Goal: Task Accomplishment & Management: Manage account settings

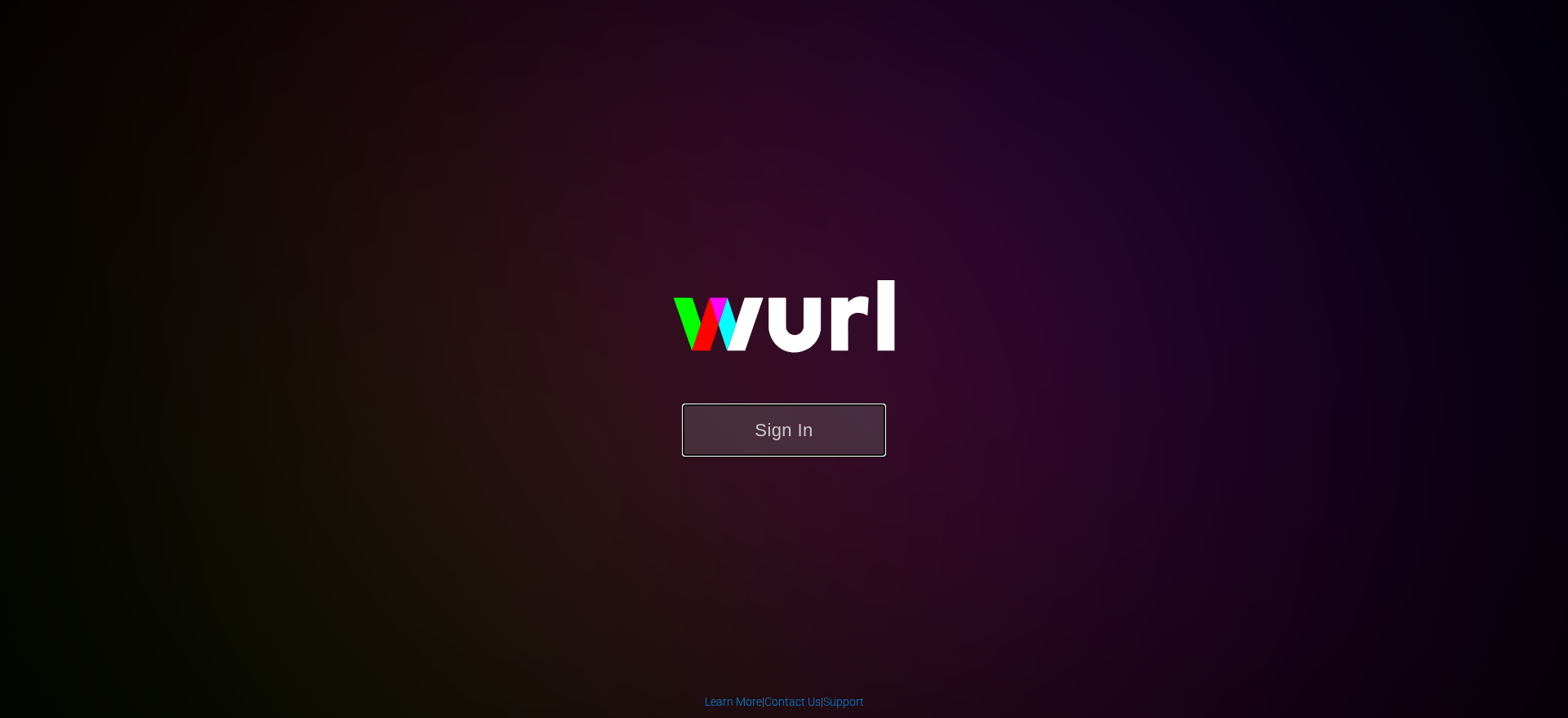
click at [789, 416] on button "Sign In" at bounding box center [784, 430] width 204 height 53
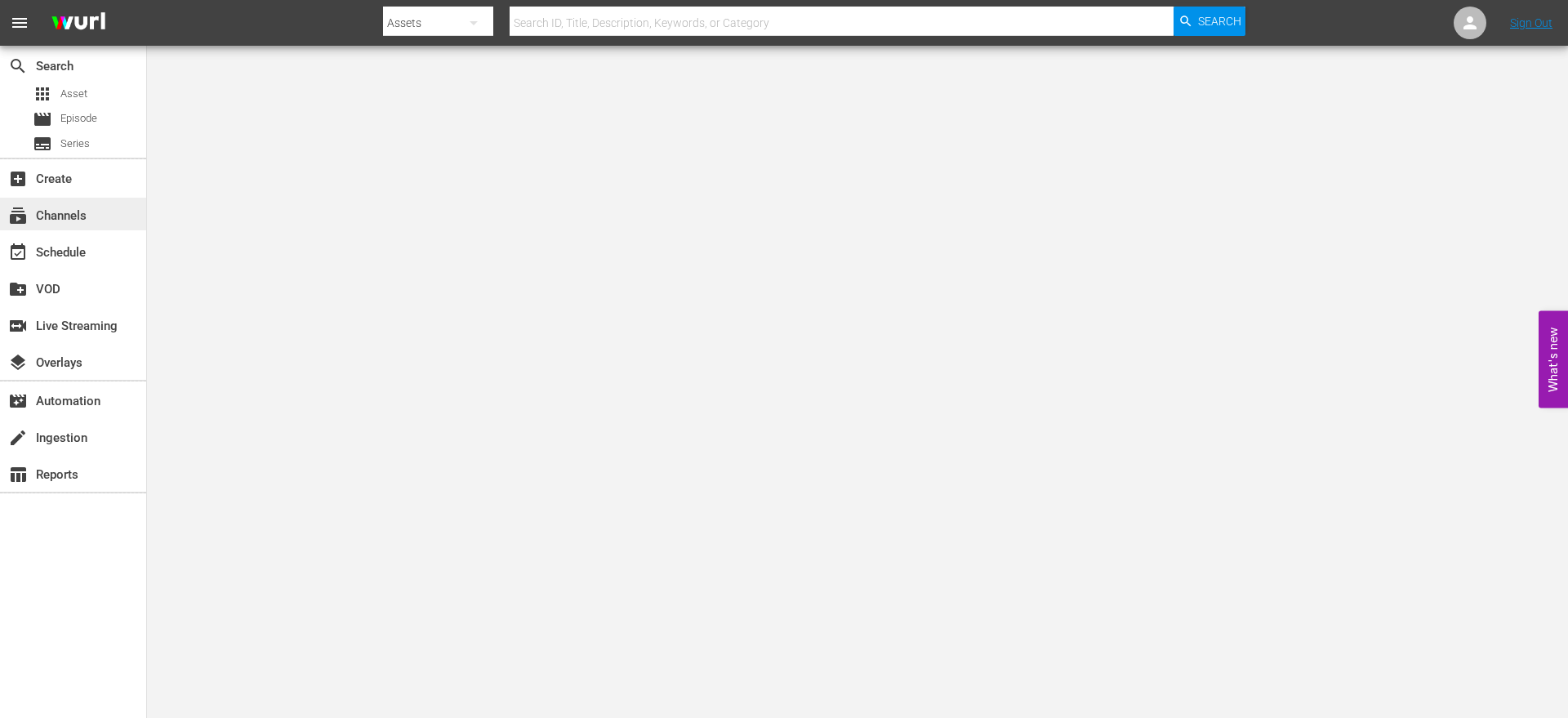
click at [65, 218] on div "subscriptions Channels" at bounding box center [45, 214] width 91 height 15
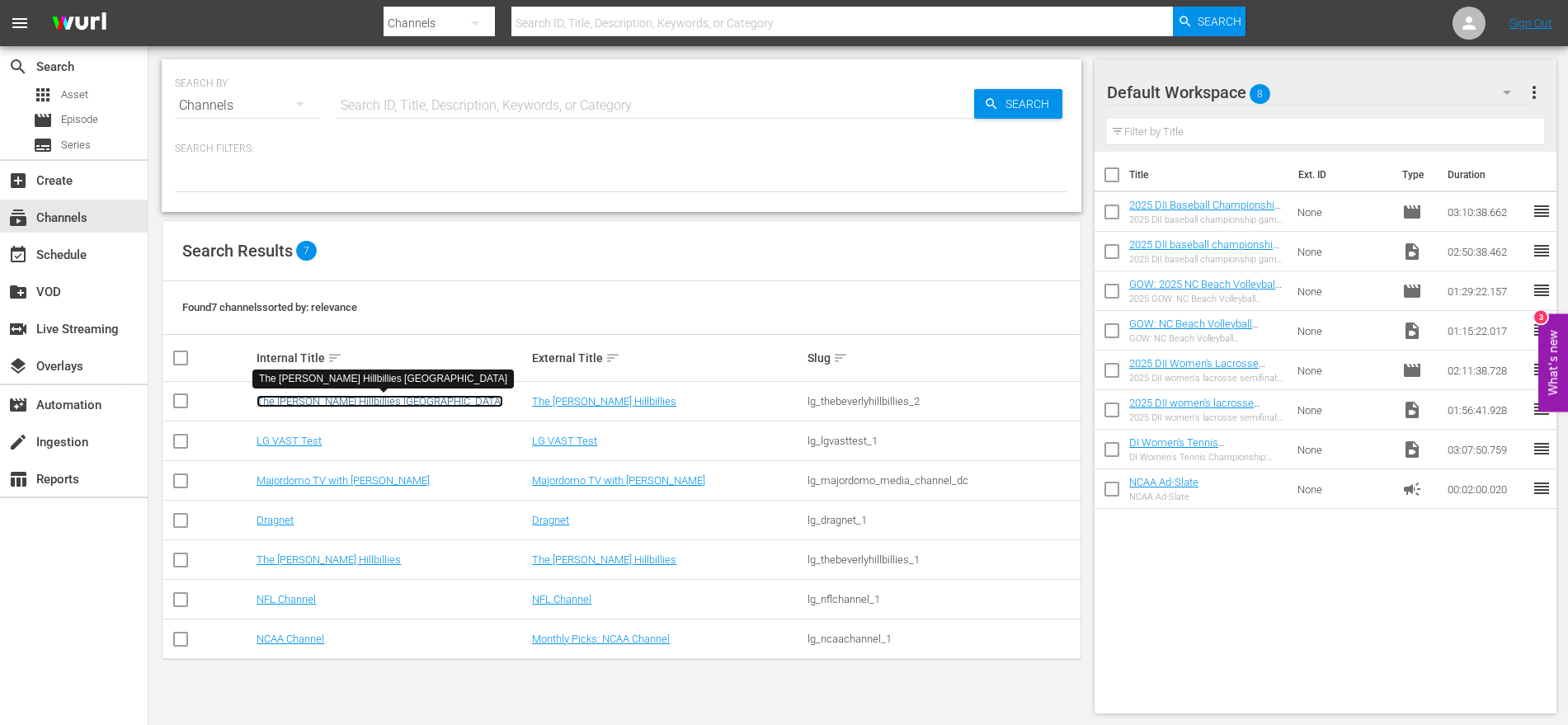
click at [367, 401] on link "The [PERSON_NAME] Hillbillies [GEOGRAPHIC_DATA]" at bounding box center [380, 401] width 246 height 12
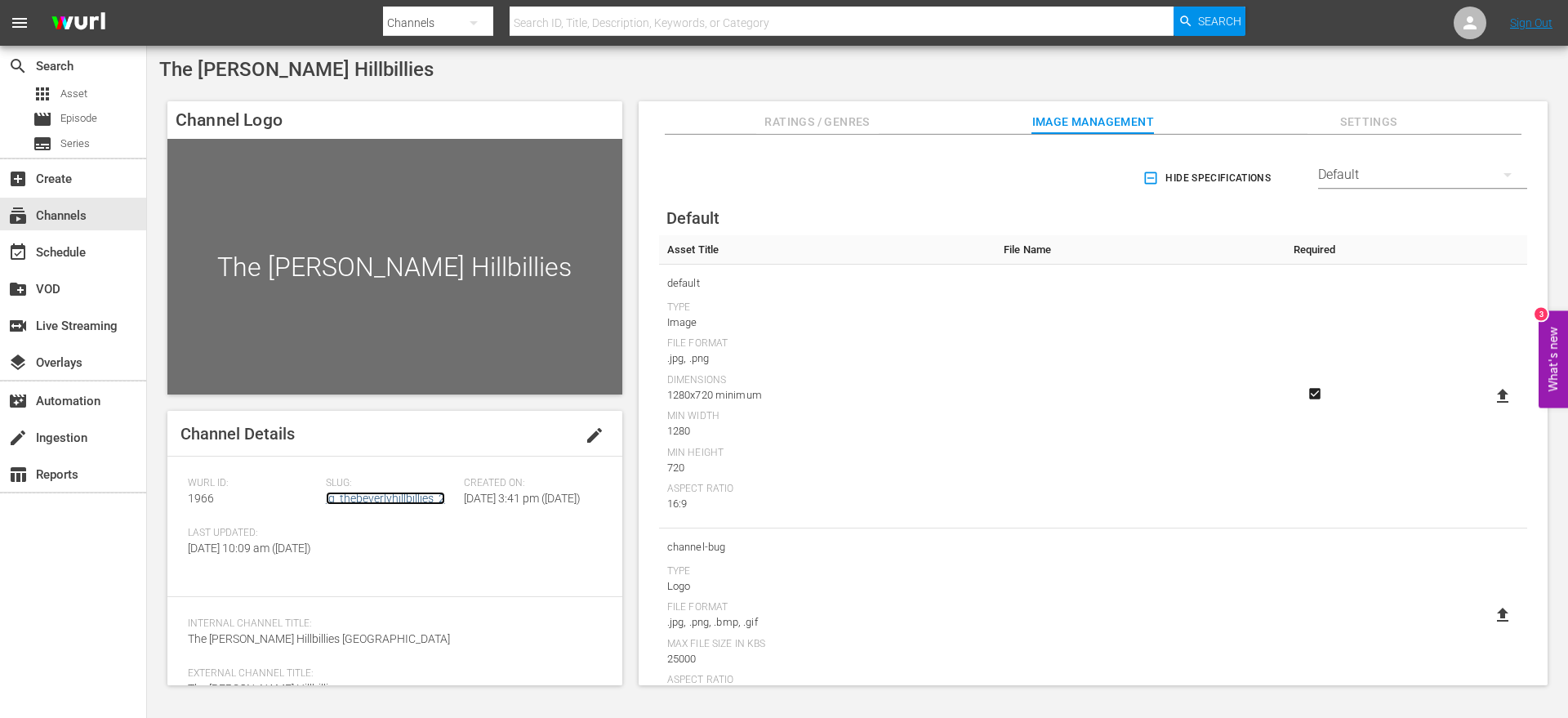
click at [366, 495] on link "lg_thebeverlyhillbillies_2" at bounding box center [386, 499] width 119 height 13
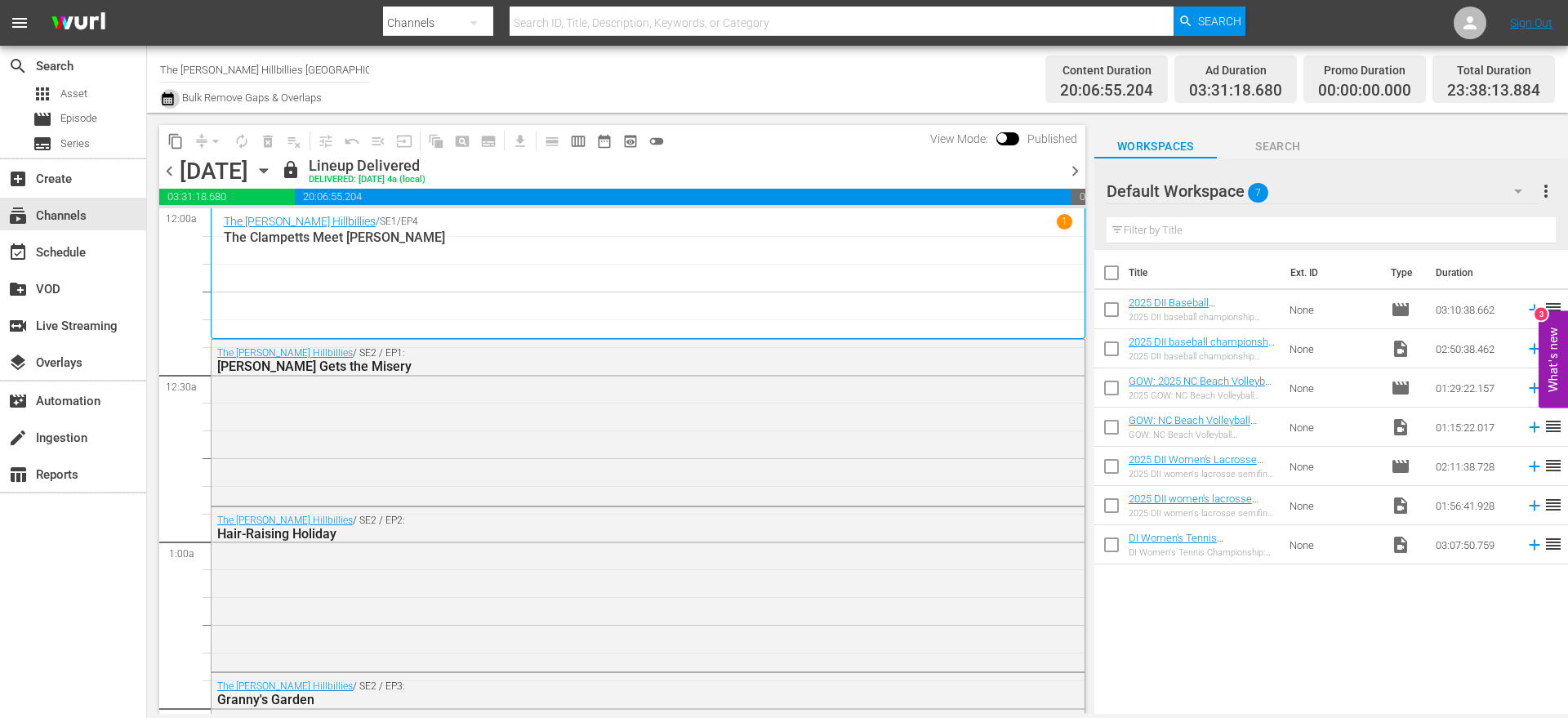
click at [166, 101] on icon "button" at bounding box center [167, 99] width 16 height 20
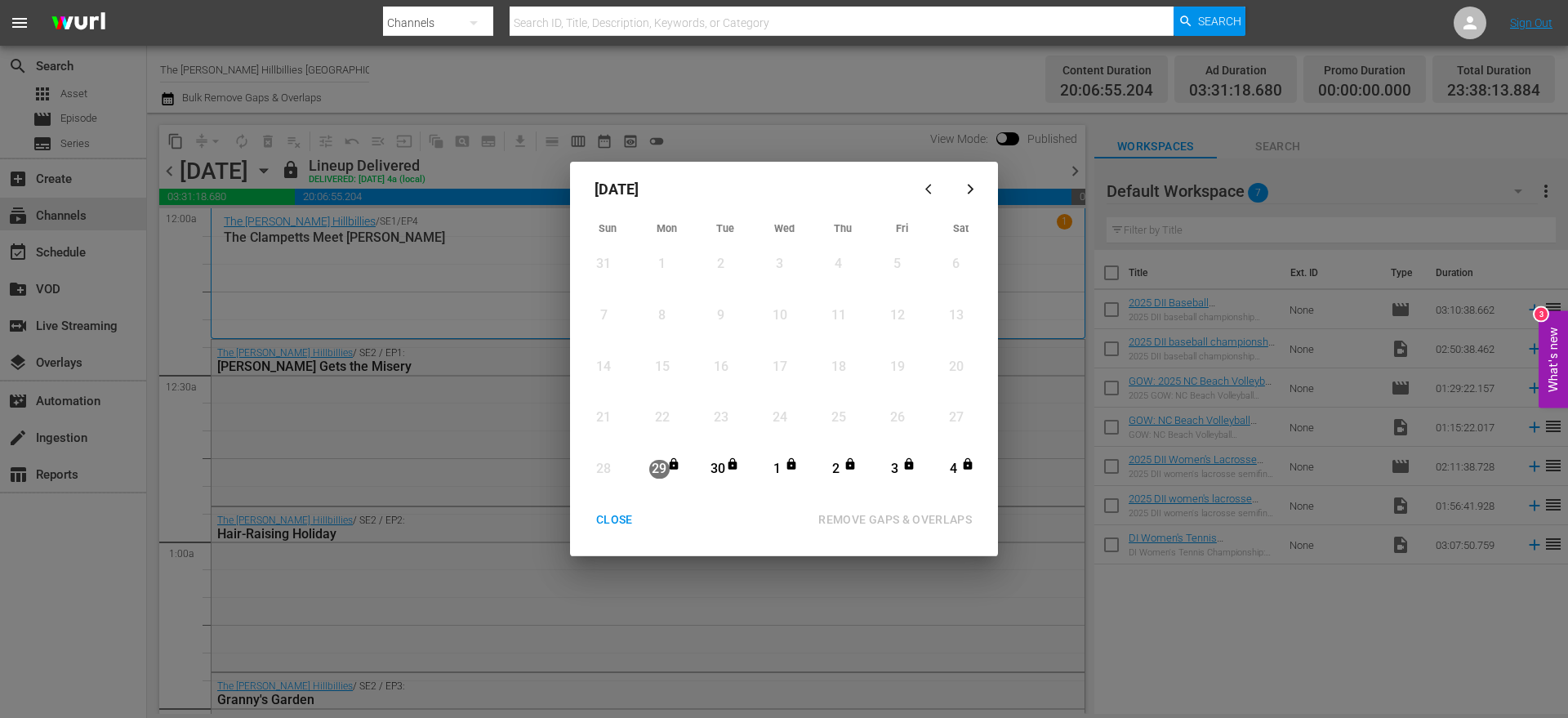
click at [975, 186] on icon "button" at bounding box center [971, 189] width 12 height 12
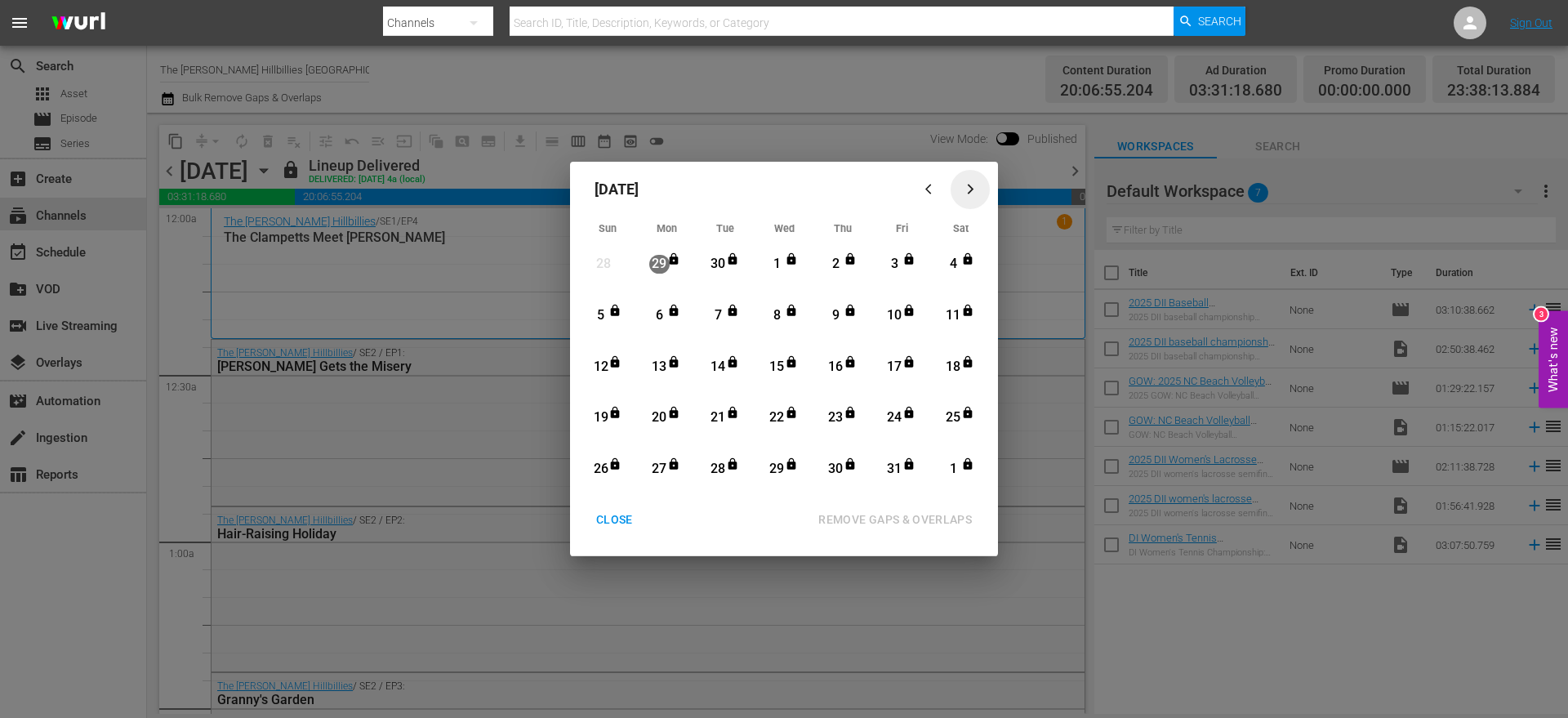
click at [975, 186] on icon "button" at bounding box center [971, 189] width 12 height 12
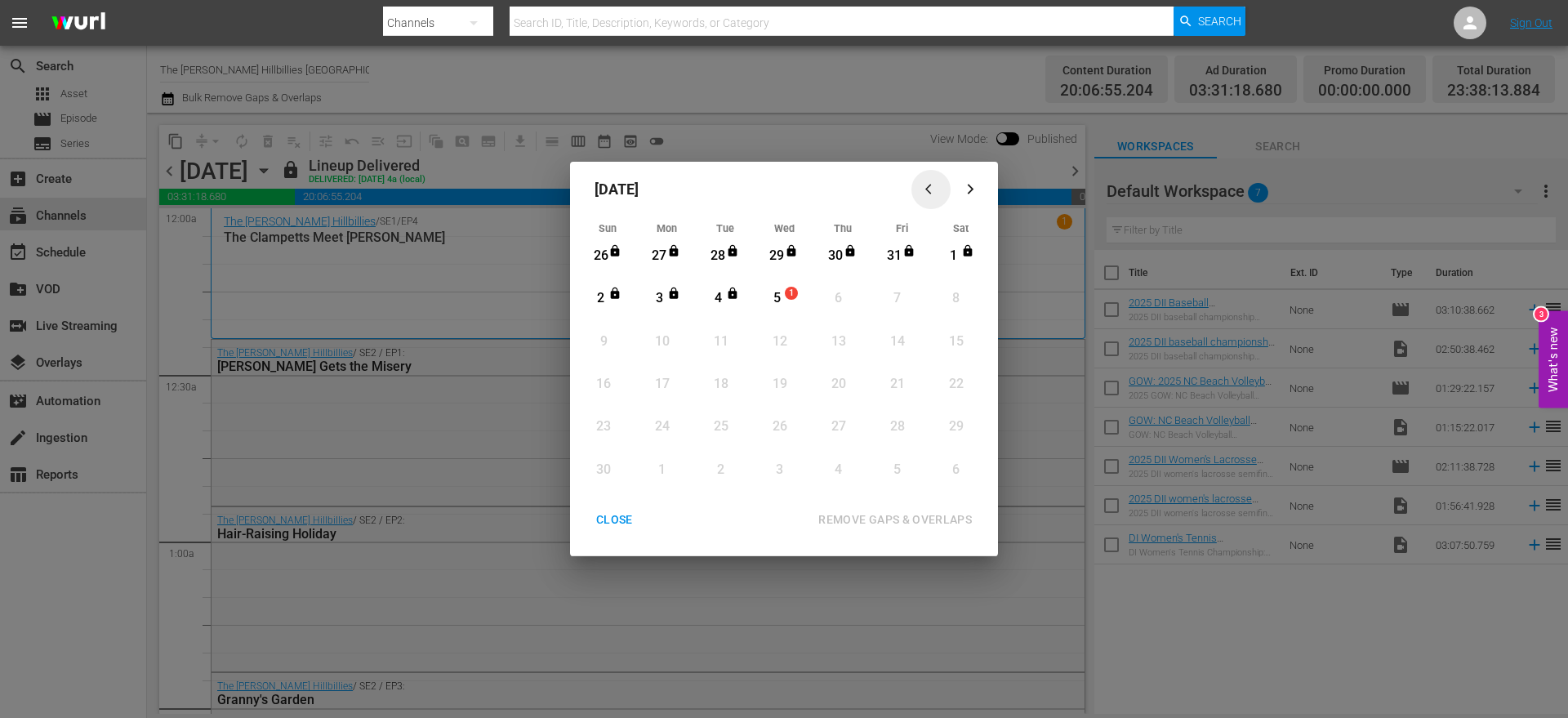
click at [921, 192] on div "button" at bounding box center [931, 189] width 20 height 12
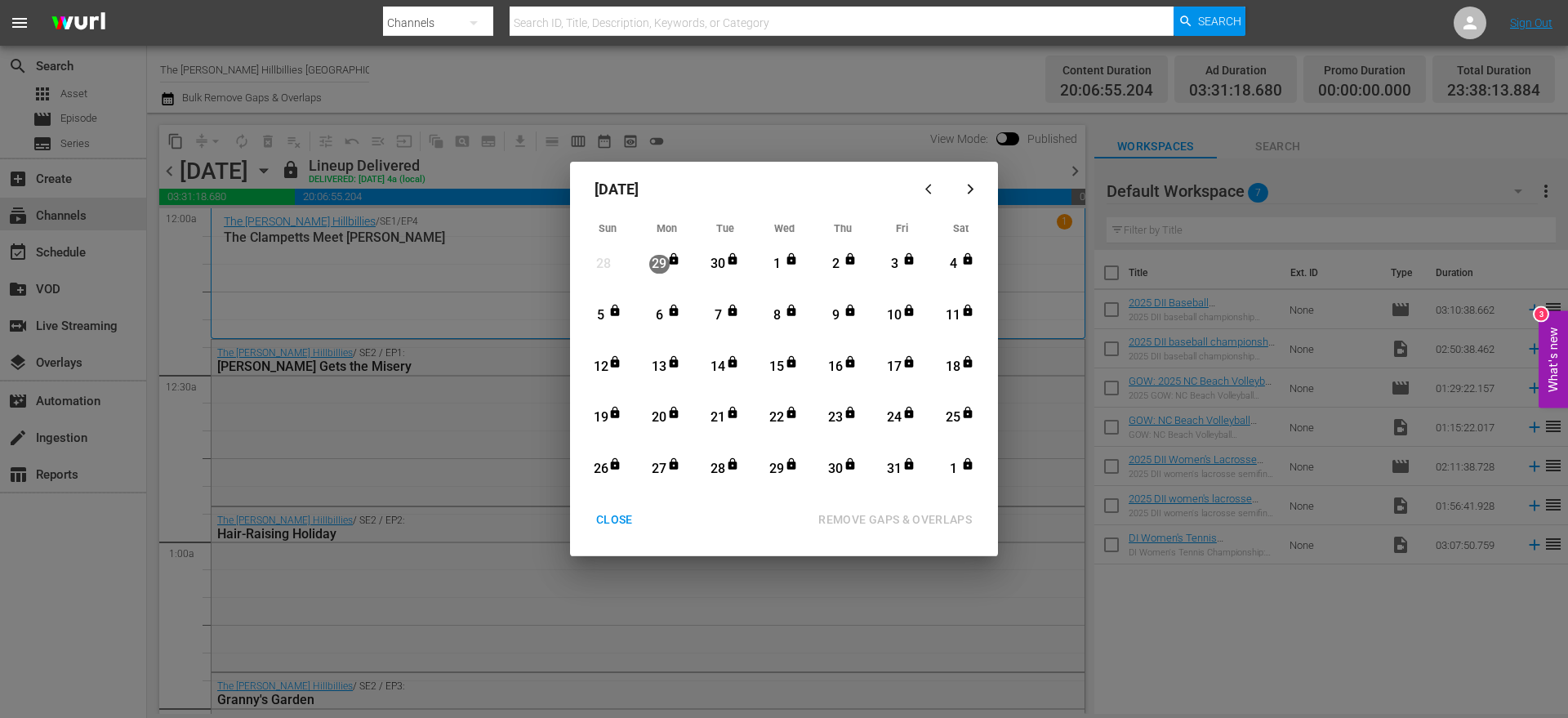
click at [783, 261] on div "1" at bounding box center [777, 264] width 21 height 19
click at [632, 516] on div "CLOSE" at bounding box center [615, 520] width 63 height 21
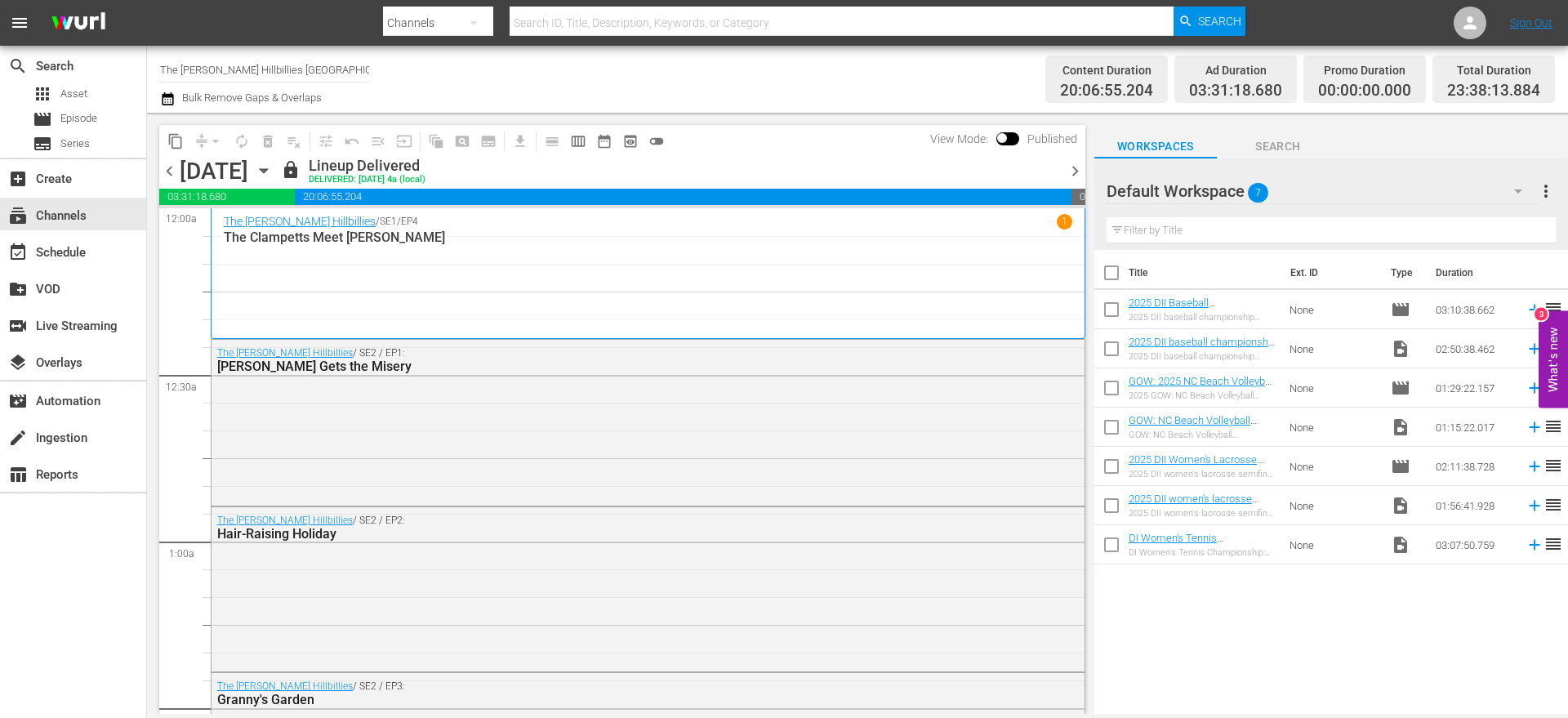
click at [273, 177] on icon "button" at bounding box center [264, 171] width 18 height 18
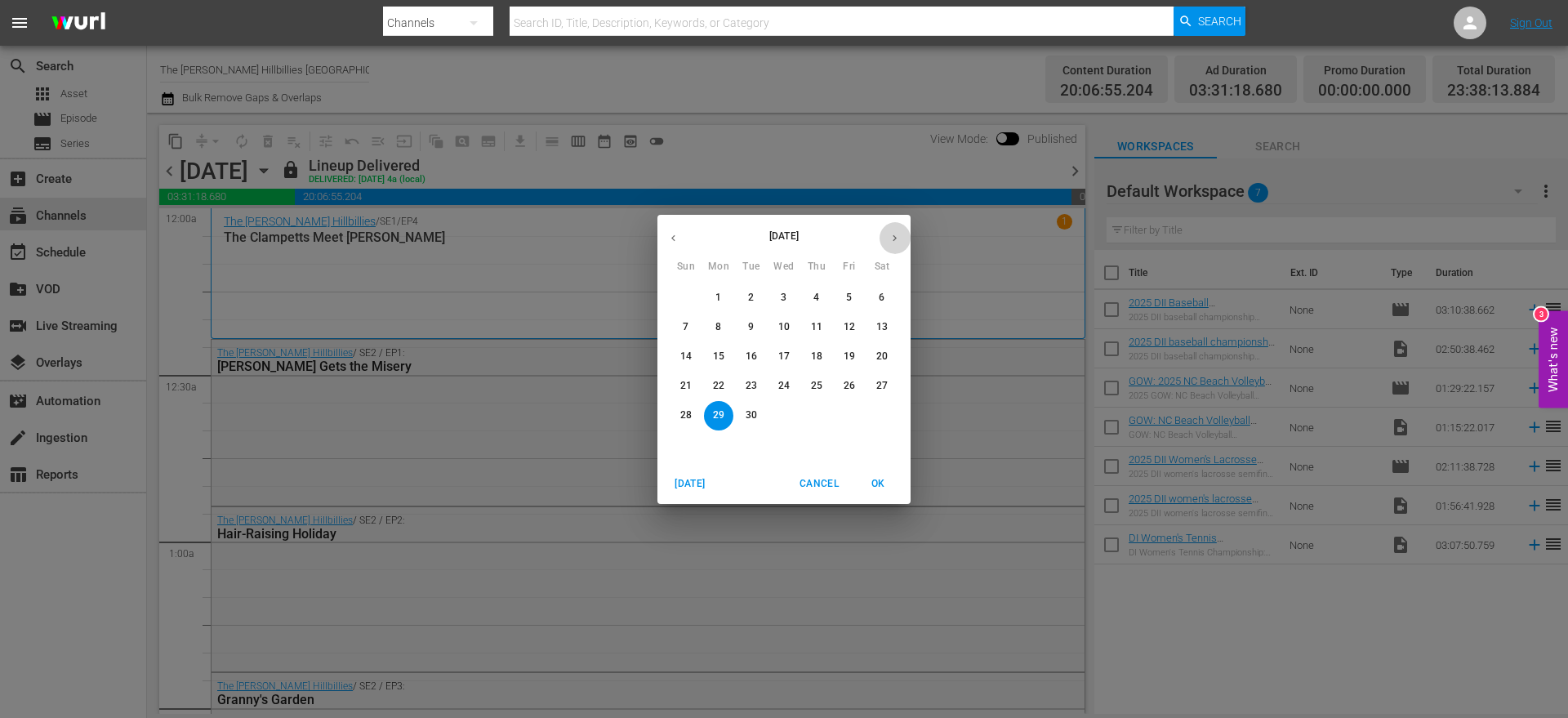
click at [885, 237] on button "button" at bounding box center [895, 238] width 32 height 32
click at [780, 294] on span "1" at bounding box center [784, 298] width 30 height 14
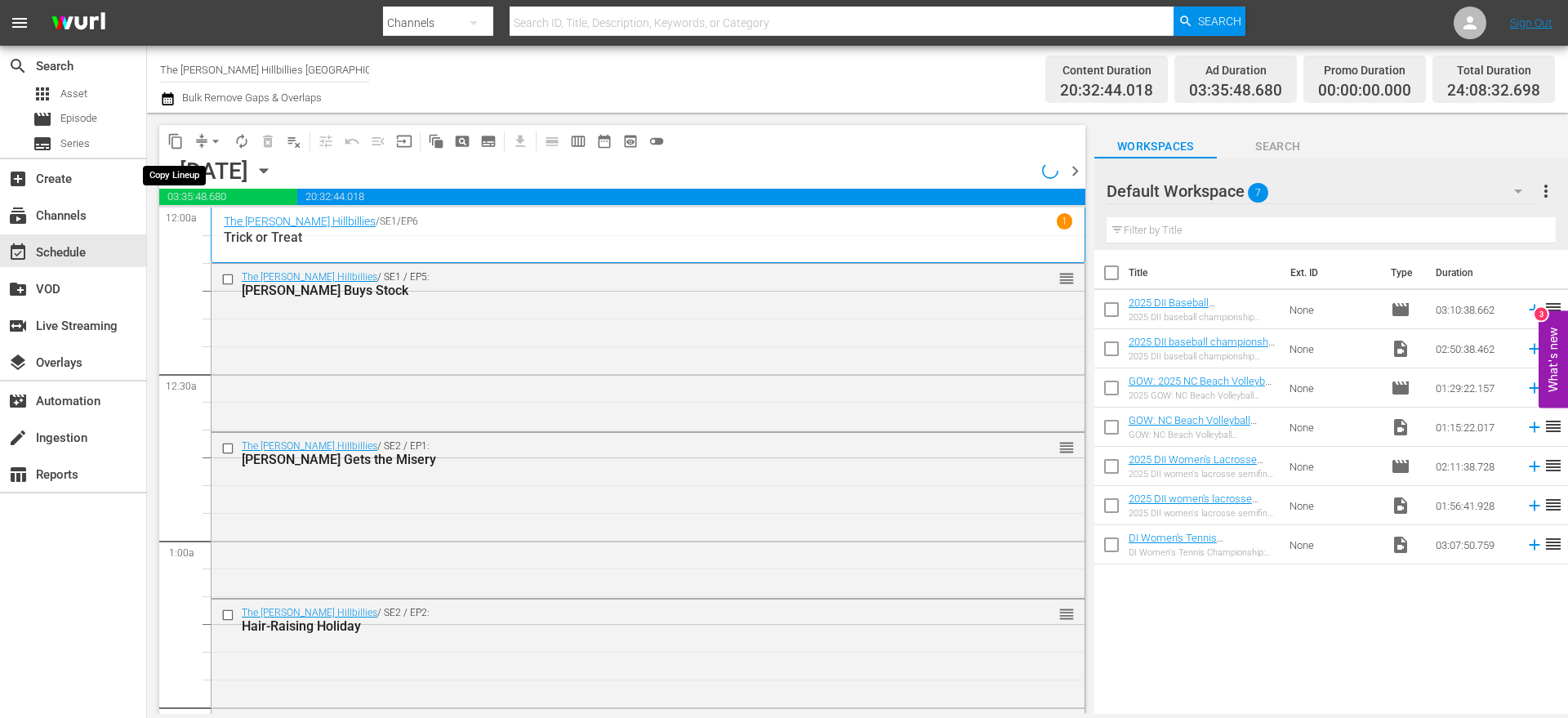
click at [175, 138] on span "content_copy" at bounding box center [176, 142] width 16 height 16
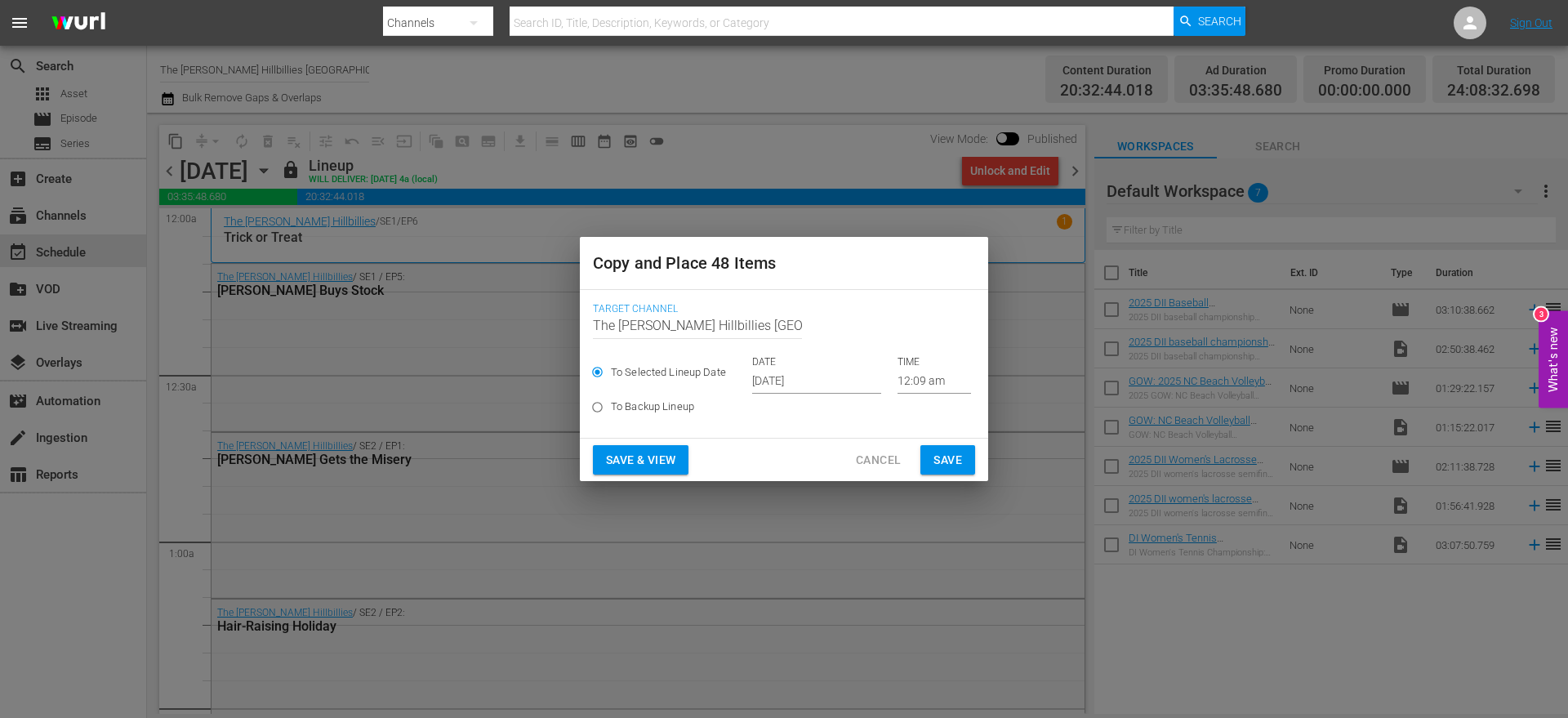
click at [796, 377] on input "[DATE]" at bounding box center [817, 382] width 129 height 25
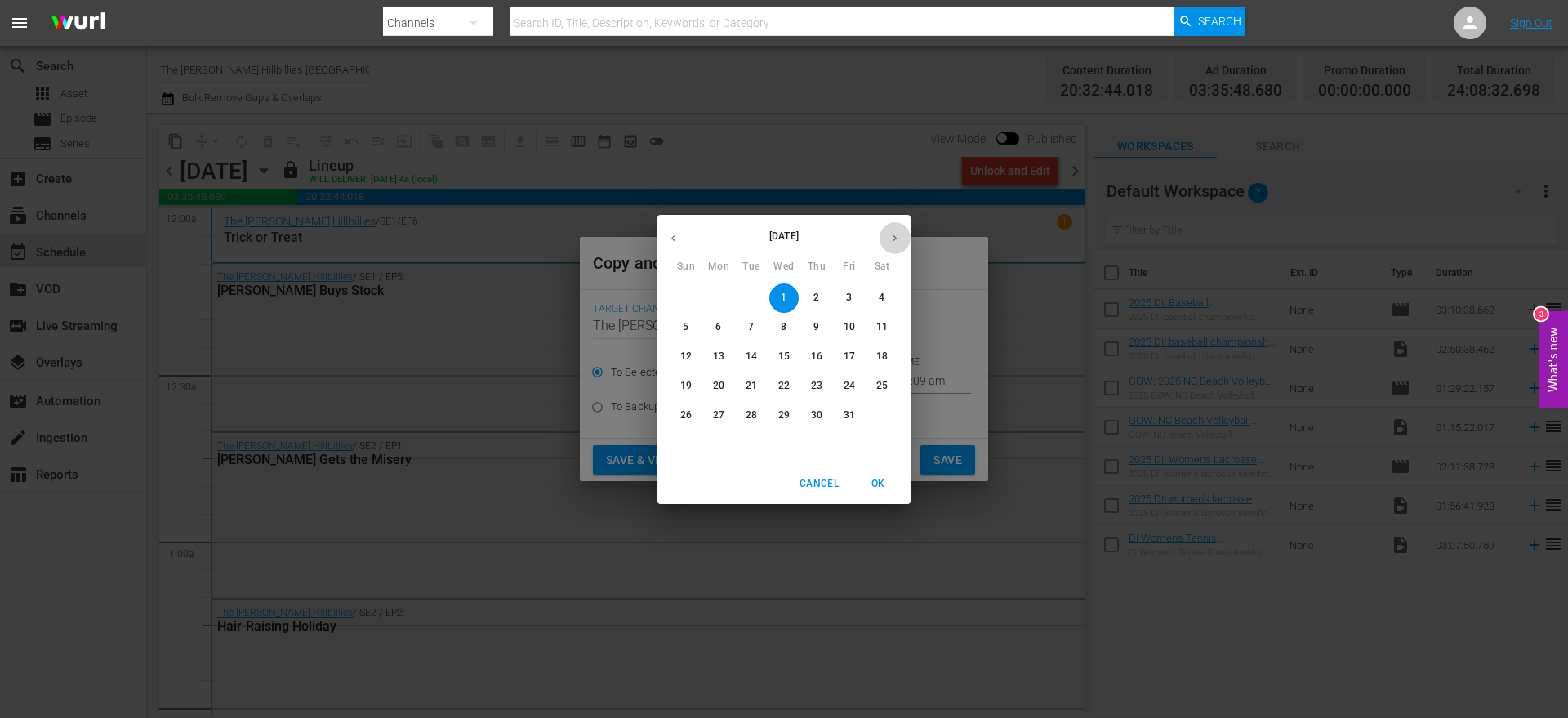
click at [888, 233] on button "button" at bounding box center [895, 238] width 32 height 32
click at [788, 327] on span "5" at bounding box center [784, 327] width 30 height 14
type input "[DATE]"
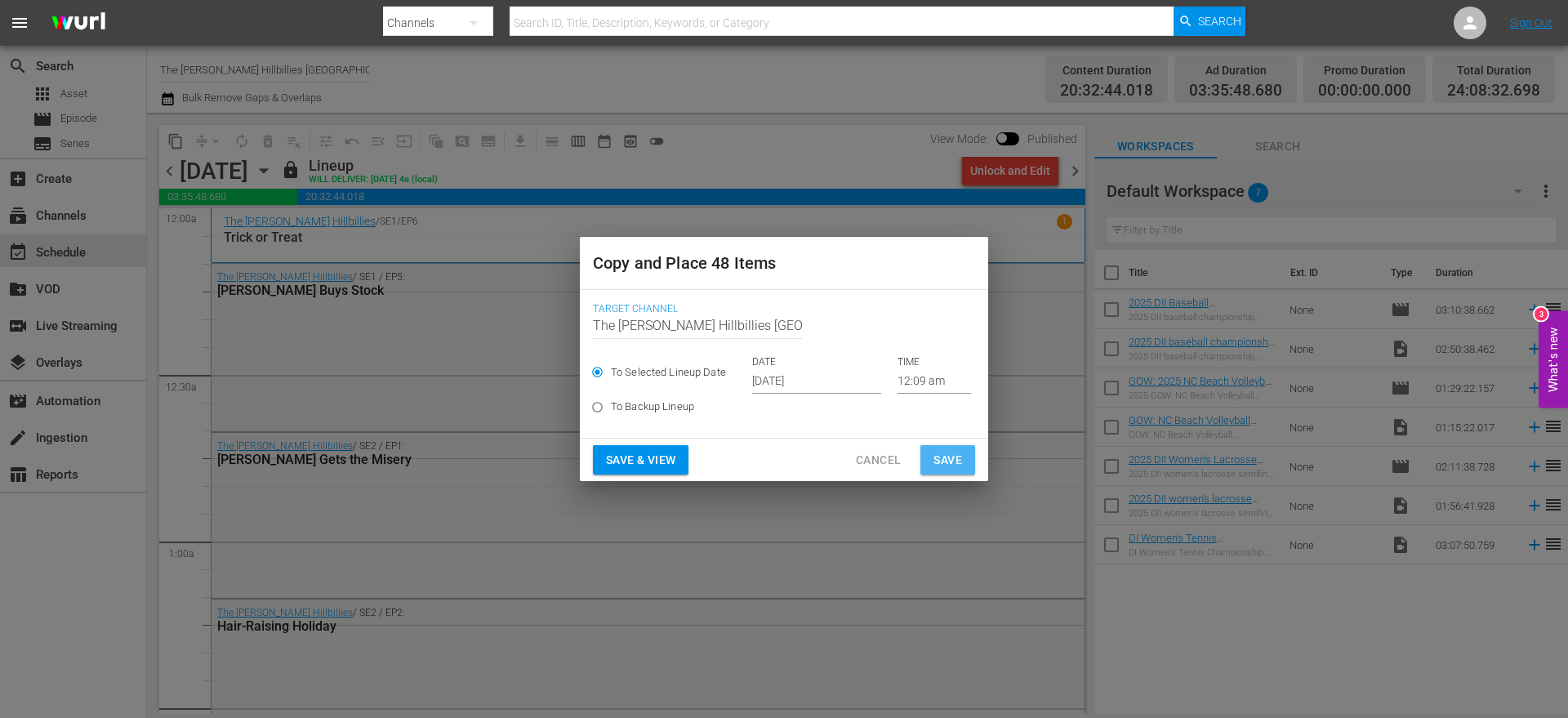
click at [932, 462] on button "Save" at bounding box center [948, 460] width 54 height 31
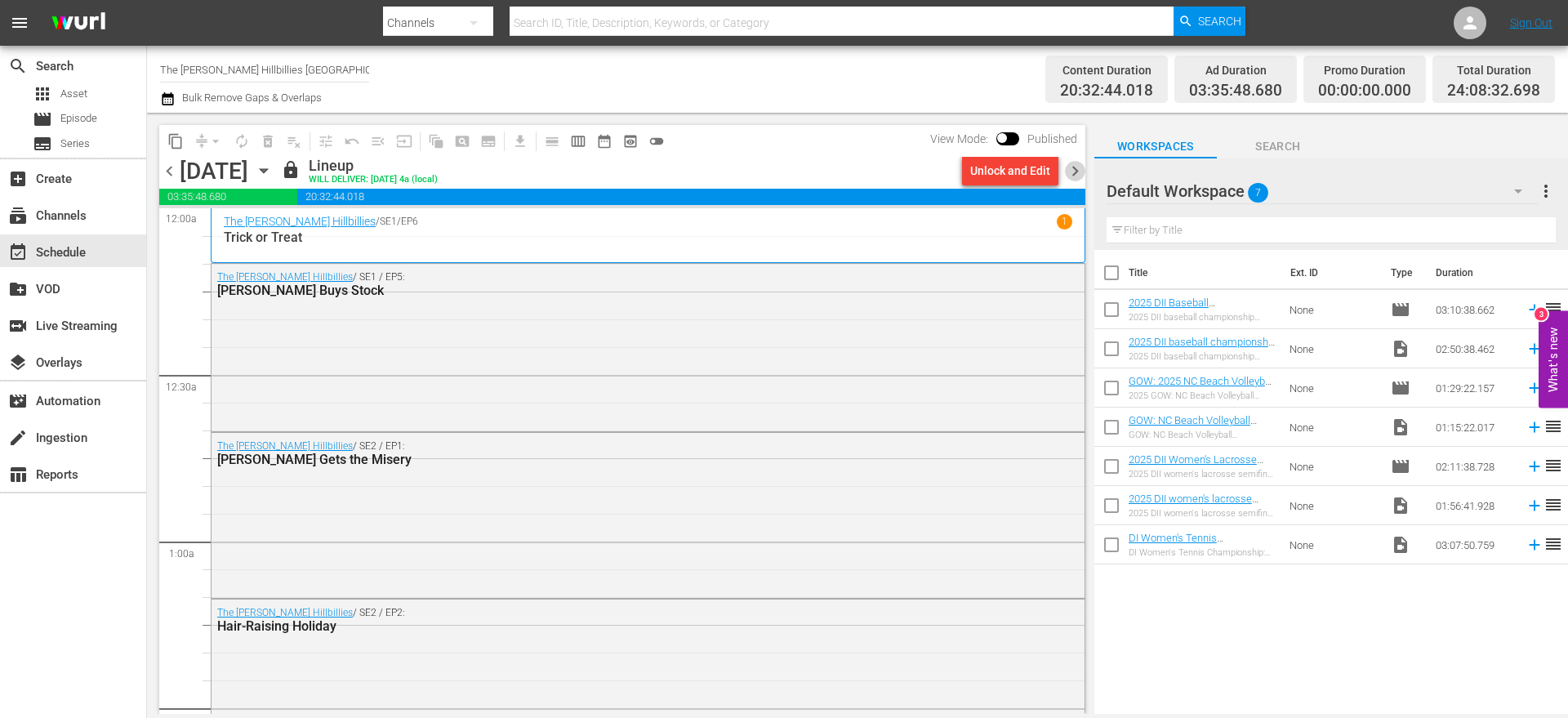
click at [1070, 167] on span "chevron_right" at bounding box center [1075, 171] width 21 height 21
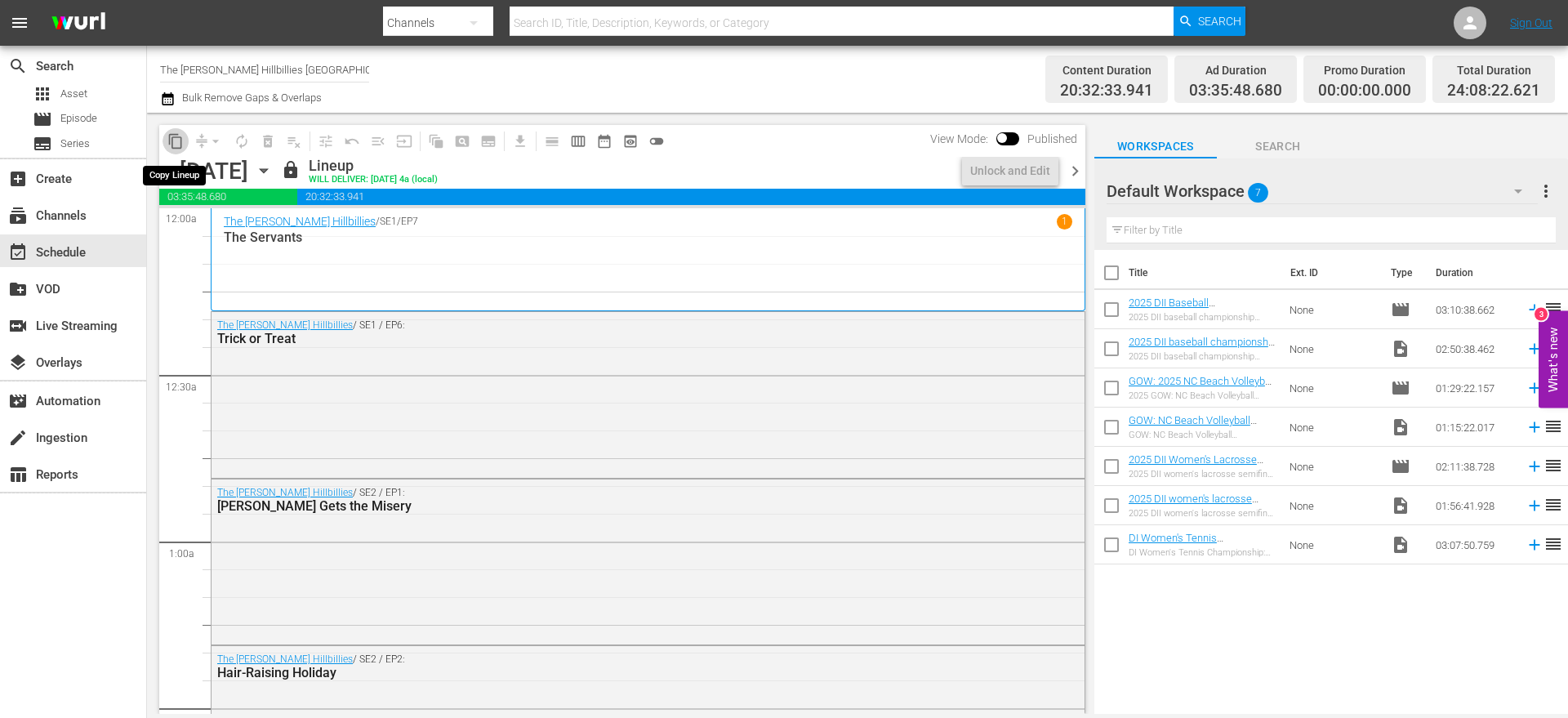
click at [179, 137] on span "content_copy" at bounding box center [176, 142] width 16 height 16
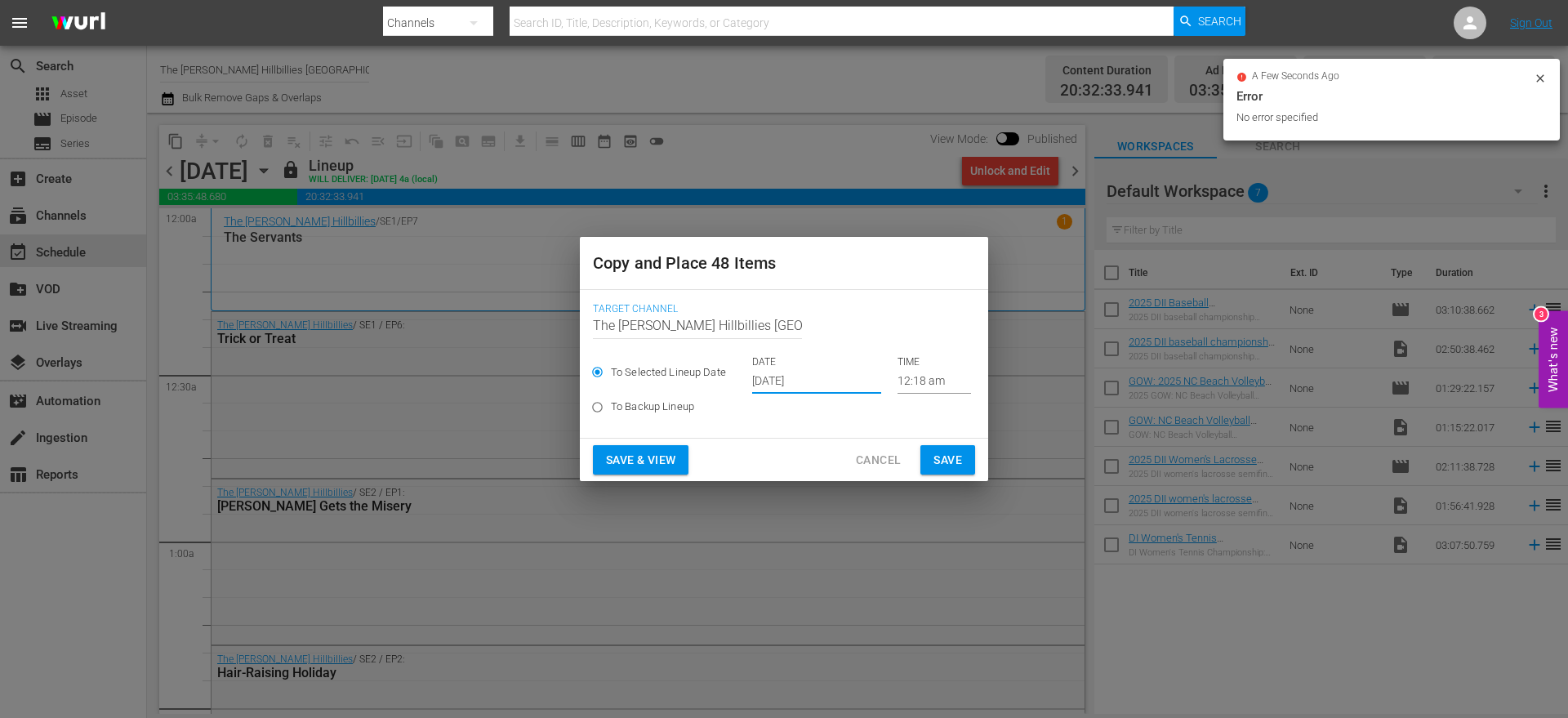
click at [795, 372] on input "[DATE]" at bounding box center [817, 382] width 129 height 25
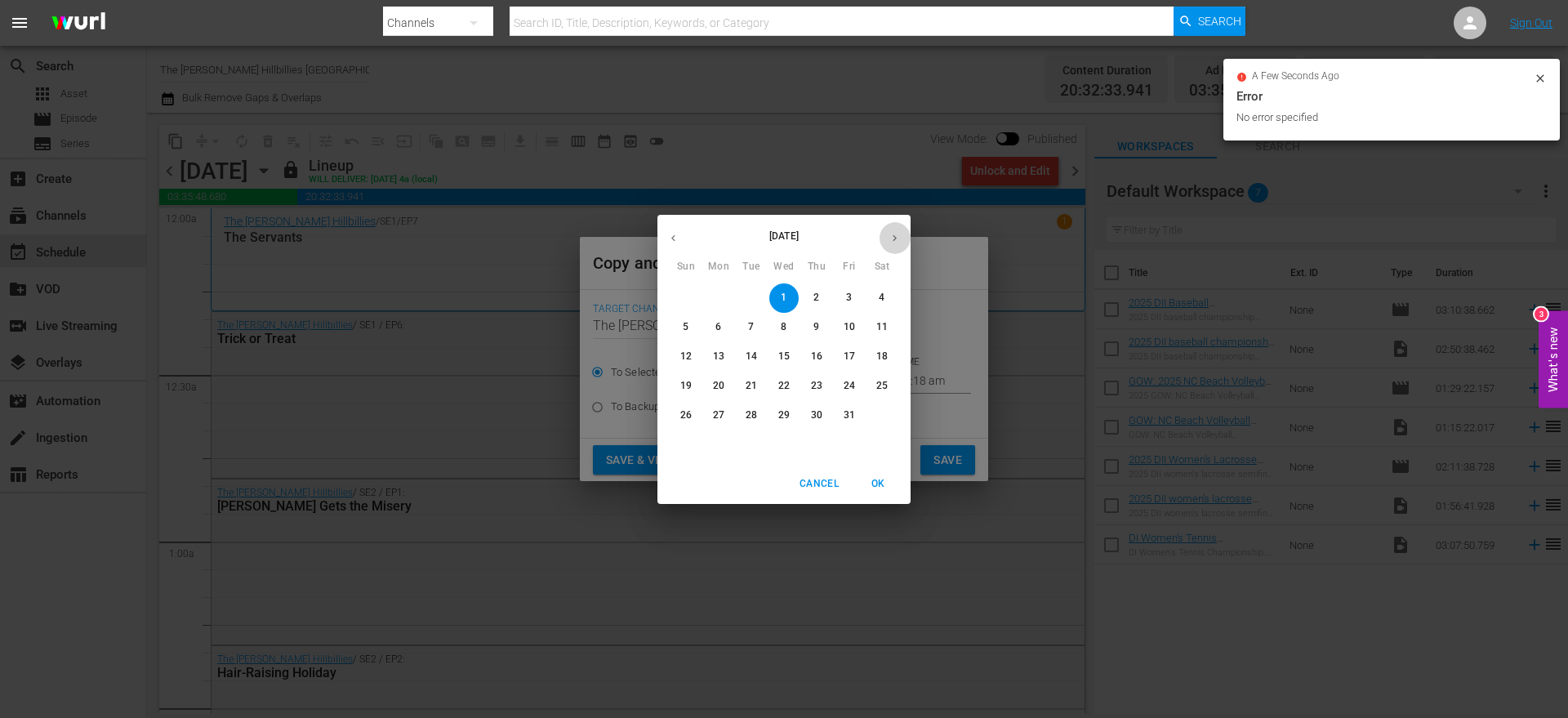
click at [897, 237] on icon "button" at bounding box center [895, 238] width 12 height 12
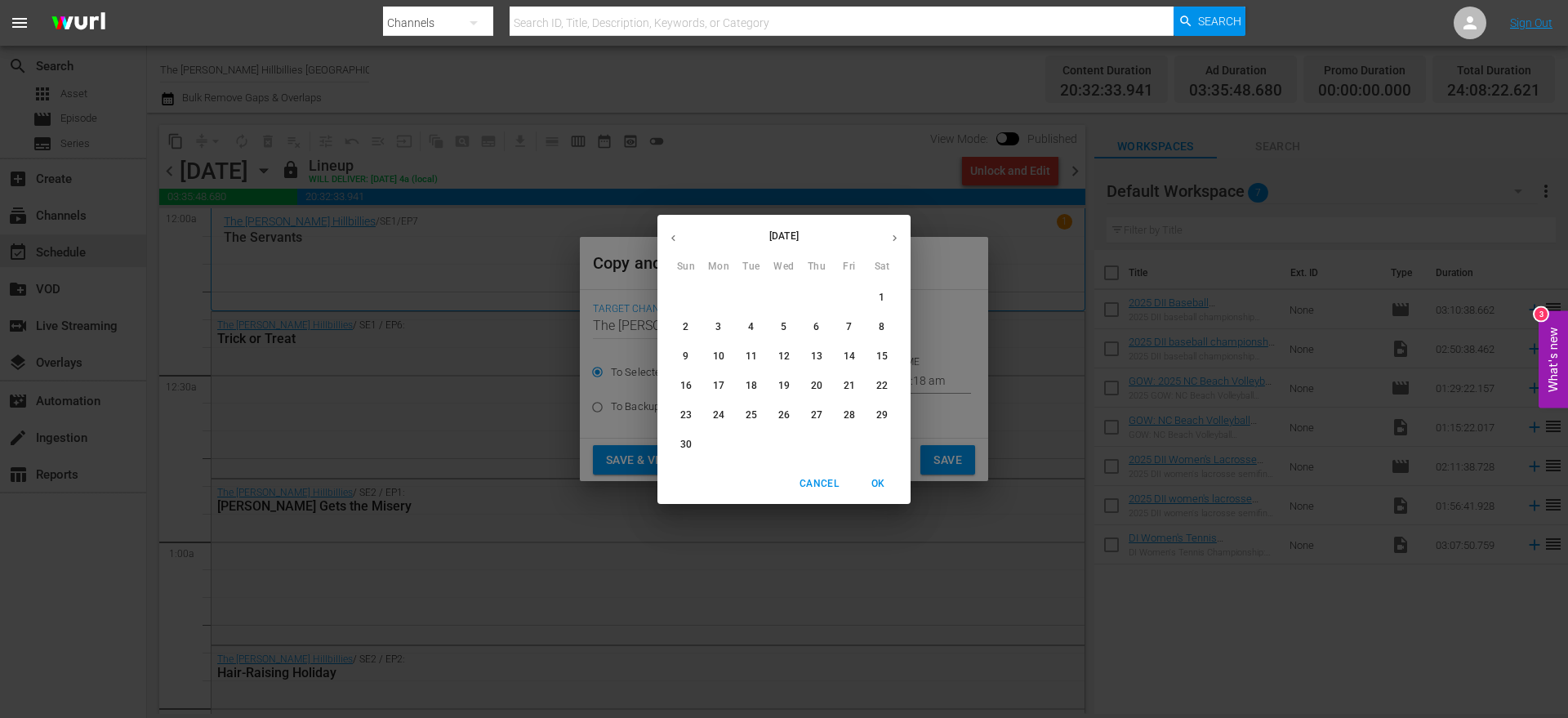
click at [812, 324] on span "6" at bounding box center [817, 327] width 30 height 14
type input "[DATE]"
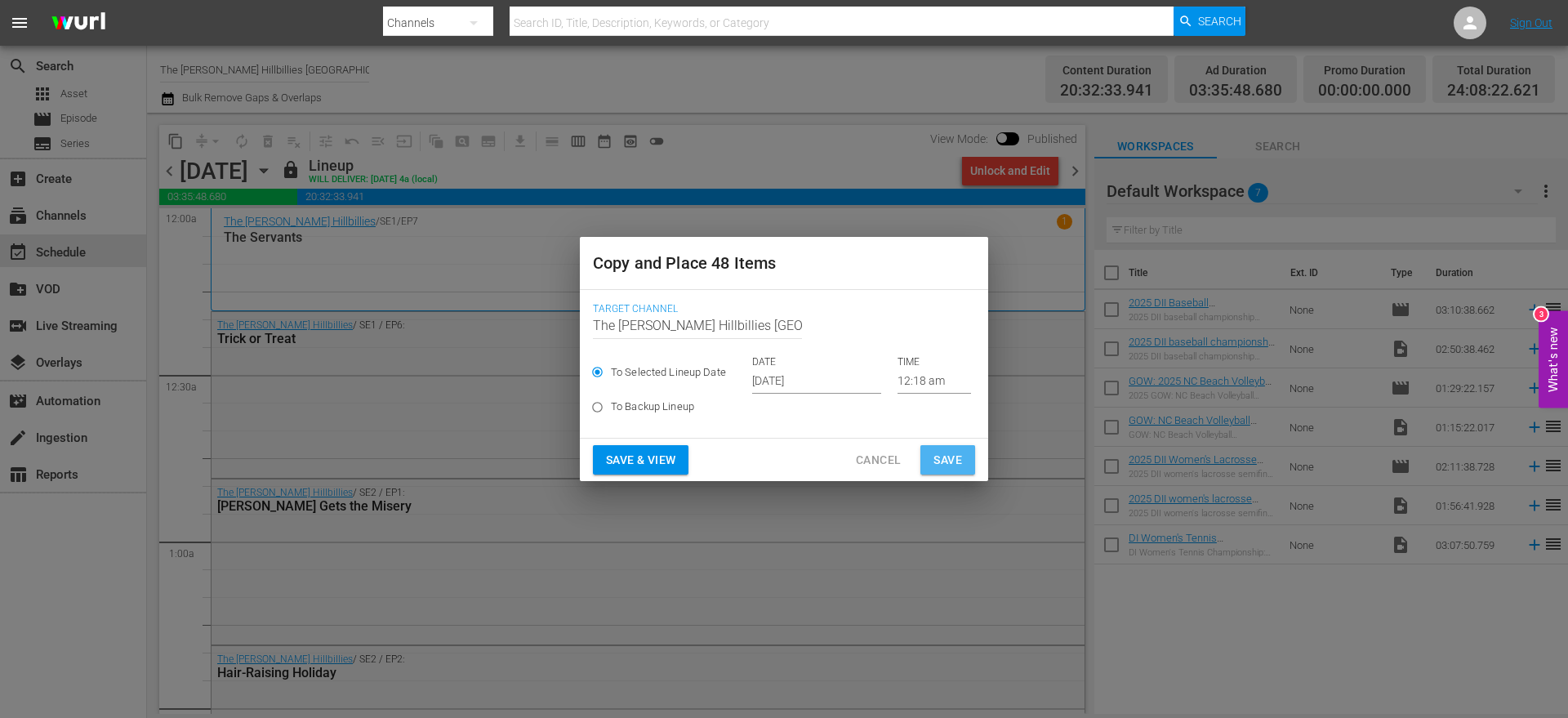
click at [935, 463] on span "Save" at bounding box center [948, 460] width 29 height 21
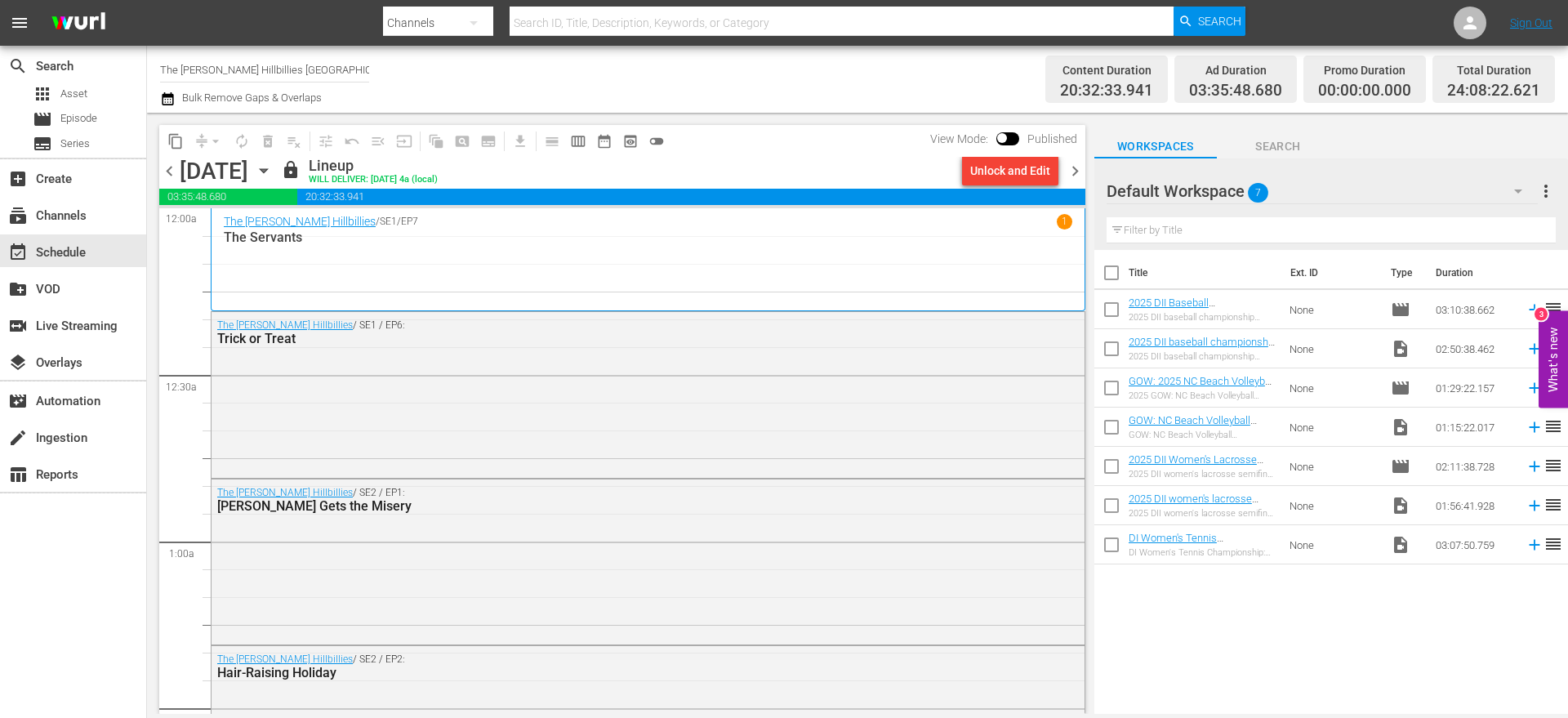
click at [273, 176] on icon "button" at bounding box center [264, 171] width 18 height 18
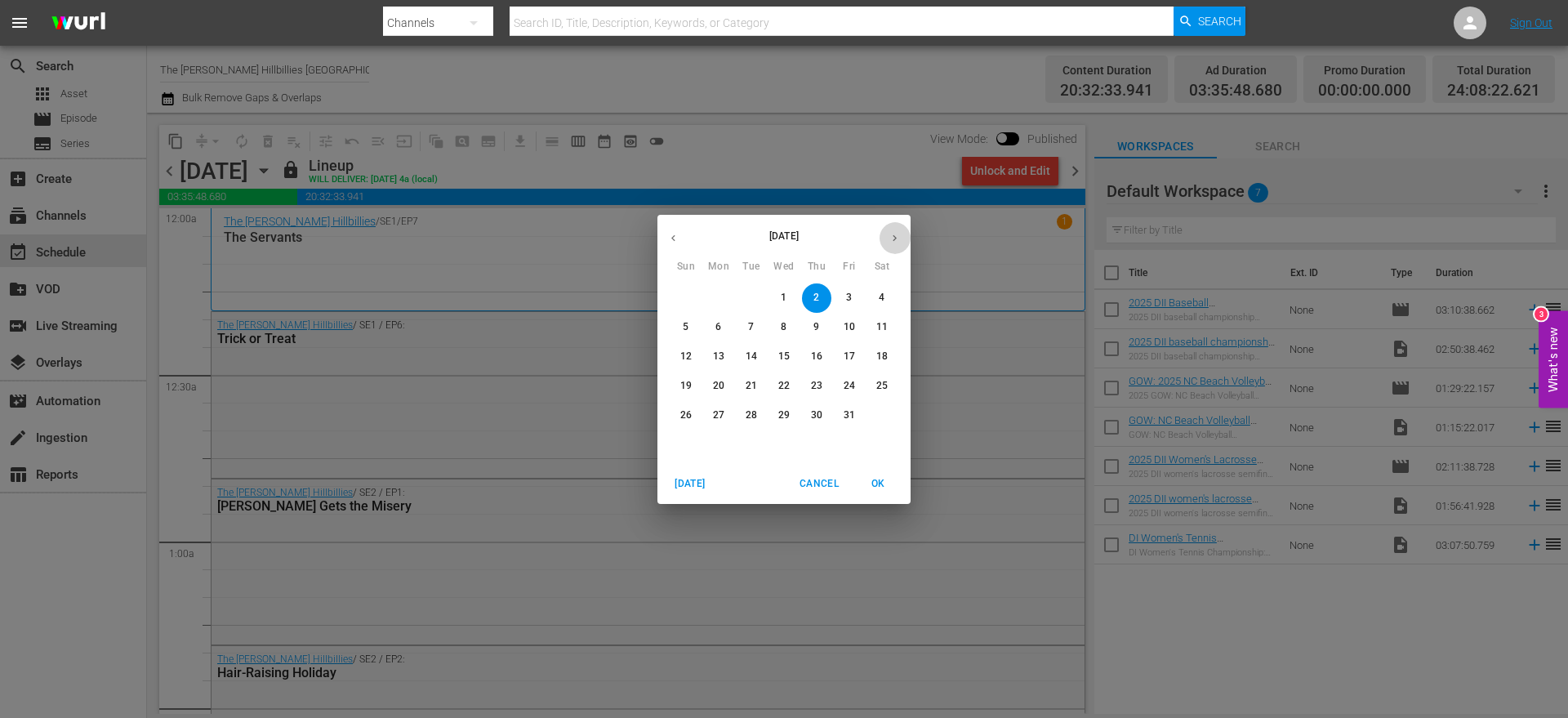
click at [885, 242] on button "button" at bounding box center [895, 238] width 32 height 32
click at [795, 329] on span "5" at bounding box center [784, 327] width 30 height 14
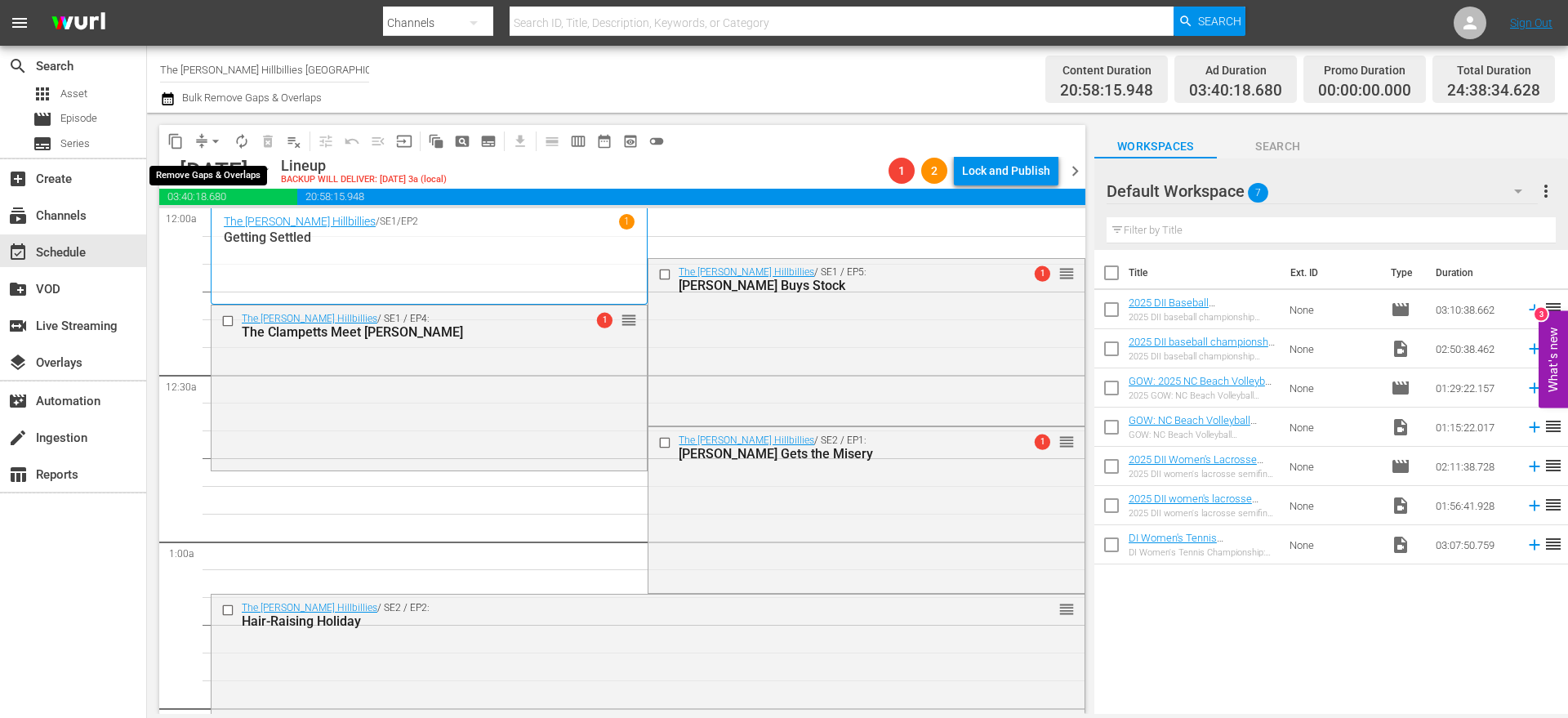
click at [209, 143] on span "arrow_drop_down" at bounding box center [216, 142] width 16 height 16
drag, startPoint x: 234, startPoint y: 567, endPoint x: 239, endPoint y: 555, distance: 13.0
click at [163, 97] on icon "button" at bounding box center [167, 99] width 16 height 20
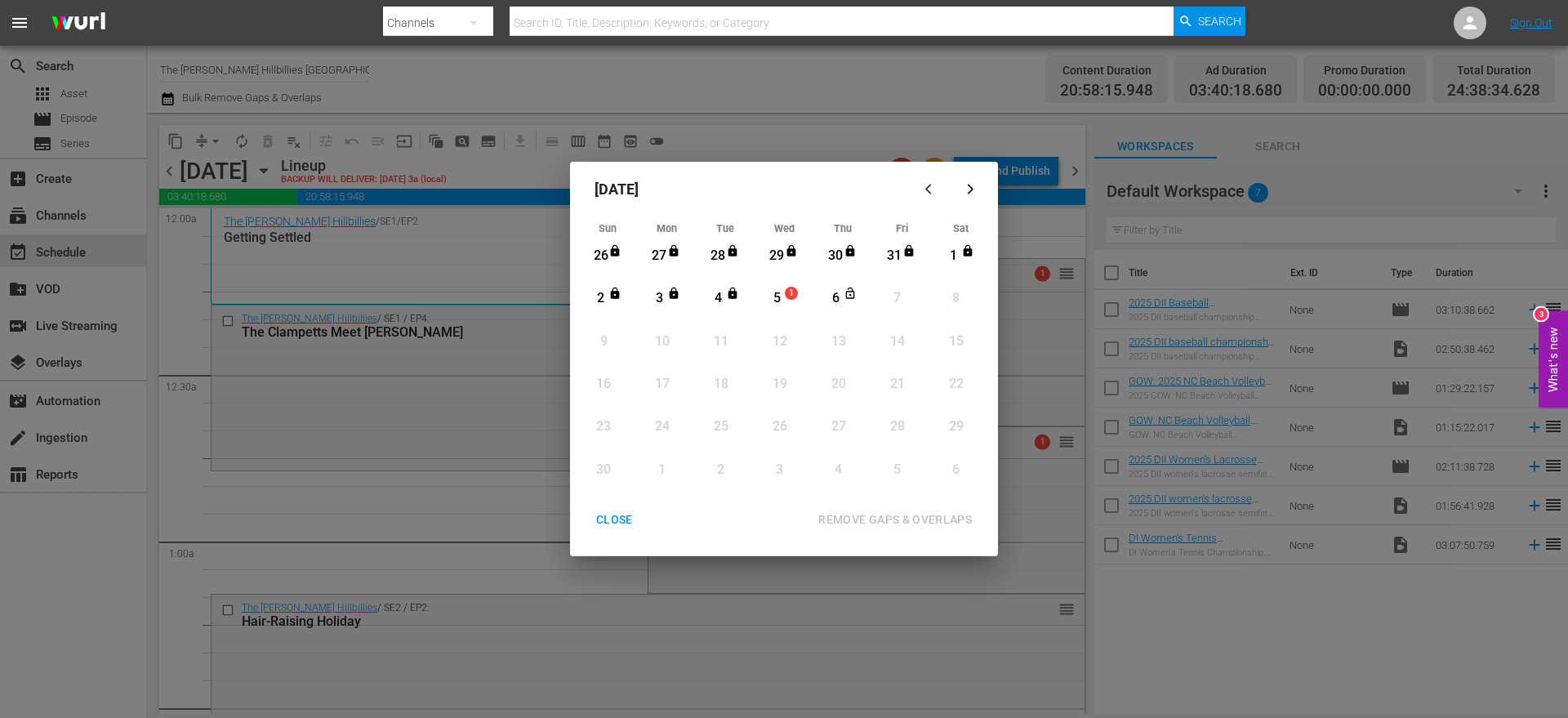
drag, startPoint x: 779, startPoint y: 289, endPoint x: 787, endPoint y: 279, distance: 12.8
click at [787, 279] on div "Sun Mon Tue Wed Thu Fri Sat 26 View Lineup 27 View Lineup 28 View Lineup 29 Vie…" at bounding box center [784, 357] width 412 height 279
click at [787, 300] on div "5 1" at bounding box center [780, 298] width 41 height 29
click at [830, 296] on div "6" at bounding box center [835, 298] width 21 height 19
click at [851, 527] on div "REMOVE GAPS & OVERLAPS" at bounding box center [895, 520] width 180 height 21
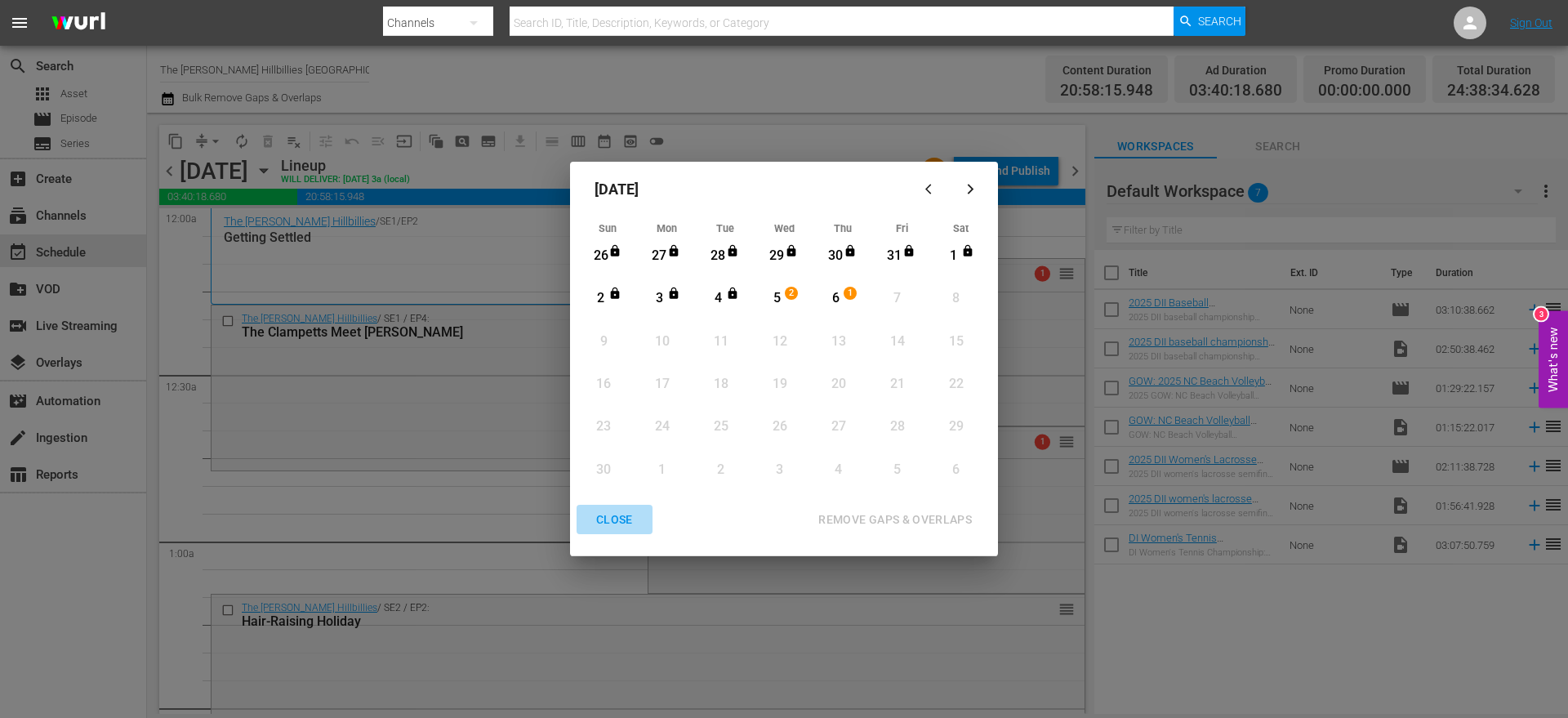
click at [609, 516] on div "CLOSE" at bounding box center [615, 520] width 63 height 21
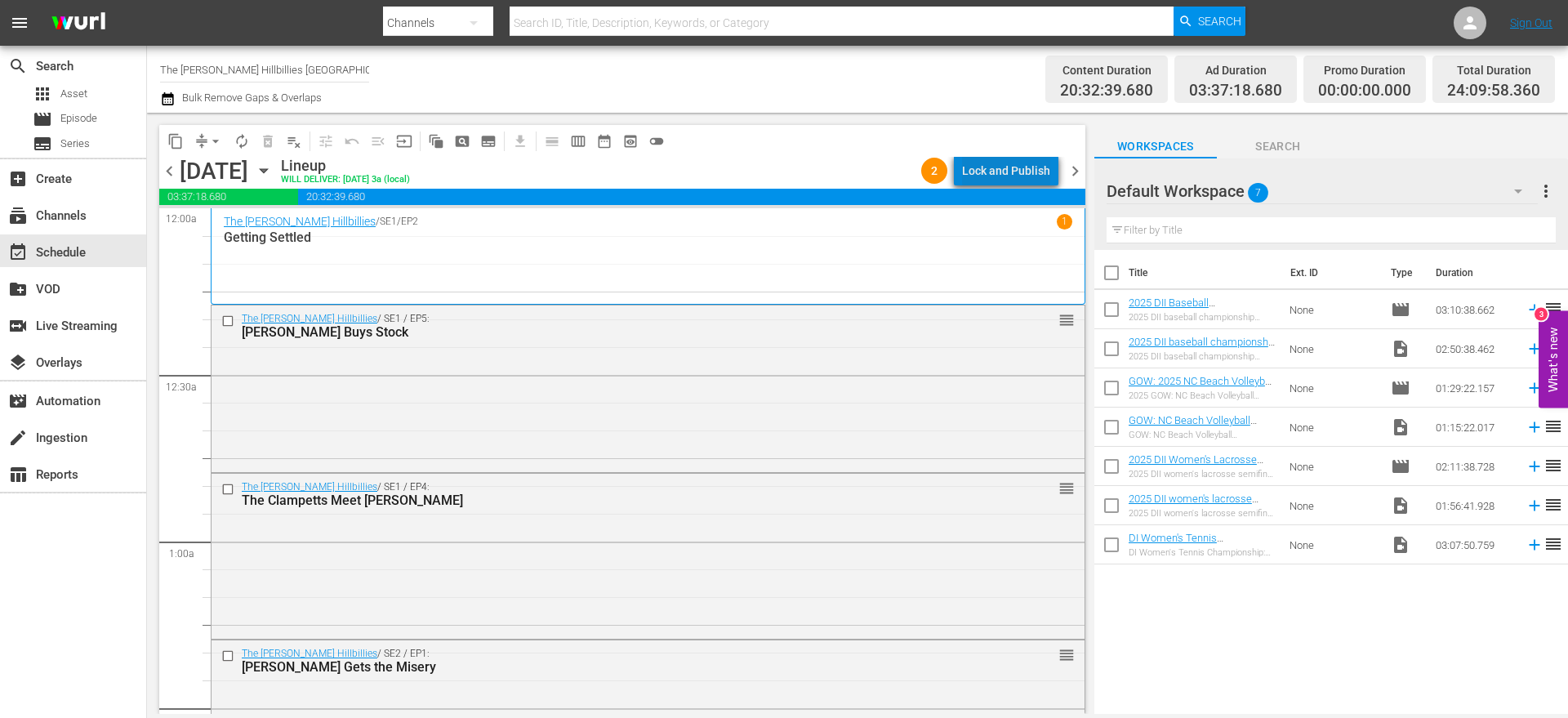
click at [1031, 168] on div "Lock and Publish" at bounding box center [1006, 171] width 88 height 30
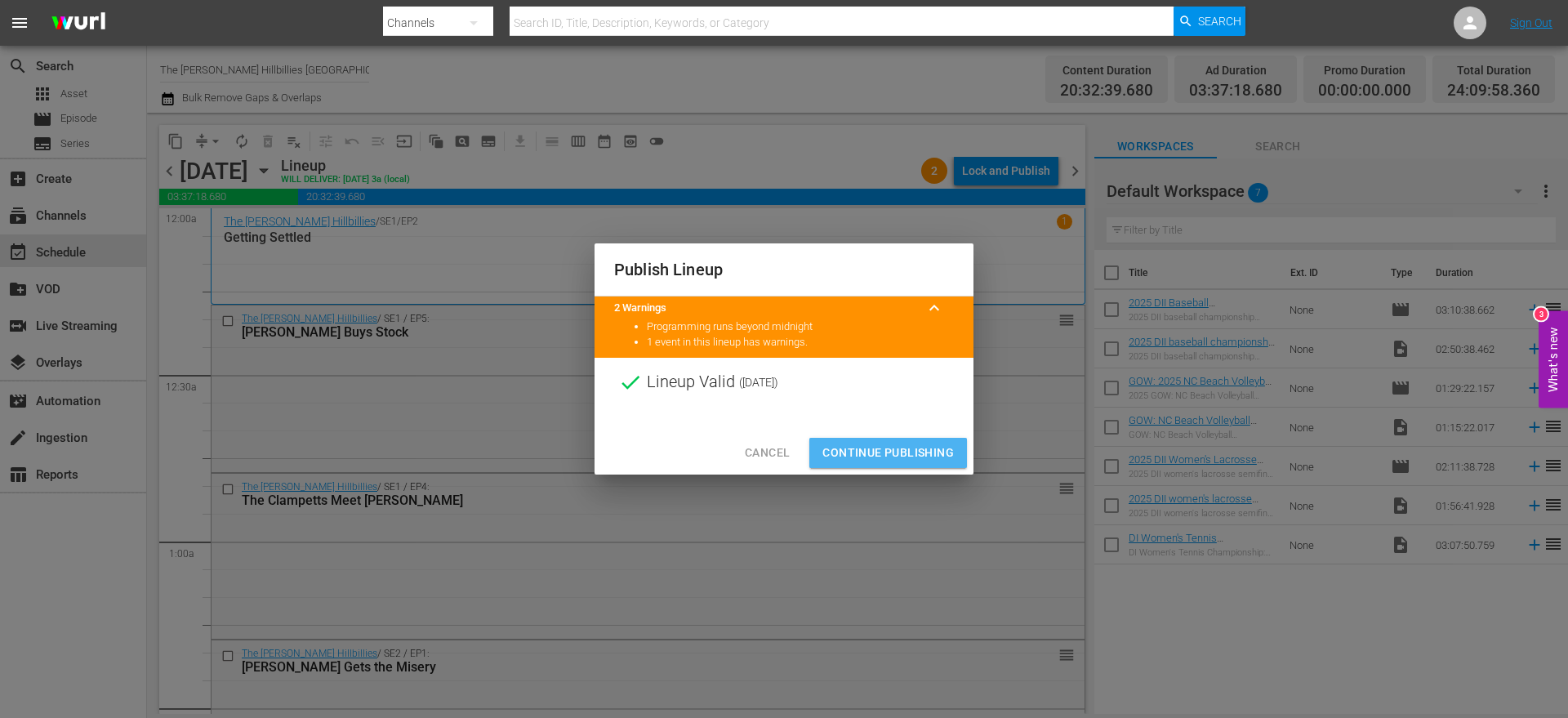
click at [924, 449] on span "Continue Publishing" at bounding box center [888, 453] width 132 height 21
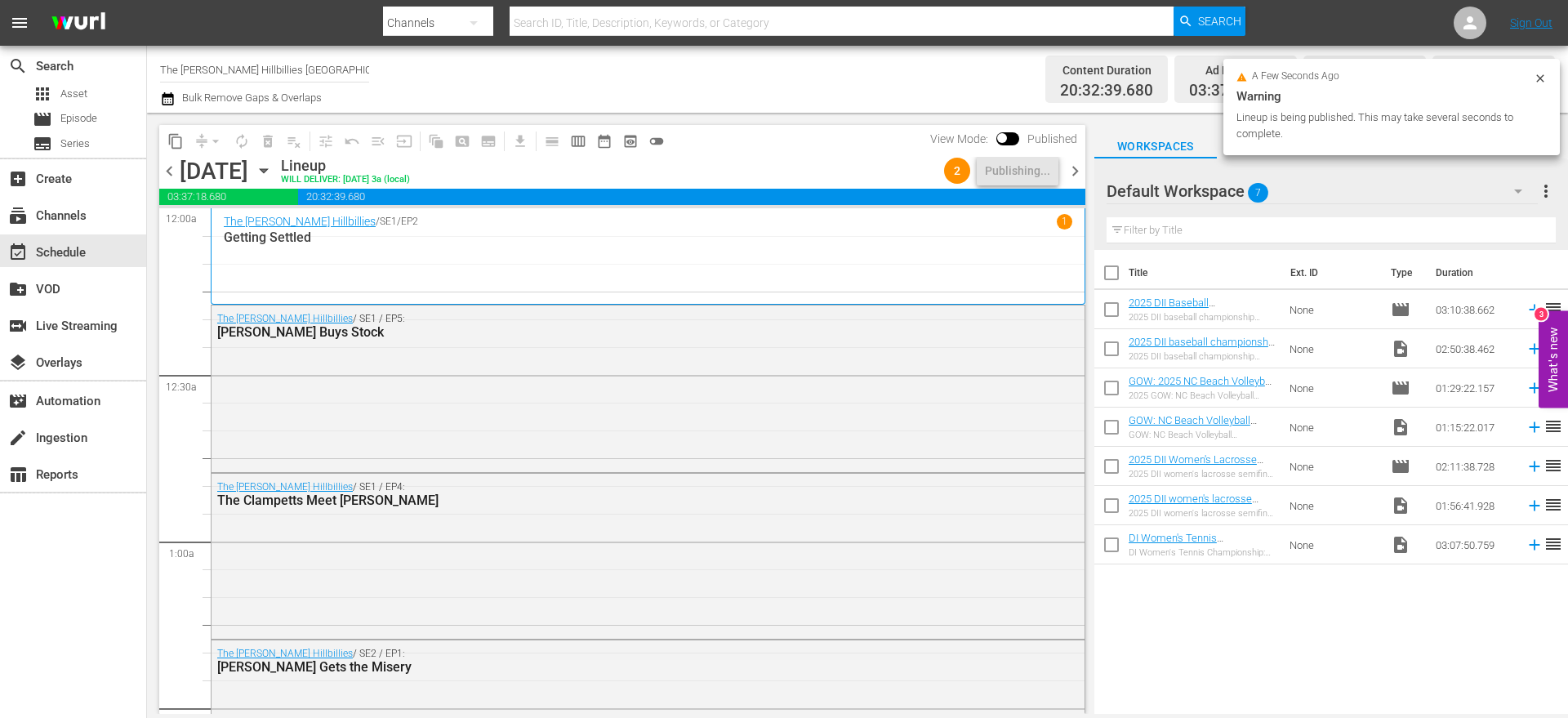
click at [1070, 161] on span "chevron_right" at bounding box center [1075, 171] width 21 height 21
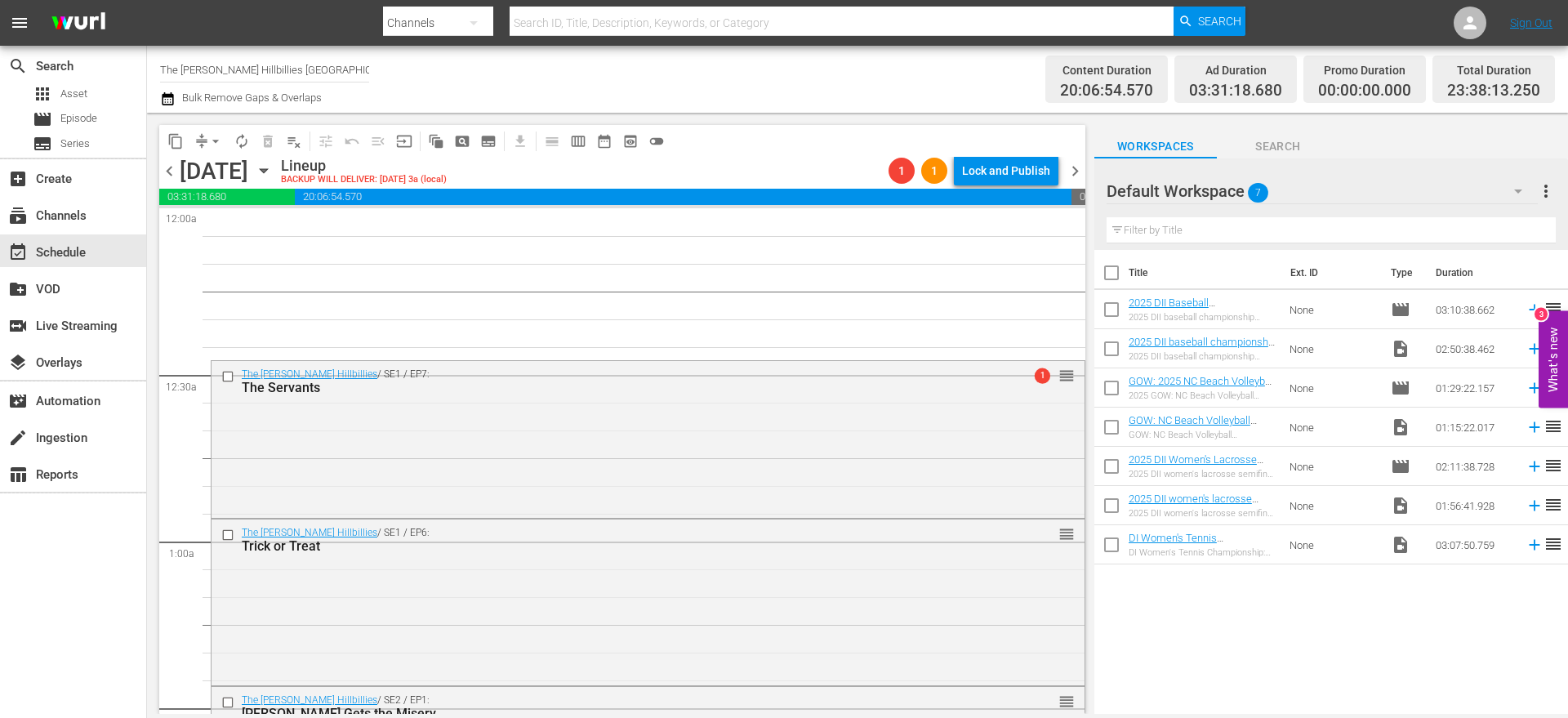
click at [1072, 170] on span "chevron_right" at bounding box center [1075, 171] width 21 height 21
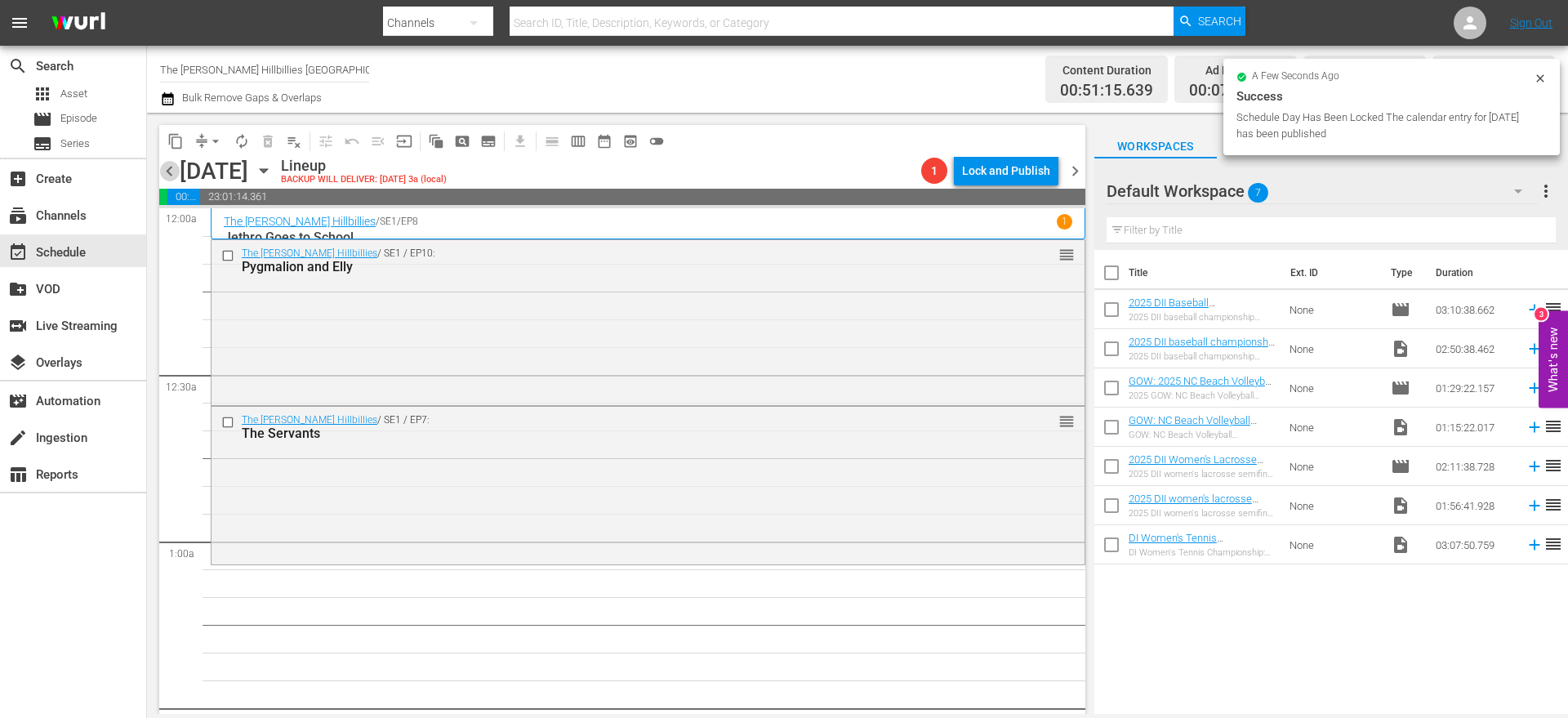
click at [170, 169] on span "chevron_left" at bounding box center [169, 171] width 21 height 21
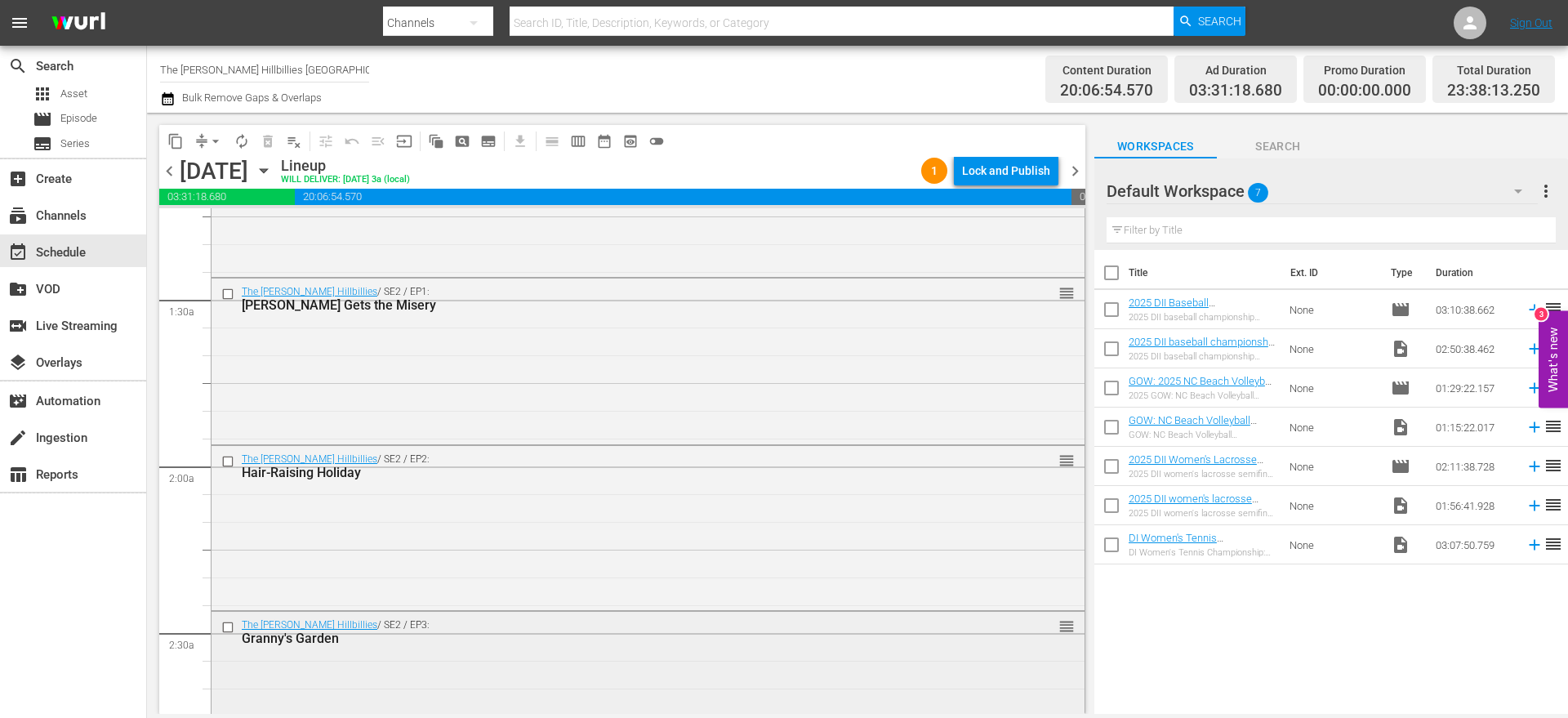
scroll to position [817, 0]
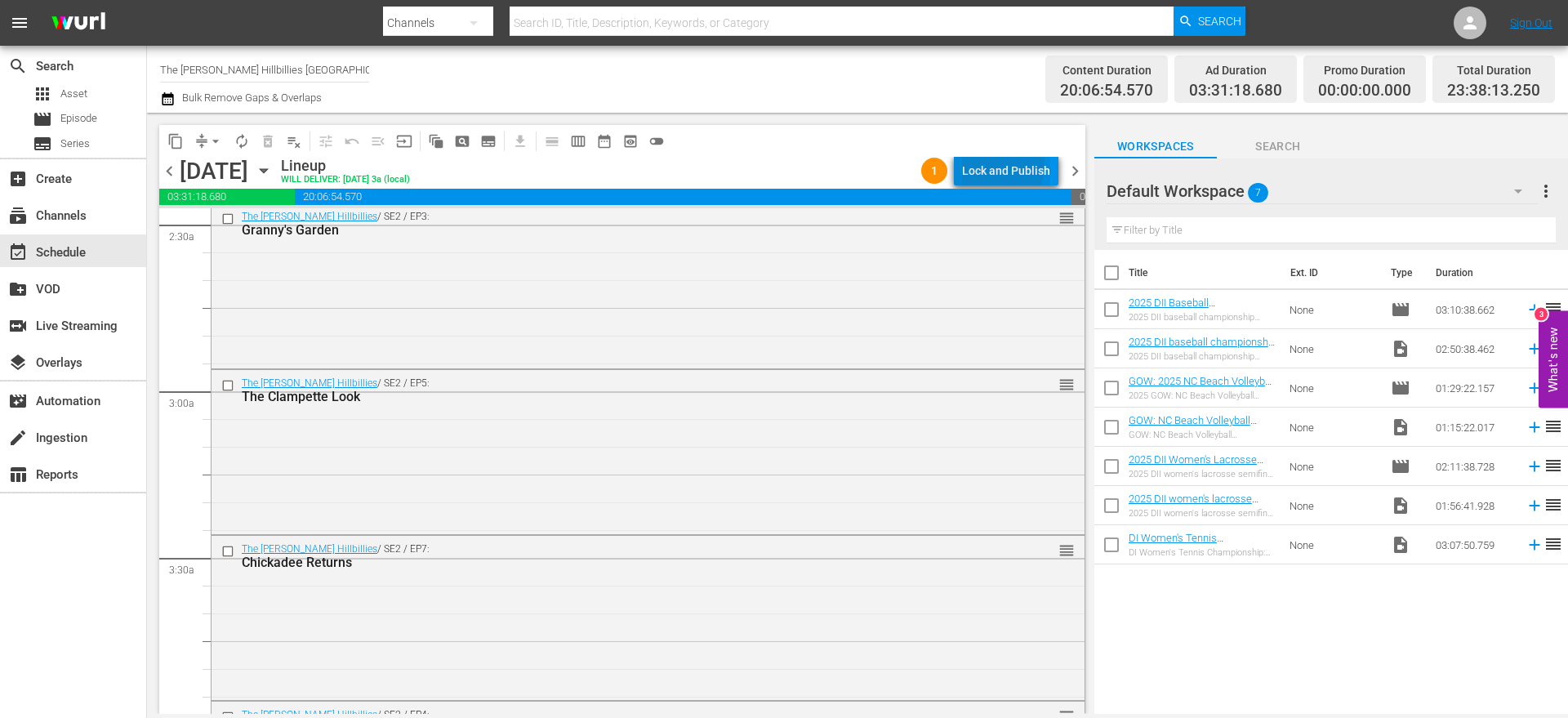
click at [983, 163] on div "Lock and Publish" at bounding box center [1006, 171] width 88 height 30
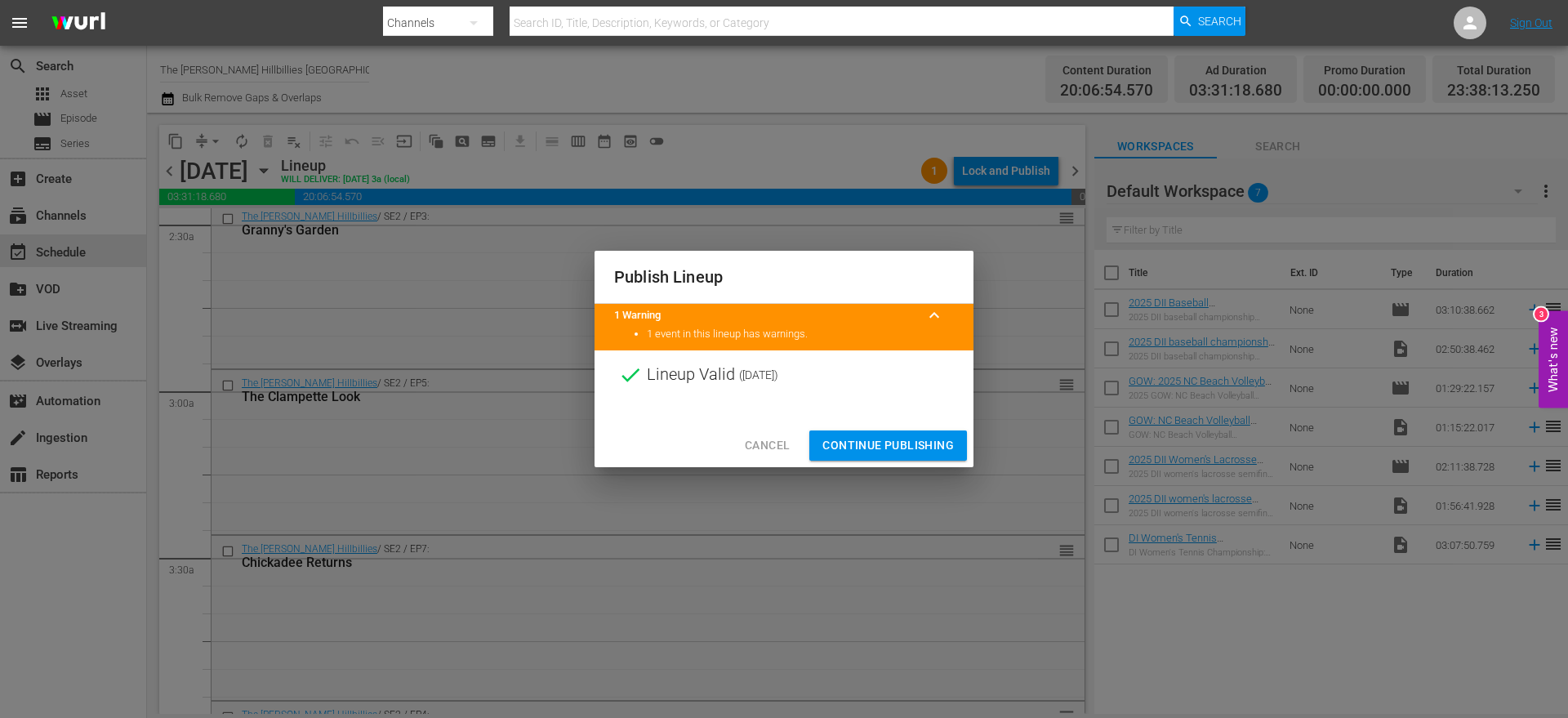
click at [904, 460] on div "Cancel Continue Publishing" at bounding box center [784, 445] width 379 height 44
click at [913, 448] on span "Continue Publishing" at bounding box center [888, 445] width 132 height 21
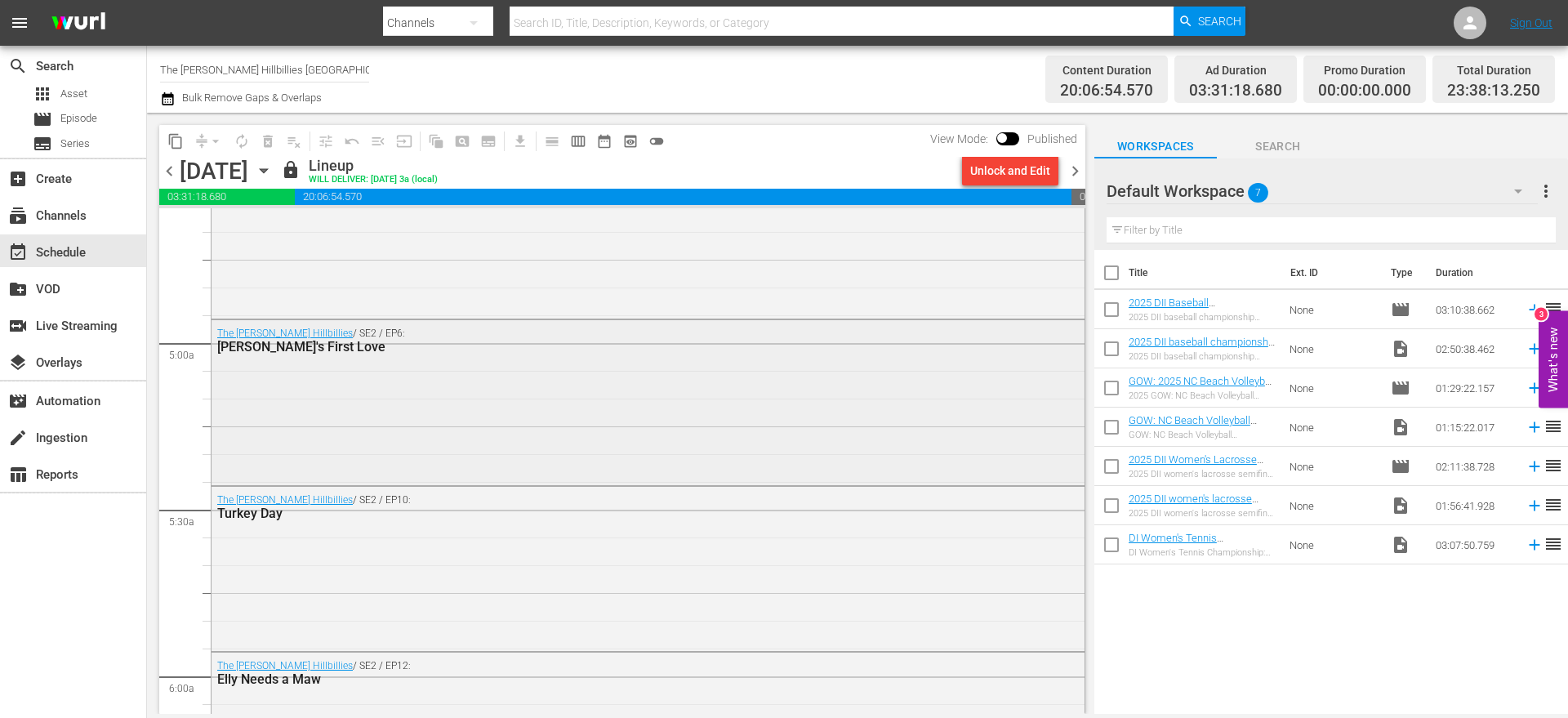
scroll to position [1635, 0]
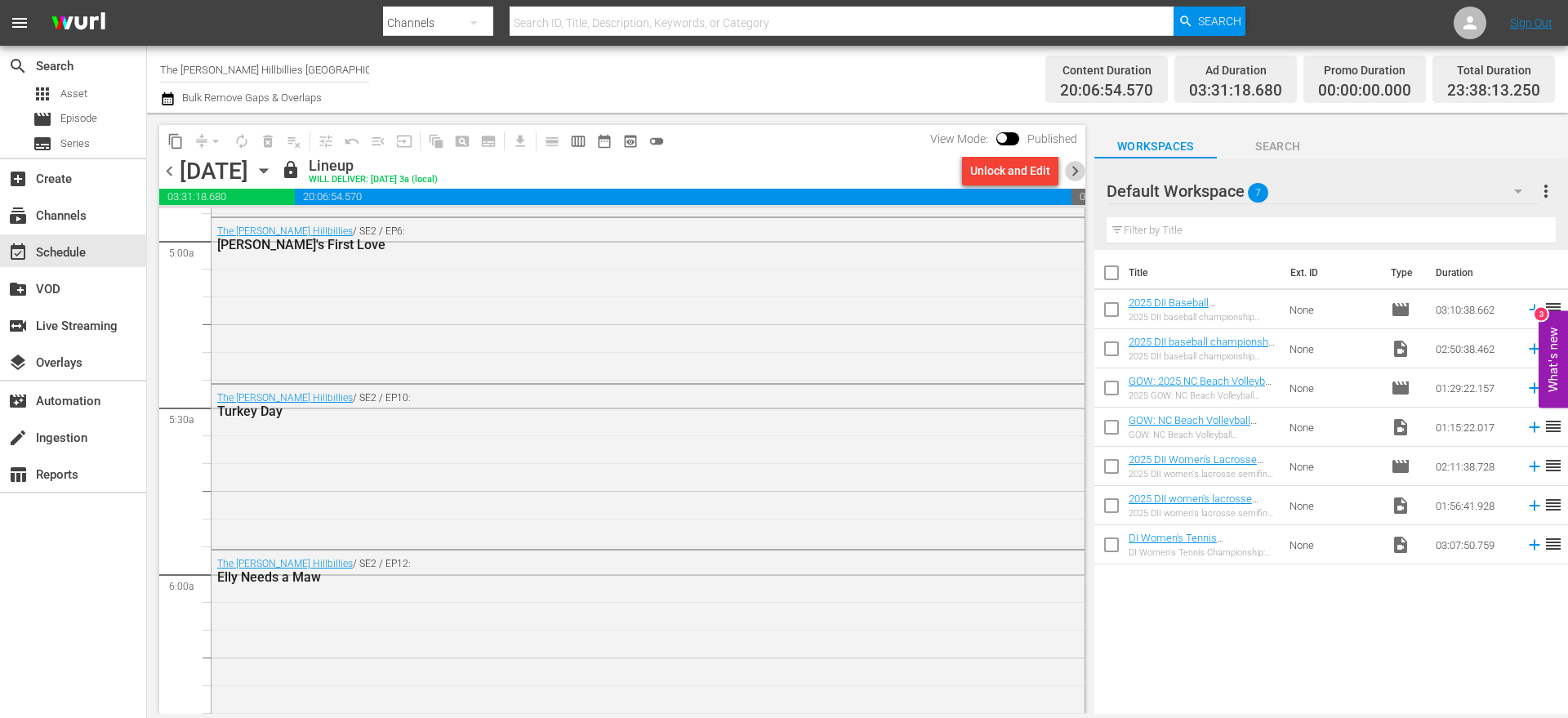
click at [1074, 165] on span "chevron_right" at bounding box center [1075, 171] width 21 height 21
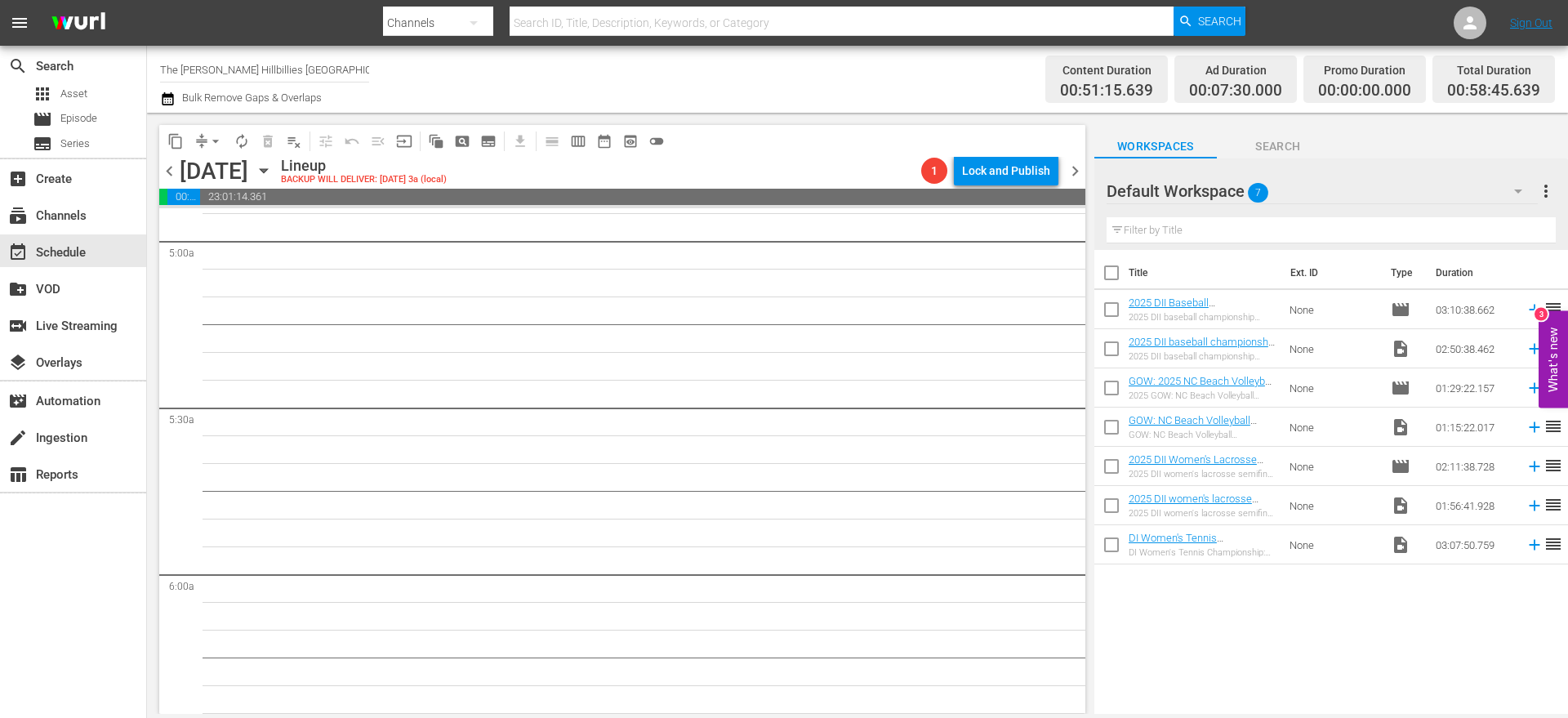
click at [1179, 189] on div at bounding box center [1165, 192] width 118 height 41
click at [1507, 195] on button "button" at bounding box center [1519, 191] width 40 height 40
click at [1199, 239] on div "BH (53)" at bounding box center [1211, 238] width 170 height 26
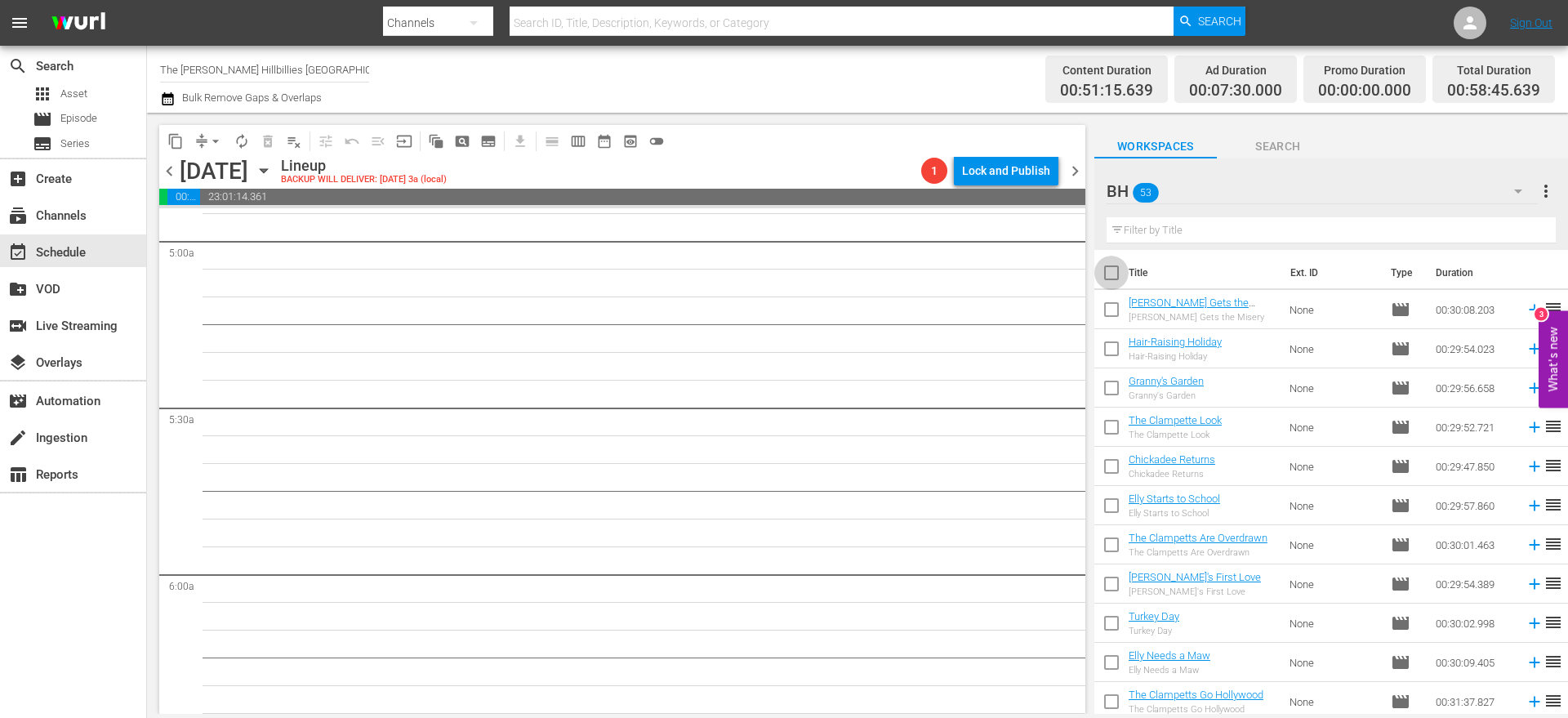
click at [1111, 272] on input "checkbox" at bounding box center [1112, 276] width 35 height 35
checkbox input "true"
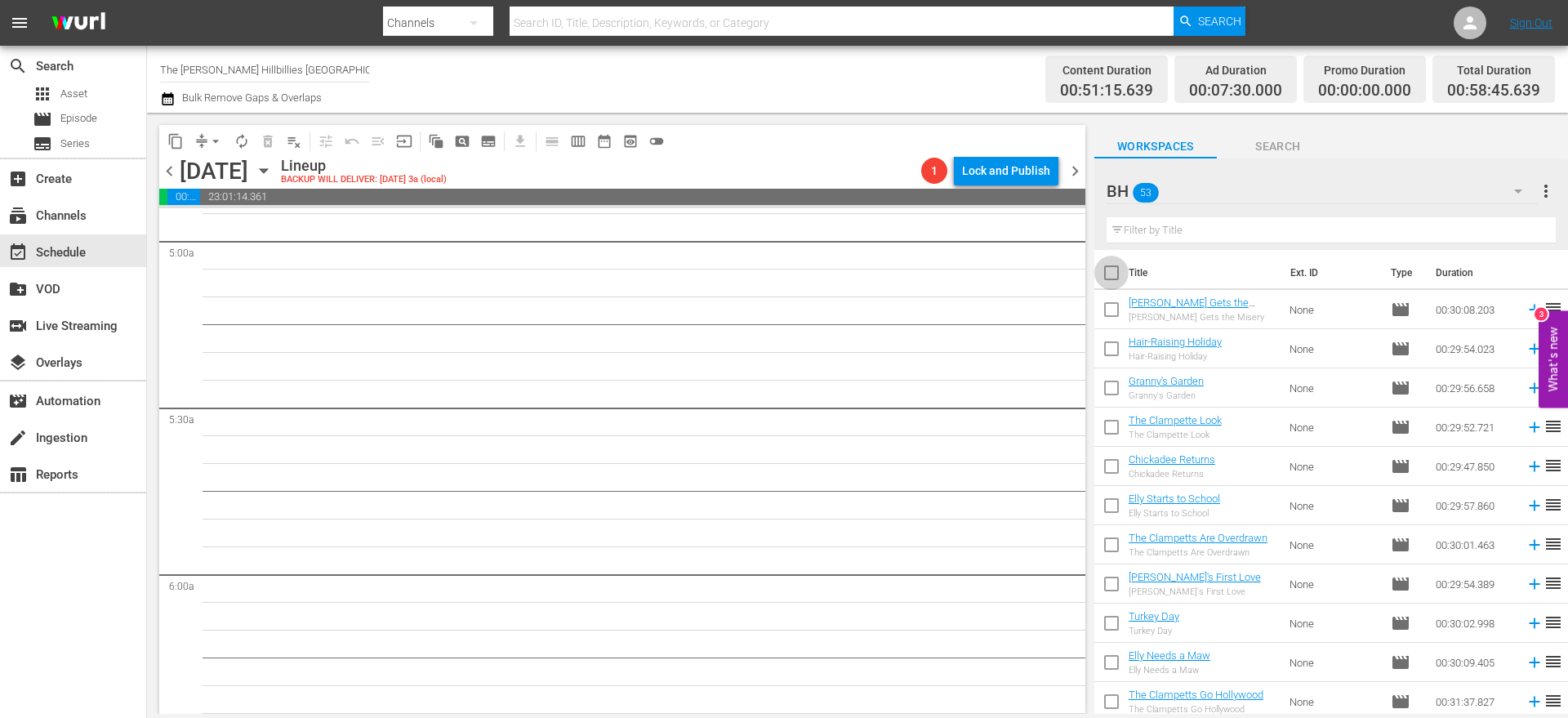
checkbox input "true"
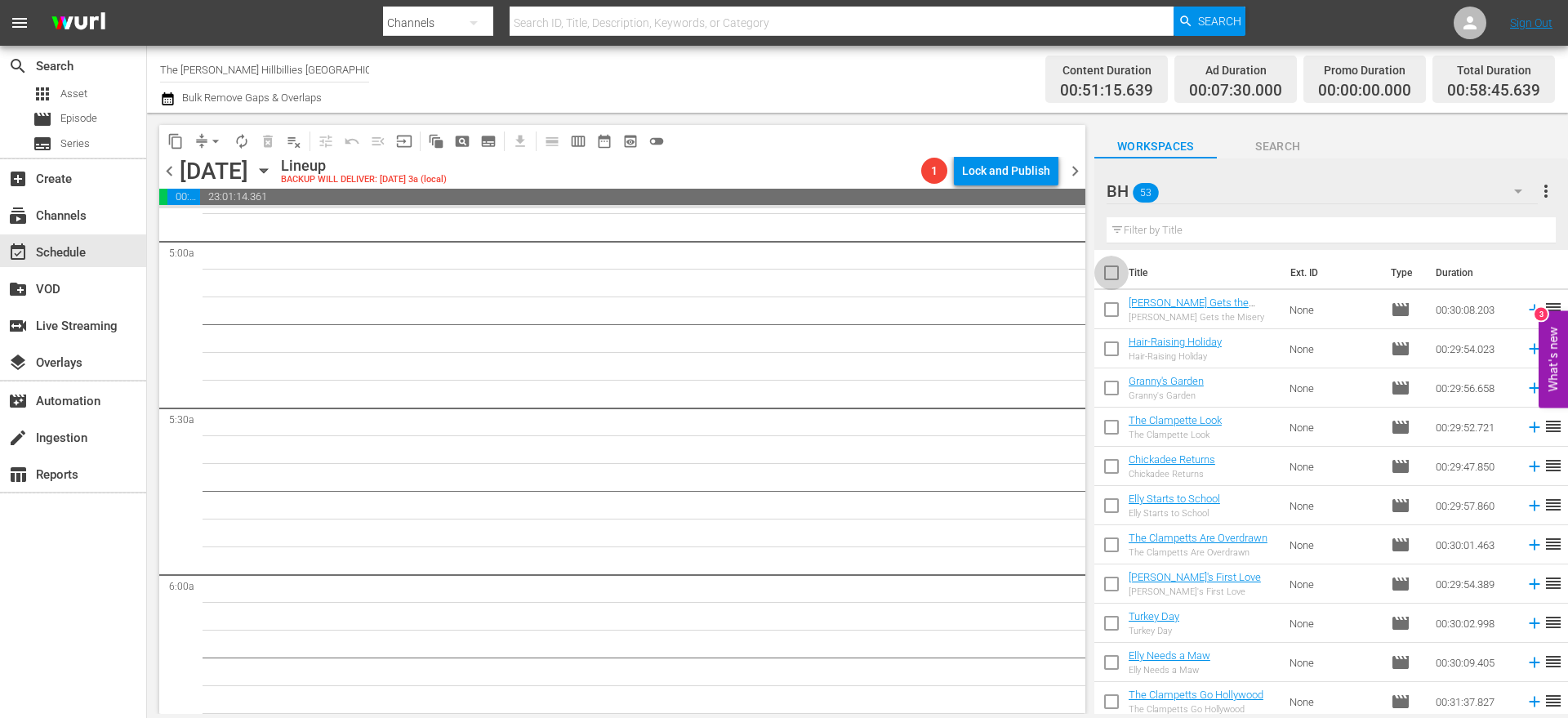
checkbox input "true"
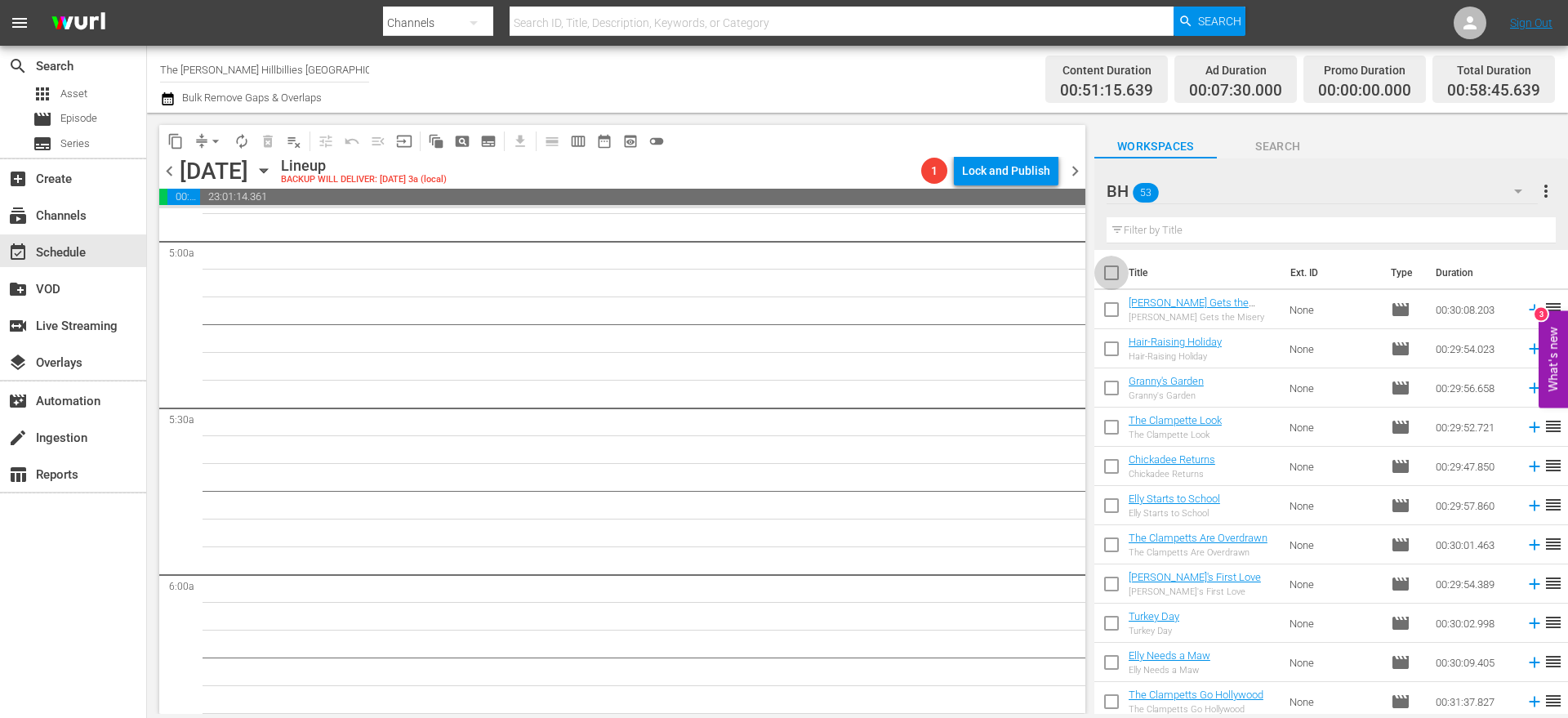
checkbox input "true"
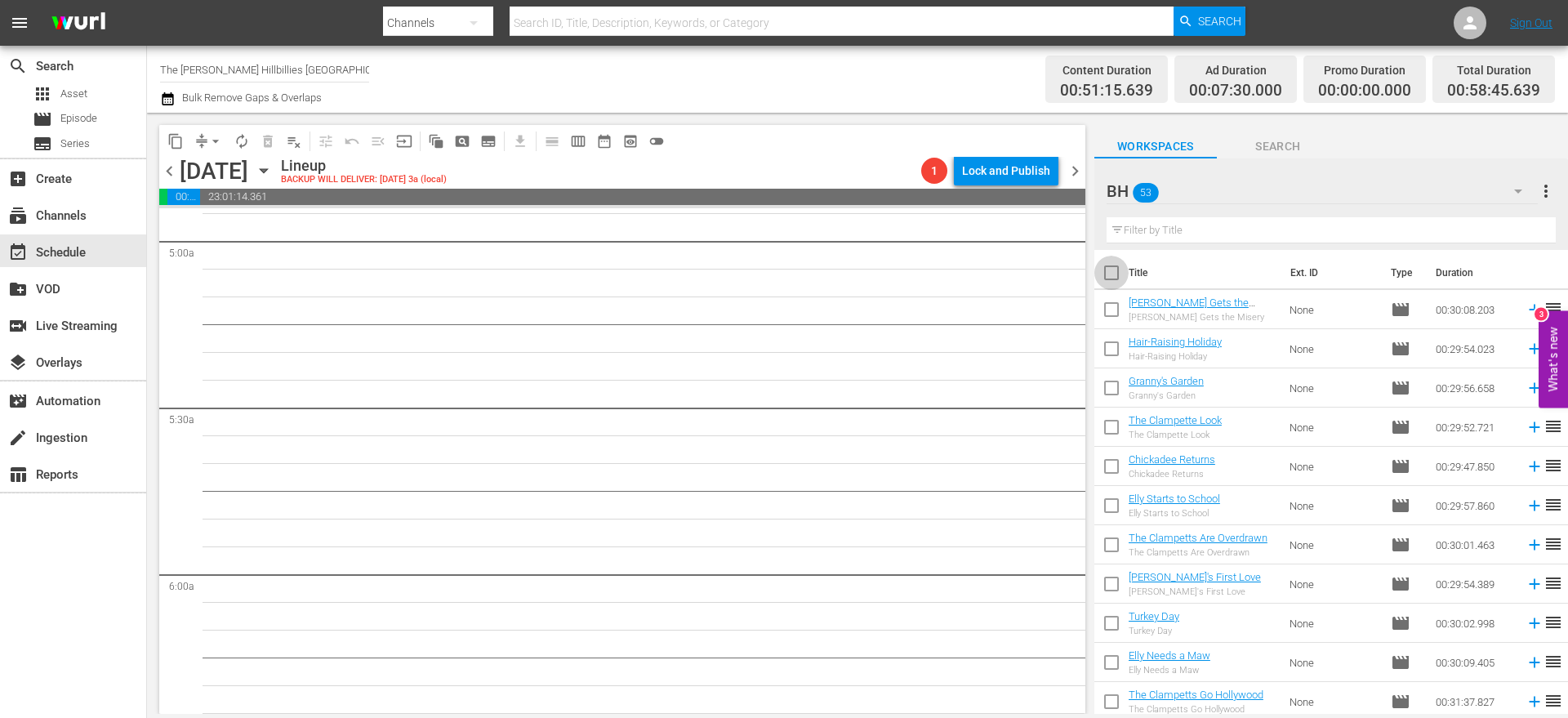
checkbox input "true"
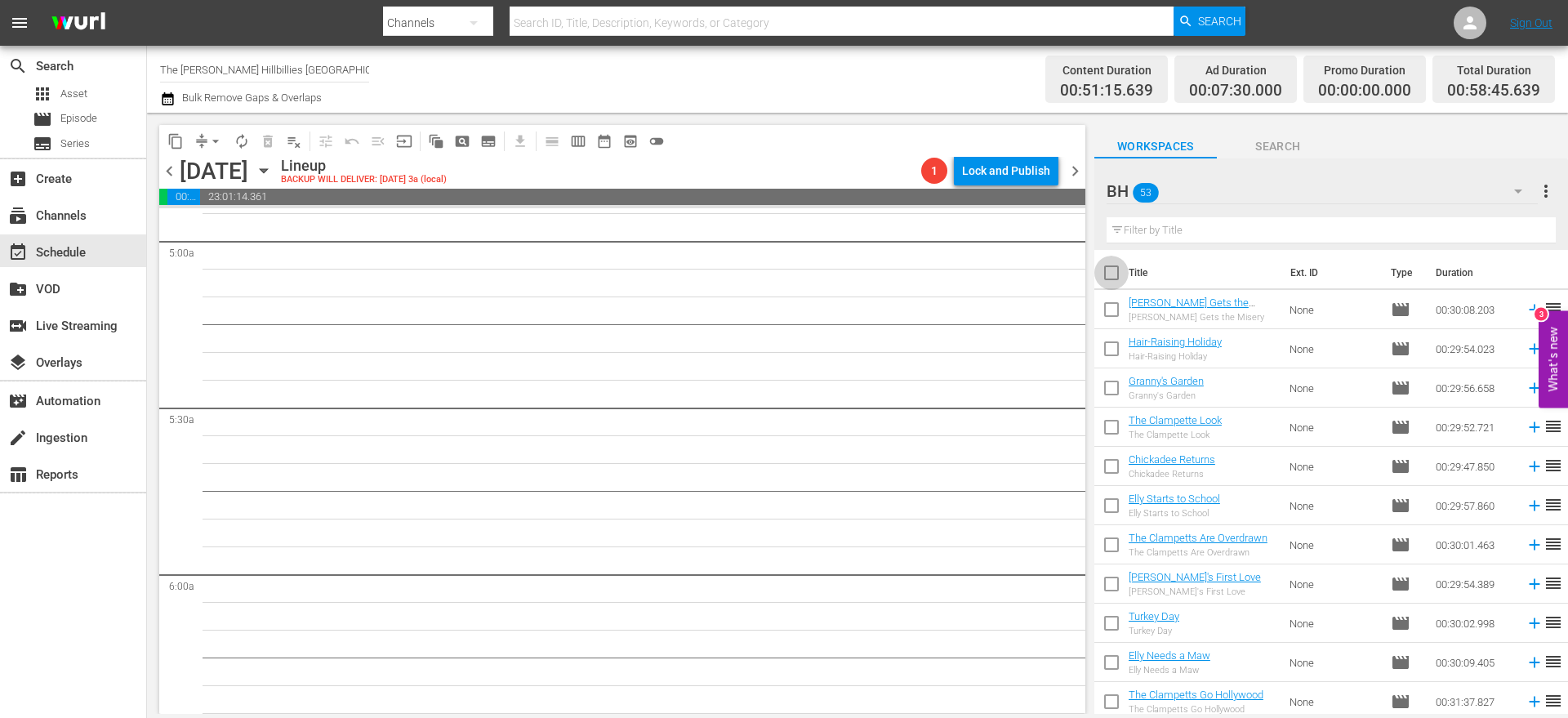
checkbox input "true"
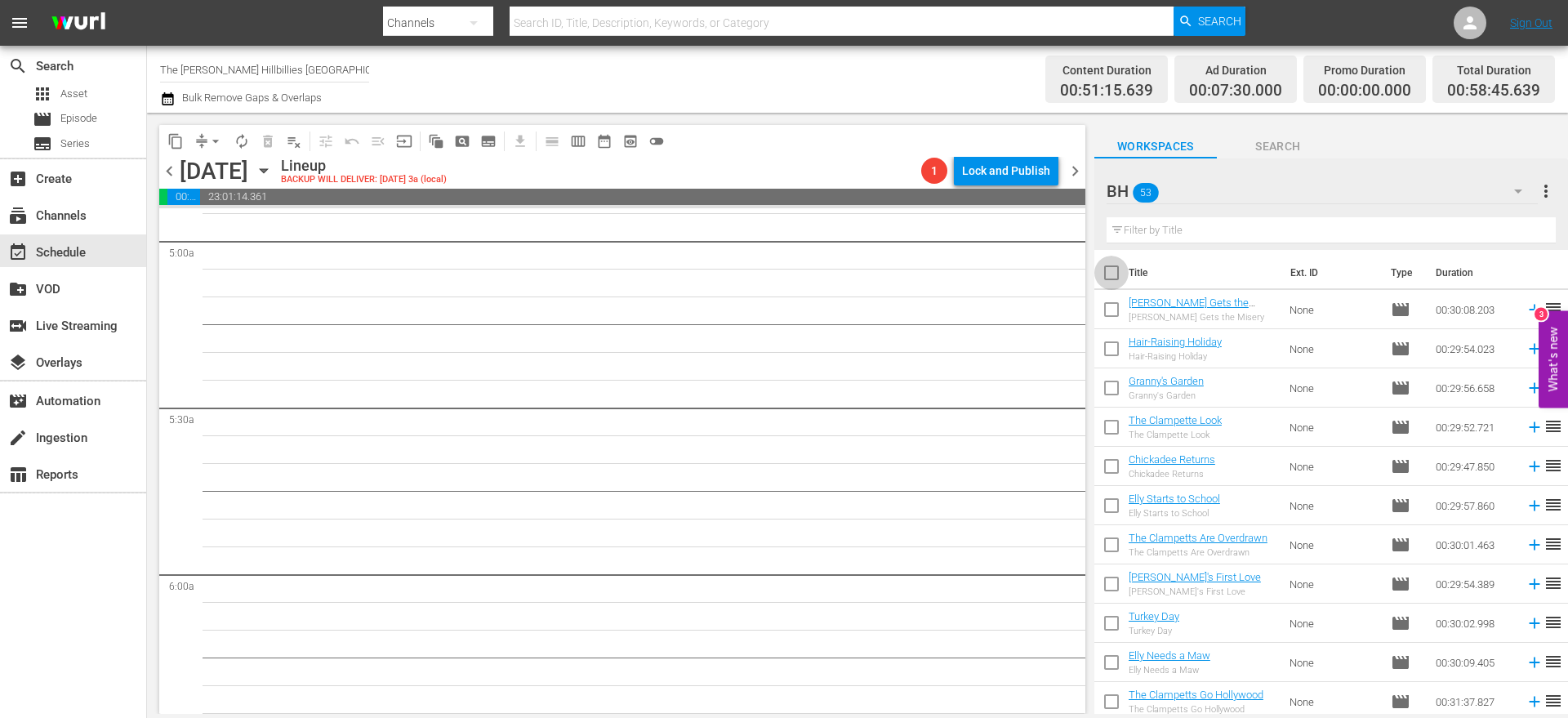
checkbox input "true"
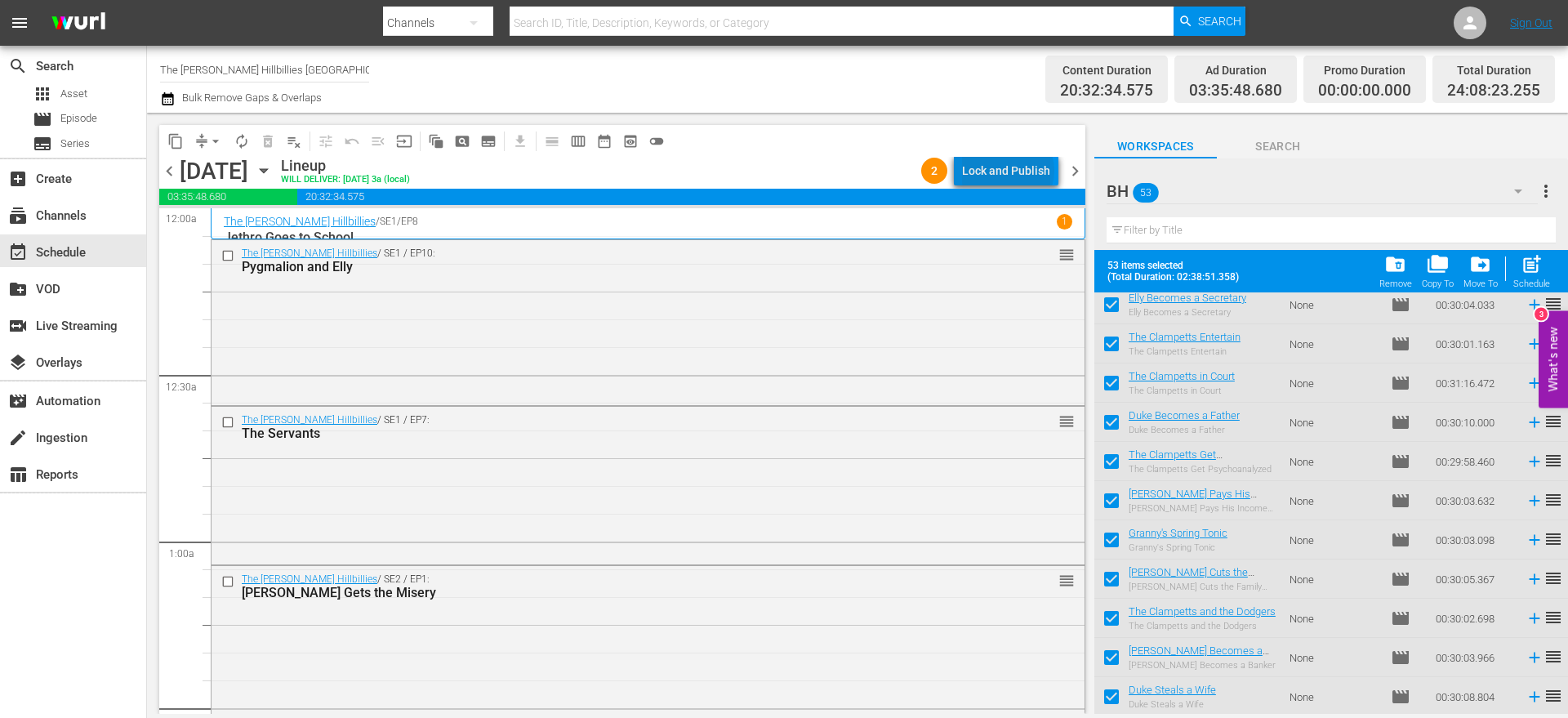
click at [1012, 171] on div "Lock and Publish" at bounding box center [1006, 171] width 88 height 30
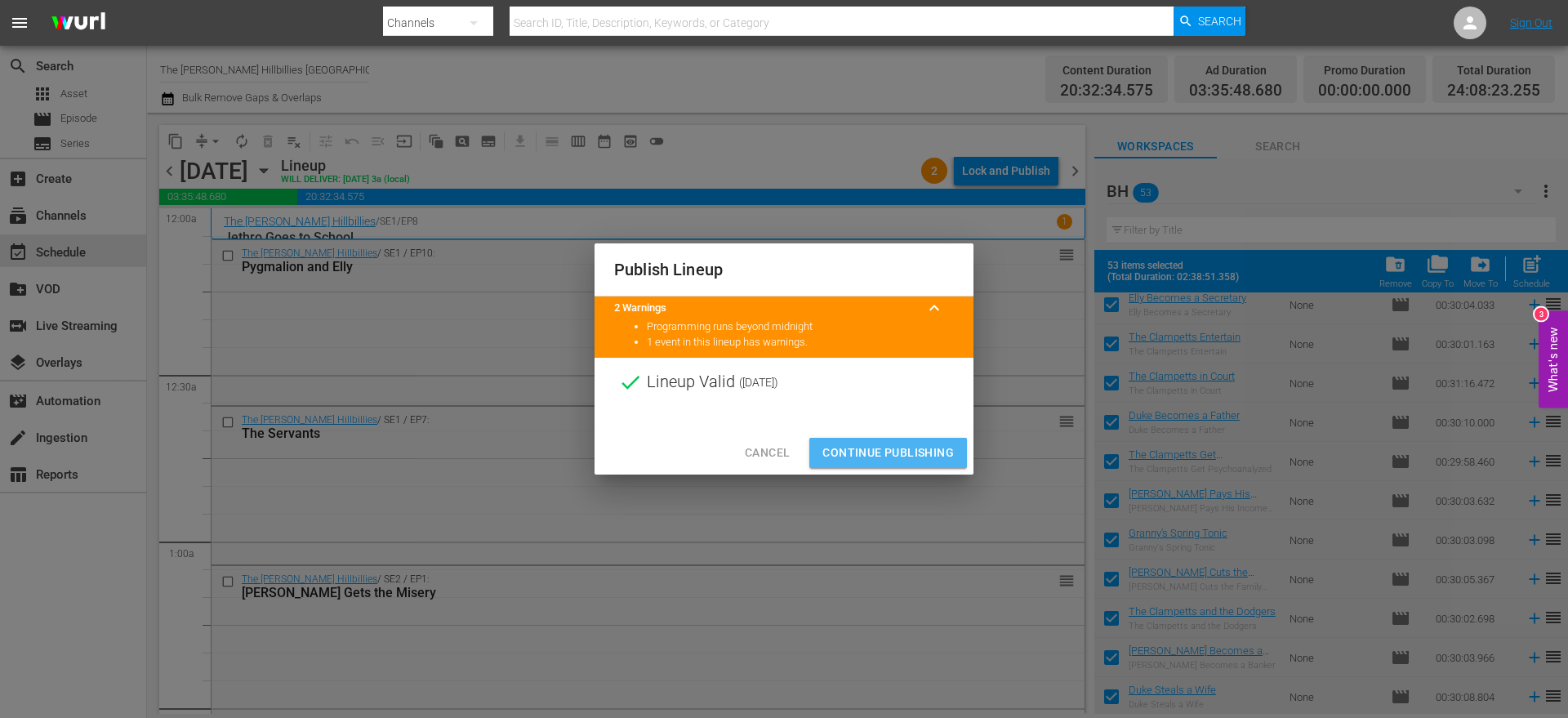
click at [887, 449] on span "Continue Publishing" at bounding box center [888, 453] width 132 height 21
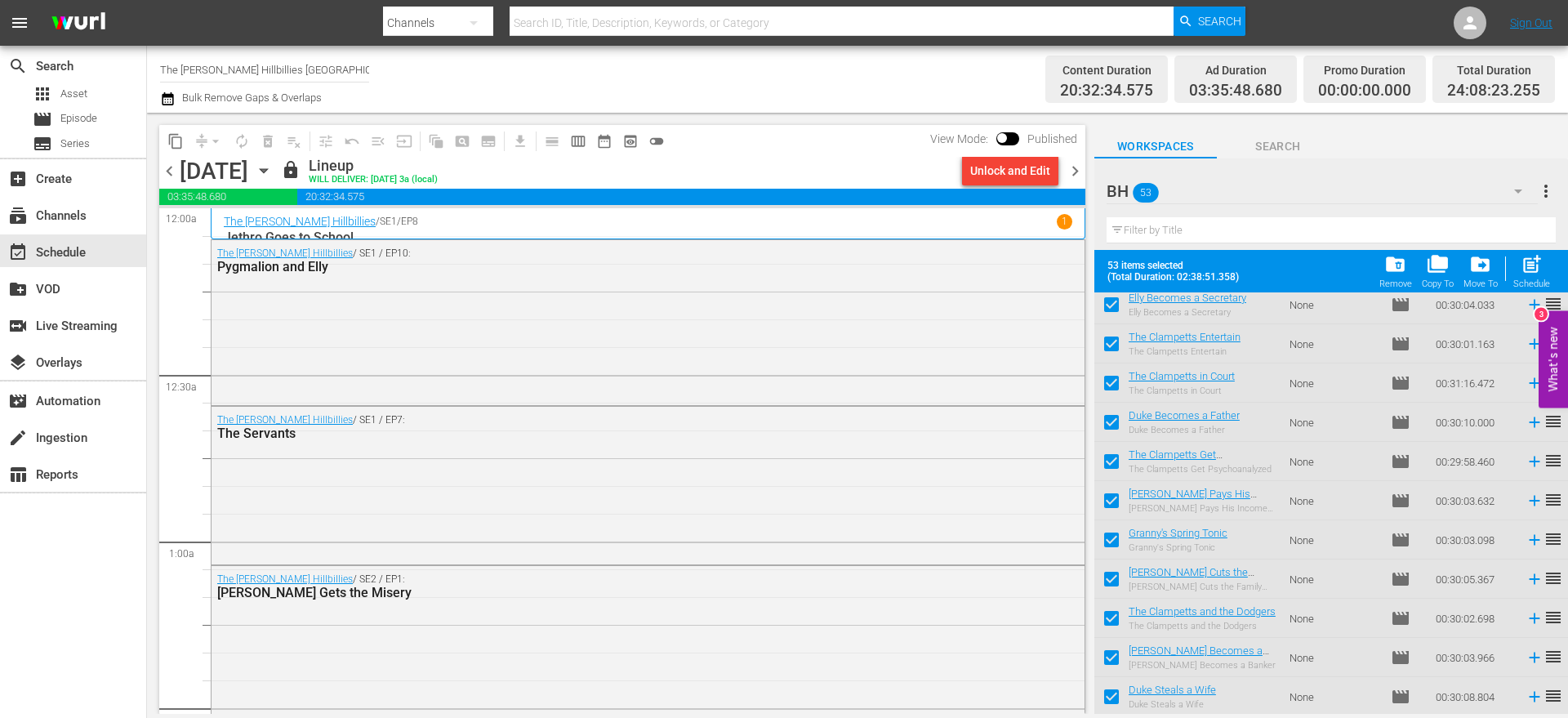
drag, startPoint x: 1071, startPoint y: 170, endPoint x: 1089, endPoint y: 237, distance: 69.4
click at [1070, 170] on span "chevron_right" at bounding box center [1075, 171] width 21 height 21
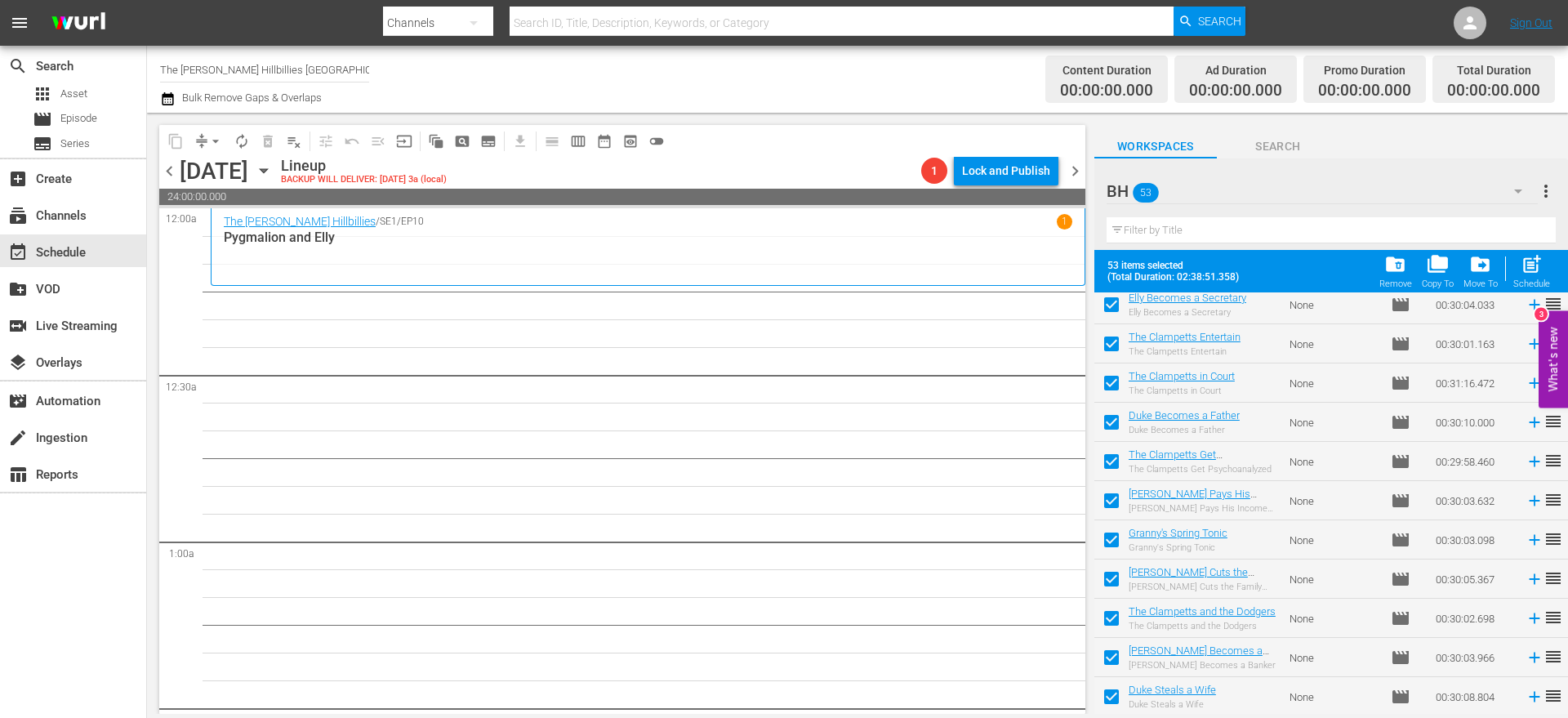
click at [273, 166] on icon "button" at bounding box center [264, 171] width 18 height 18
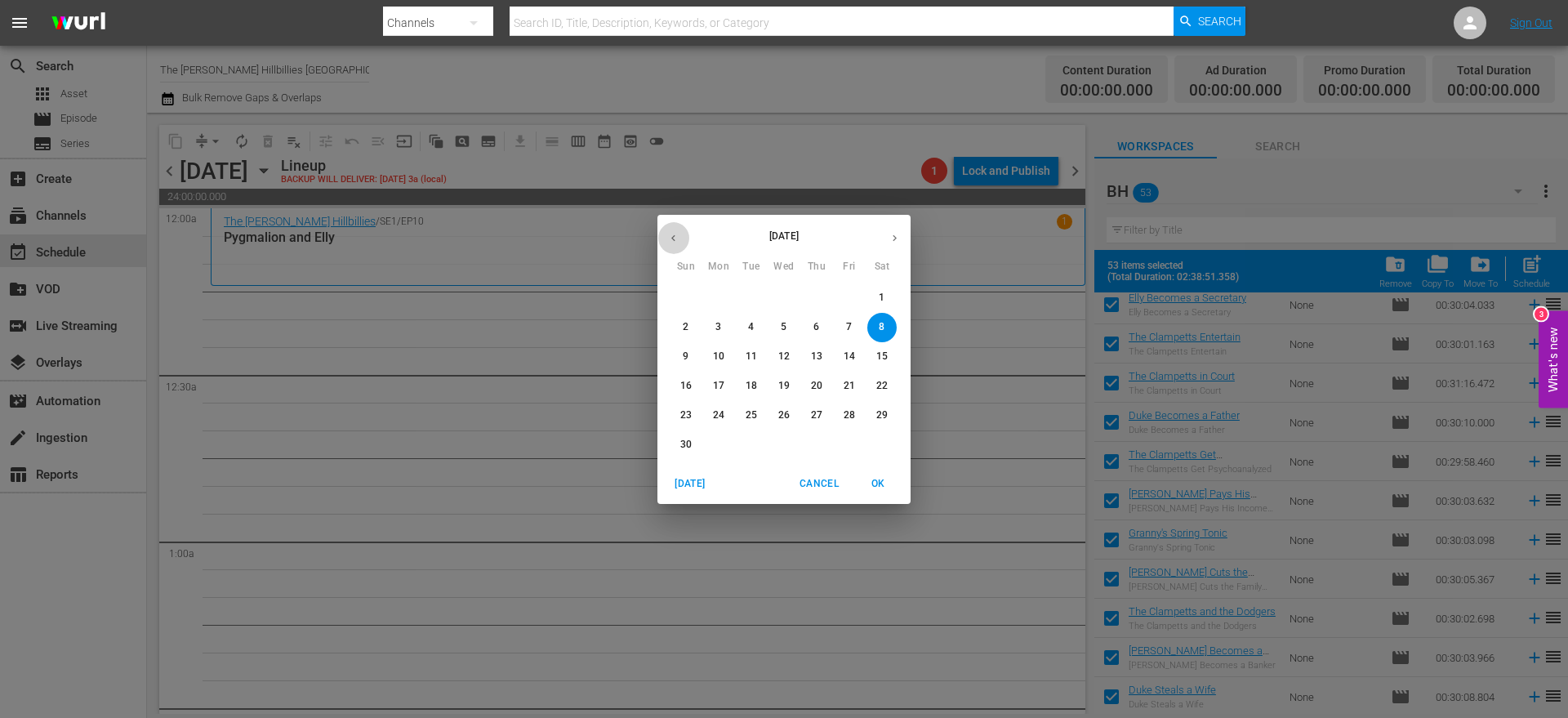
click at [676, 237] on icon "button" at bounding box center [673, 238] width 12 height 12
click at [774, 321] on span "8" at bounding box center [784, 327] width 30 height 14
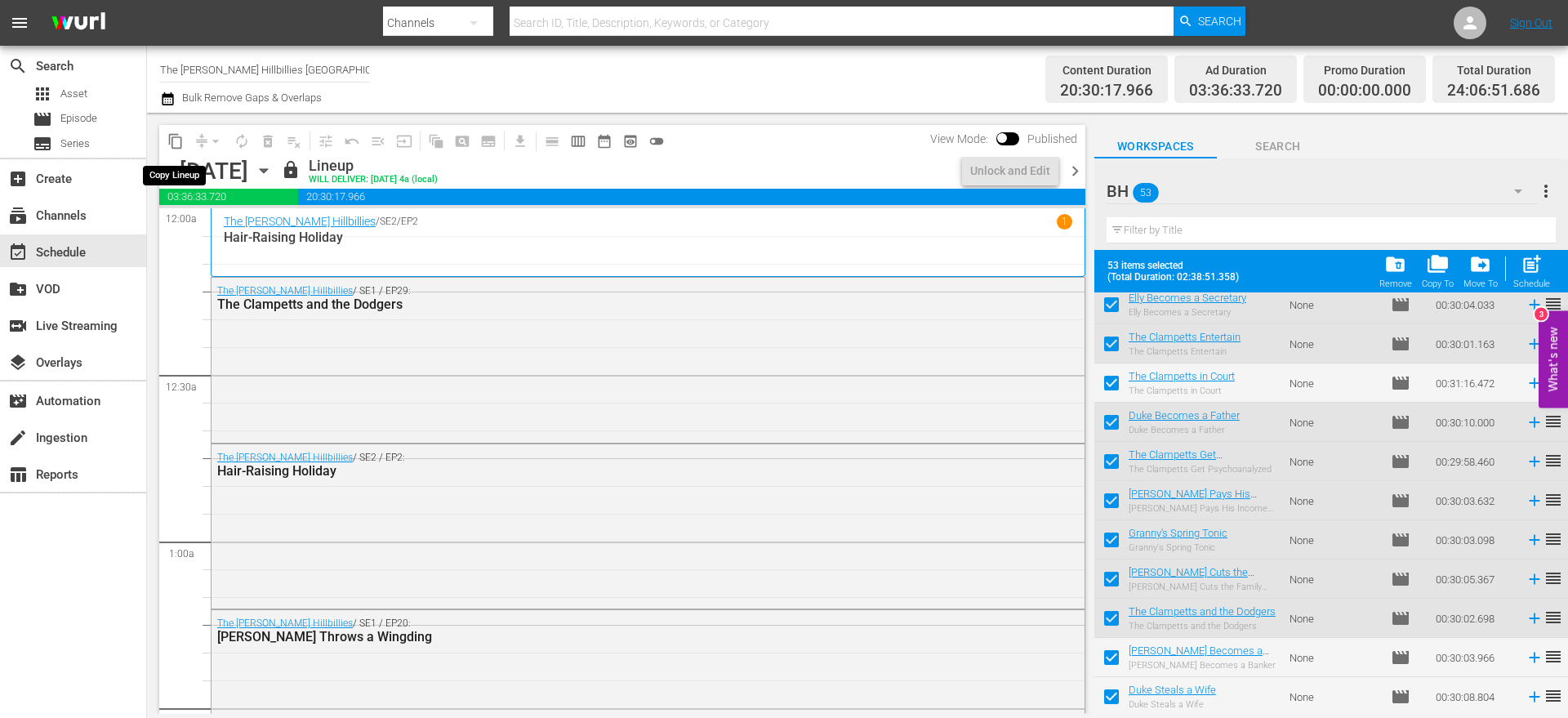
click at [177, 141] on span "content_copy" at bounding box center [176, 142] width 16 height 16
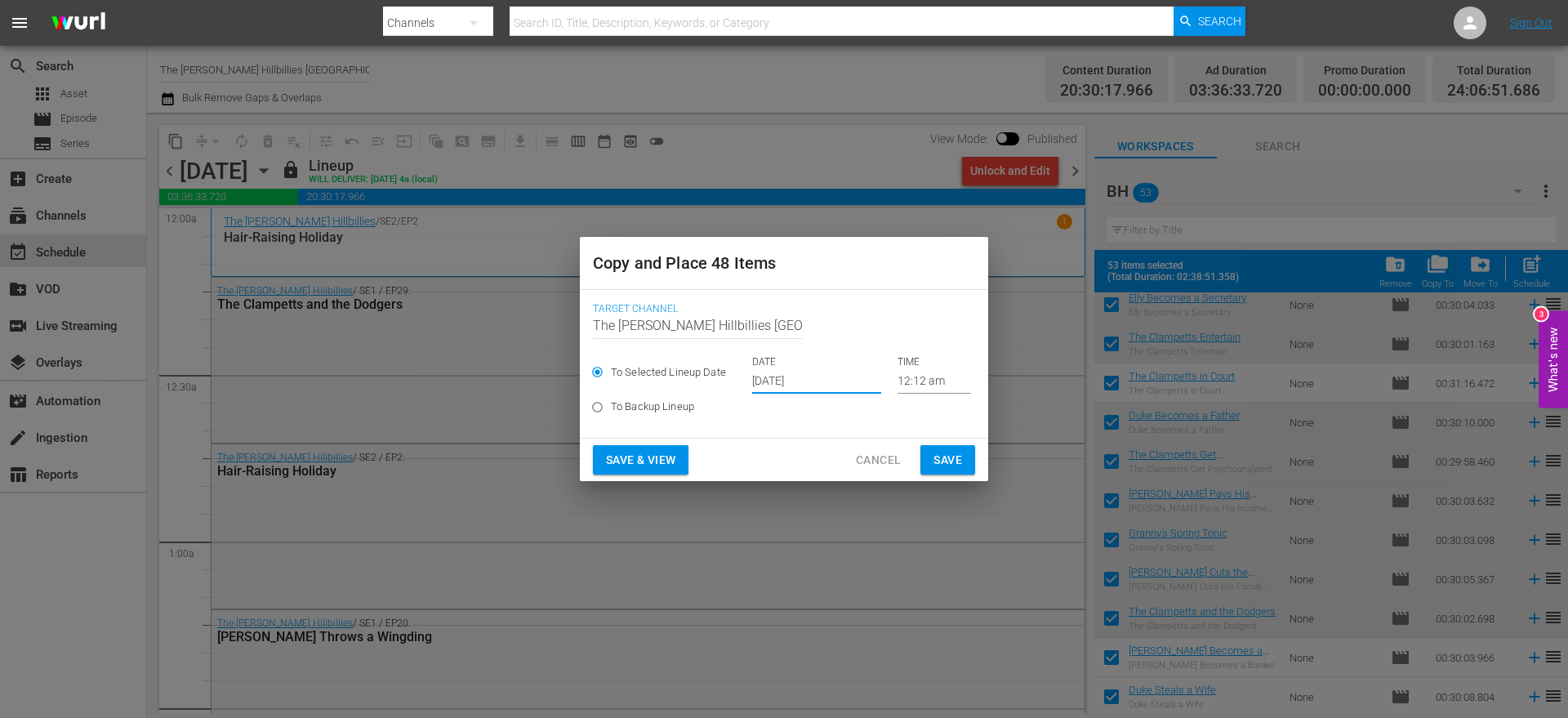
click at [817, 384] on input "[DATE]" at bounding box center [817, 382] width 129 height 25
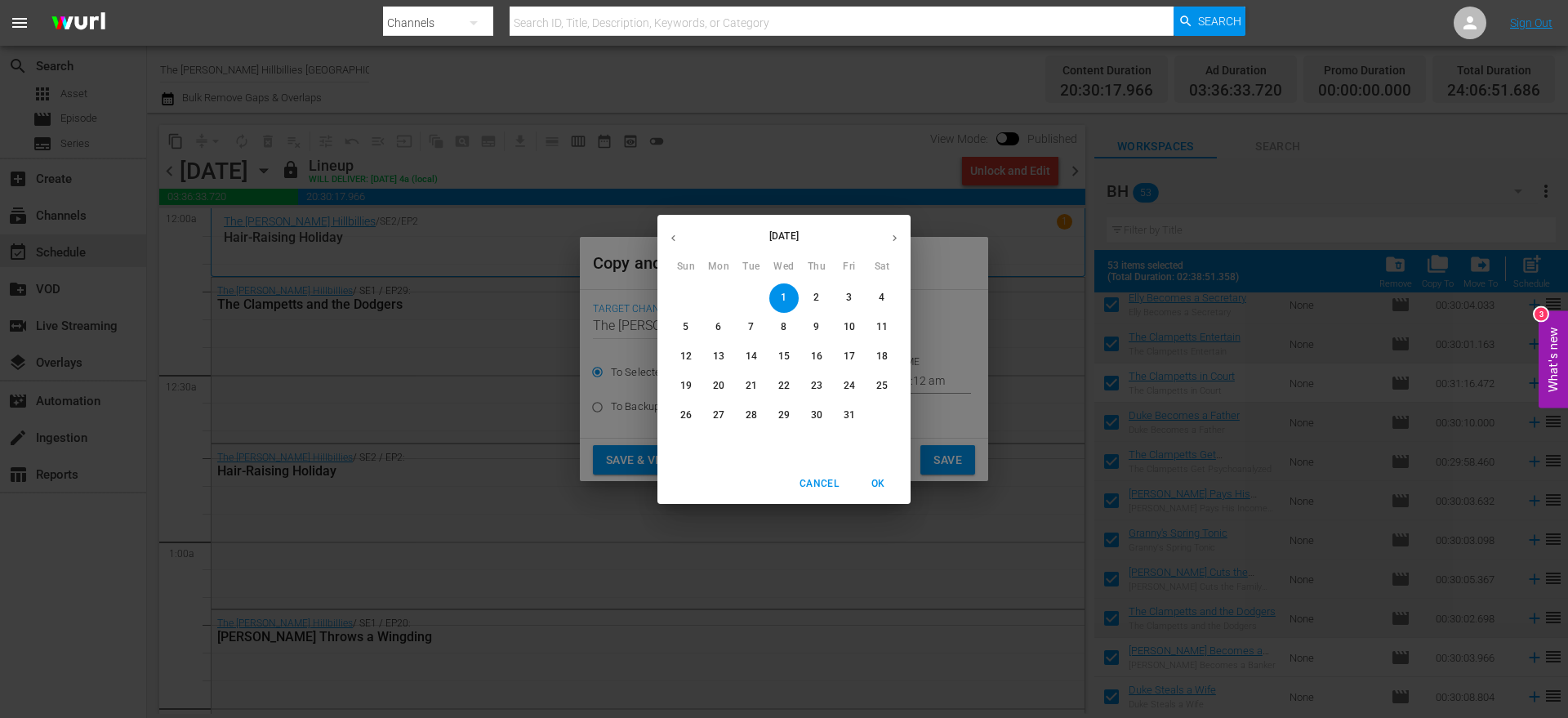
click at [890, 234] on icon "button" at bounding box center [895, 238] width 12 height 12
click at [882, 330] on p "8" at bounding box center [882, 327] width 6 height 14
type input "[DATE]"
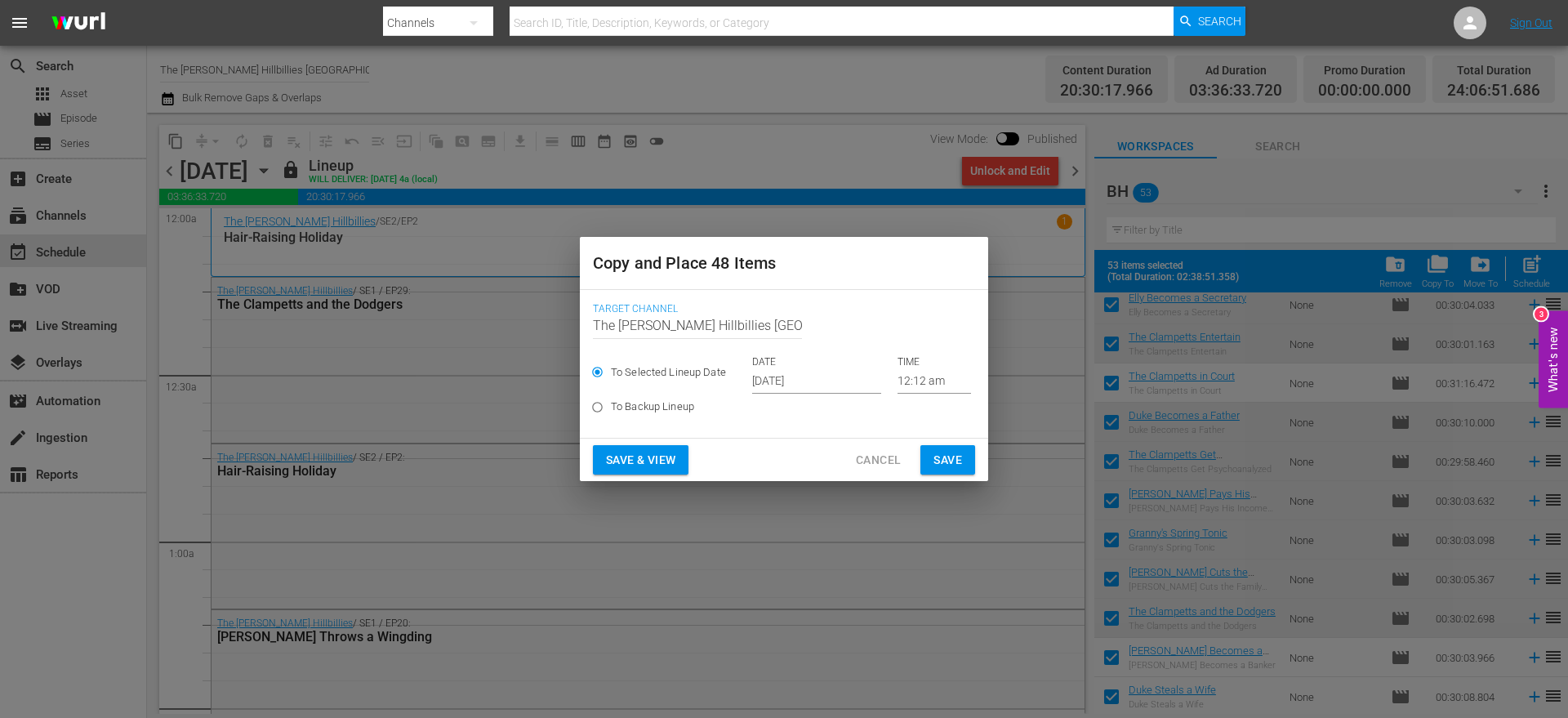
click at [644, 410] on span "To Backup Lineup" at bounding box center [652, 407] width 83 height 16
click at [611, 410] on input "To Backup Lineup" at bounding box center [597, 411] width 27 height 27
radio input "true"
click at [775, 382] on div "To Selected Lineup Date DATE [DATE] TIME 12:12 am" at bounding box center [784, 374] width 382 height 39
click at [796, 366] on div "To Selected Lineup Date DATE [DATE] TIME 12:12 am" at bounding box center [784, 374] width 382 height 39
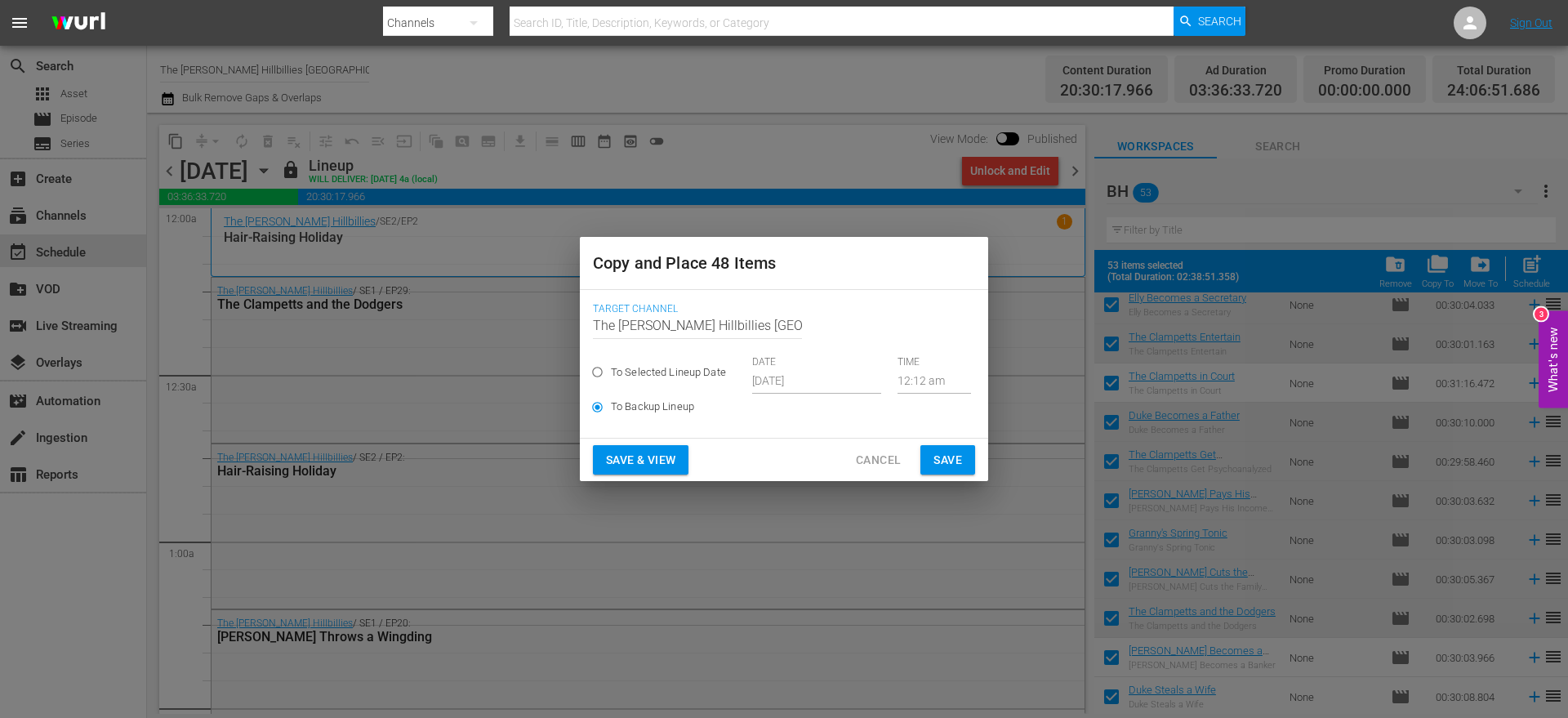
click at [660, 365] on span "To Selected Lineup Date" at bounding box center [668, 373] width 115 height 16
click at [611, 365] on input "To Selected Lineup Date" at bounding box center [597, 375] width 27 height 27
radio input "true"
click at [816, 385] on input "[DATE]" at bounding box center [817, 382] width 129 height 25
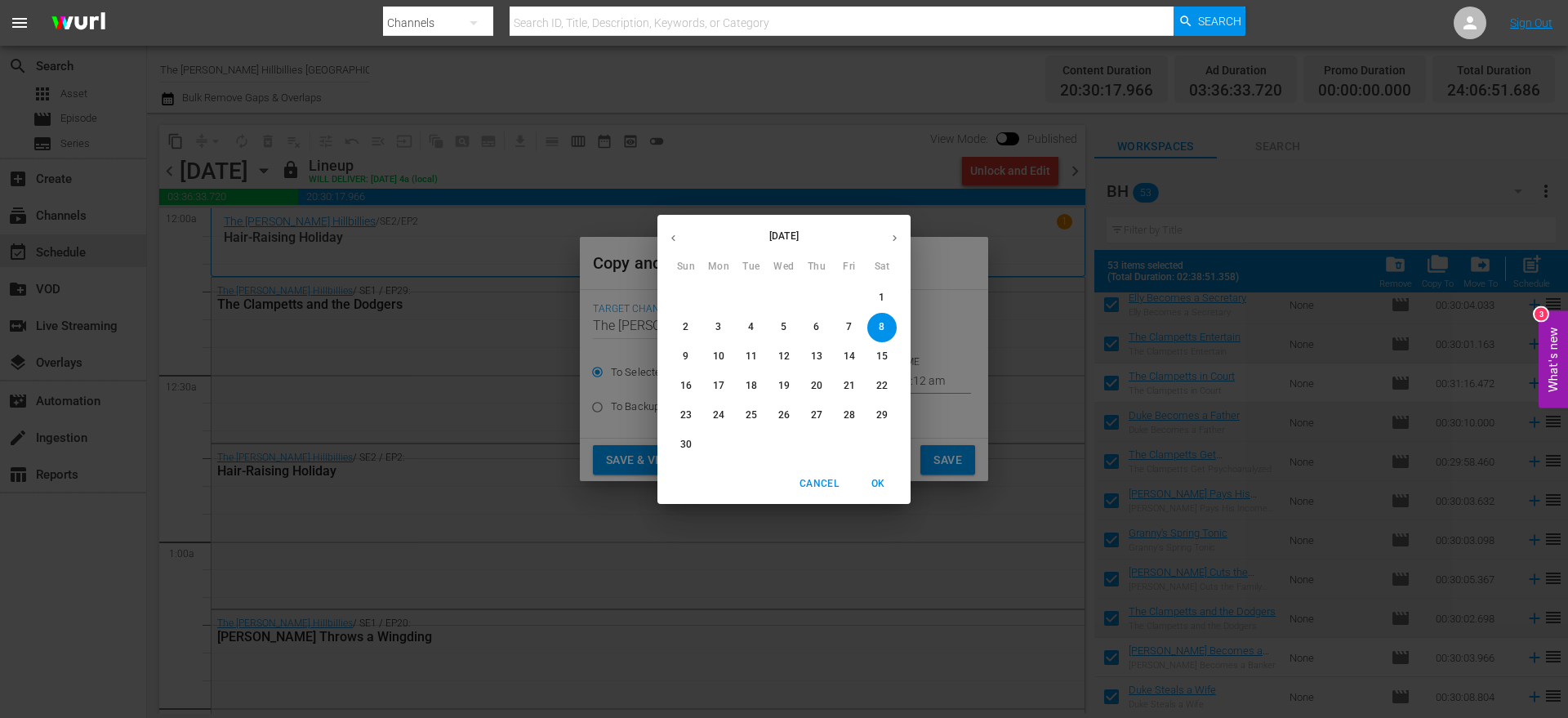
click at [871, 293] on span "1" at bounding box center [882, 298] width 30 height 14
type input "[DATE]"
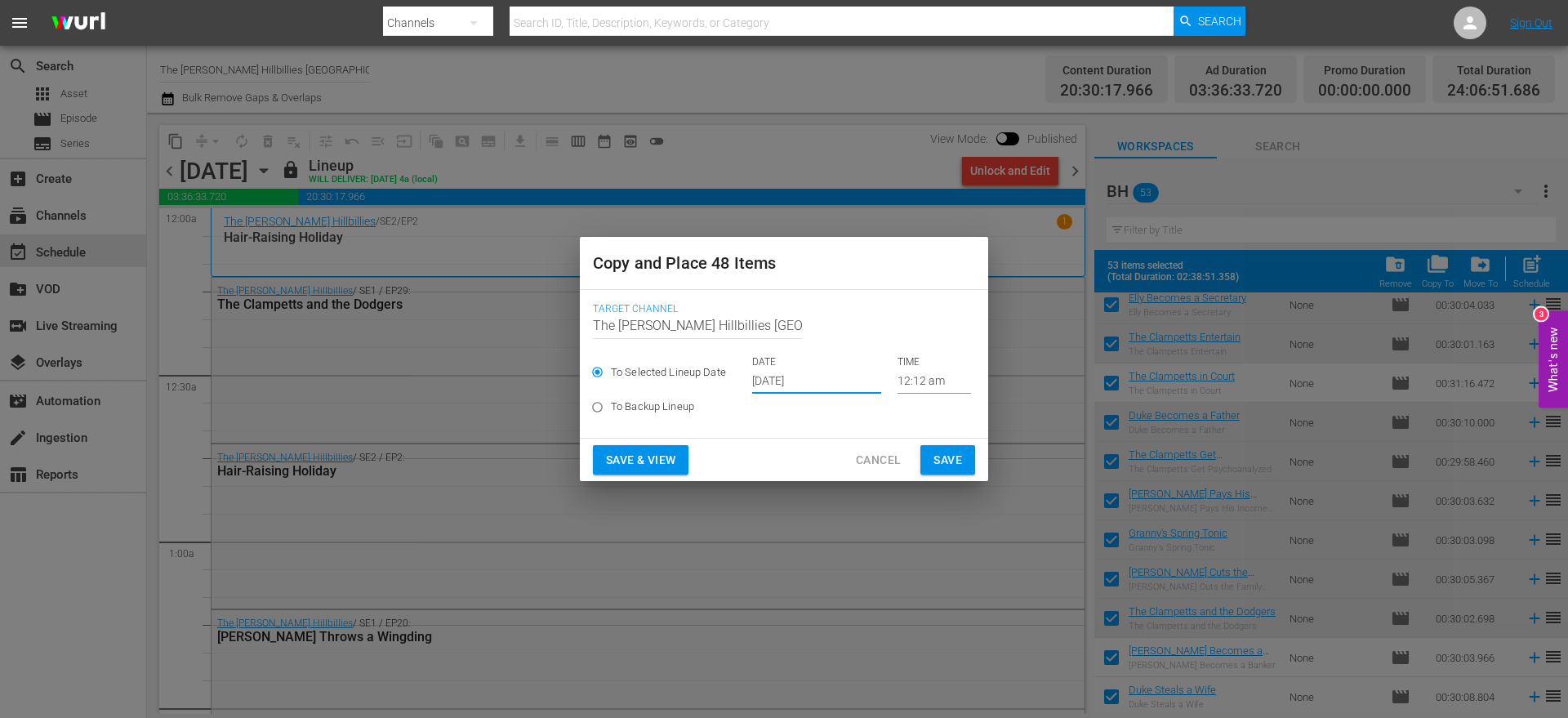
click at [632, 409] on span "To Backup Lineup" at bounding box center [652, 407] width 83 height 16
click at [611, 409] on input "To Backup Lineup" at bounding box center [597, 411] width 27 height 27
radio input "true"
click at [798, 382] on div "To Selected Lineup Date DATE [DATE] TIME 12:12 am" at bounding box center [784, 374] width 382 height 39
click at [664, 372] on span "To Selected Lineup Date" at bounding box center [668, 373] width 115 height 16
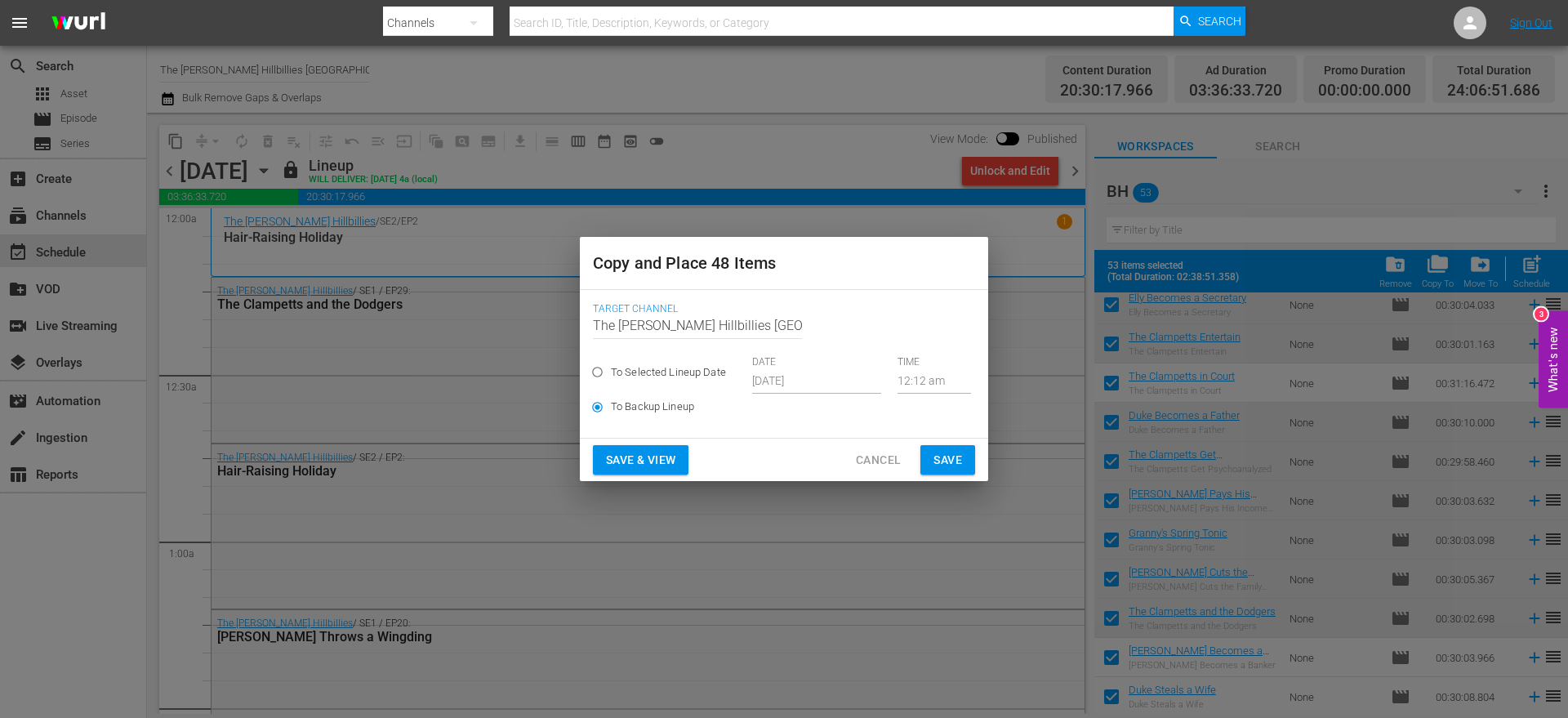
click at [611, 372] on input "To Selected Lineup Date" at bounding box center [597, 375] width 27 height 27
radio input "true"
click at [817, 376] on input "[DATE]" at bounding box center [817, 382] width 129 height 25
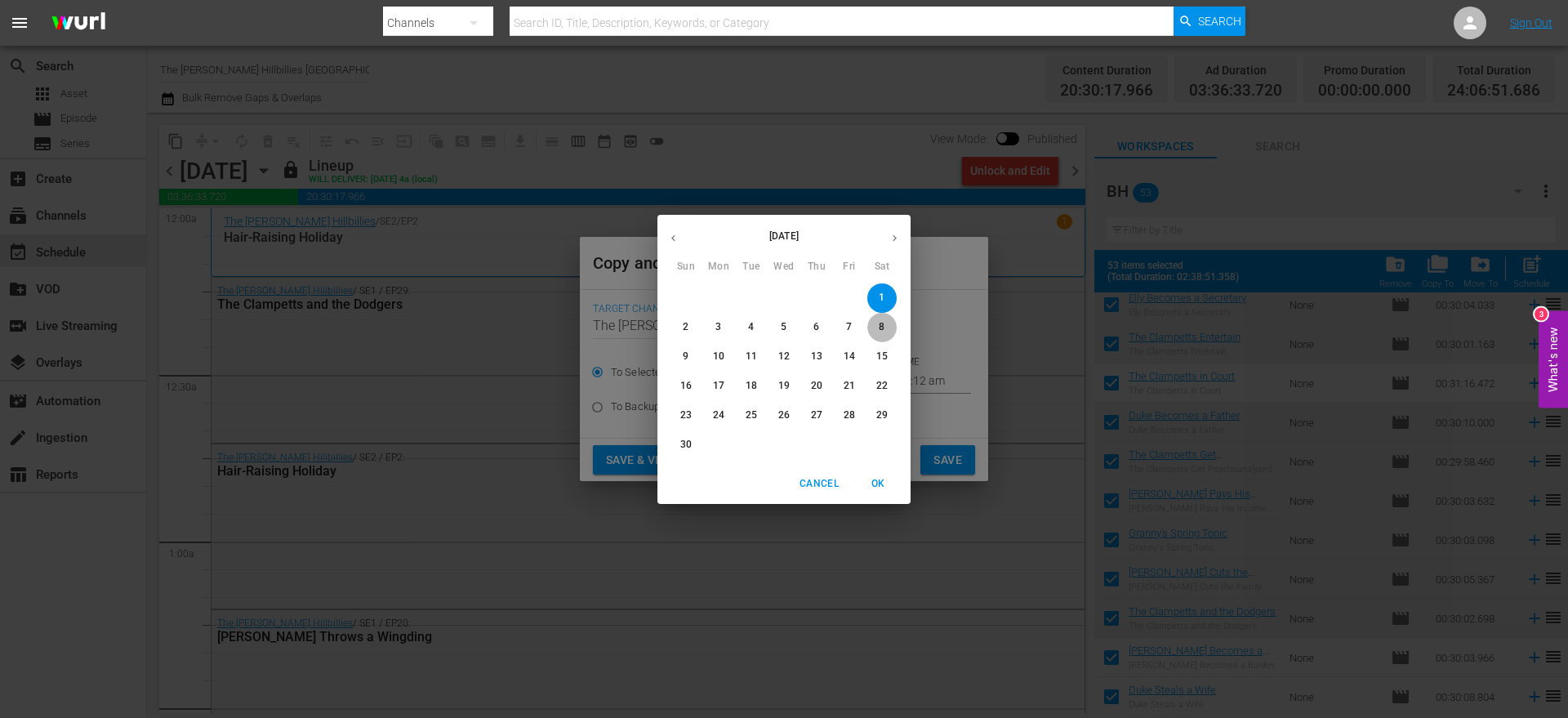
click at [878, 325] on span "8" at bounding box center [882, 327] width 30 height 14
type input "[DATE]"
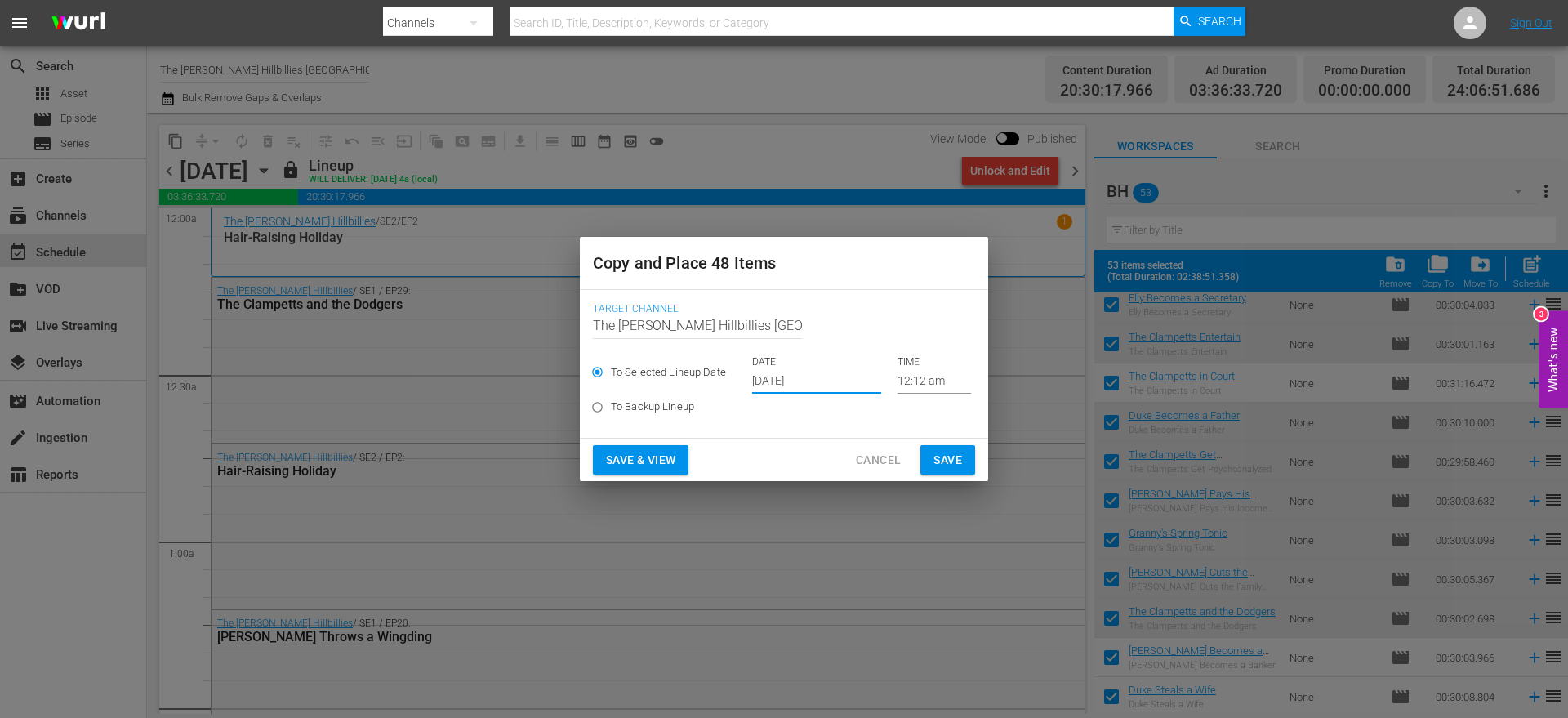
click at [929, 455] on button "Save" at bounding box center [948, 460] width 54 height 31
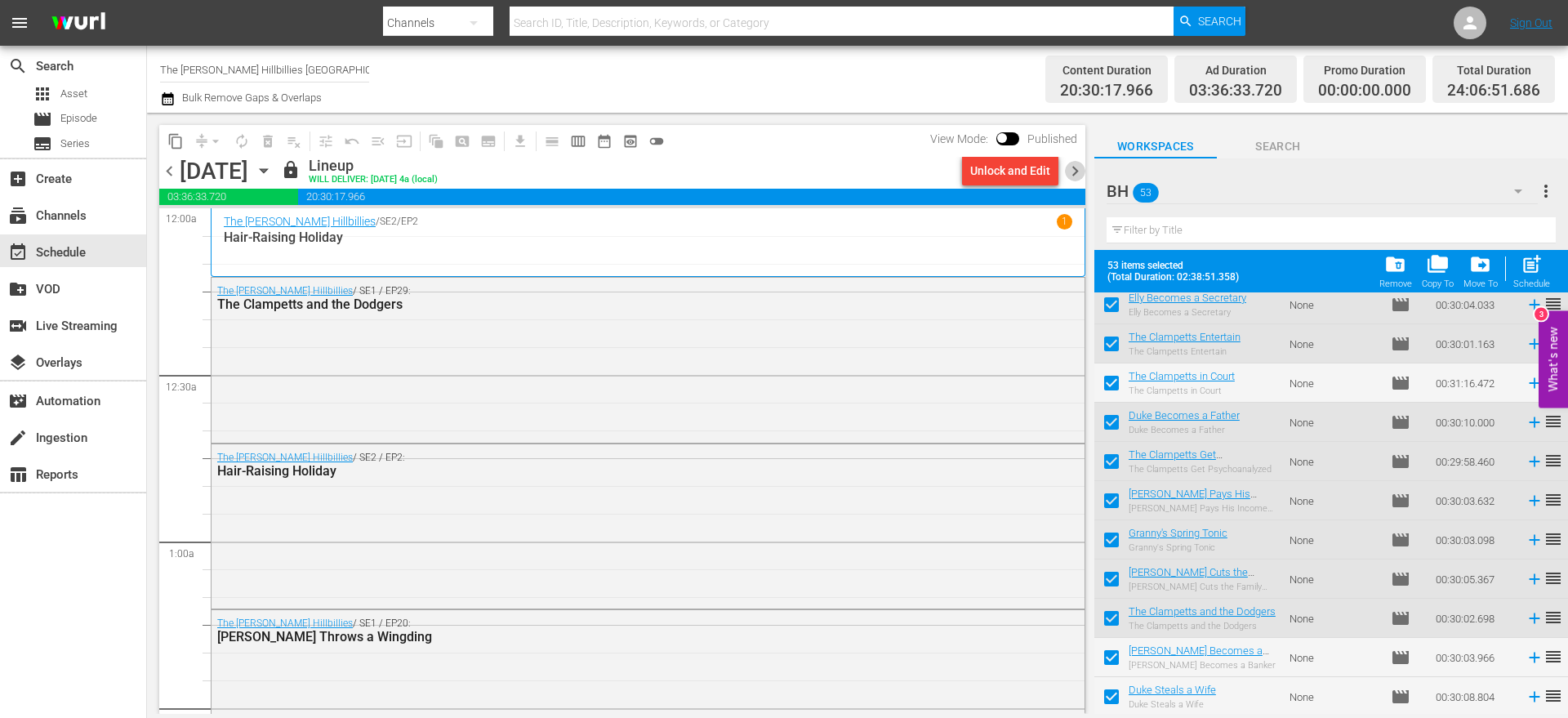
click at [1077, 171] on span "chevron_right" at bounding box center [1075, 171] width 21 height 21
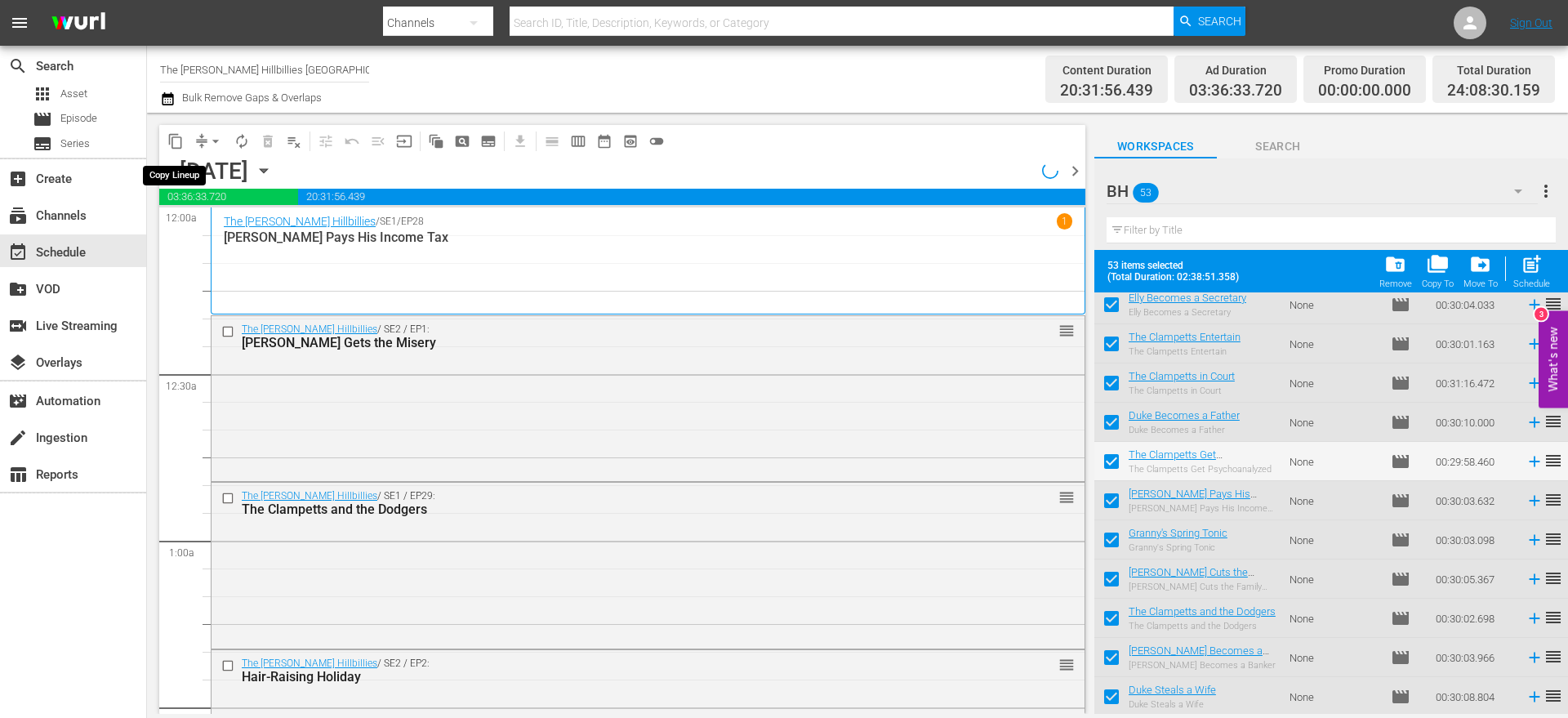
click at [177, 141] on span "content_copy" at bounding box center [176, 142] width 16 height 16
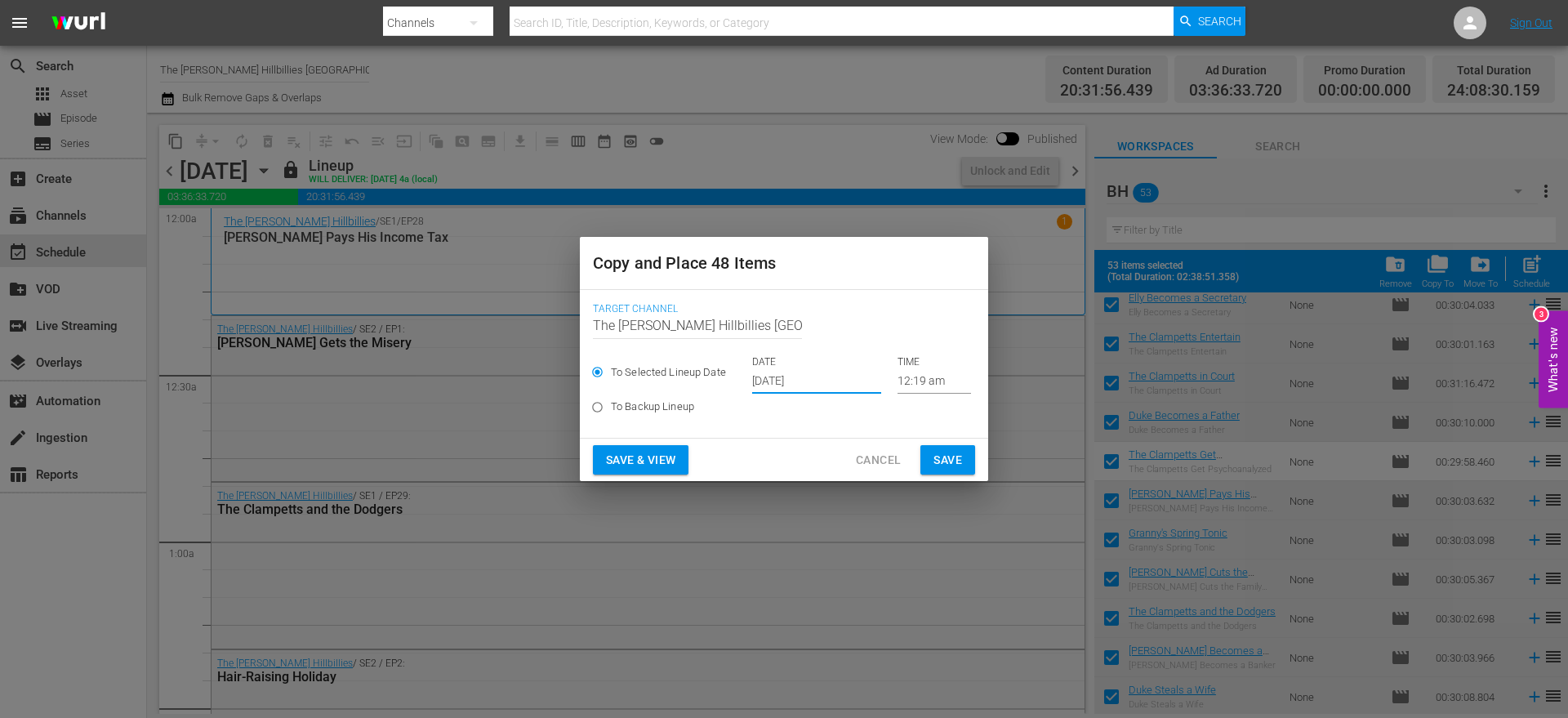
click at [803, 382] on input "[DATE]" at bounding box center [817, 382] width 129 height 25
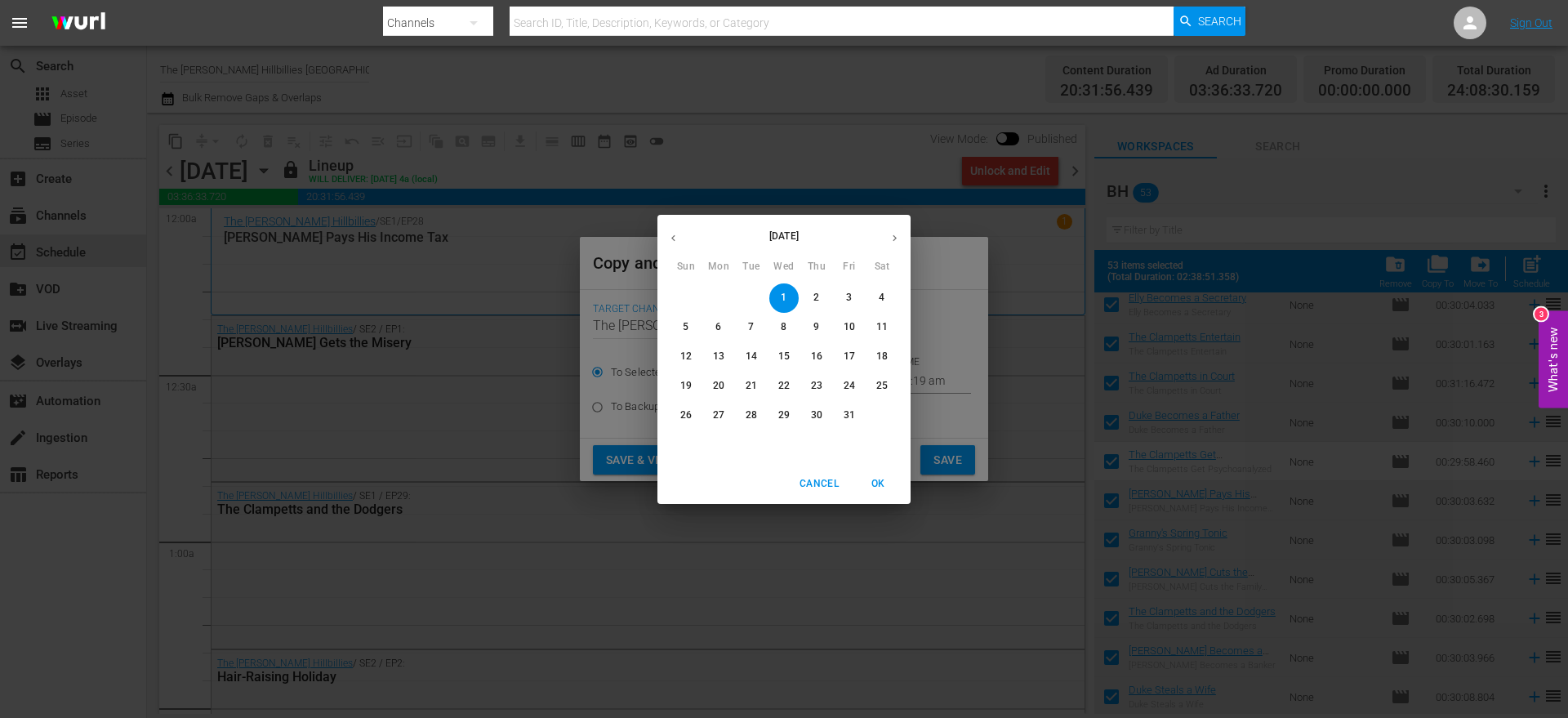
click at [892, 240] on icon "button" at bounding box center [895, 238] width 12 height 12
click at [686, 350] on p "9" at bounding box center [686, 356] width 6 height 14
type input "[DATE]"
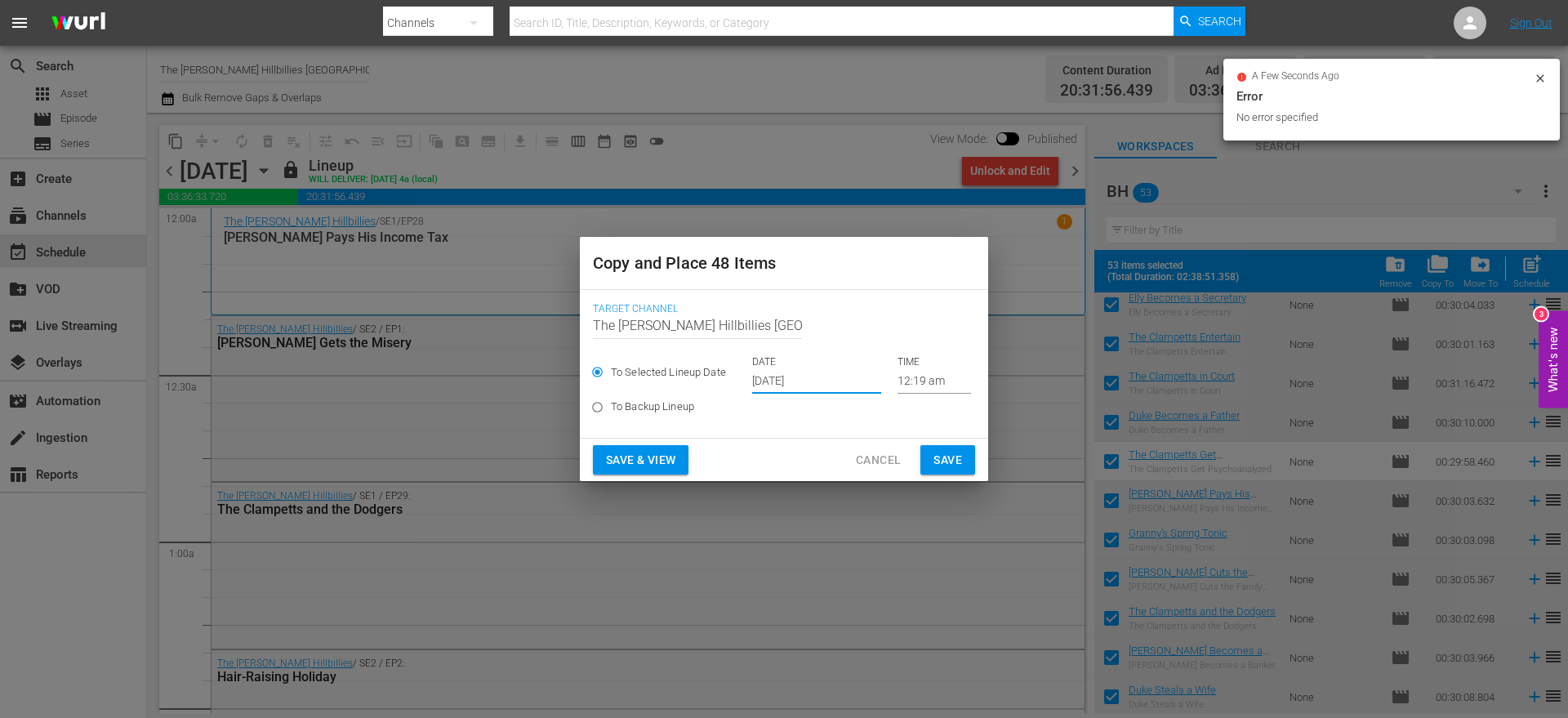
click at [930, 456] on button "Save" at bounding box center [948, 460] width 54 height 31
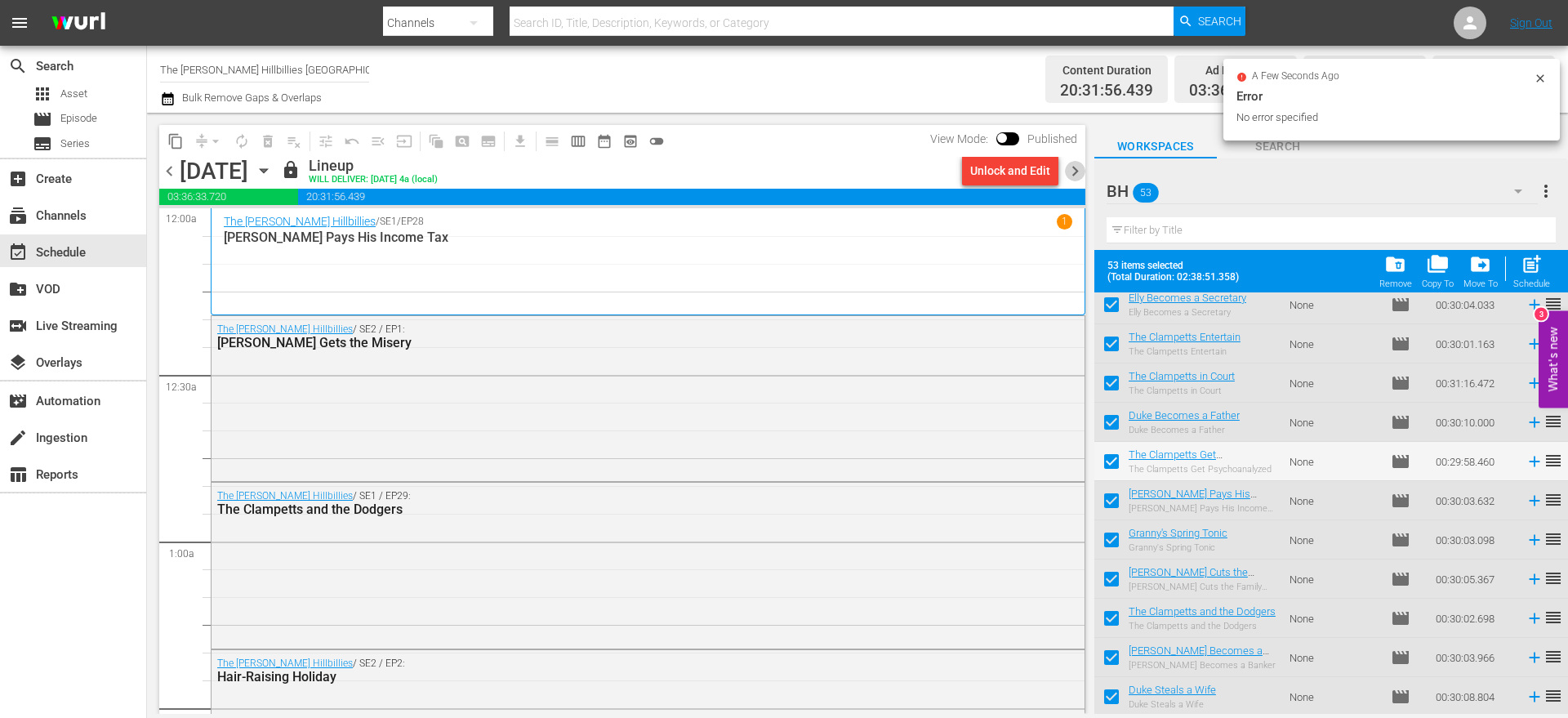
click at [1074, 171] on span "chevron_right" at bounding box center [1075, 171] width 21 height 21
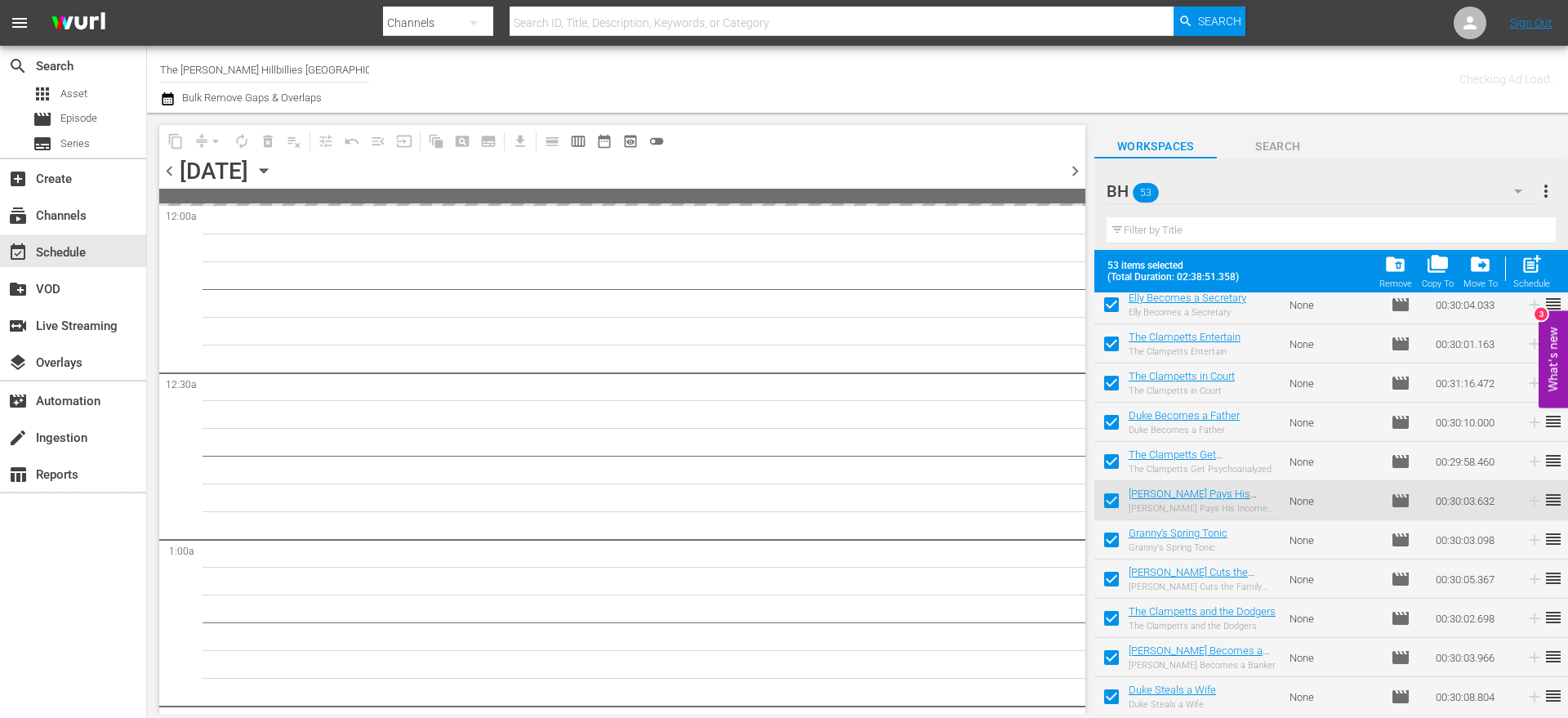
click at [1540, 75] on span "Checking Ad Load.." at bounding box center [1507, 79] width 96 height 13
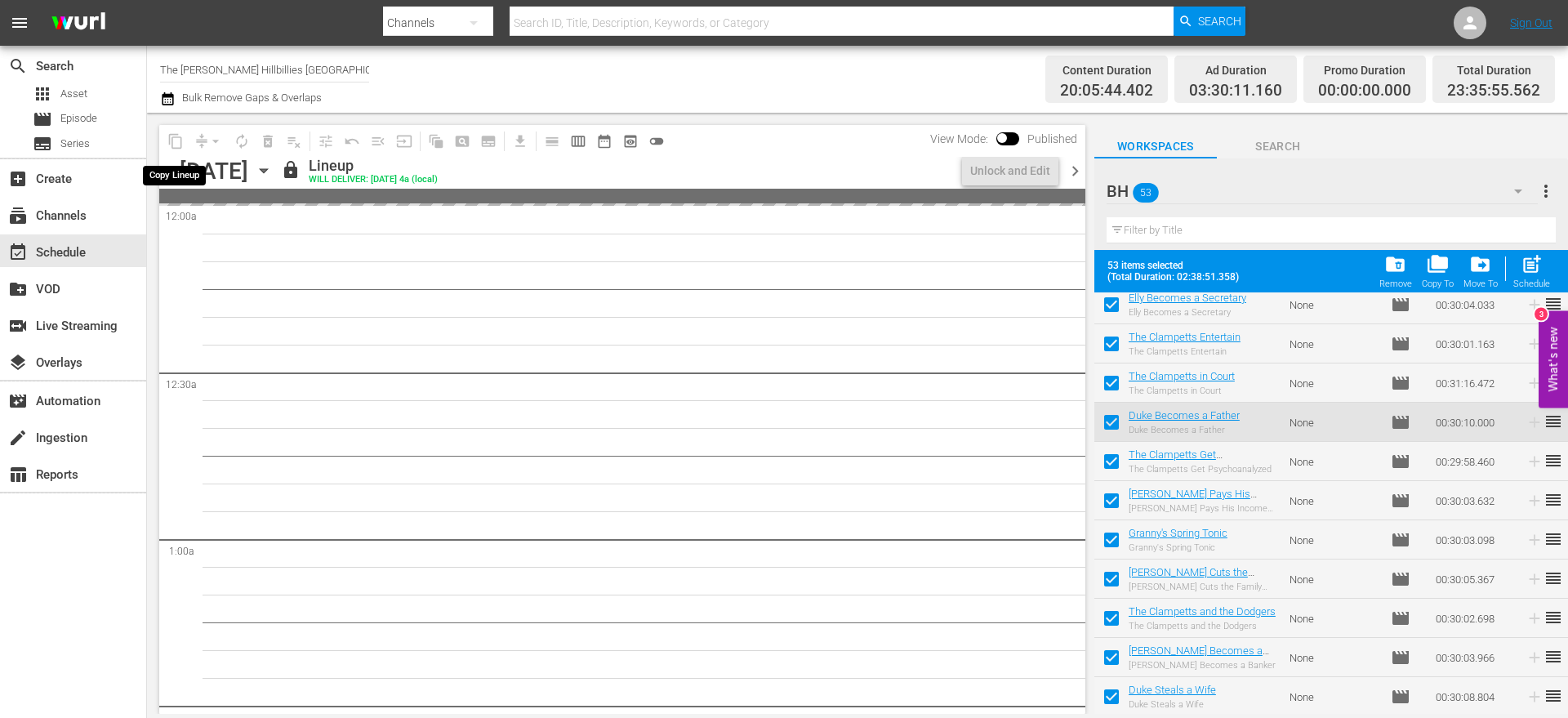
click at [175, 141] on span "content_copy" at bounding box center [176, 142] width 26 height 26
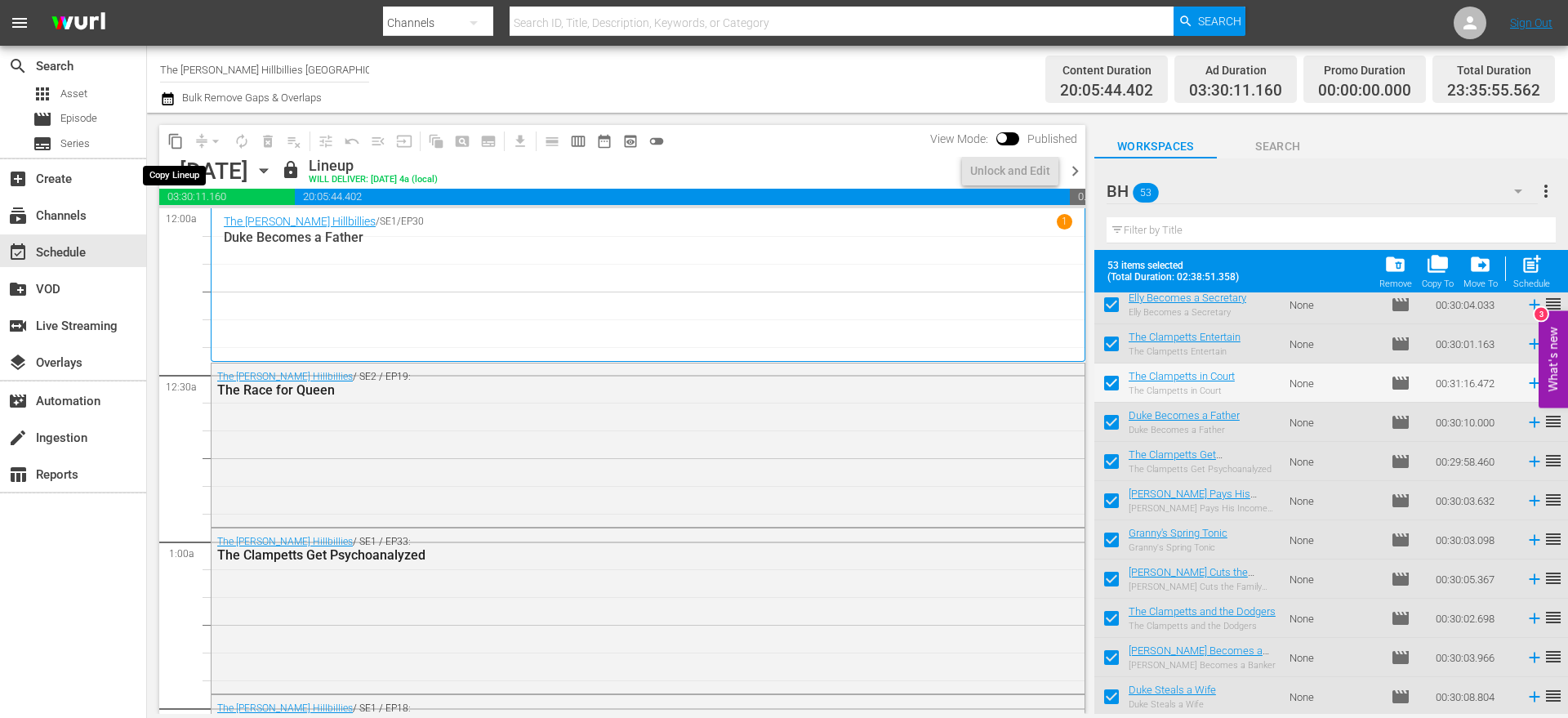
click at [175, 141] on span "content_copy" at bounding box center [176, 142] width 16 height 16
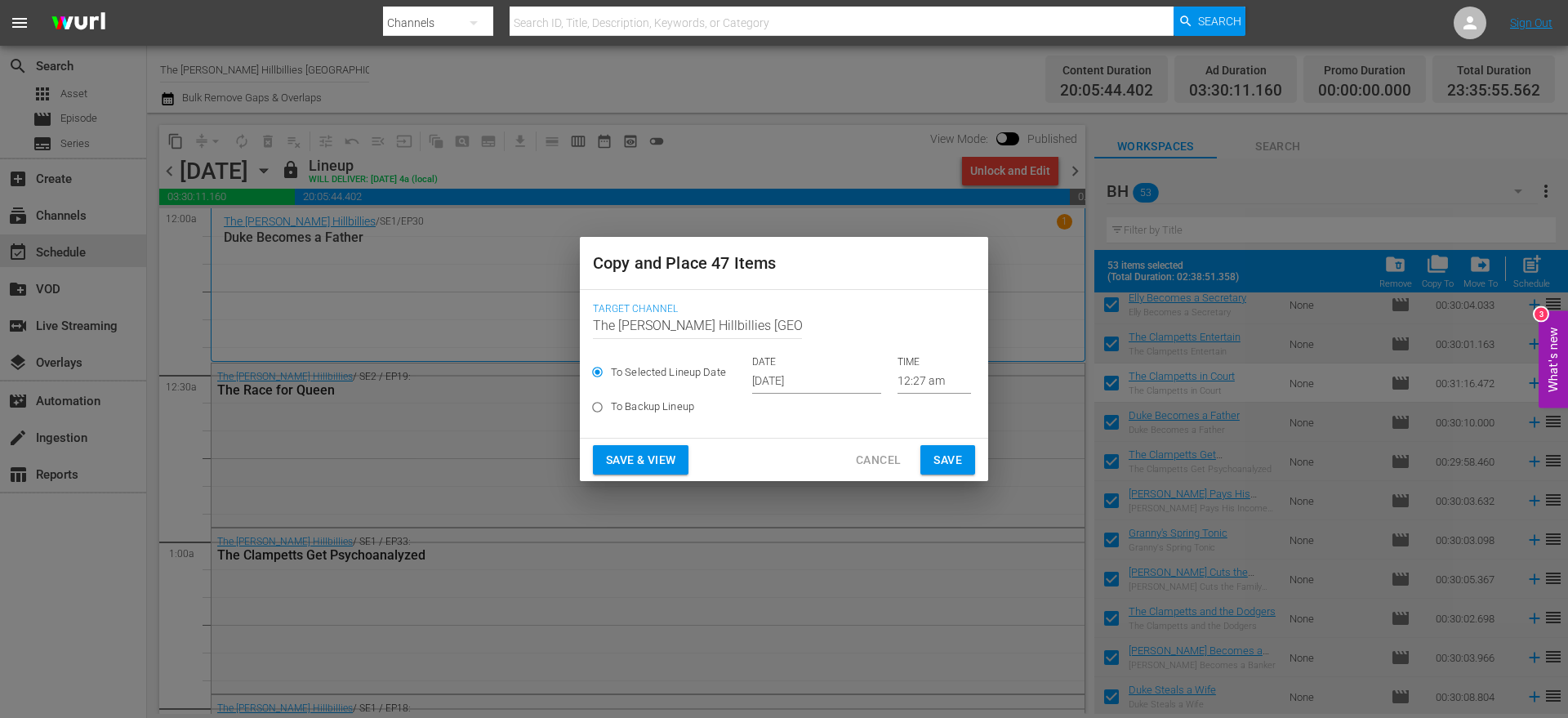
click at [790, 372] on input "[DATE]" at bounding box center [817, 382] width 129 height 25
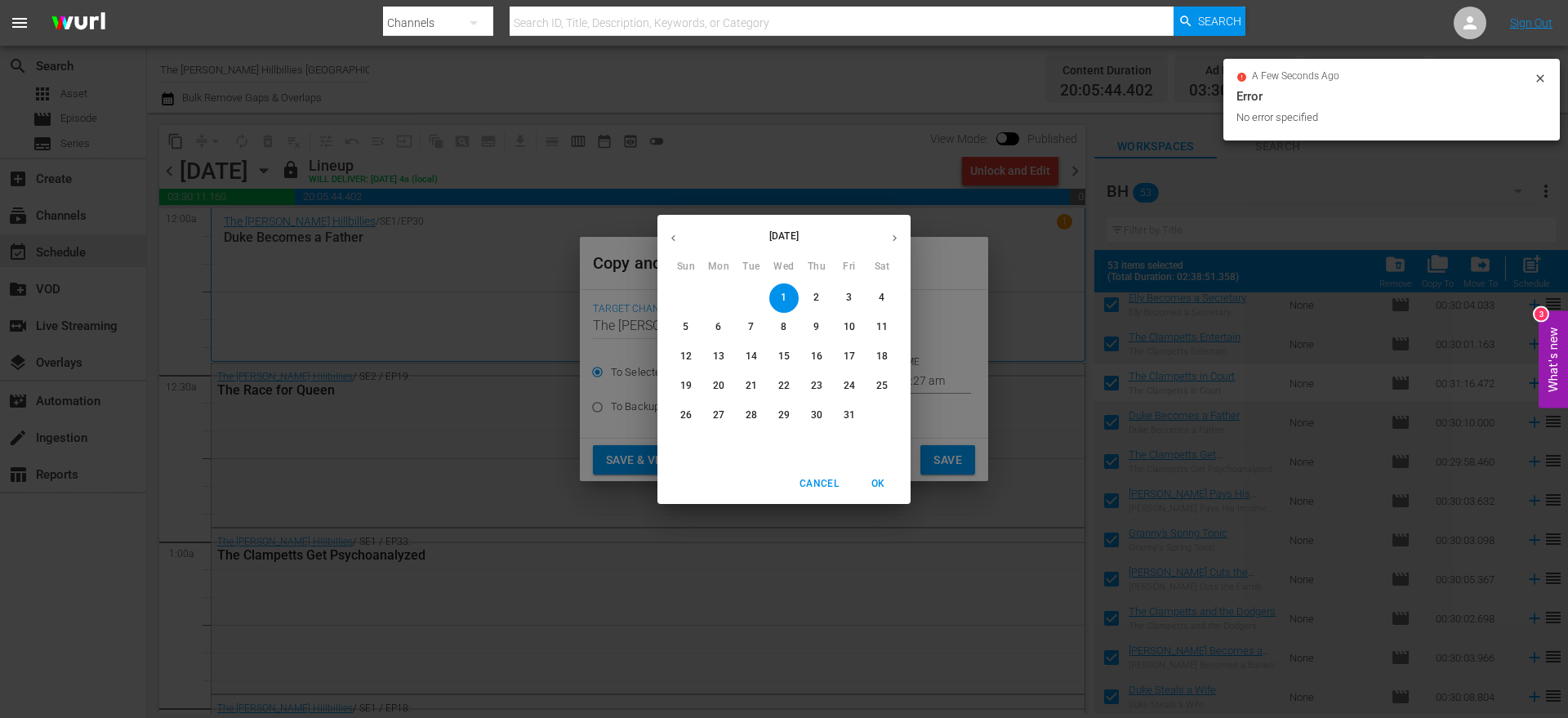
click at [896, 240] on icon "button" at bounding box center [895, 238] width 12 height 12
click at [720, 350] on p "10" at bounding box center [718, 356] width 12 height 14
type input "[DATE]"
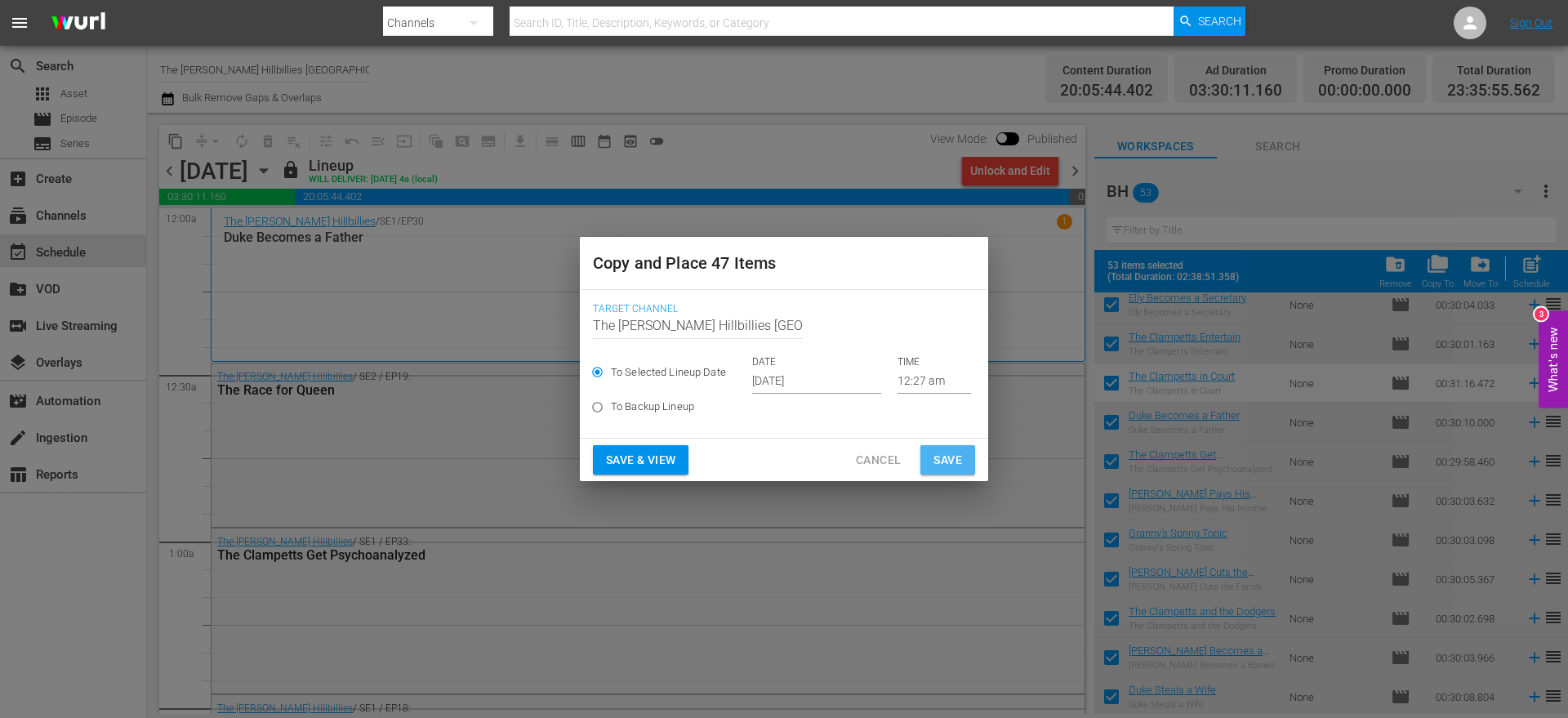
click at [965, 457] on button "Save" at bounding box center [948, 460] width 54 height 31
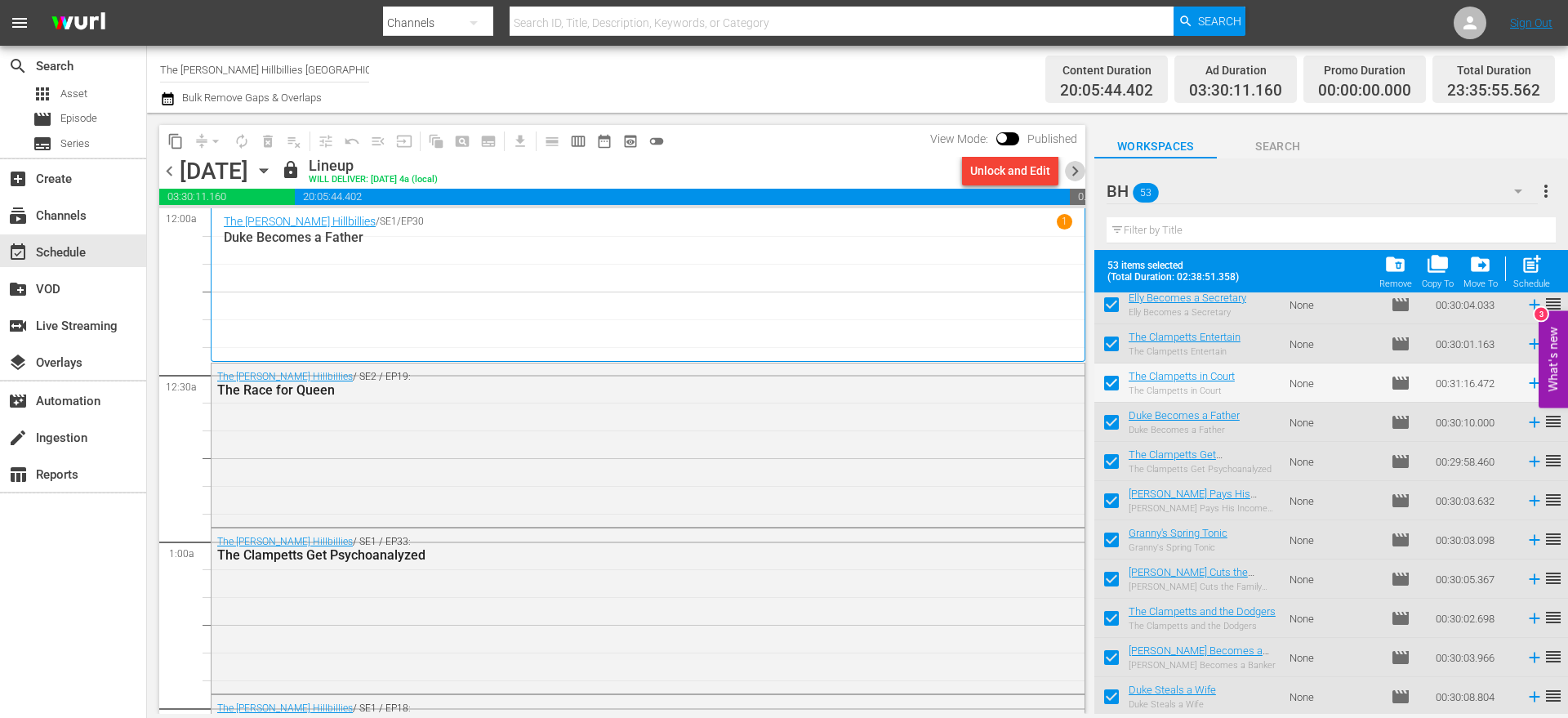
click at [1070, 175] on span "chevron_right" at bounding box center [1075, 171] width 21 height 21
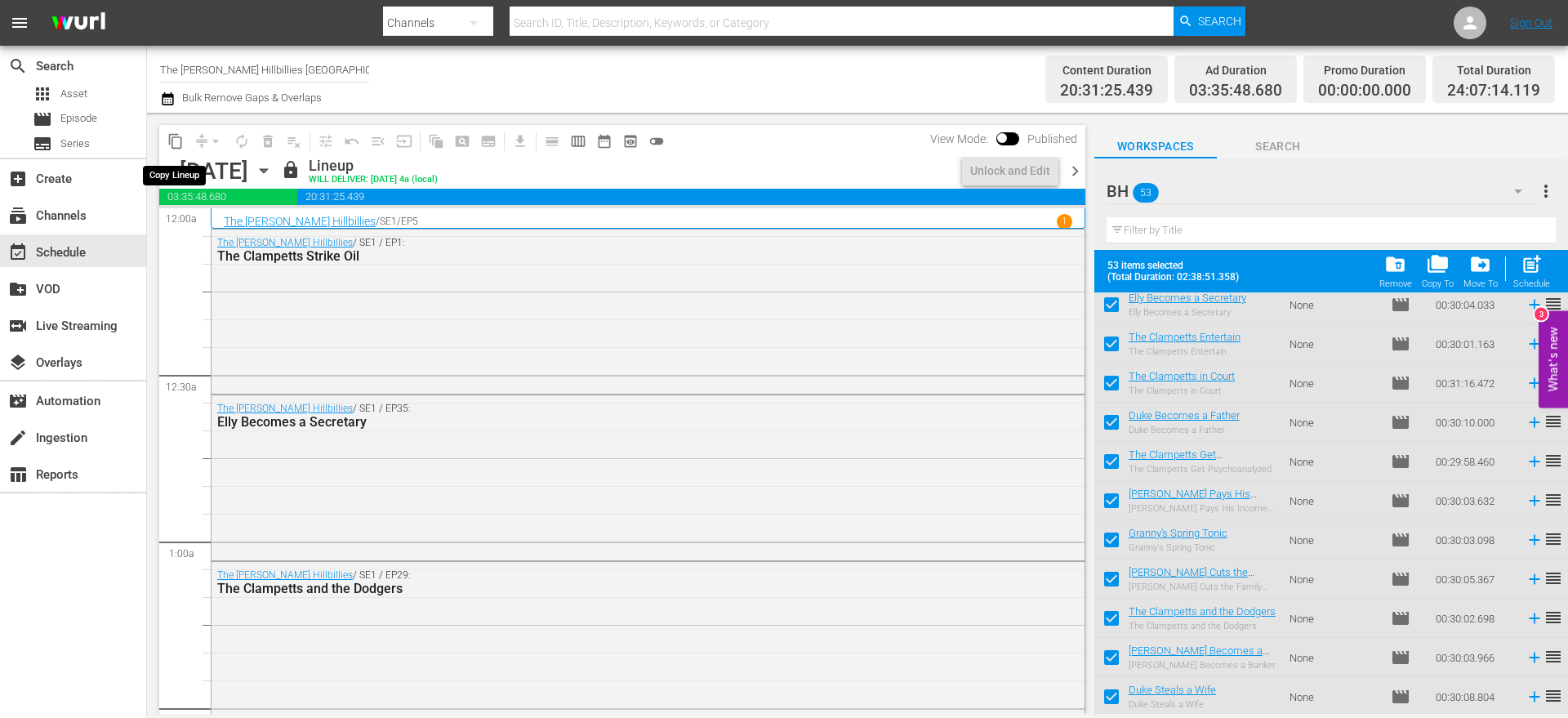
click at [174, 143] on span "content_copy" at bounding box center [176, 142] width 16 height 16
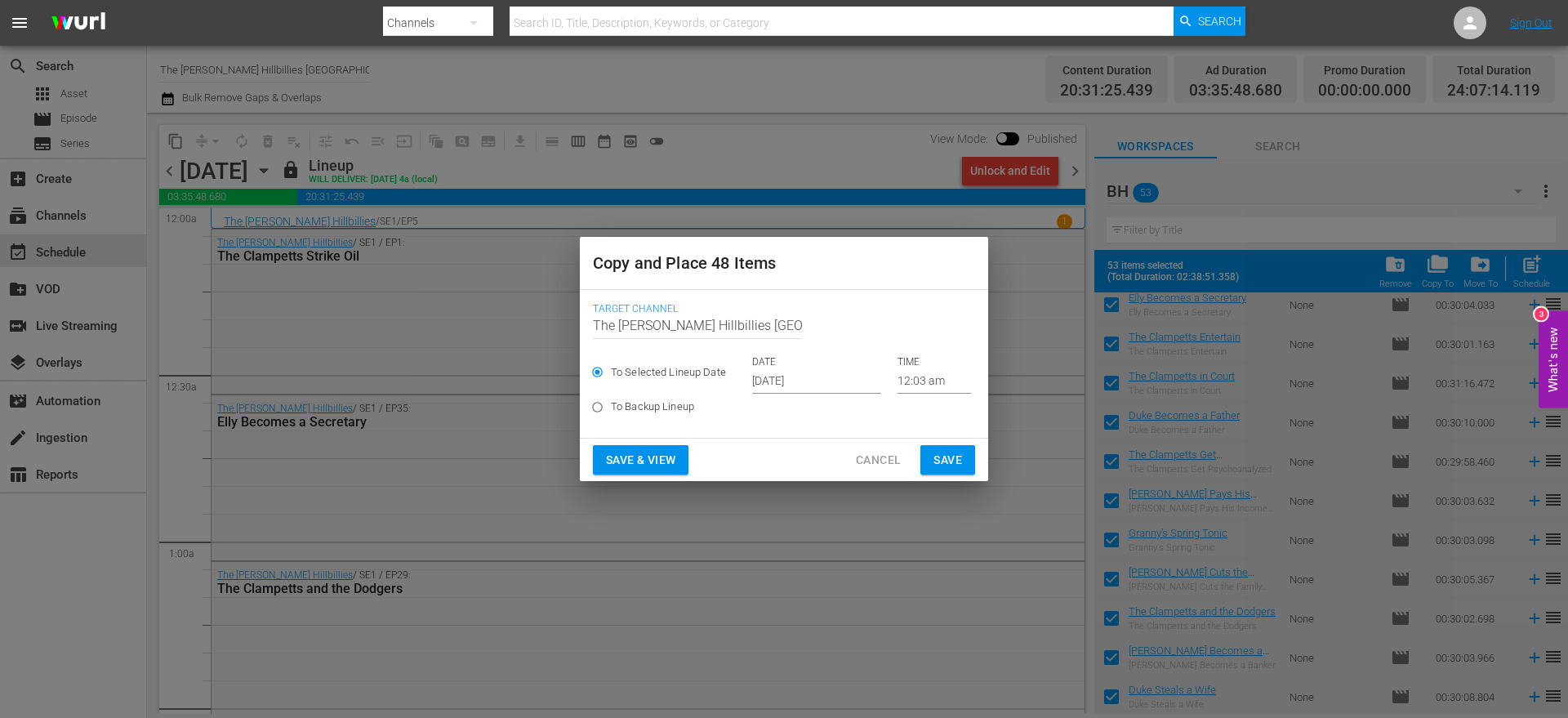
click at [798, 389] on input "[DATE]" at bounding box center [817, 382] width 129 height 25
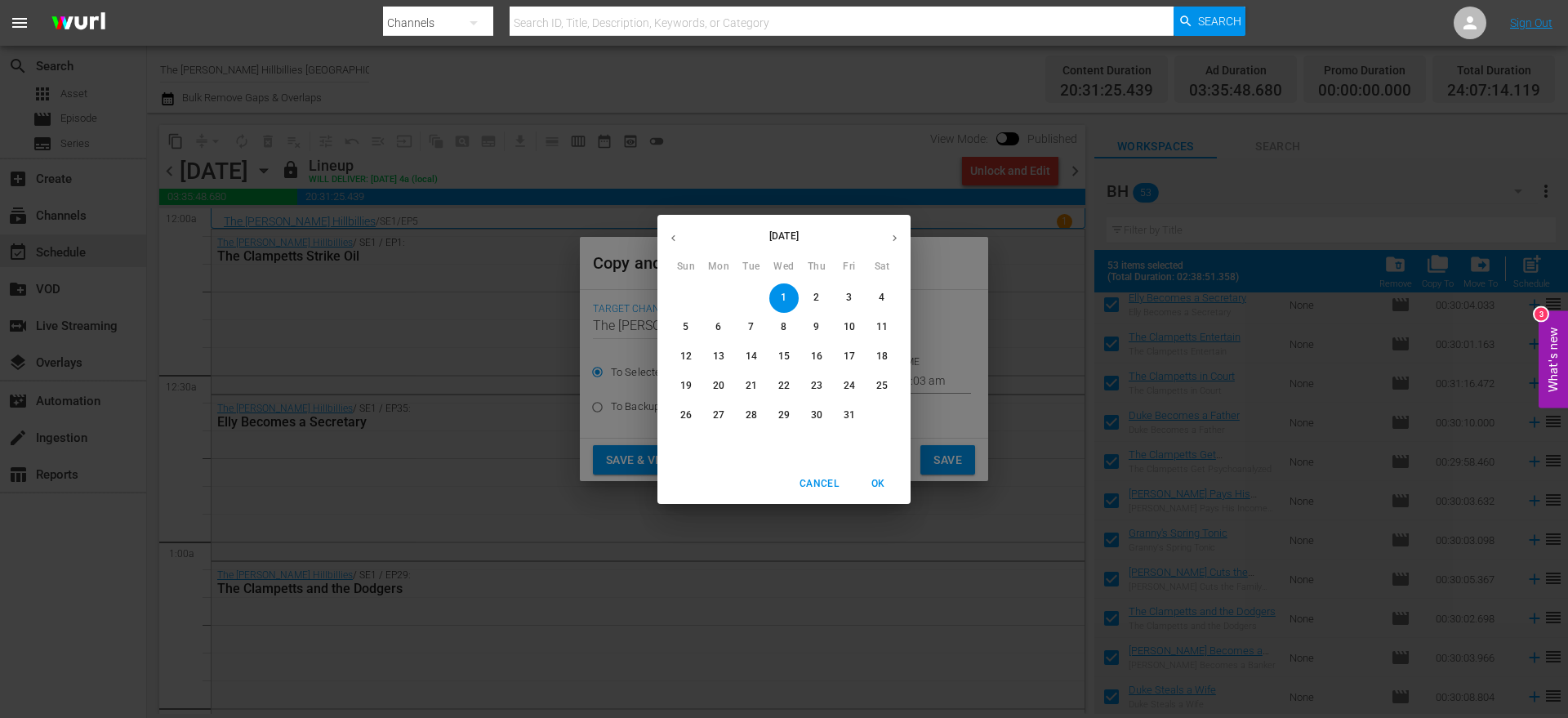
click at [896, 237] on icon "button" at bounding box center [895, 238] width 4 height 7
click at [747, 354] on p "11" at bounding box center [751, 356] width 12 height 14
type input "[DATE]"
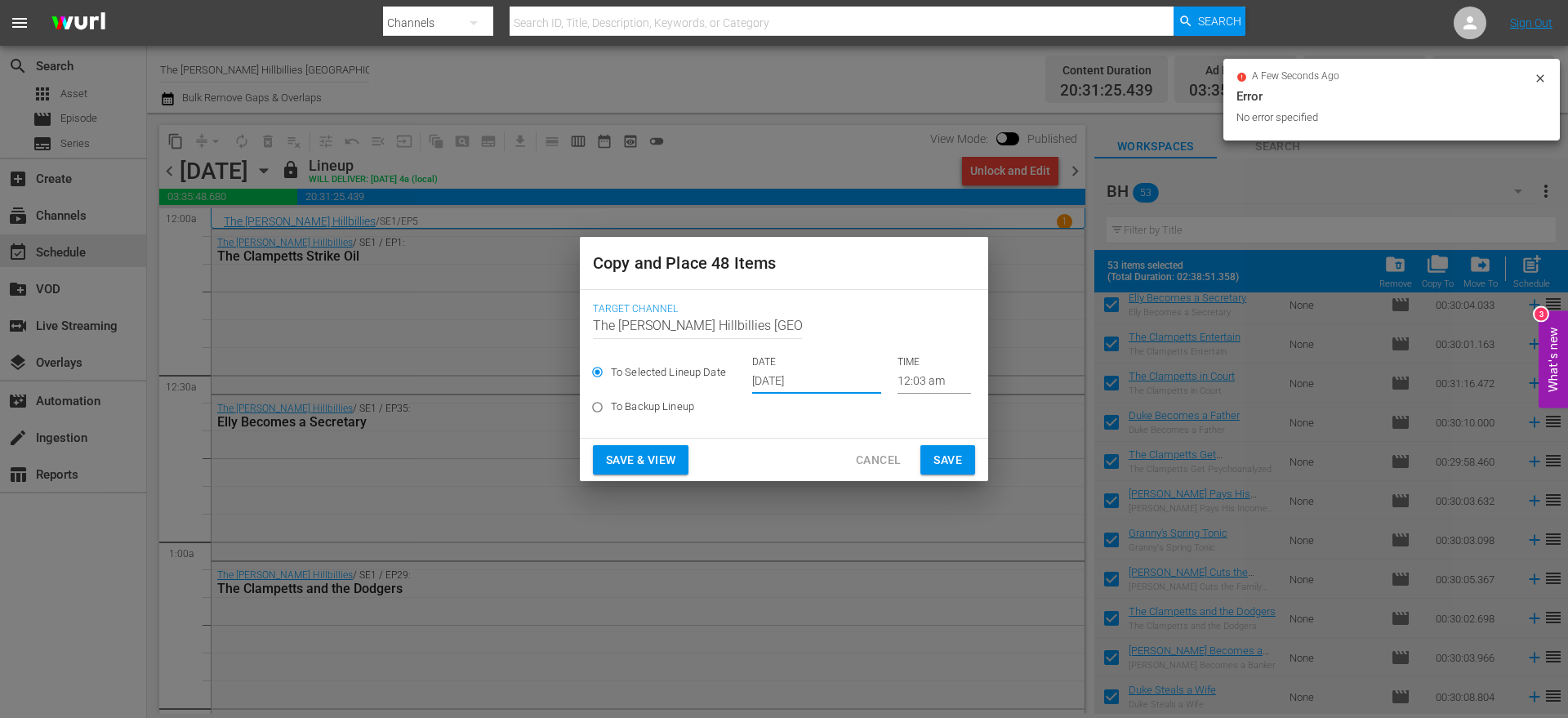
click at [944, 463] on span "Save" at bounding box center [948, 460] width 29 height 21
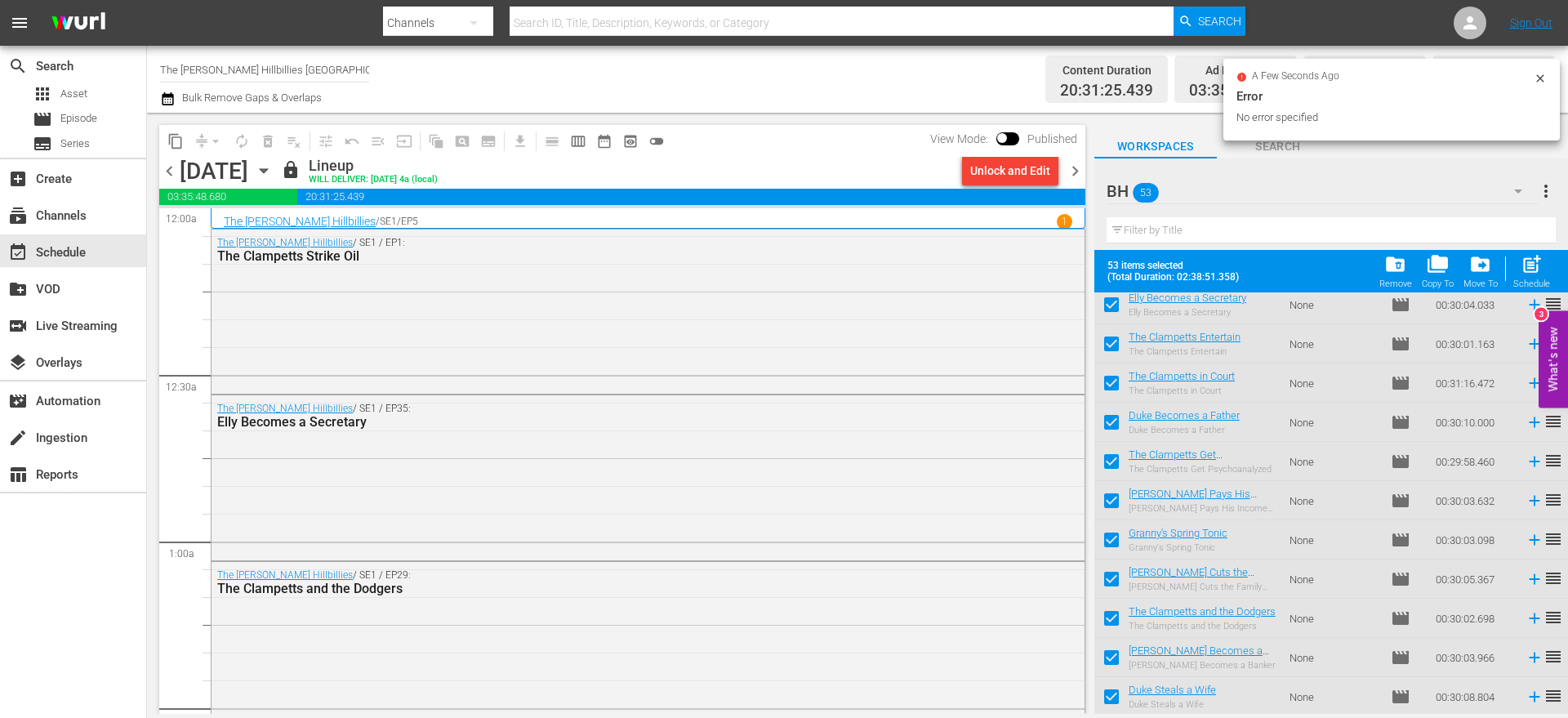
click at [1083, 168] on span "chevron_right" at bounding box center [1075, 171] width 21 height 21
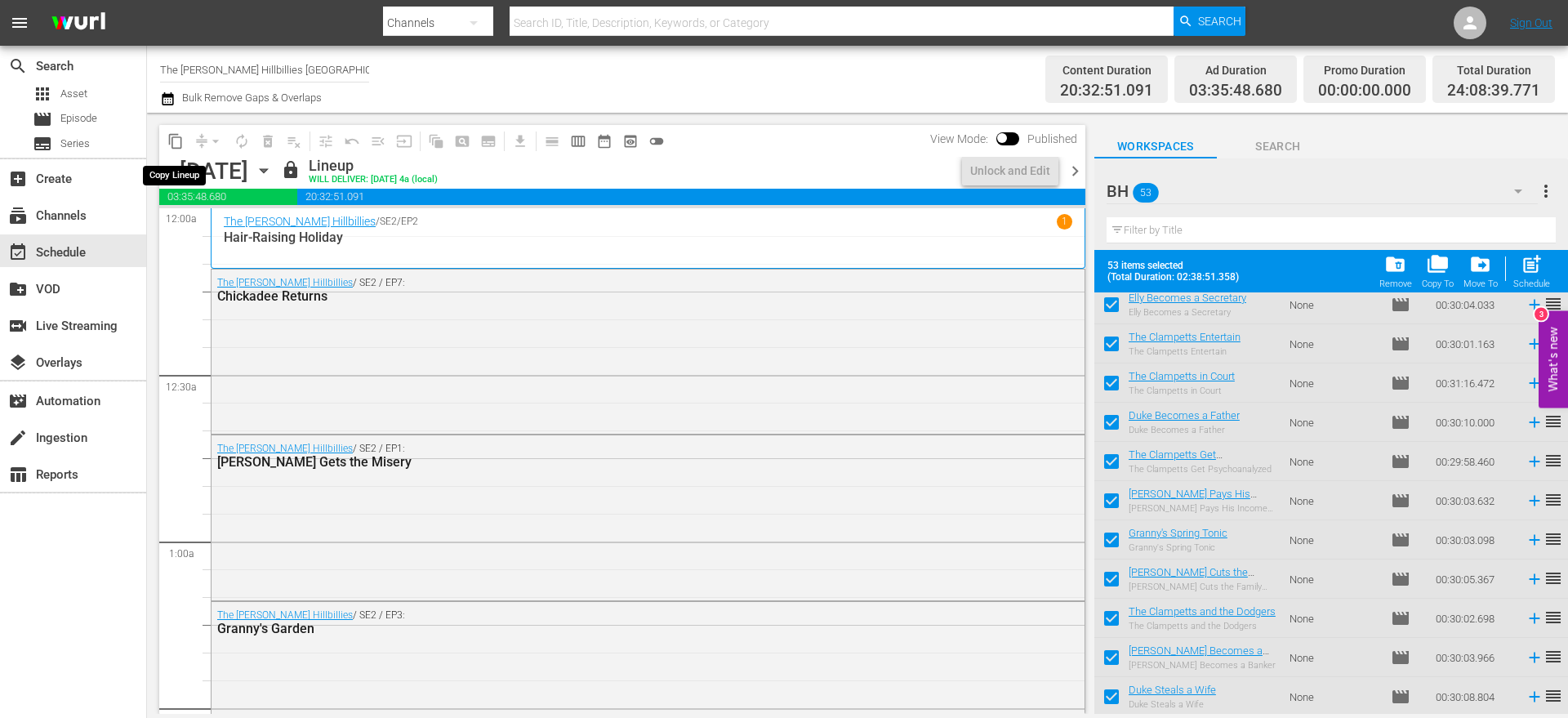
click at [183, 143] on span "content_copy" at bounding box center [176, 142] width 16 height 16
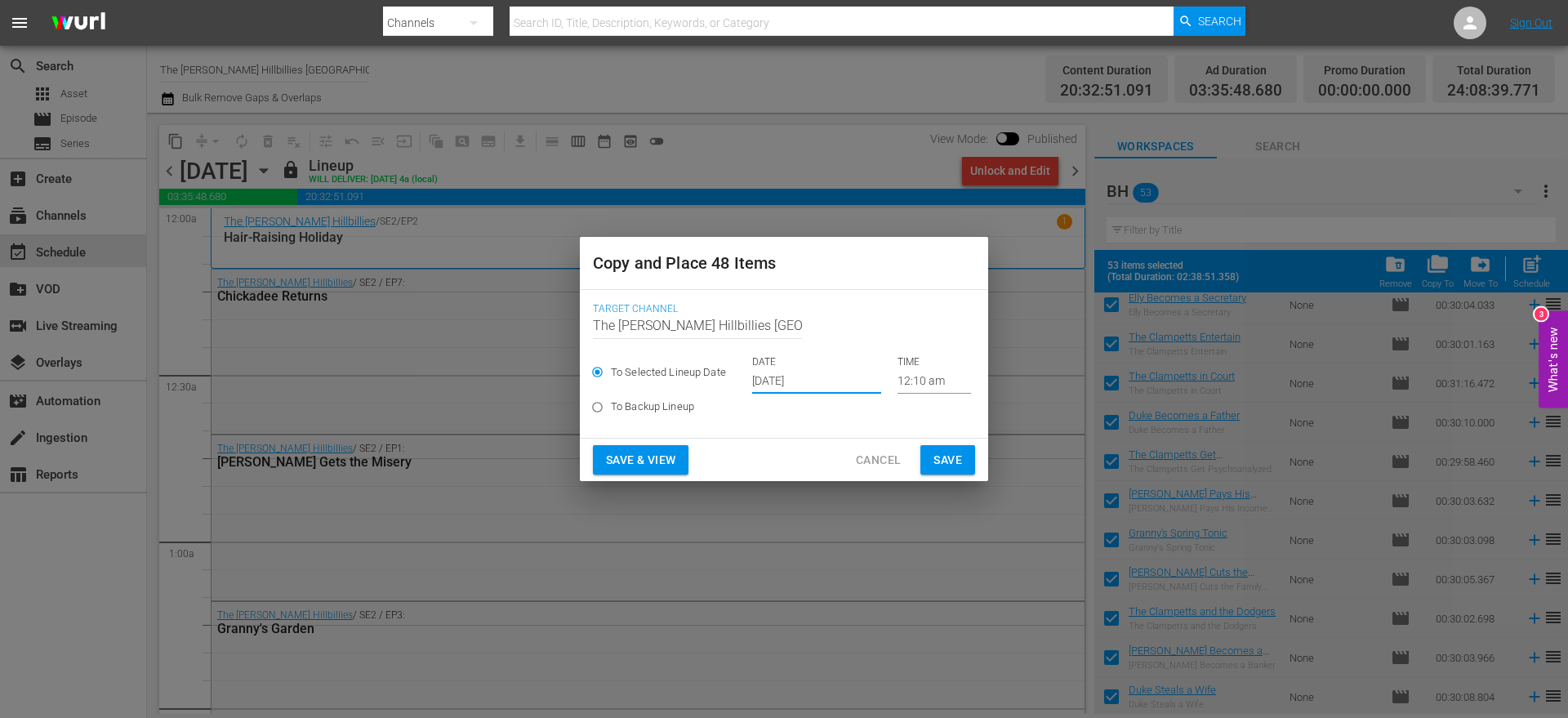
click at [796, 370] on input "[DATE]" at bounding box center [817, 382] width 129 height 25
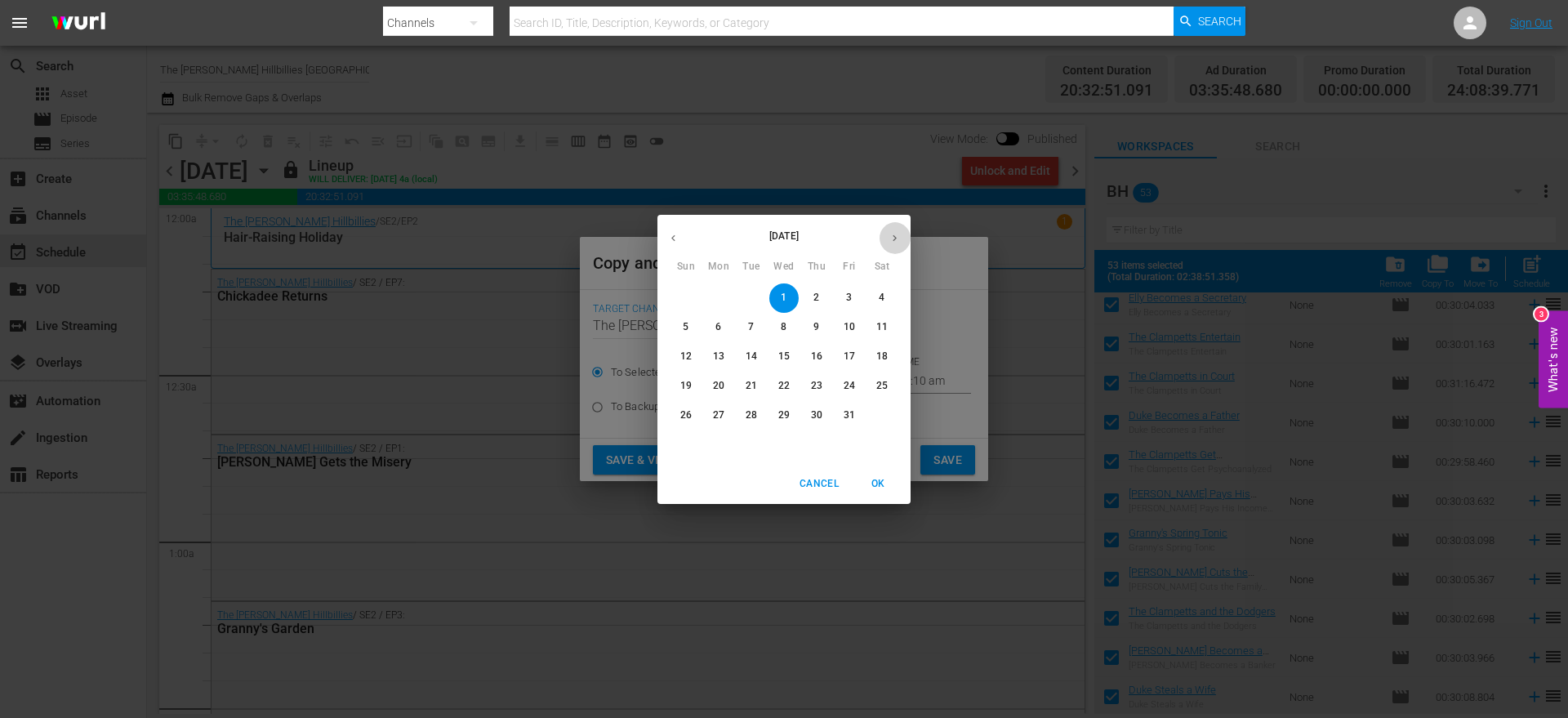
click at [895, 245] on button "button" at bounding box center [895, 238] width 32 height 32
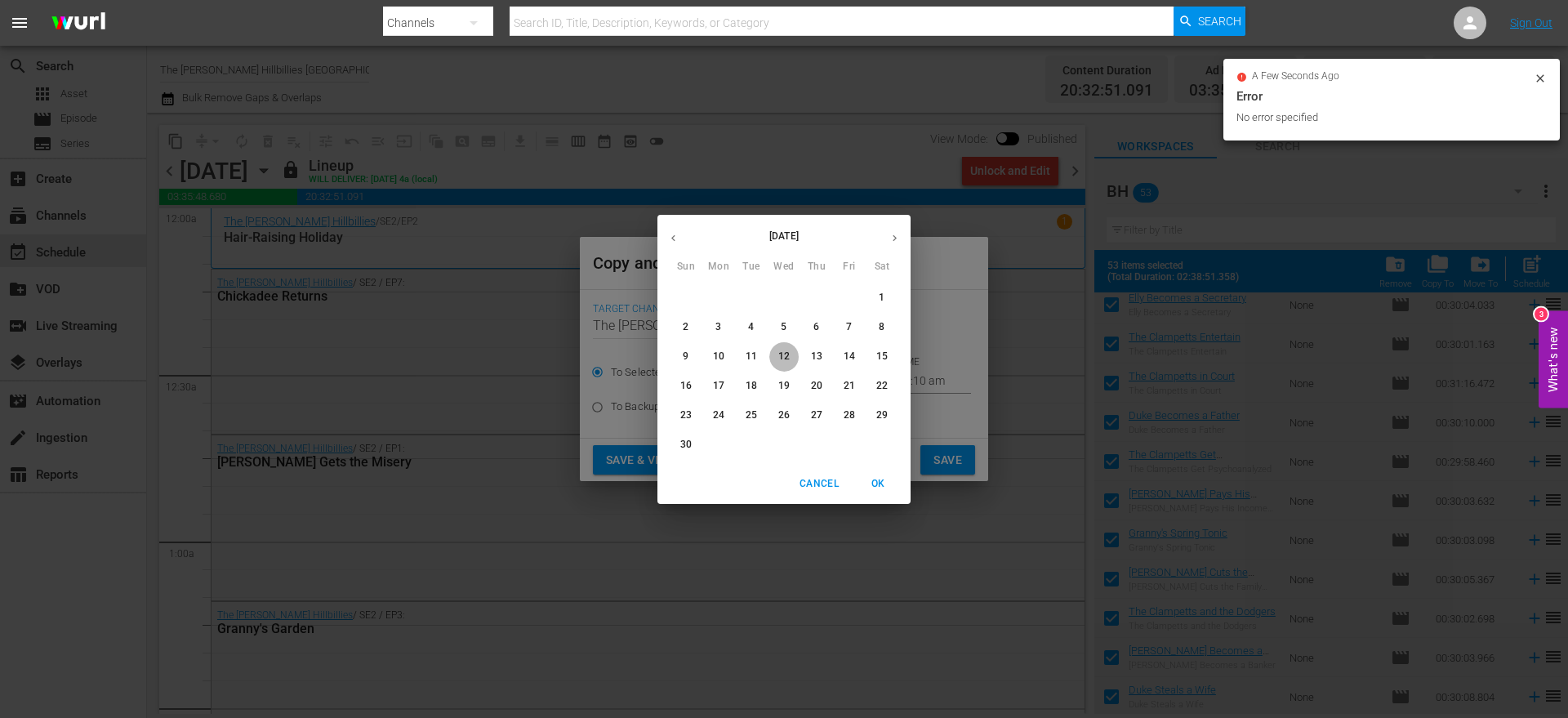
click at [783, 354] on p "12" at bounding box center [784, 356] width 12 height 14
type input "[DATE]"
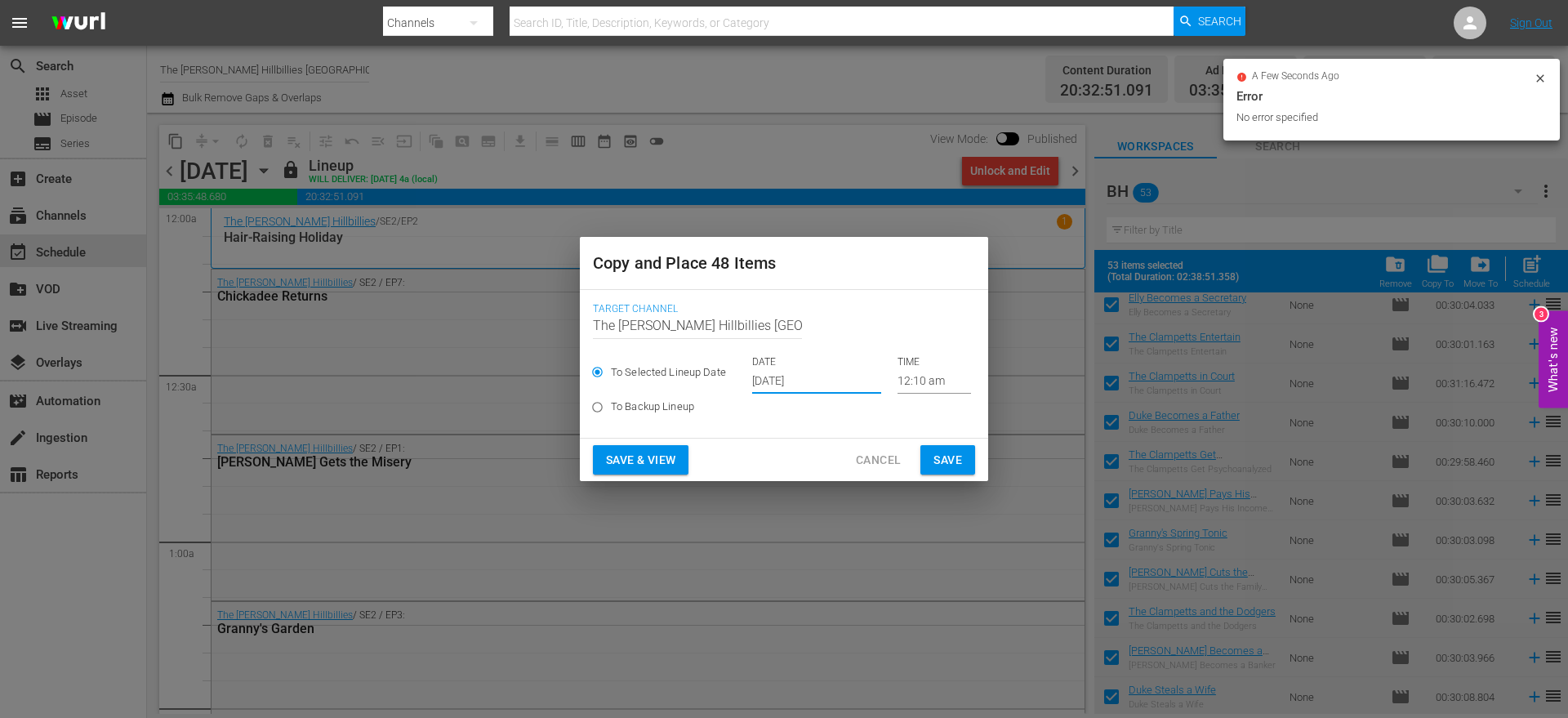
click at [939, 459] on span "Save" at bounding box center [948, 460] width 29 height 21
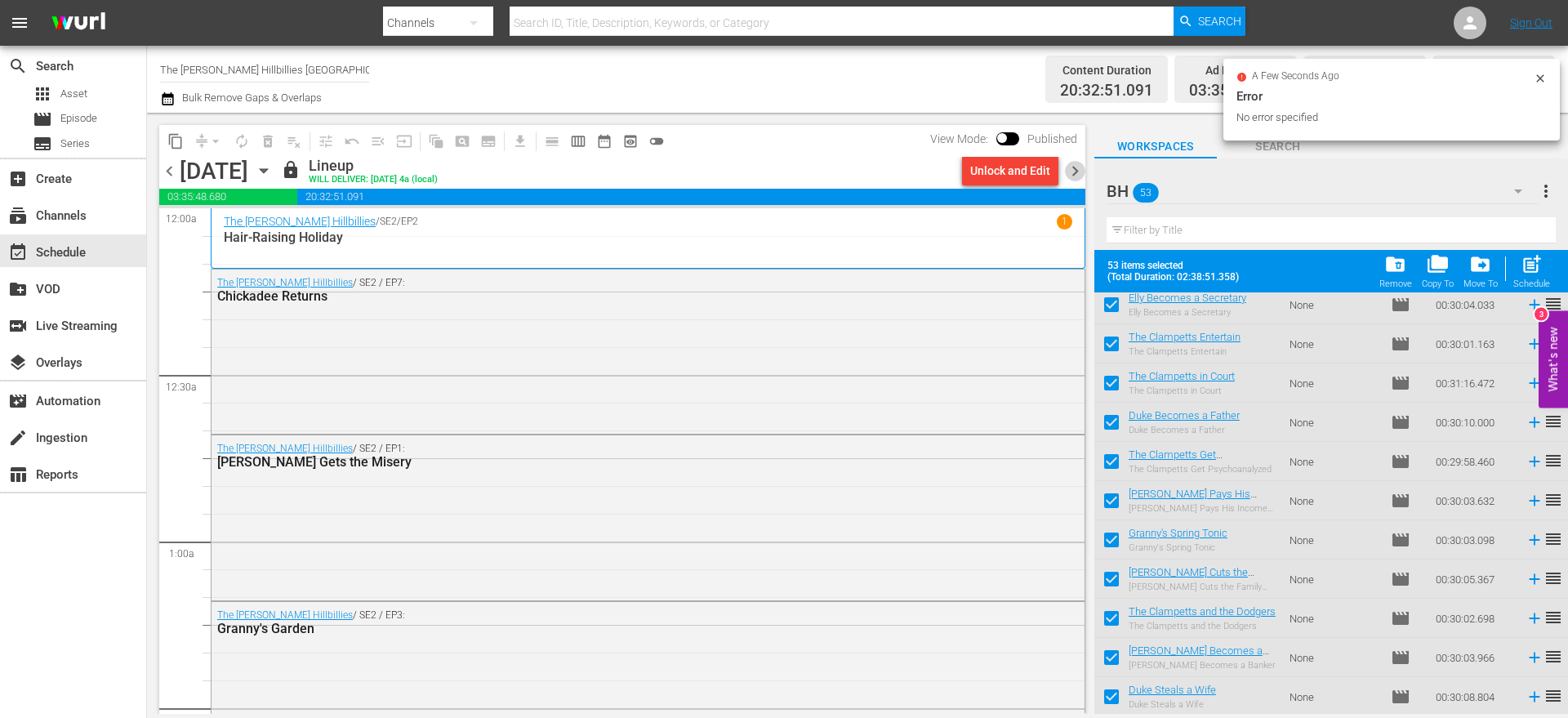
click at [1079, 163] on span "chevron_right" at bounding box center [1075, 171] width 21 height 21
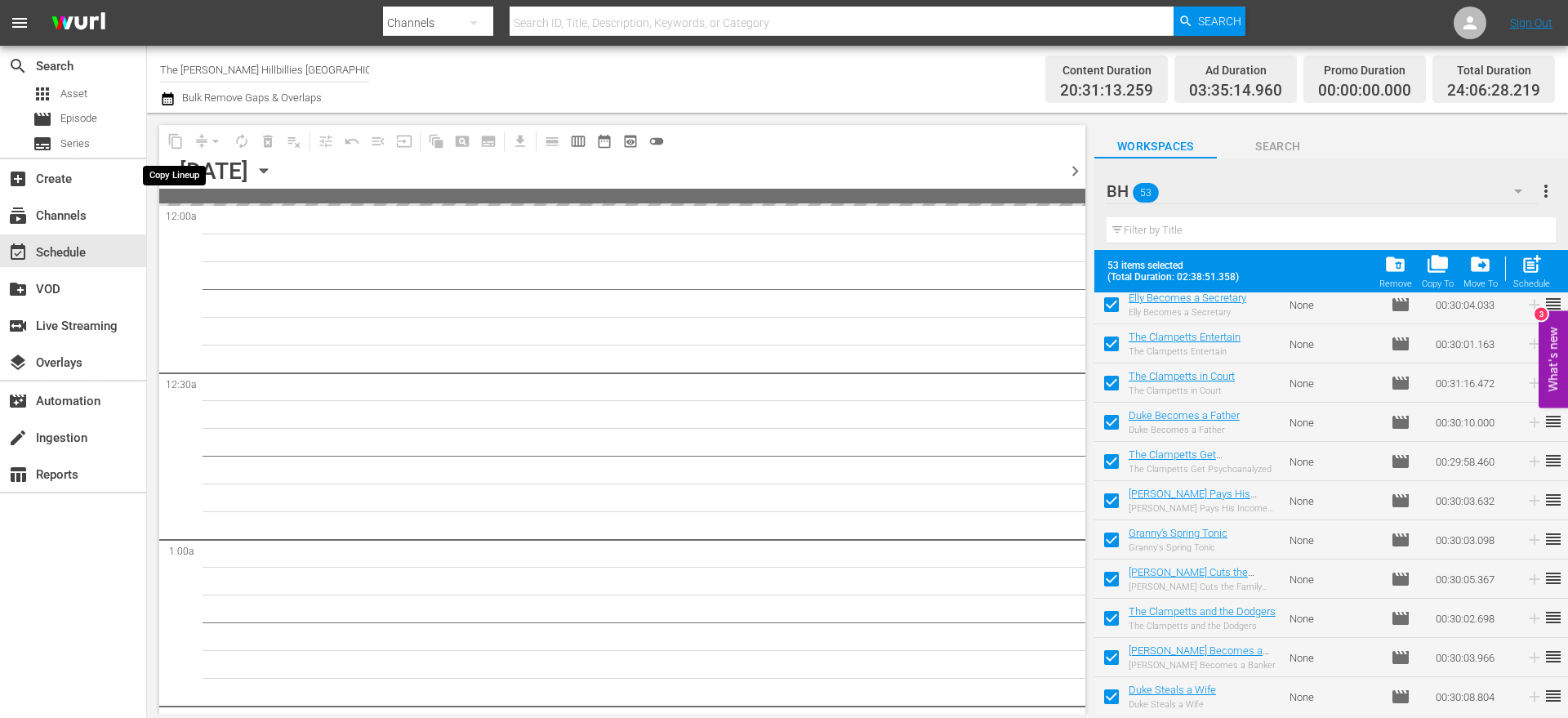
click at [177, 143] on span "content_copy" at bounding box center [176, 142] width 16 height 16
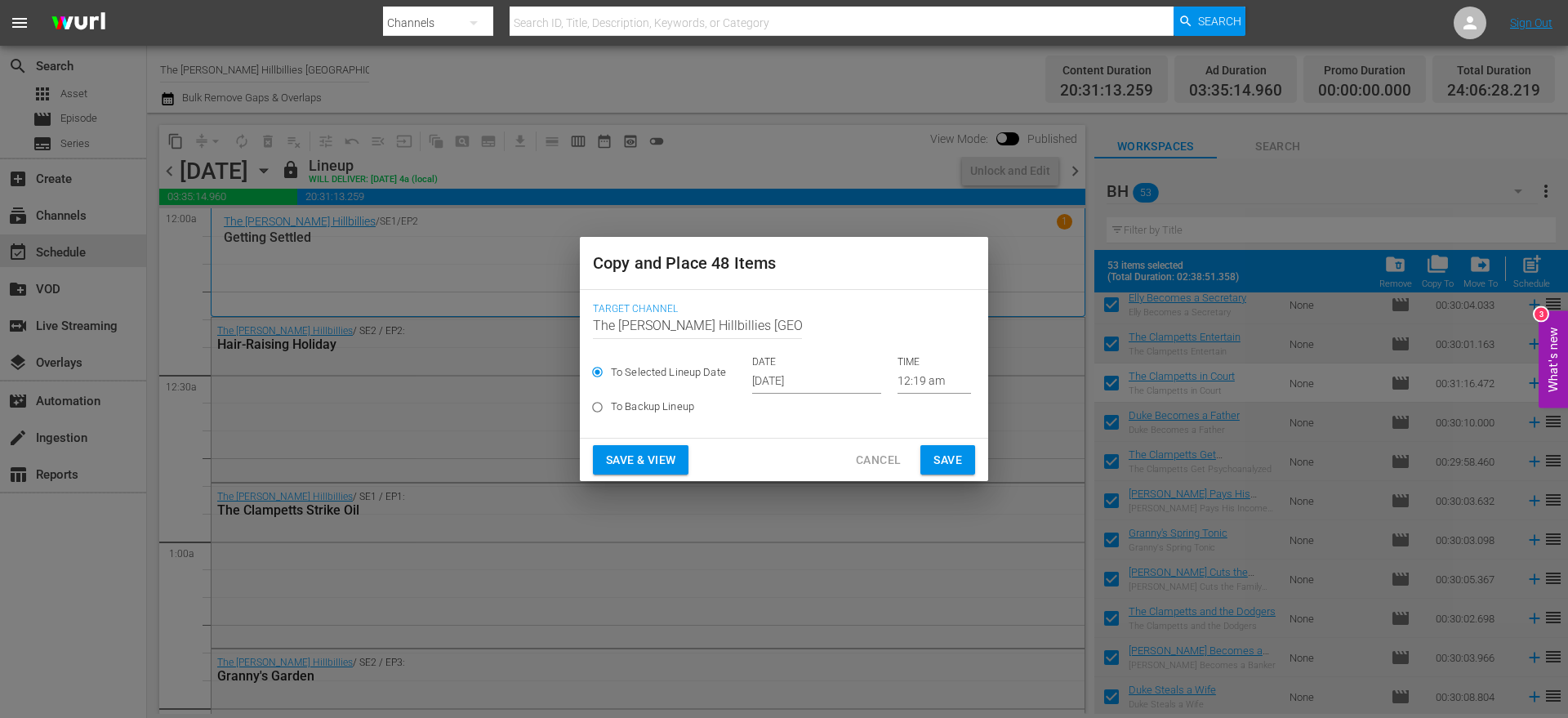
click at [793, 389] on input "[DATE]" at bounding box center [817, 382] width 129 height 25
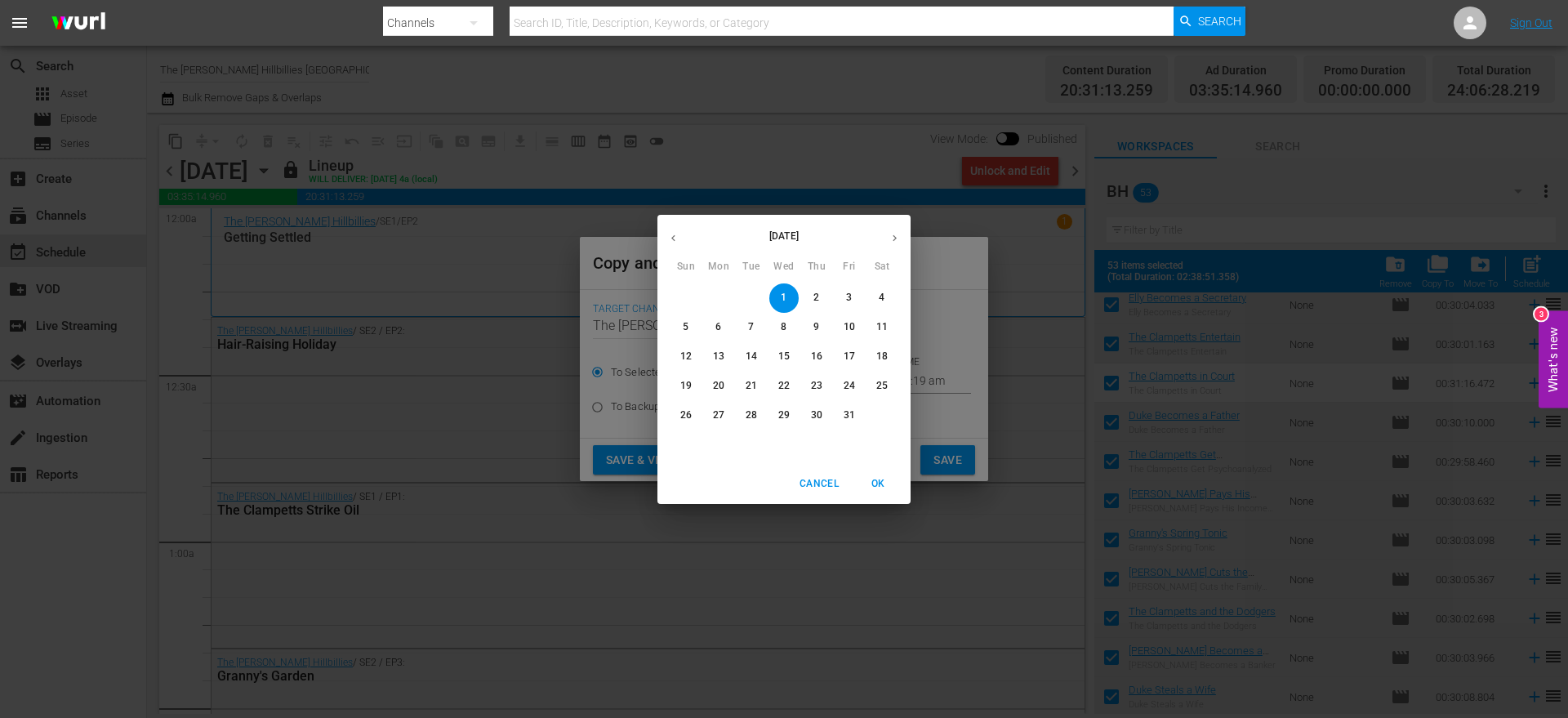
click at [895, 244] on button "button" at bounding box center [895, 238] width 32 height 32
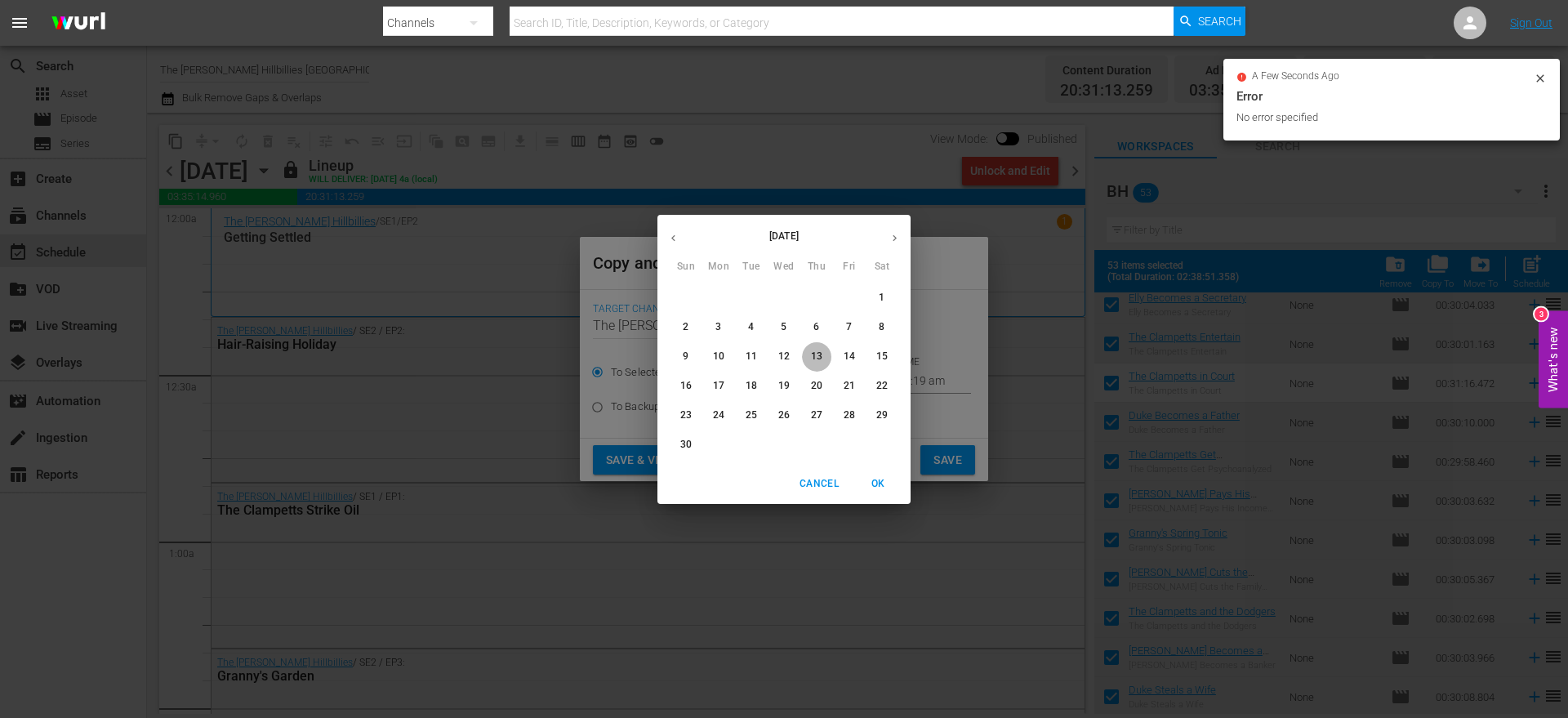
click at [816, 350] on p "13" at bounding box center [817, 356] width 12 height 14
type input "[DATE]"
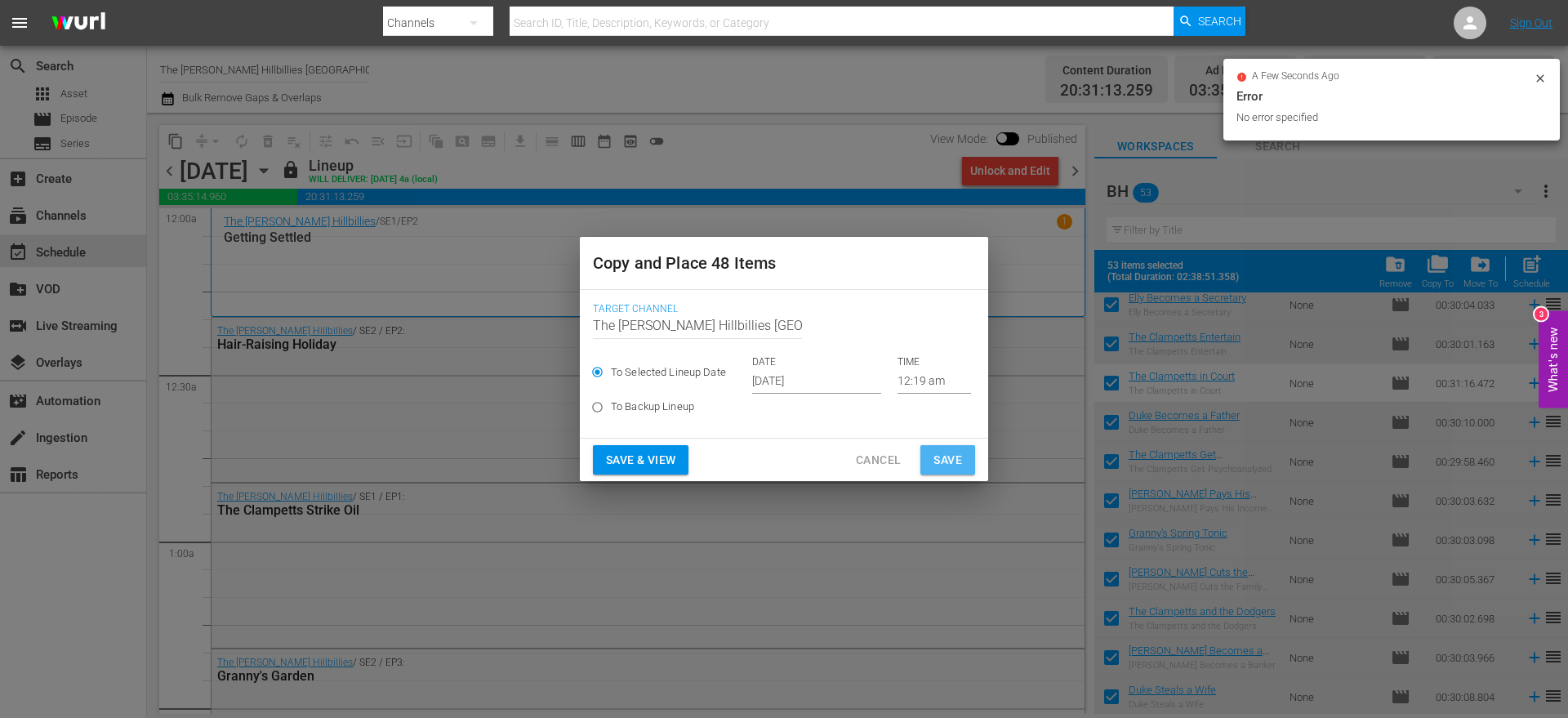
click at [930, 462] on button "Save" at bounding box center [948, 460] width 54 height 31
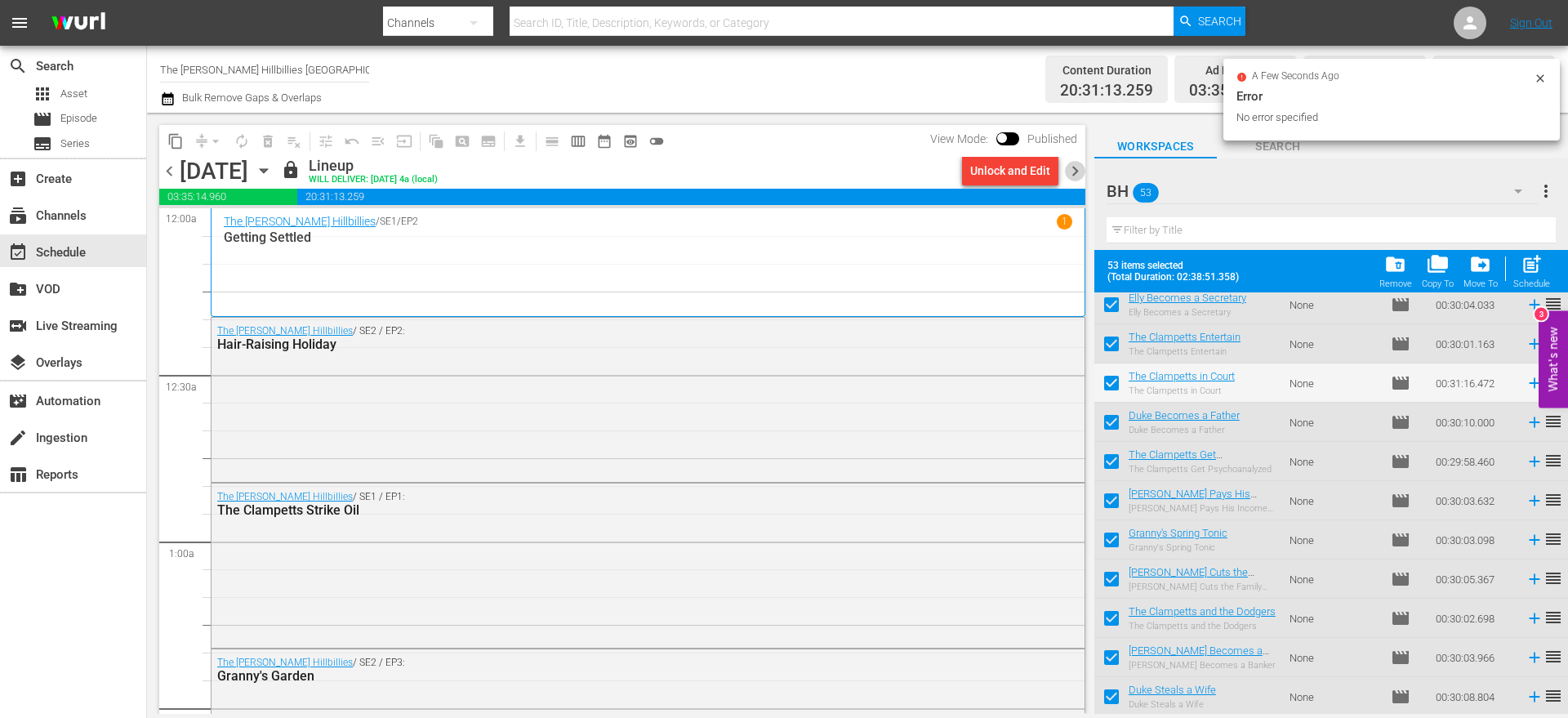
drag, startPoint x: 1076, startPoint y: 175, endPoint x: 179, endPoint y: 125, distance: 898.4
click at [1077, 175] on span "chevron_right" at bounding box center [1075, 171] width 21 height 21
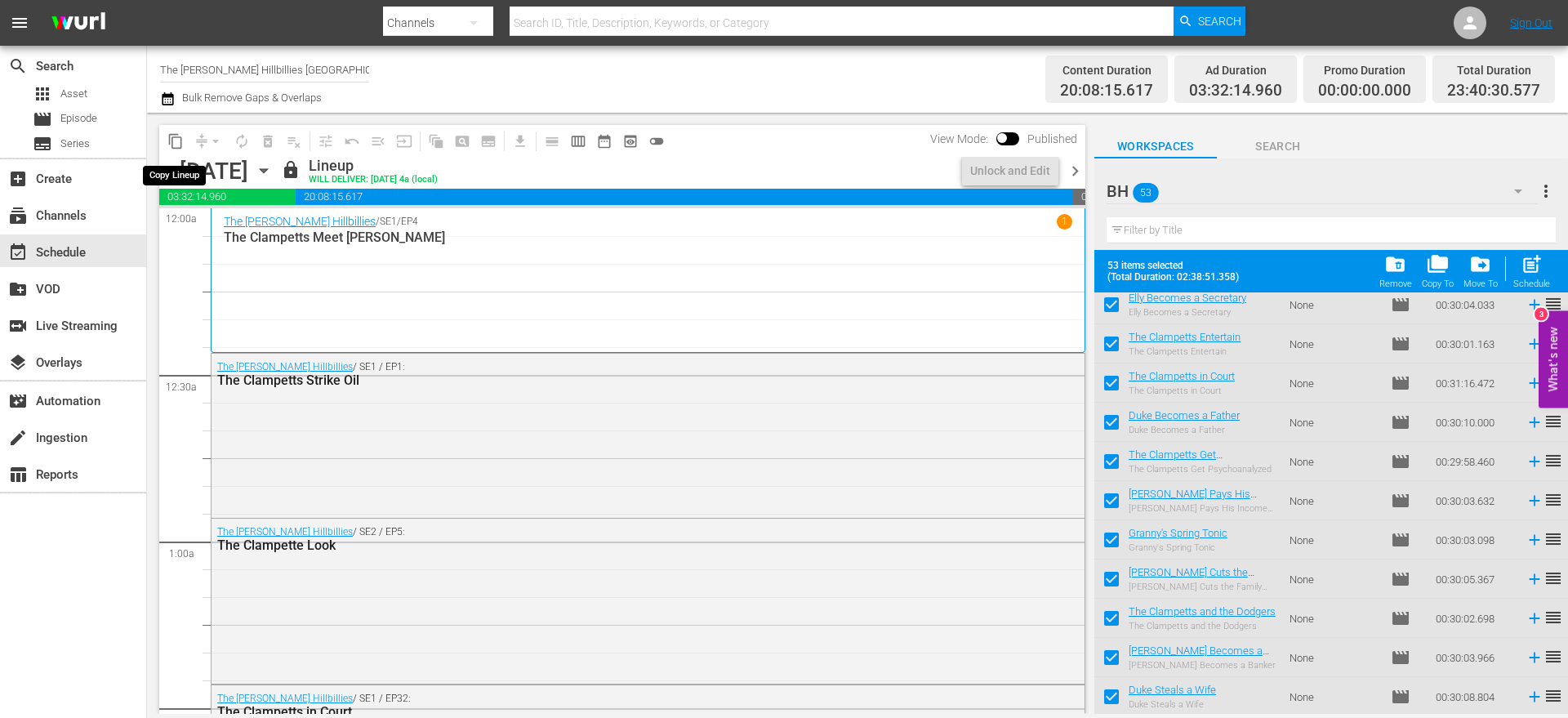
click at [169, 139] on span "content_copy" at bounding box center [176, 142] width 16 height 16
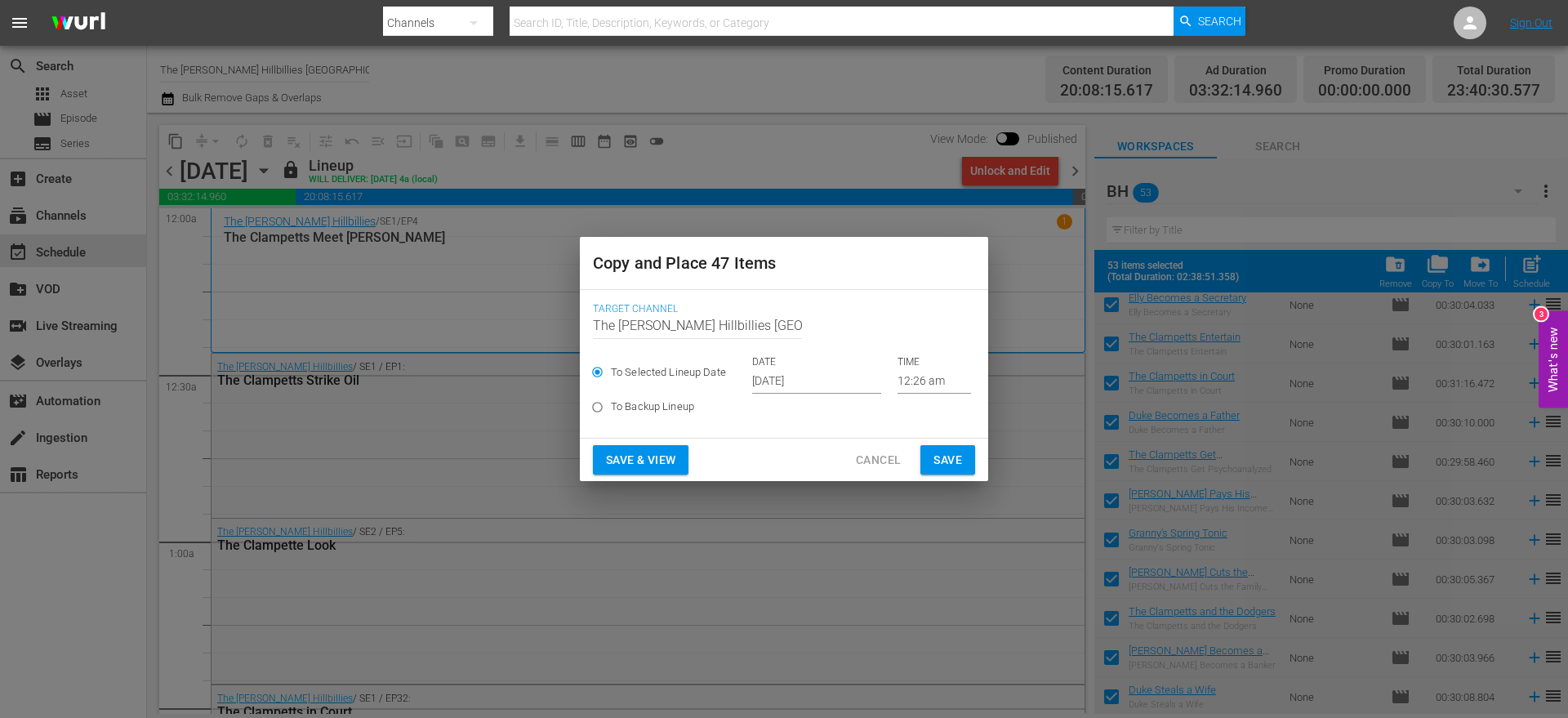
click at [788, 388] on input "[DATE]" at bounding box center [817, 382] width 129 height 25
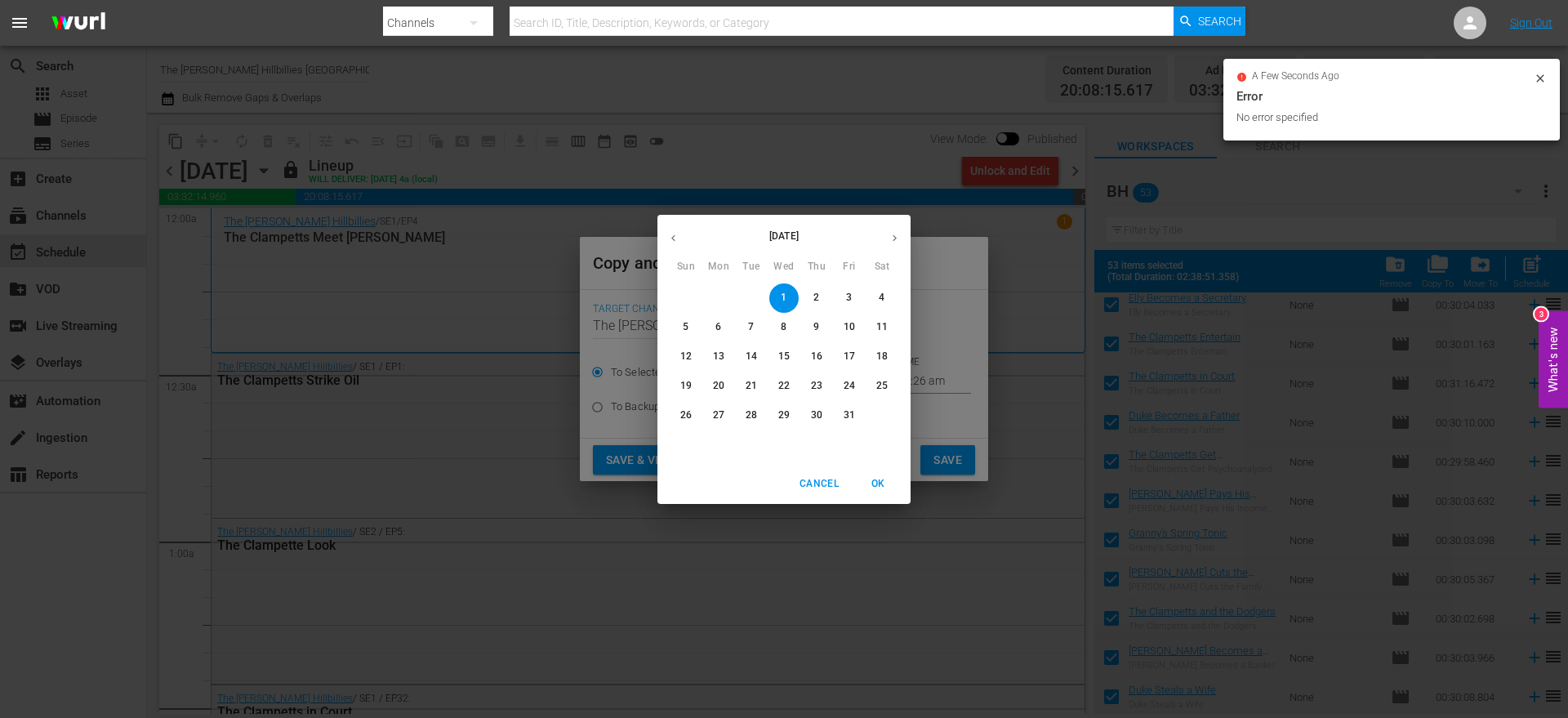
click at [887, 238] on button "button" at bounding box center [895, 238] width 32 height 32
click at [847, 359] on p "14" at bounding box center [850, 356] width 12 height 14
type input "[DATE]"
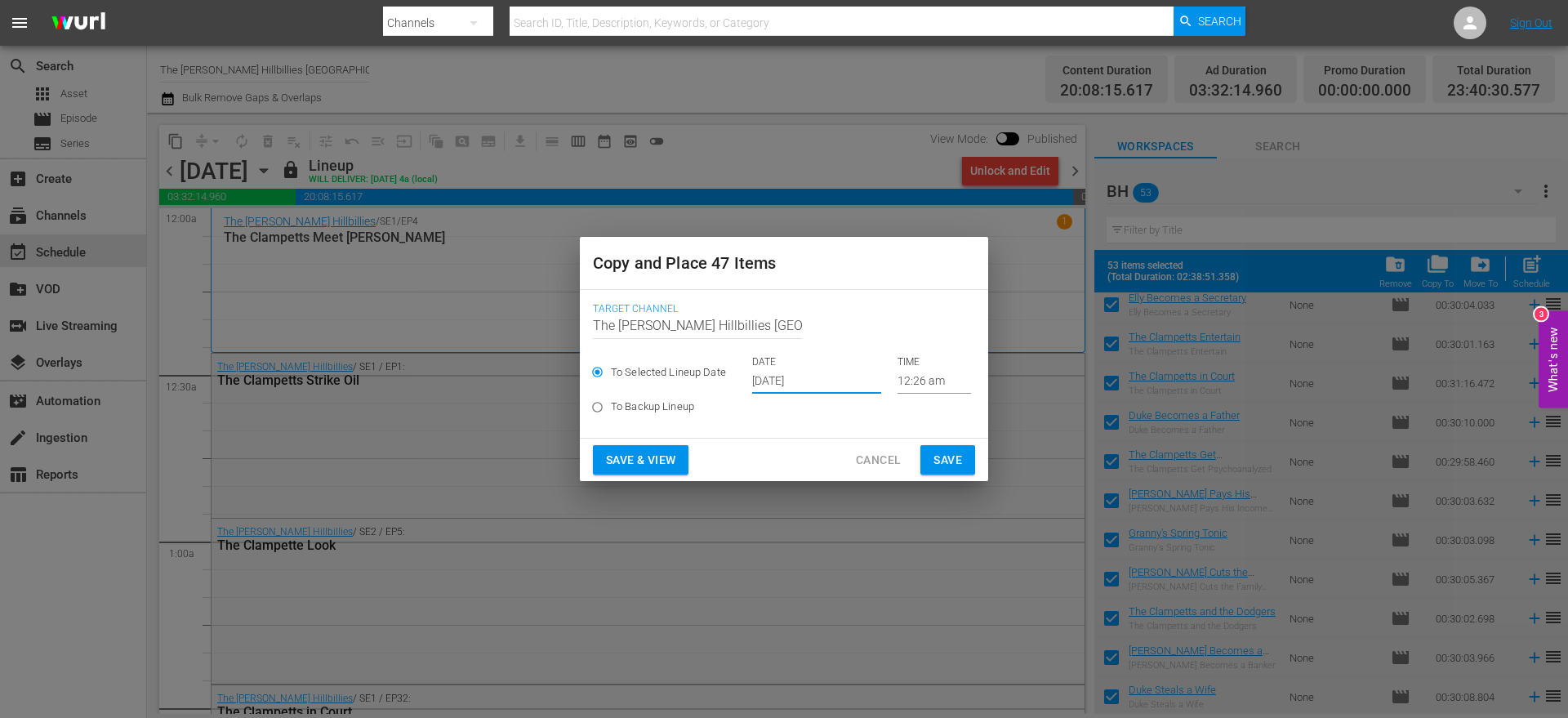
click at [934, 454] on span "Save" at bounding box center [948, 460] width 29 height 21
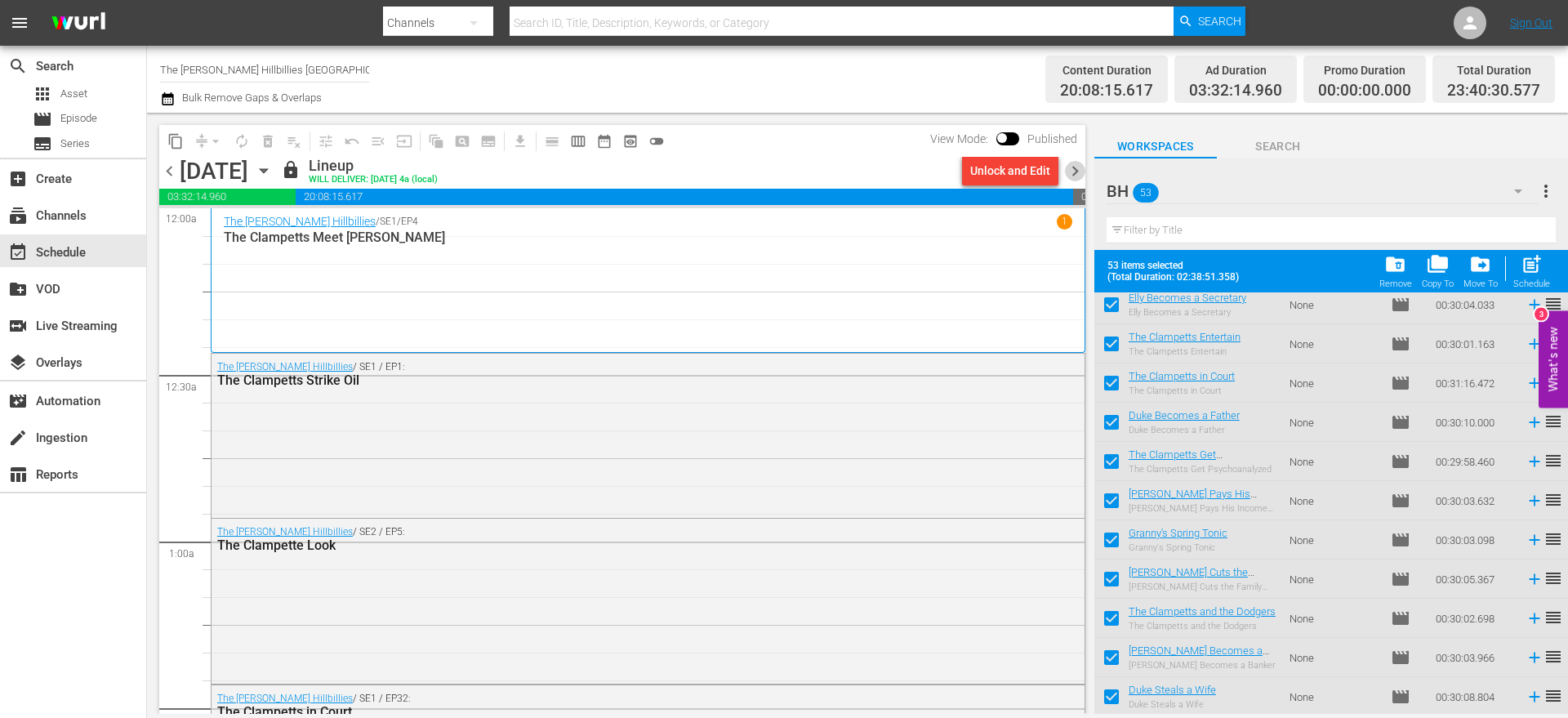
click at [1078, 175] on span "chevron_right" at bounding box center [1075, 171] width 21 height 21
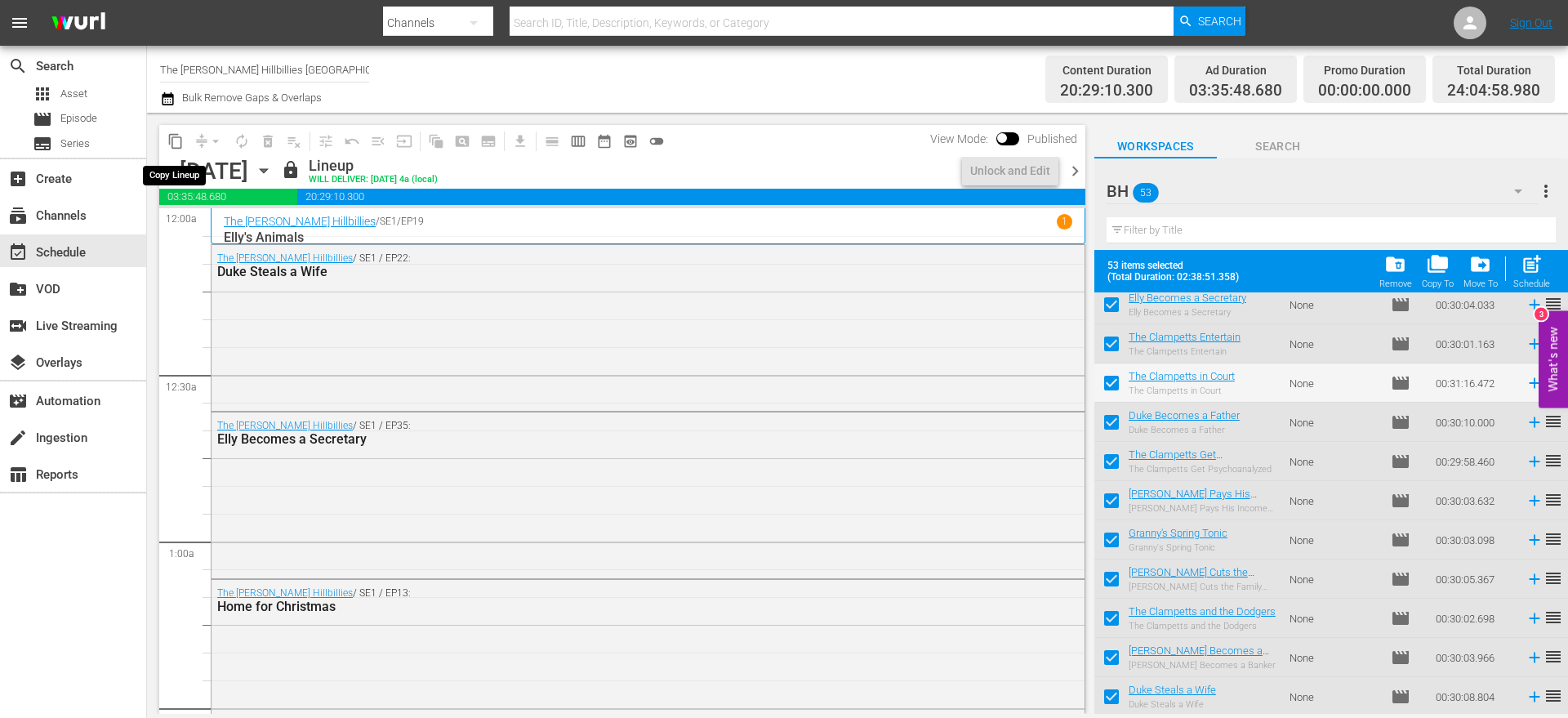
click at [176, 138] on span "content_copy" at bounding box center [176, 142] width 16 height 16
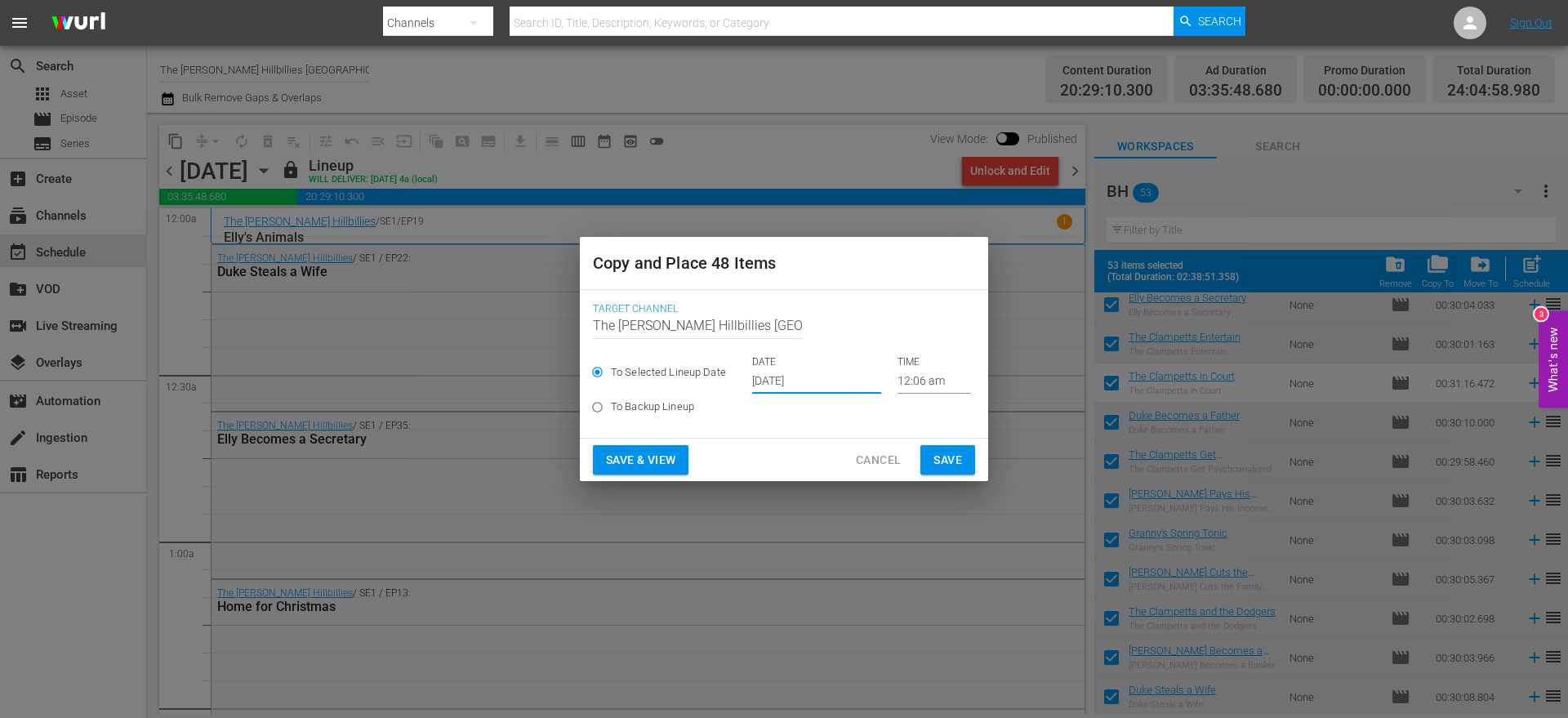
click at [821, 392] on input "[DATE]" at bounding box center [817, 382] width 129 height 25
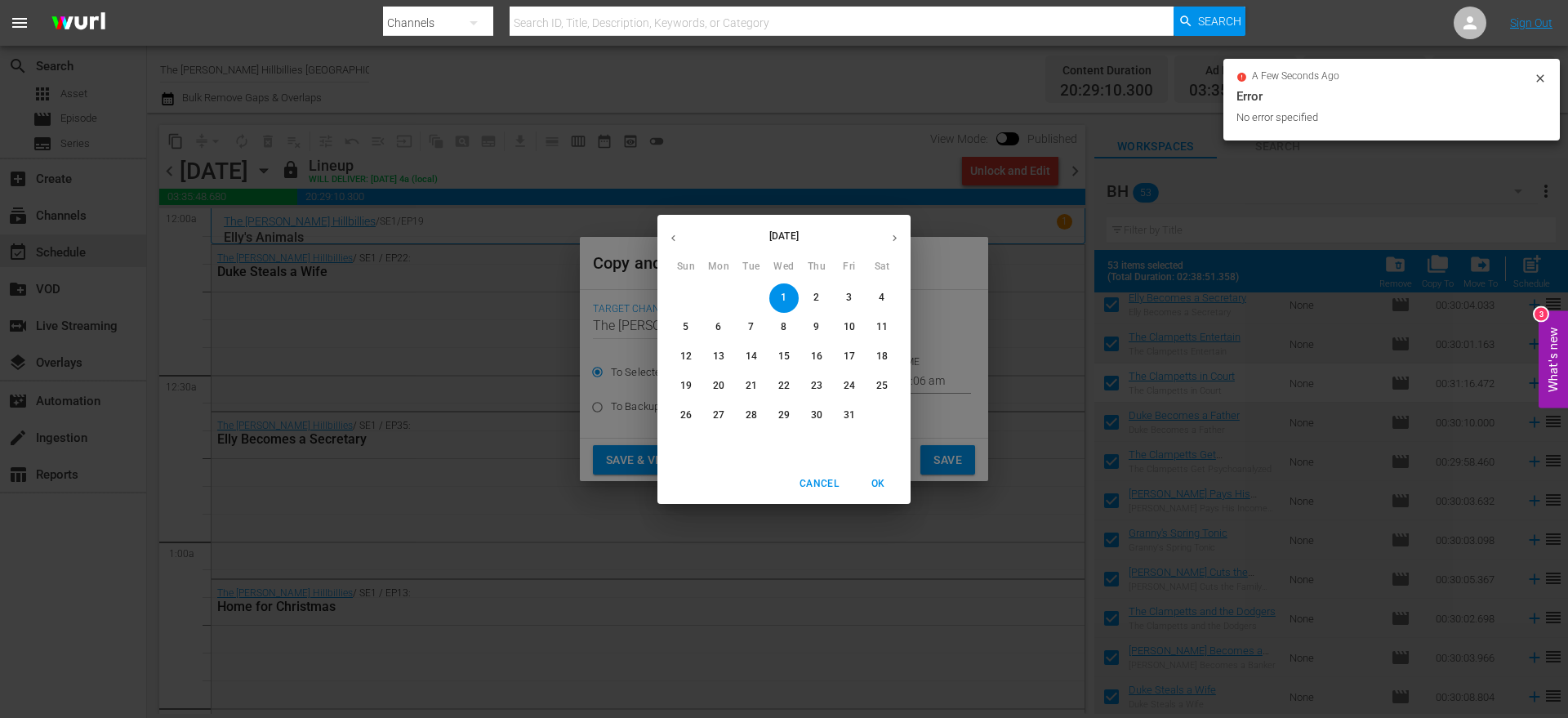
click at [896, 251] on button "button" at bounding box center [895, 238] width 32 height 32
click at [882, 360] on p "15" at bounding box center [882, 356] width 12 height 14
type input "[DATE]"
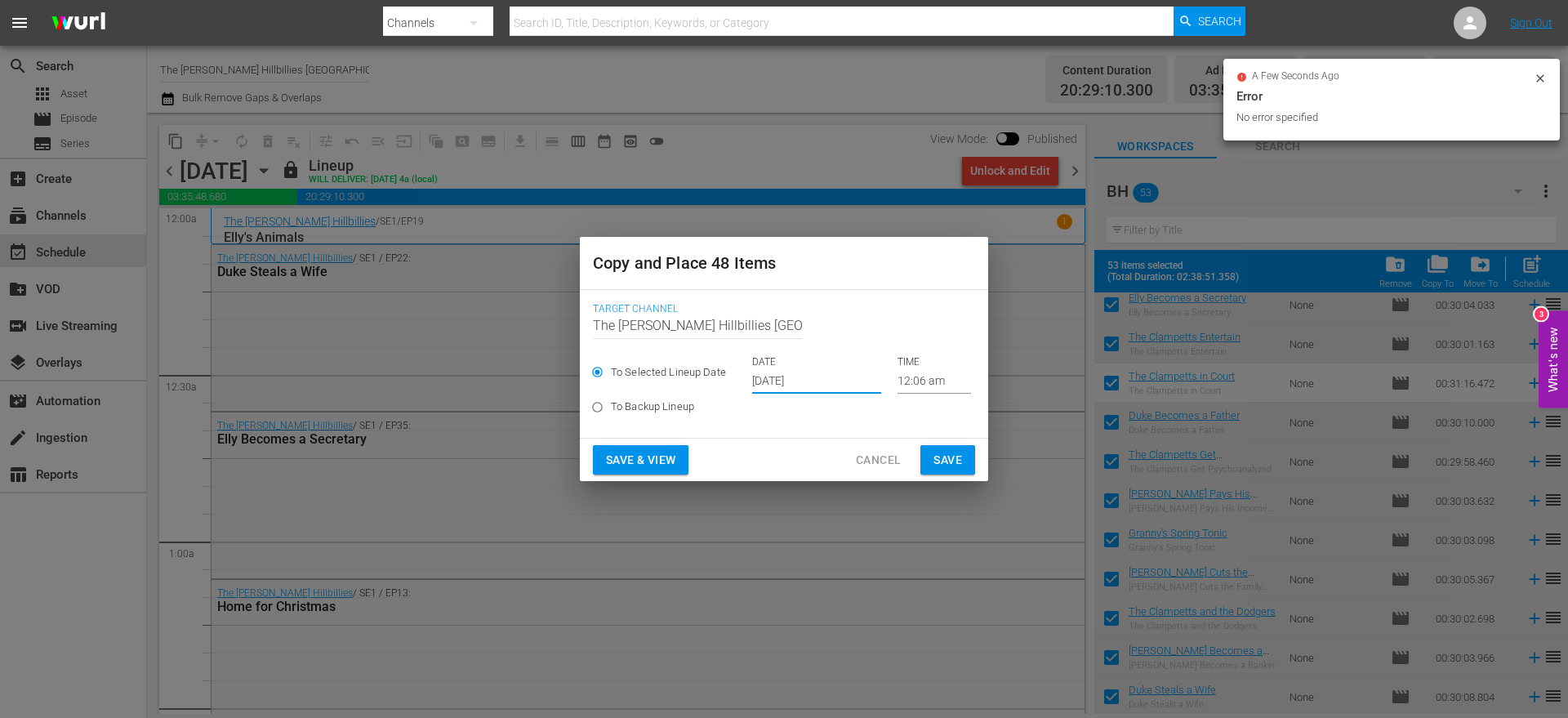
click at [959, 473] on button "Save" at bounding box center [948, 460] width 54 height 31
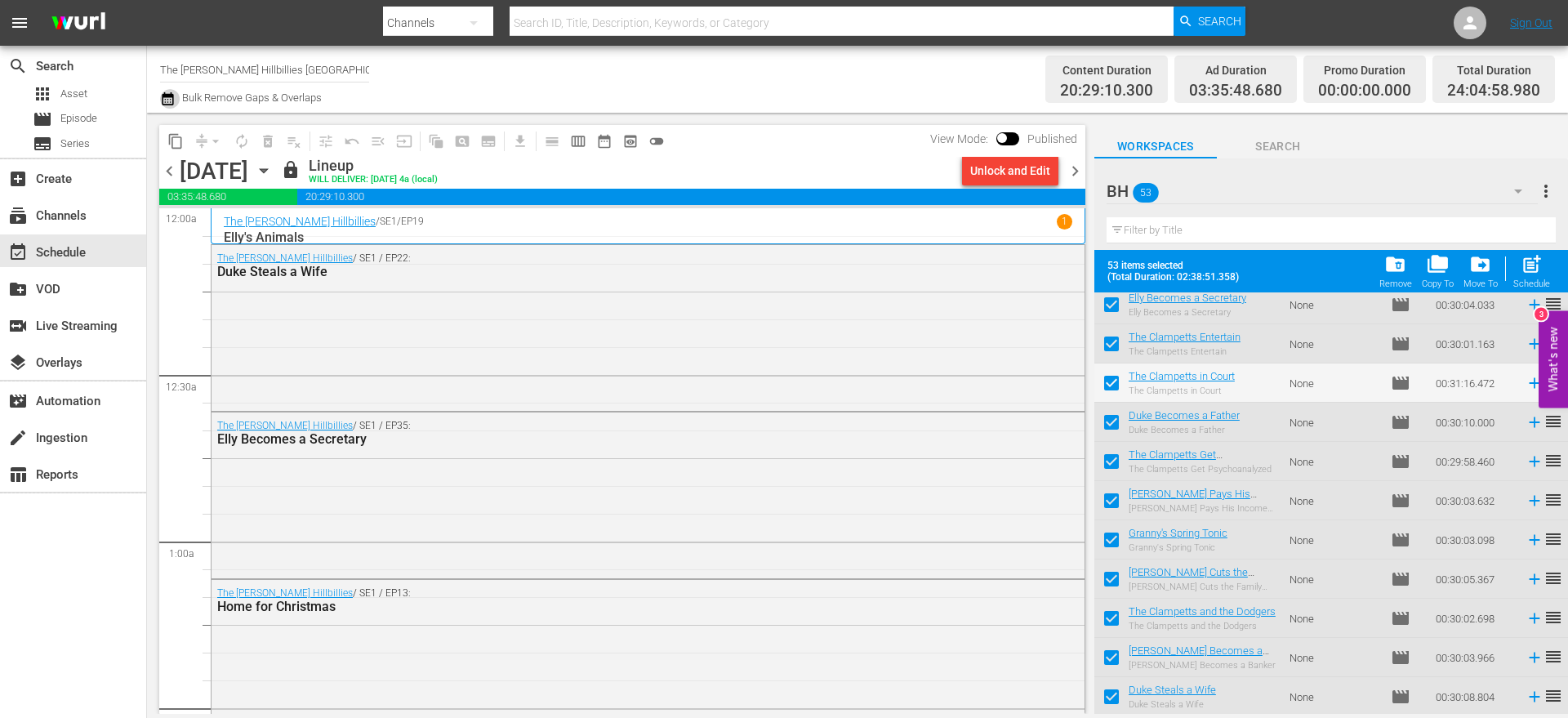
click at [166, 98] on icon "button" at bounding box center [167, 99] width 16 height 20
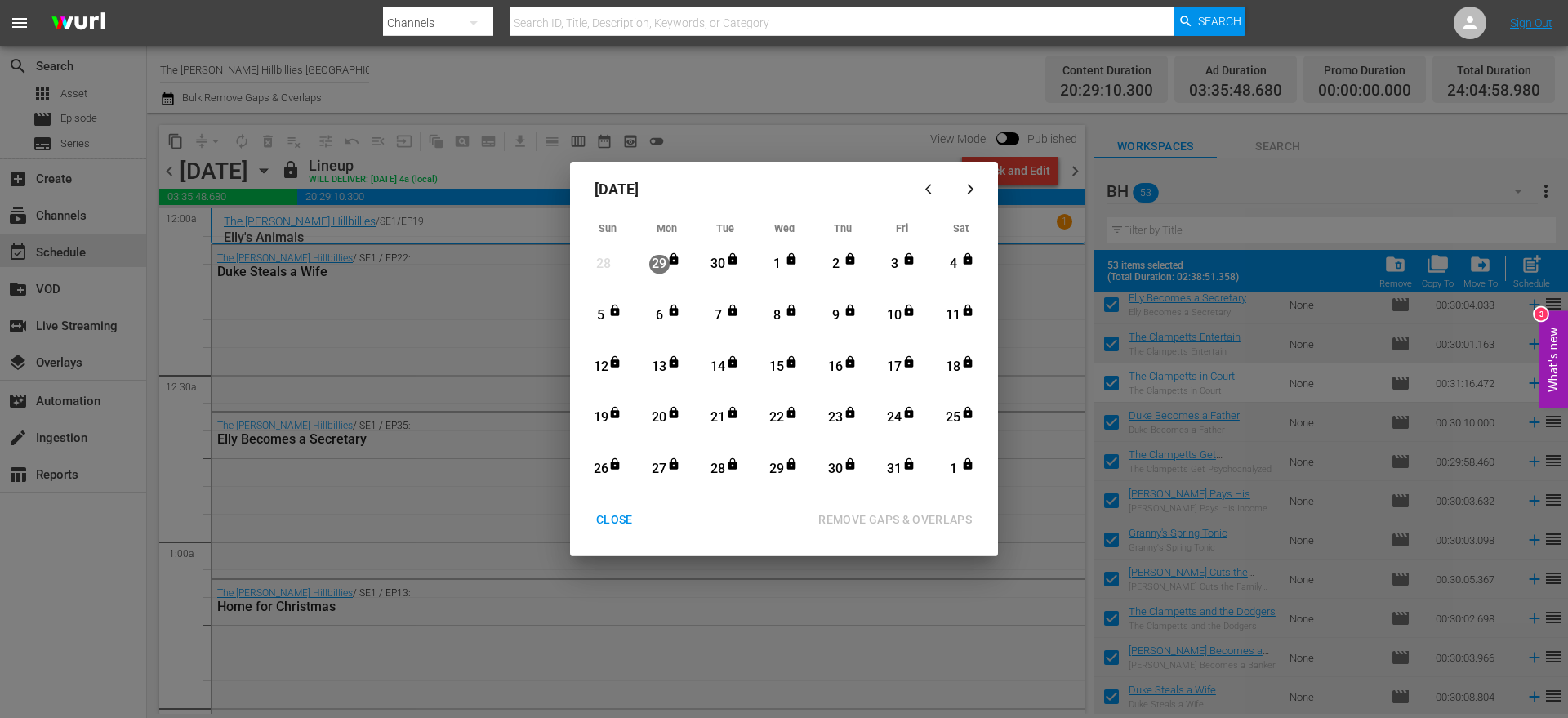
click at [965, 195] on button "button" at bounding box center [971, 190] width 40 height 40
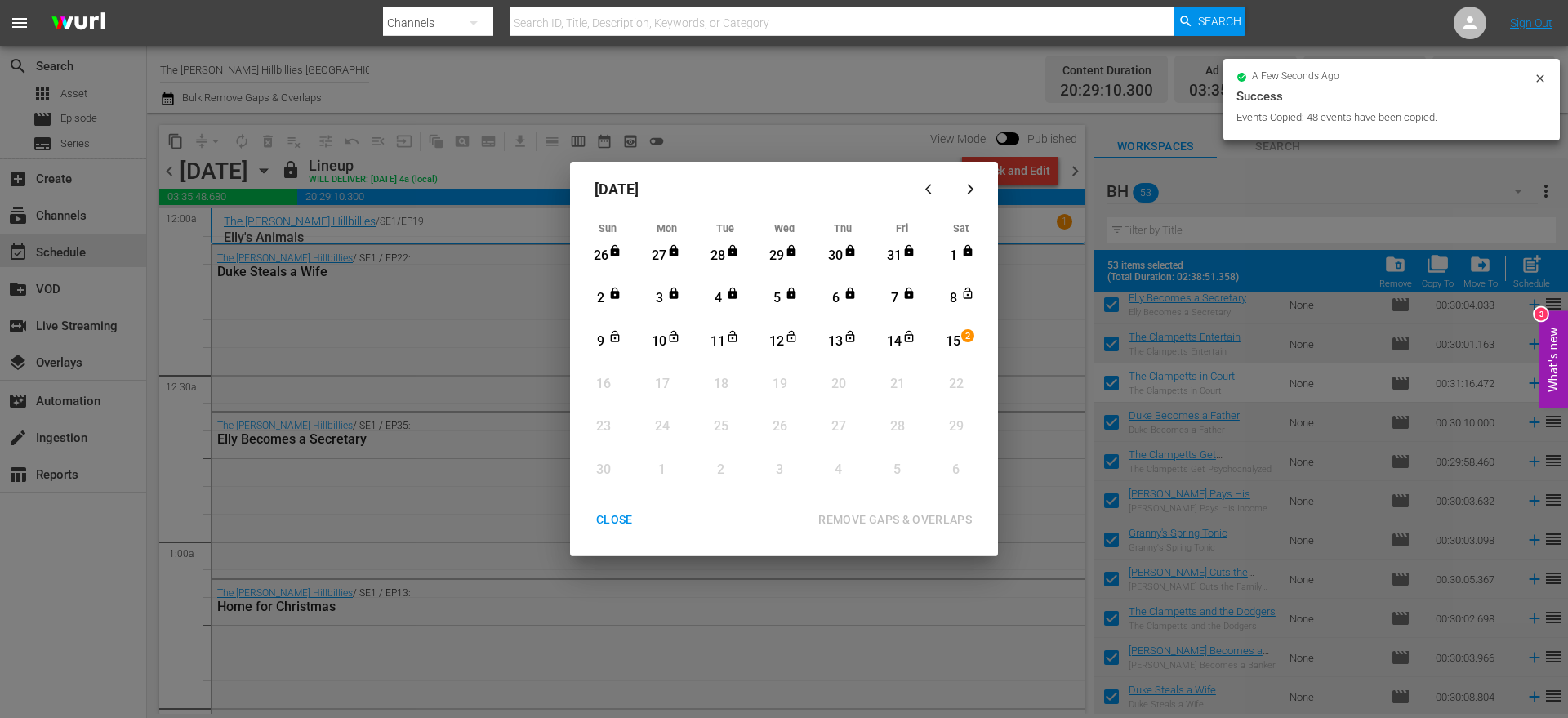
click at [597, 340] on div "9" at bounding box center [601, 341] width 21 height 19
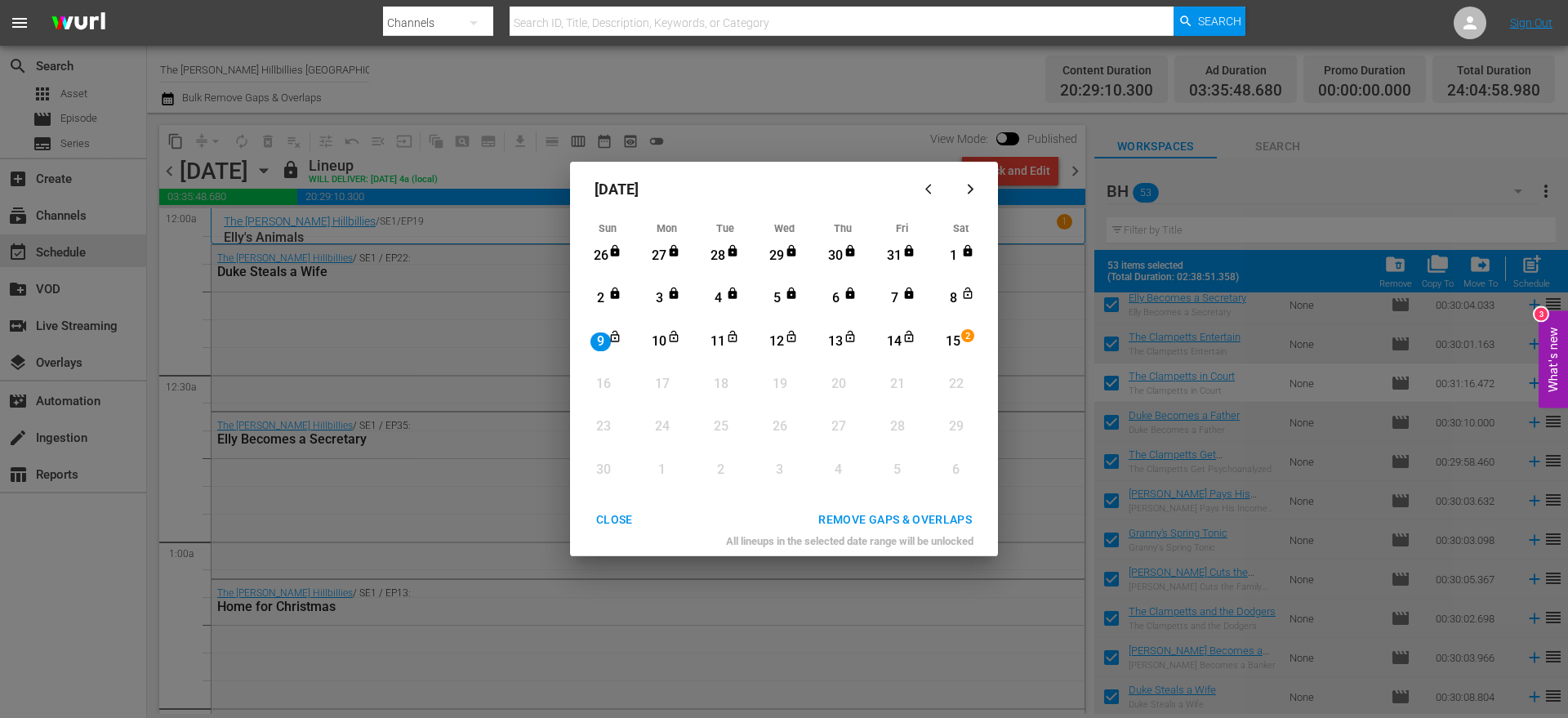
click at [956, 299] on div "8" at bounding box center [953, 298] width 21 height 19
click at [948, 342] on div "15" at bounding box center [953, 341] width 21 height 19
click at [950, 303] on div "8" at bounding box center [953, 298] width 21 height 19
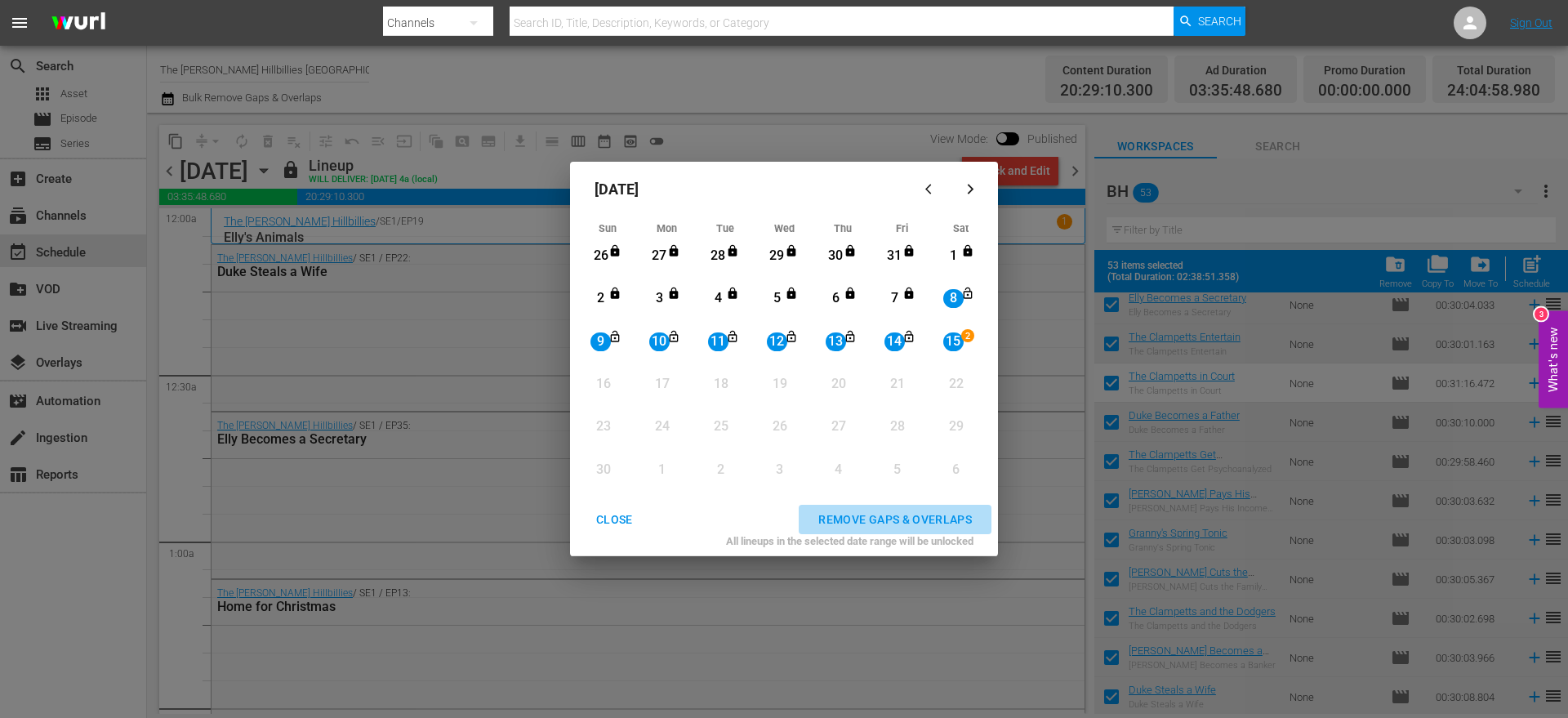
click at [933, 518] on div "REMOVE GAPS & OVERLAPS" at bounding box center [895, 520] width 180 height 21
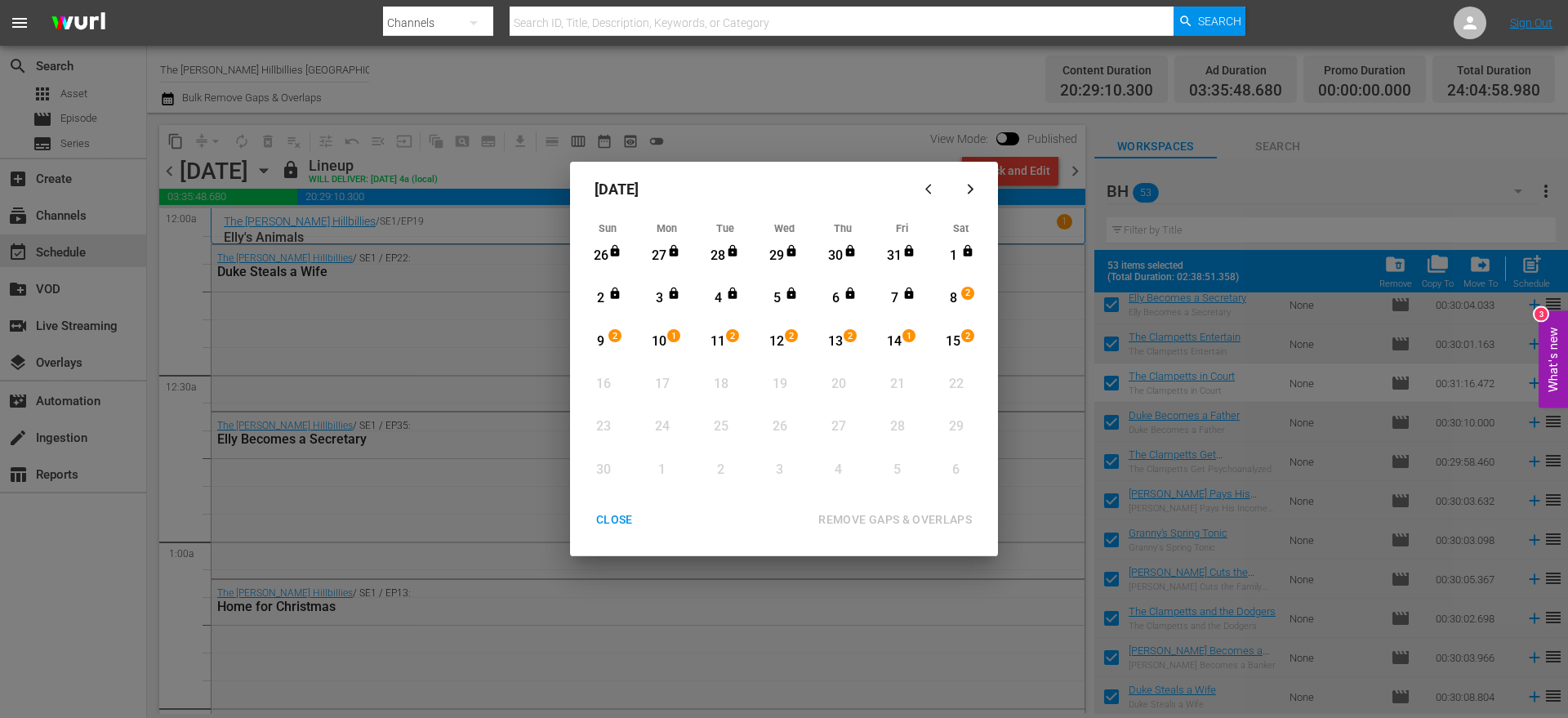
click at [626, 514] on div "CLOSE" at bounding box center [615, 520] width 63 height 21
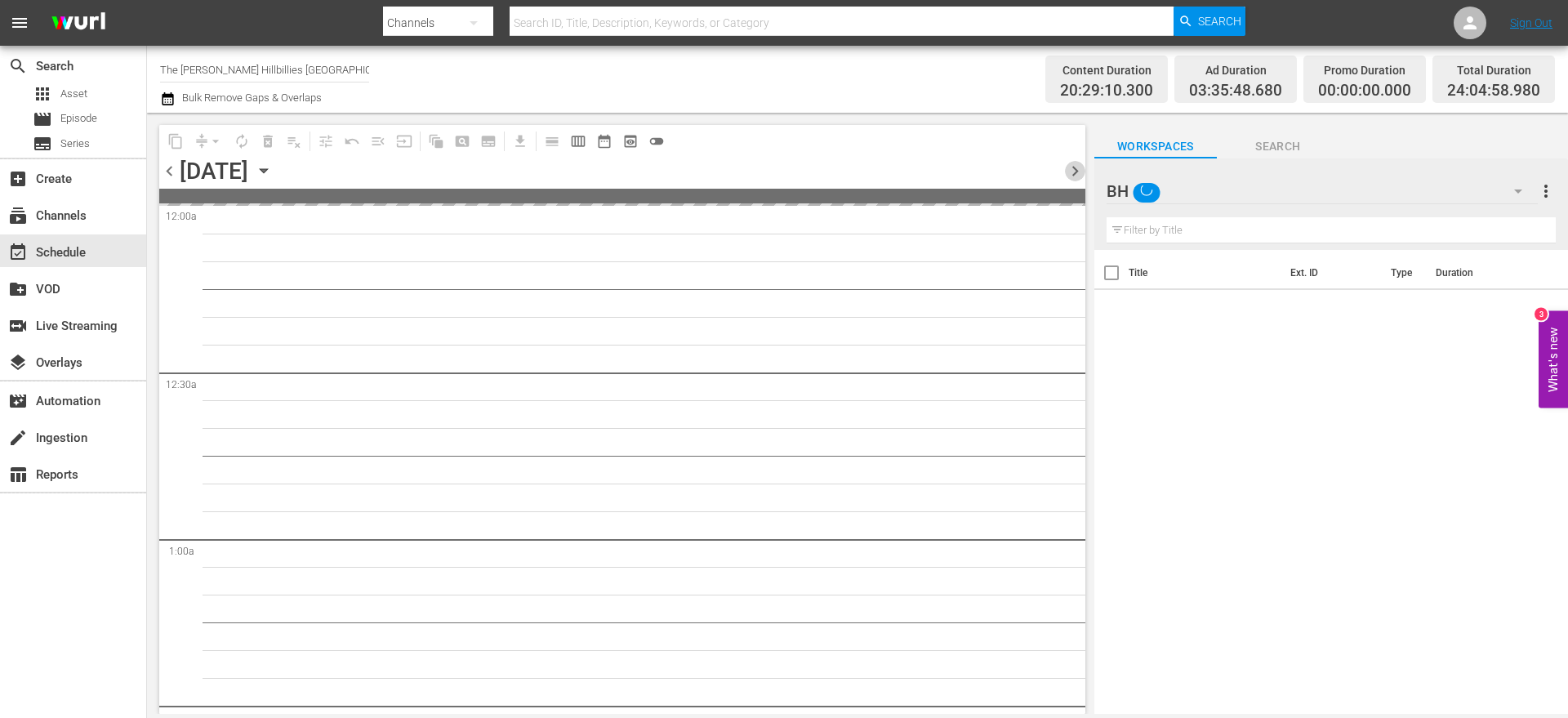
click at [1075, 175] on span "chevron_right" at bounding box center [1075, 171] width 21 height 21
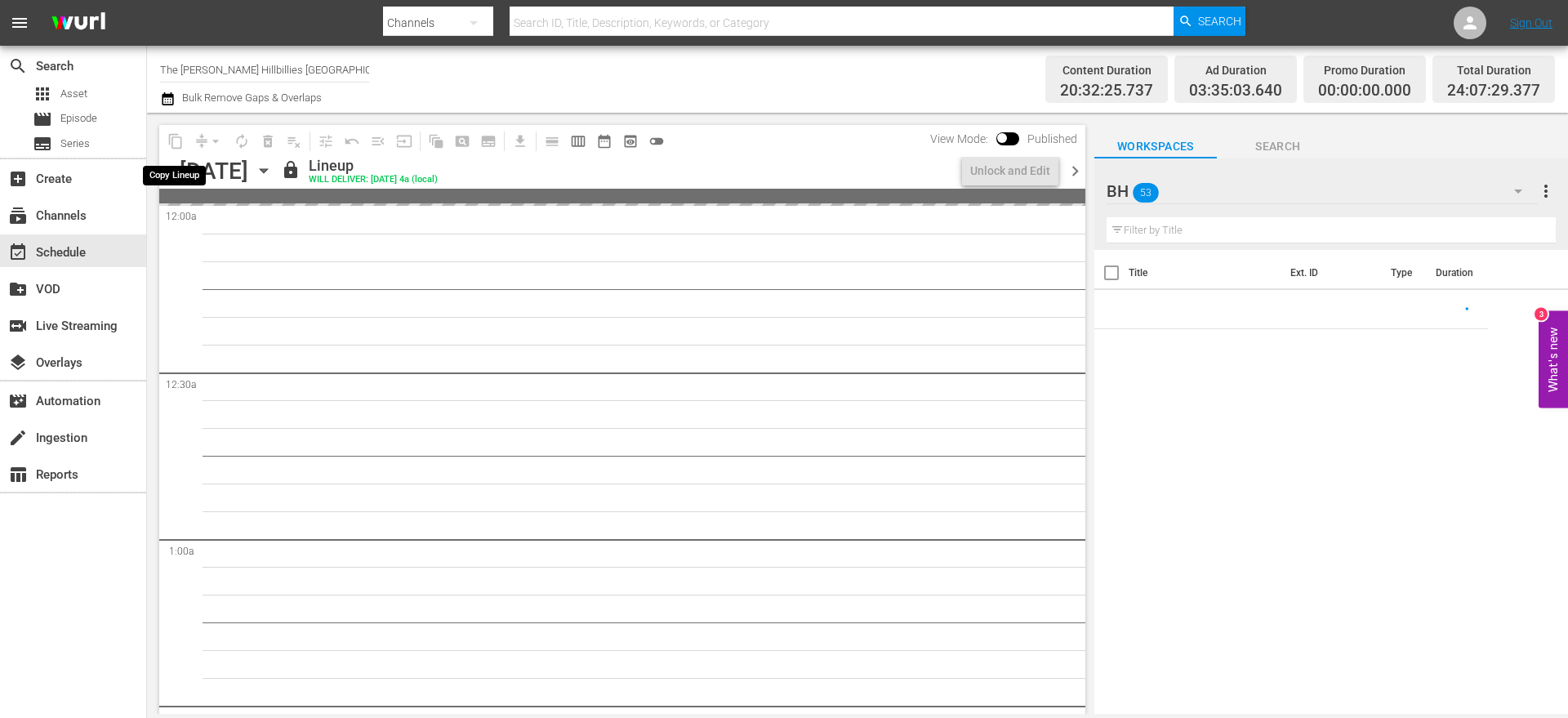
click at [176, 138] on span "content_copy" at bounding box center [176, 142] width 26 height 26
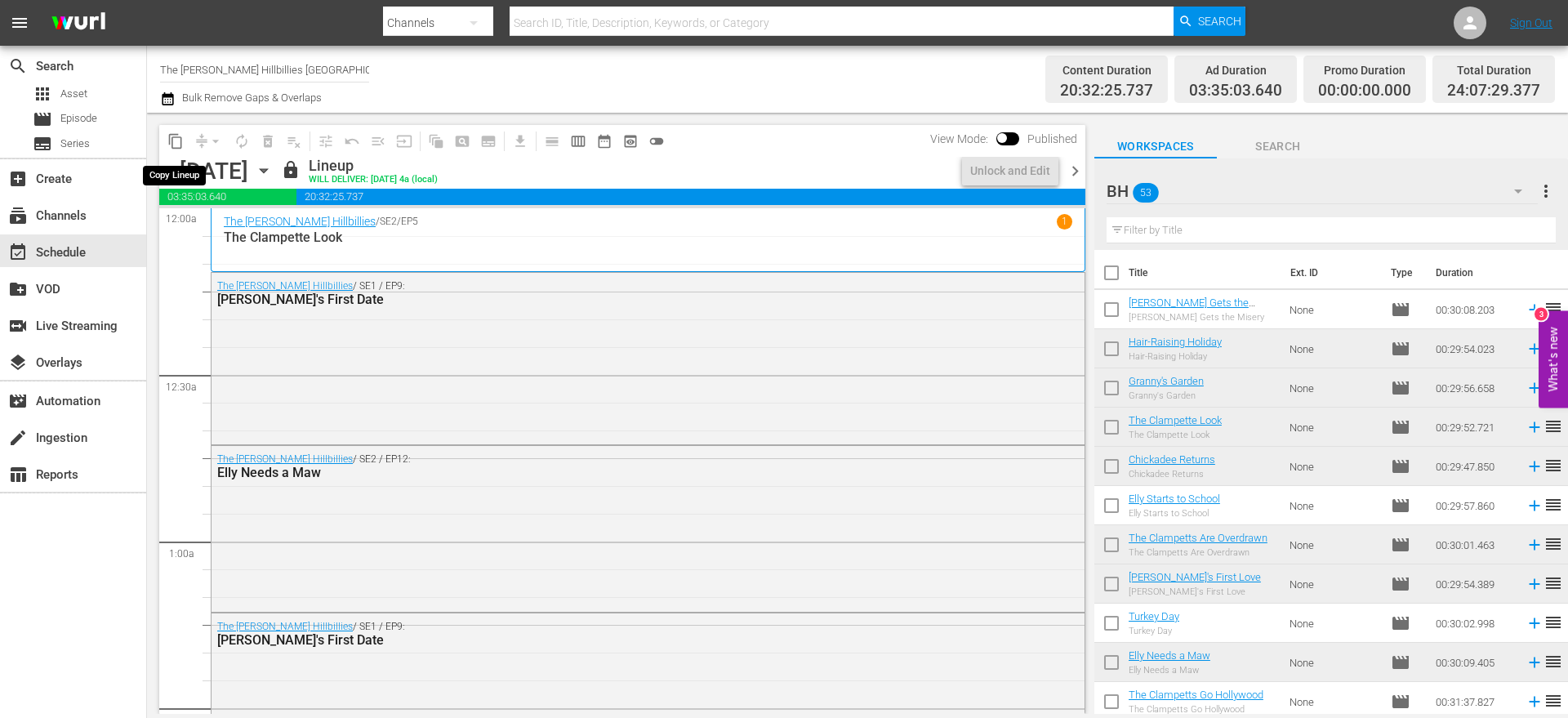
click at [169, 144] on span "content_copy" at bounding box center [176, 142] width 16 height 16
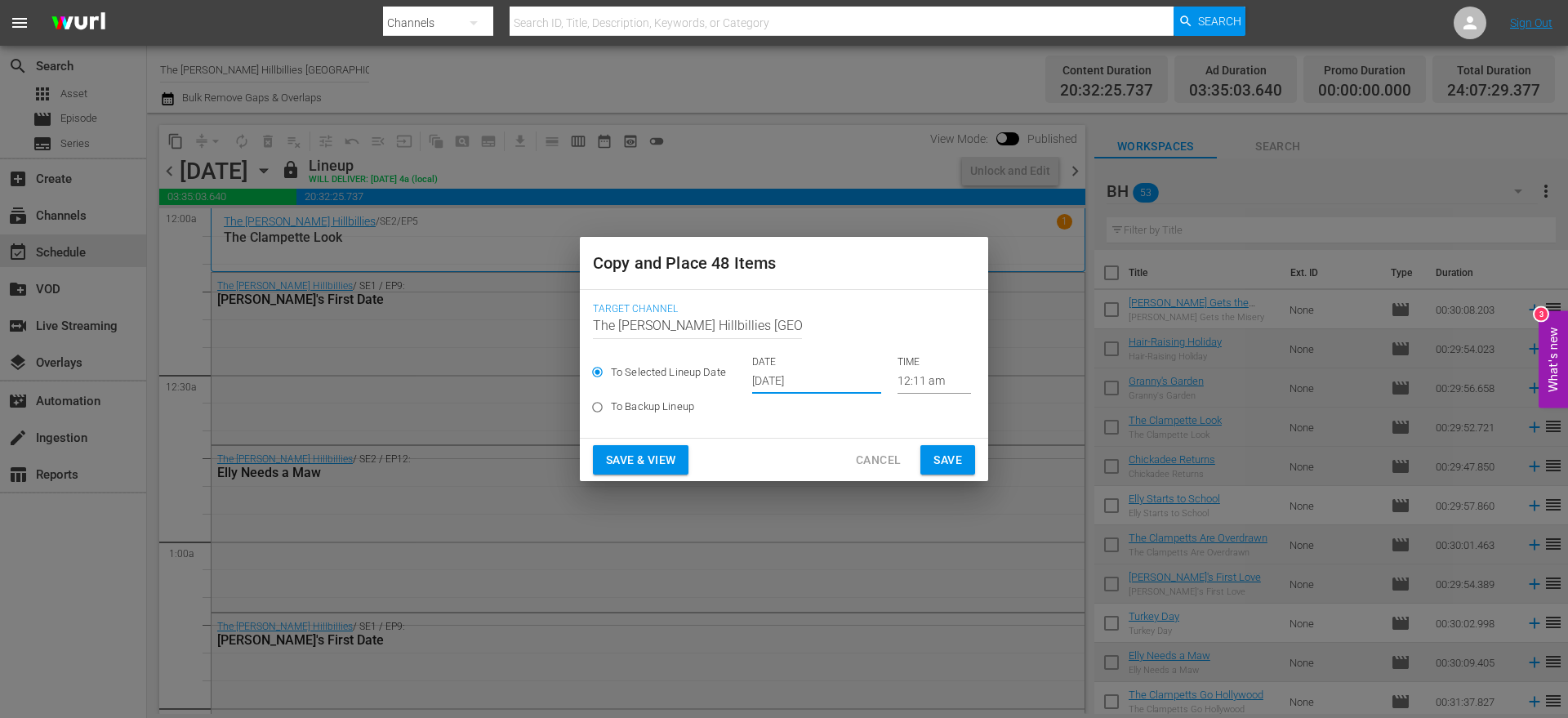
click at [795, 387] on input "[DATE]" at bounding box center [817, 382] width 129 height 25
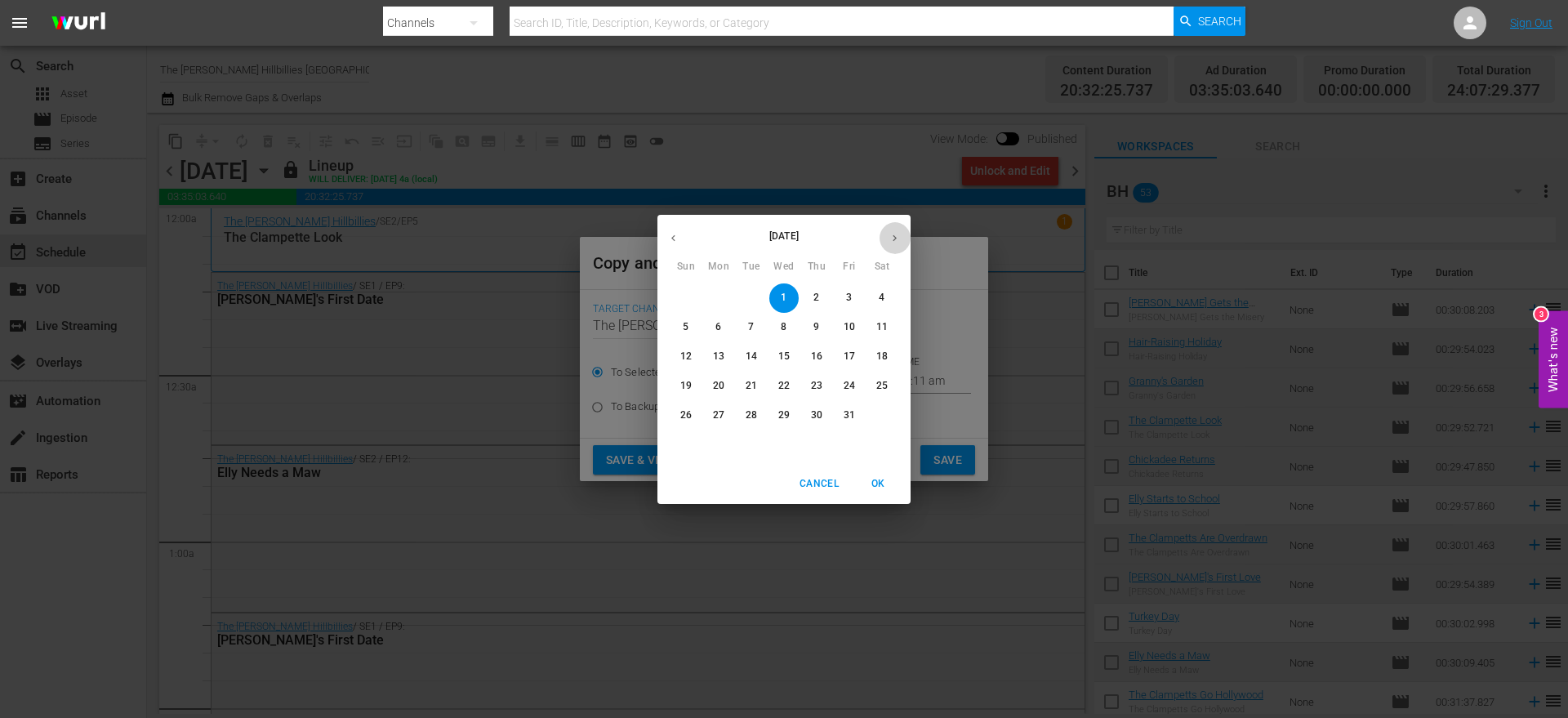
click at [898, 237] on icon "button" at bounding box center [895, 238] width 12 height 12
click at [693, 382] on span "16" at bounding box center [686, 386] width 30 height 14
type input "[DATE]"
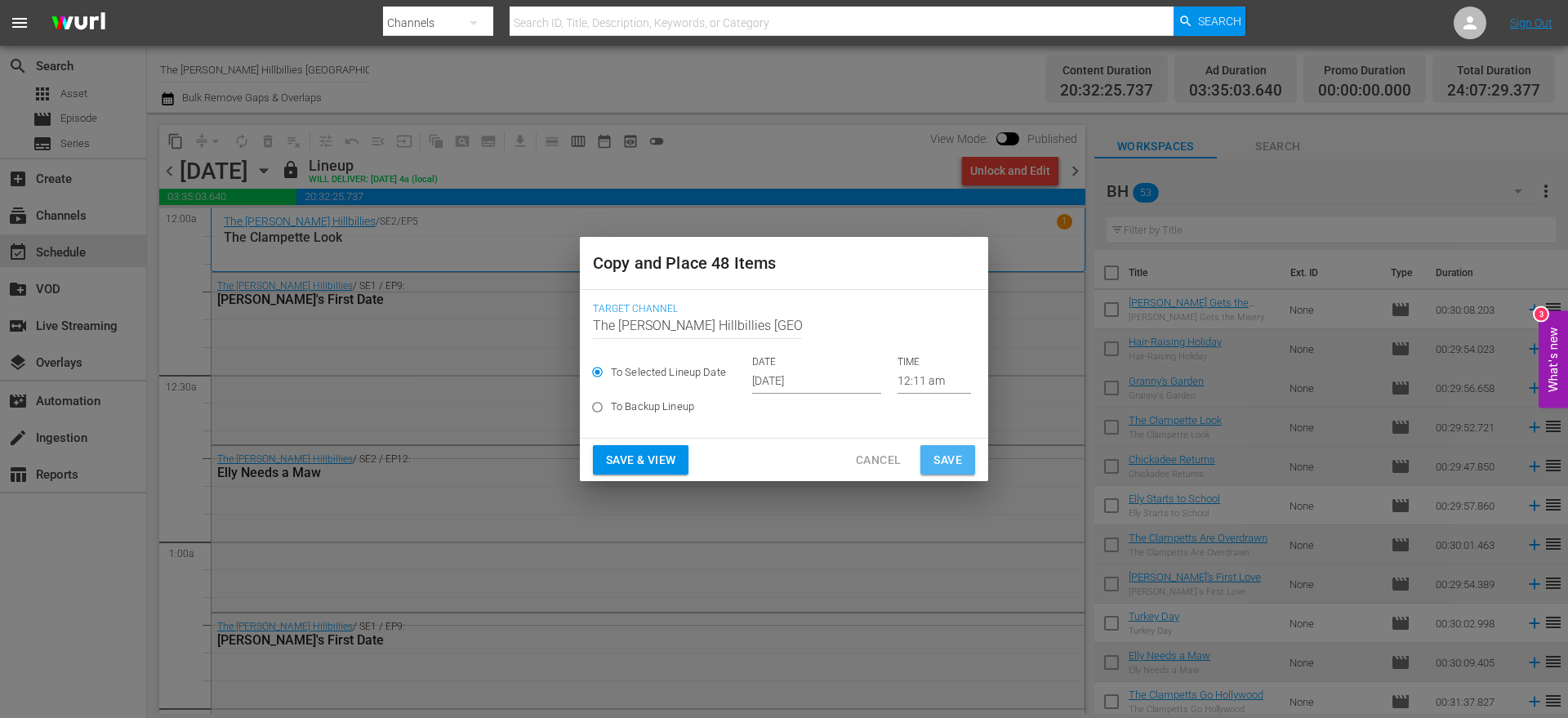
click at [934, 453] on span "Save" at bounding box center [948, 460] width 29 height 21
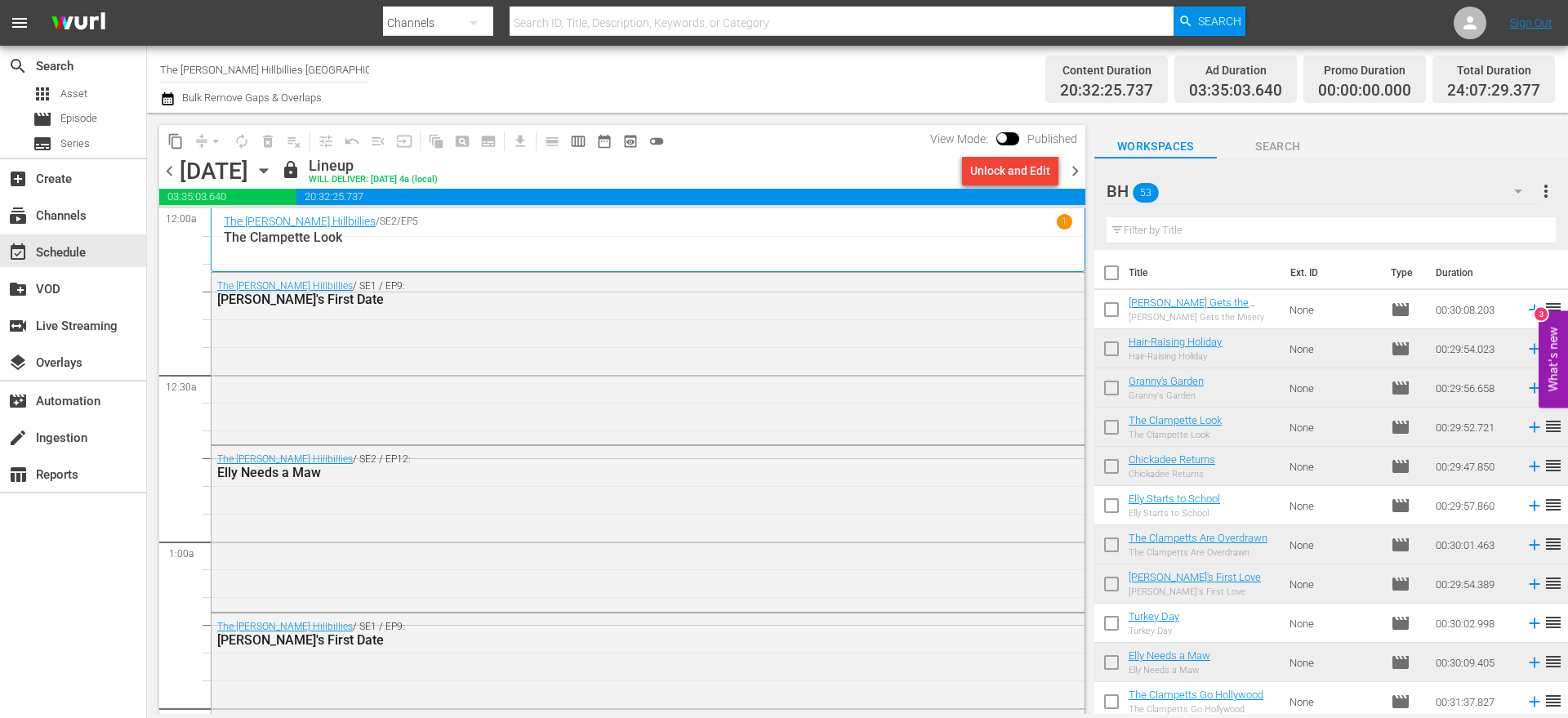
click at [1070, 165] on span "chevron_right" at bounding box center [1075, 171] width 21 height 21
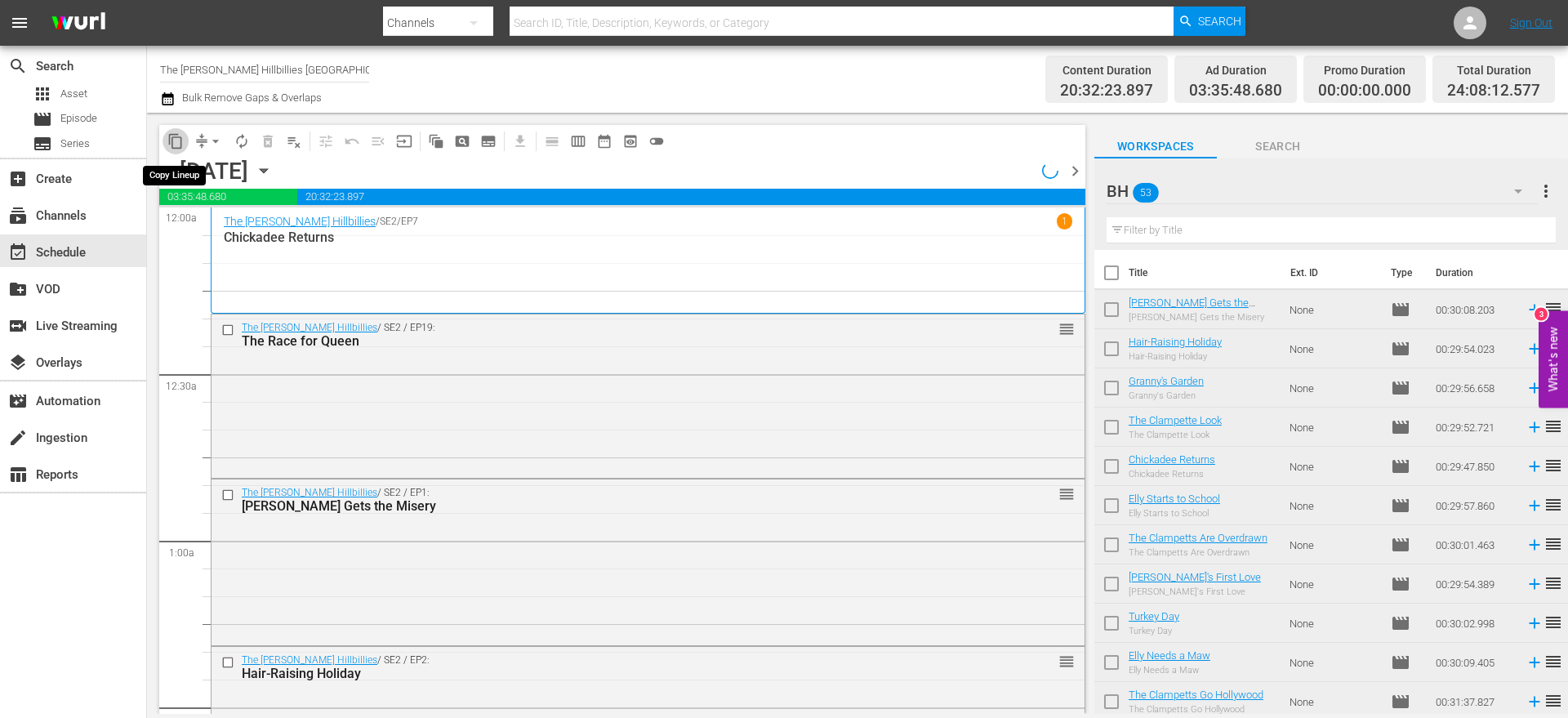
click at [171, 141] on span "content_copy" at bounding box center [176, 142] width 16 height 16
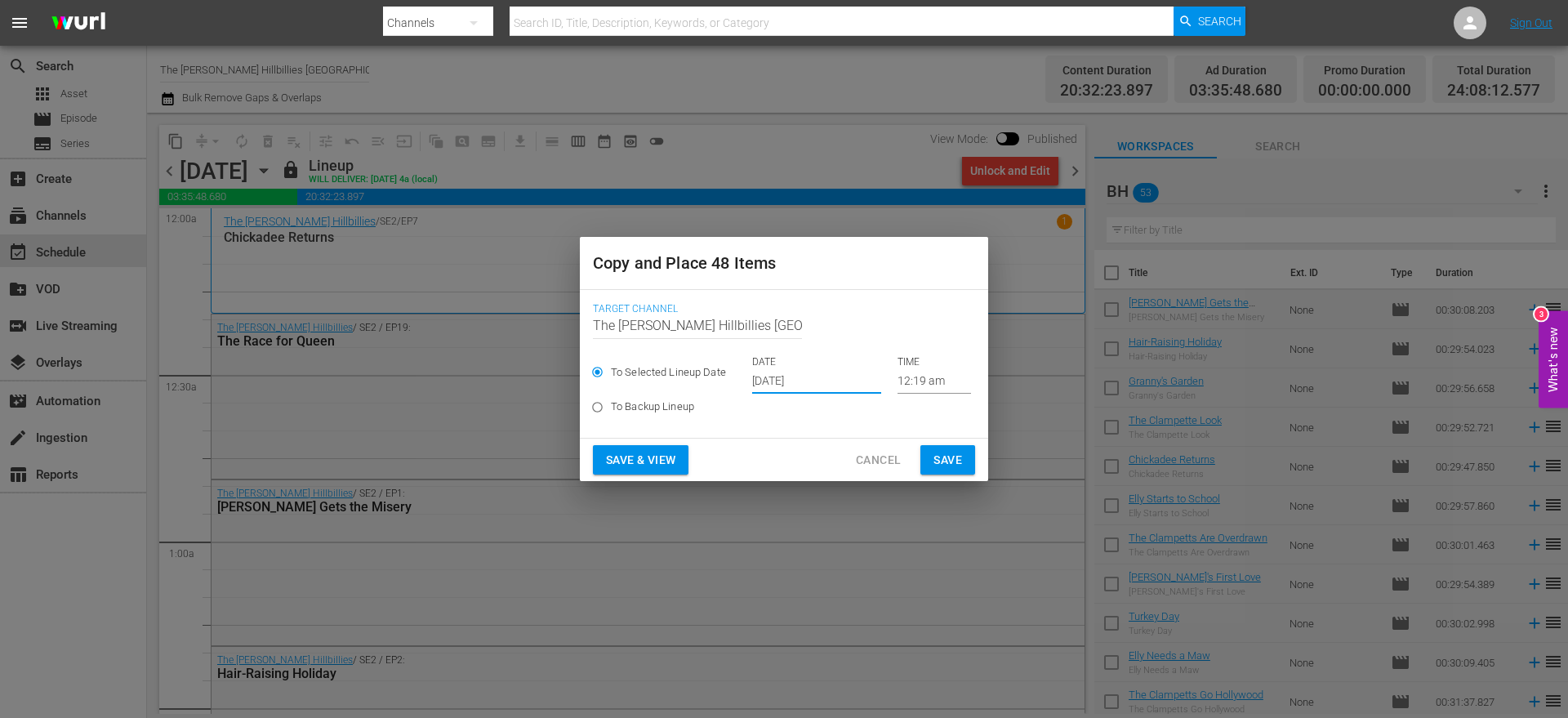
click at [797, 392] on input "[DATE]" at bounding box center [817, 382] width 129 height 25
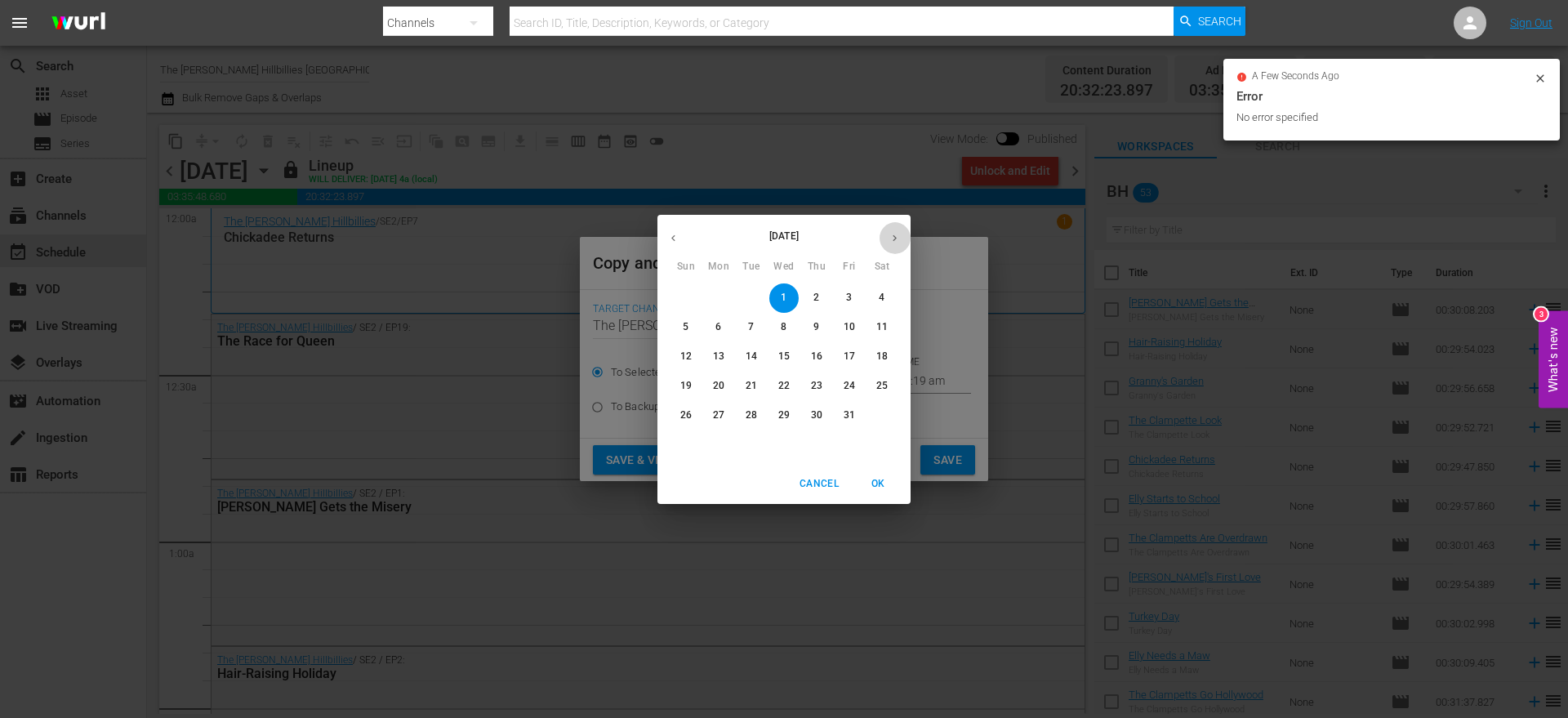
click at [899, 245] on button "button" at bounding box center [895, 238] width 32 height 32
click at [715, 383] on p "17" at bounding box center [718, 386] width 12 height 14
type input "[DATE]"
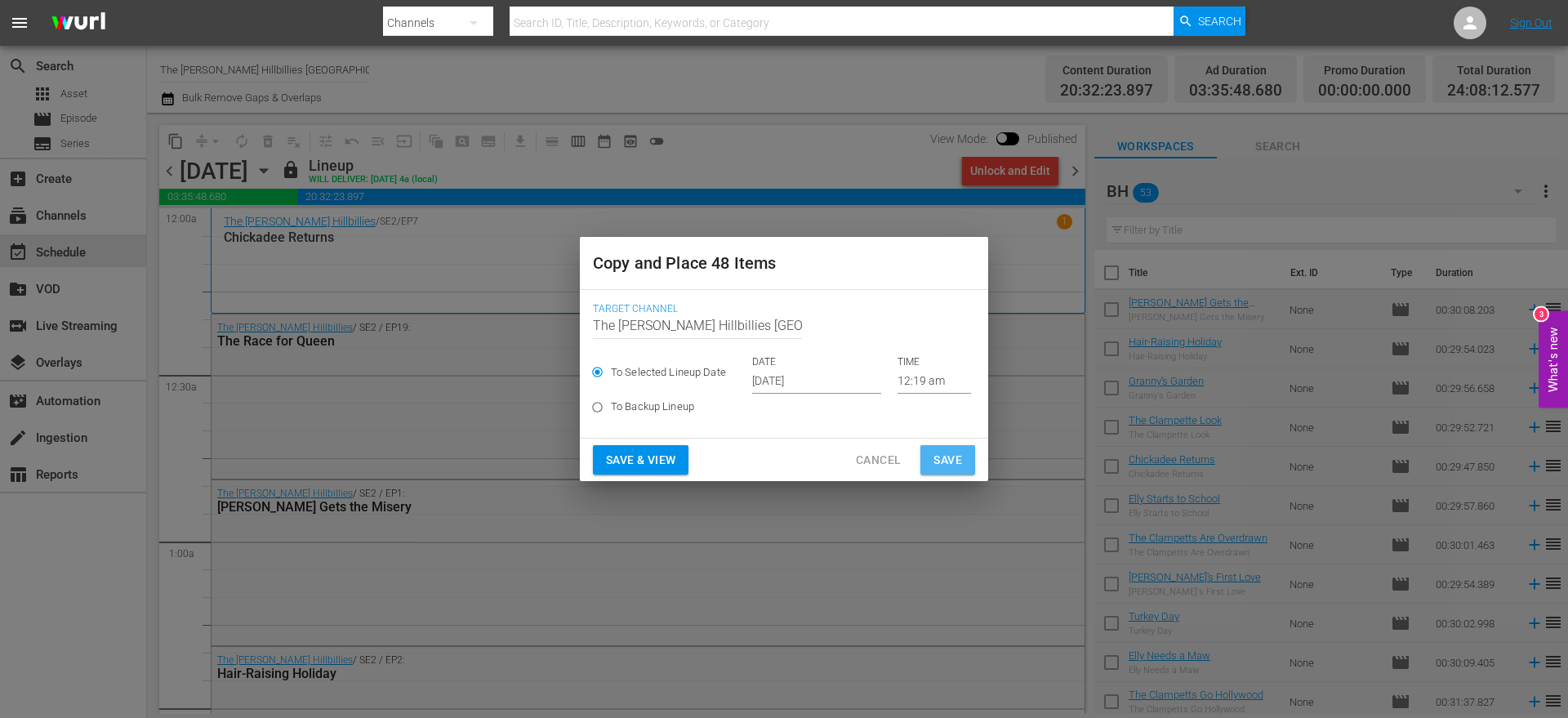
click at [939, 458] on span "Save" at bounding box center [948, 460] width 29 height 21
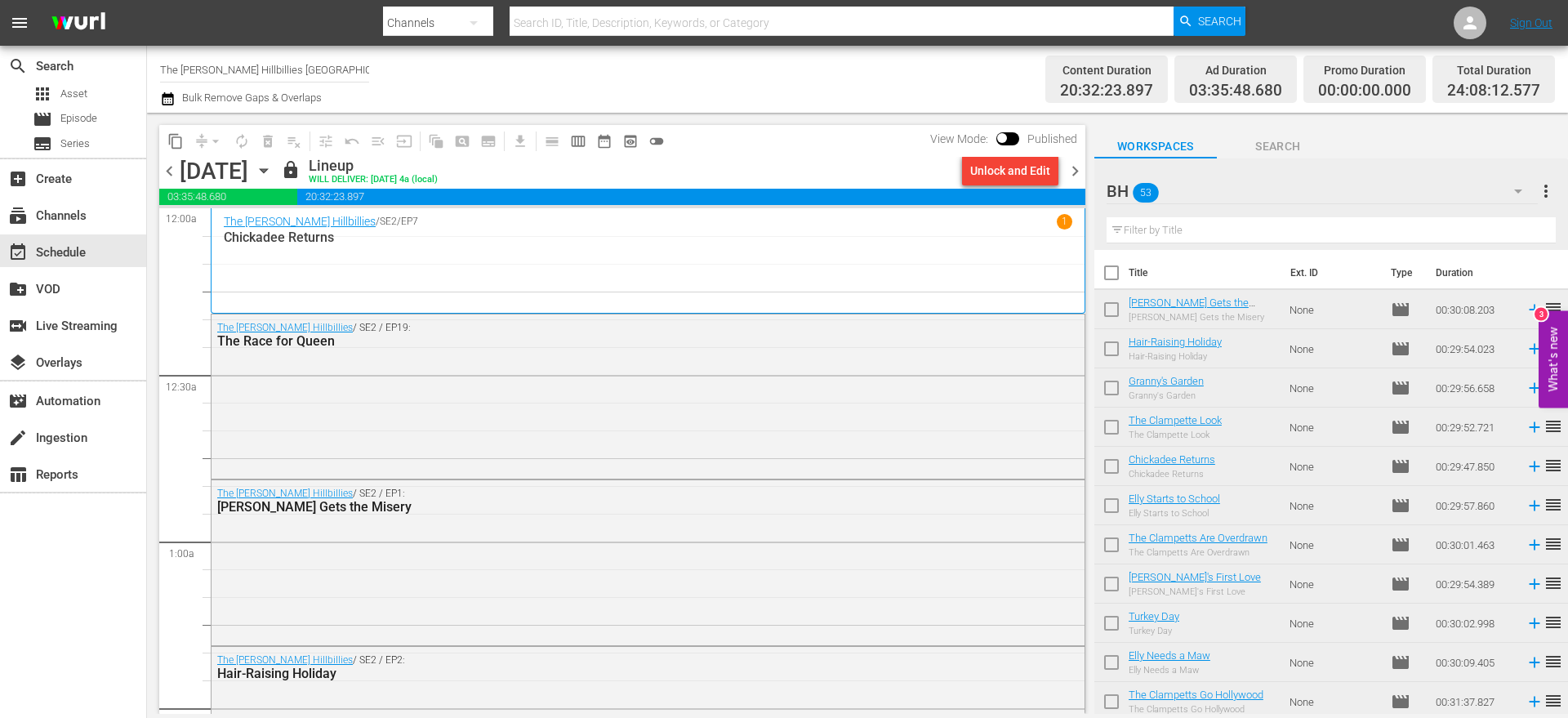
click at [1078, 177] on span "chevron_right" at bounding box center [1075, 171] width 21 height 21
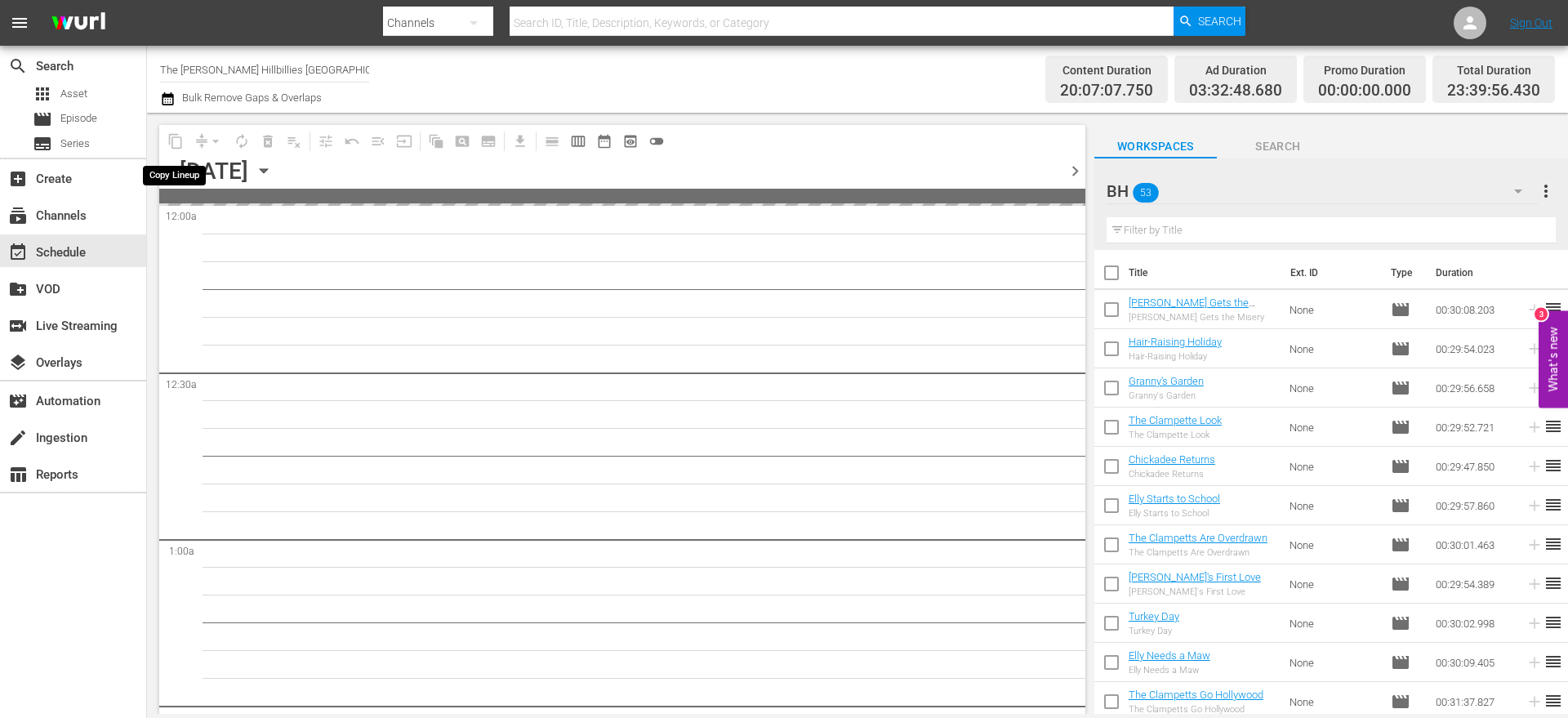
click at [166, 144] on span "content_copy" at bounding box center [176, 142] width 26 height 26
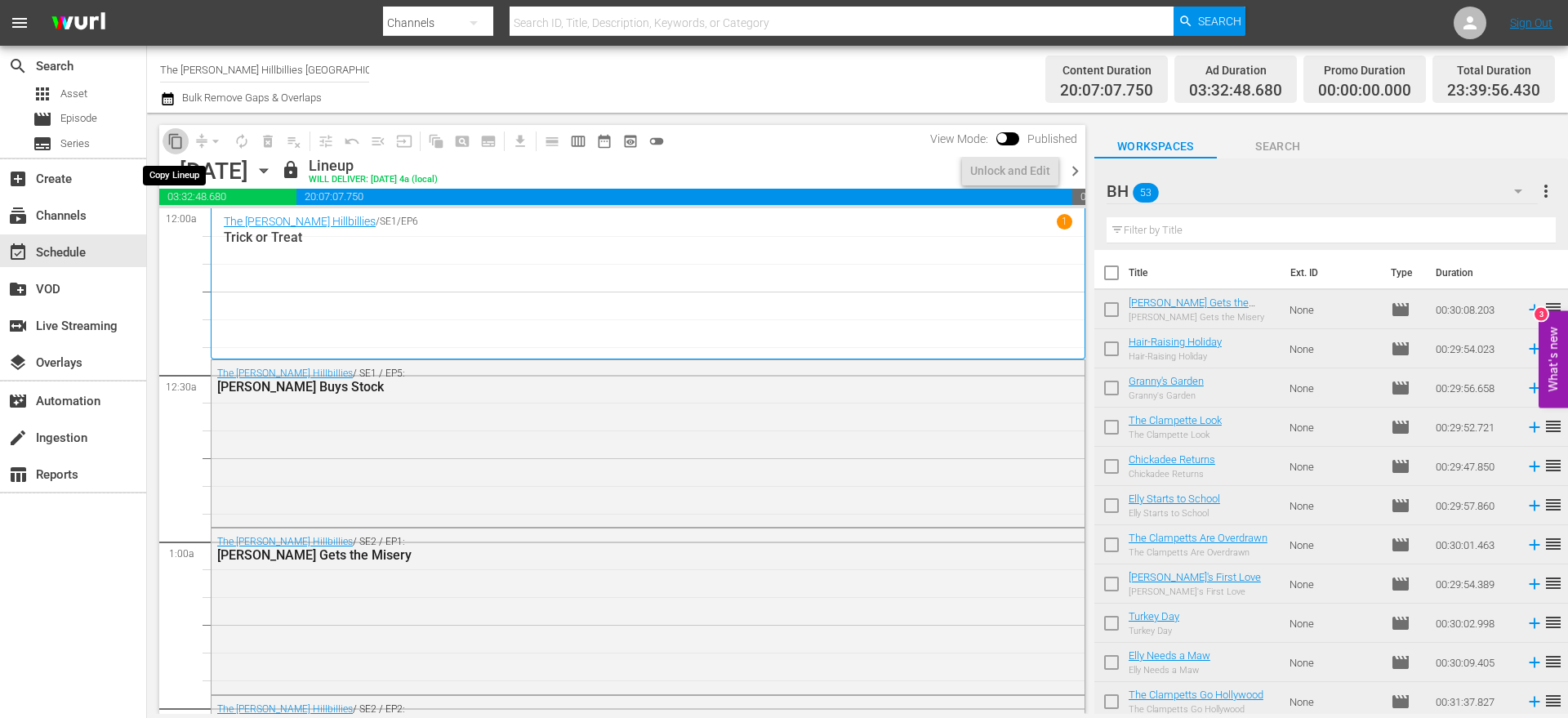
click at [170, 138] on span "content_copy" at bounding box center [176, 142] width 16 height 16
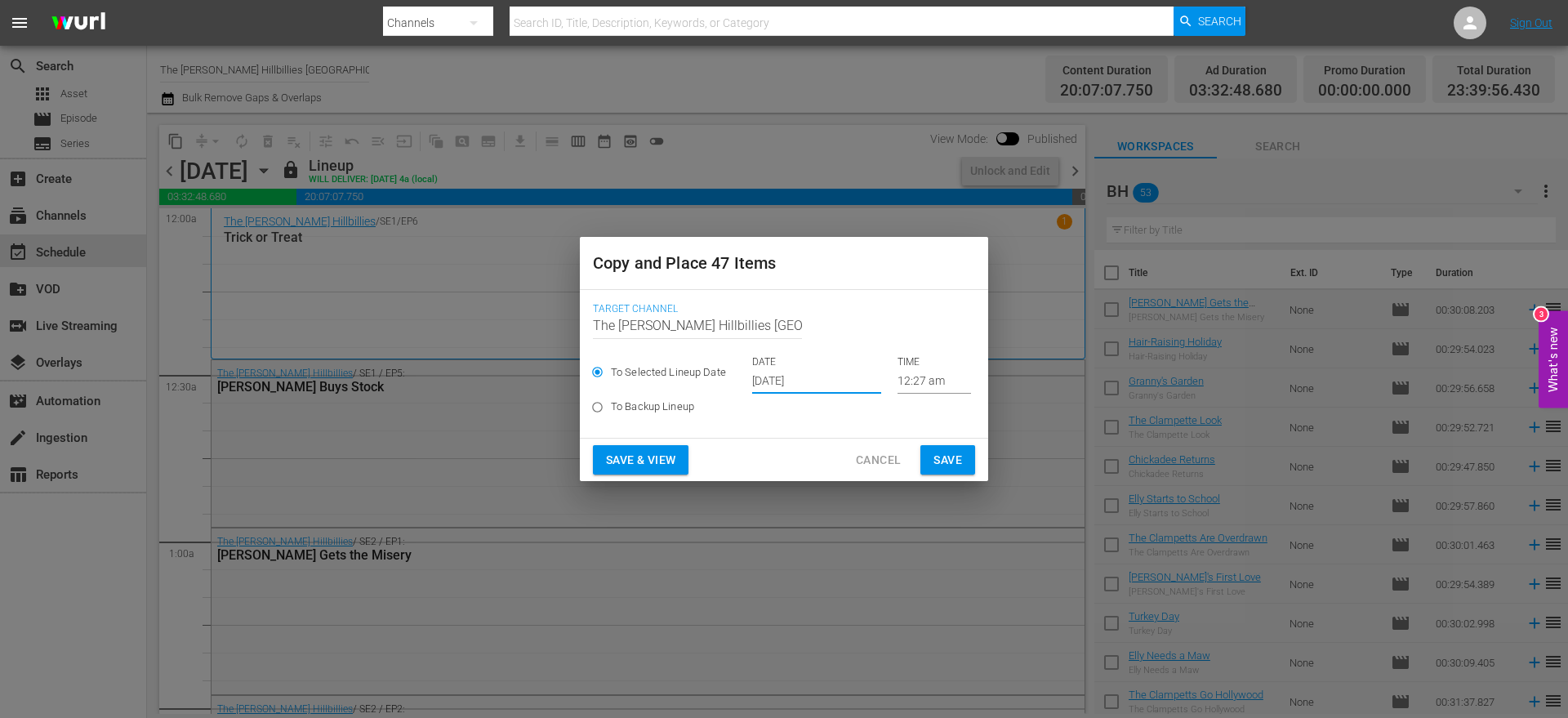
click at [831, 373] on input "[DATE]" at bounding box center [817, 382] width 129 height 25
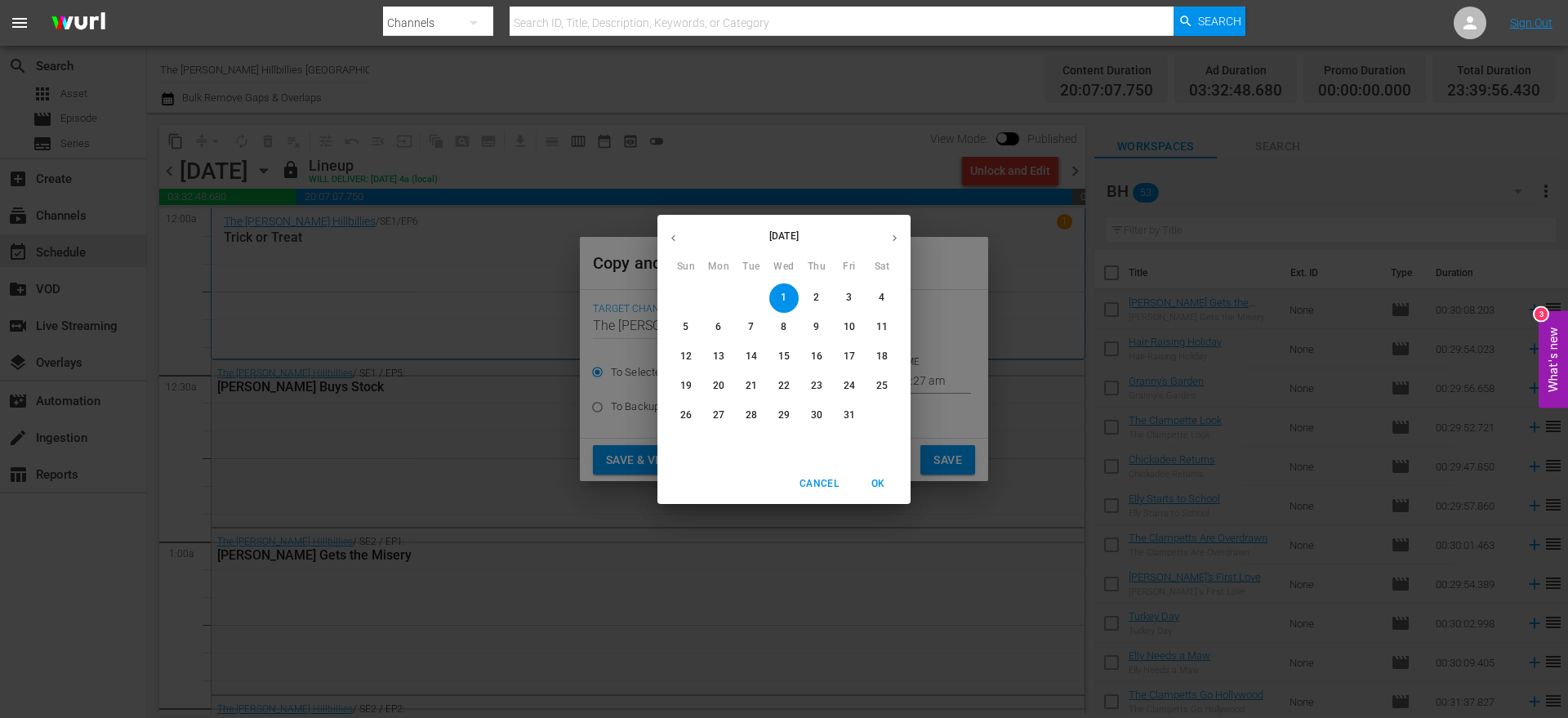
click at [901, 238] on button "button" at bounding box center [895, 238] width 32 height 32
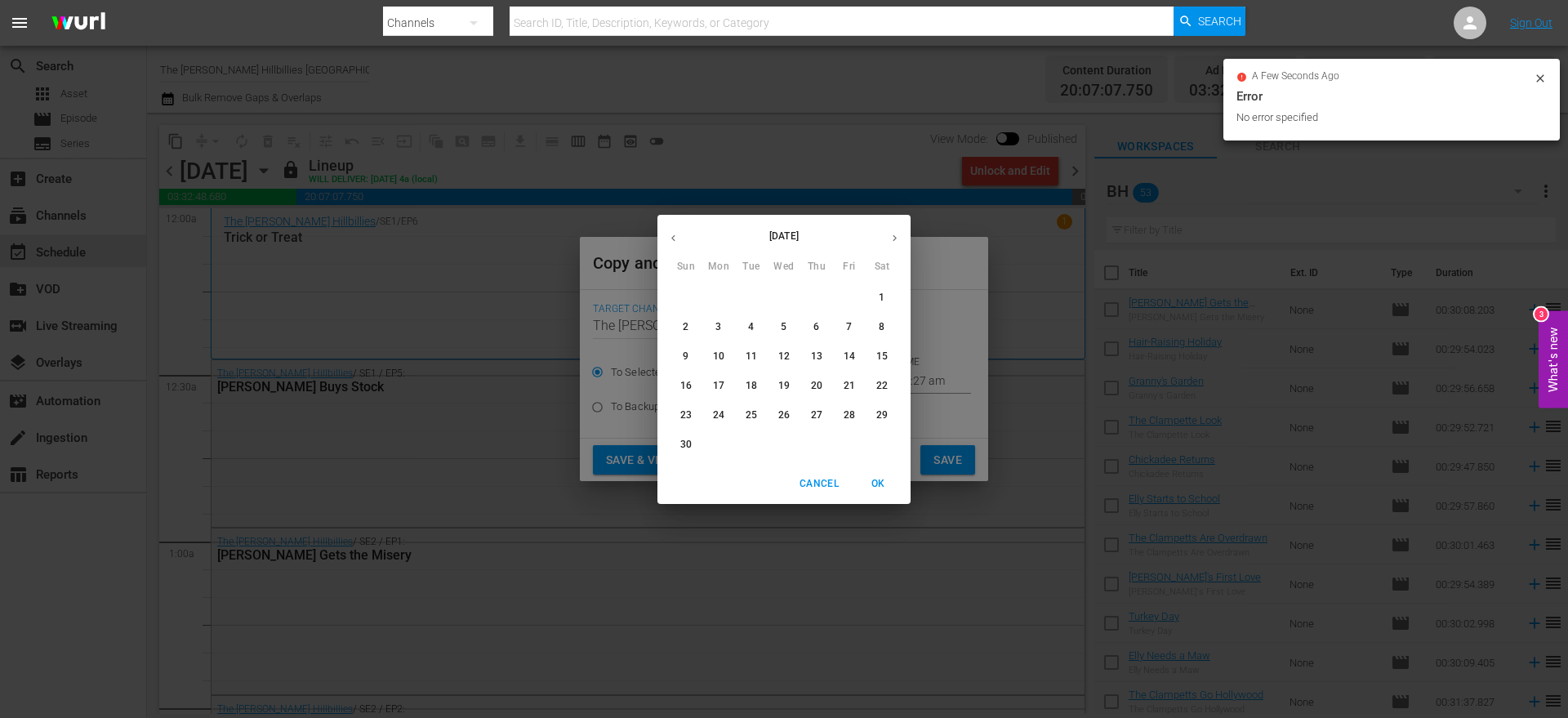
click at [756, 390] on p "18" at bounding box center [751, 386] width 12 height 14
type input "[DATE]"
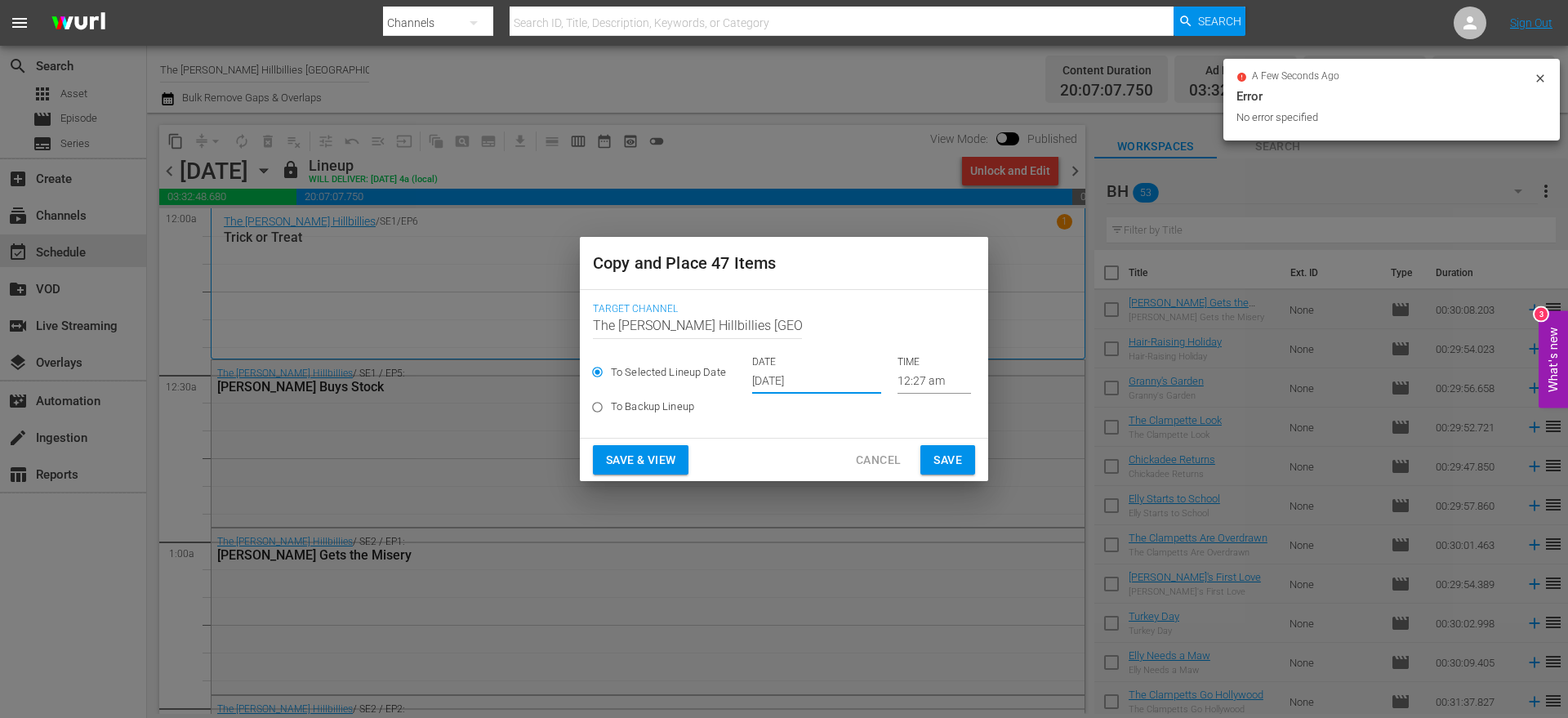
click at [934, 457] on span "Save" at bounding box center [948, 460] width 29 height 21
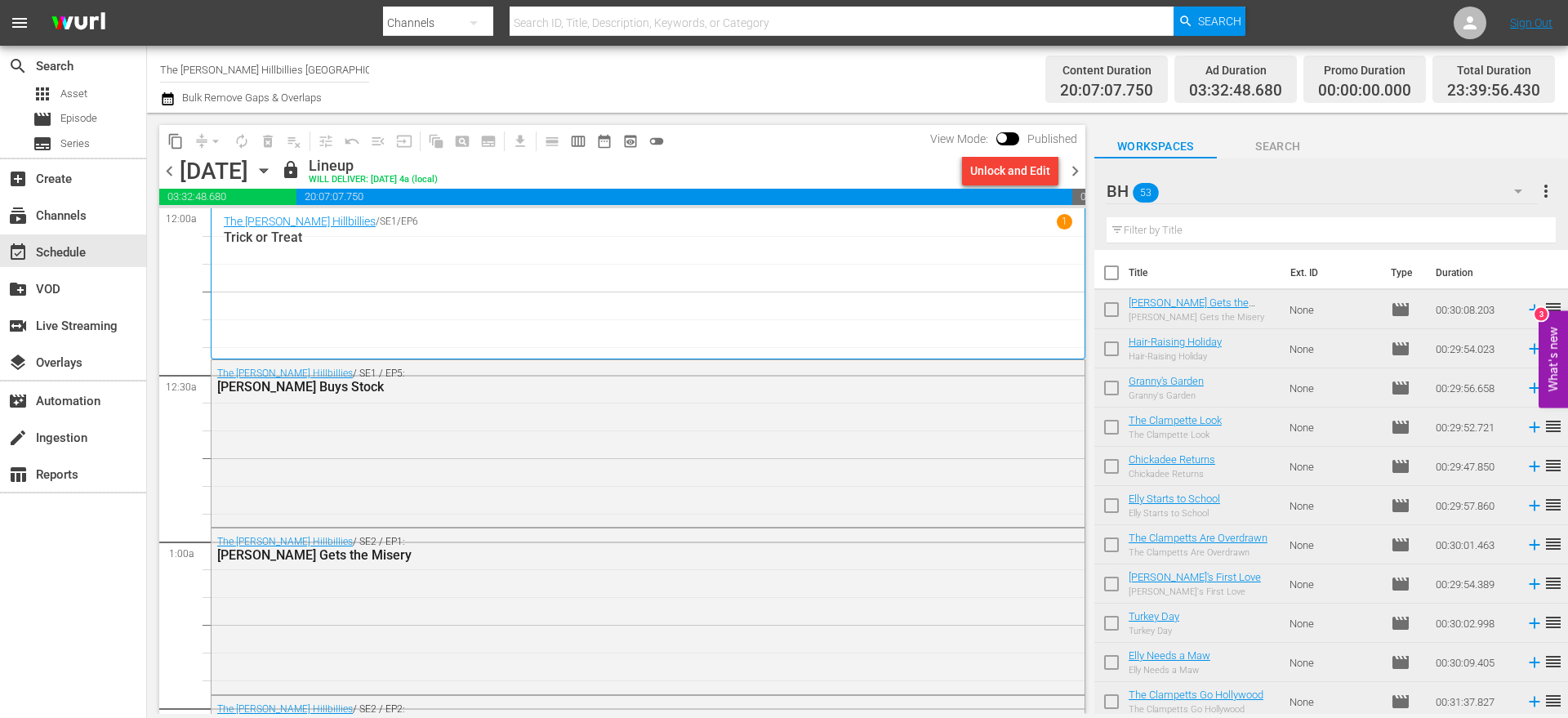
click at [157, 99] on div "Channel Title The [PERSON_NAME] Hillbillies CANADA Bulk Remove Gaps & Overlaps …" at bounding box center [857, 79] width 1421 height 67
click at [173, 98] on icon "button" at bounding box center [167, 99] width 12 height 13
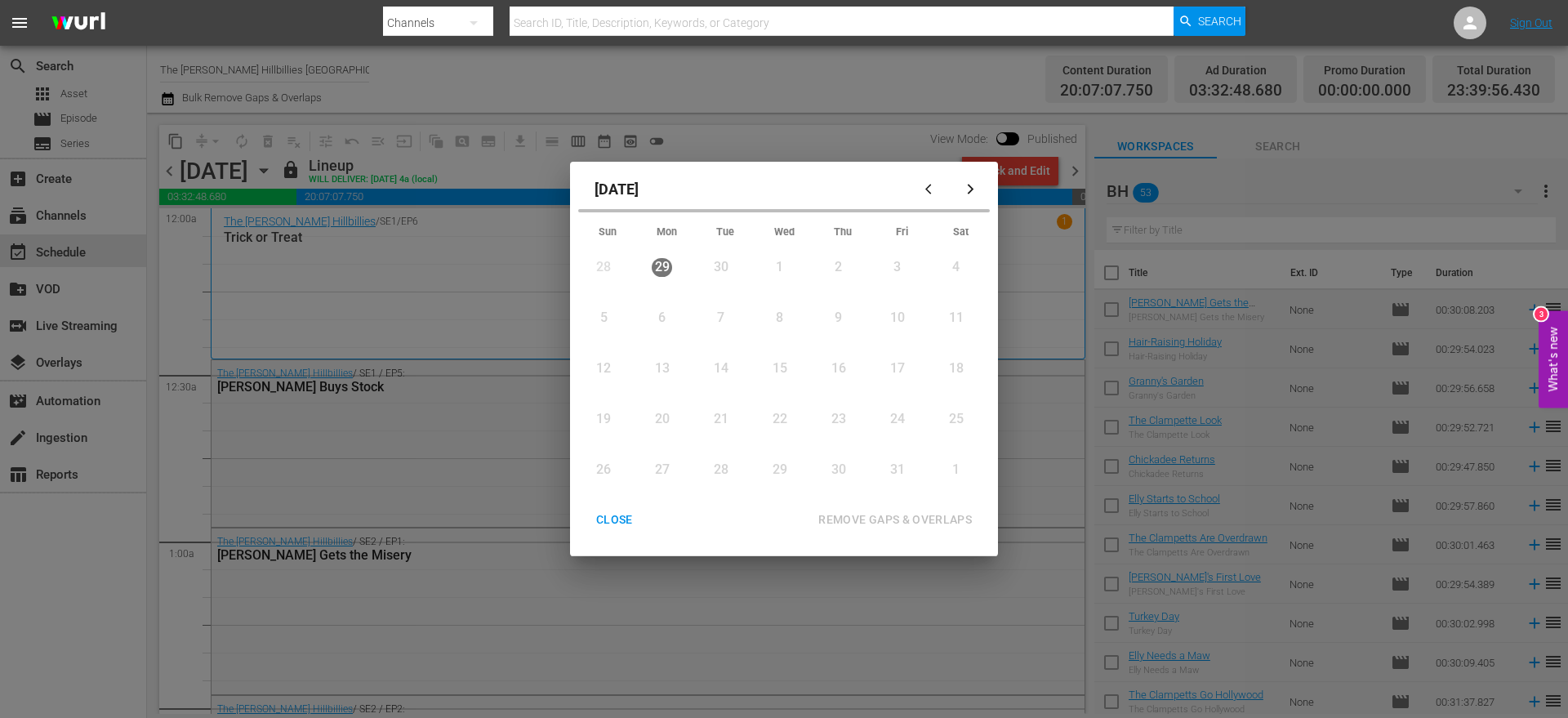
click at [965, 193] on icon "button" at bounding box center [971, 189] width 12 height 12
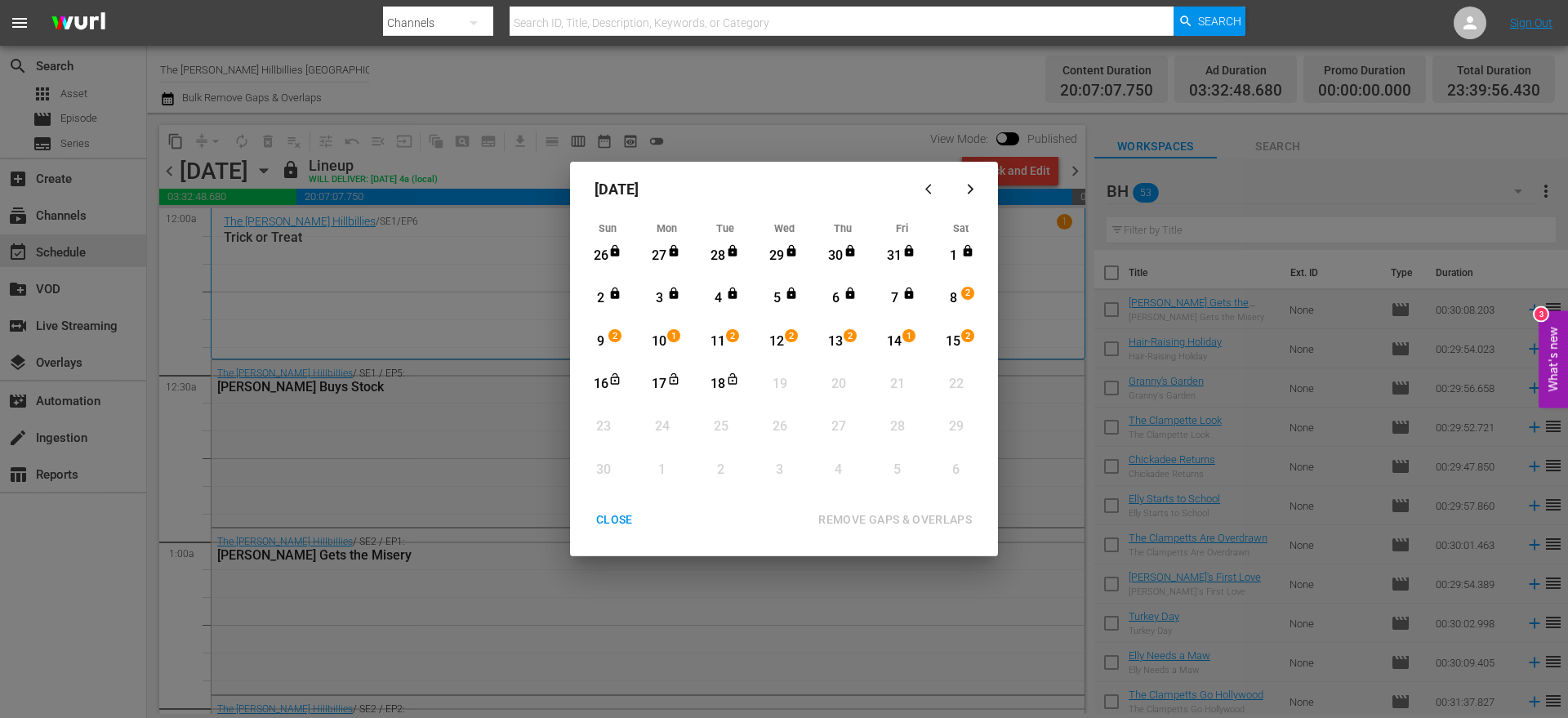
click at [896, 348] on div "14" at bounding box center [895, 341] width 21 height 19
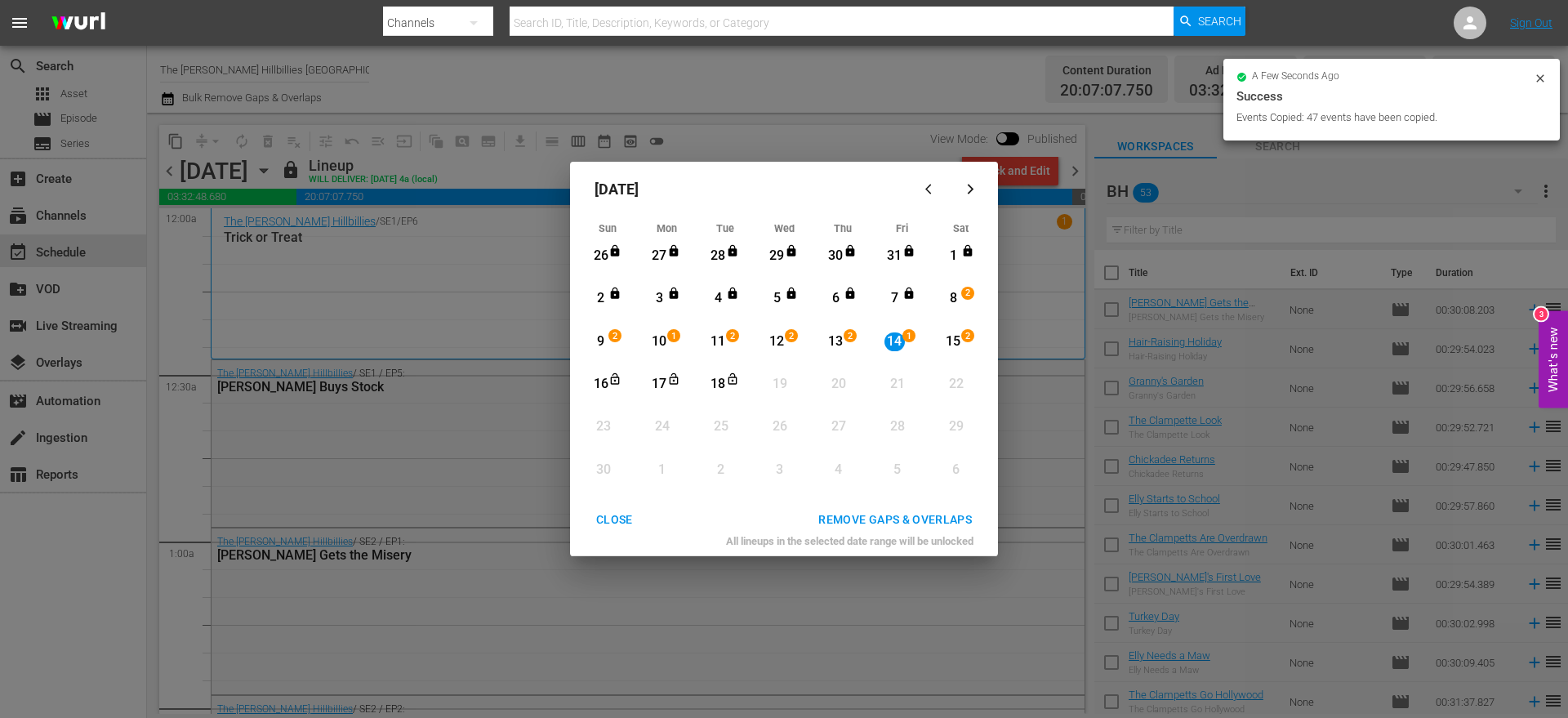
click at [710, 389] on div "18" at bounding box center [718, 384] width 21 height 19
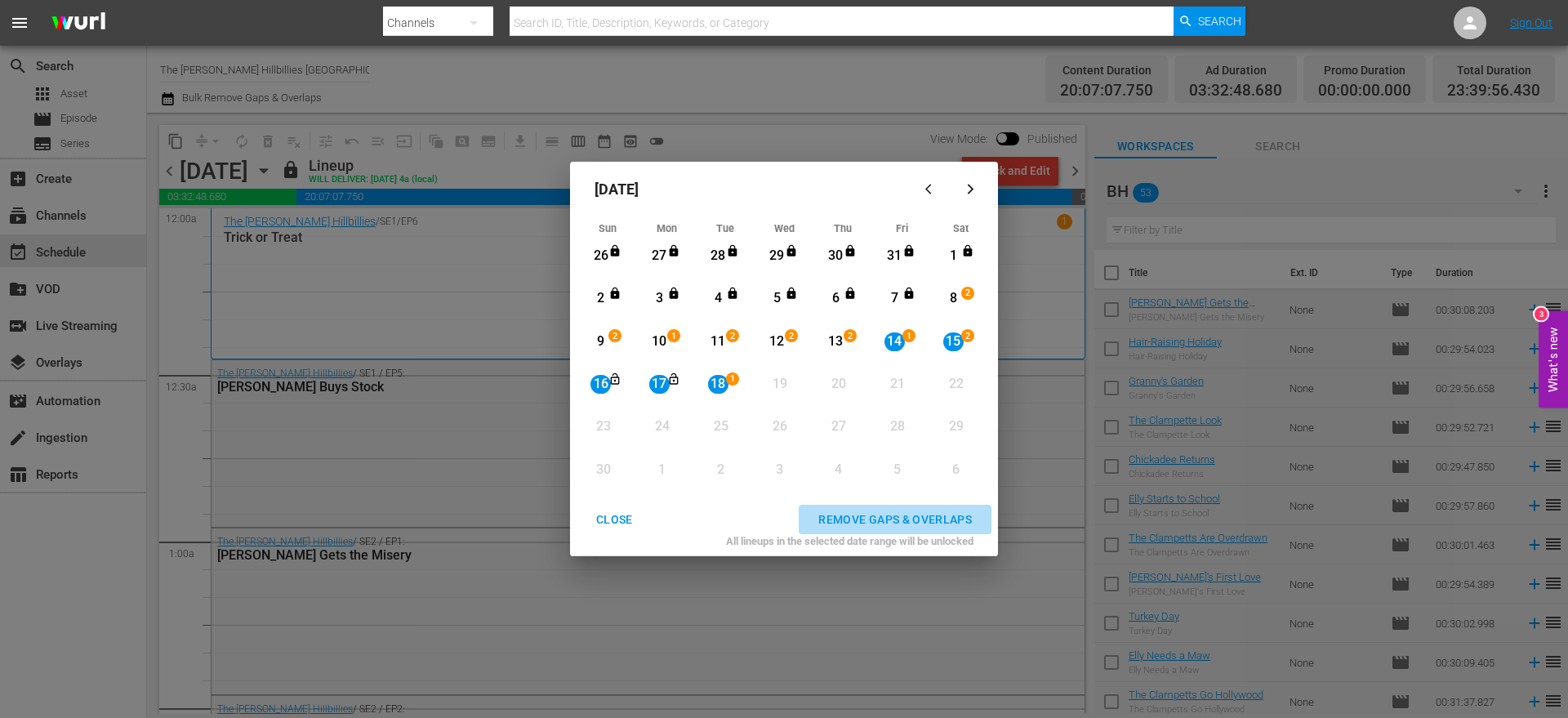
click at [845, 513] on div "REMOVE GAPS & OVERLAPS" at bounding box center [895, 520] width 180 height 21
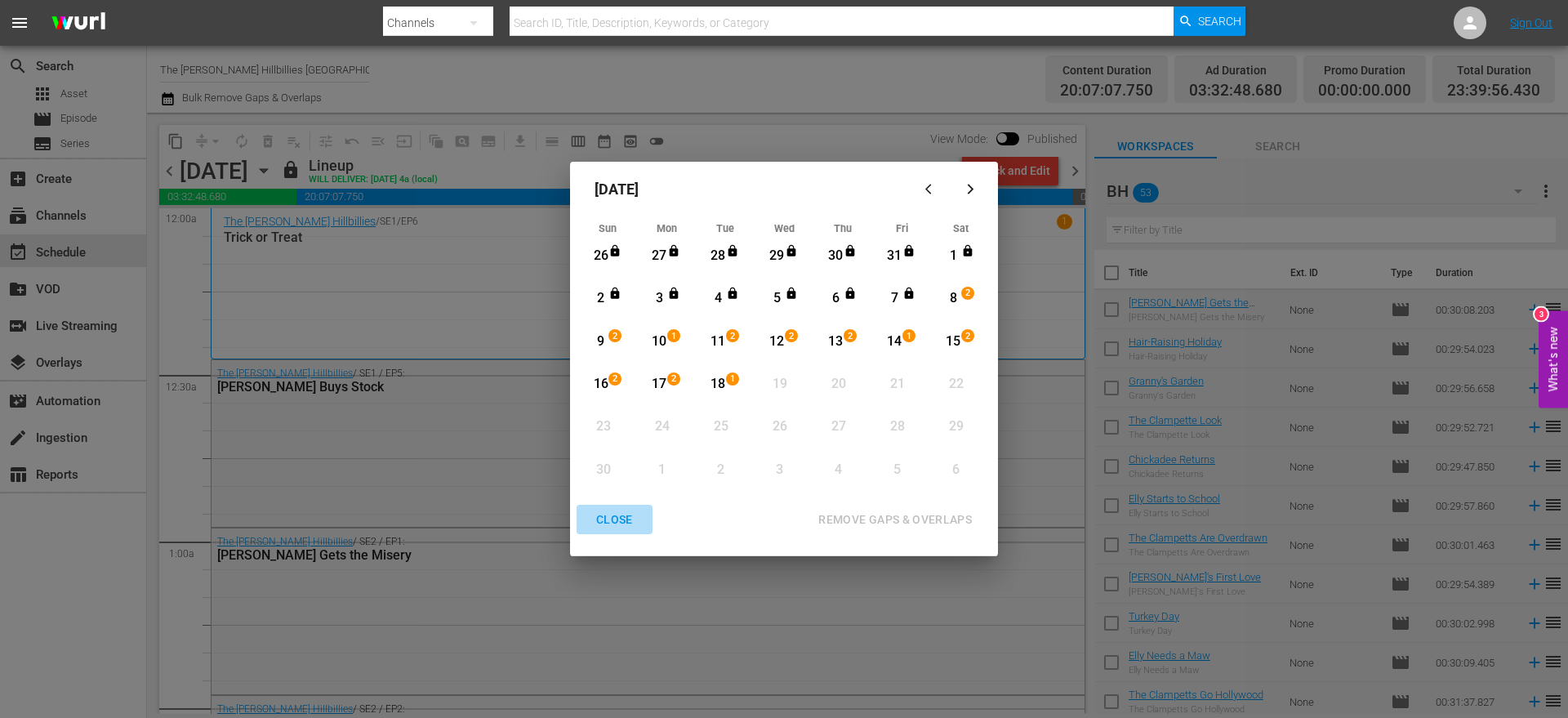
click at [605, 513] on div "CLOSE" at bounding box center [615, 520] width 63 height 21
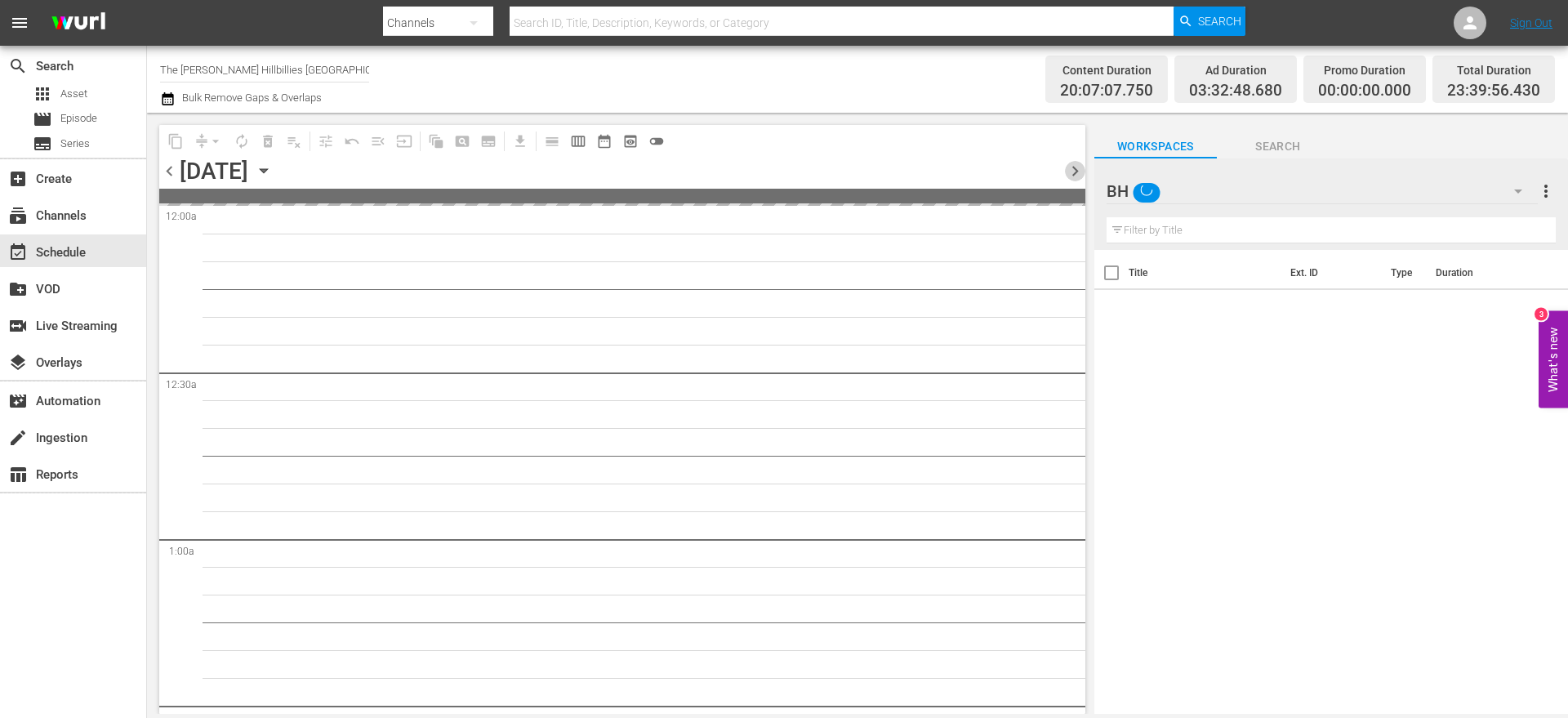
click at [1076, 167] on span "chevron_right" at bounding box center [1075, 171] width 21 height 21
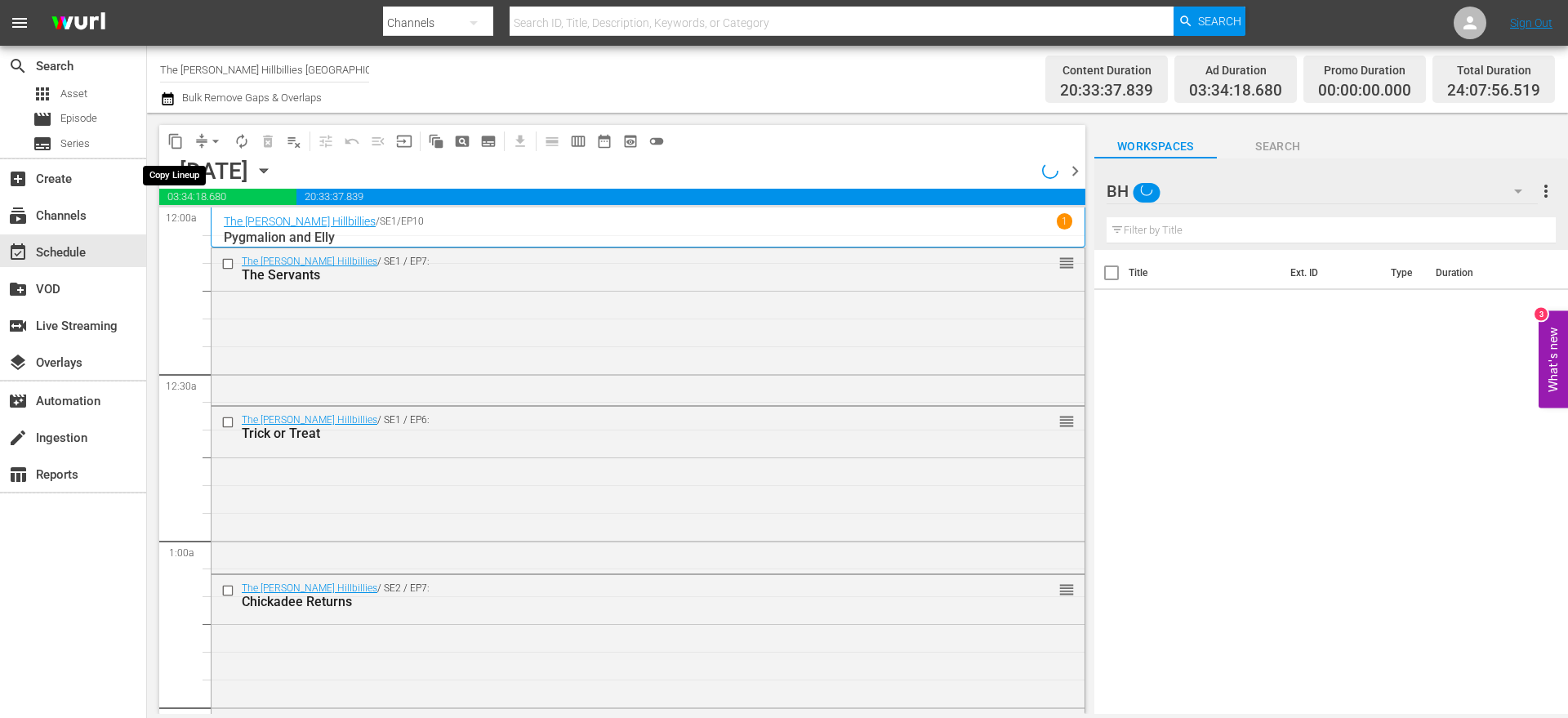
click at [174, 142] on span "content_copy" at bounding box center [176, 142] width 16 height 16
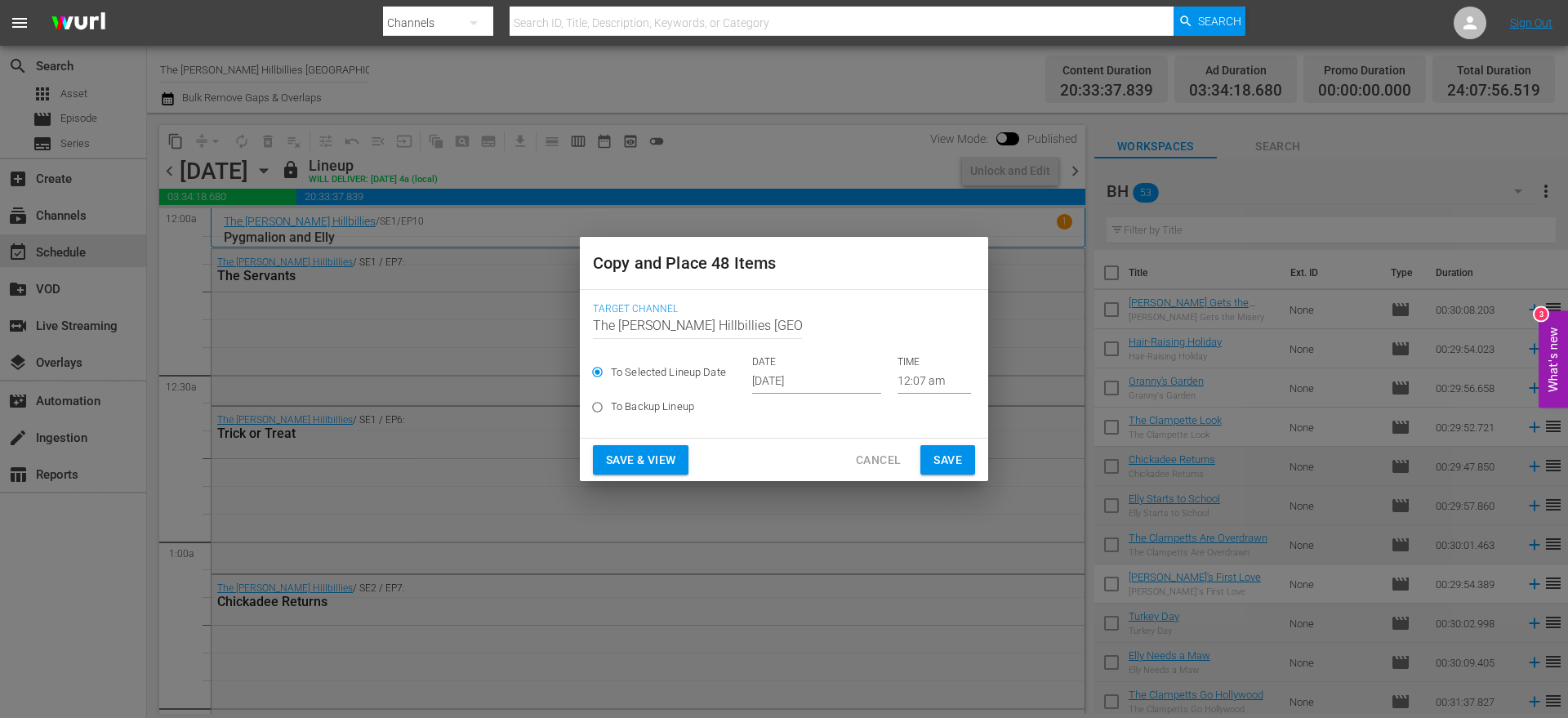
click at [822, 373] on input "[DATE]" at bounding box center [817, 382] width 129 height 25
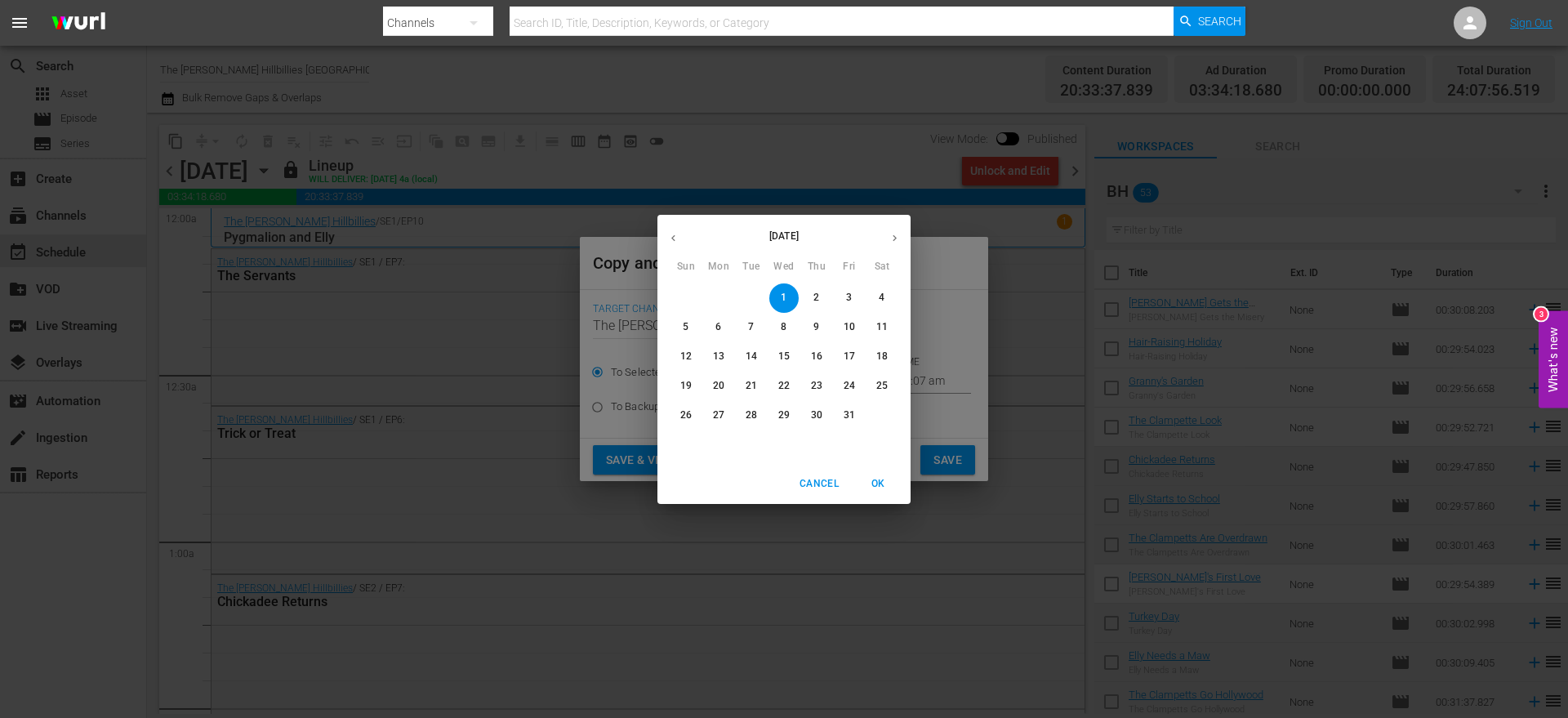
click at [882, 227] on button "button" at bounding box center [895, 238] width 32 height 32
click at [775, 388] on span "19" at bounding box center [784, 386] width 30 height 14
type input "[DATE]"
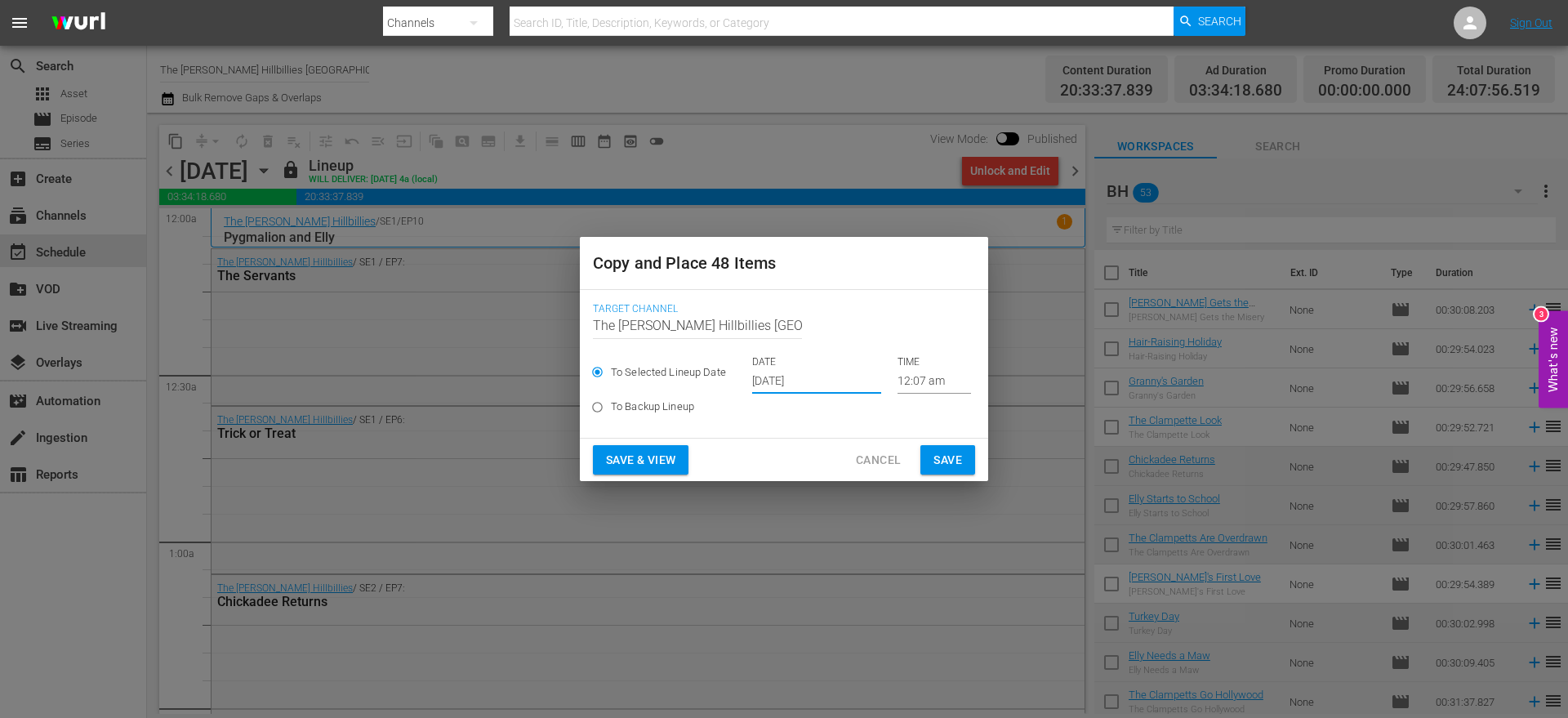
click at [940, 459] on span "Save" at bounding box center [948, 460] width 29 height 21
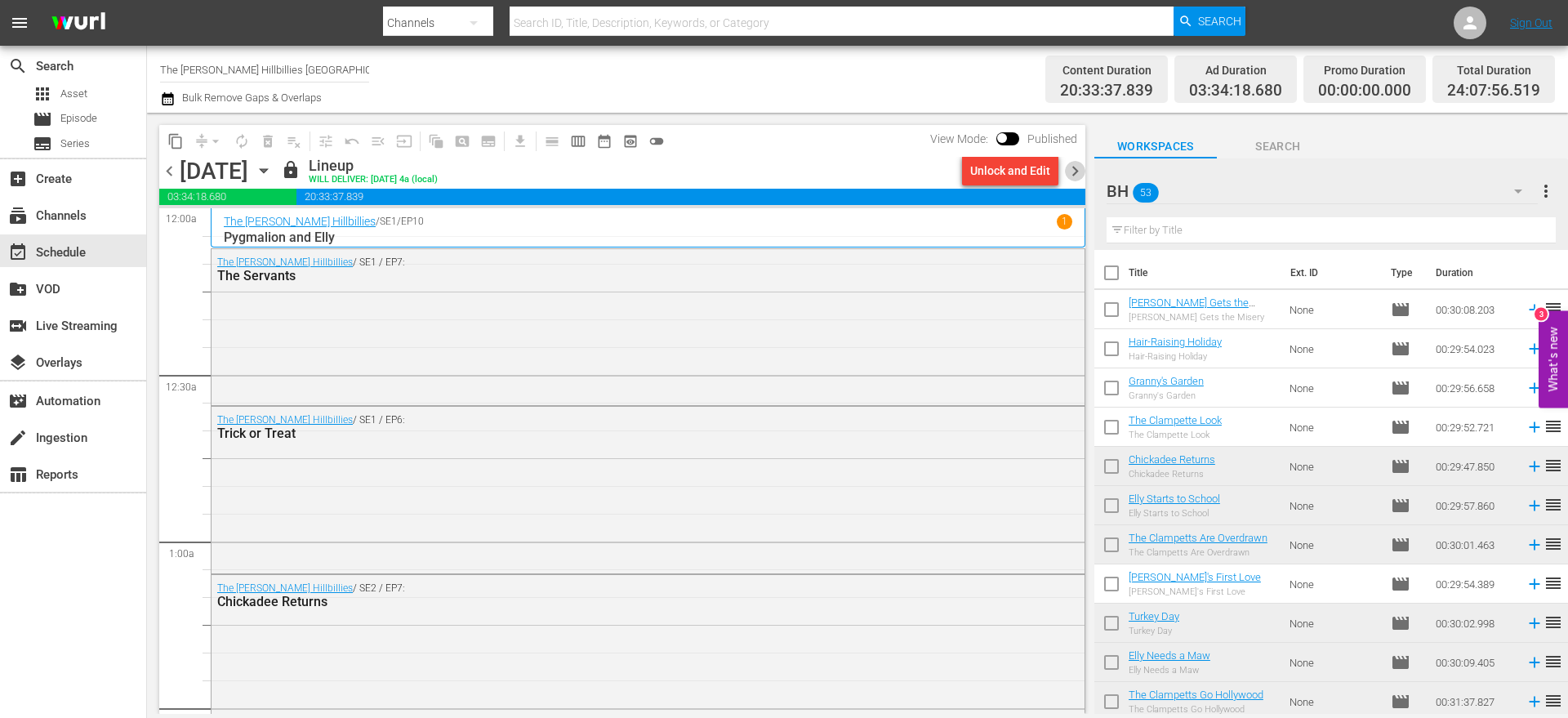
click at [1071, 173] on span "chevron_right" at bounding box center [1075, 171] width 21 height 21
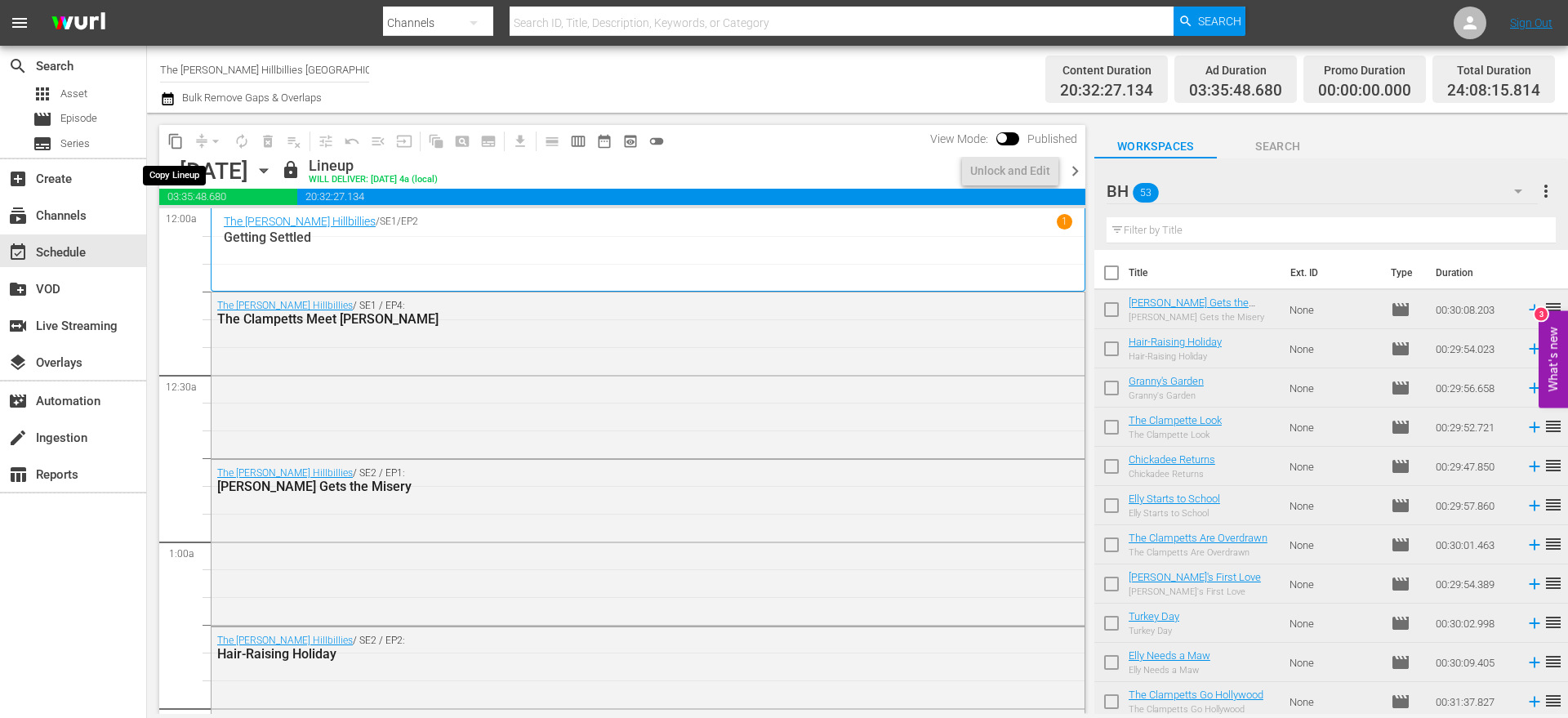
click at [171, 145] on span "content_copy" at bounding box center [176, 142] width 16 height 16
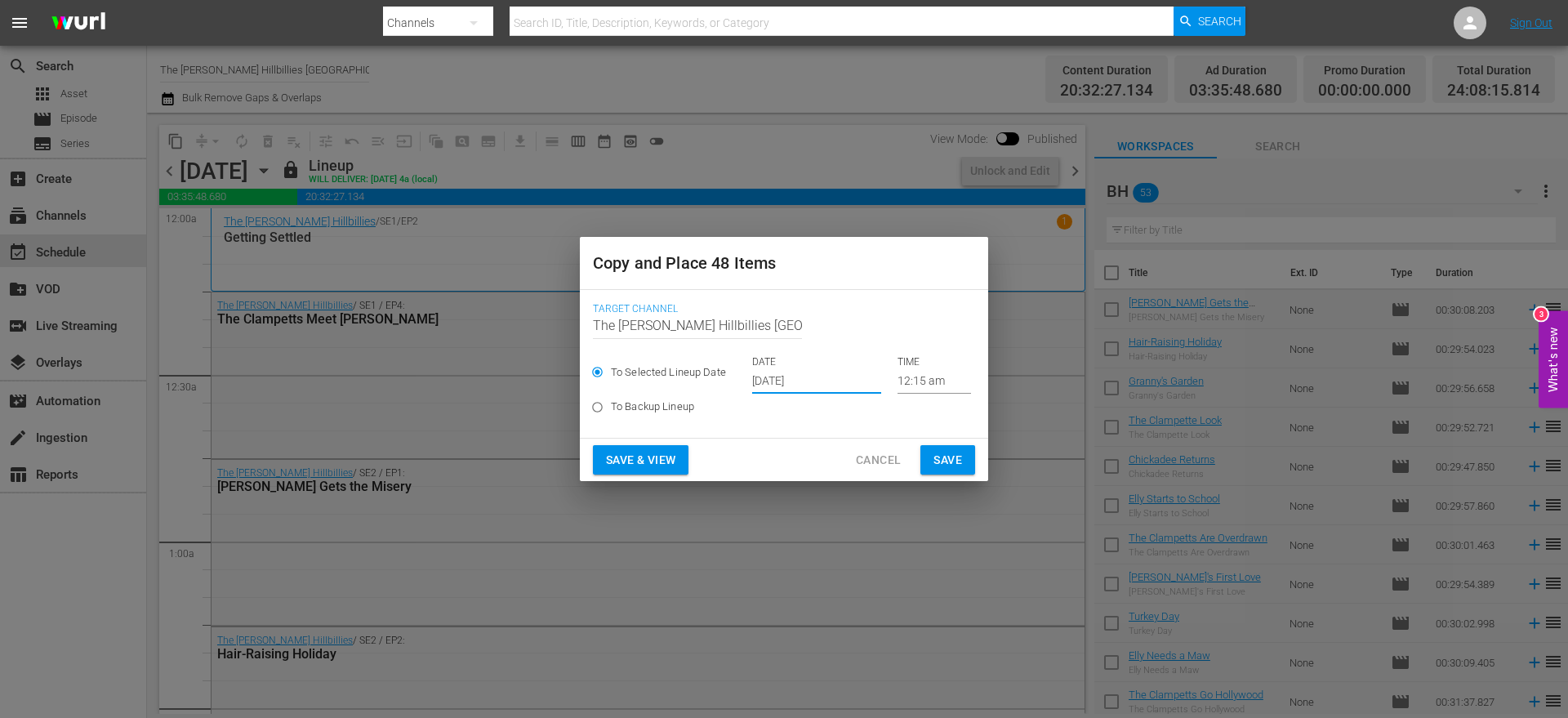
click at [829, 376] on input "[DATE]" at bounding box center [817, 382] width 129 height 25
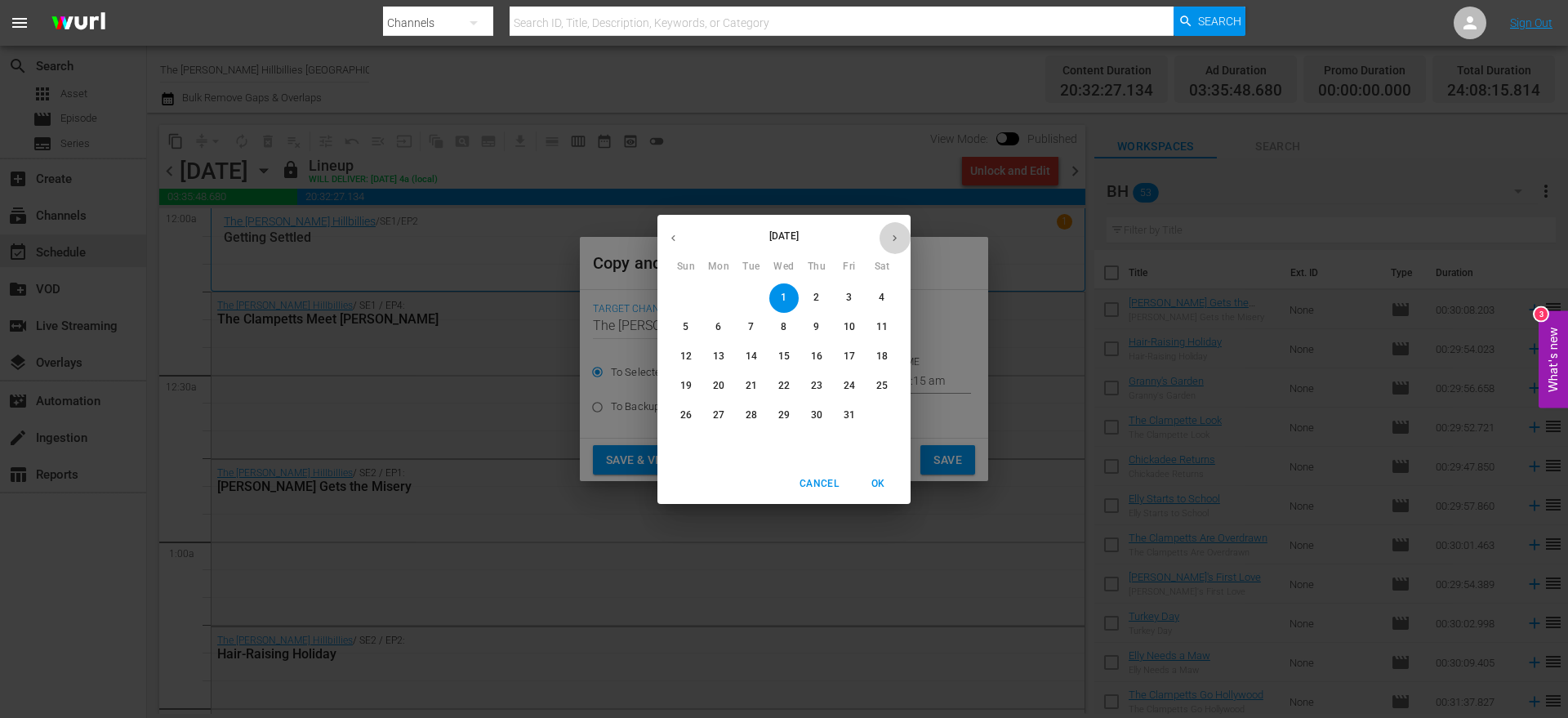
click at [896, 226] on button "button" at bounding box center [895, 238] width 32 height 32
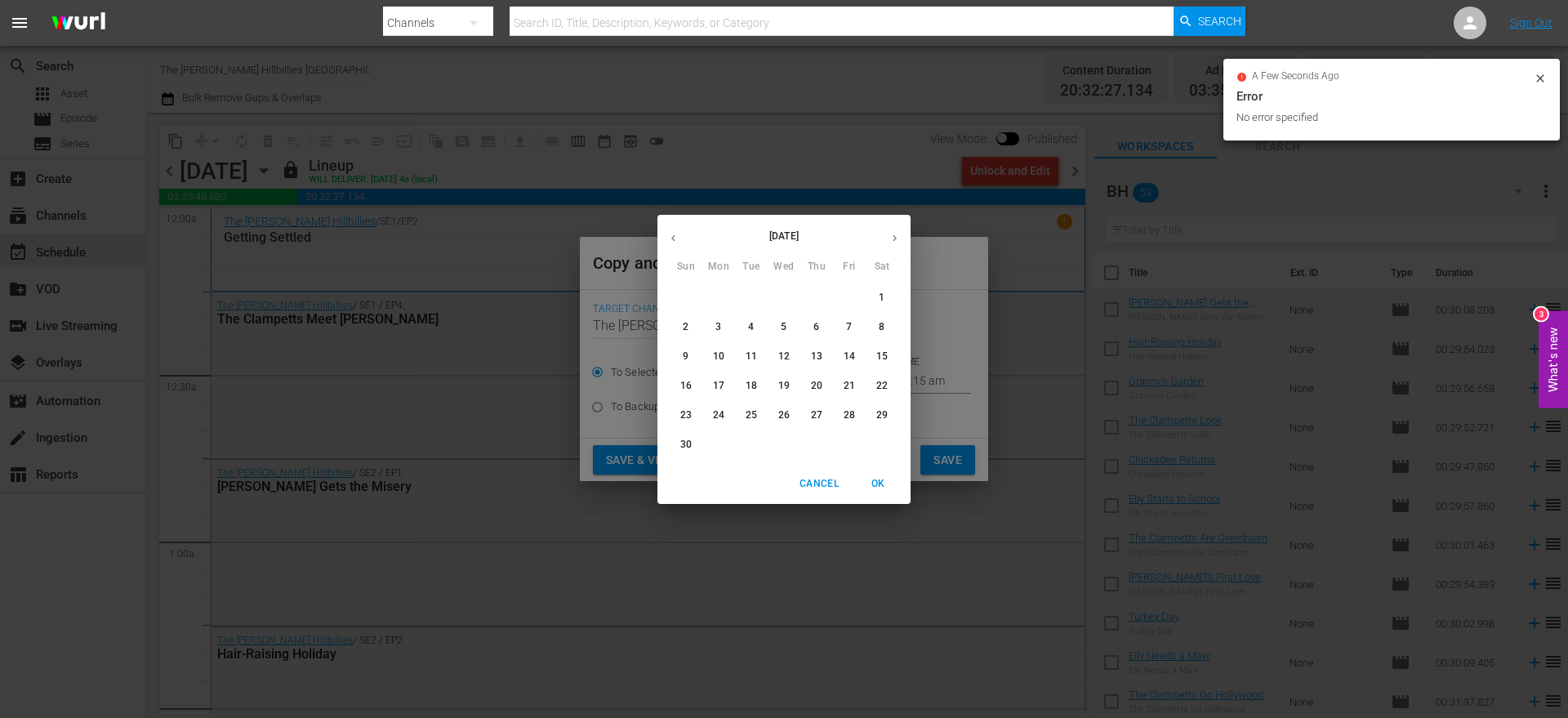
click at [826, 387] on span "20" at bounding box center [817, 386] width 30 height 14
type input "[DATE]"
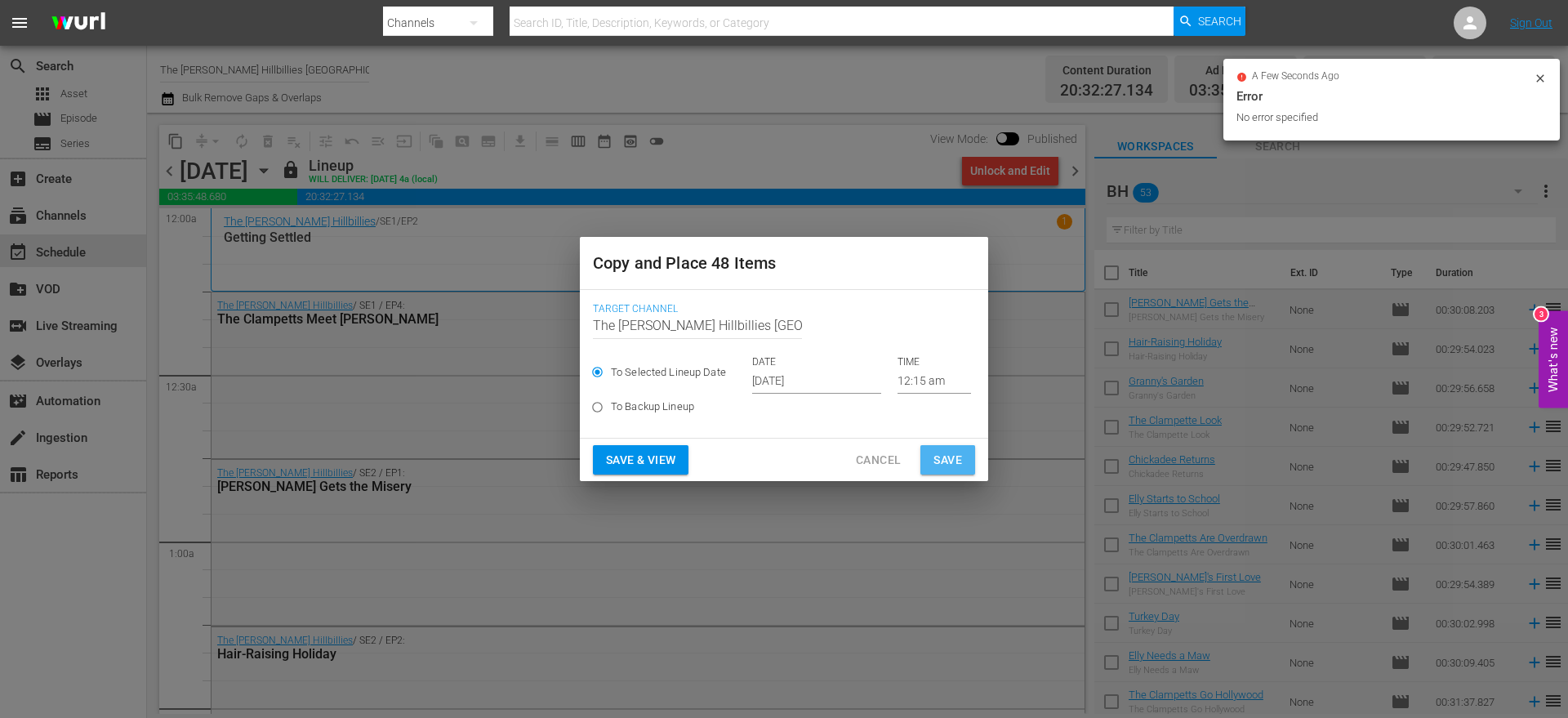
click at [937, 467] on span "Save" at bounding box center [948, 460] width 29 height 21
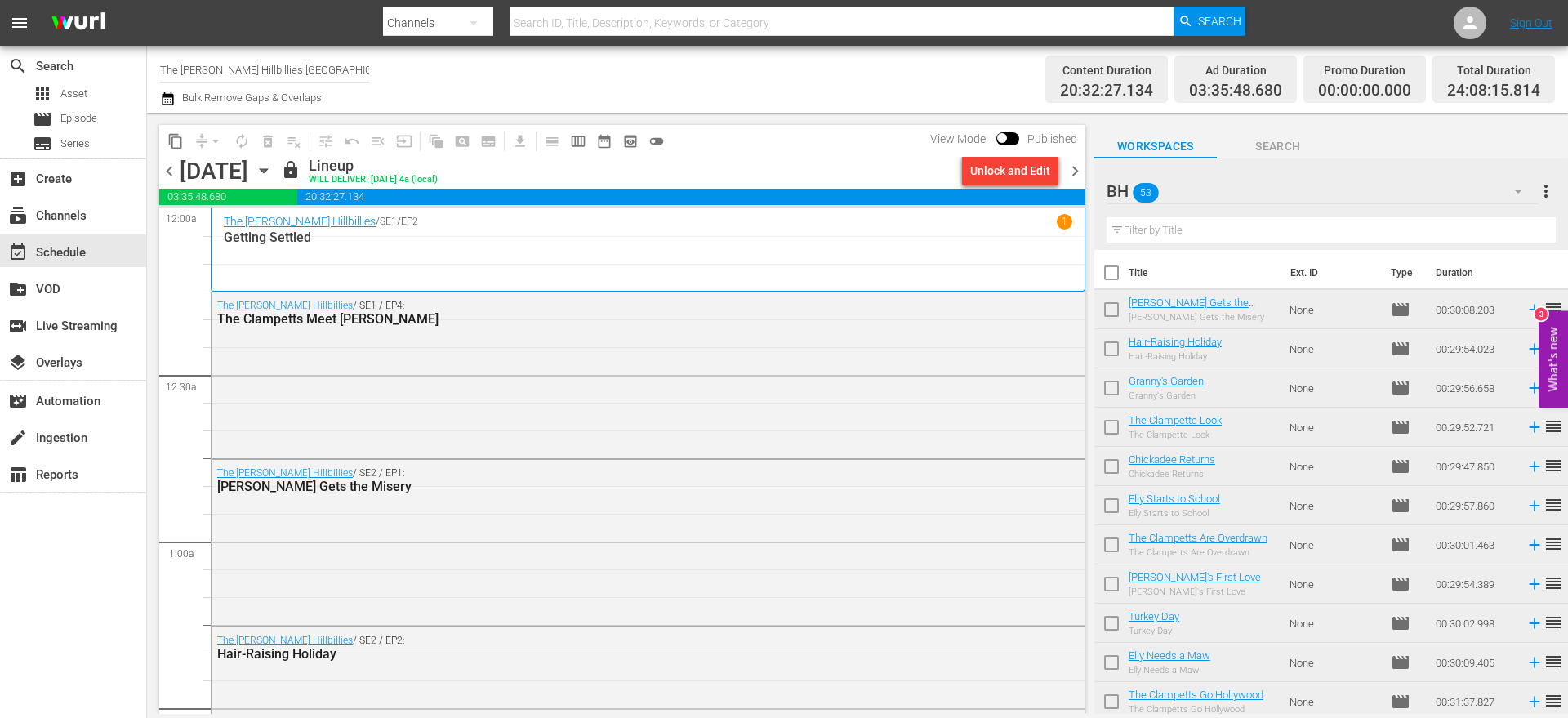
click at [1076, 171] on span "chevron_right" at bounding box center [1075, 171] width 21 height 21
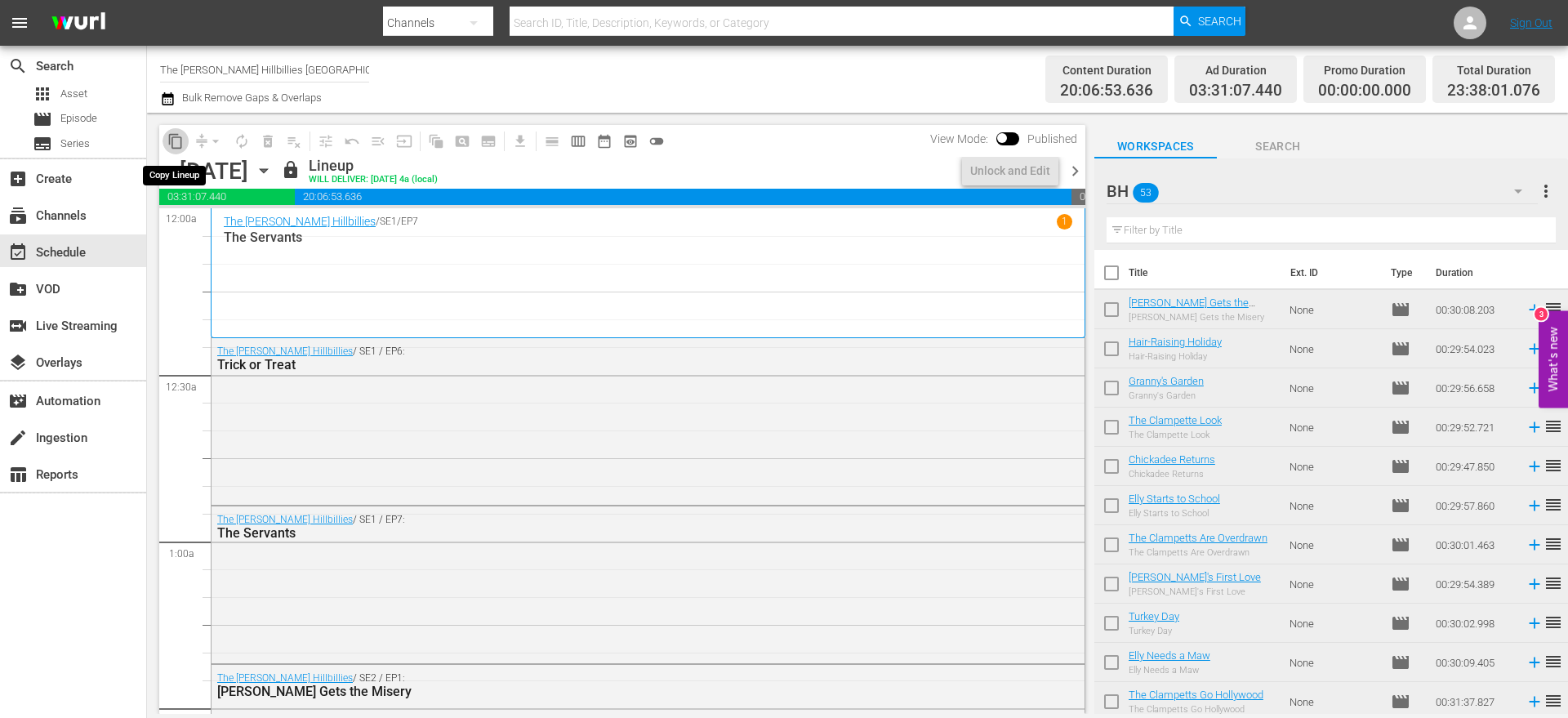
click at [178, 138] on span "content_copy" at bounding box center [176, 142] width 16 height 16
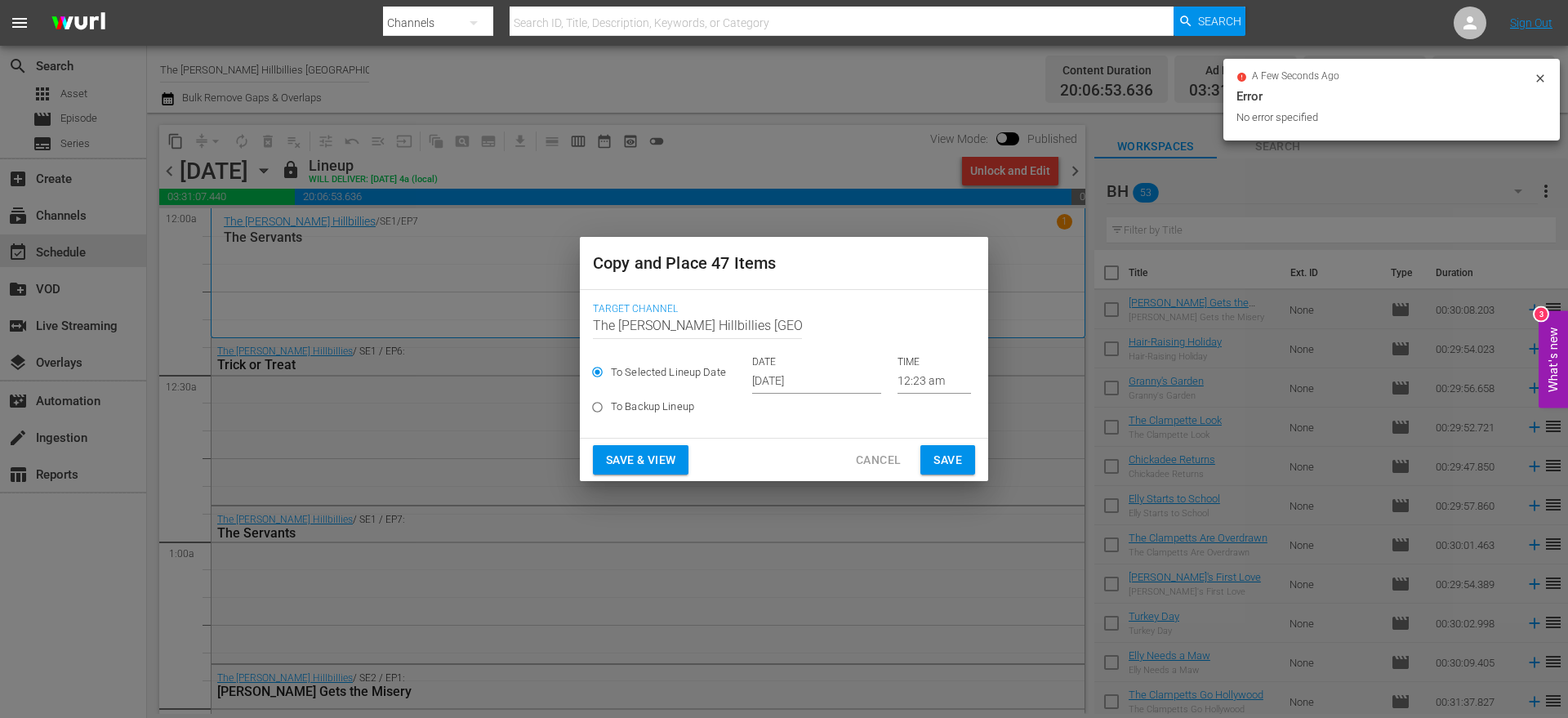
click at [796, 384] on input "[DATE]" at bounding box center [817, 382] width 129 height 25
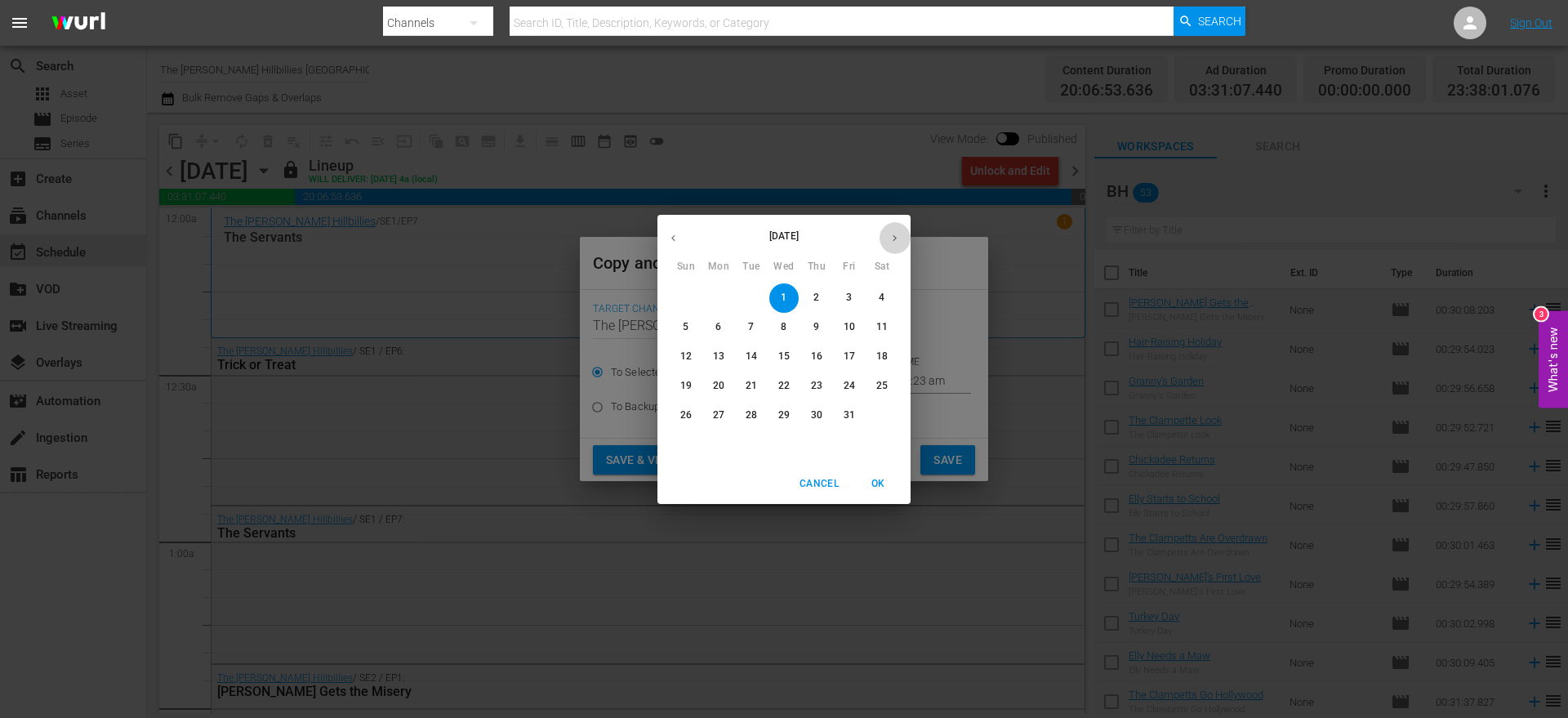
click at [888, 237] on button "button" at bounding box center [895, 238] width 32 height 32
click at [846, 392] on p "21" at bounding box center [850, 386] width 12 height 14
type input "[DATE]"
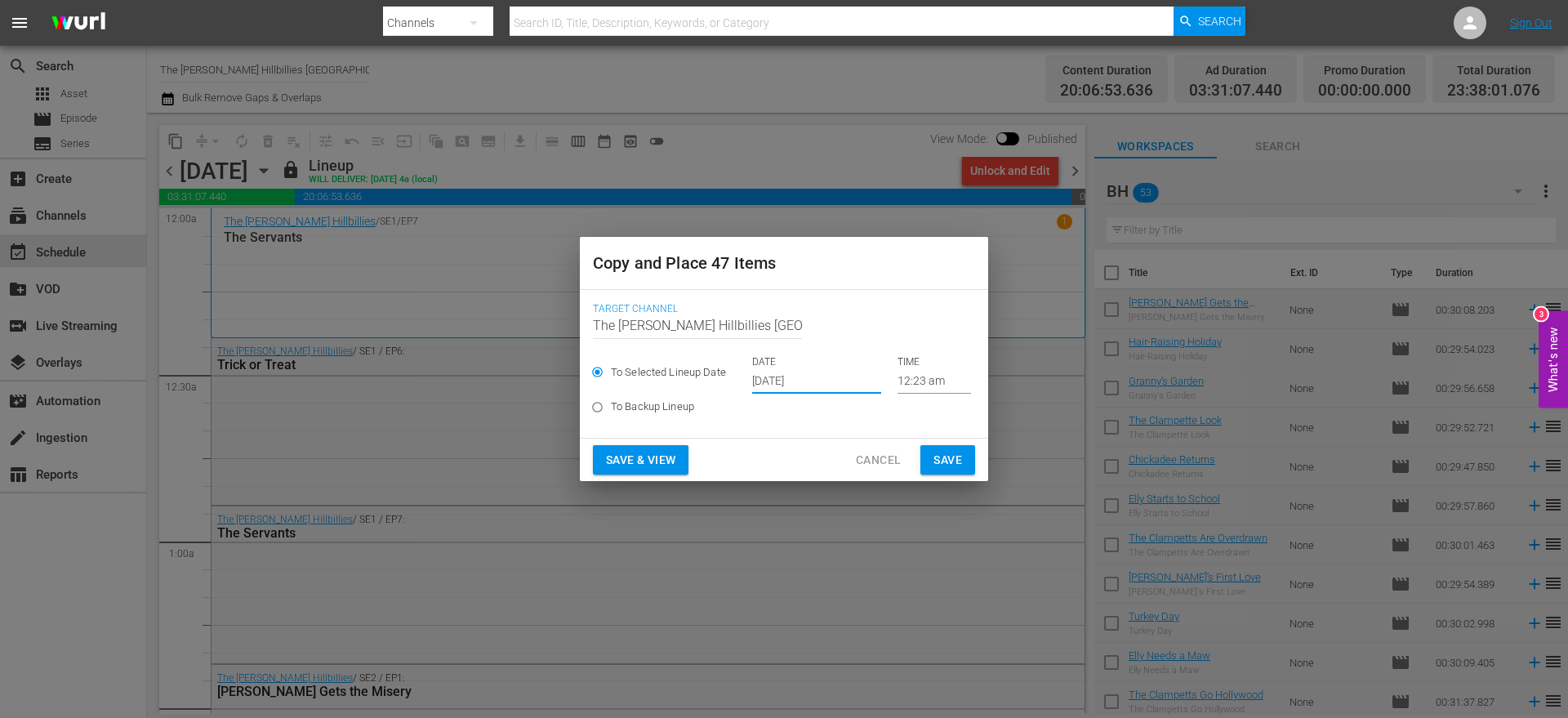
click at [957, 467] on span "Save" at bounding box center [948, 460] width 29 height 21
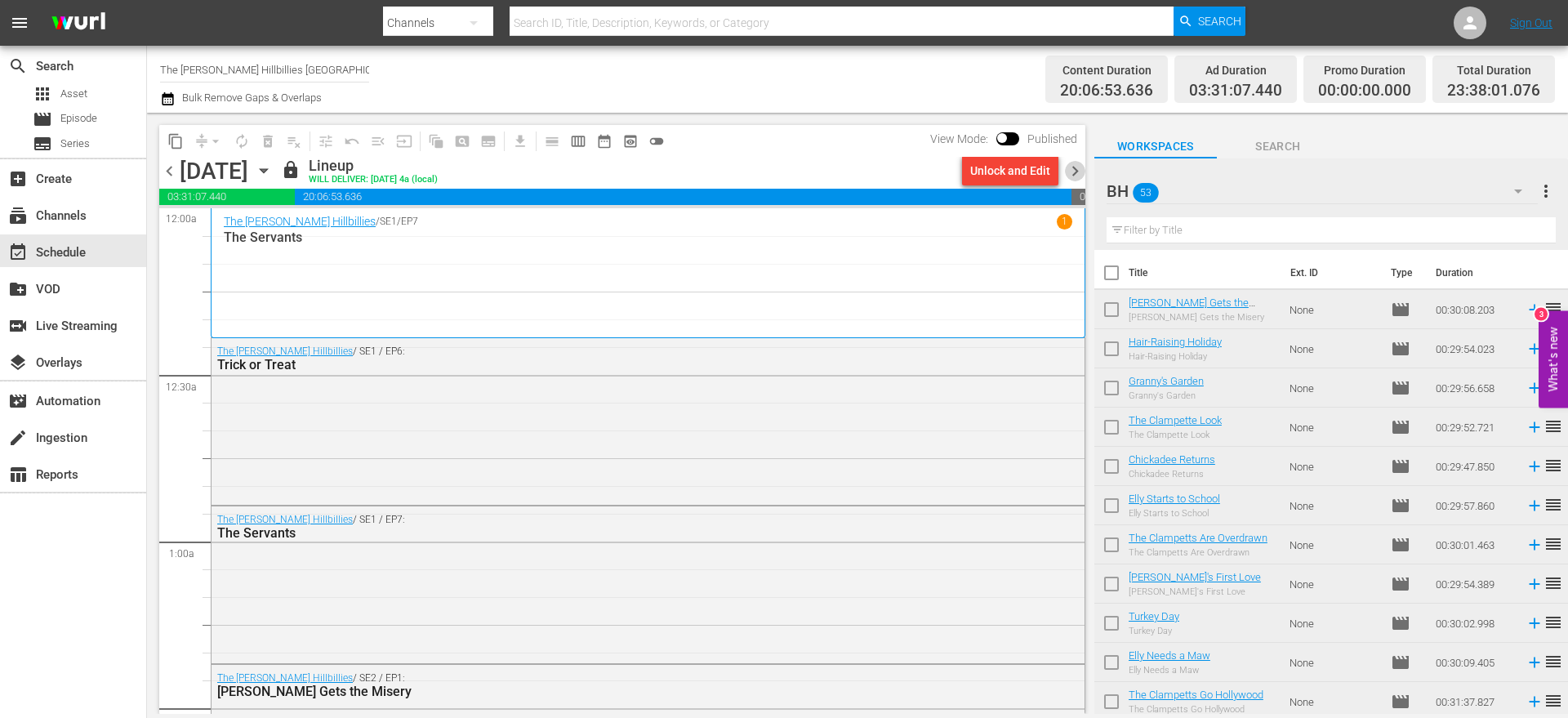
click at [1076, 171] on span "chevron_right" at bounding box center [1075, 171] width 21 height 21
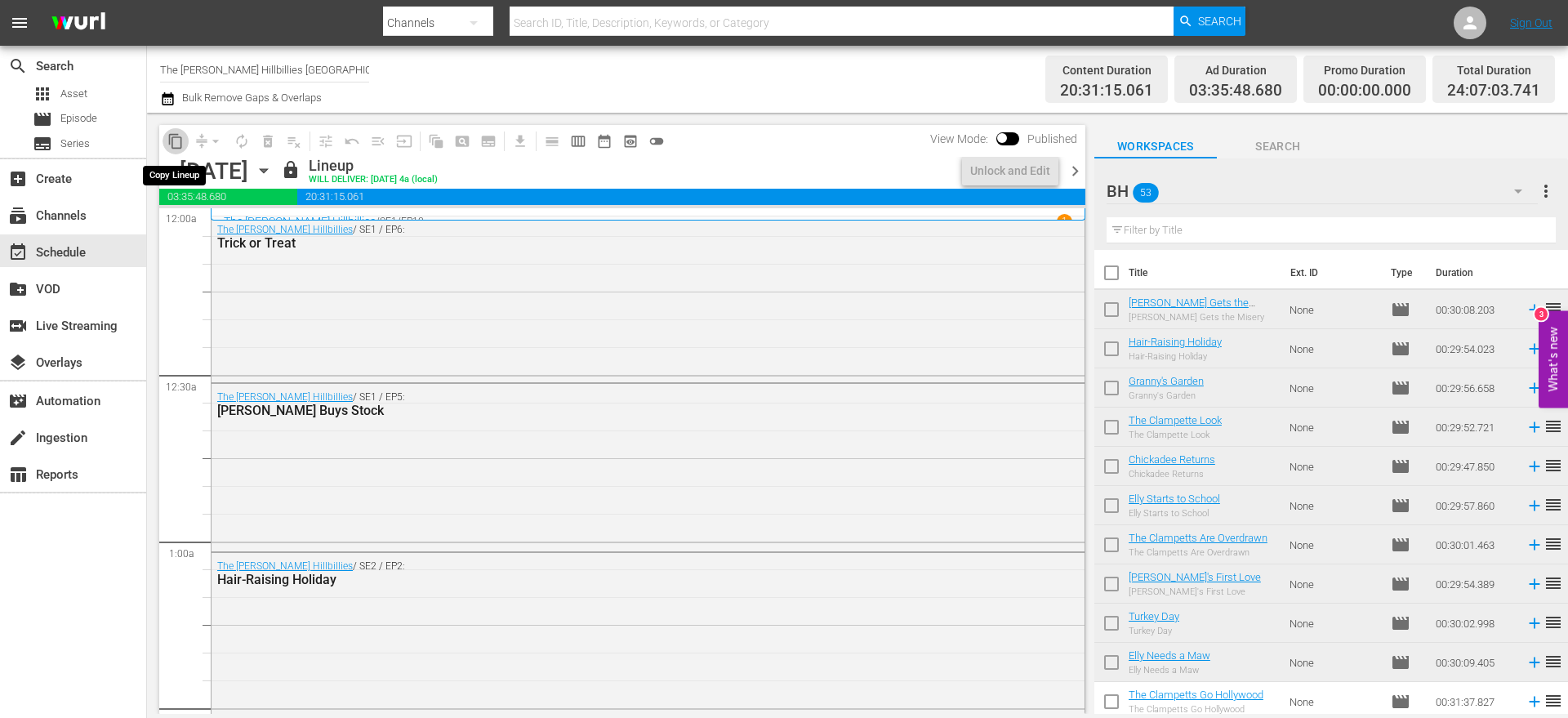
click at [173, 141] on span "content_copy" at bounding box center [176, 142] width 16 height 16
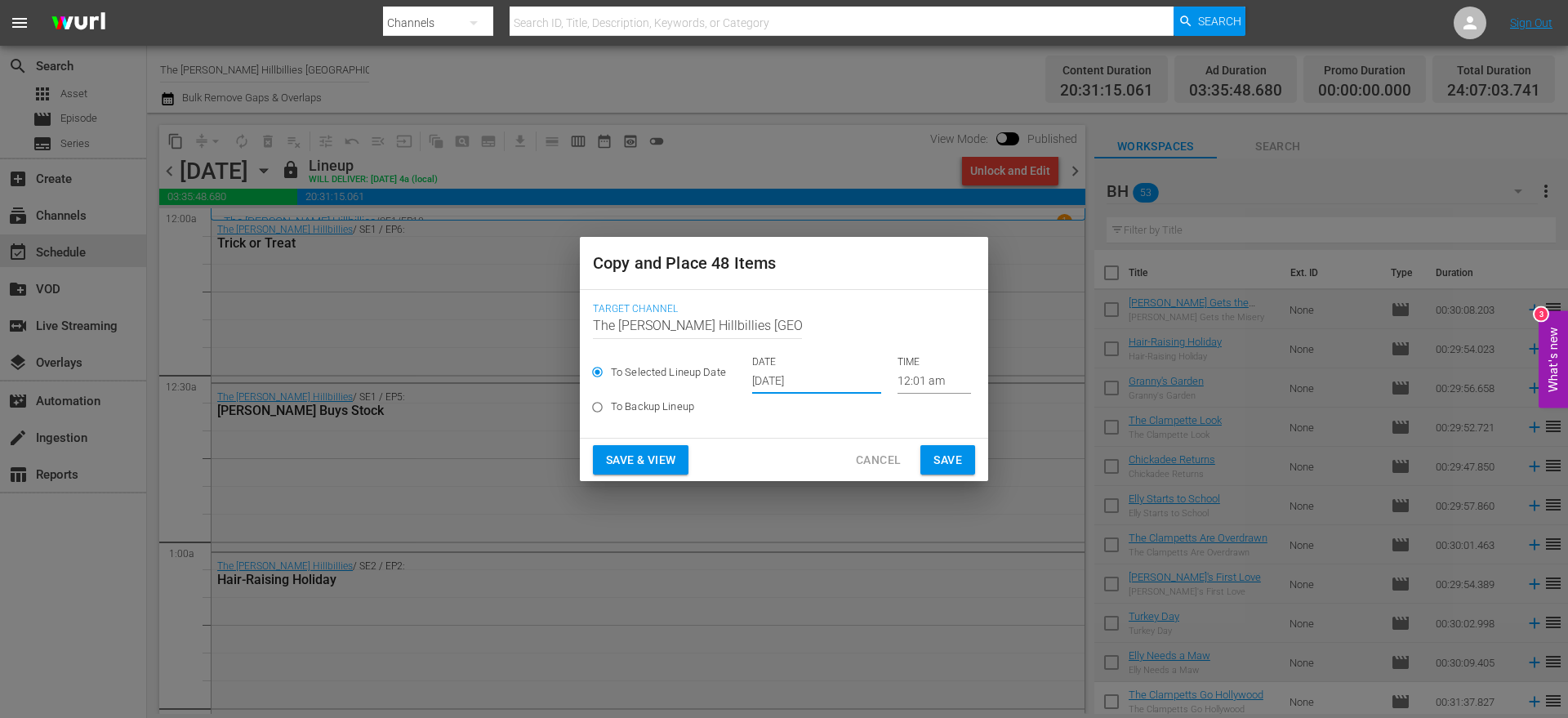
click at [805, 379] on input "[DATE]" at bounding box center [817, 382] width 129 height 25
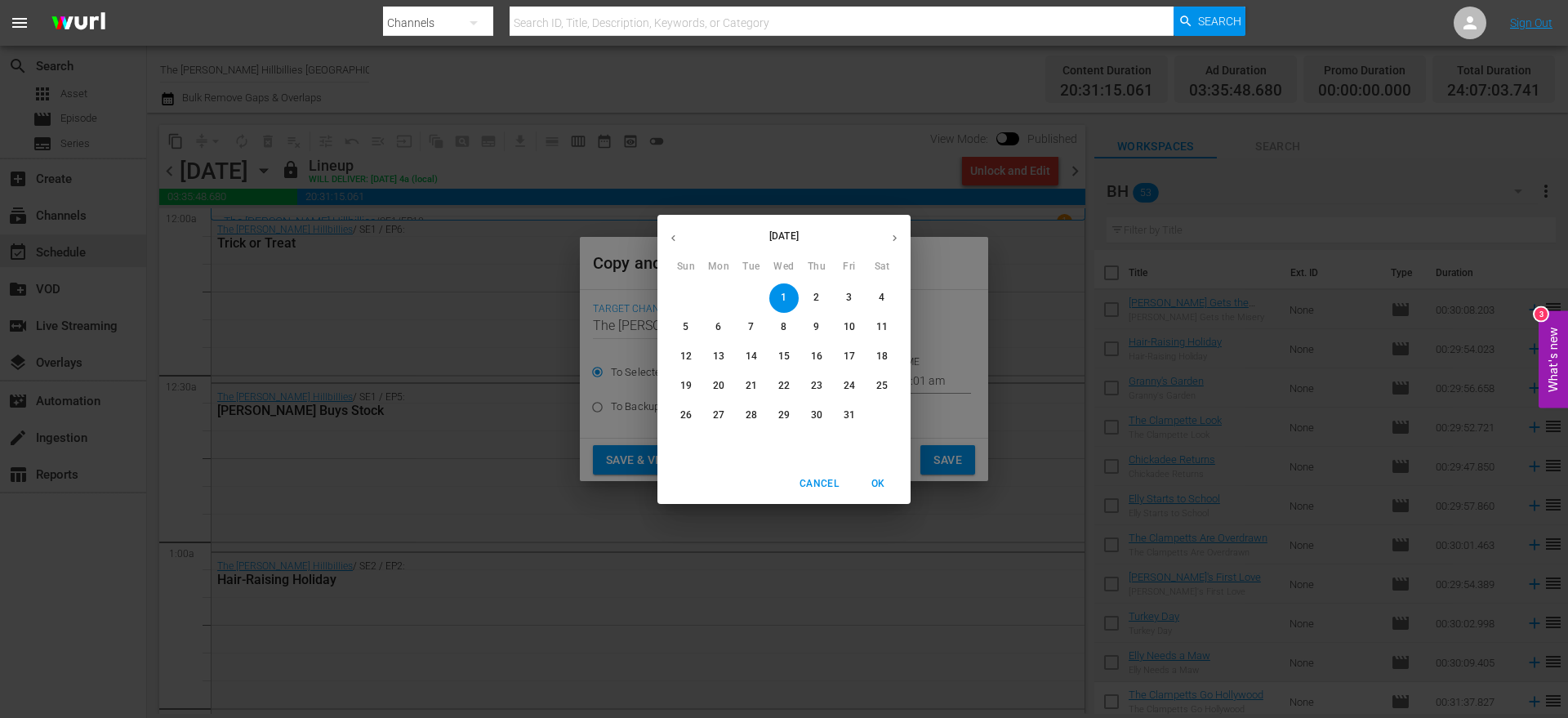
click at [897, 232] on icon "button" at bounding box center [895, 238] width 12 height 12
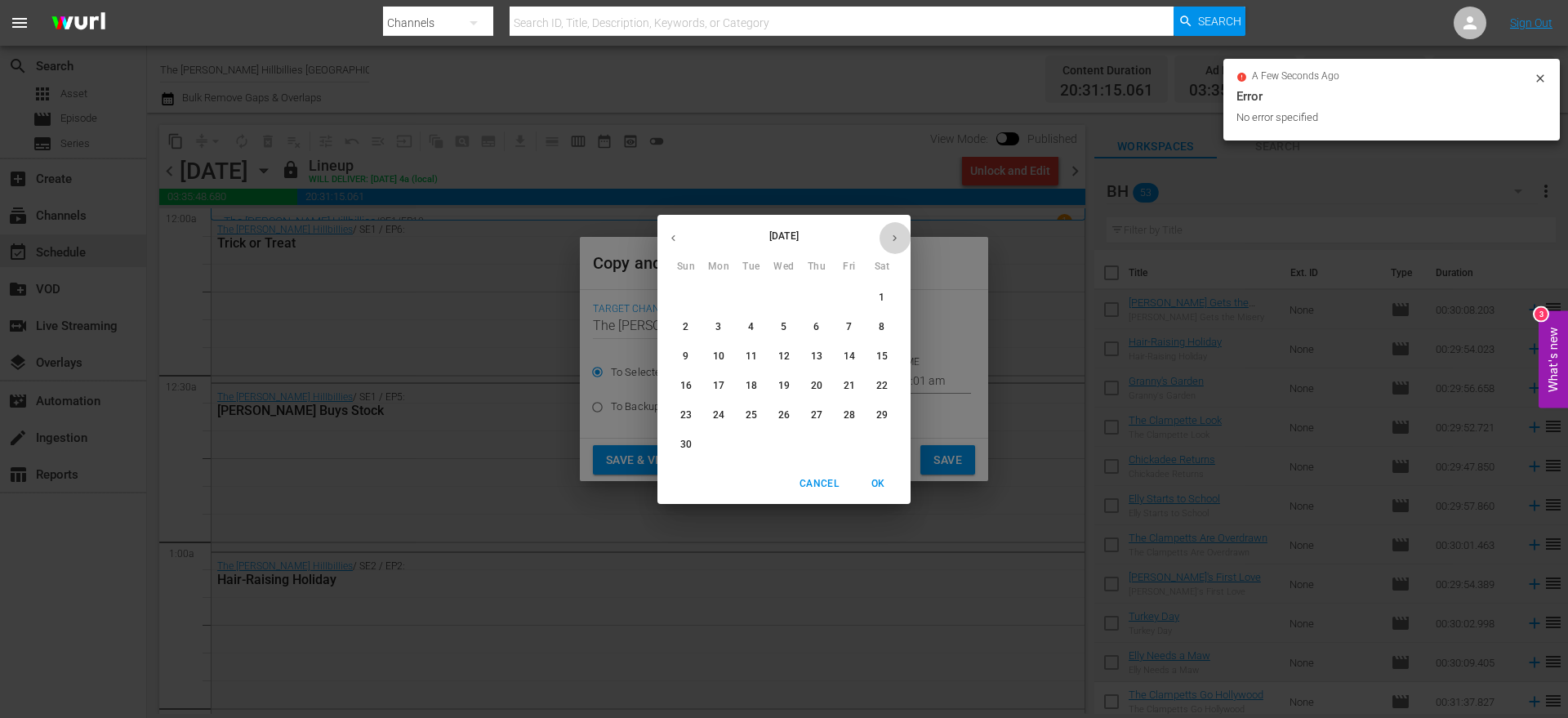
click at [895, 238] on icon "button" at bounding box center [895, 238] width 4 height 7
click at [677, 241] on icon "button" at bounding box center [673, 238] width 12 height 12
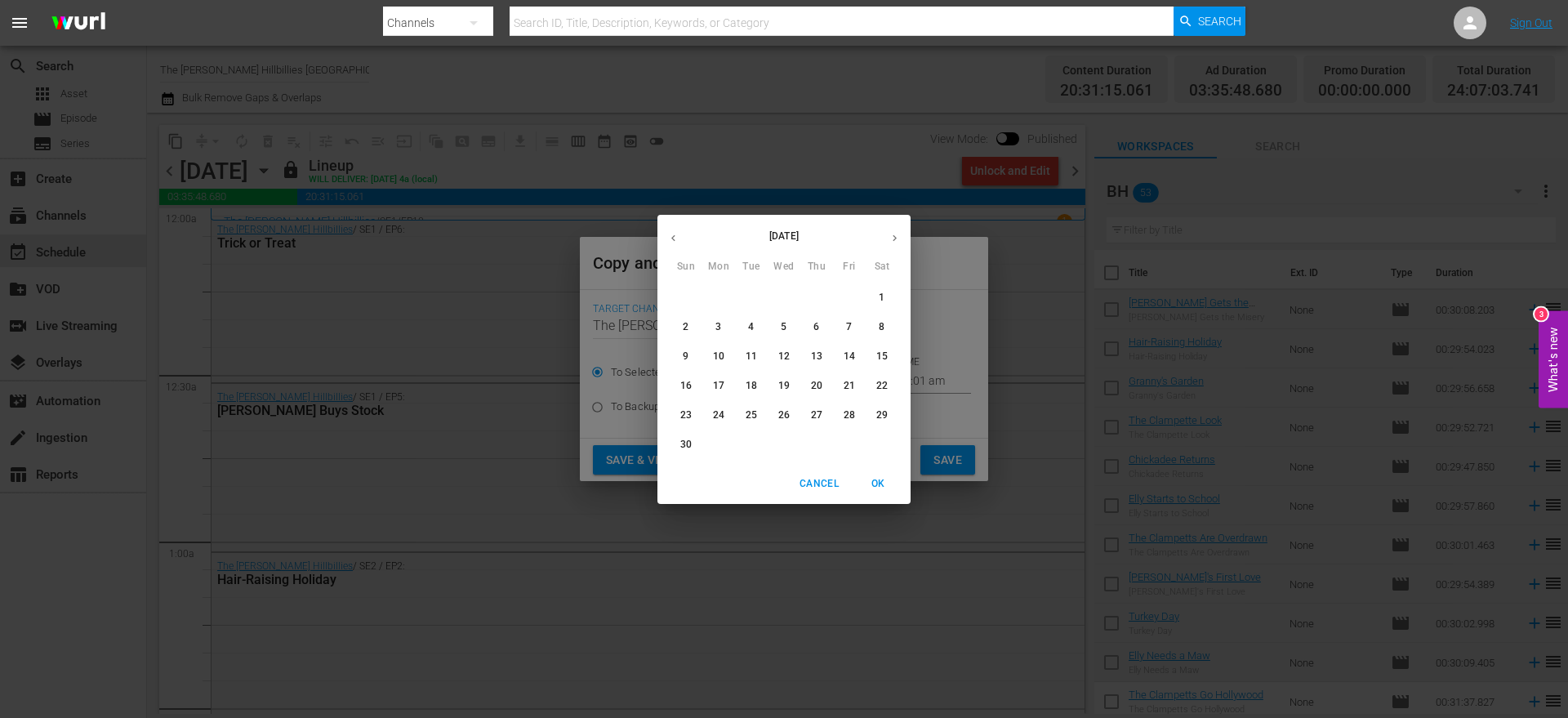
click at [865, 382] on div "21" at bounding box center [850, 387] width 33 height 30
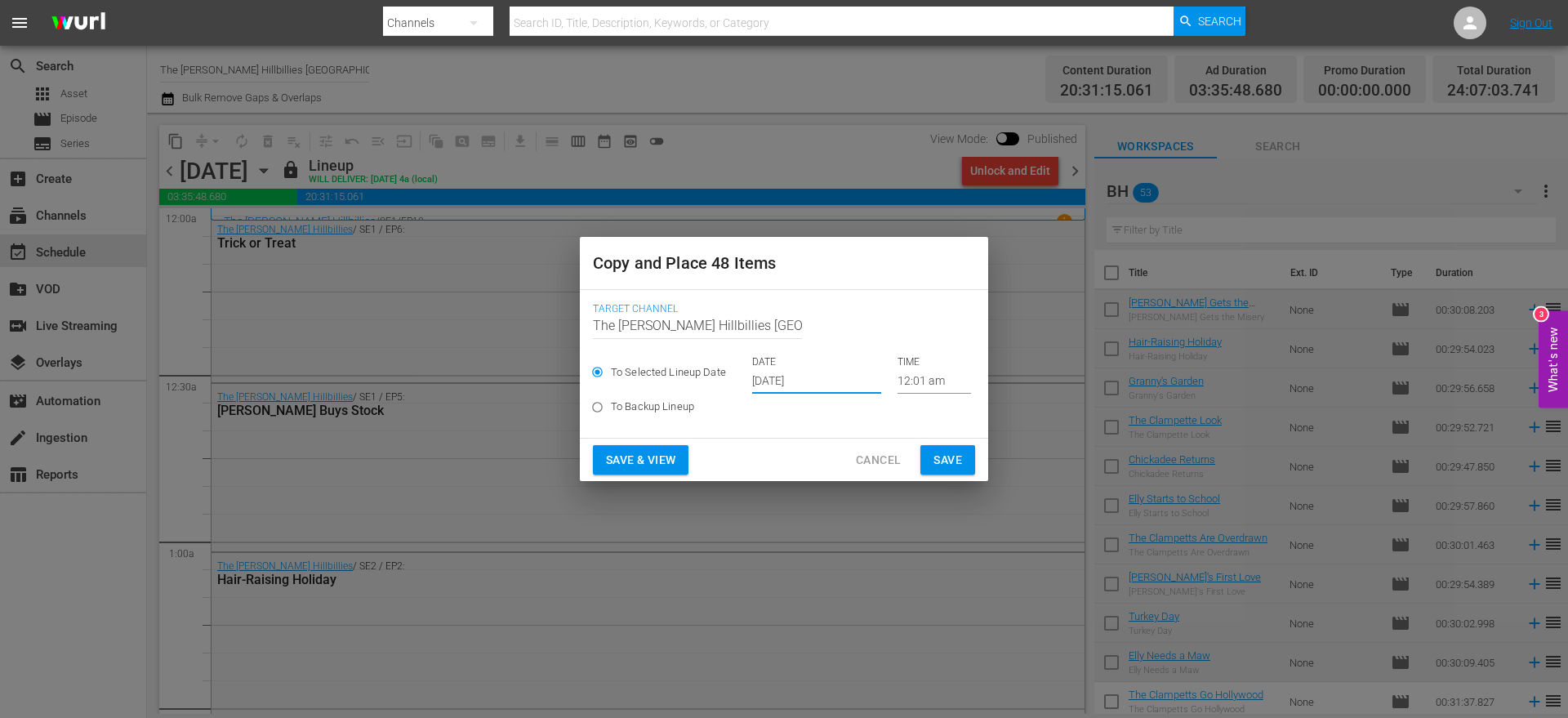
click at [870, 382] on input "[DATE]" at bounding box center [817, 382] width 129 height 25
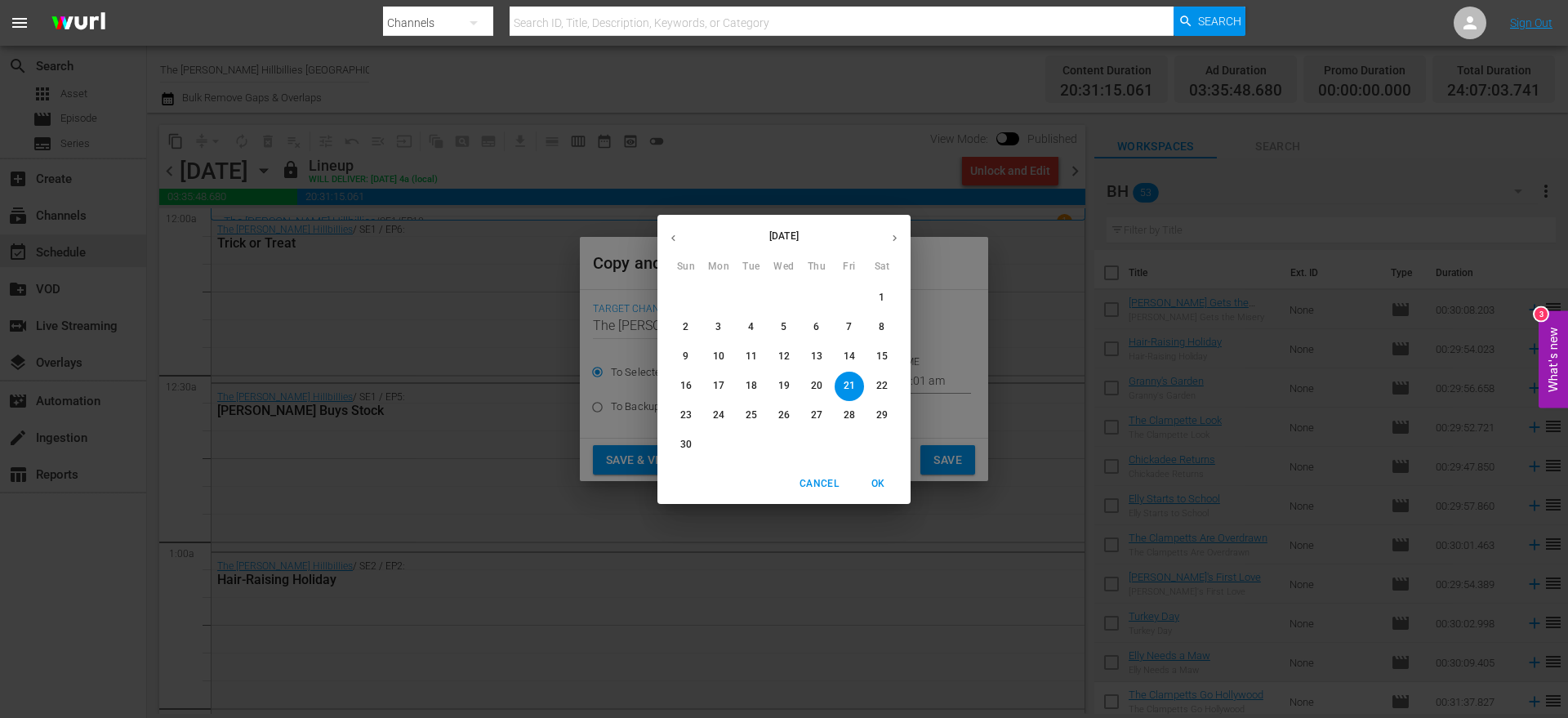
click at [876, 380] on span "22" at bounding box center [882, 386] width 30 height 14
type input "[DATE]"
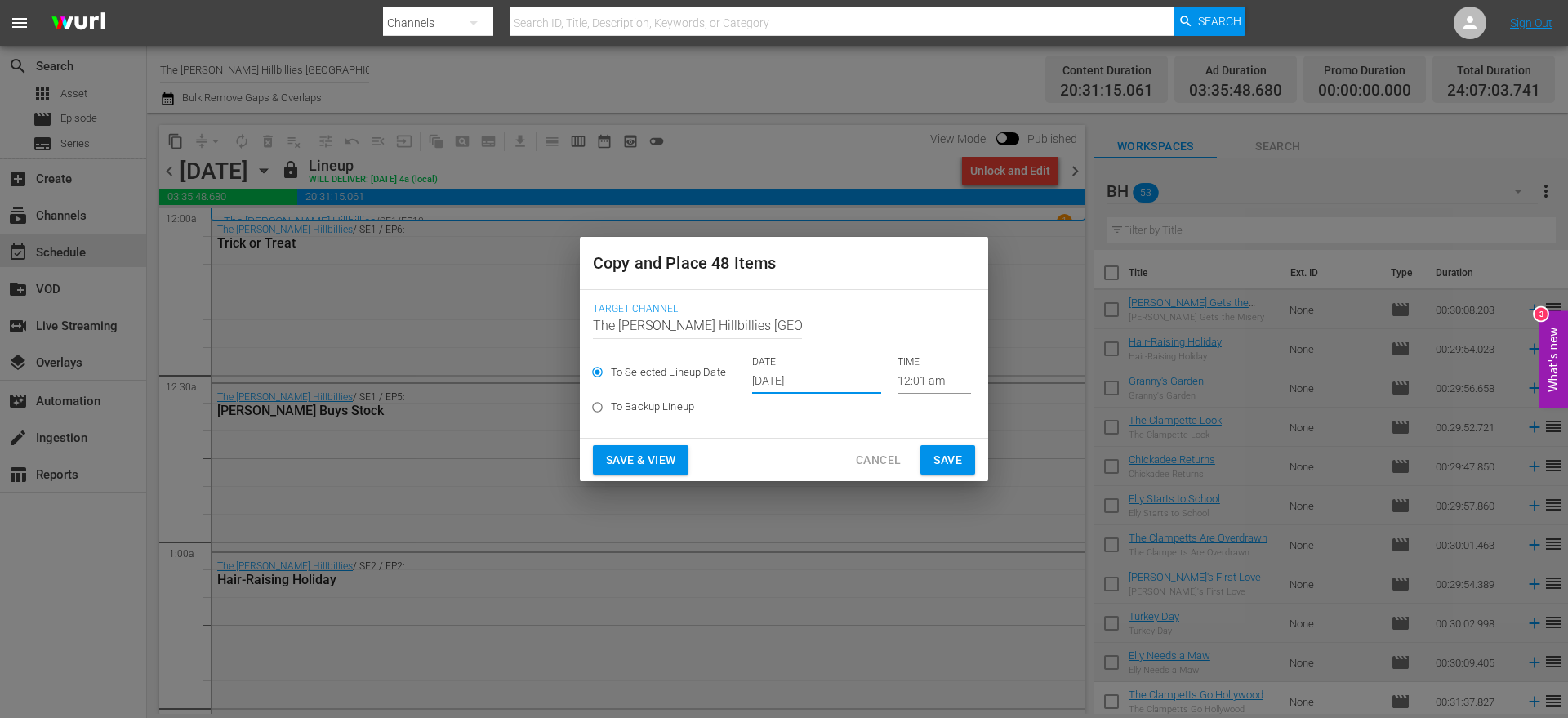
click at [944, 462] on span "Save" at bounding box center [948, 460] width 29 height 21
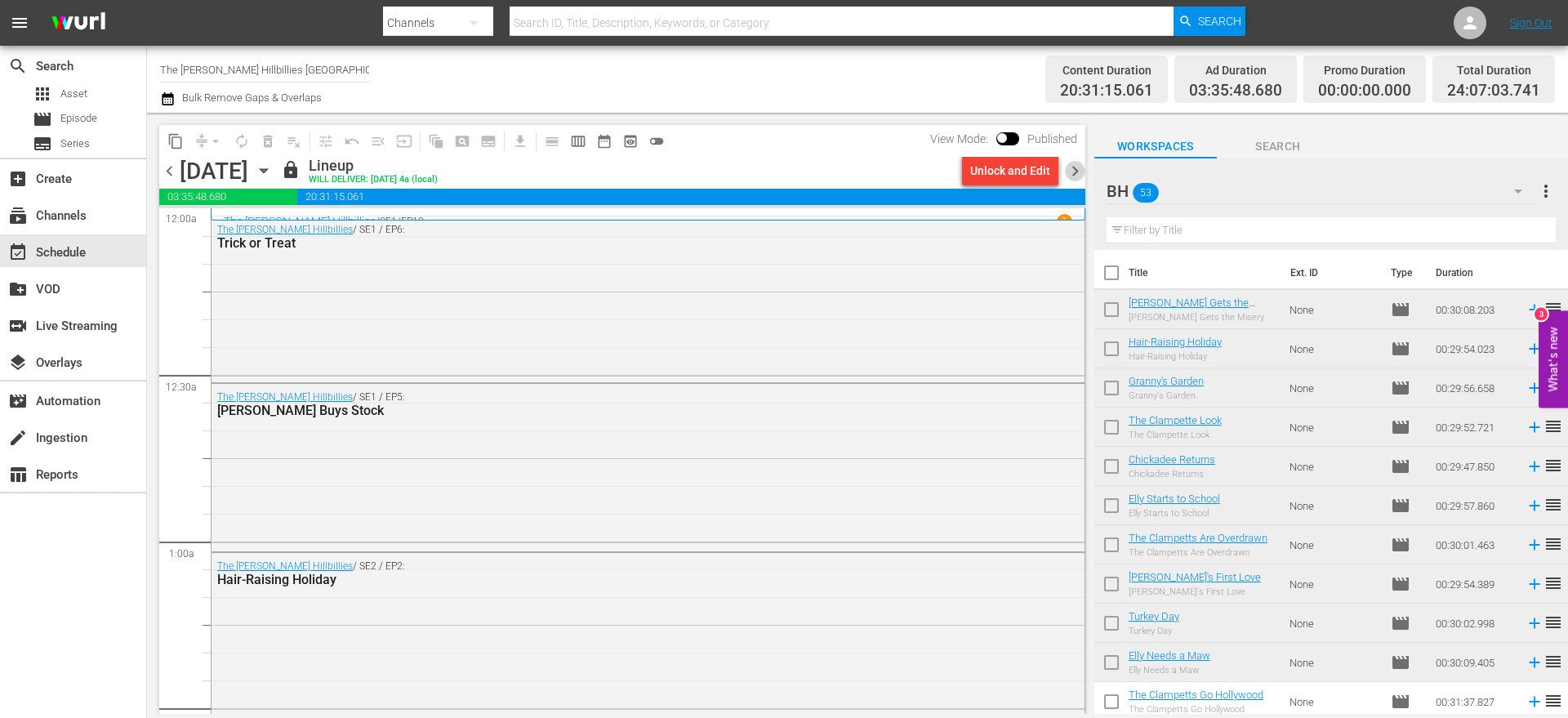
click at [1070, 170] on span "chevron_right" at bounding box center [1075, 171] width 21 height 21
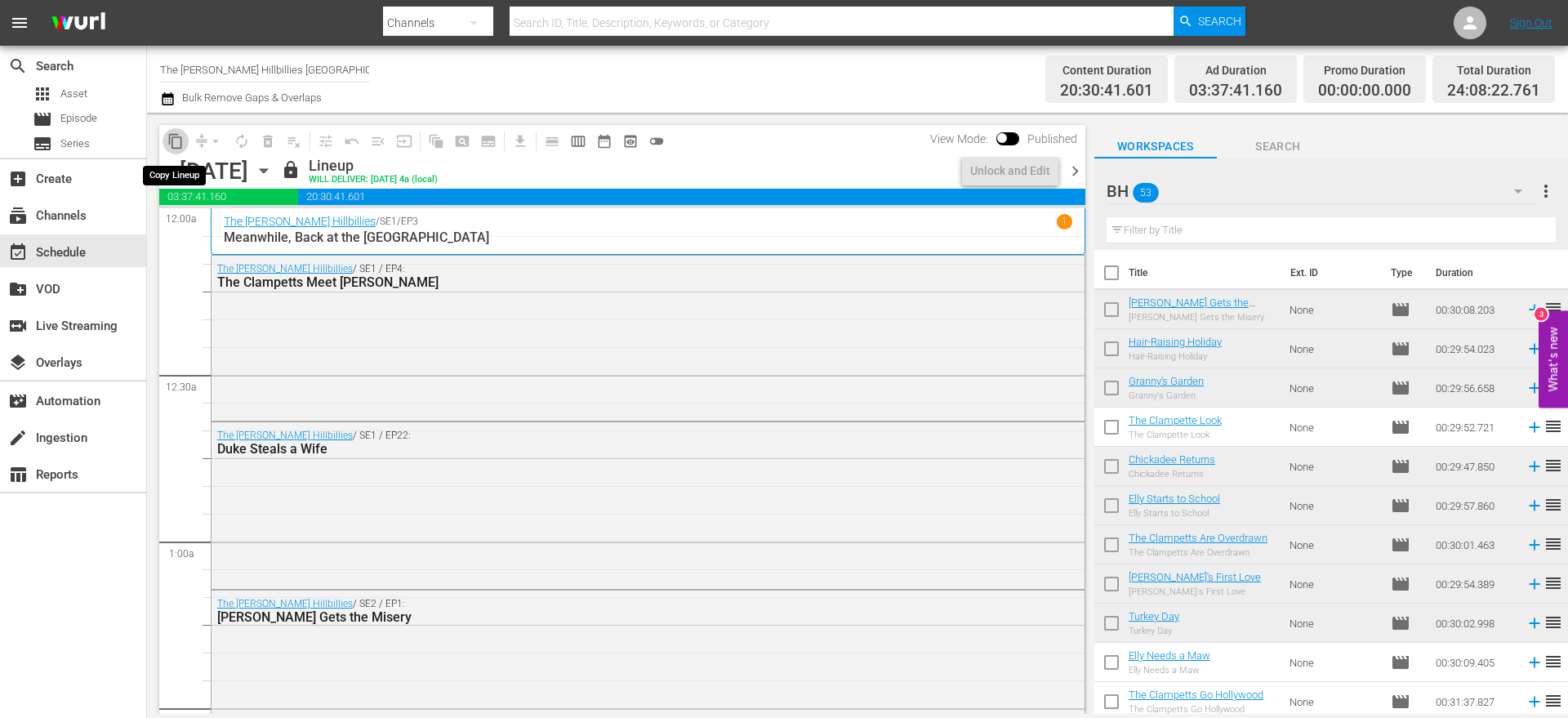
click at [176, 142] on span "content_copy" at bounding box center [176, 142] width 16 height 16
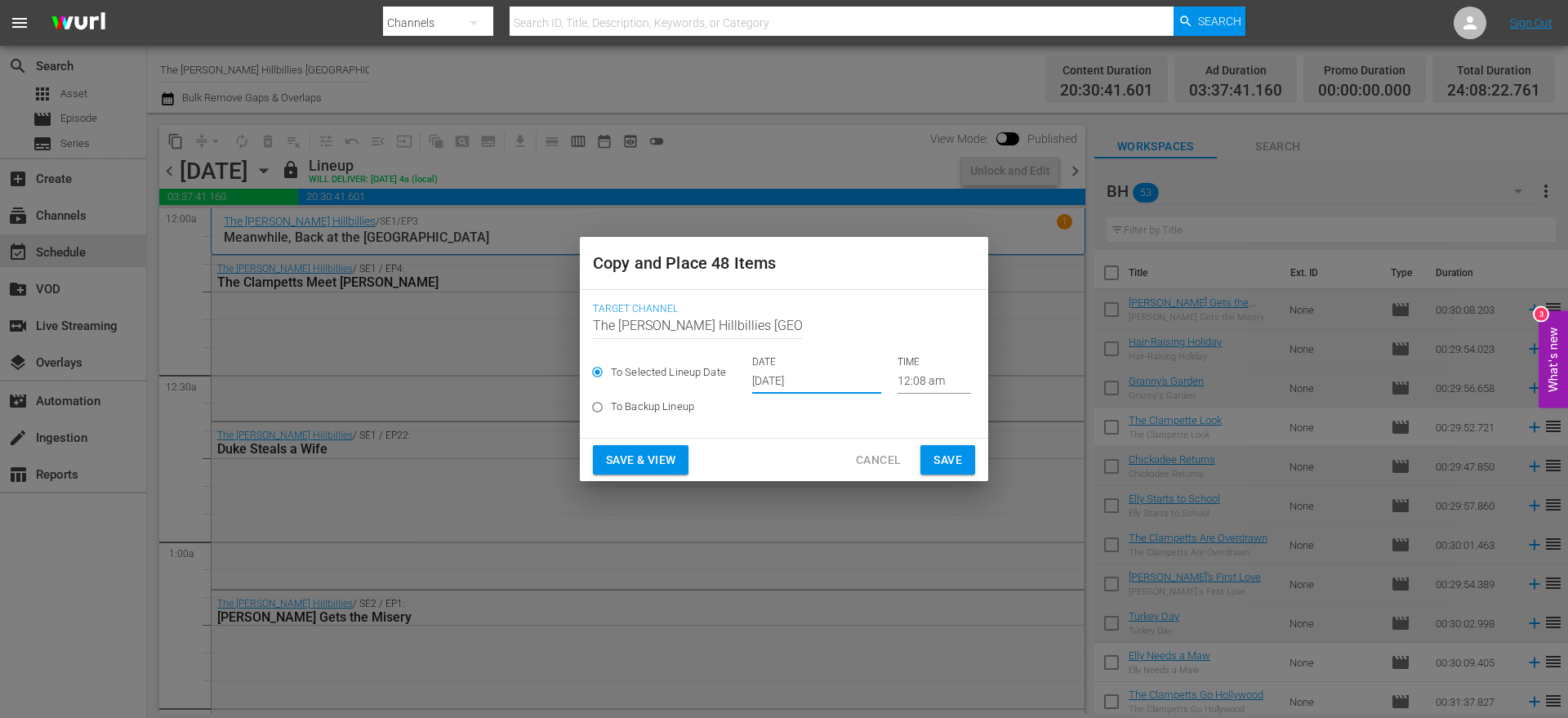
click at [778, 382] on input "[DATE]" at bounding box center [817, 382] width 129 height 25
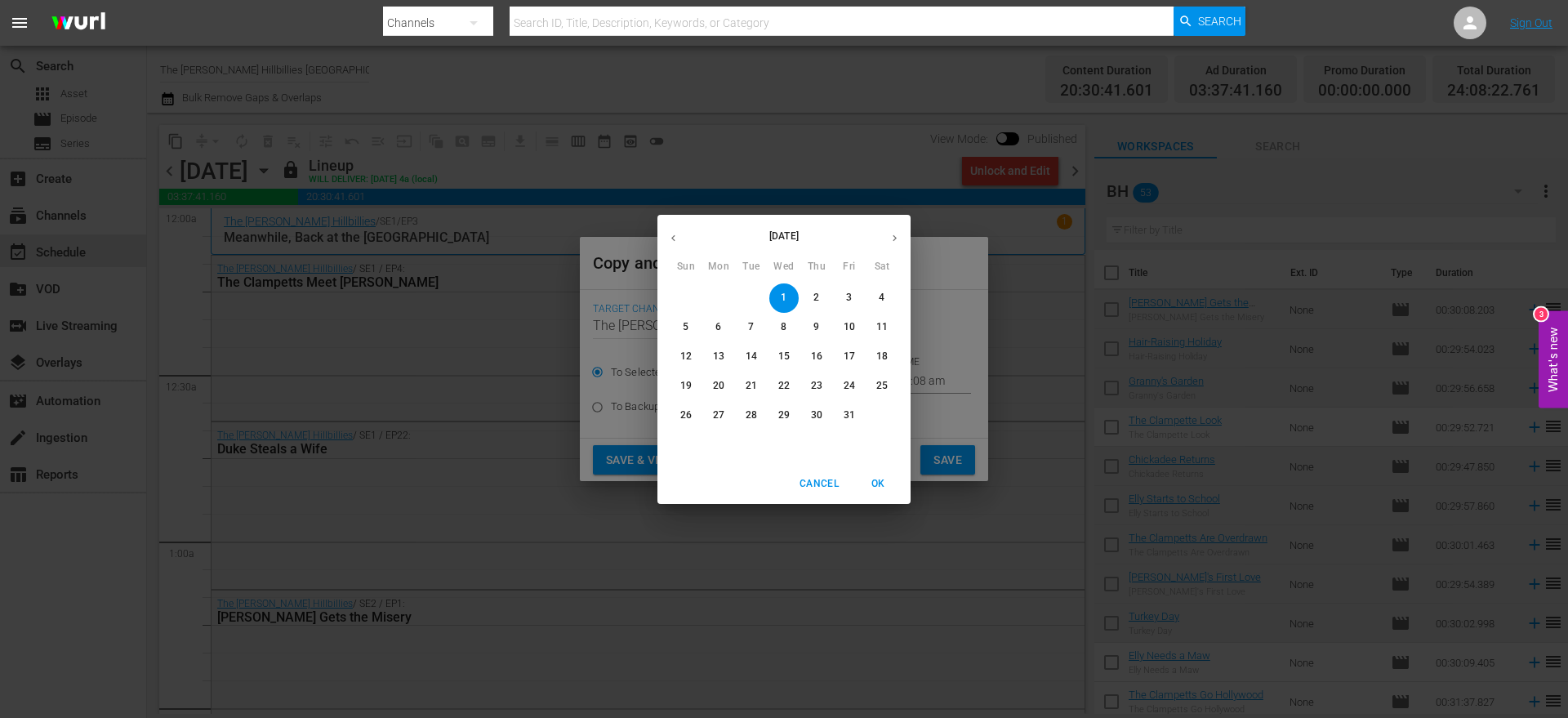
click at [885, 235] on button "button" at bounding box center [895, 238] width 32 height 32
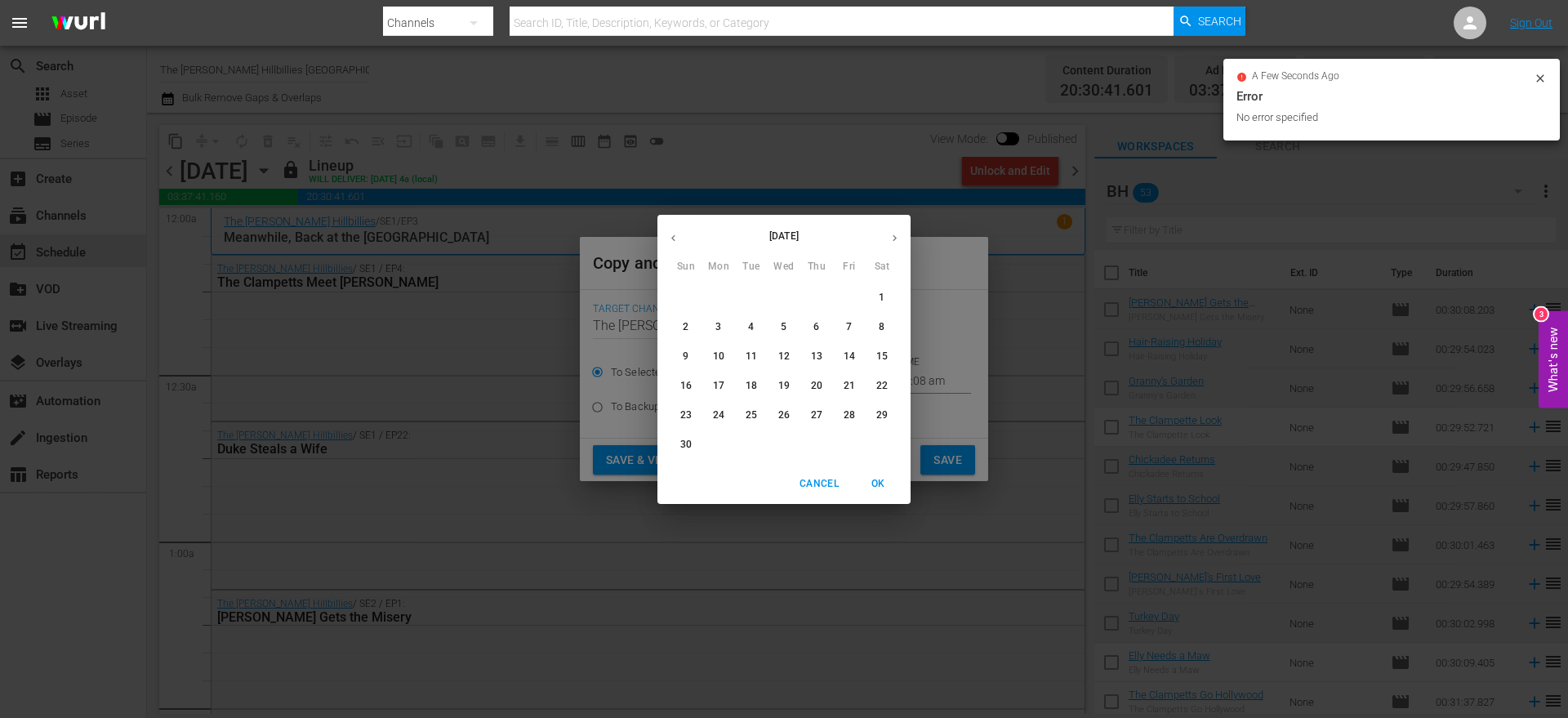
click at [676, 404] on button "23" at bounding box center [686, 416] width 30 height 30
type input "[DATE]"
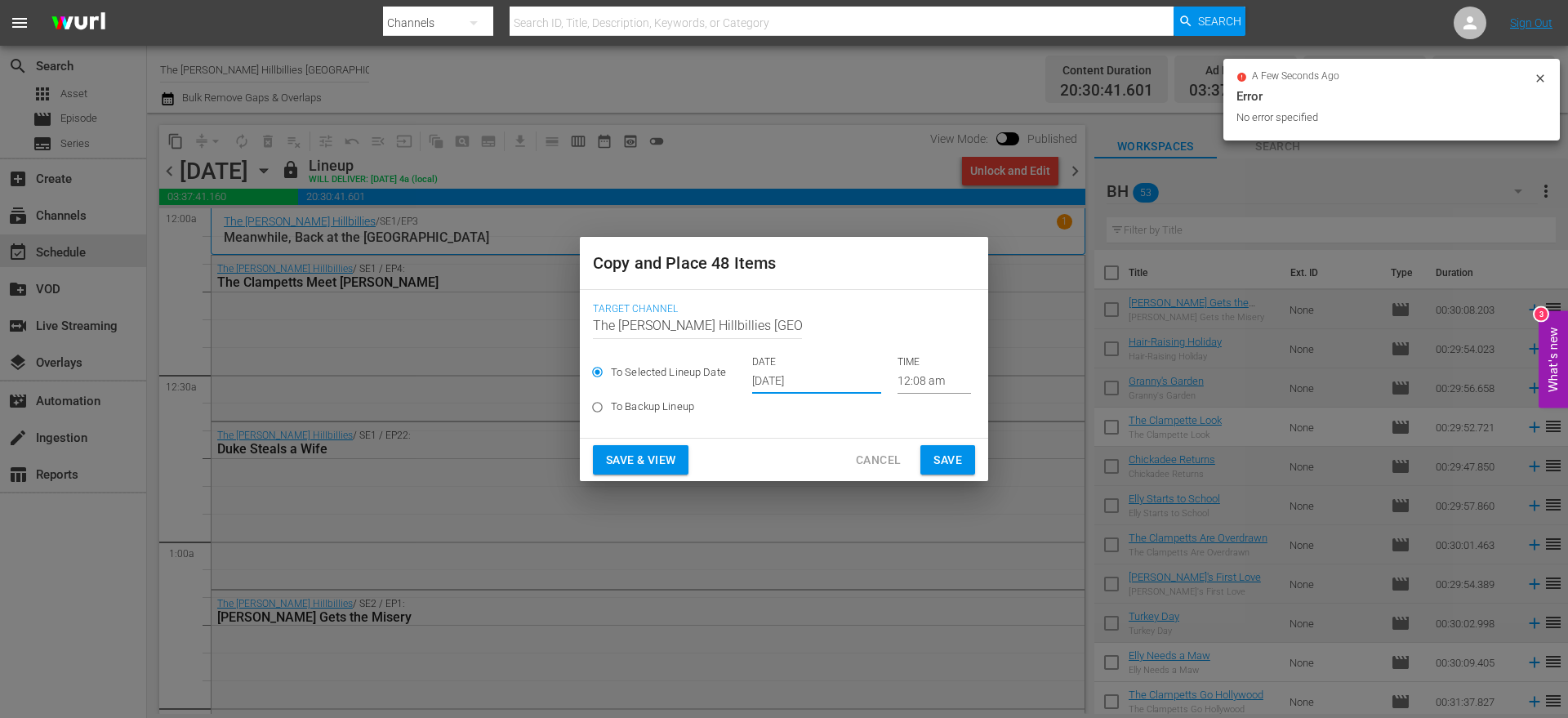
click at [953, 465] on span "Save" at bounding box center [948, 460] width 29 height 21
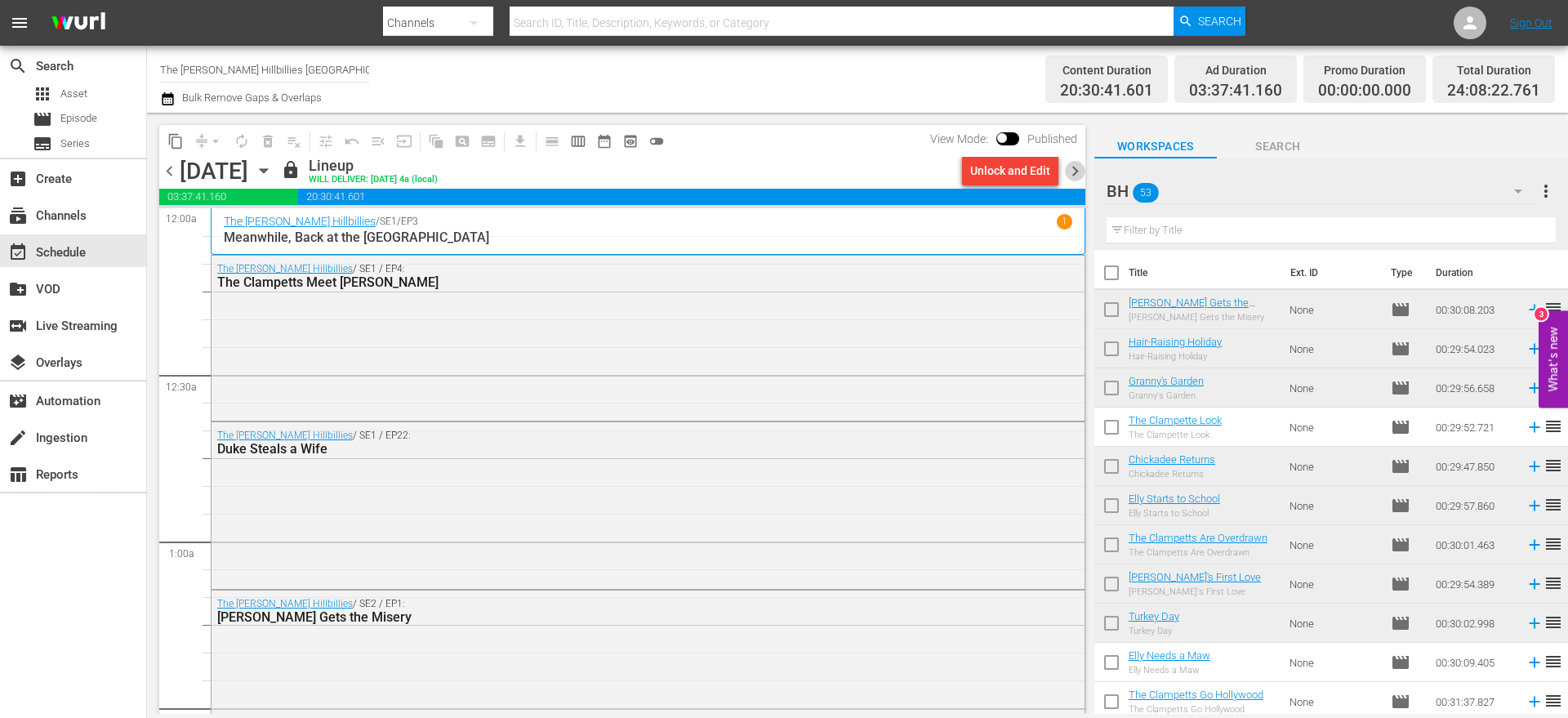
drag, startPoint x: 1077, startPoint y: 171, endPoint x: 691, endPoint y: 141, distance: 387.2
click at [1076, 171] on span "chevron_right" at bounding box center [1075, 171] width 21 height 21
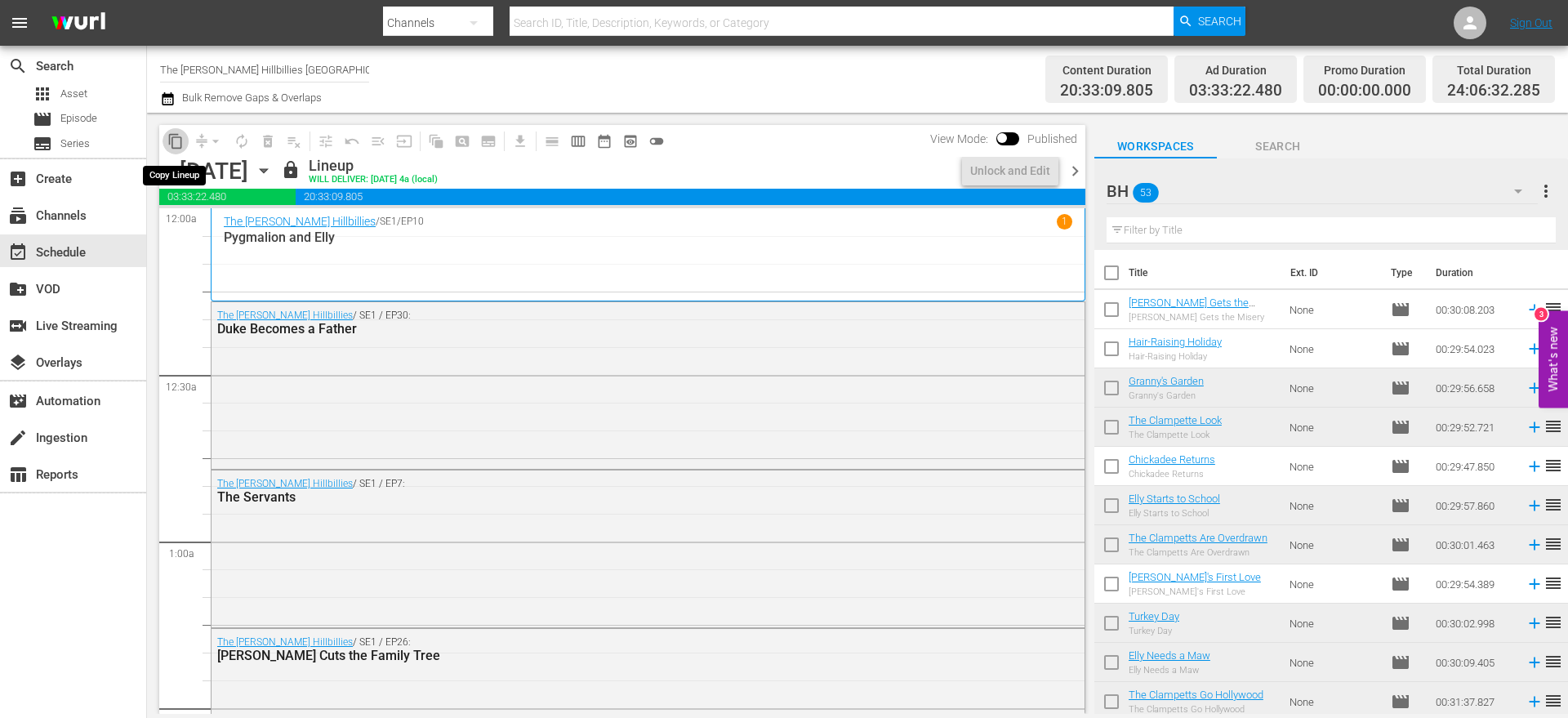
click at [178, 148] on button "content_copy" at bounding box center [176, 142] width 26 height 26
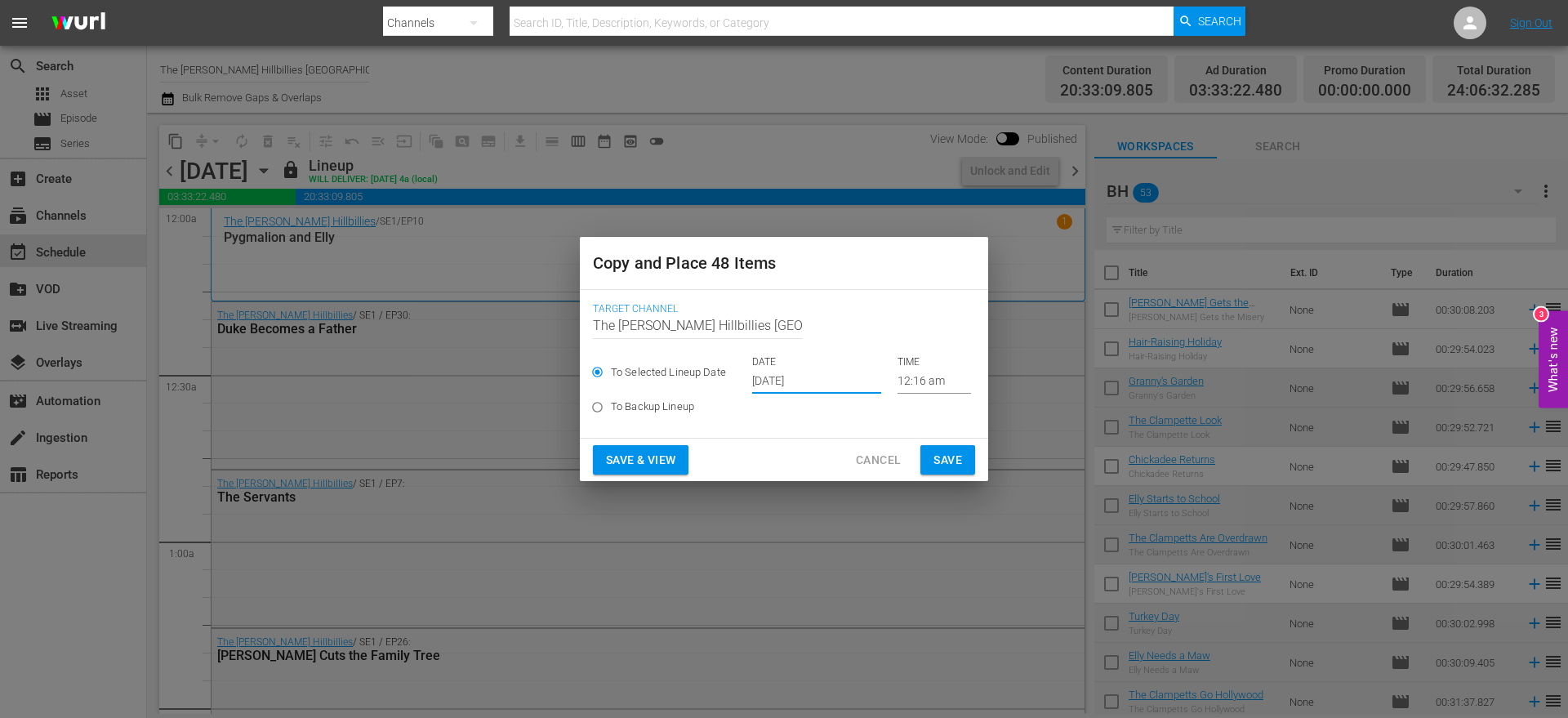
click at [795, 378] on input "[DATE]" at bounding box center [817, 382] width 129 height 25
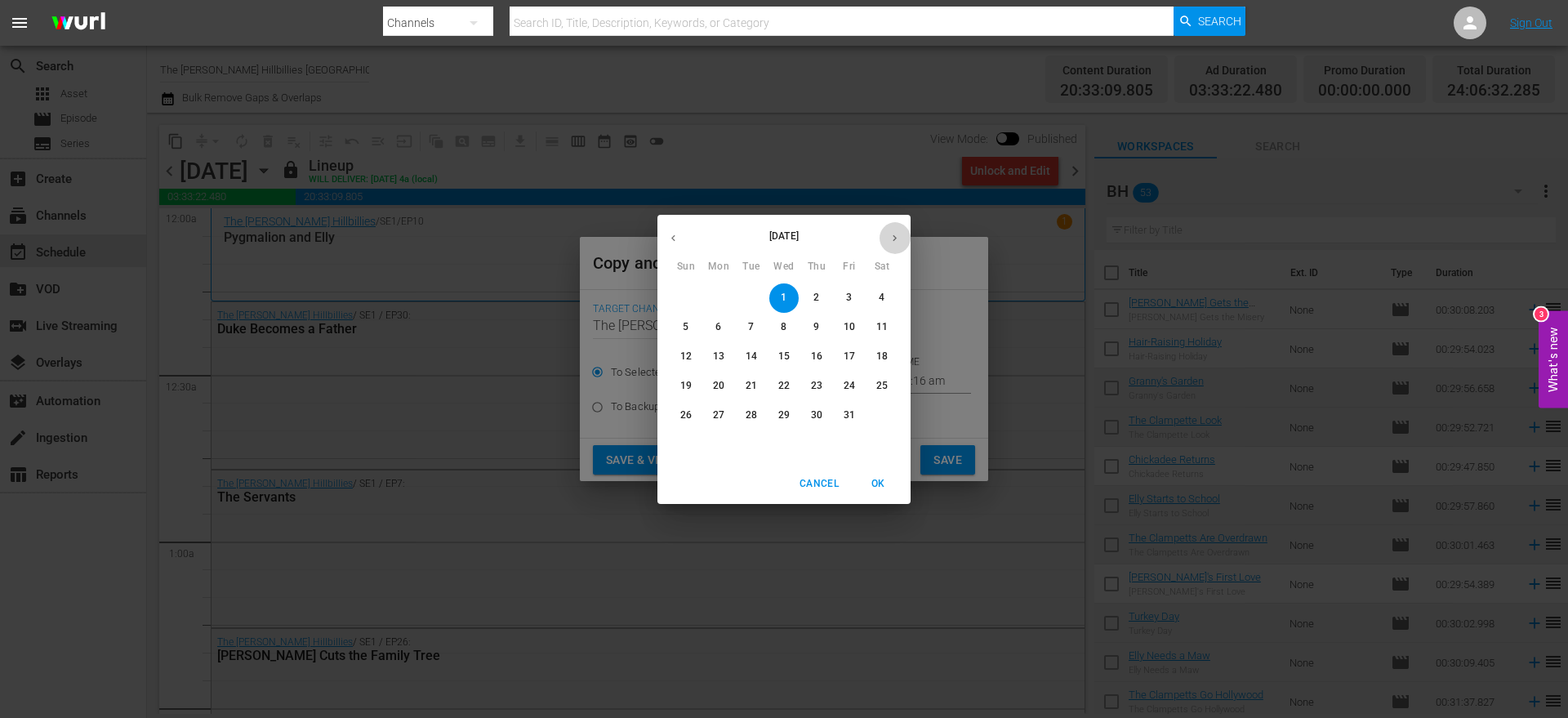
click at [892, 238] on icon "button" at bounding box center [895, 238] width 12 height 12
click at [716, 415] on p "24" at bounding box center [718, 415] width 12 height 14
type input "[DATE]"
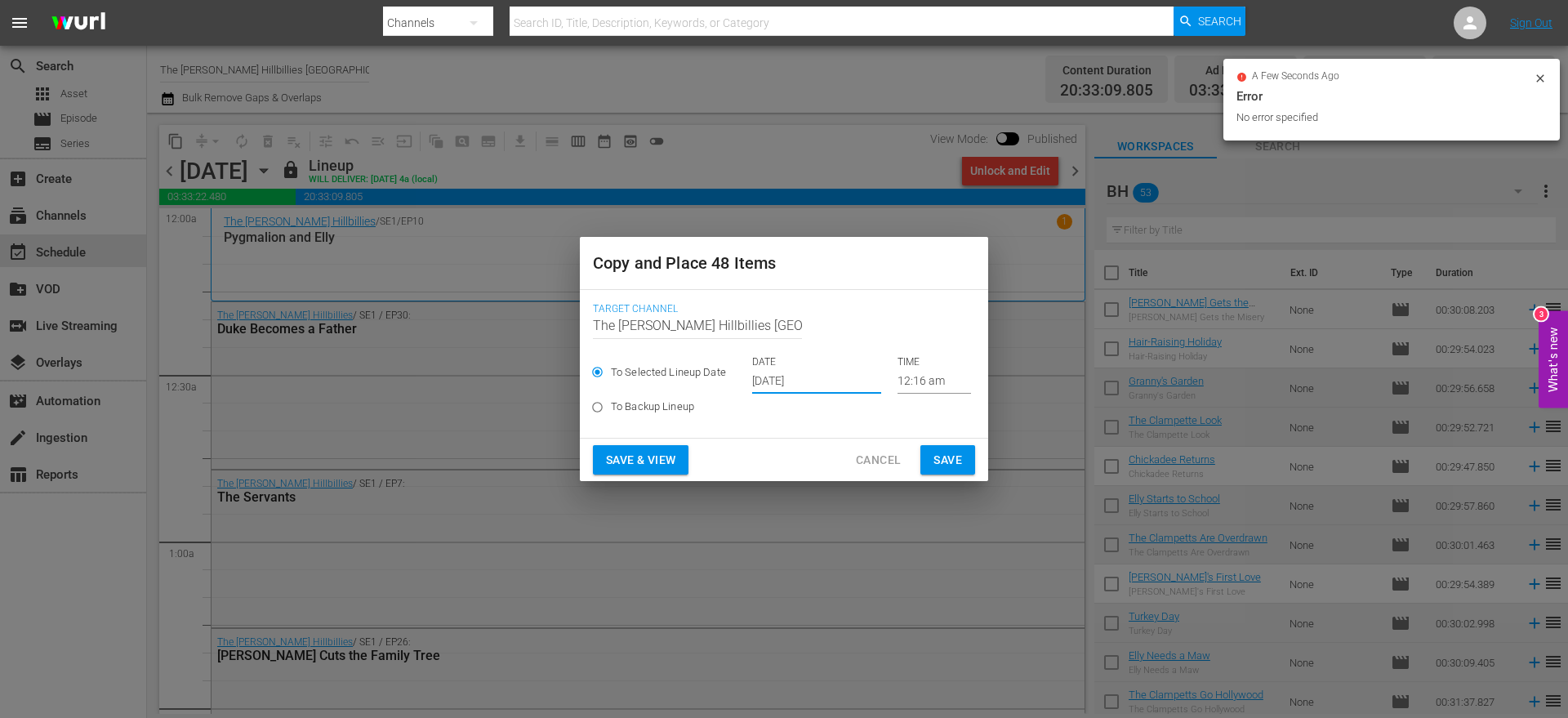
click at [948, 467] on span "Save" at bounding box center [948, 460] width 29 height 21
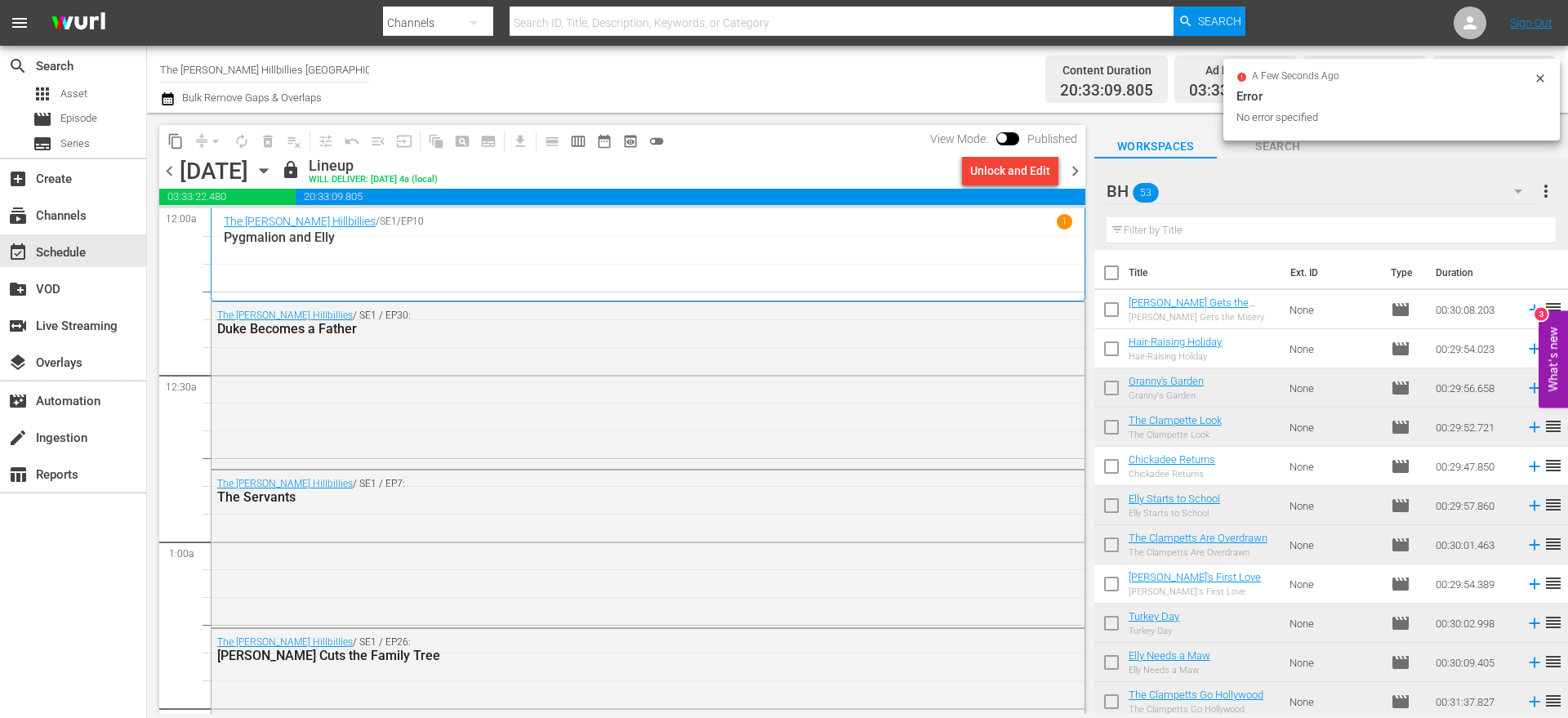
drag, startPoint x: 1081, startPoint y: 169, endPoint x: 626, endPoint y: 147, distance: 455.5
click at [1081, 169] on span "chevron_right" at bounding box center [1075, 171] width 21 height 21
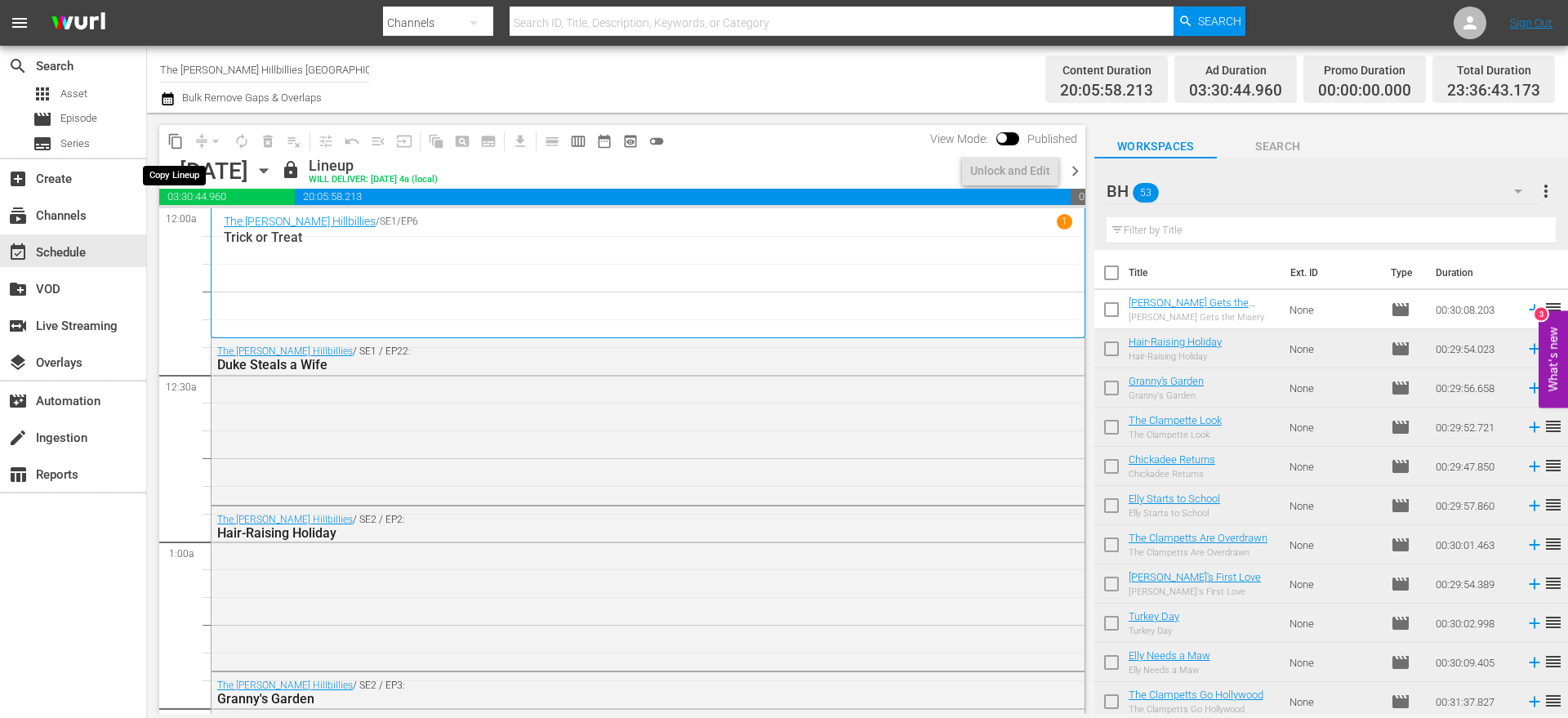
click at [170, 139] on span "content_copy" at bounding box center [176, 142] width 16 height 16
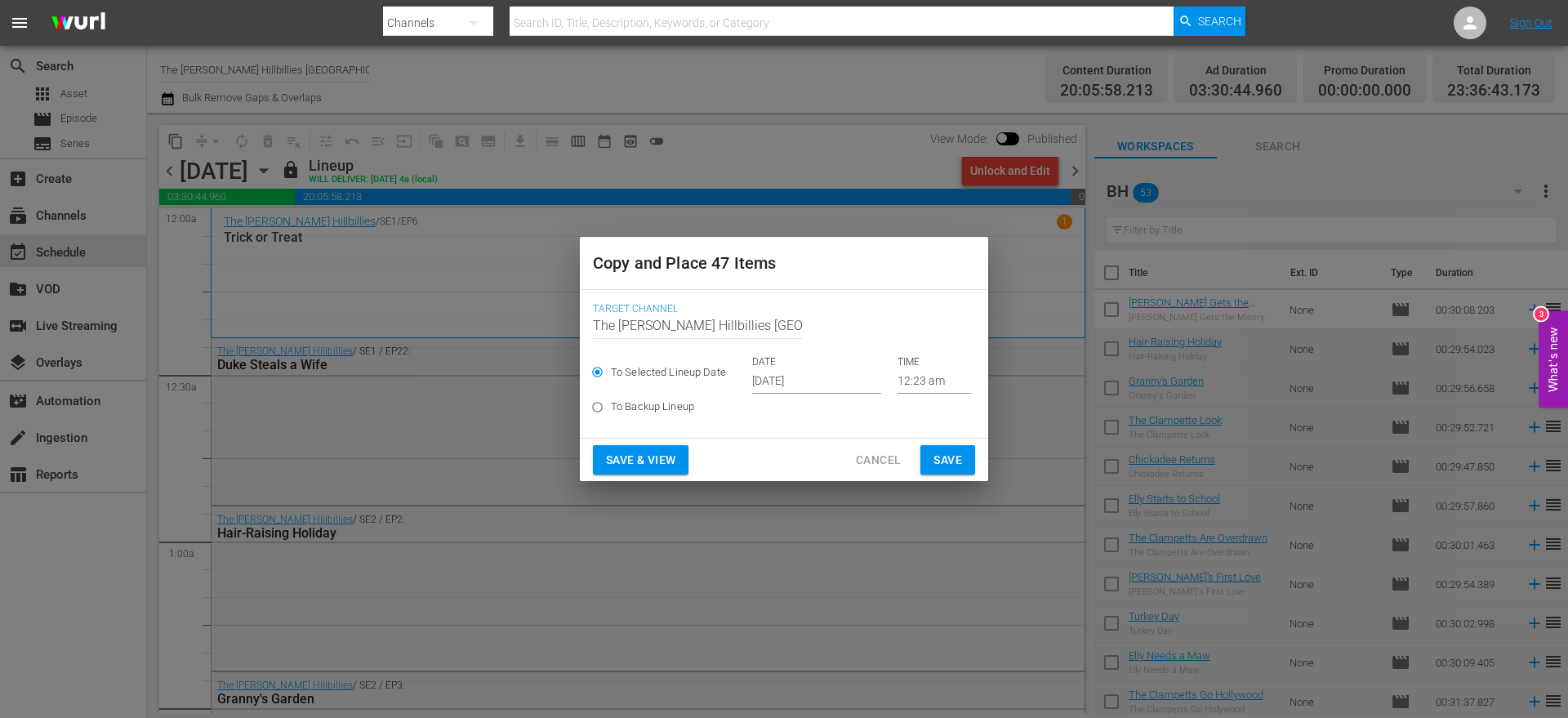
drag, startPoint x: 821, startPoint y: 393, endPoint x: 810, endPoint y: 386, distance: 13.0
click at [817, 392] on div "To Selected Lineup Date DATE [DATE] TIME 12:23 am To Backup Lineup" at bounding box center [784, 390] width 382 height 69
click at [824, 376] on input "[DATE]" at bounding box center [817, 382] width 129 height 25
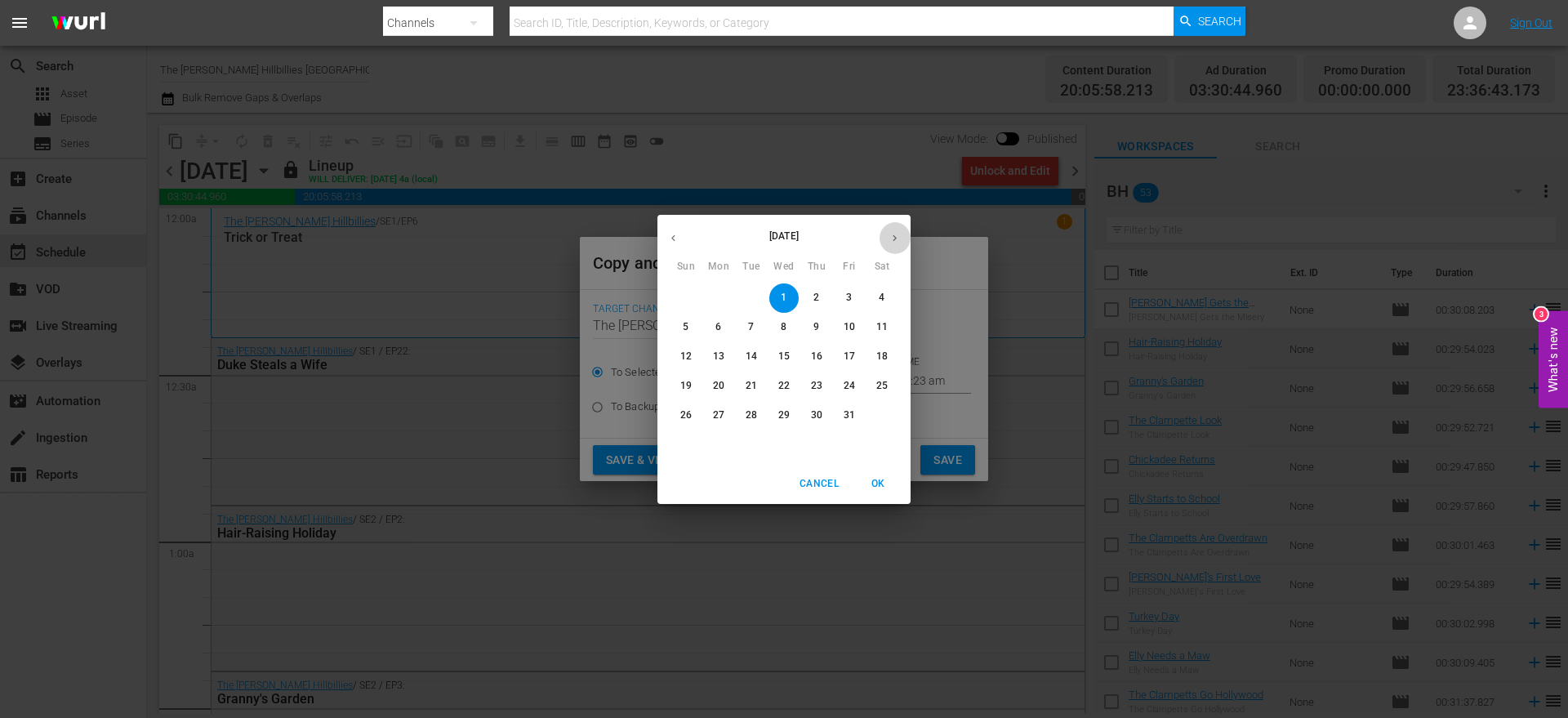
click at [892, 223] on button "button" at bounding box center [895, 238] width 32 height 32
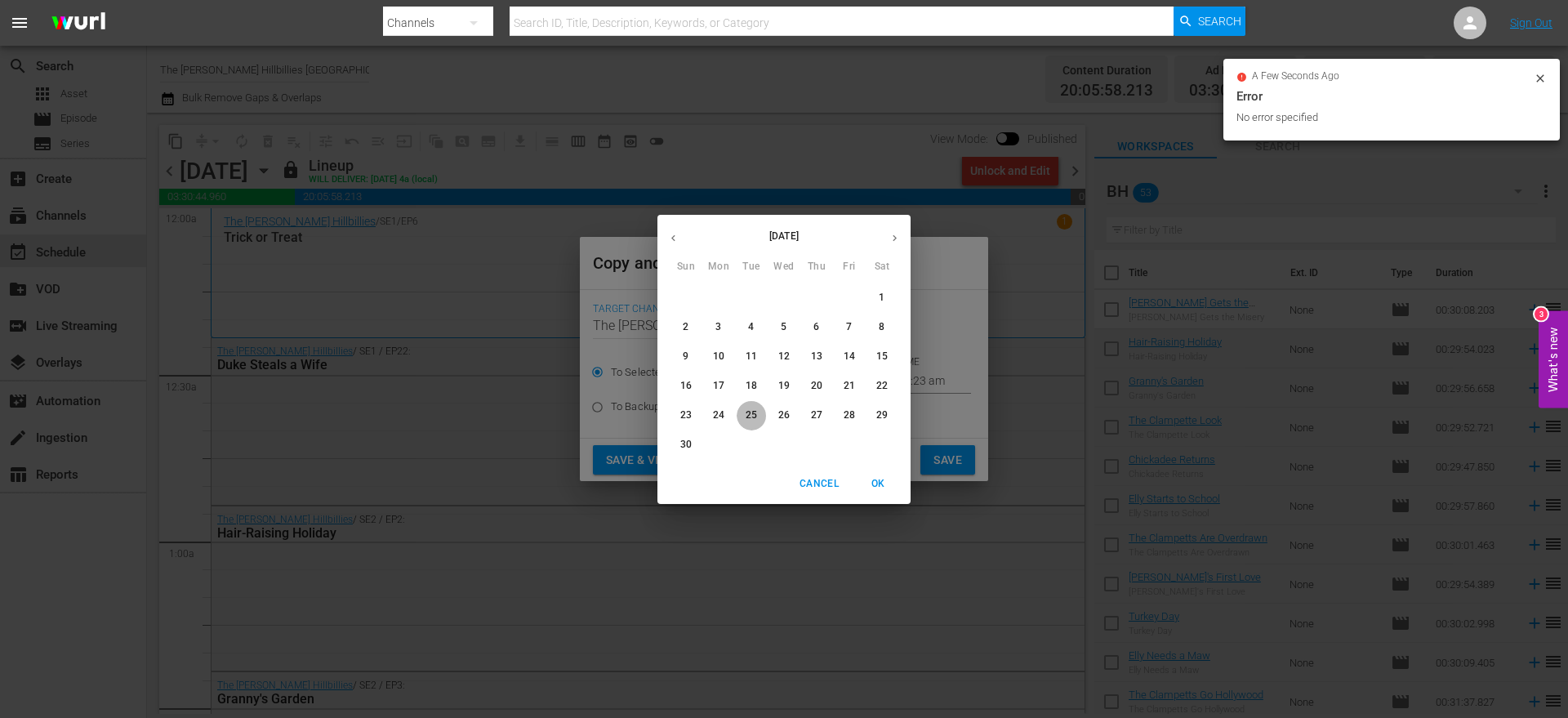
click at [746, 409] on p "25" at bounding box center [751, 415] width 12 height 14
type input "[DATE]"
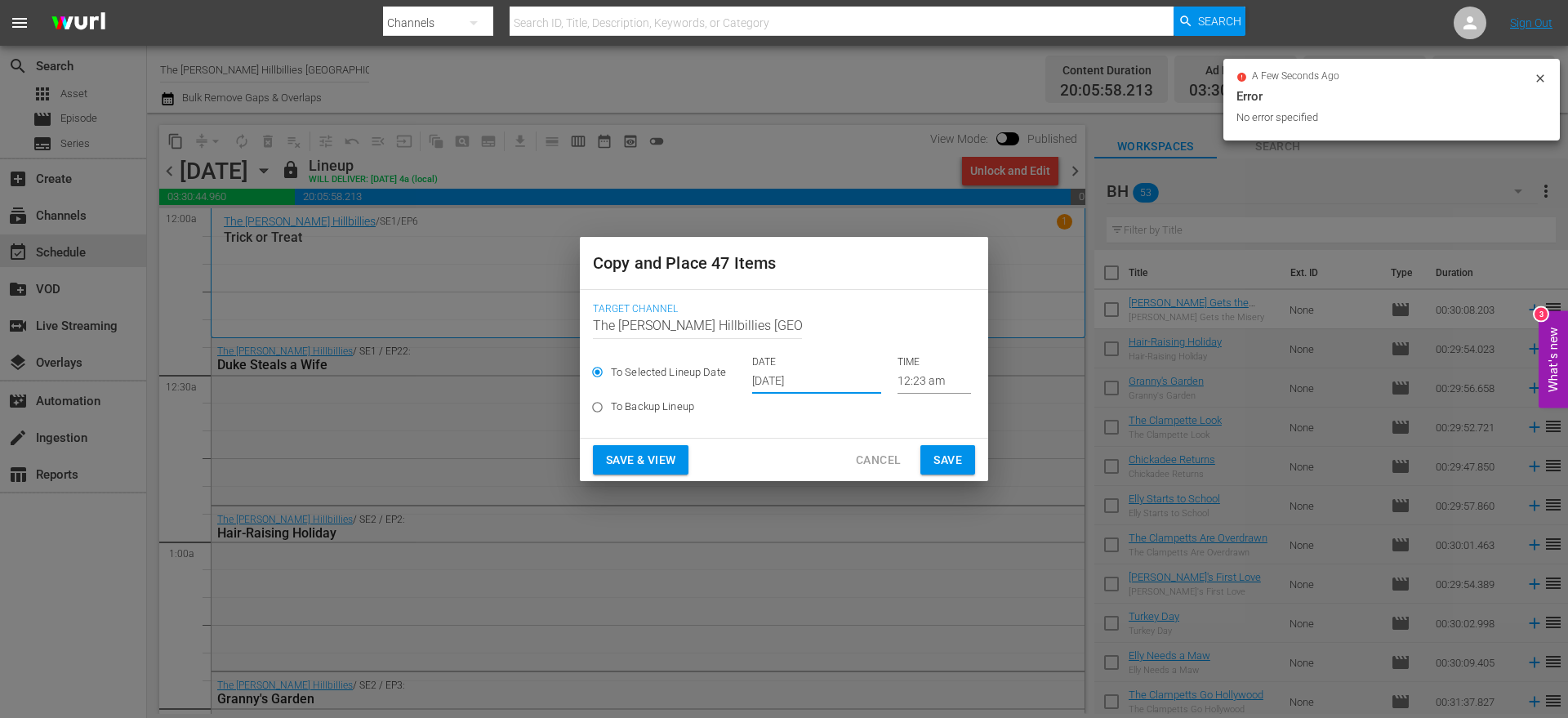
click at [971, 462] on button "Save" at bounding box center [948, 460] width 54 height 31
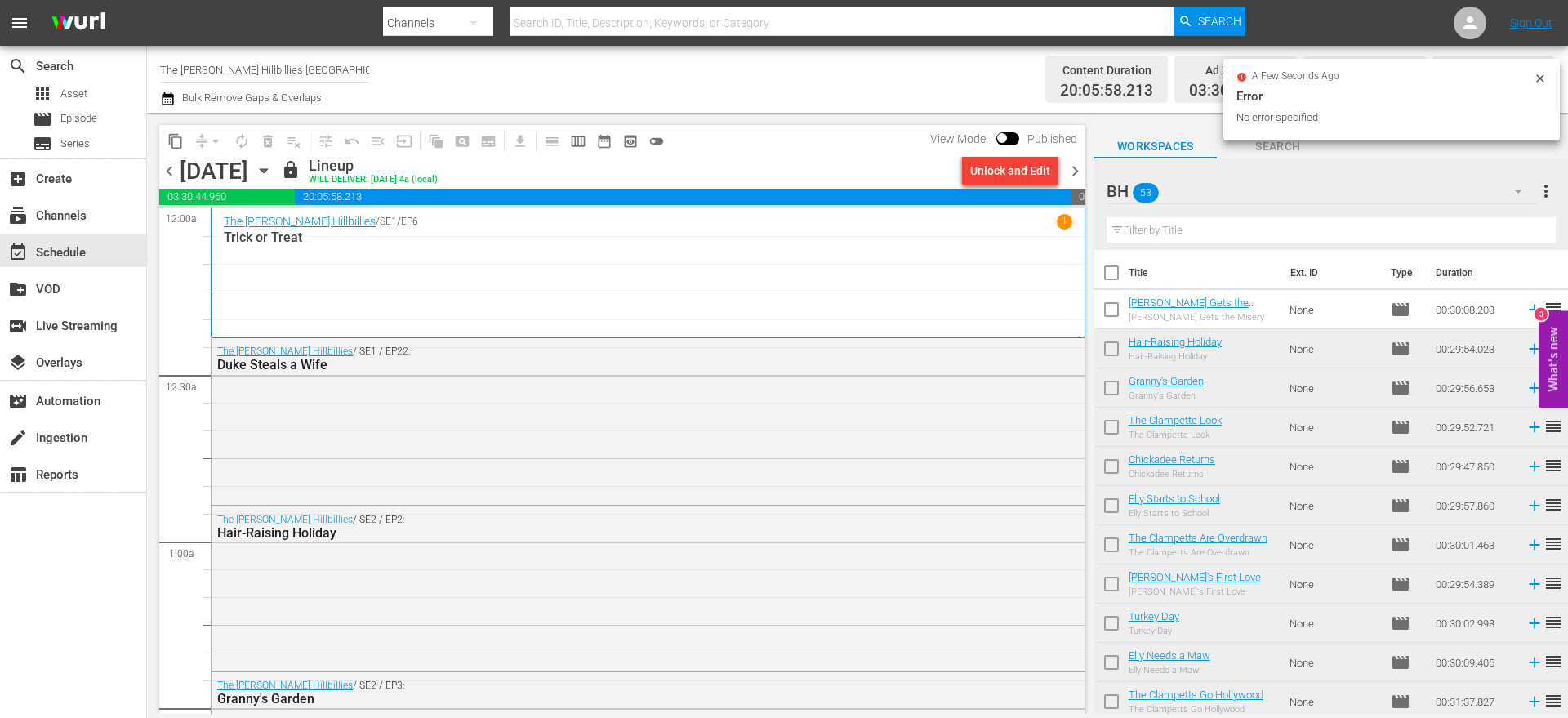
click at [1076, 178] on span "chevron_right" at bounding box center [1075, 171] width 21 height 21
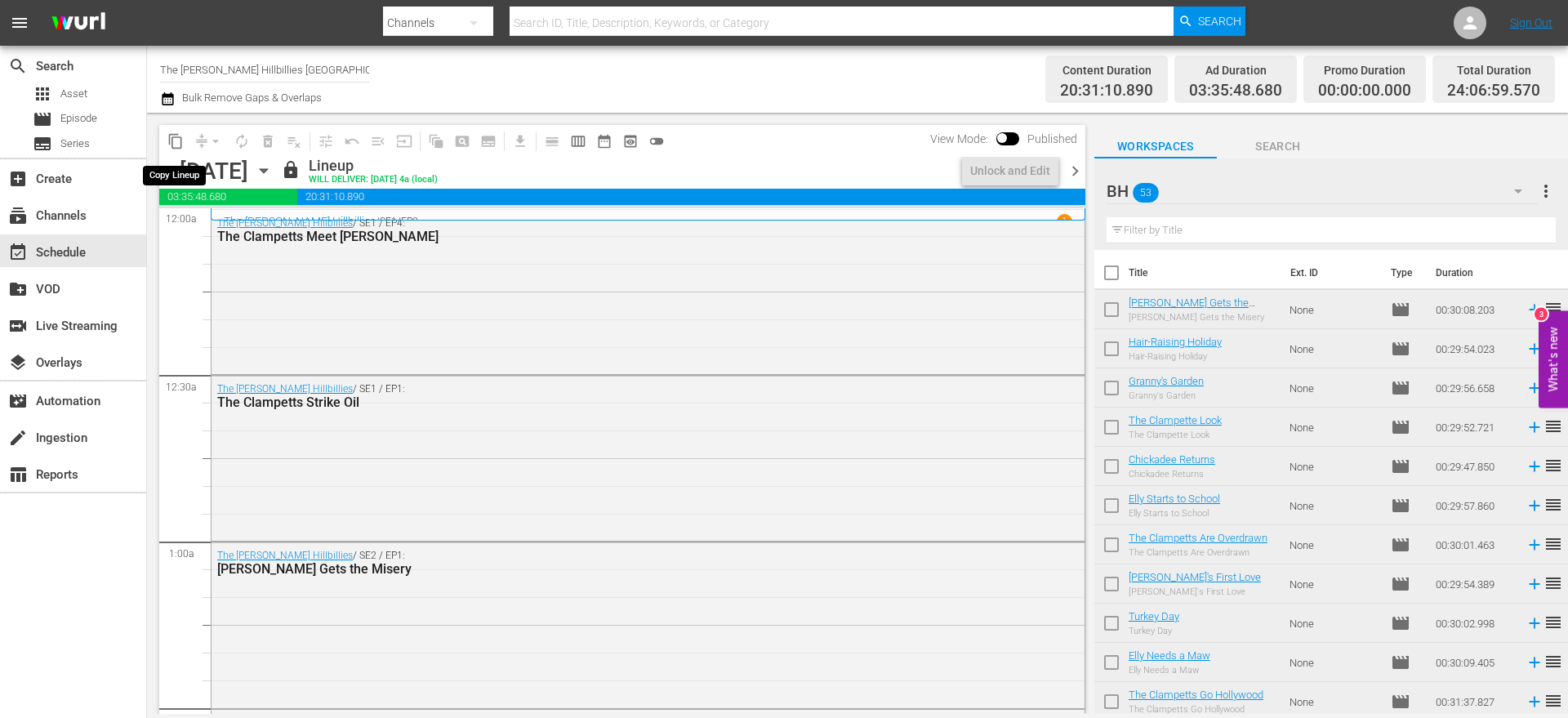
click at [177, 134] on span "content_copy" at bounding box center [176, 142] width 16 height 16
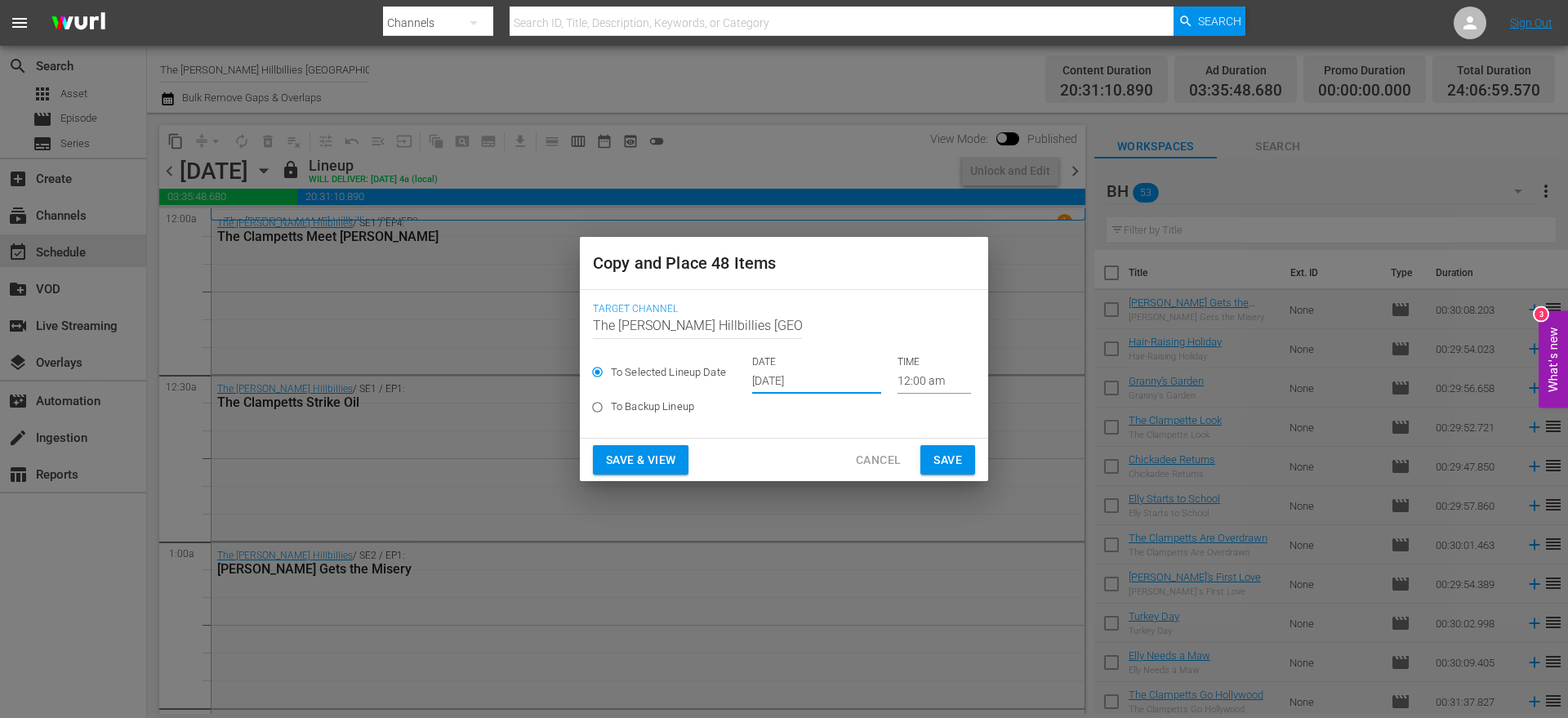
click at [834, 381] on input "[DATE]" at bounding box center [817, 382] width 129 height 25
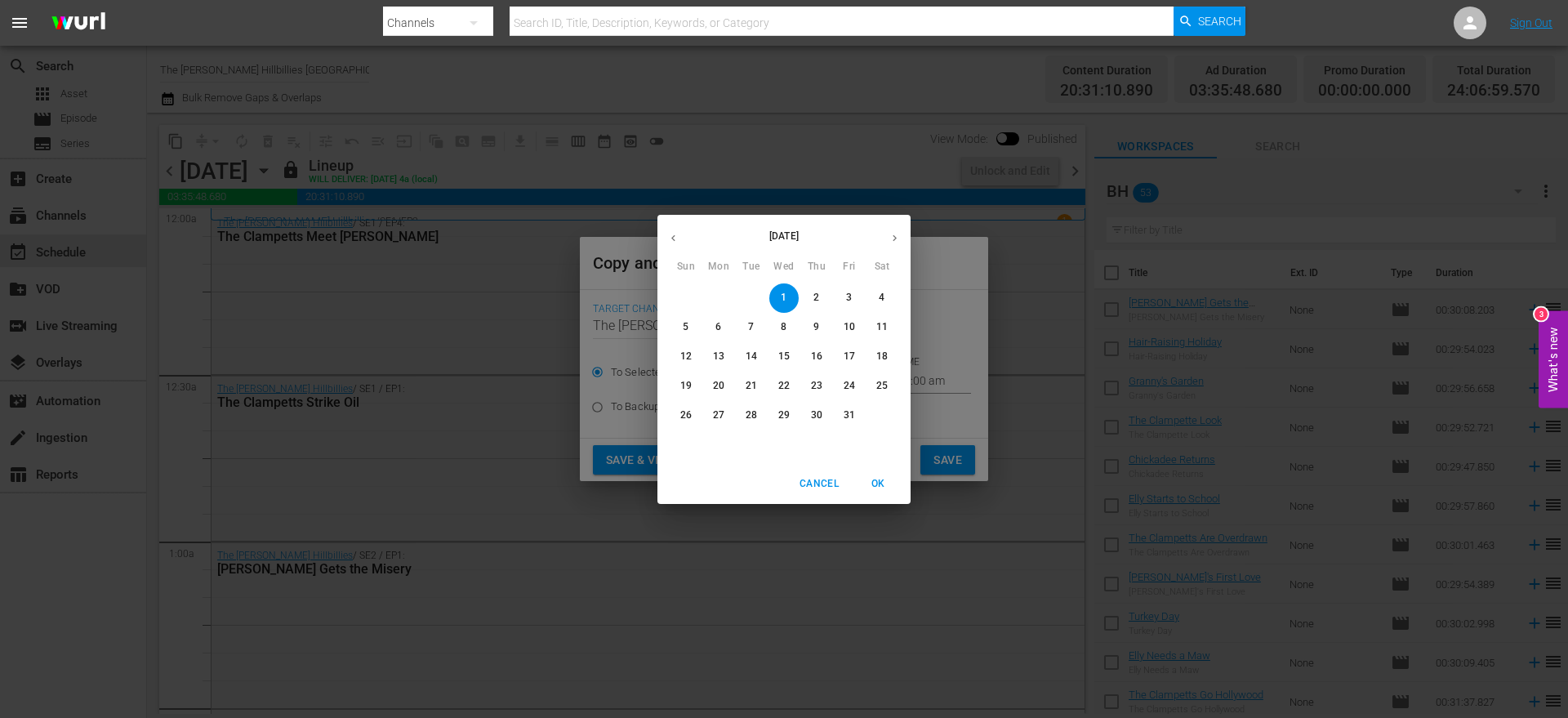
click at [890, 237] on icon "button" at bounding box center [895, 238] width 12 height 12
click at [793, 419] on span "26" at bounding box center [784, 415] width 30 height 14
type input "[DATE]"
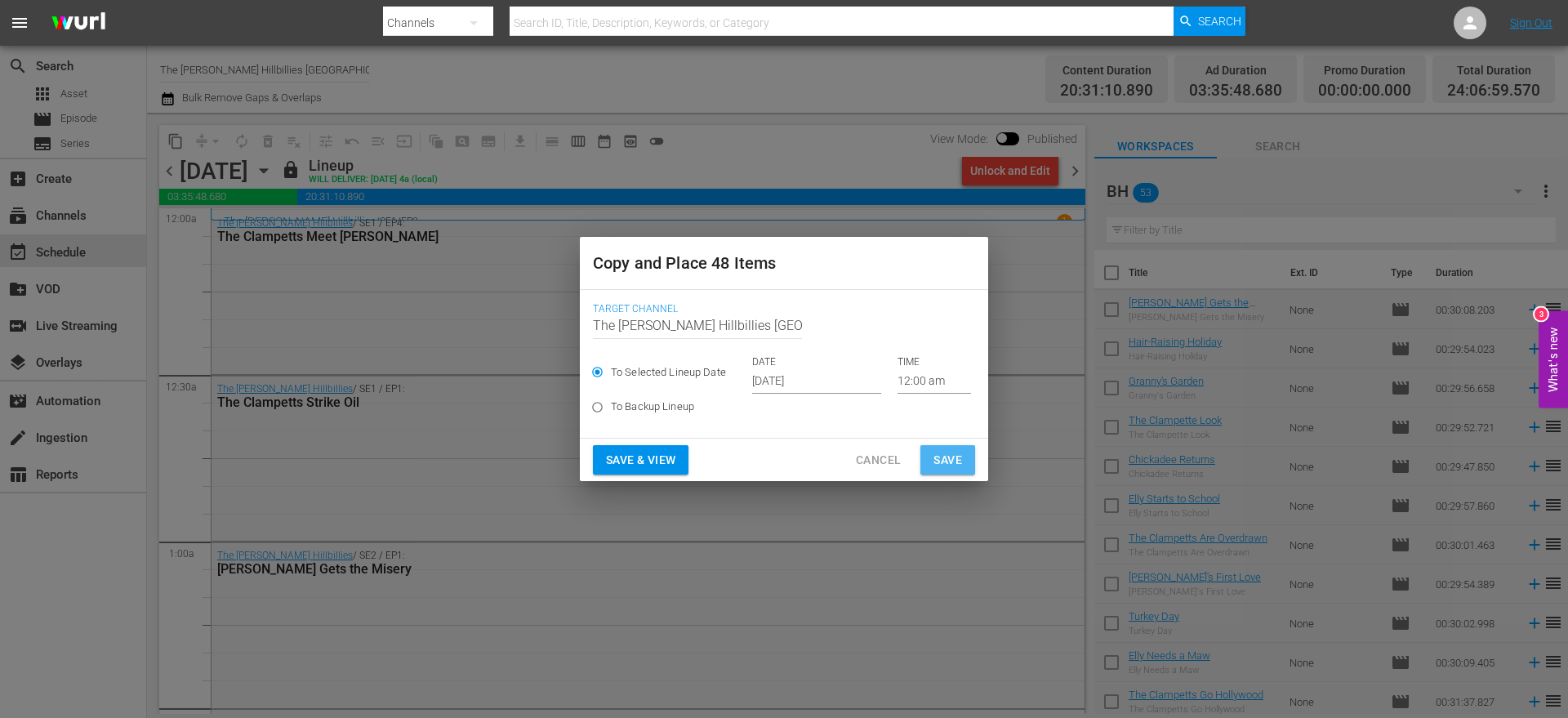
click at [953, 464] on span "Save" at bounding box center [948, 460] width 29 height 21
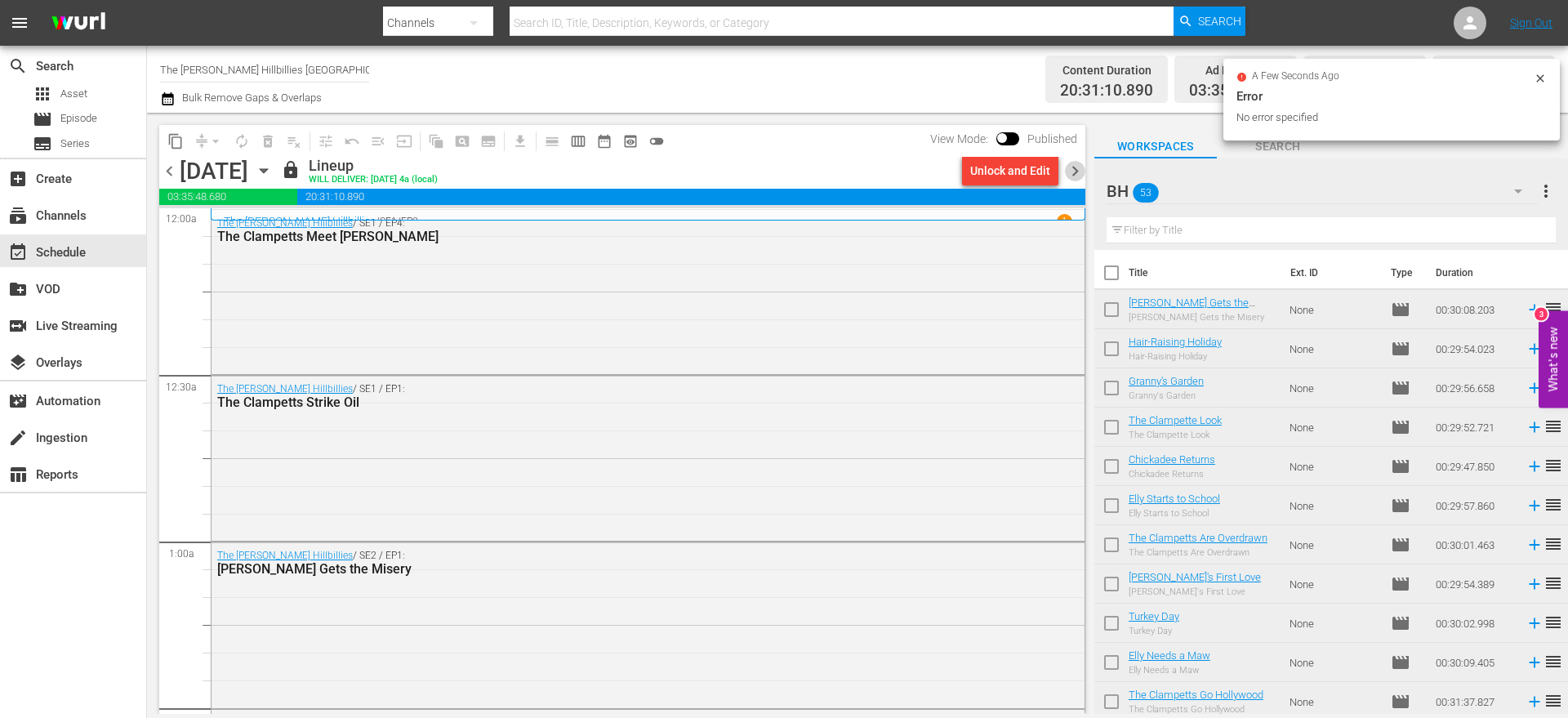
click at [1072, 166] on span "chevron_right" at bounding box center [1075, 171] width 21 height 21
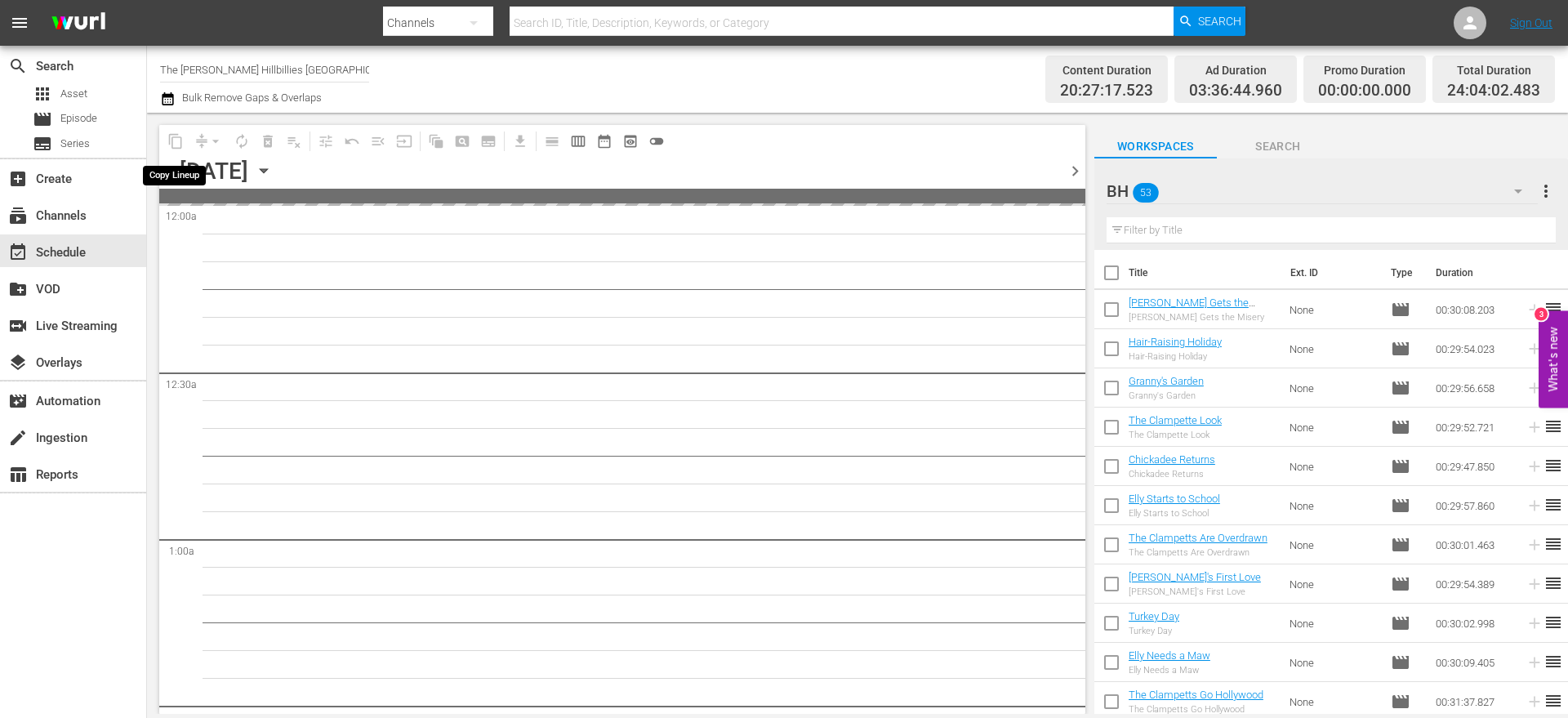
click at [180, 143] on span "content_copy" at bounding box center [176, 142] width 26 height 26
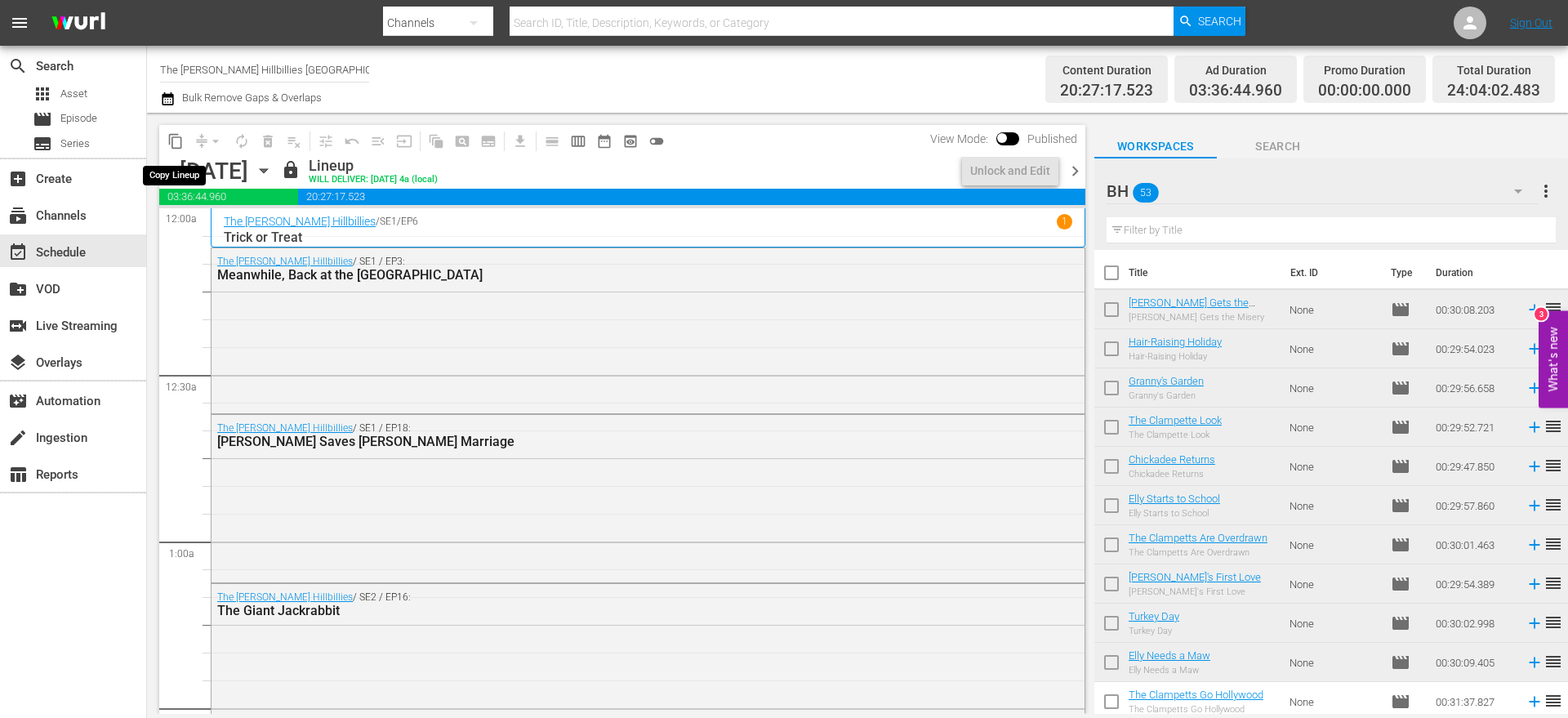
click at [180, 143] on span "content_copy" at bounding box center [176, 142] width 16 height 16
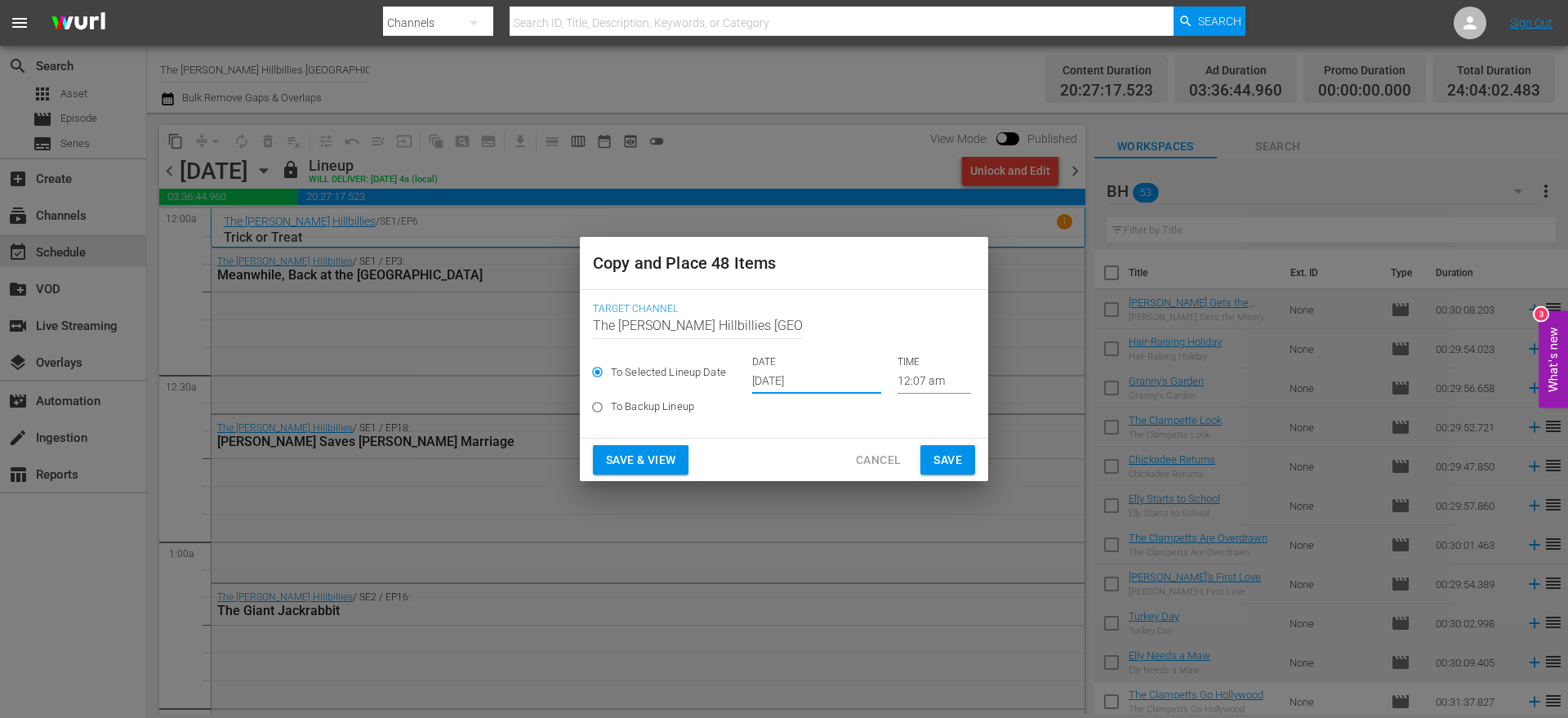
click at [811, 389] on input "[DATE]" at bounding box center [817, 382] width 129 height 25
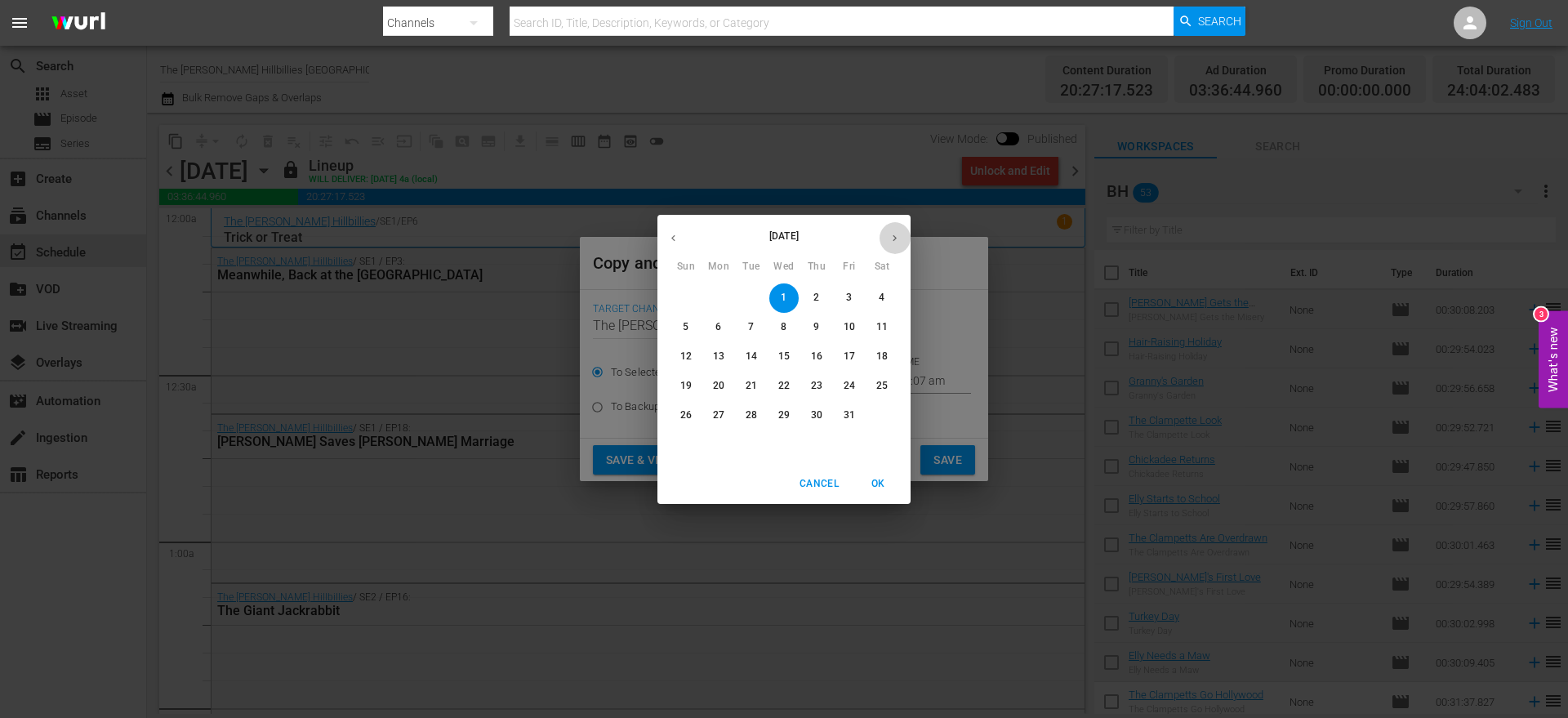
click at [901, 235] on button "button" at bounding box center [895, 238] width 32 height 32
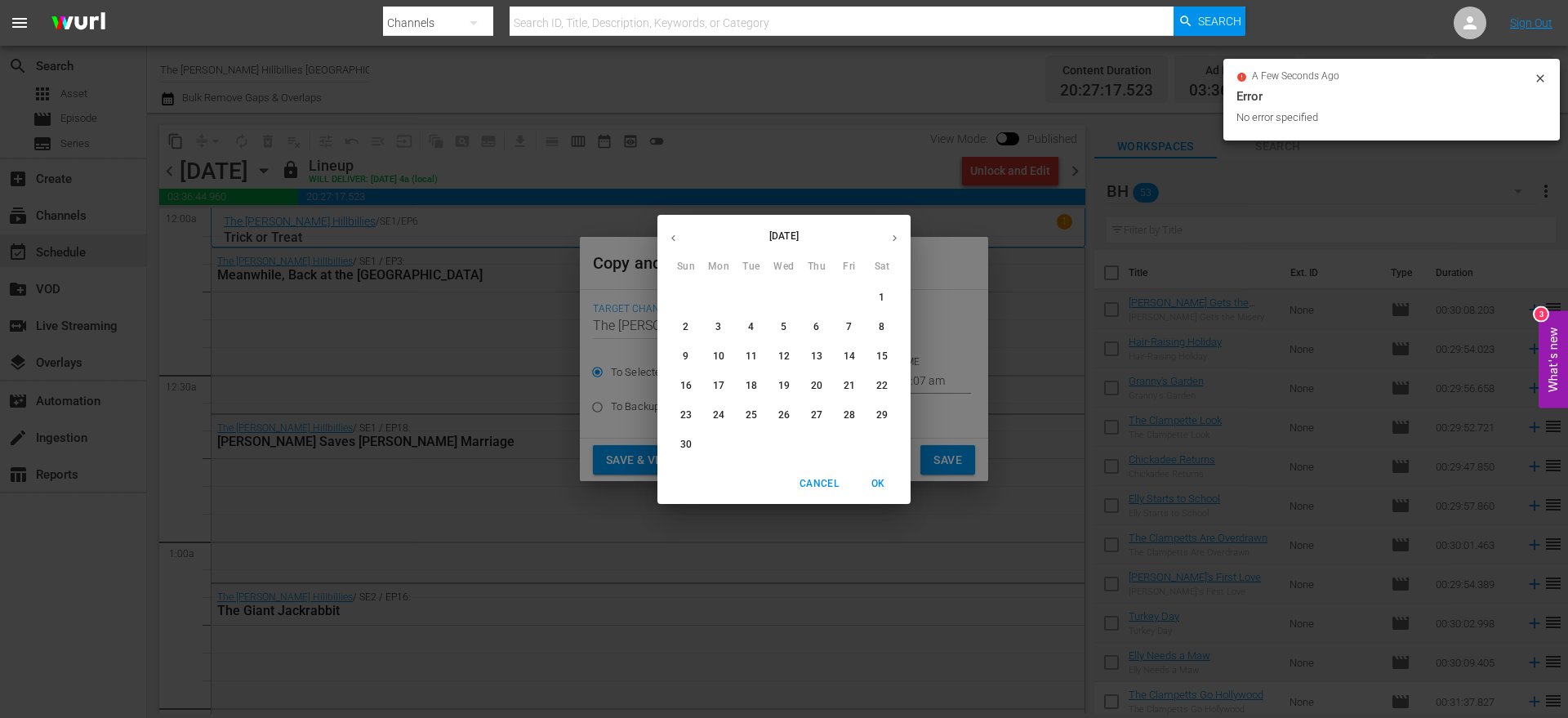
click at [811, 415] on p "27" at bounding box center [817, 415] width 12 height 14
type input "[DATE]"
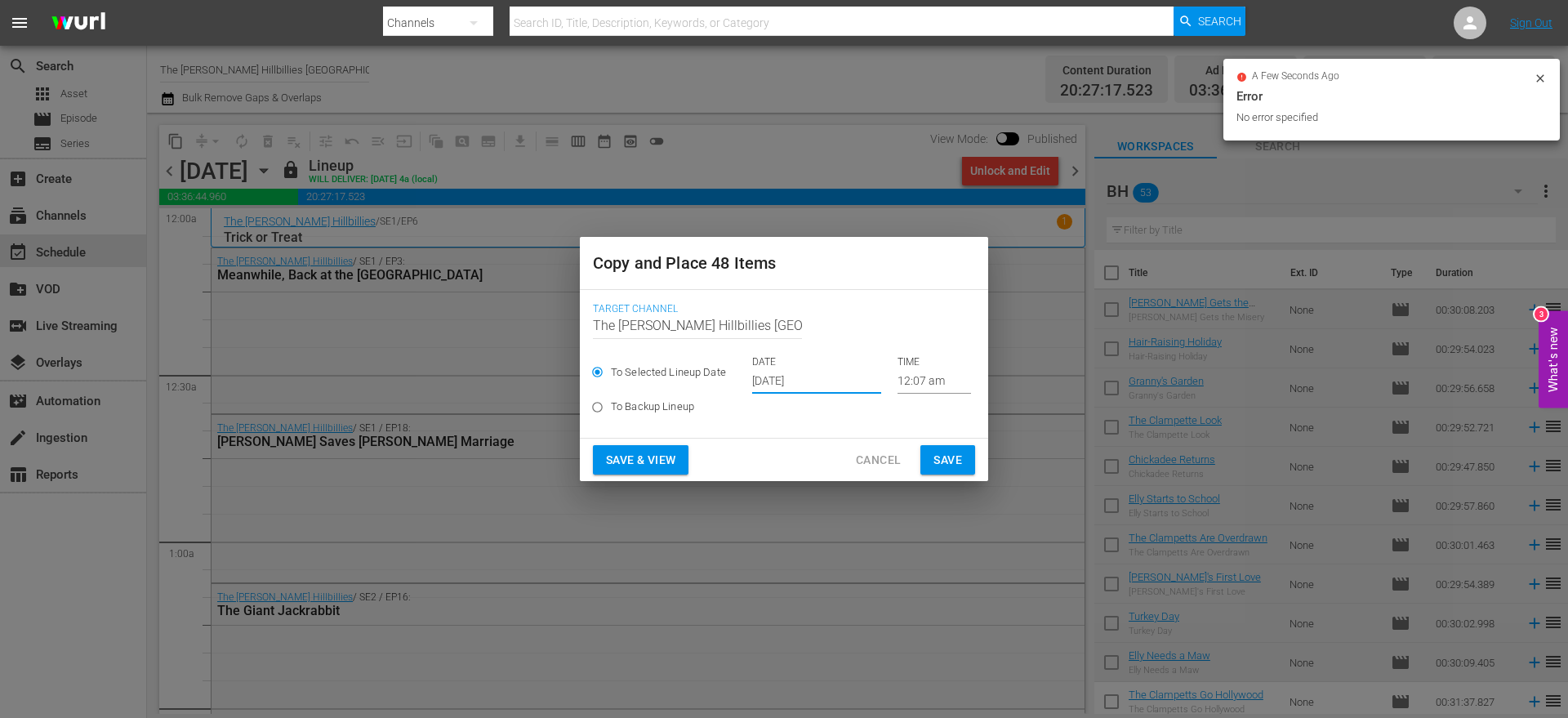
click at [962, 485] on div "Copy and Place 48 Items Target Channel Channel Title The [PERSON_NAME] Hillbill…" at bounding box center [784, 359] width 1568 height 718
click at [950, 461] on span "Save" at bounding box center [948, 460] width 29 height 21
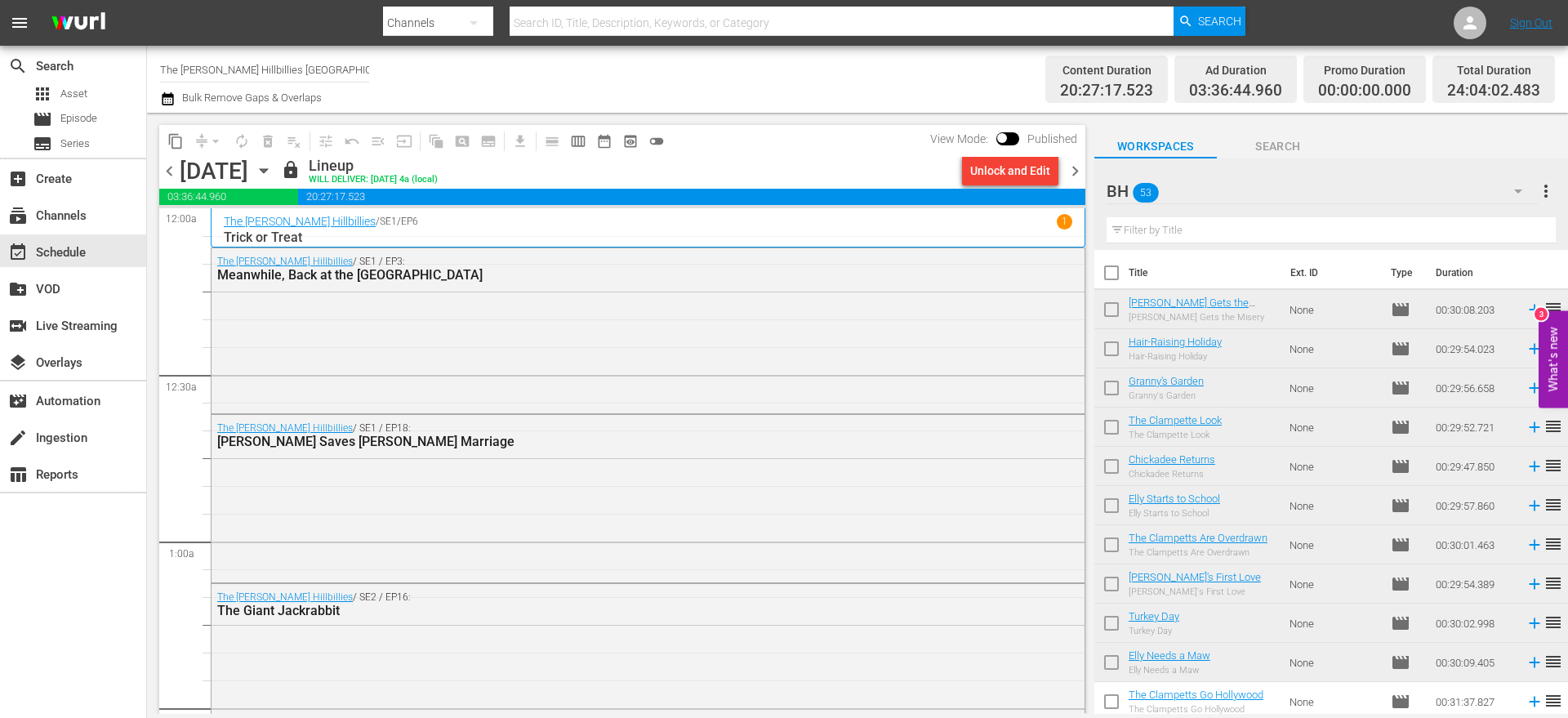
click at [165, 106] on icon "button" at bounding box center [167, 99] width 16 height 20
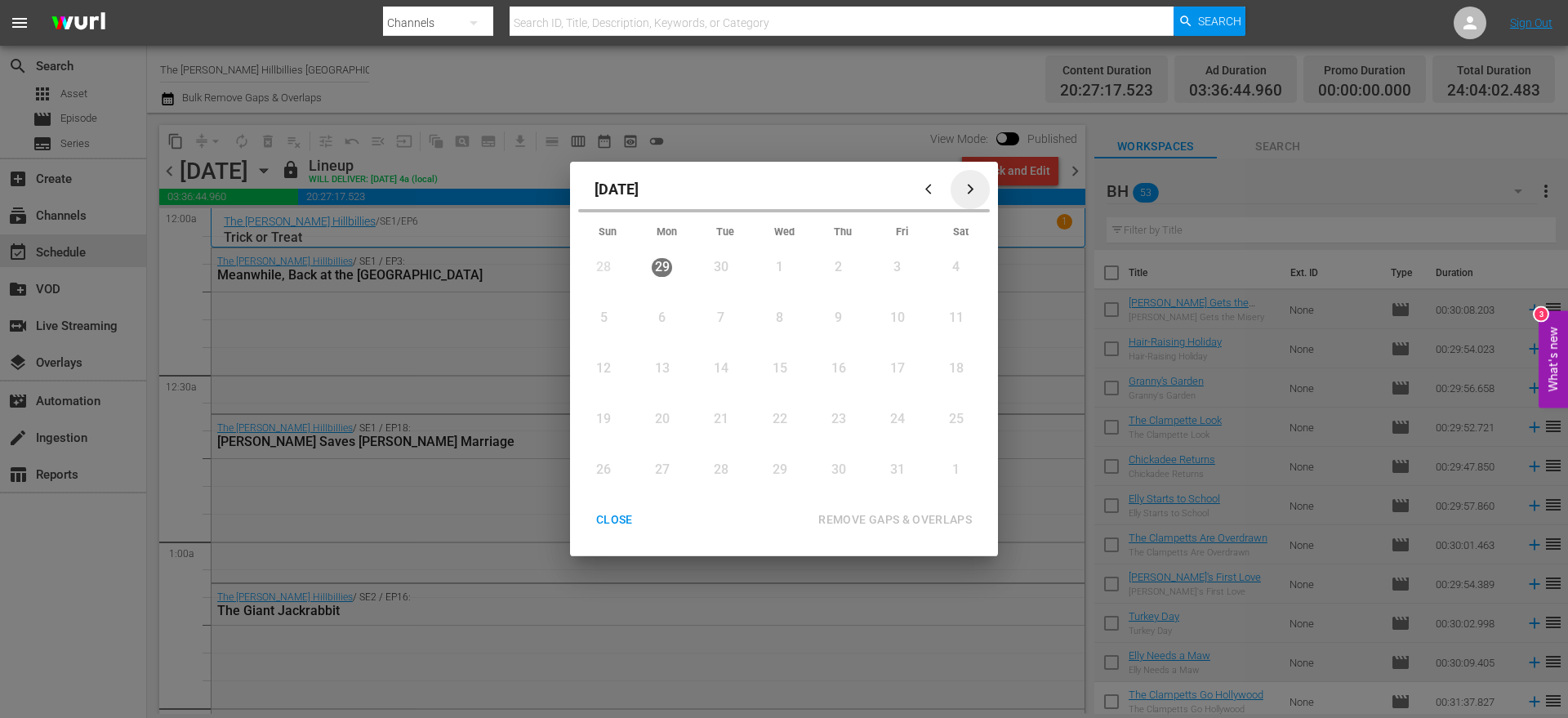
click at [971, 187] on icon "button" at bounding box center [971, 190] width 7 height 11
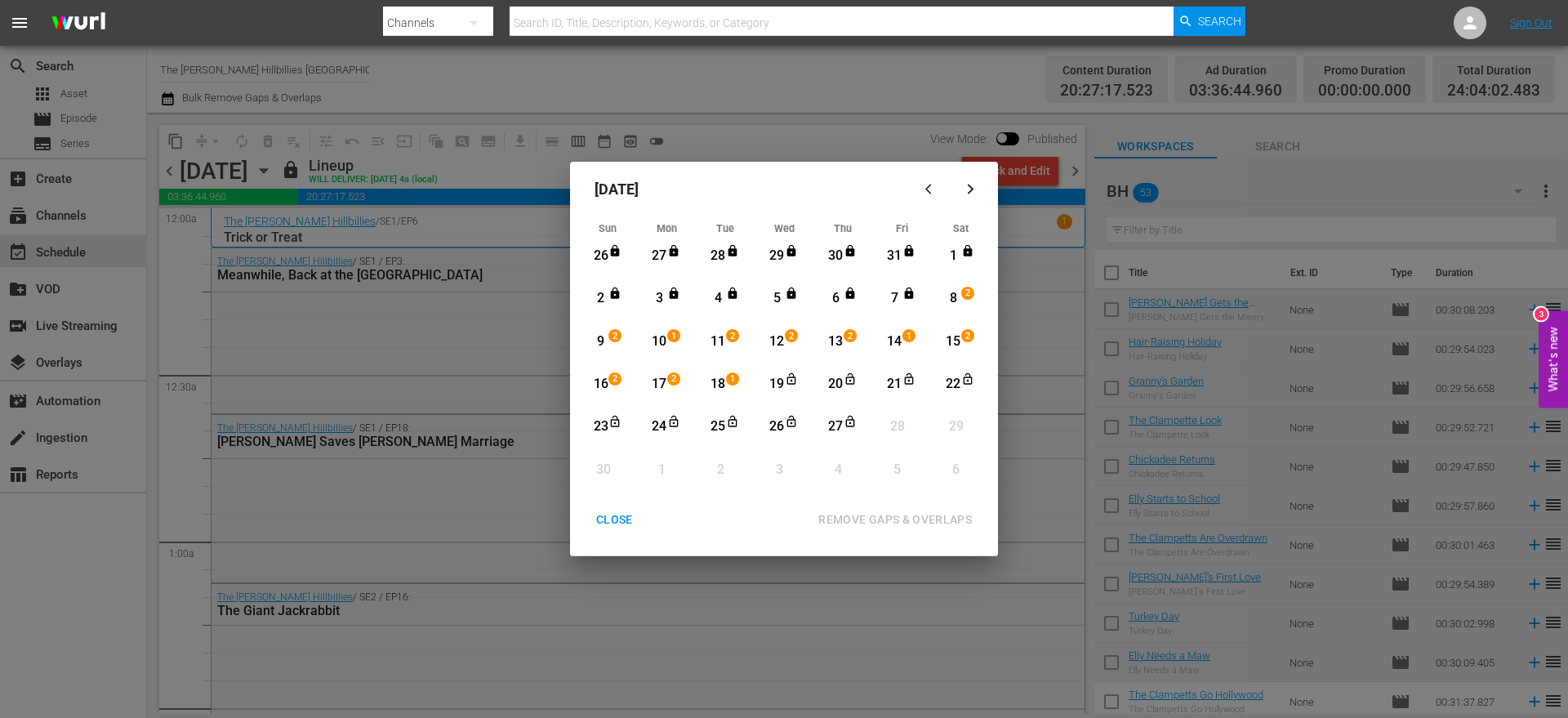
click at [724, 384] on div "18" at bounding box center [718, 384] width 21 height 19
click at [827, 420] on div "27" at bounding box center [835, 427] width 21 height 19
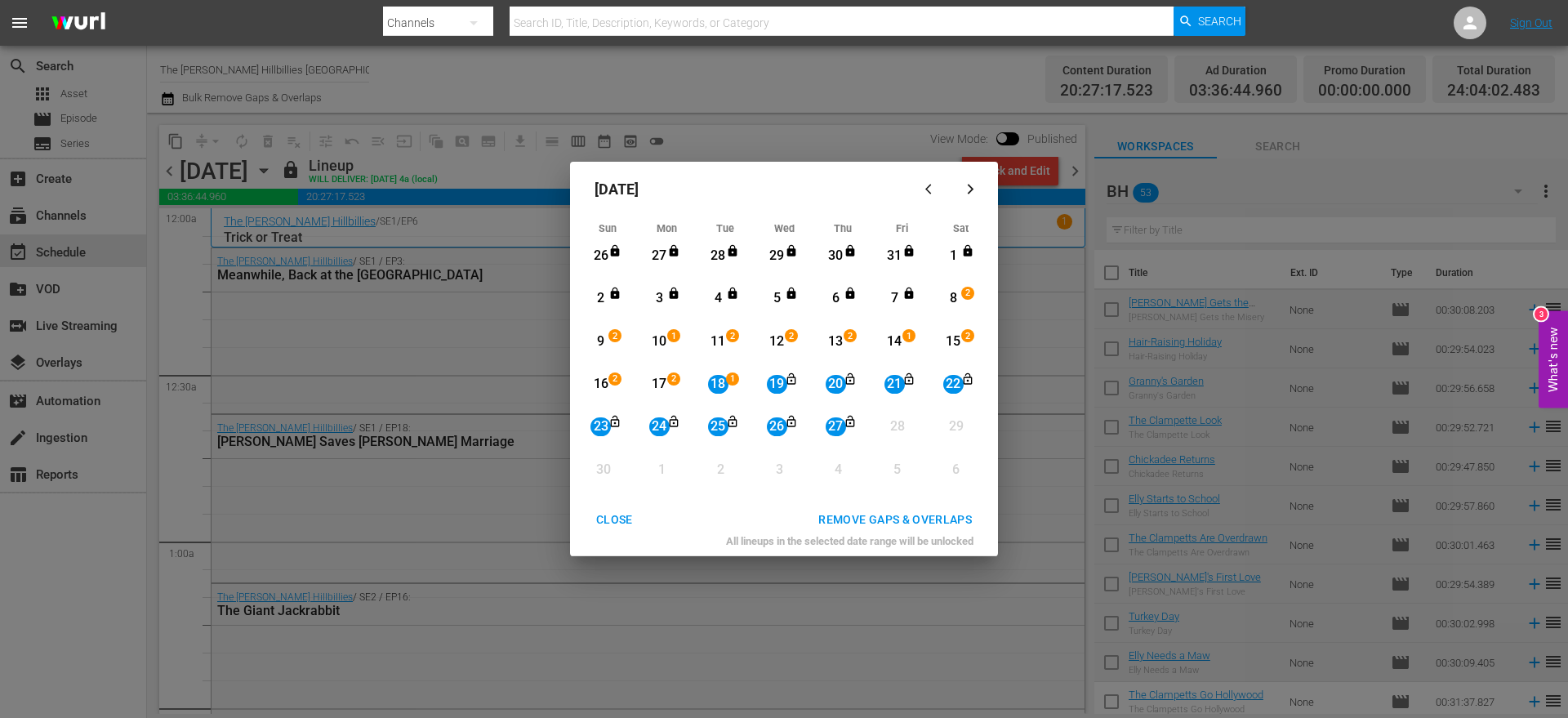
click at [872, 514] on div "REMOVE GAPS & OVERLAPS" at bounding box center [895, 520] width 180 height 21
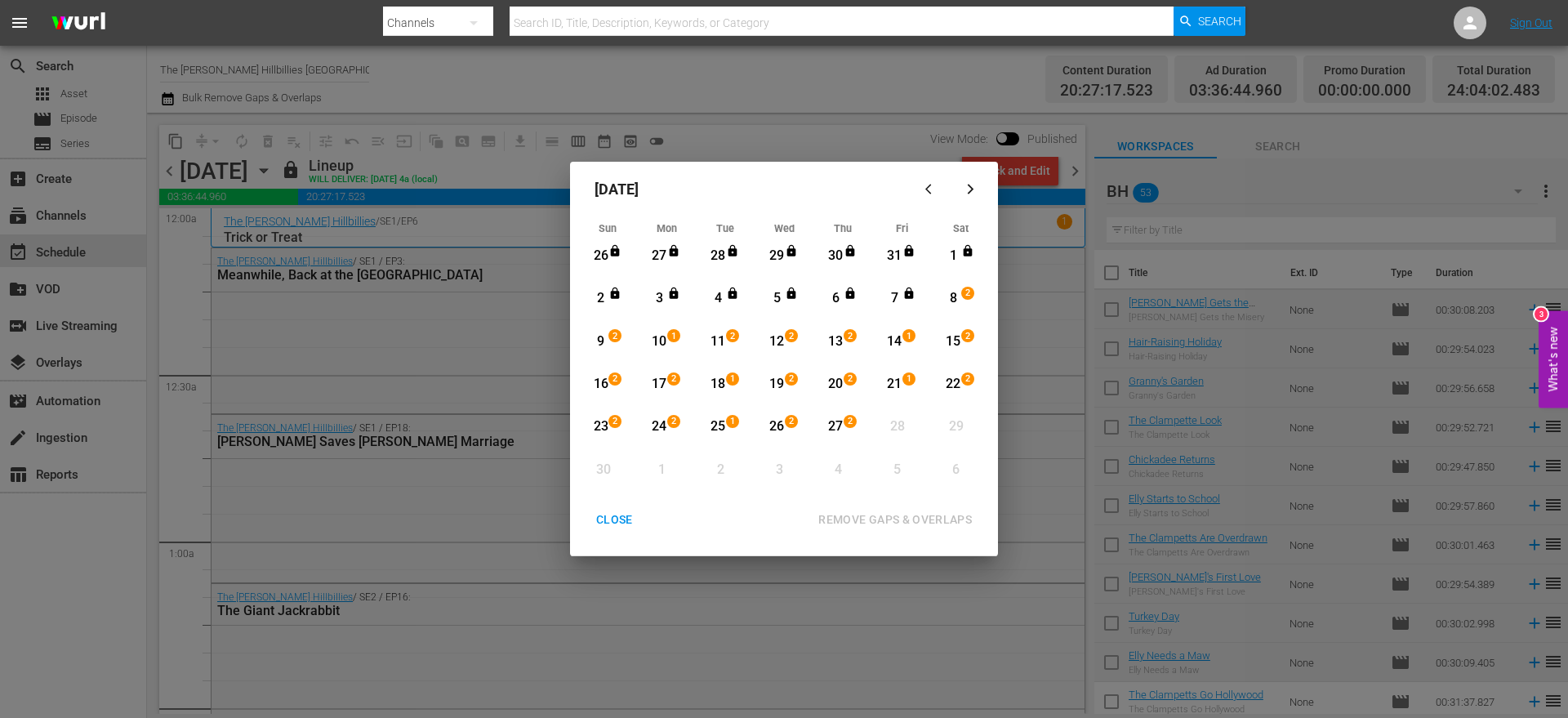
click at [872, 515] on div "REMOVE GAPS & OVERLAPS" at bounding box center [821, 520] width 339 height 31
click at [614, 520] on div "CLOSE" at bounding box center [615, 520] width 63 height 21
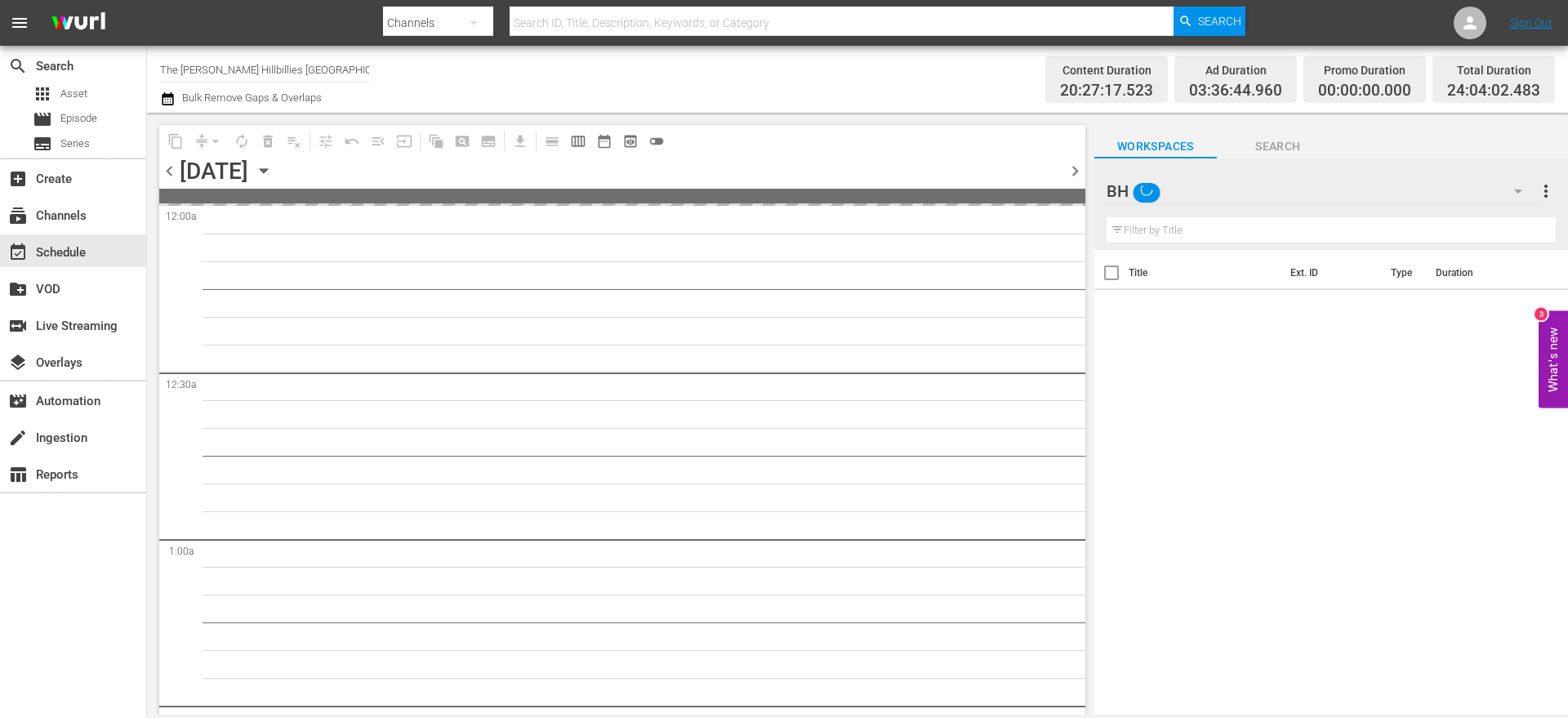
click at [1068, 177] on span "chevron_right" at bounding box center [1075, 171] width 21 height 21
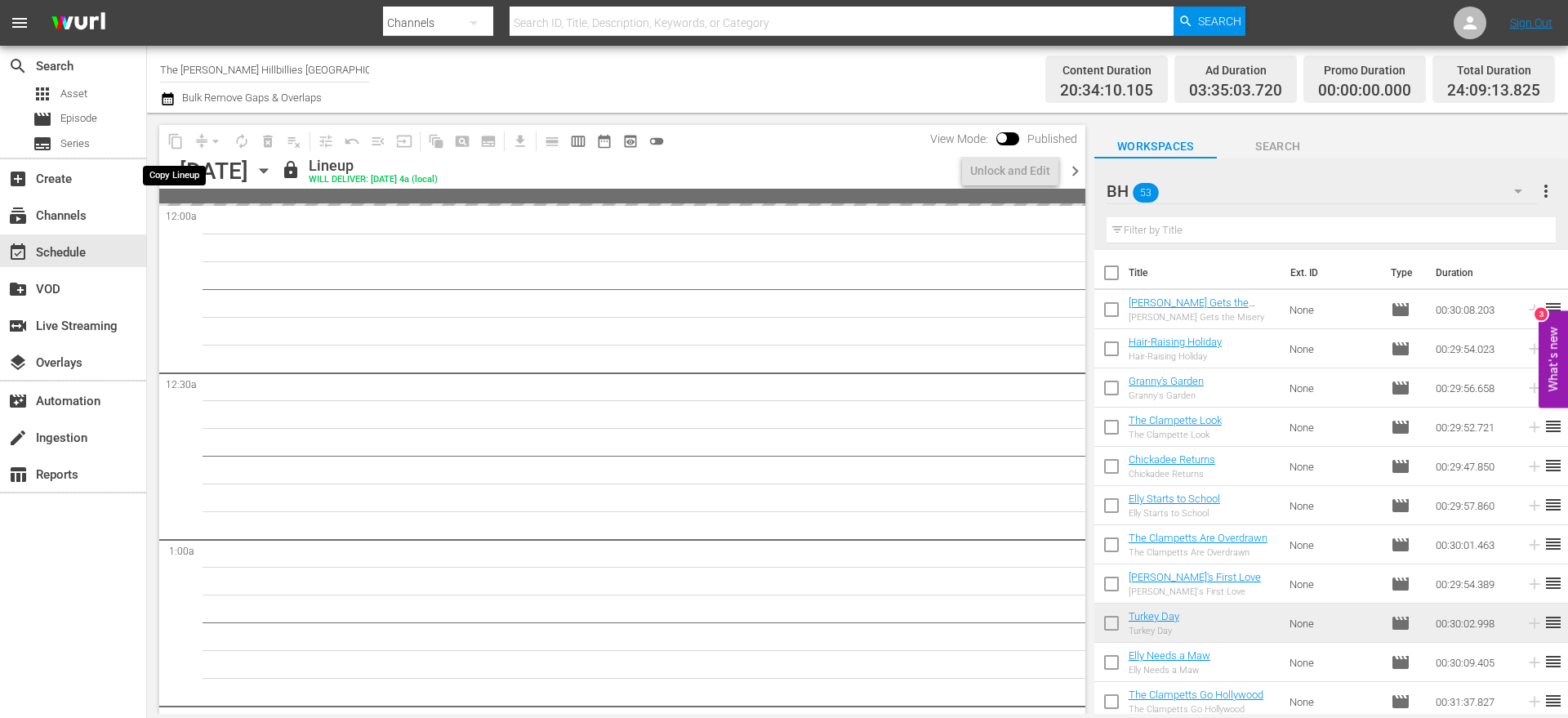
click at [176, 141] on span "content_copy" at bounding box center [176, 142] width 26 height 26
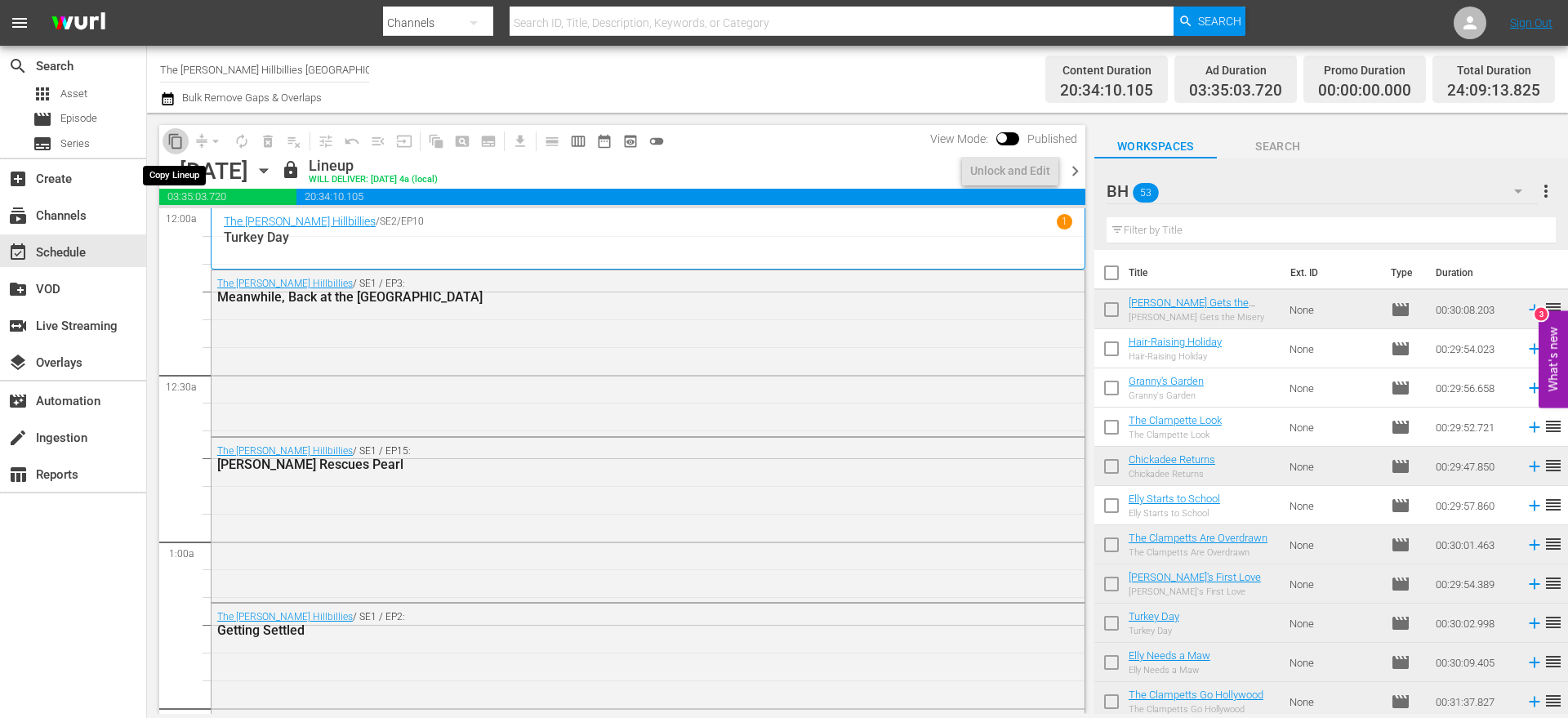
click at [176, 141] on span "content_copy" at bounding box center [176, 142] width 16 height 16
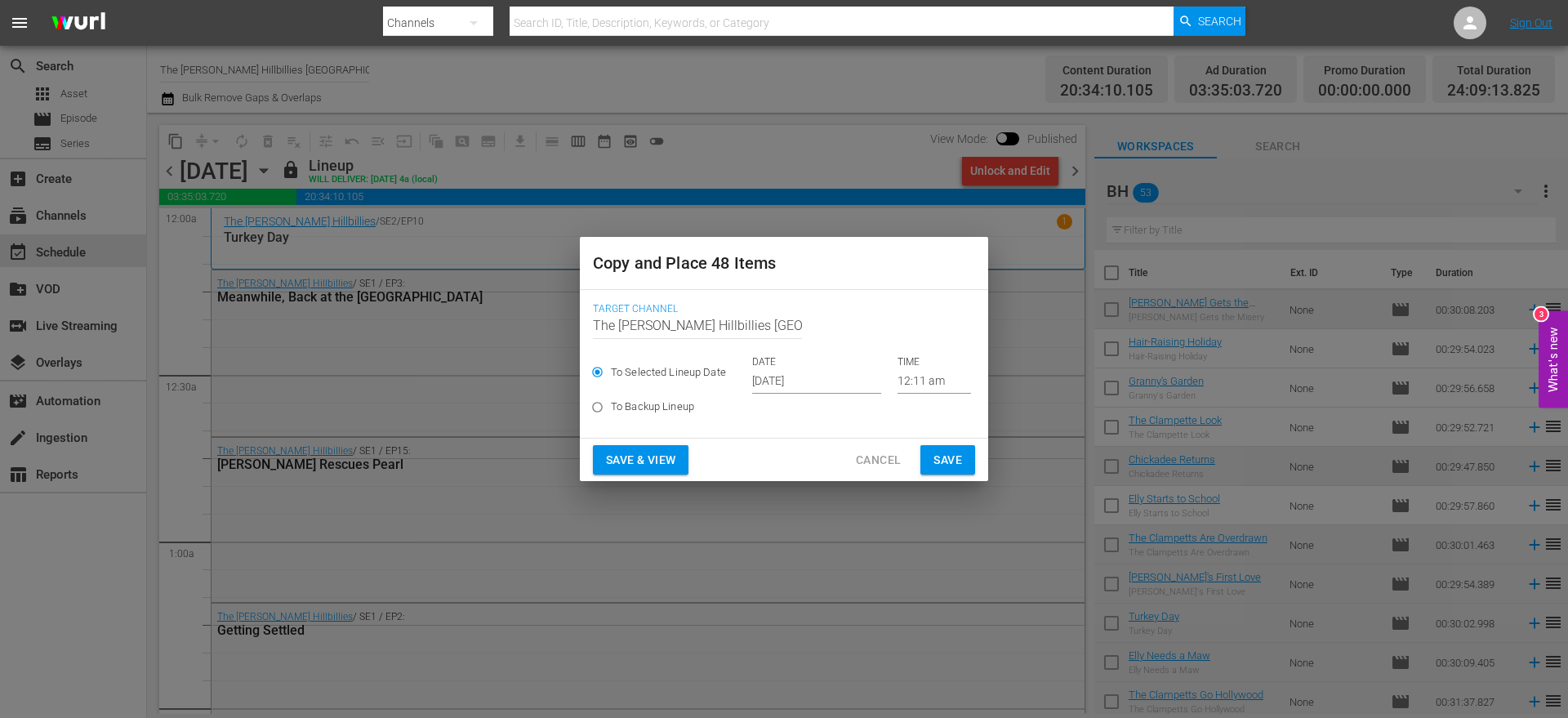
click at [827, 385] on input "[DATE]" at bounding box center [817, 382] width 129 height 25
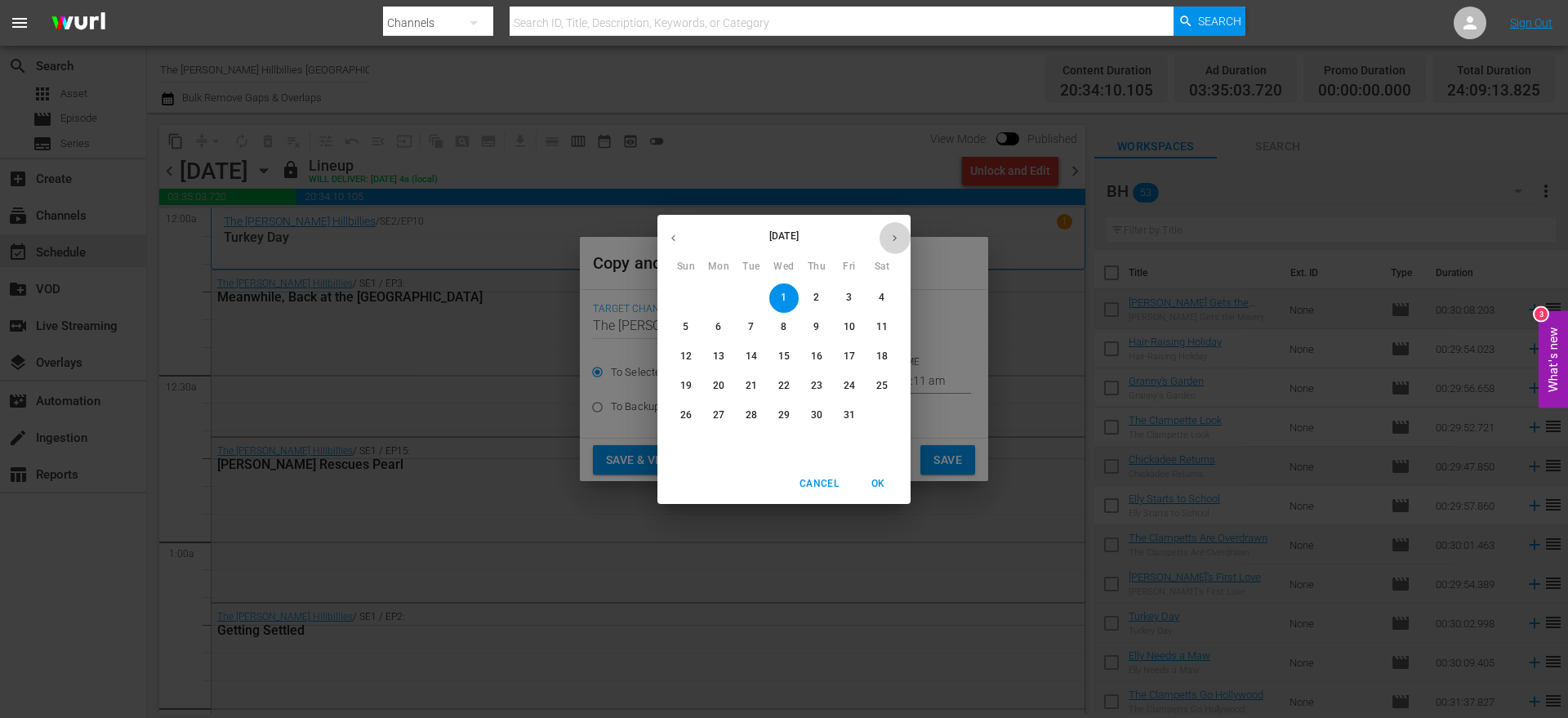
click at [898, 232] on icon "button" at bounding box center [895, 238] width 12 height 12
click at [848, 409] on p "28" at bounding box center [850, 415] width 12 height 14
type input "[DATE]"
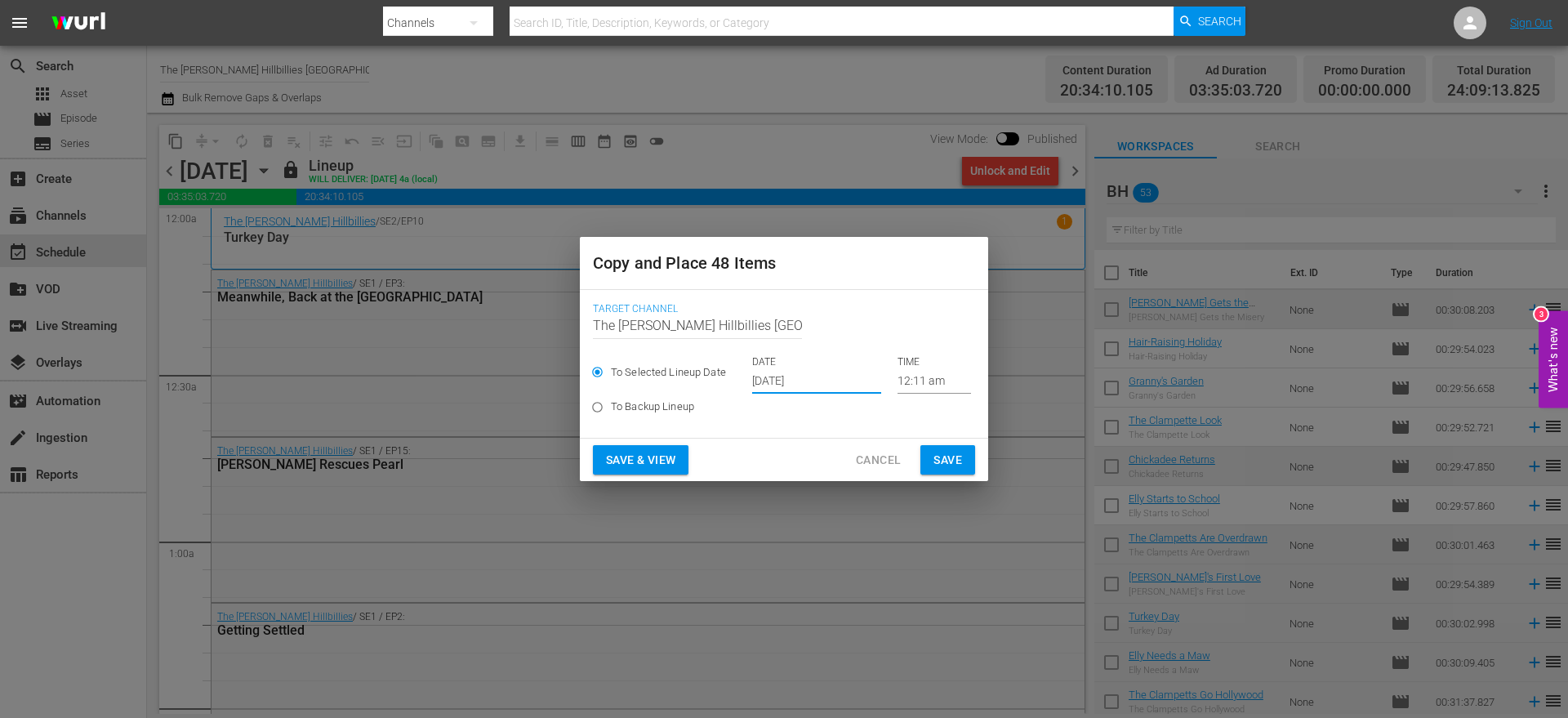
click at [937, 460] on span "Save" at bounding box center [948, 460] width 29 height 21
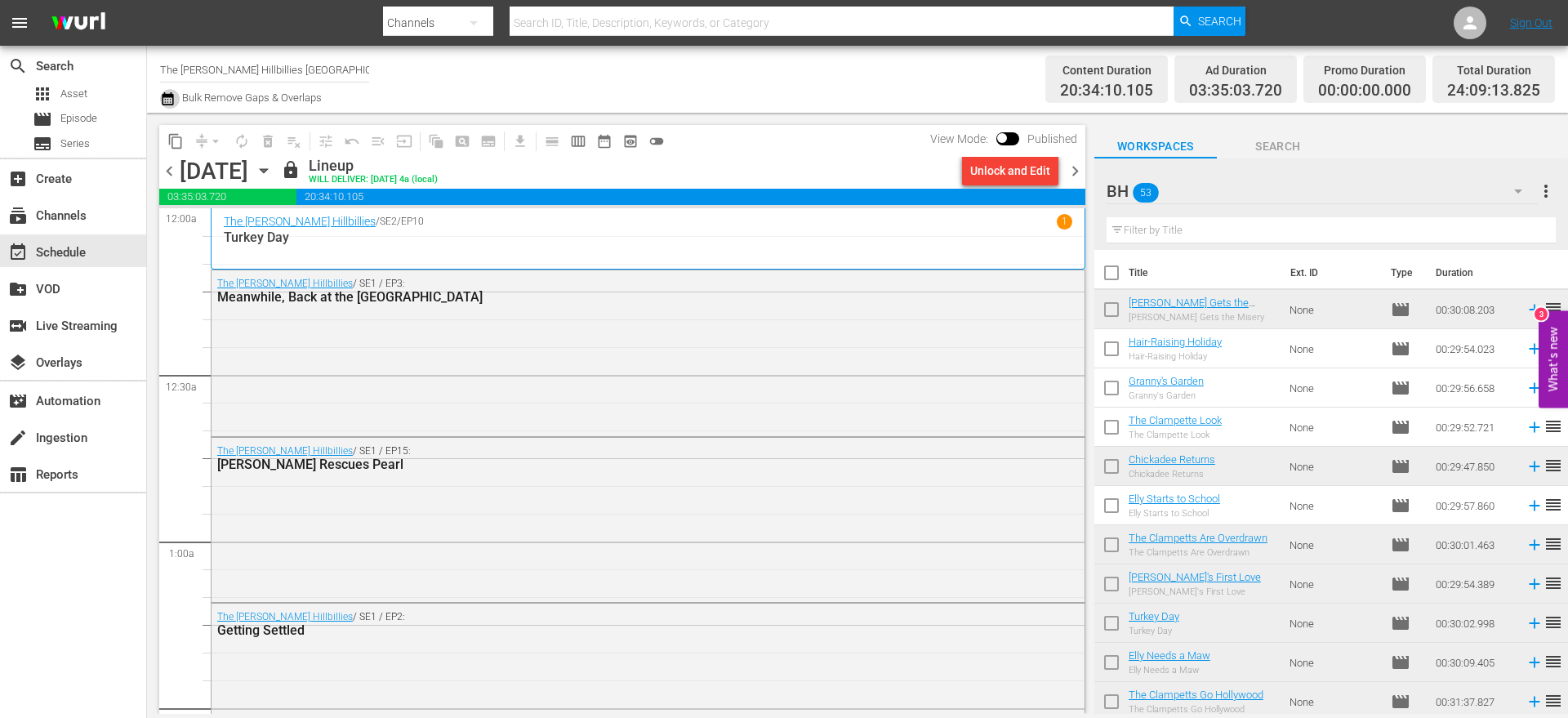
click at [171, 98] on icon "button" at bounding box center [167, 99] width 16 height 20
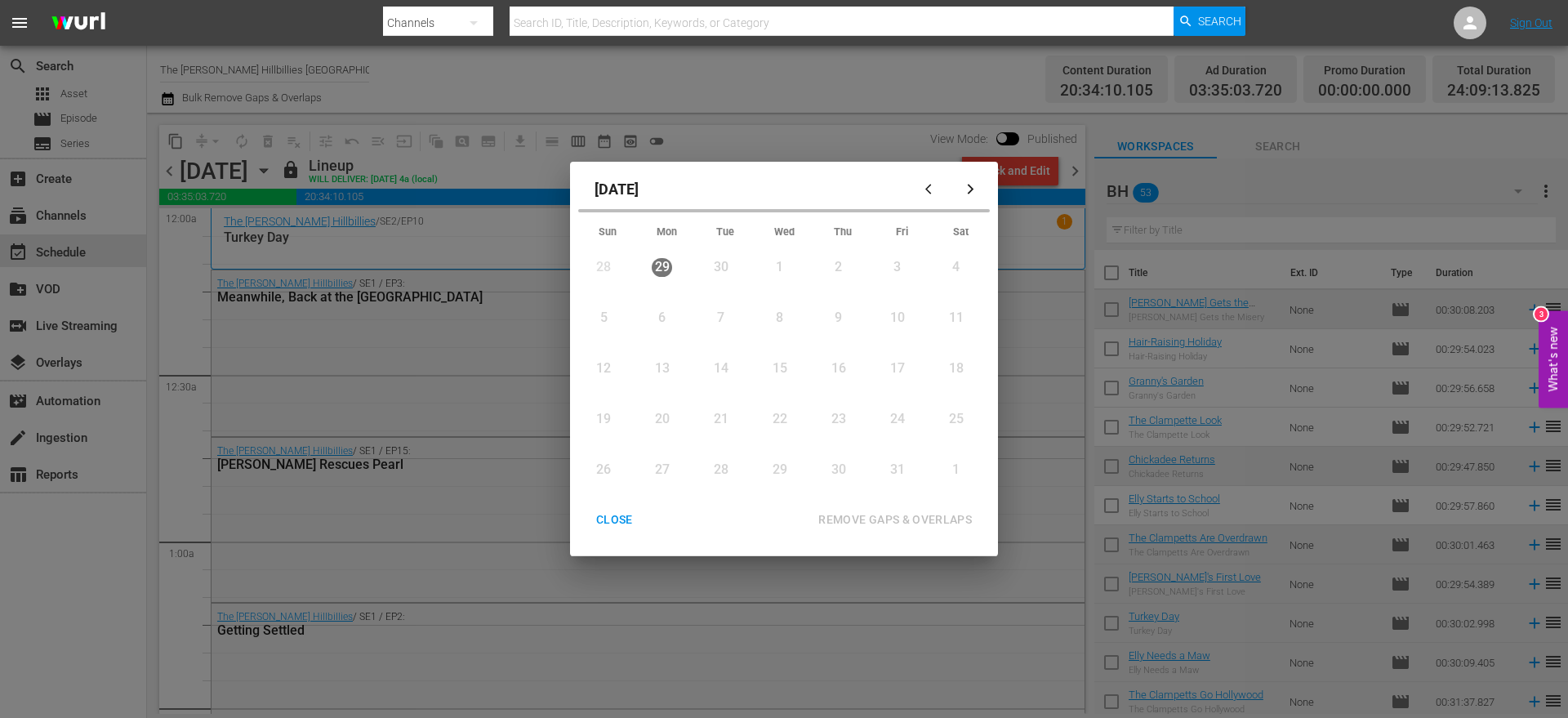
click at [964, 196] on button "button" at bounding box center [971, 190] width 40 height 40
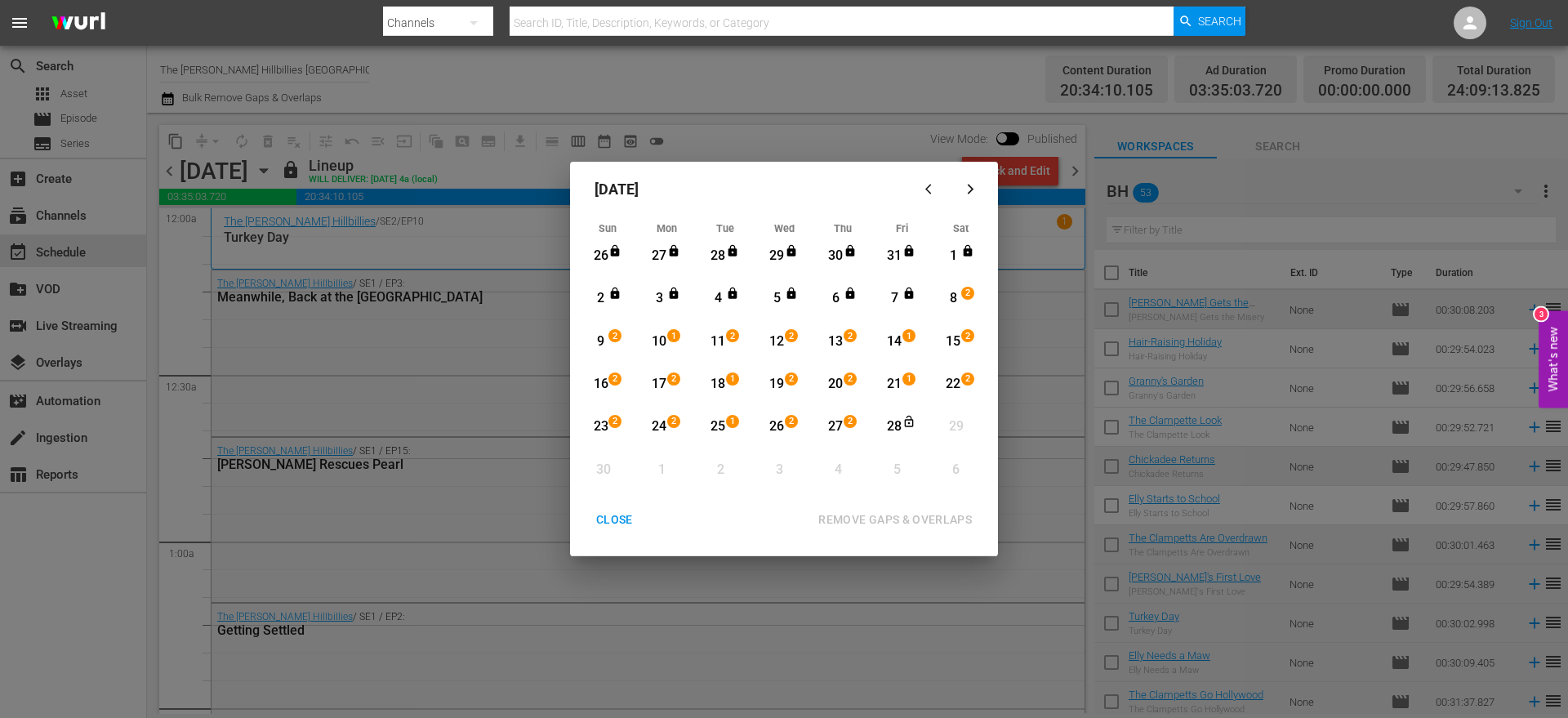
click at [948, 298] on div "8" at bounding box center [953, 298] width 21 height 19
click at [887, 429] on div "28" at bounding box center [895, 427] width 21 height 19
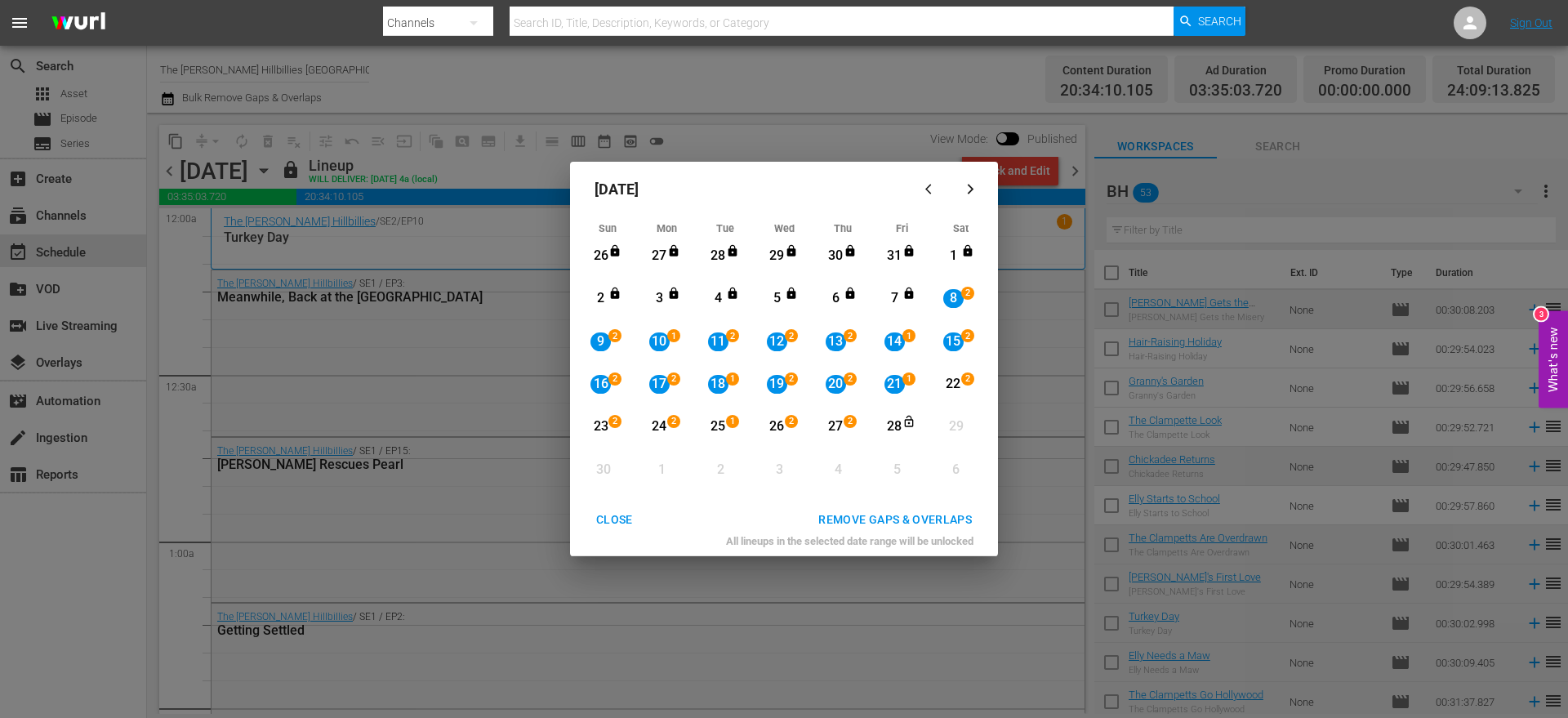
click at [946, 379] on div "22" at bounding box center [953, 384] width 21 height 19
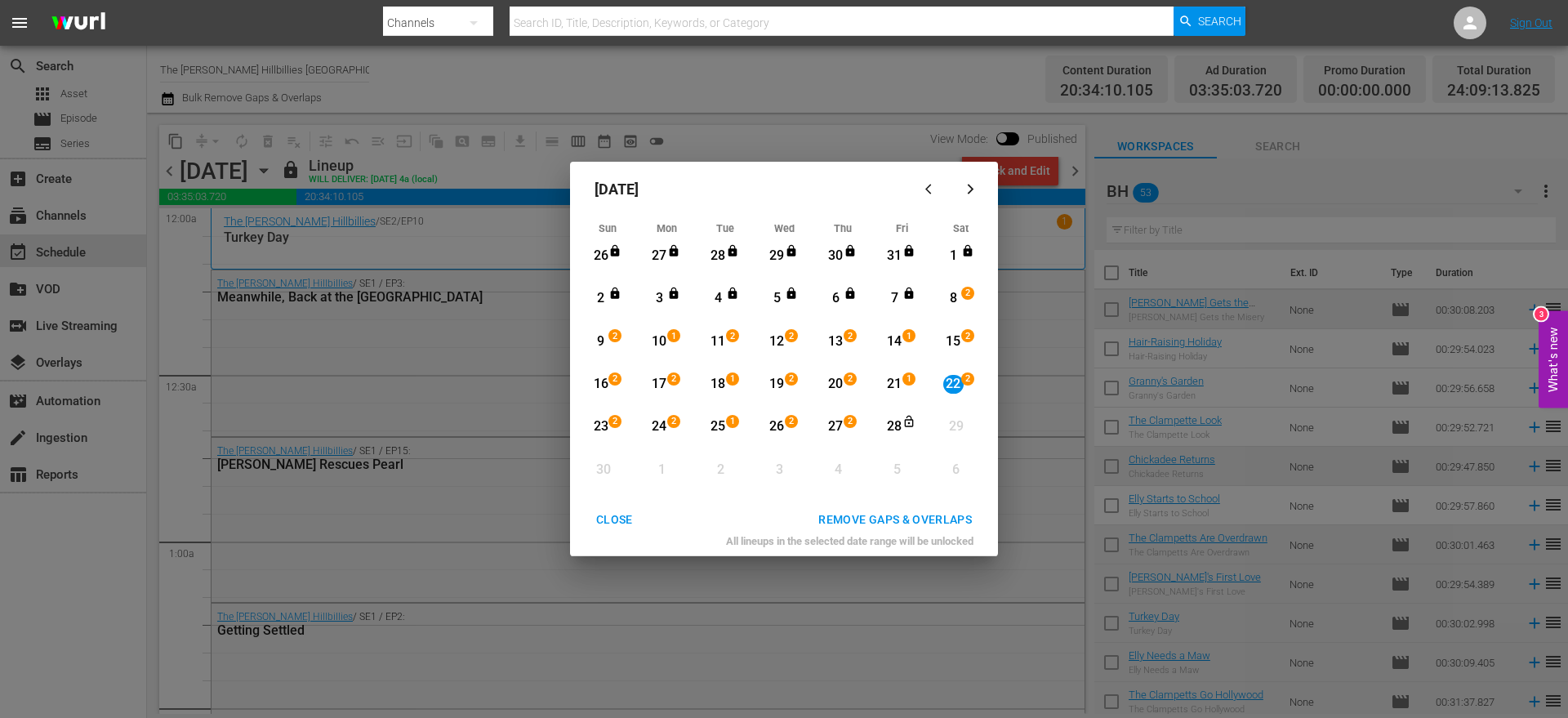
click at [615, 516] on div "CLOSE" at bounding box center [615, 520] width 63 height 21
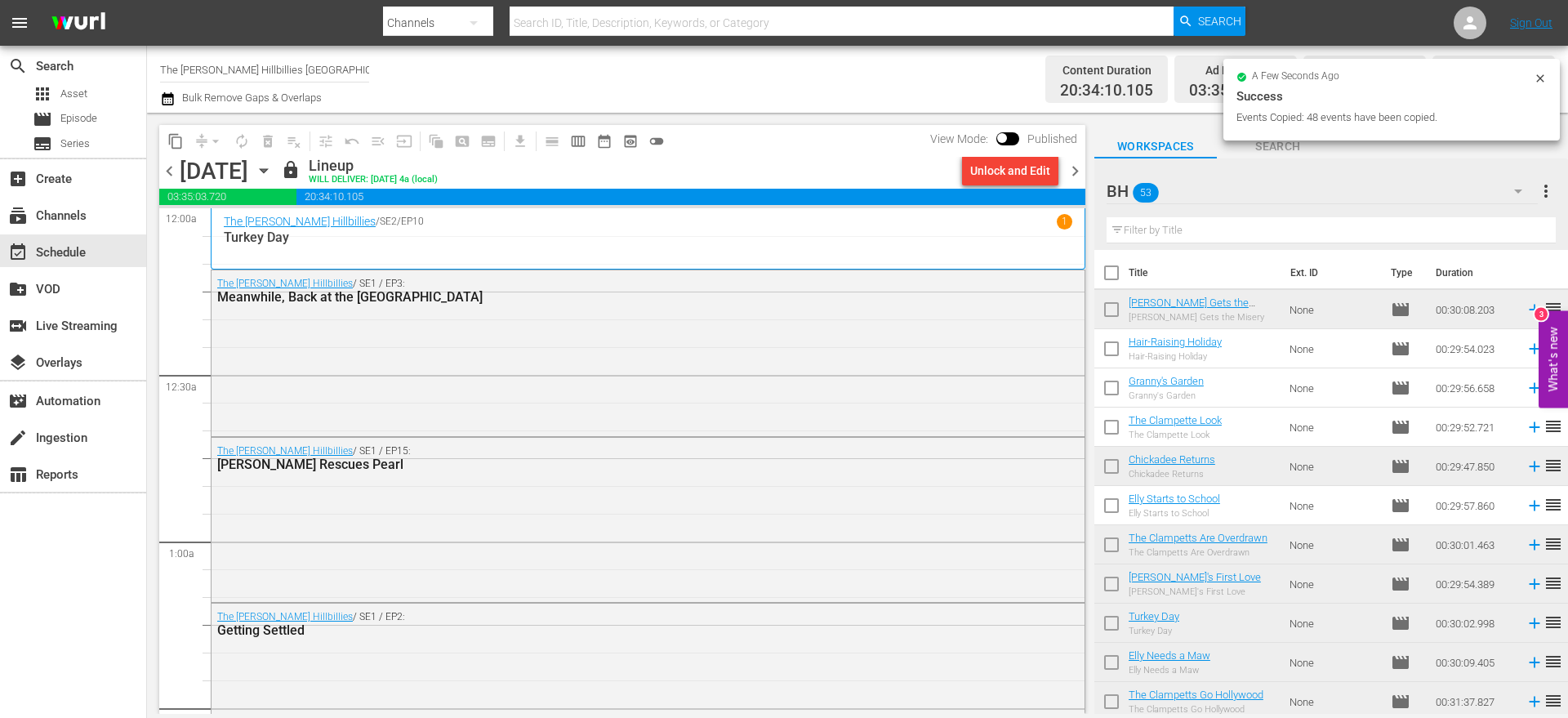
click at [1076, 166] on span "chevron_right" at bounding box center [1075, 171] width 21 height 21
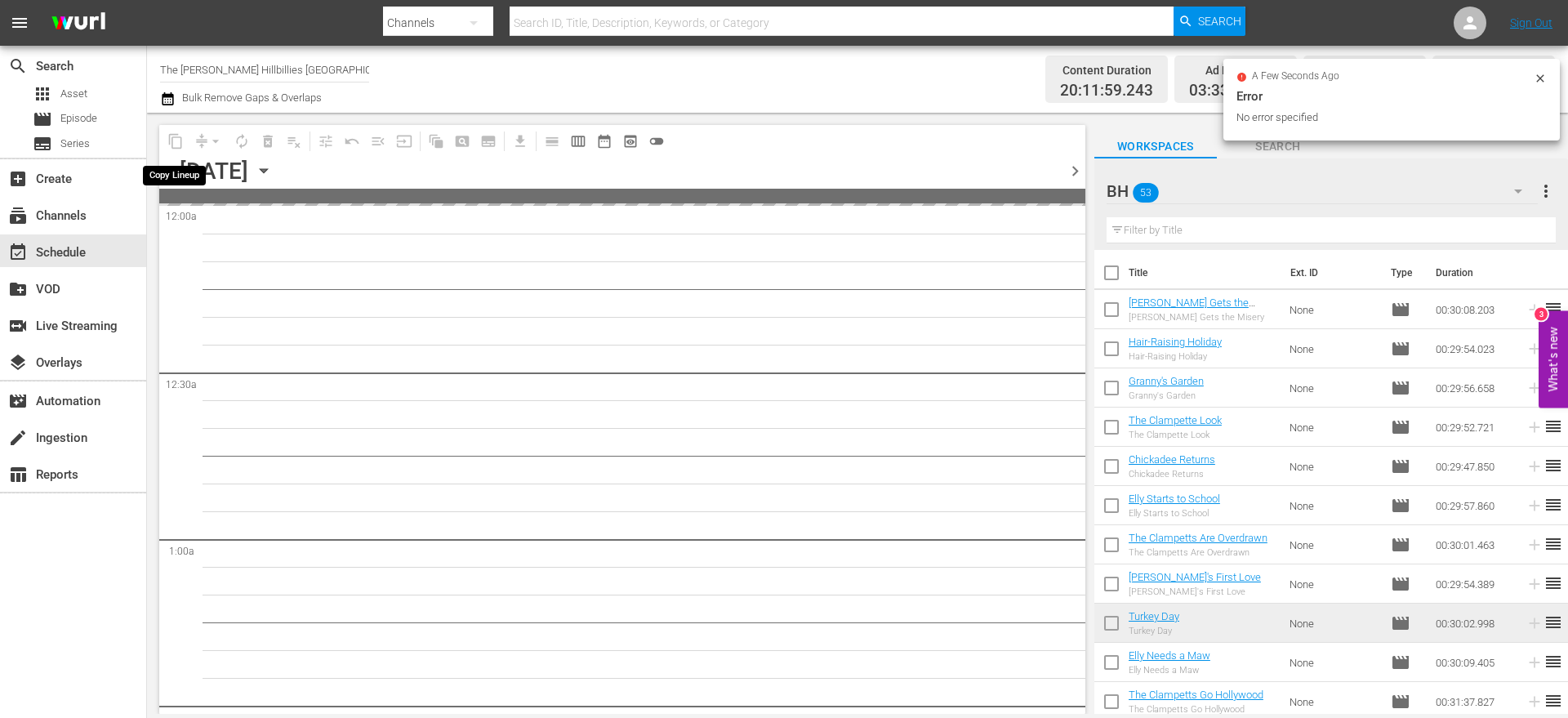
click at [180, 139] on span "content_copy" at bounding box center [176, 142] width 26 height 26
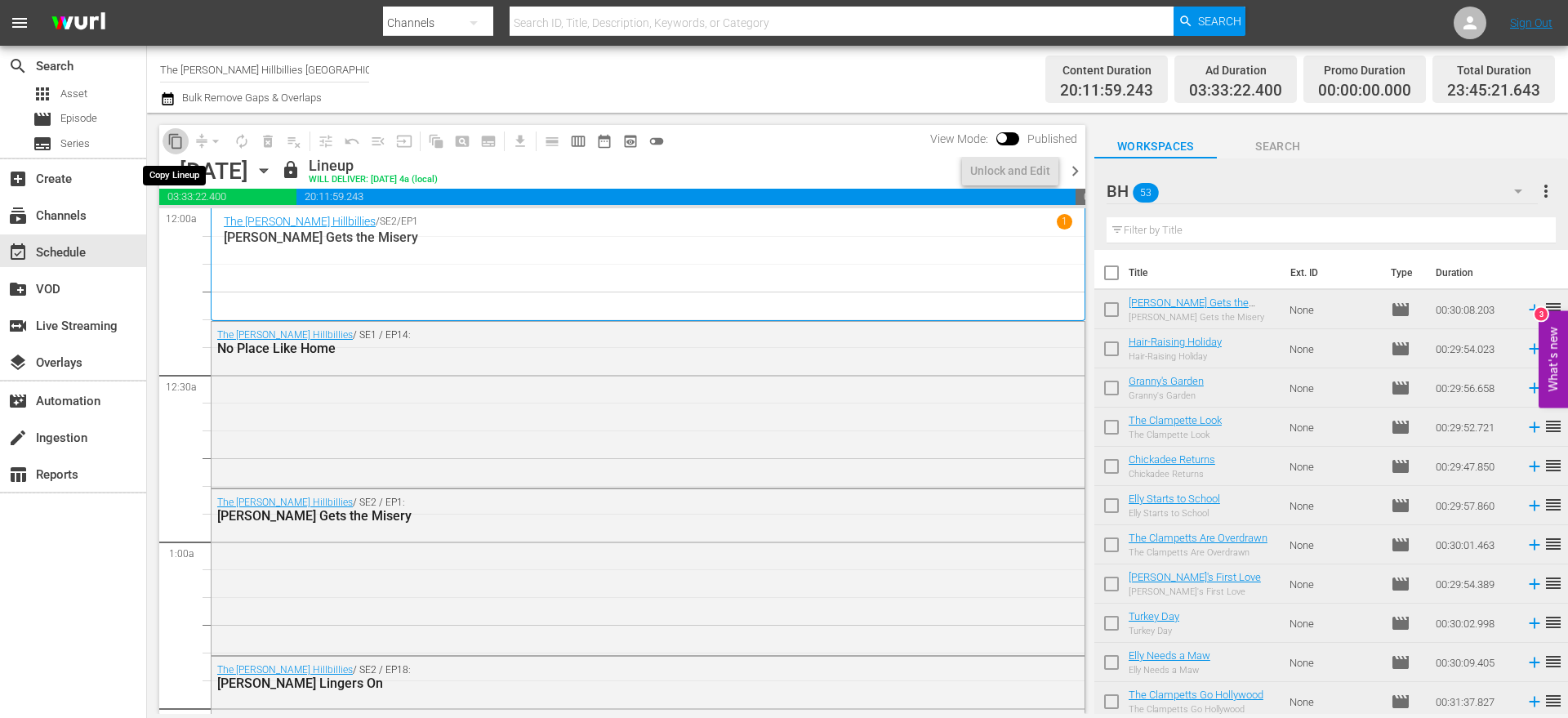
click at [182, 142] on span "content_copy" at bounding box center [176, 142] width 16 height 16
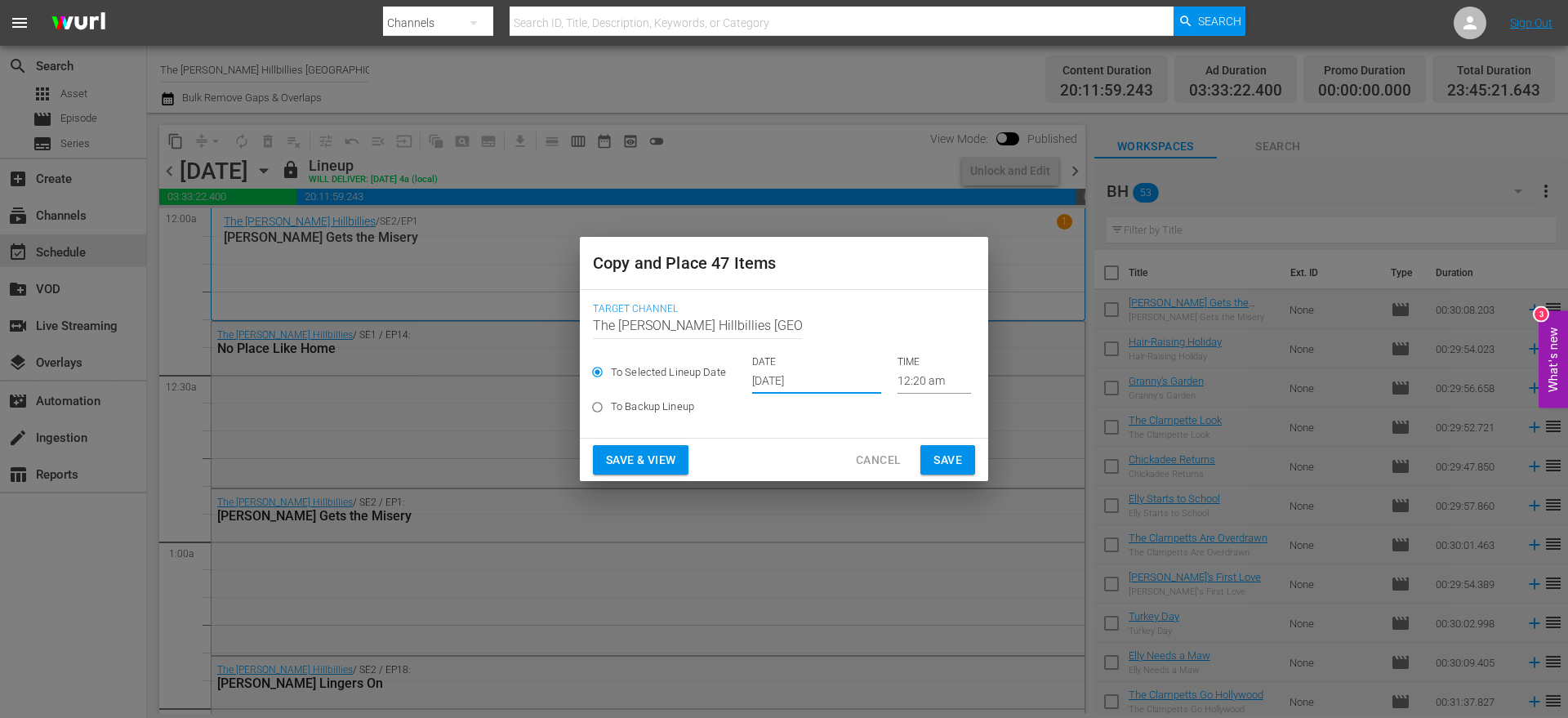
click at [798, 378] on input "[DATE]" at bounding box center [817, 382] width 129 height 25
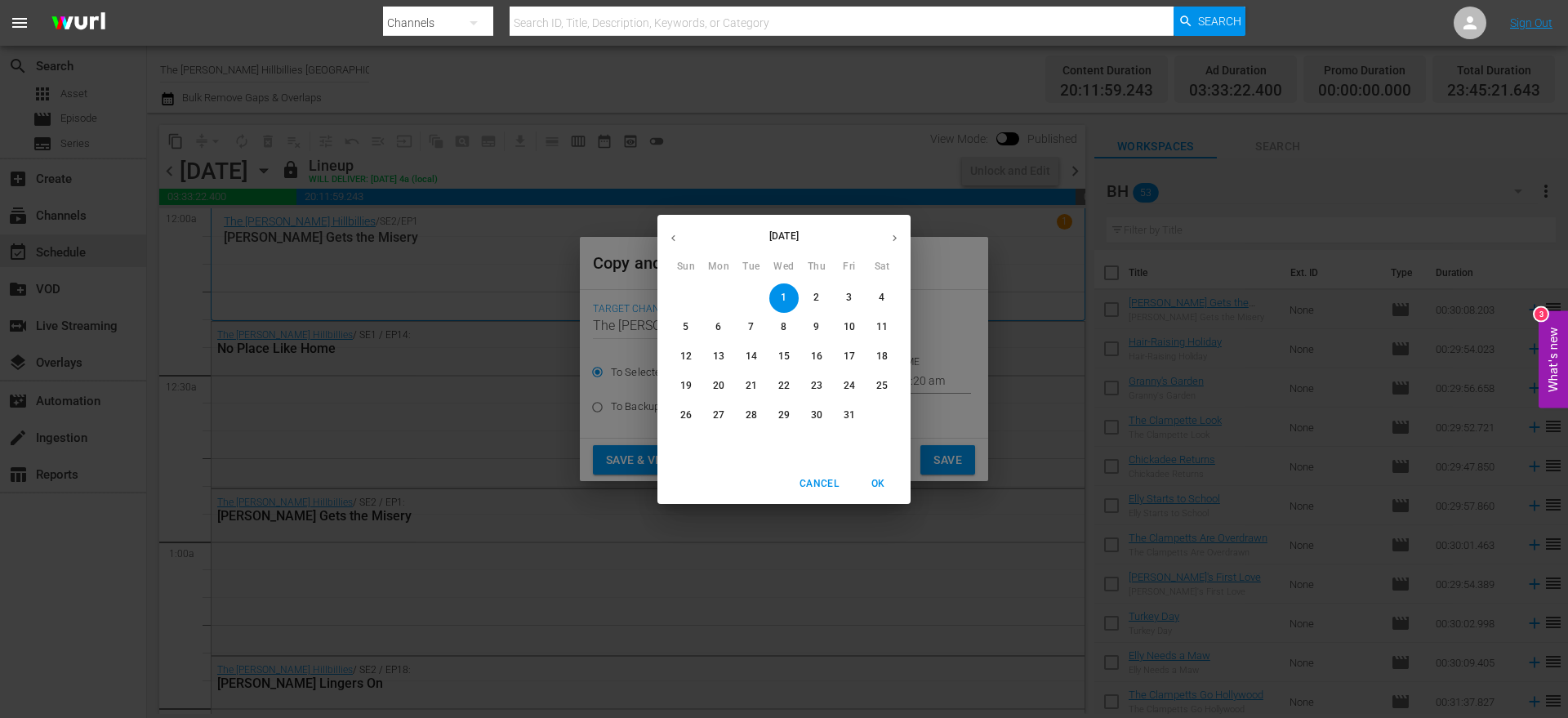
click at [891, 246] on button "button" at bounding box center [895, 238] width 32 height 32
click at [892, 412] on span "29" at bounding box center [882, 415] width 30 height 14
type input "Nov 29th 2025"
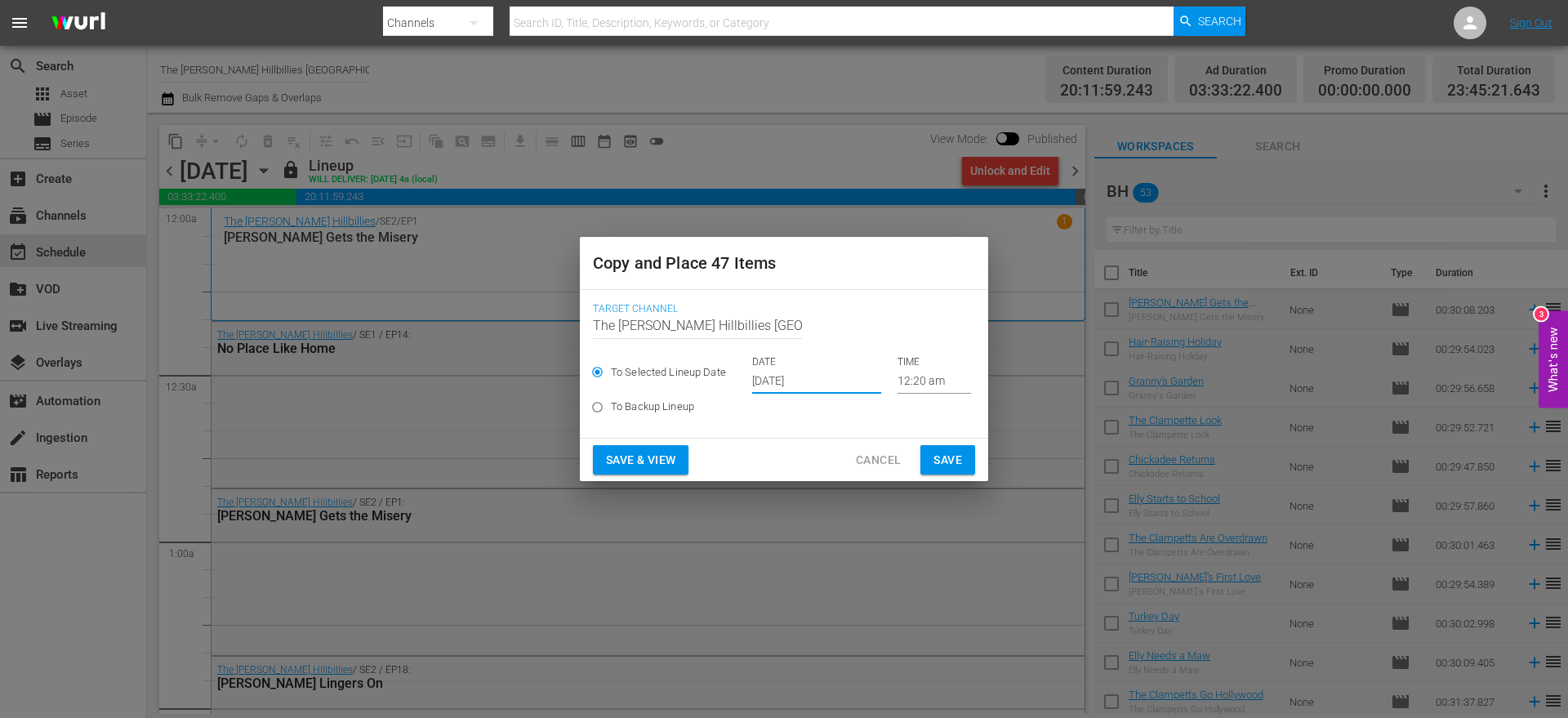
click at [943, 461] on span "Save" at bounding box center [948, 460] width 29 height 21
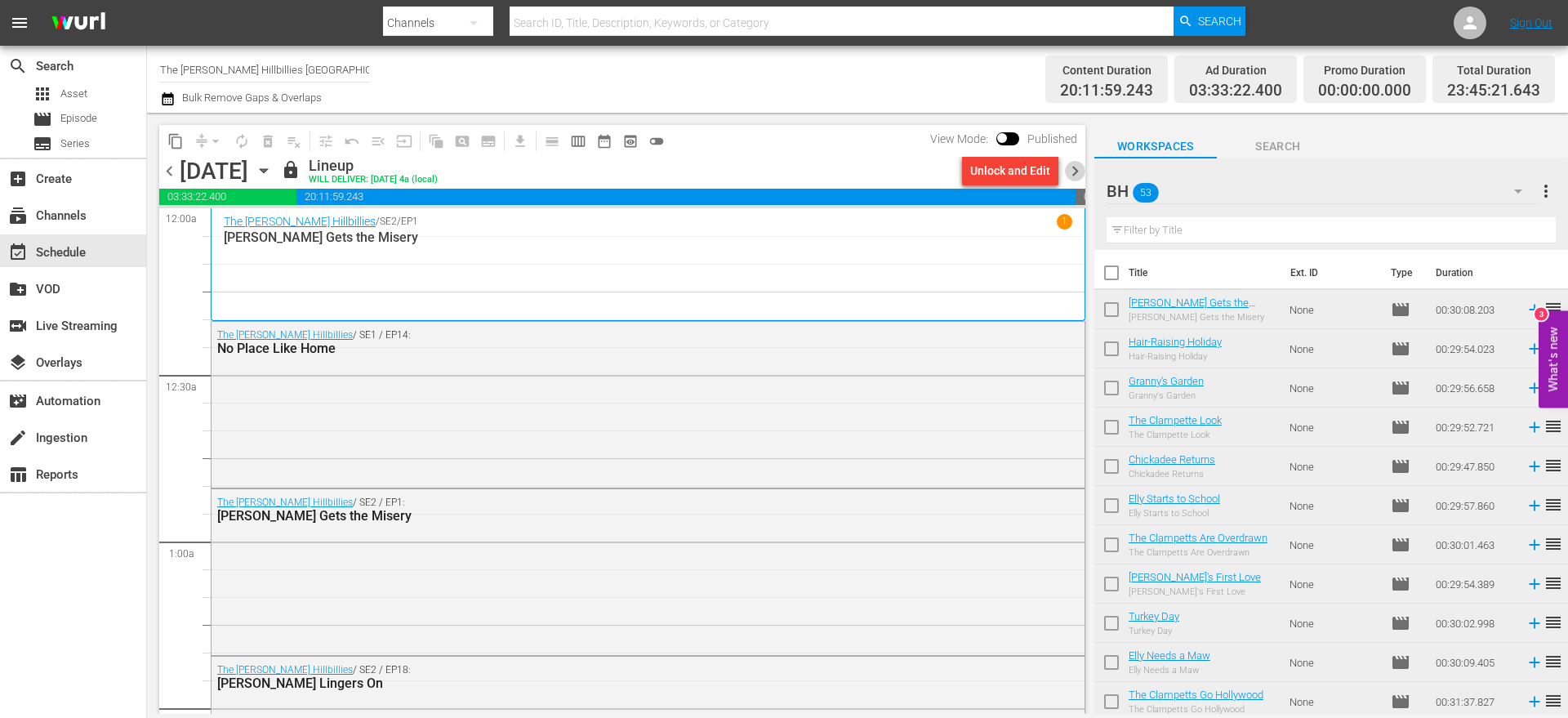
click at [1070, 178] on span "chevron_right" at bounding box center [1075, 171] width 21 height 21
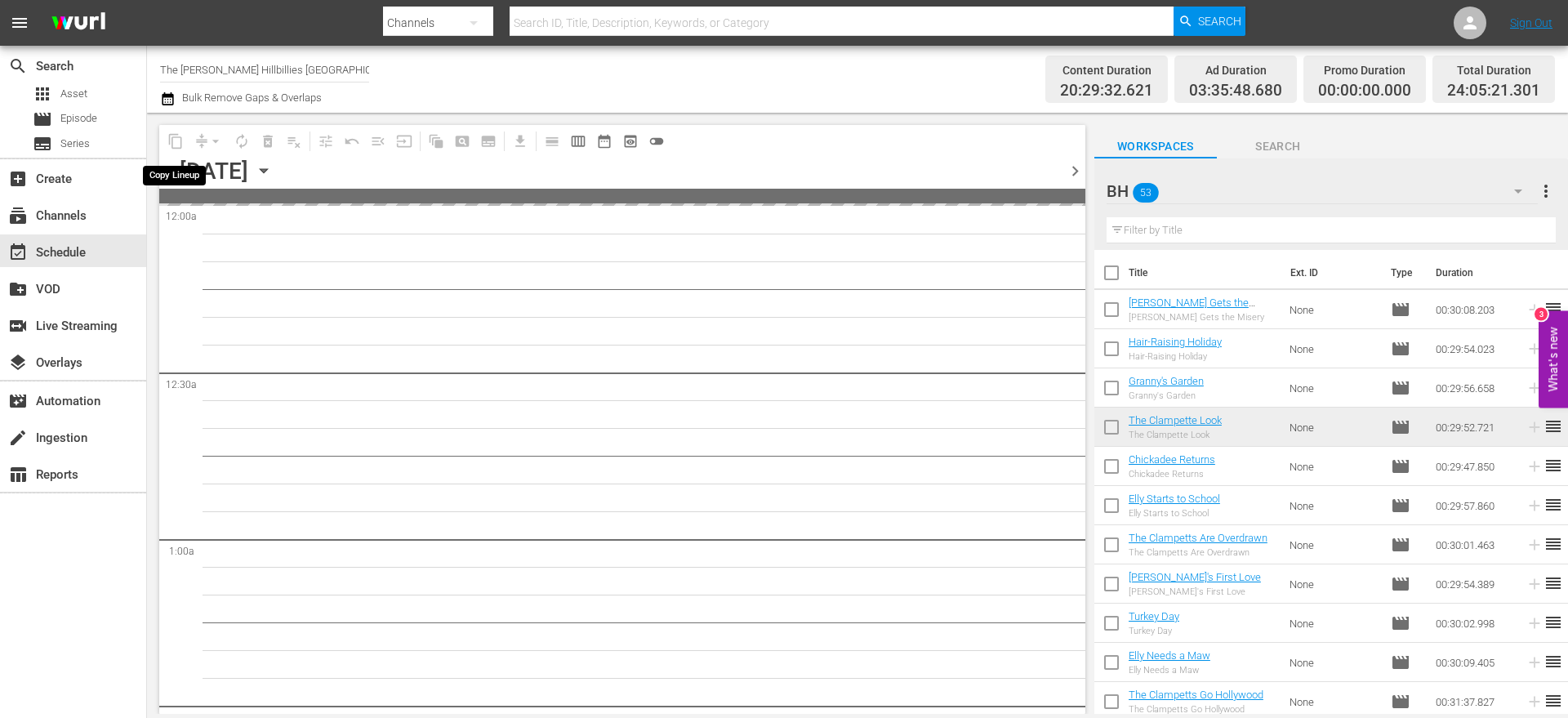
click at [176, 141] on span "content_copy" at bounding box center [176, 142] width 26 height 26
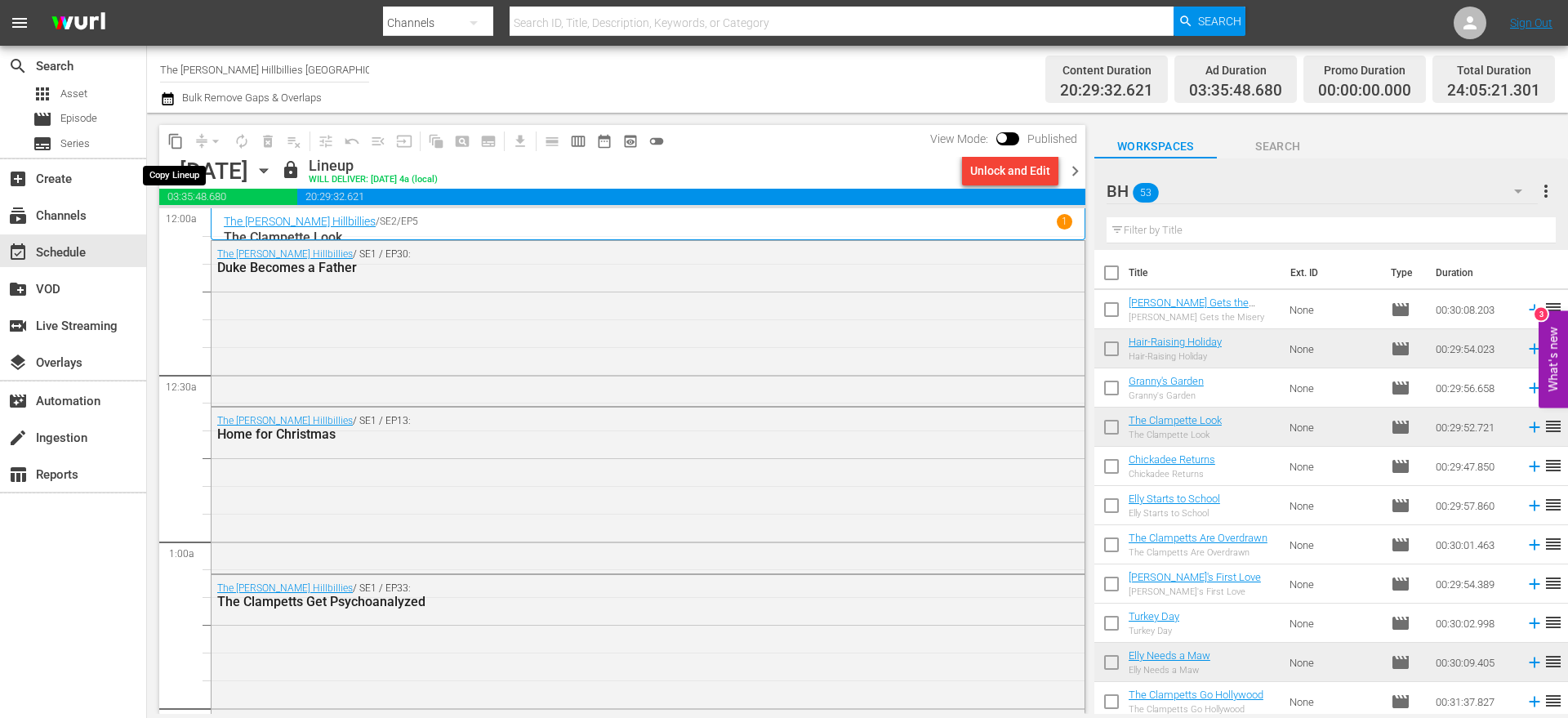
click at [176, 141] on span "content_copy" at bounding box center [176, 142] width 16 height 16
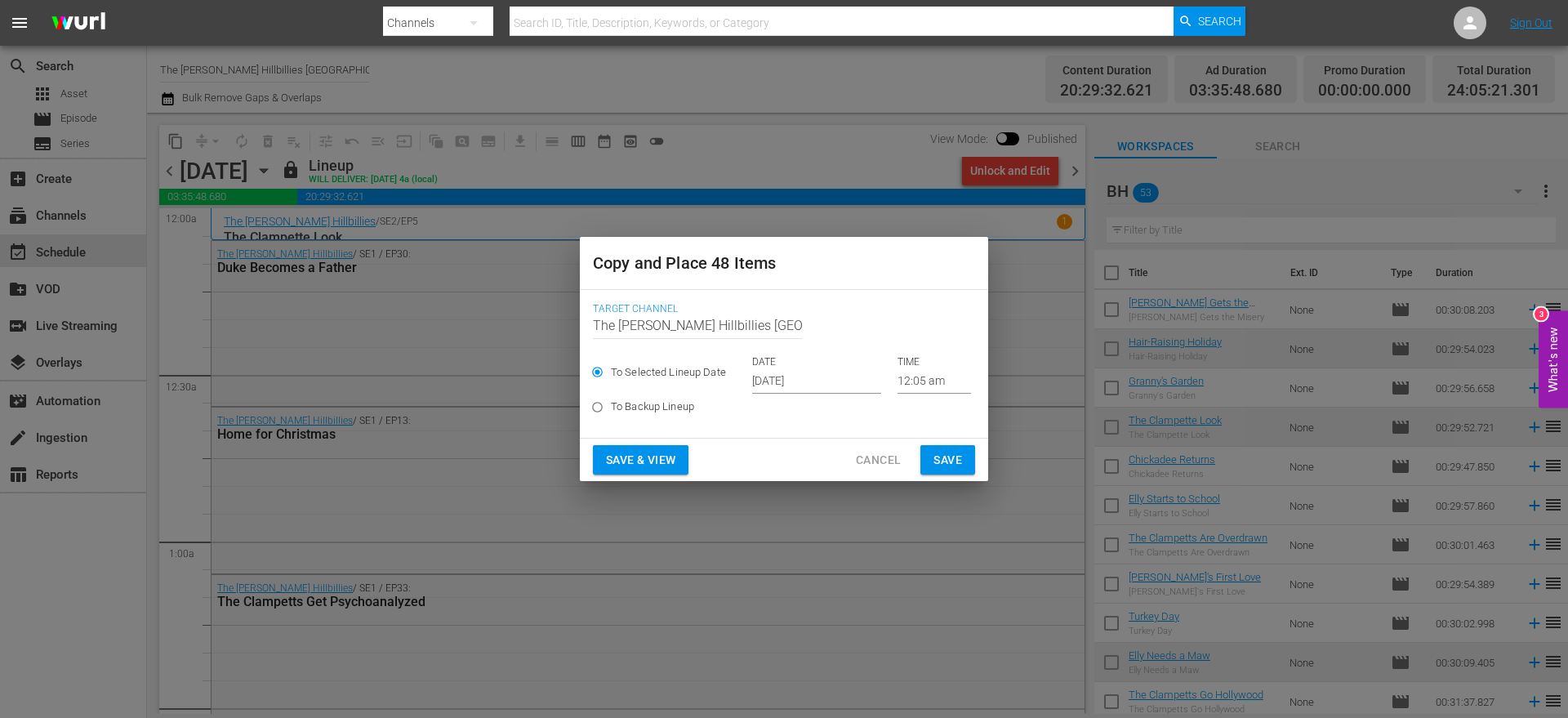
click at [853, 394] on label "To Backup Lineup" at bounding box center [773, 407] width 378 height 27
click at [611, 397] on input "To Backup Lineup" at bounding box center [597, 411] width 27 height 27
radio input "true"
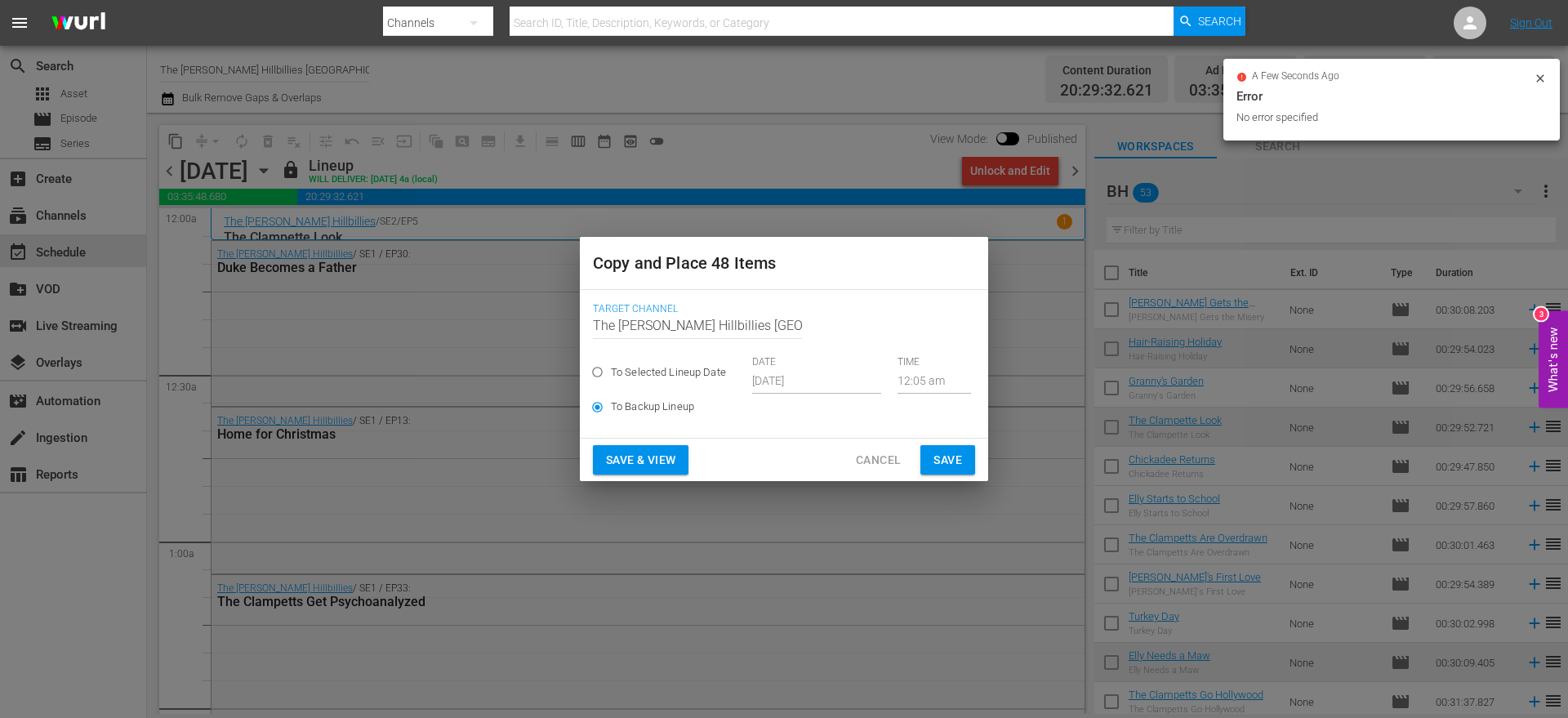
click at [852, 390] on div "To Selected Lineup Date DATE Oct 1st 2025 TIME 12:05 am" at bounding box center [784, 374] width 382 height 39
click at [815, 382] on div "To Selected Lineup Date DATE Oct 1st 2025 TIME 12:05 am" at bounding box center [784, 374] width 382 height 39
click at [798, 377] on div "To Selected Lineup Date DATE Oct 1st 2025 TIME 12:05 am" at bounding box center [784, 374] width 382 height 39
click at [775, 387] on div "To Selected Lineup Date DATE Oct 1st 2025 TIME 12:05 am" at bounding box center [784, 374] width 382 height 39
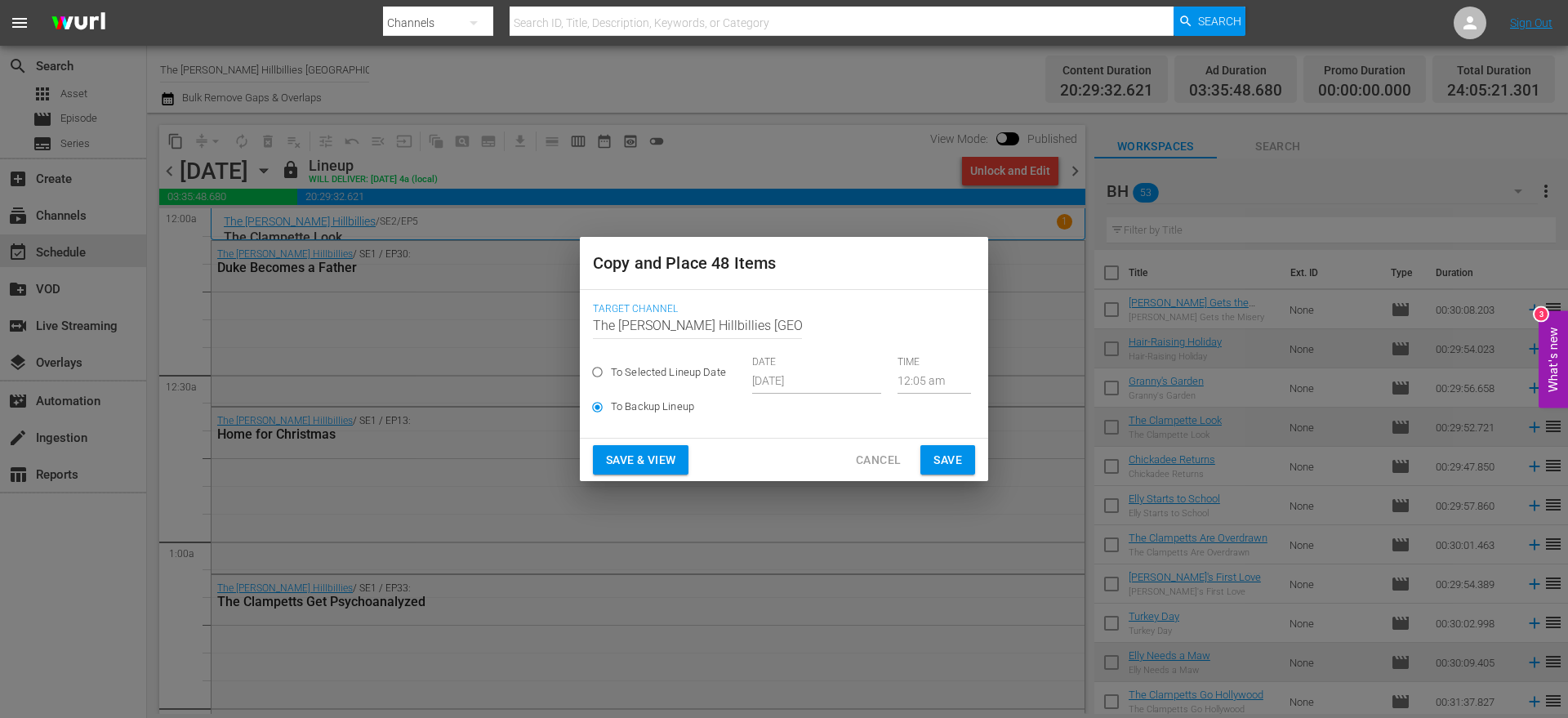
click at [834, 379] on div "To Selected Lineup Date DATE Oct 1st 2025 TIME 12:05 am" at bounding box center [784, 374] width 382 height 39
drag, startPoint x: 814, startPoint y: 378, endPoint x: 798, endPoint y: 378, distance: 16.0
click at [800, 378] on div "To Selected Lineup Date DATE Oct 1st 2025 TIME 12:05 am" at bounding box center [784, 374] width 382 height 39
click at [798, 378] on div "To Selected Lineup Date DATE Oct 1st 2025 TIME 12:05 am" at bounding box center [784, 374] width 382 height 39
click at [686, 372] on span "To Selected Lineup Date" at bounding box center [668, 373] width 115 height 16
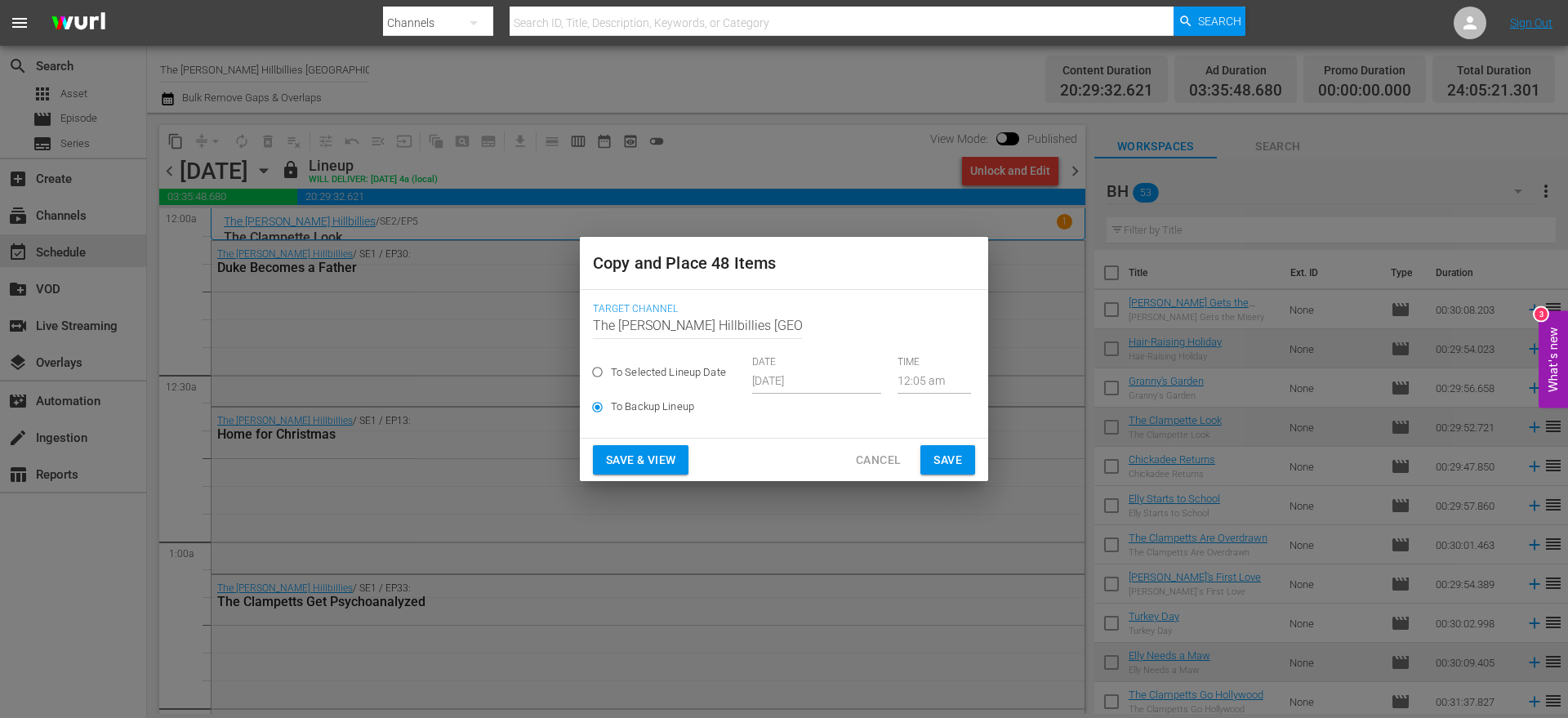
click at [611, 372] on input "To Selected Lineup Date" at bounding box center [597, 375] width 27 height 27
radio input "true"
click at [811, 388] on input "[DATE]" at bounding box center [817, 382] width 129 height 25
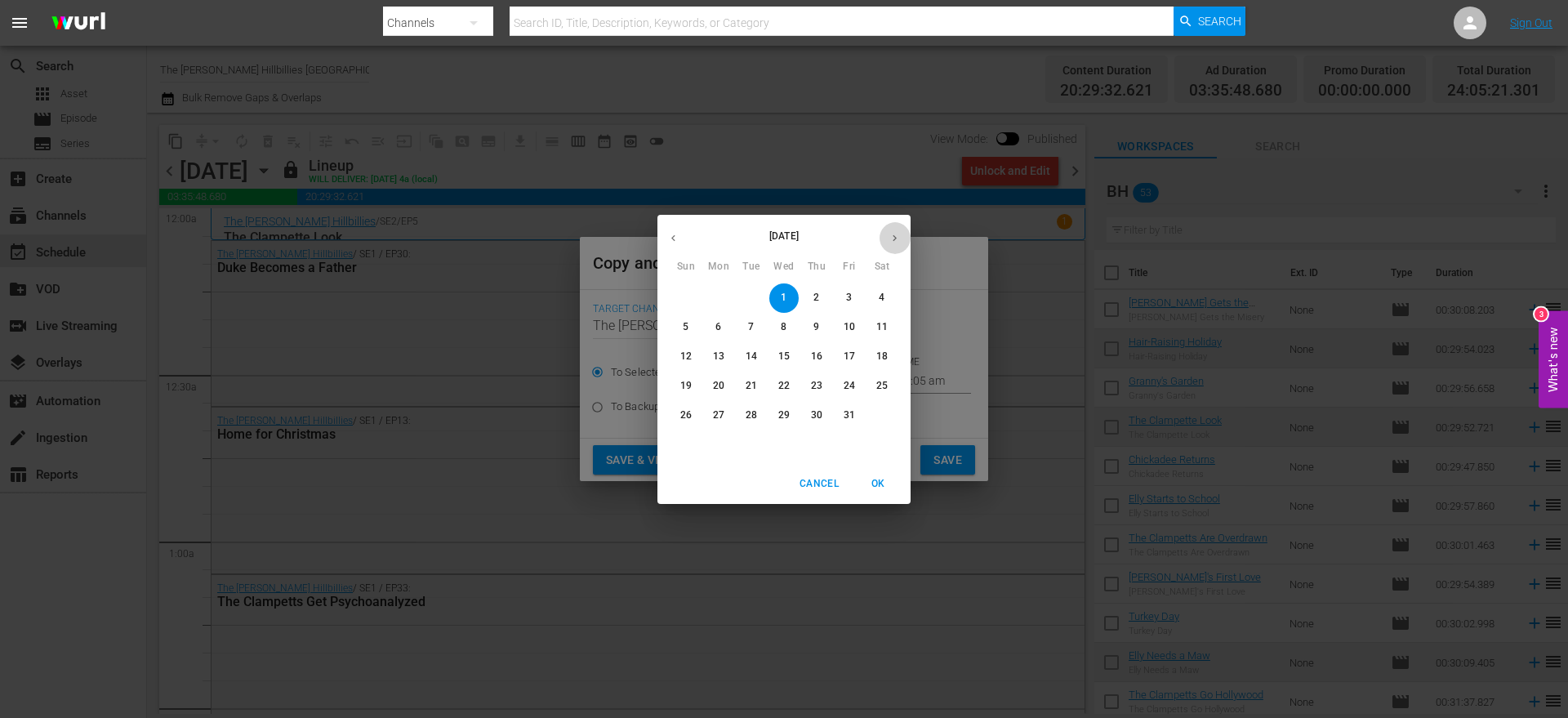
click at [893, 245] on button "button" at bounding box center [895, 238] width 32 height 32
click at [687, 442] on p "30" at bounding box center [686, 444] width 12 height 14
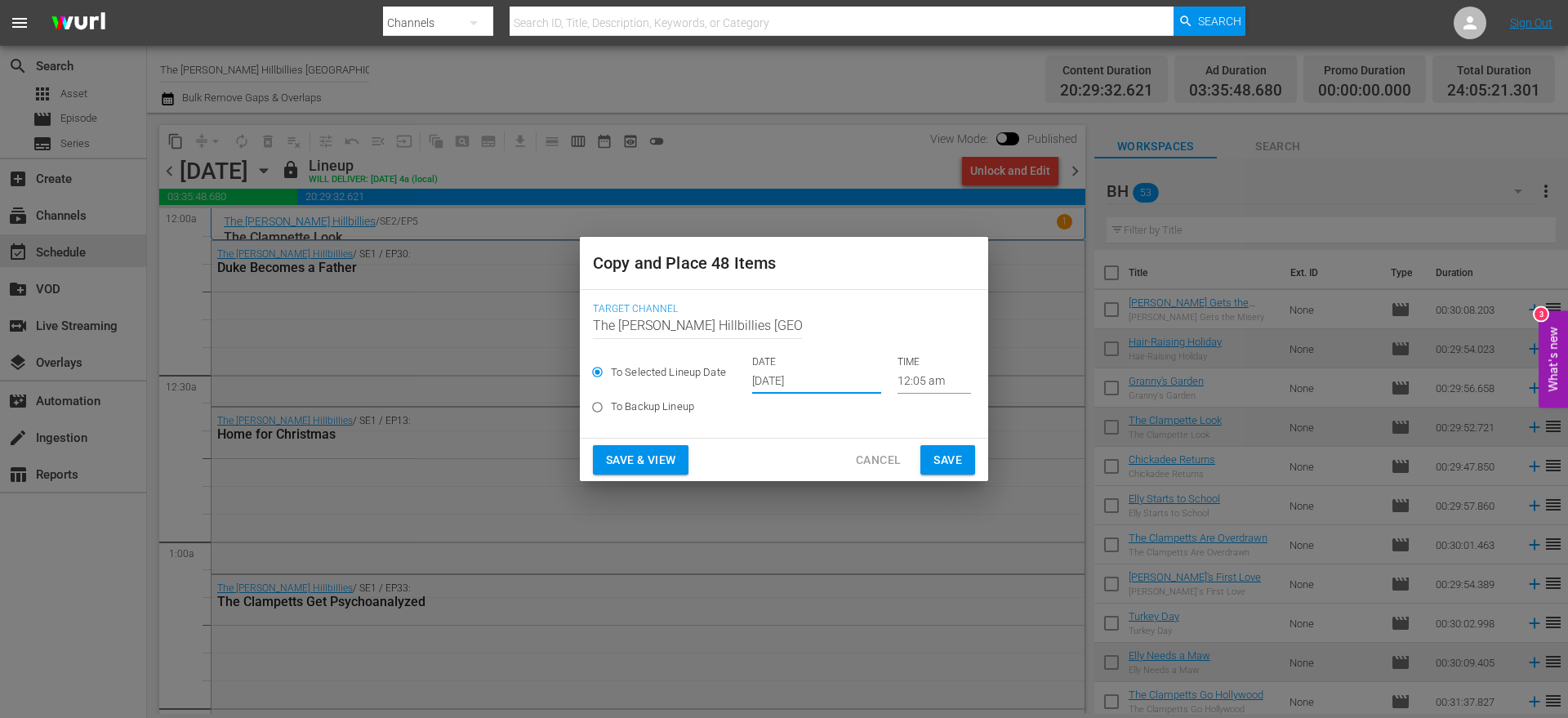
type input "Nov 30th 2025"
click at [943, 450] on span "Save" at bounding box center [948, 460] width 29 height 21
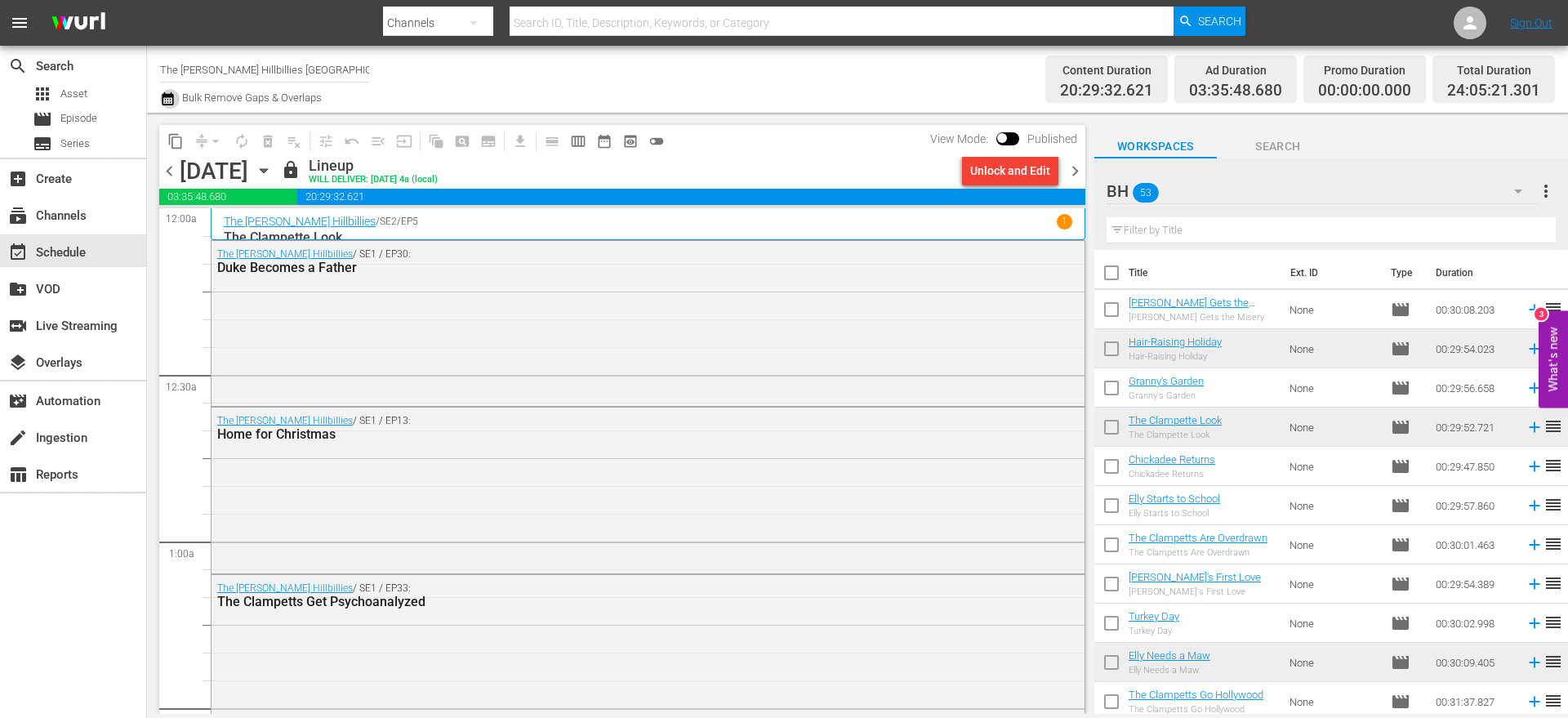
click at [170, 97] on icon "button" at bounding box center [167, 99] width 16 height 20
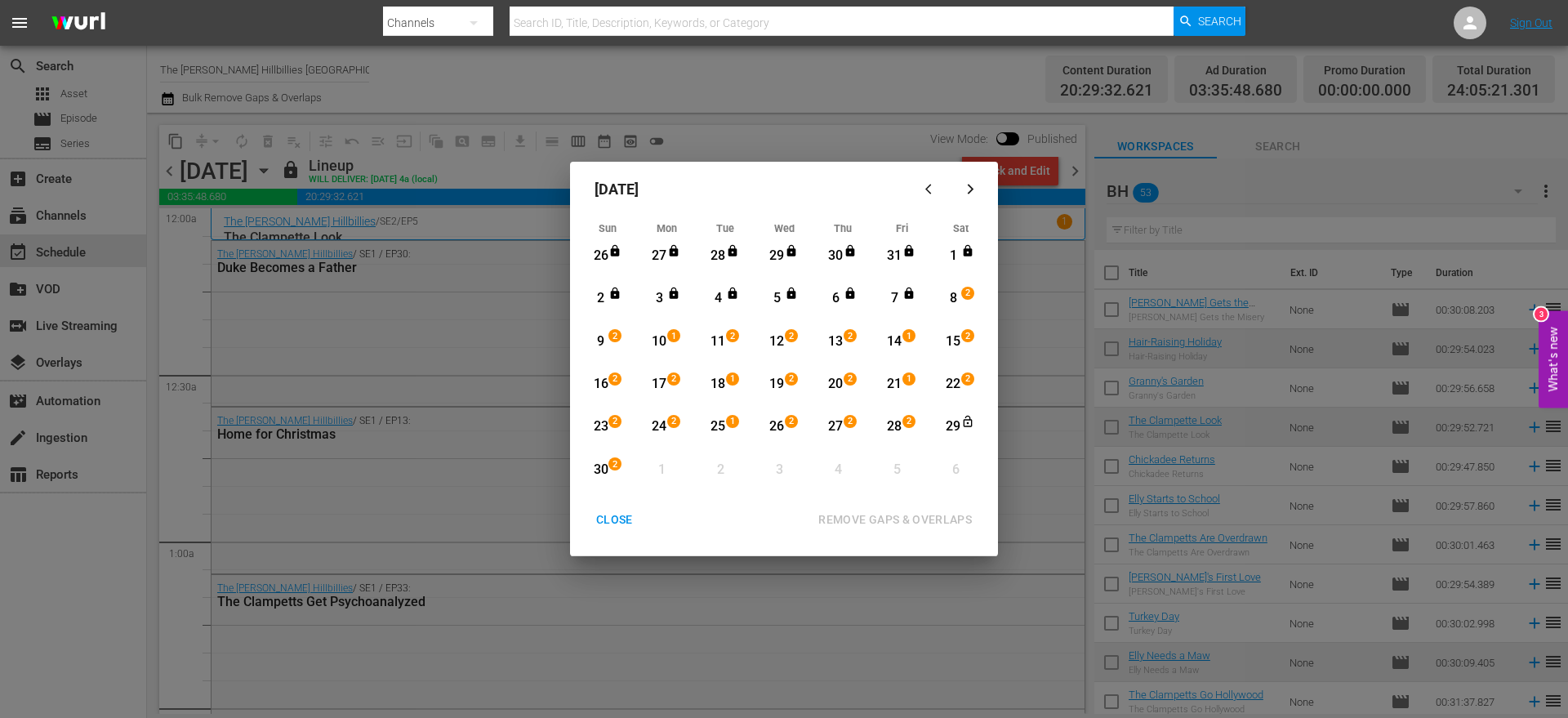
click at [839, 423] on div "27" at bounding box center [835, 427] width 21 height 19
click at [603, 472] on div "30" at bounding box center [601, 470] width 21 height 19
click at [780, 382] on div "19" at bounding box center [777, 384] width 21 height 19
click at [597, 470] on div "30" at bounding box center [601, 470] width 21 height 19
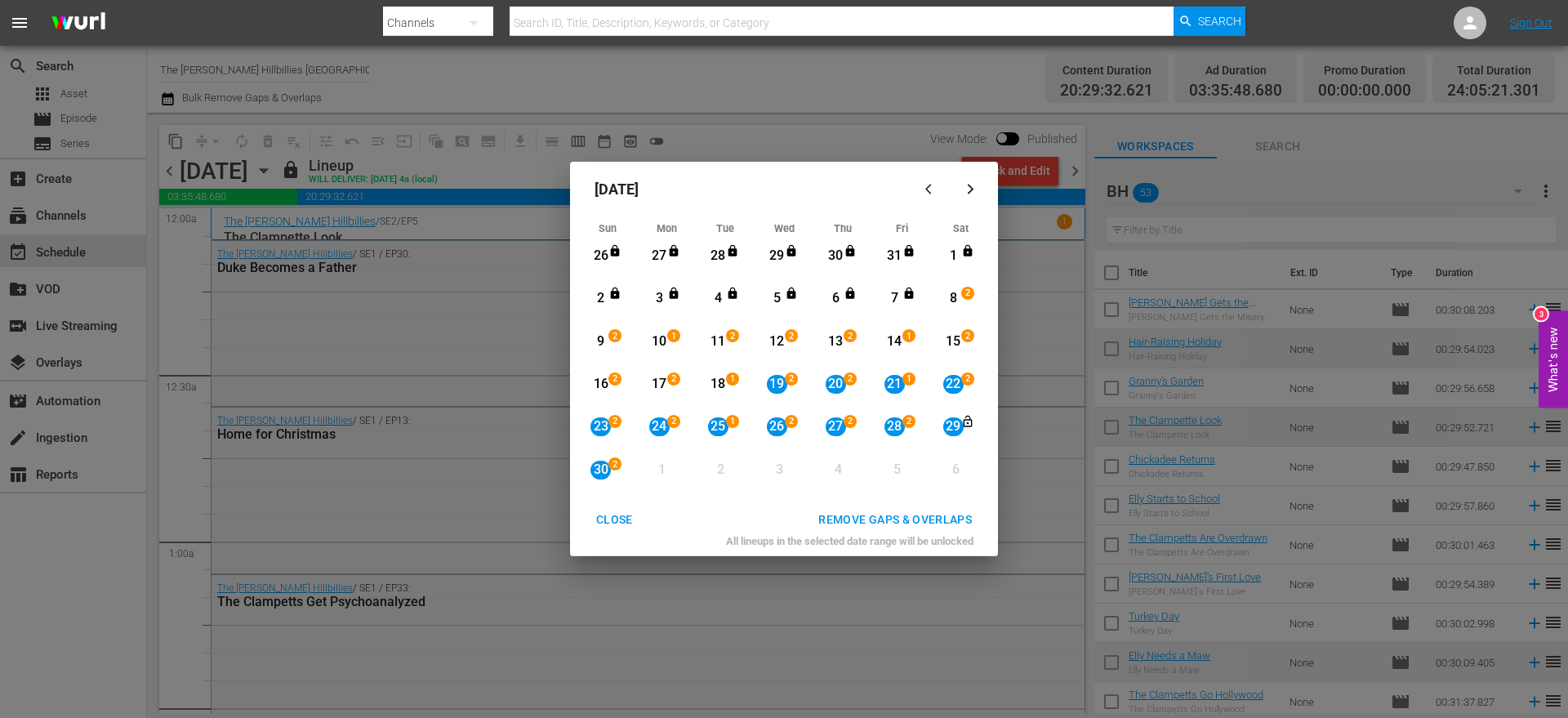
click at [663, 387] on div "17" at bounding box center [659, 384] width 21 height 19
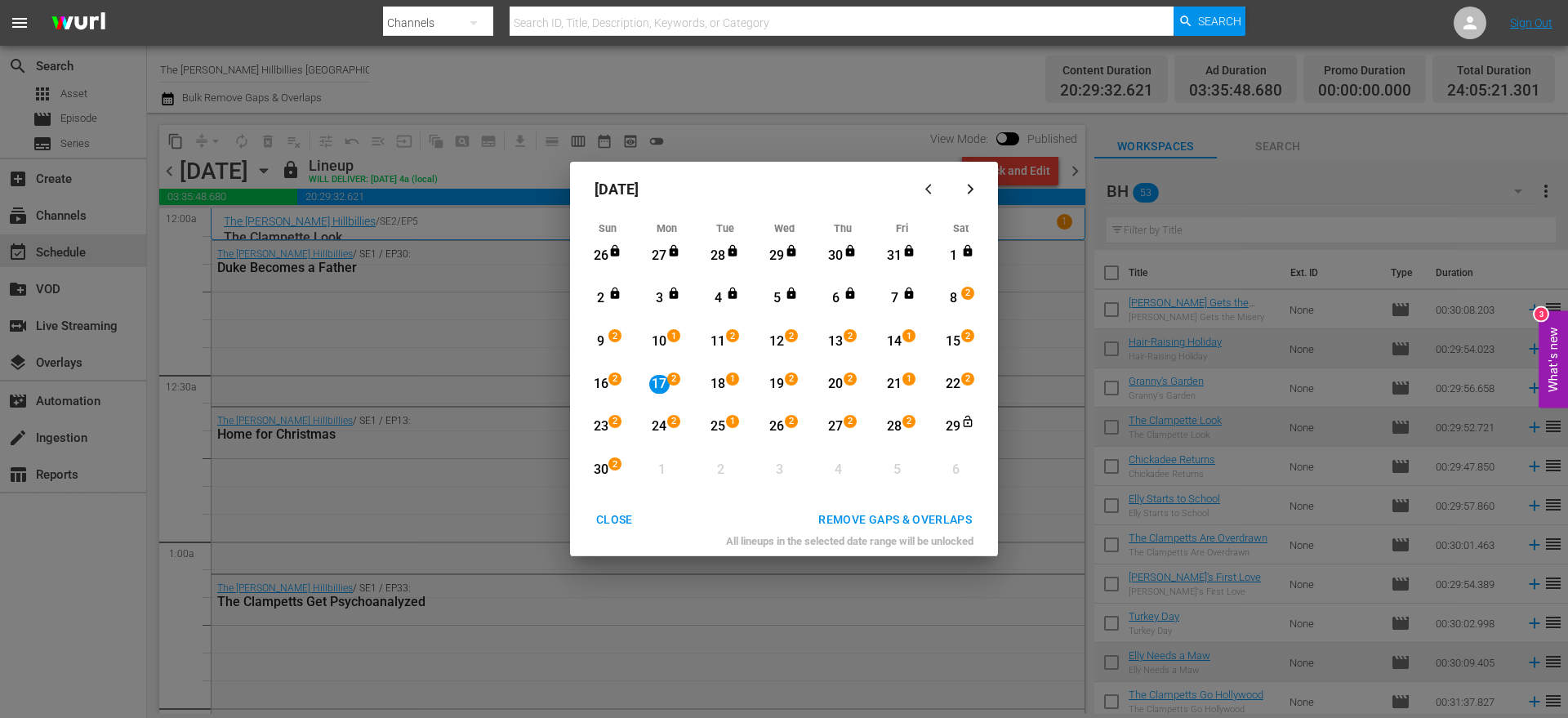
click at [606, 464] on div "30" at bounding box center [601, 470] width 21 height 19
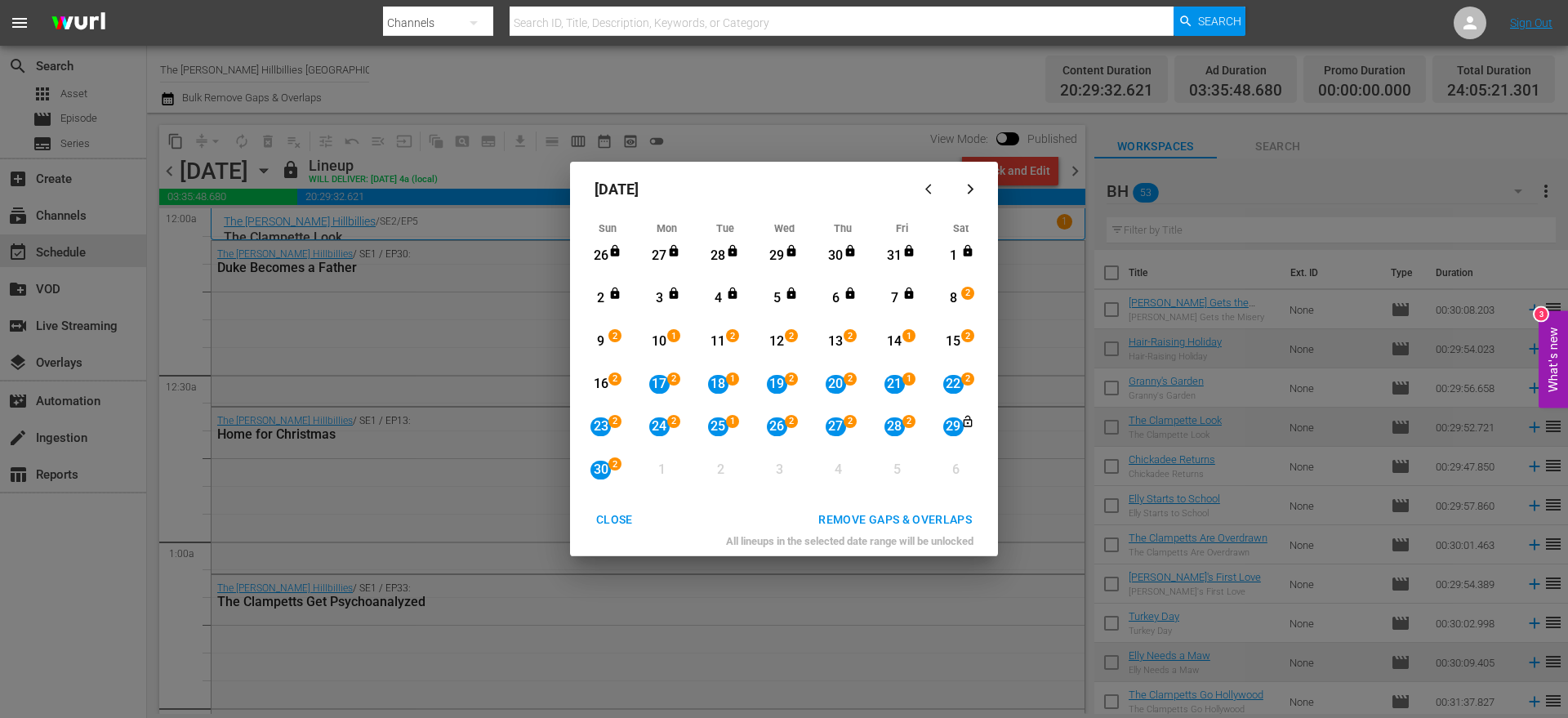
click at [602, 390] on div "16" at bounding box center [601, 384] width 21 height 19
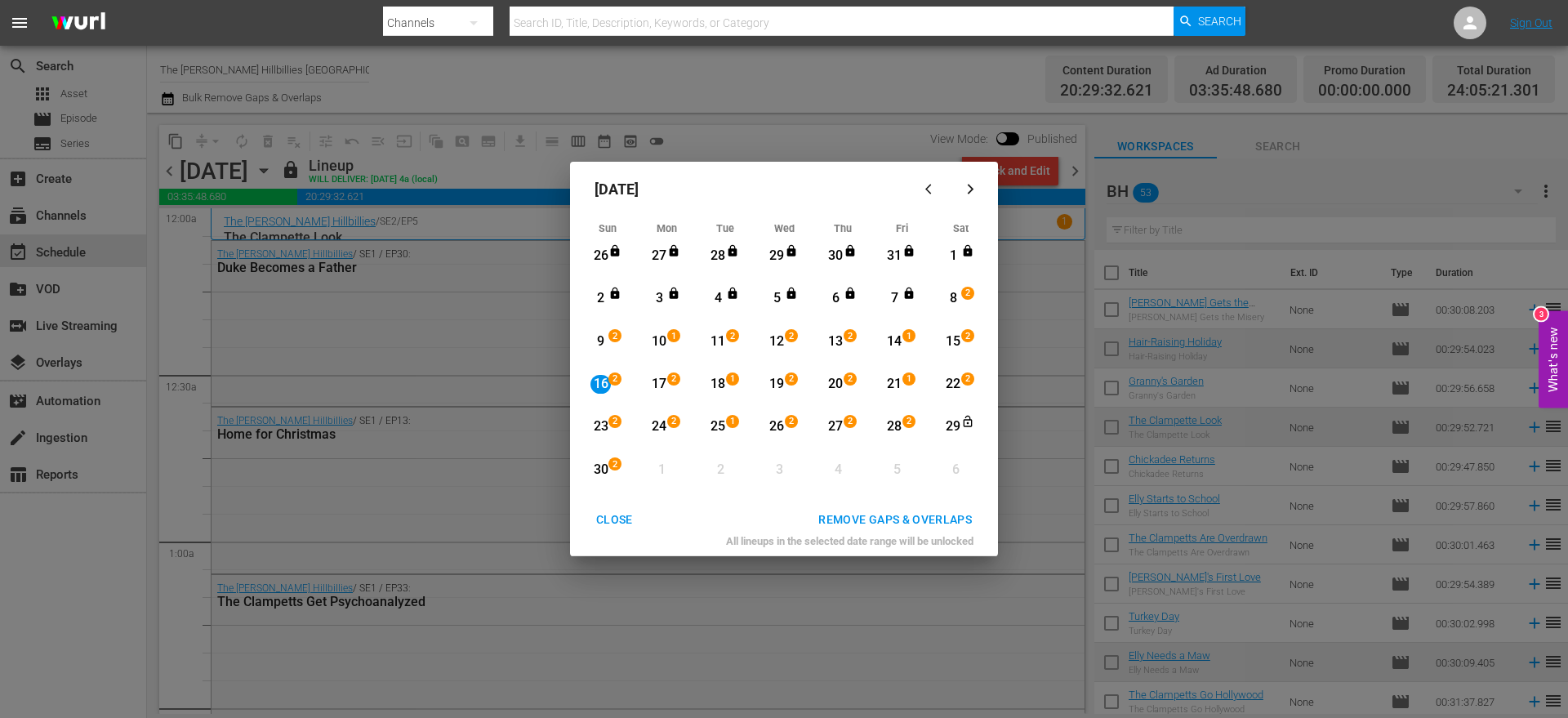
click at [599, 485] on div "30 2 View Lineup" at bounding box center [607, 470] width 57 height 32
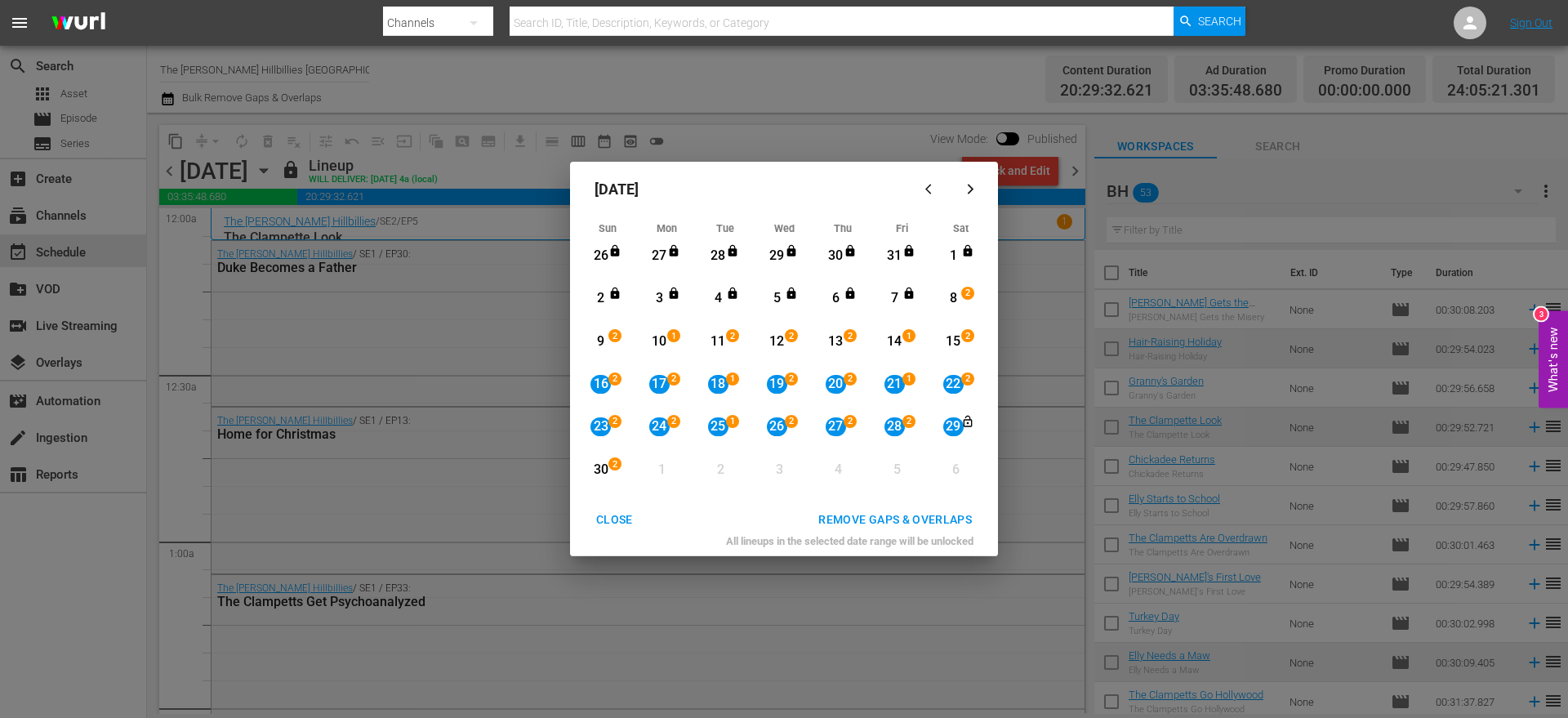
click at [655, 389] on div "17" at bounding box center [659, 384] width 21 height 19
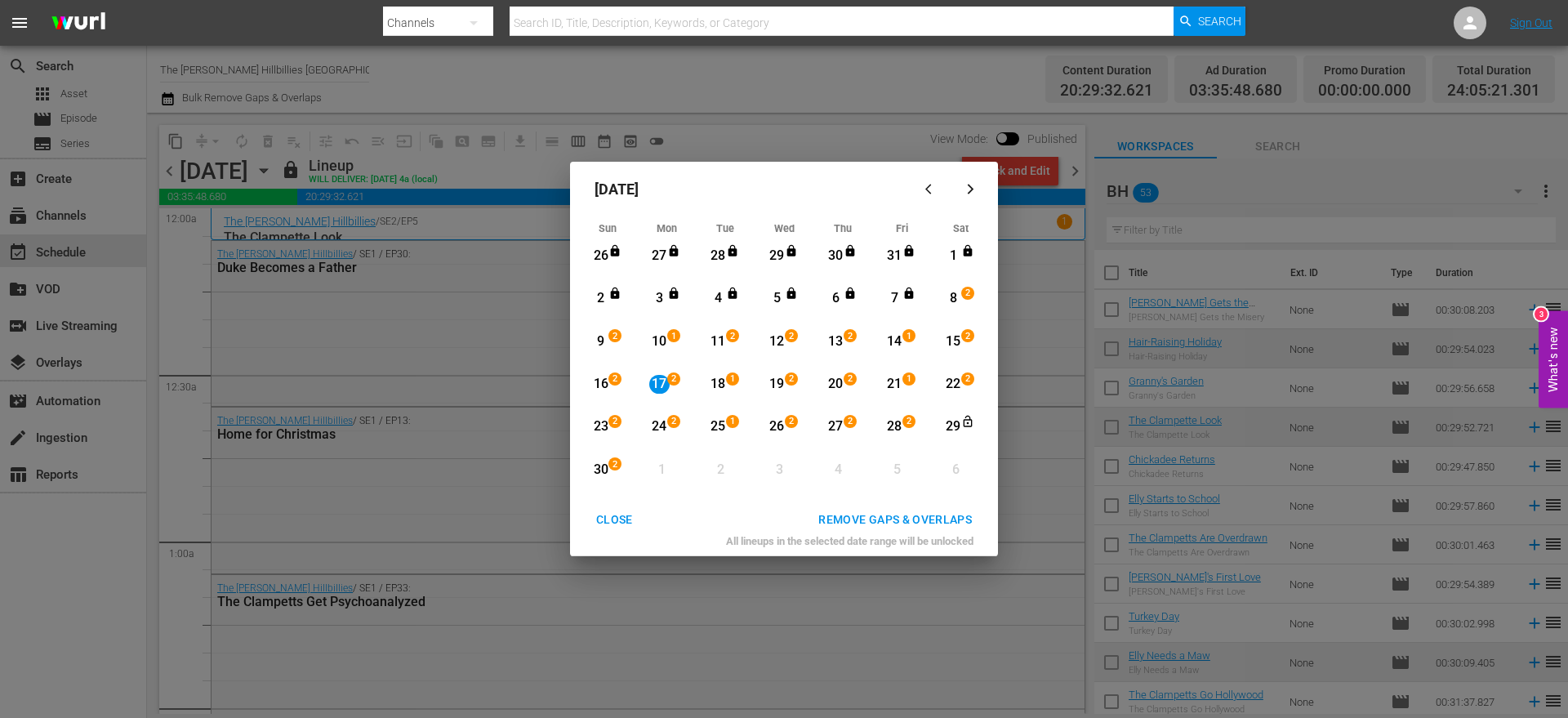
click at [603, 467] on div "30" at bounding box center [601, 470] width 21 height 19
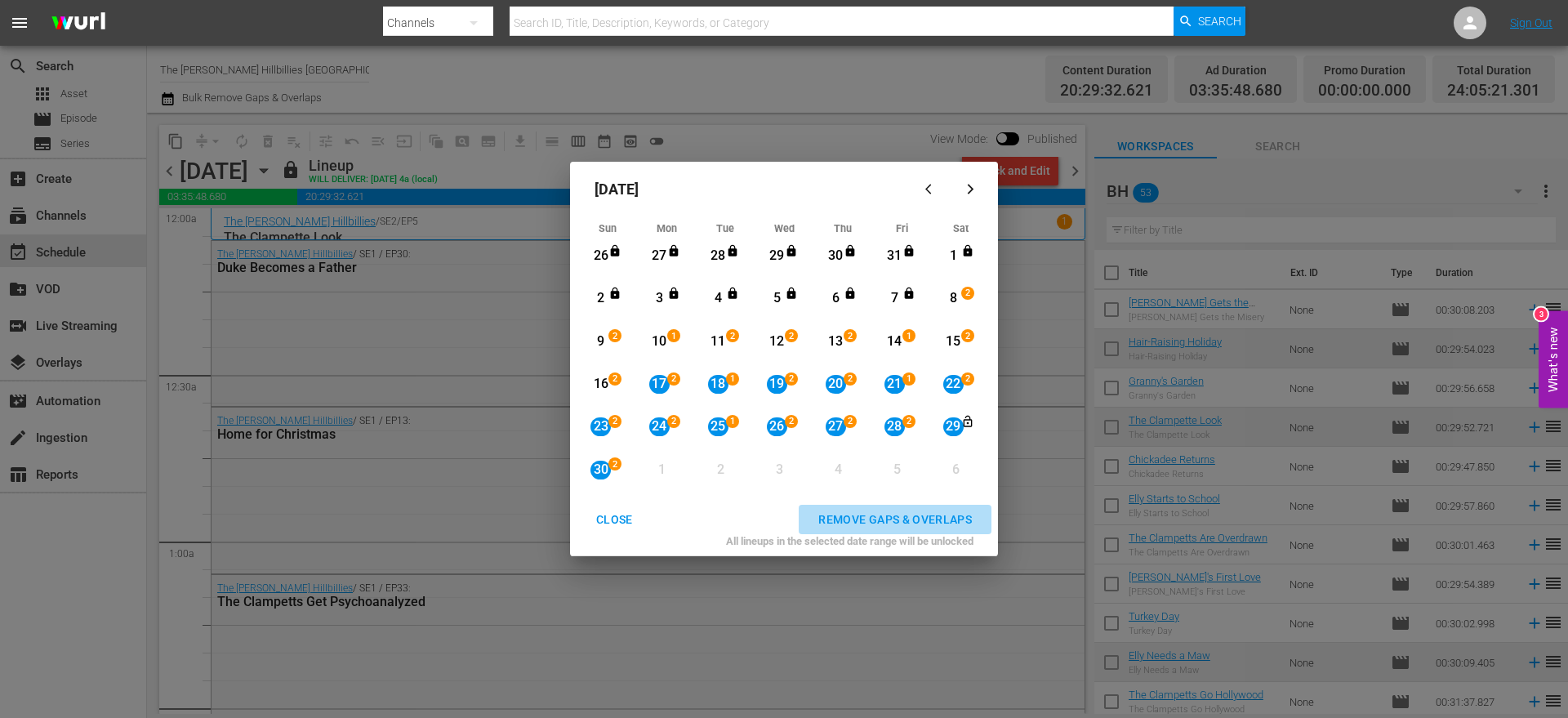
click at [845, 514] on div "REMOVE GAPS & OVERLAPS" at bounding box center [895, 520] width 180 height 21
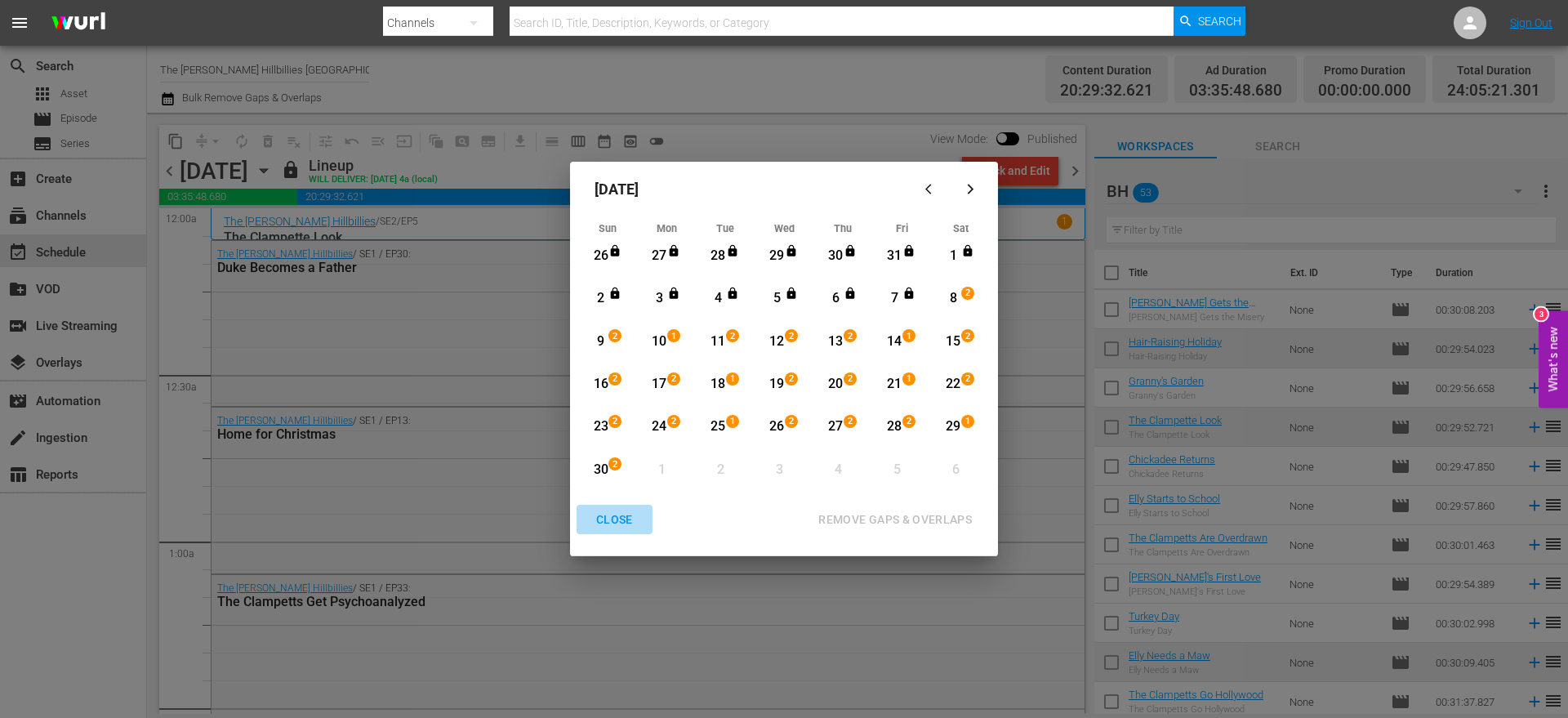
click at [603, 525] on div "CLOSE" at bounding box center [615, 520] width 63 height 21
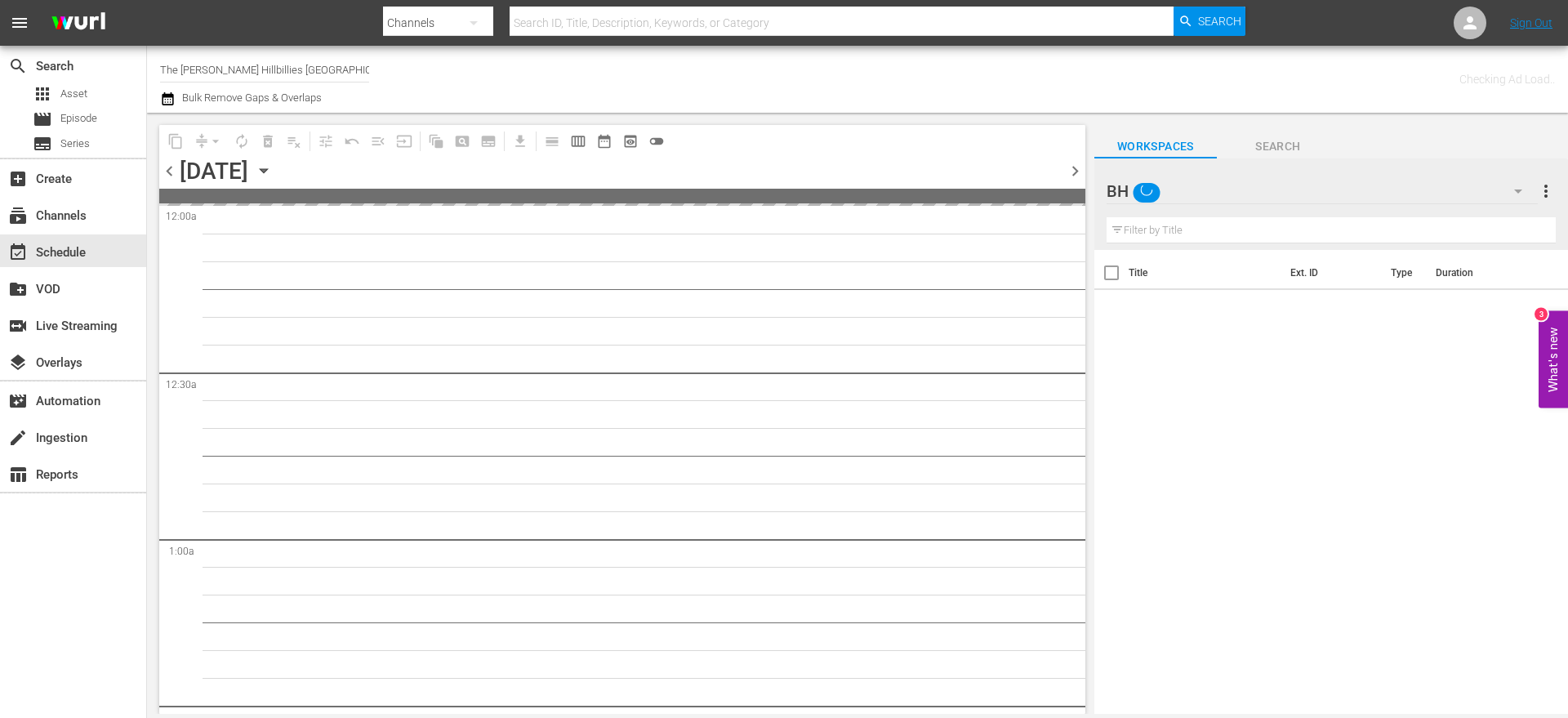
click at [273, 171] on icon "button" at bounding box center [264, 171] width 18 height 18
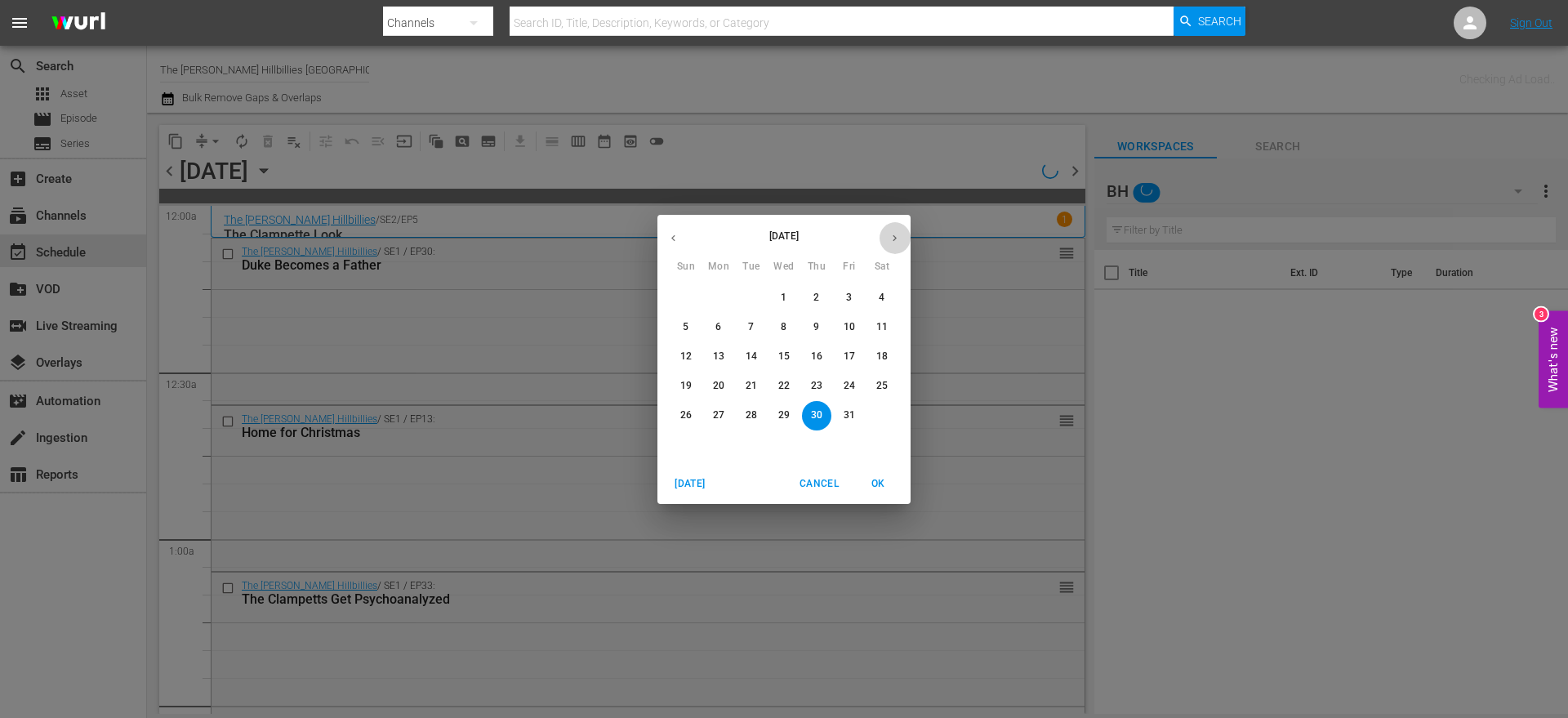
click at [890, 234] on icon "button" at bounding box center [895, 238] width 12 height 12
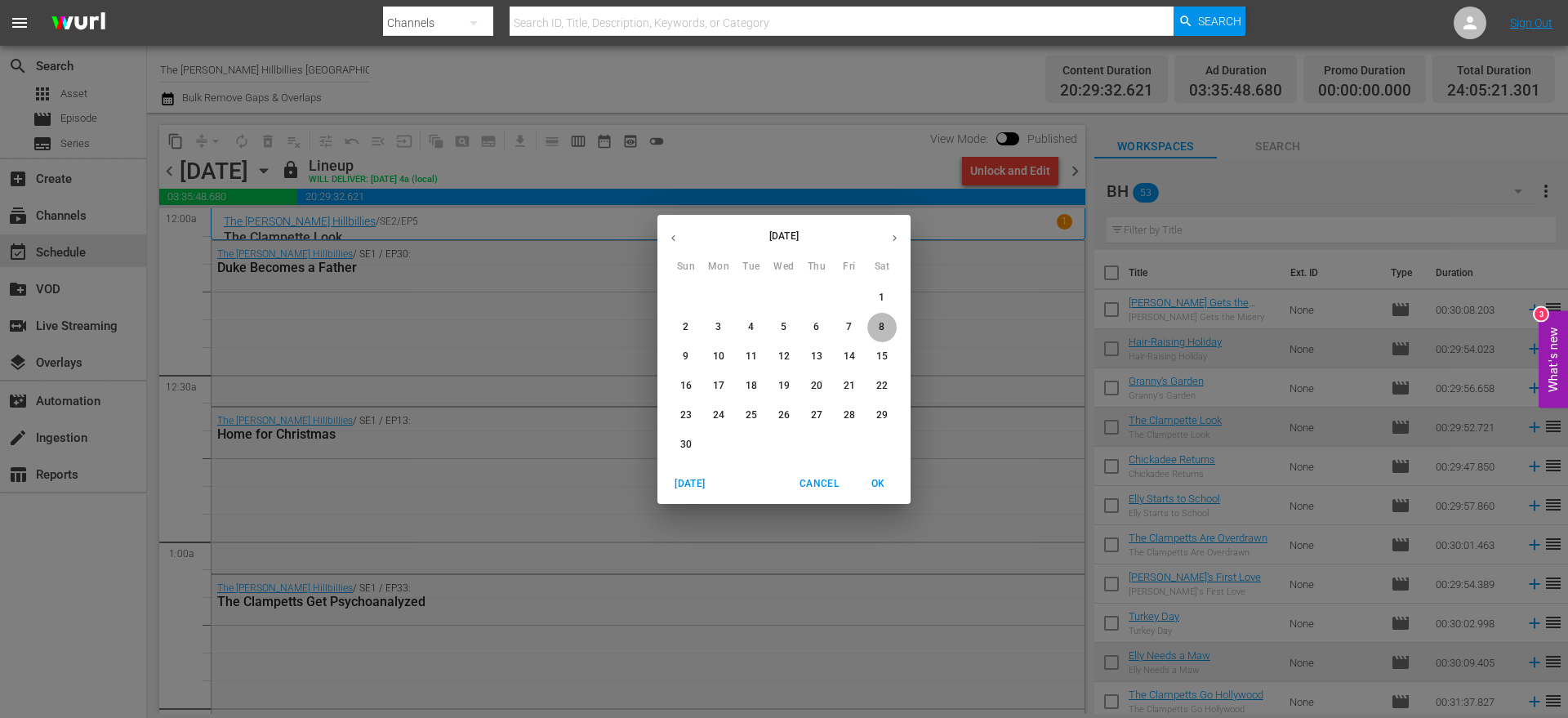
click at [876, 329] on span "8" at bounding box center [882, 327] width 30 height 14
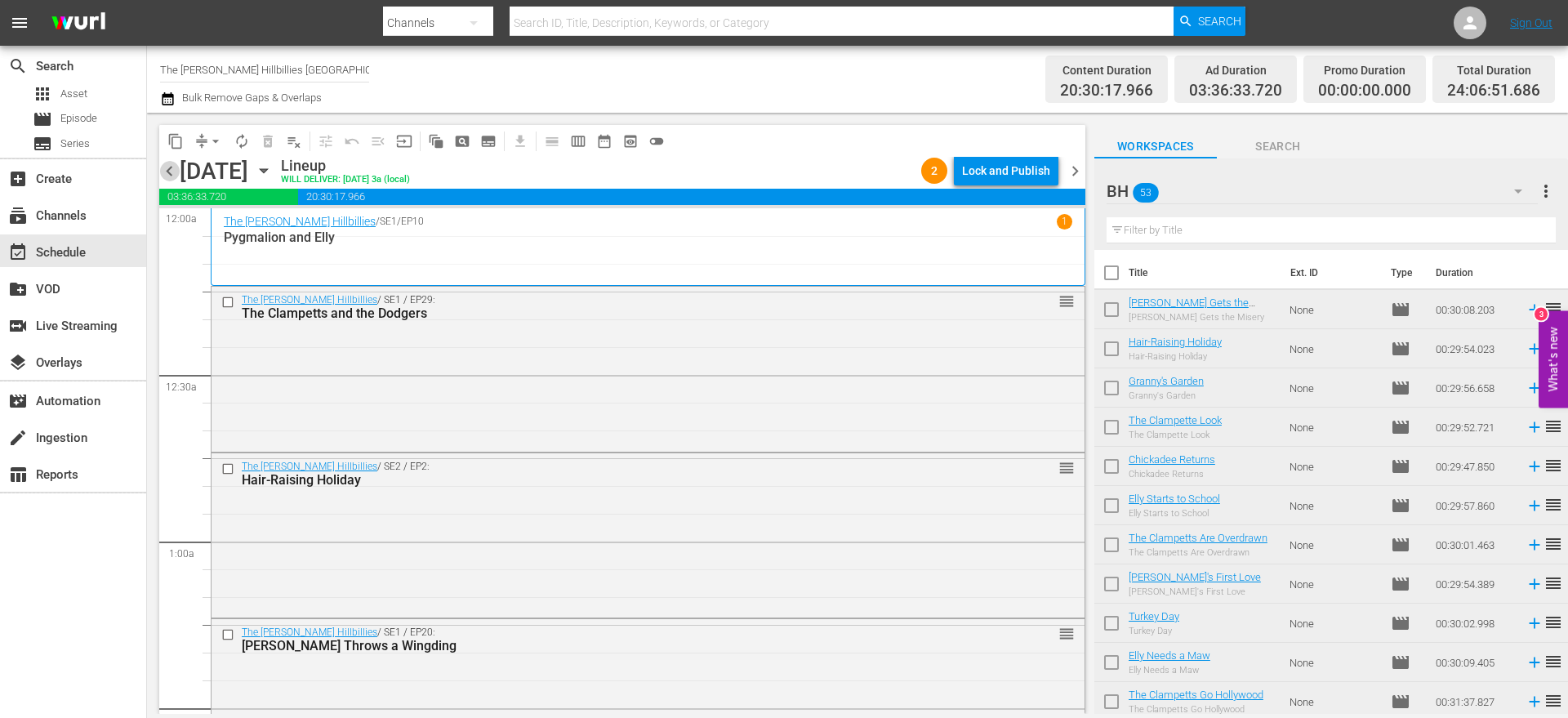
click at [164, 175] on span "chevron_left" at bounding box center [169, 171] width 21 height 21
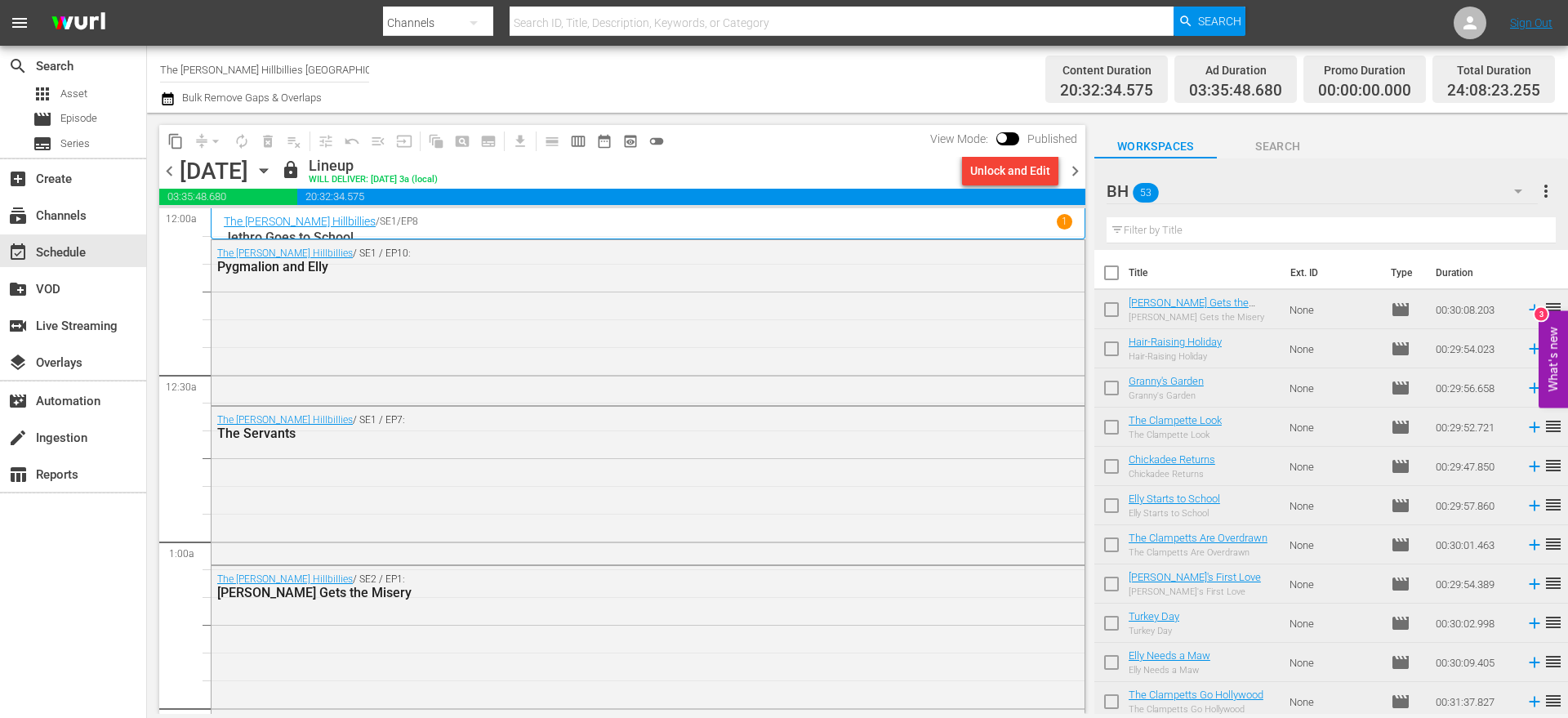
click at [1074, 173] on span "chevron_right" at bounding box center [1075, 171] width 21 height 21
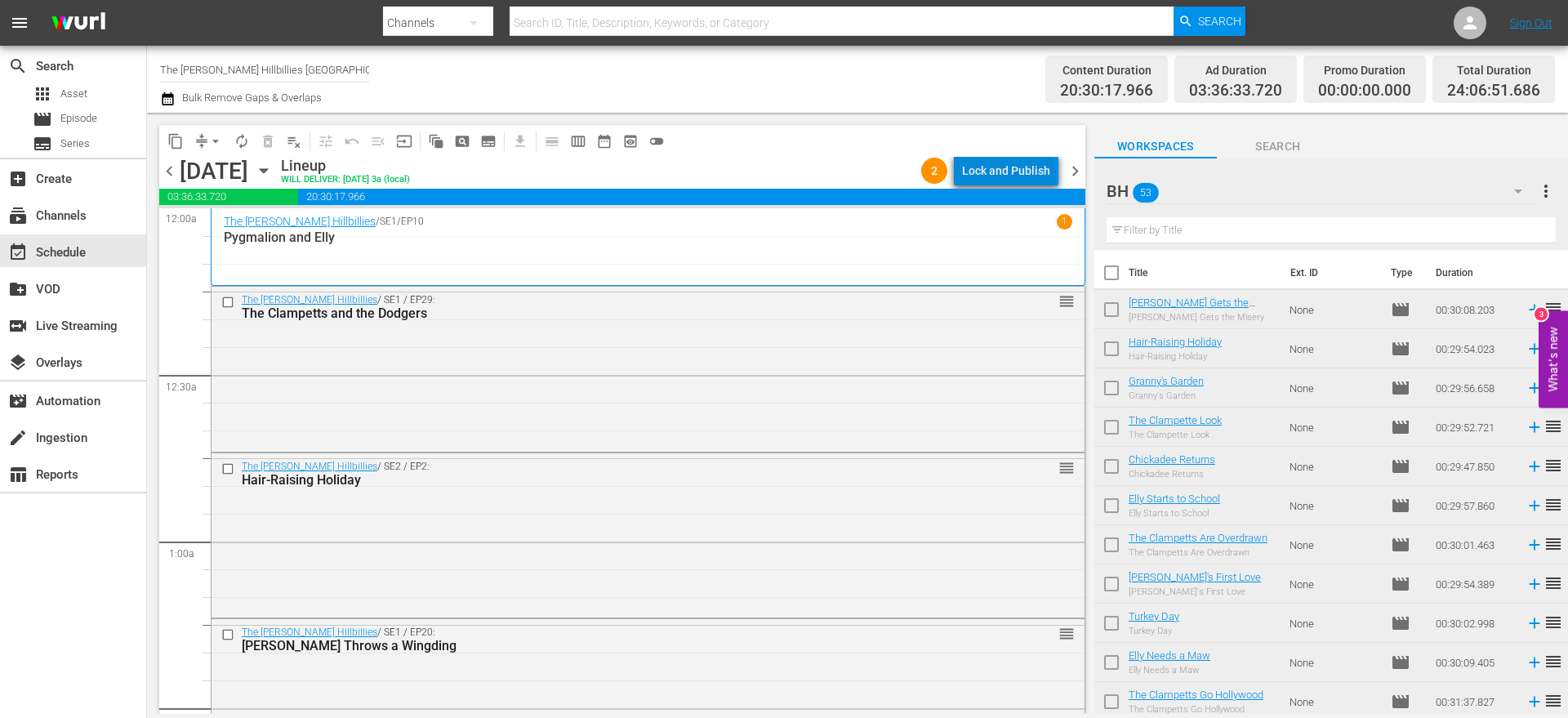
click at [1012, 176] on div "Lock and Publish" at bounding box center [1006, 171] width 88 height 30
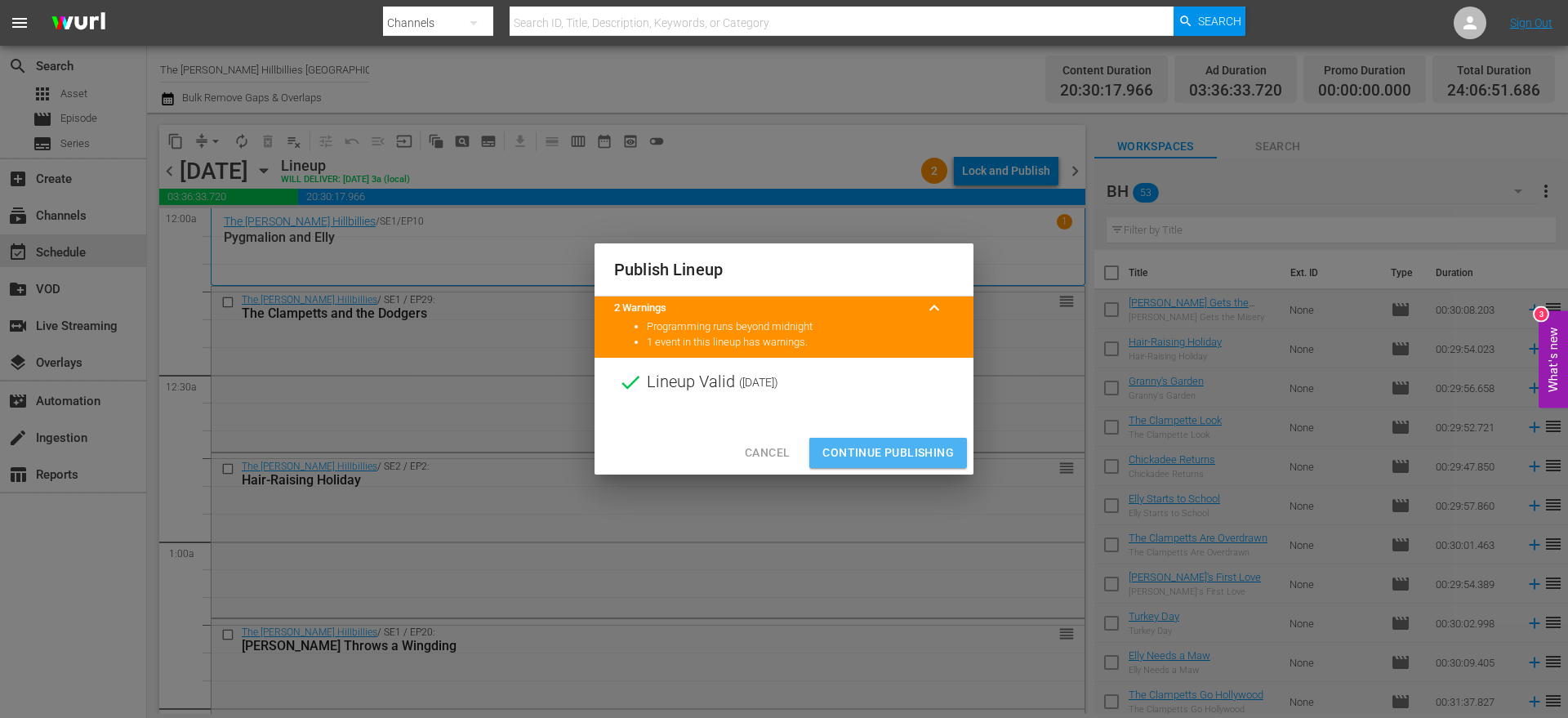
click at [831, 453] on span "Continue Publishing" at bounding box center [888, 453] width 132 height 21
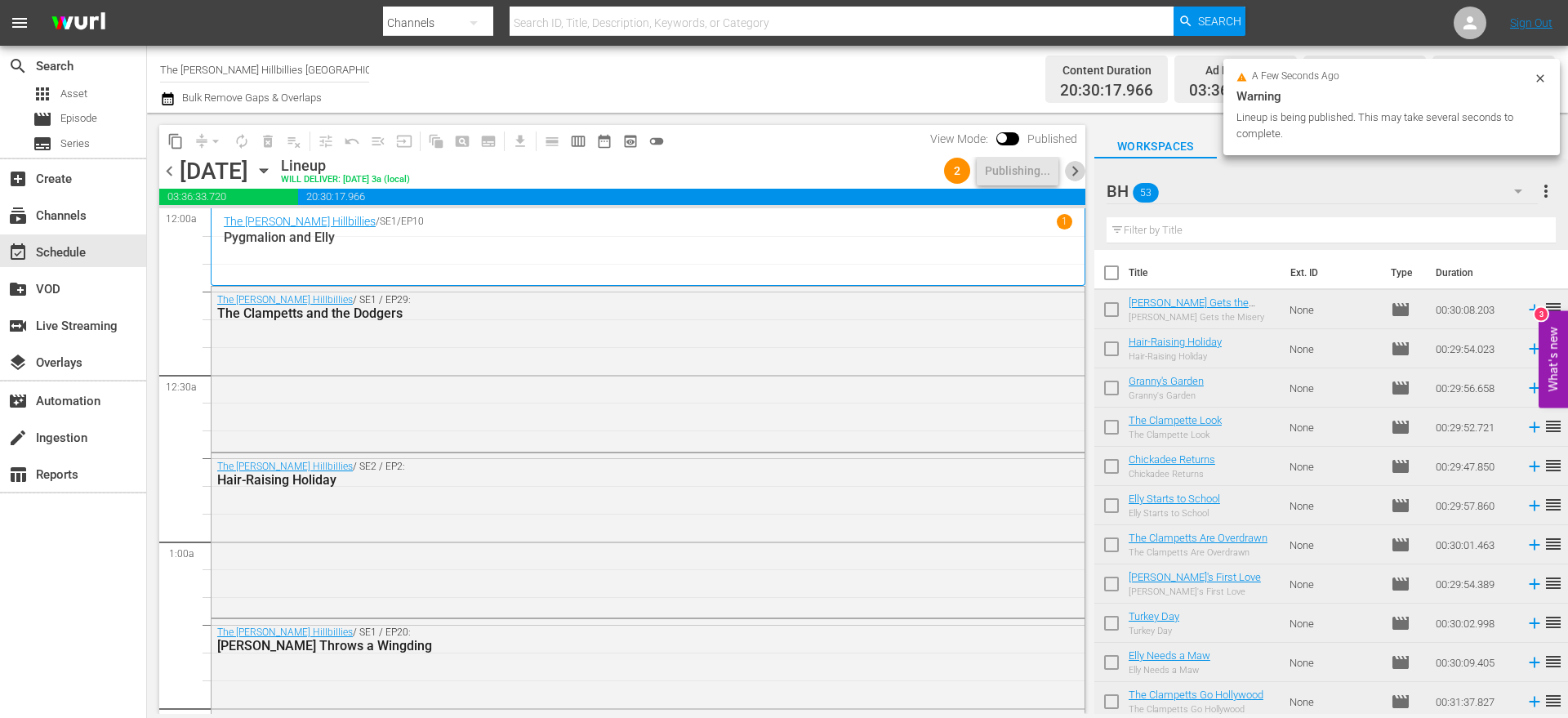
click at [1070, 172] on span "chevron_right" at bounding box center [1075, 171] width 21 height 21
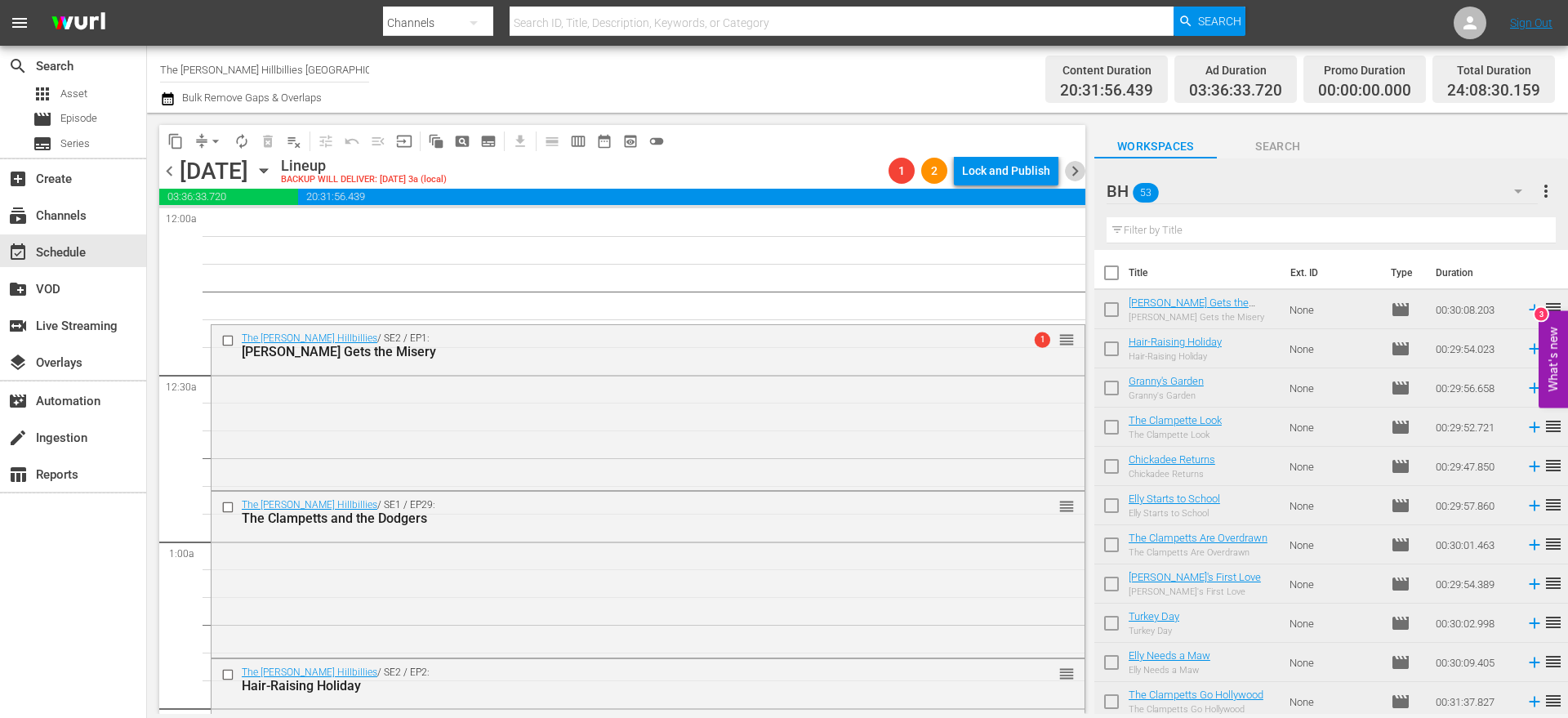
click at [1074, 168] on span "chevron_right" at bounding box center [1075, 171] width 21 height 21
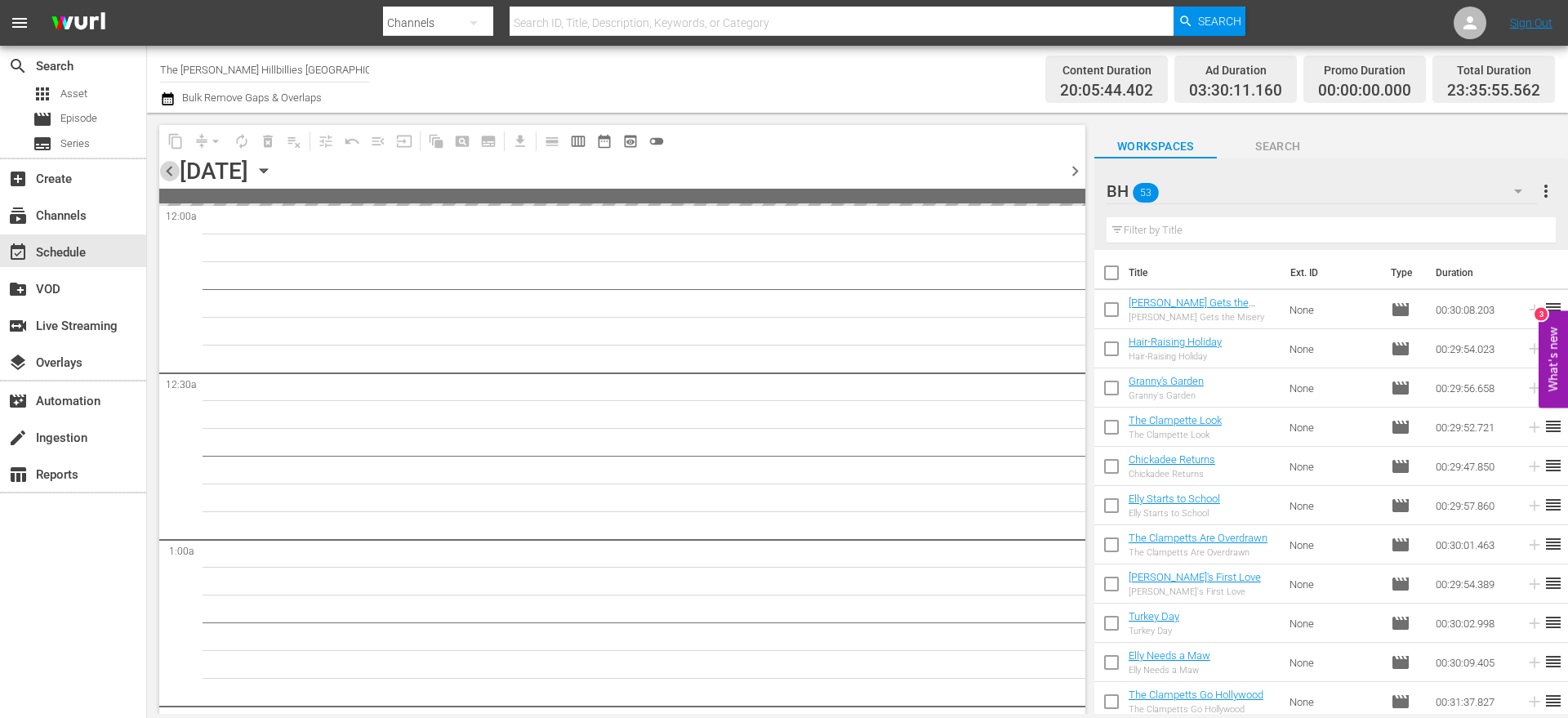
click at [170, 167] on span "chevron_left" at bounding box center [169, 171] width 21 height 21
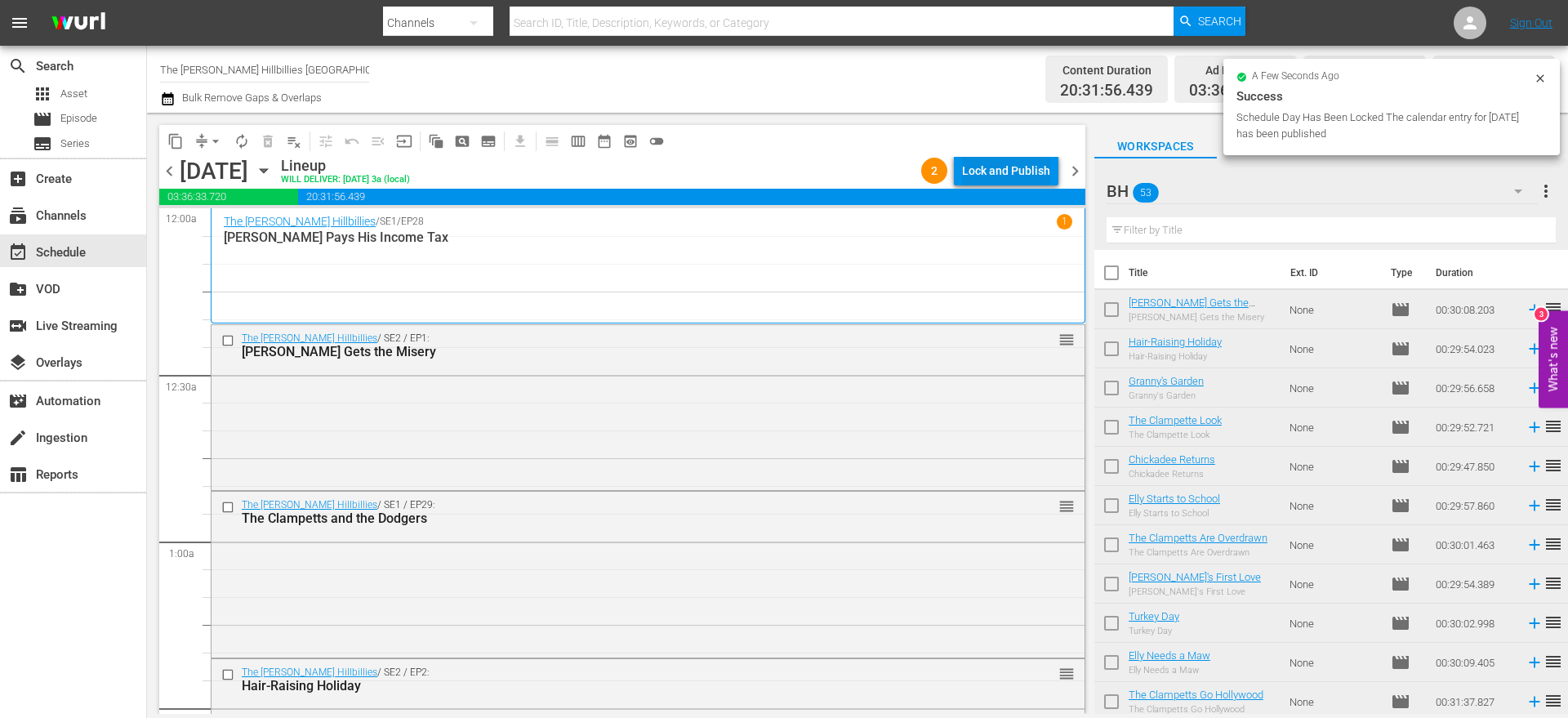
click at [1007, 171] on div "Lock and Publish" at bounding box center [1006, 171] width 88 height 30
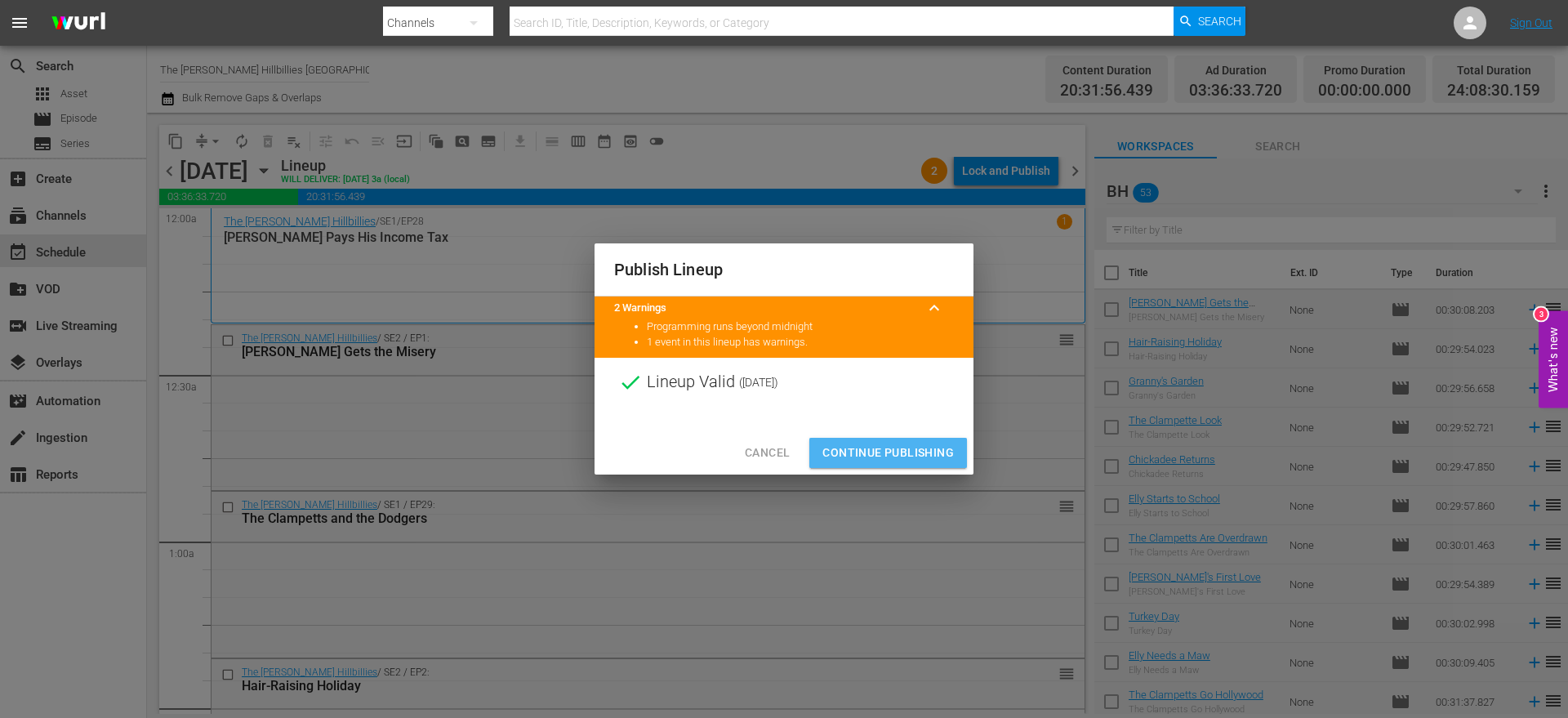
click at [832, 442] on button "Continue Publishing" at bounding box center [887, 453] width 157 height 31
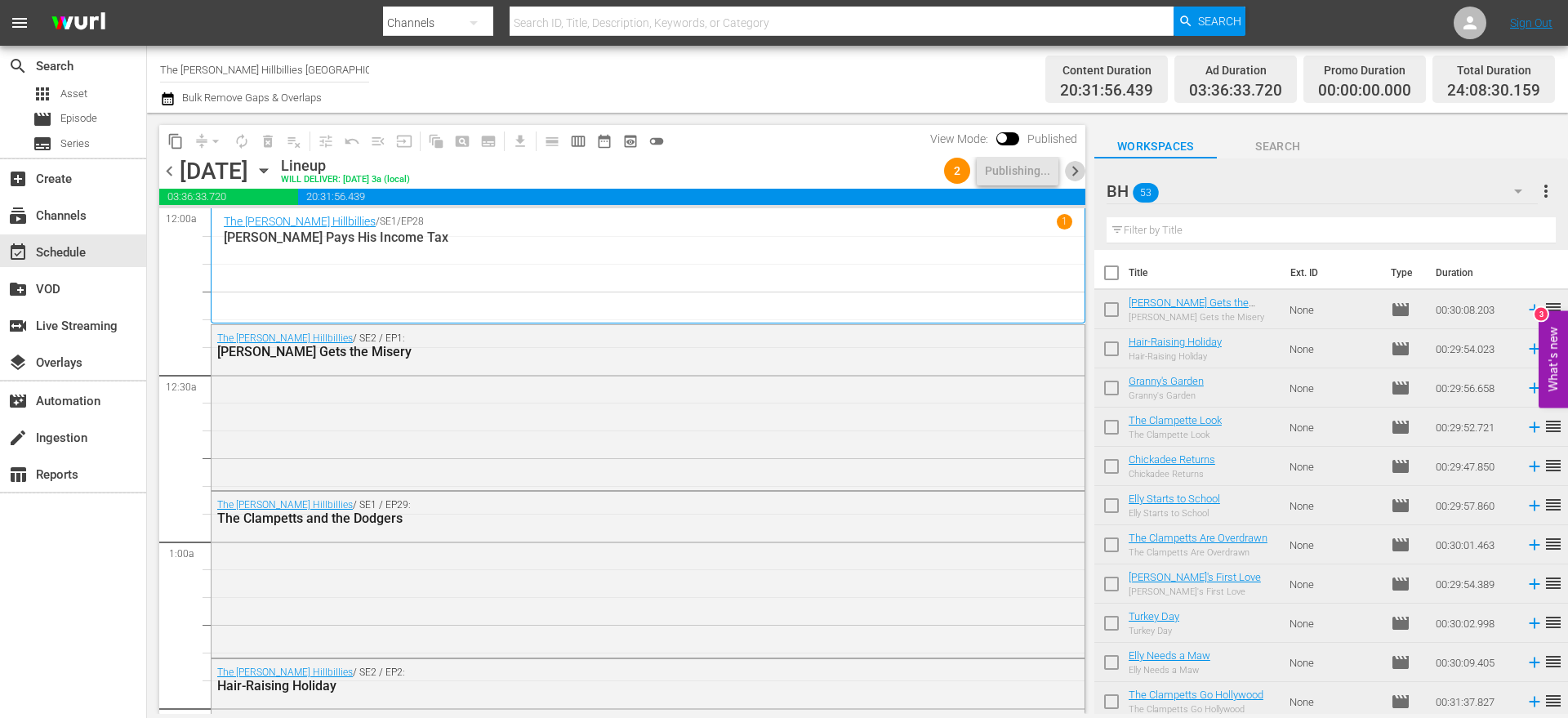
click at [1080, 167] on span "chevron_right" at bounding box center [1075, 171] width 21 height 21
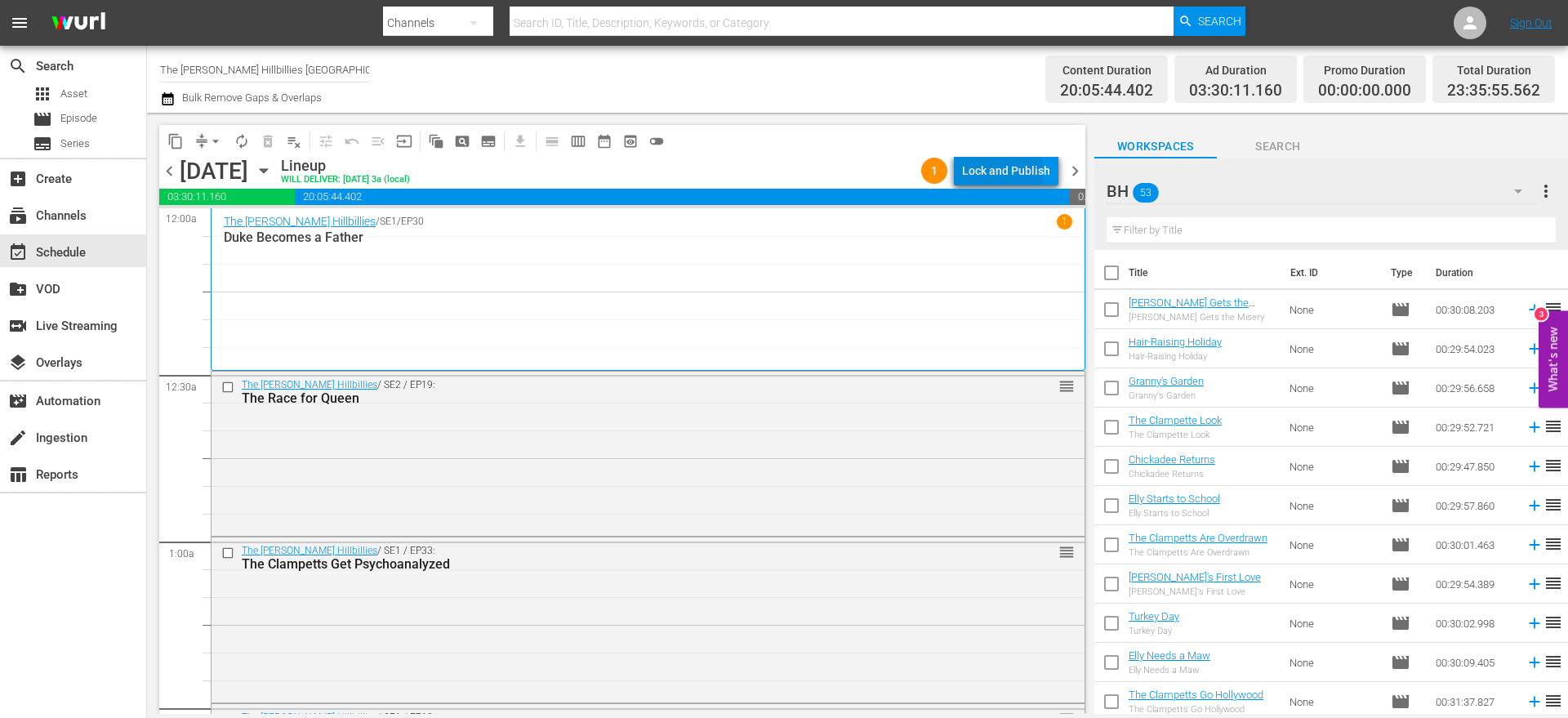
click at [984, 171] on div "Lock and Publish" at bounding box center [1006, 171] width 88 height 30
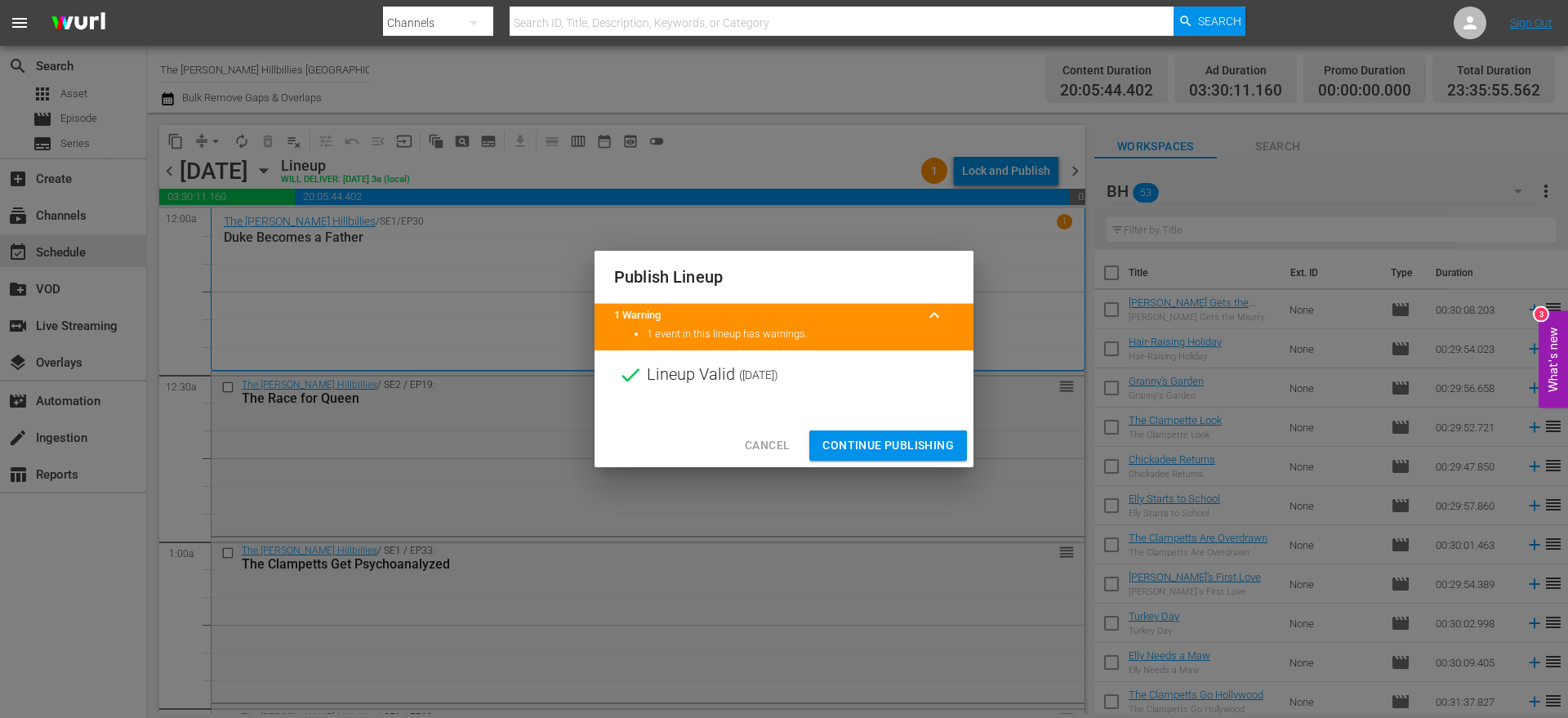
click at [857, 435] on span "Continue Publishing" at bounding box center [888, 445] width 132 height 21
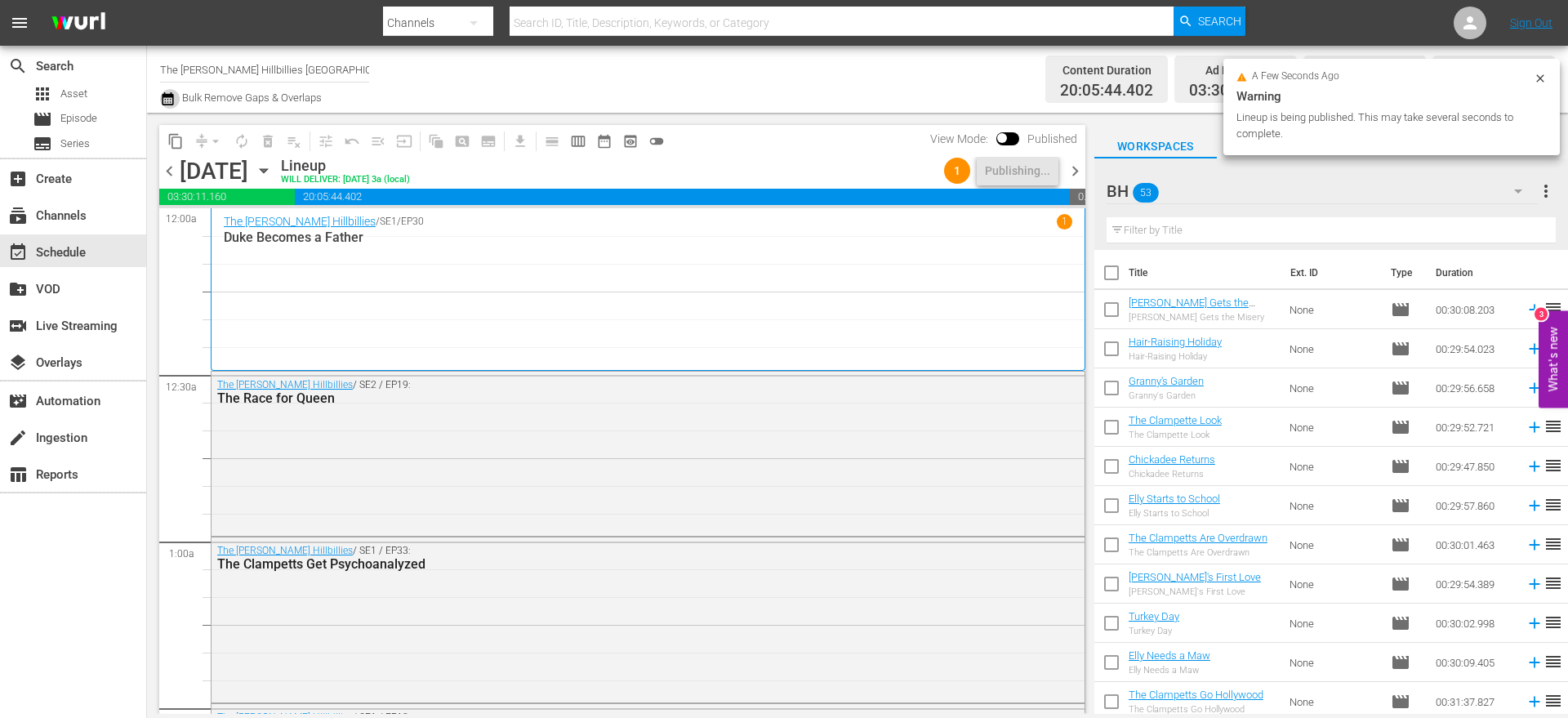
click at [168, 97] on icon "button" at bounding box center [167, 99] width 16 height 20
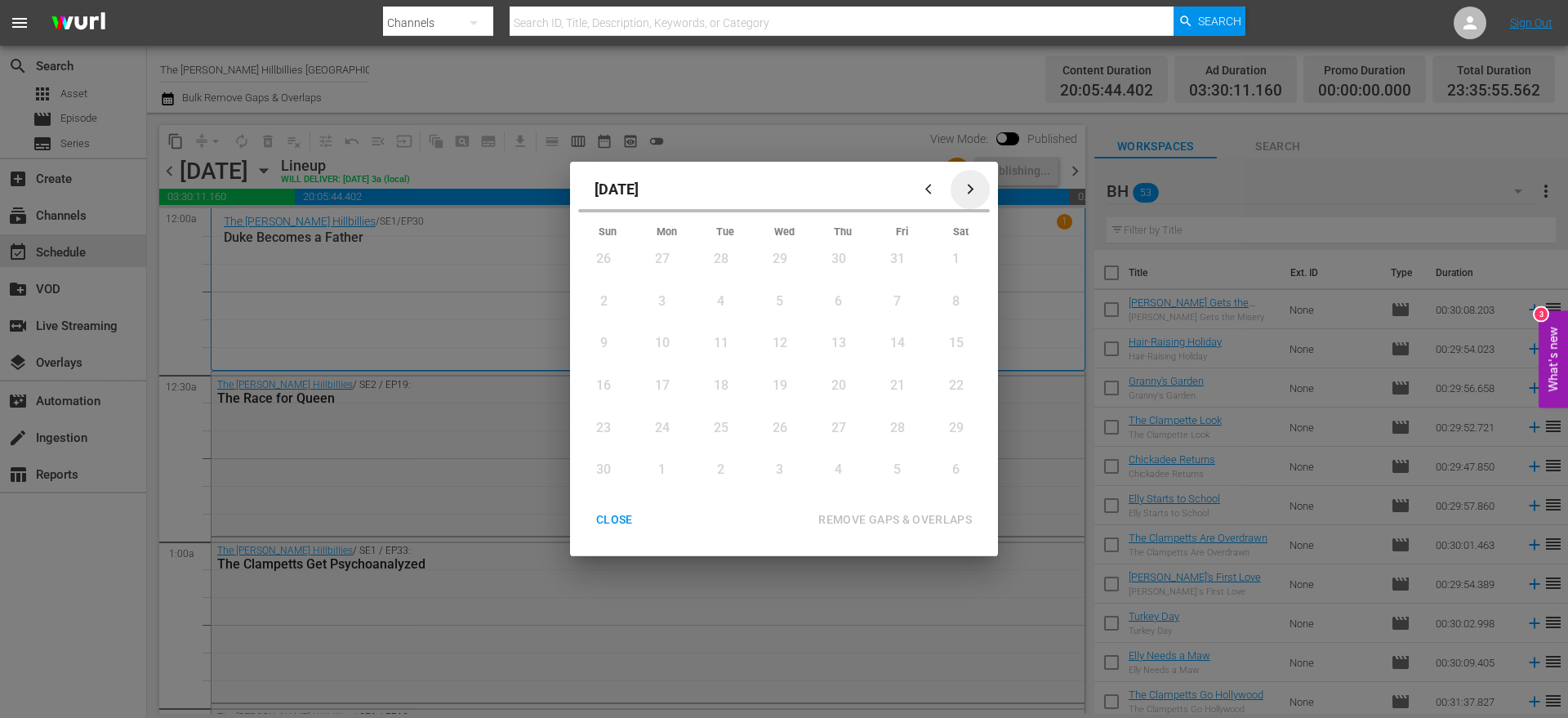
click at [969, 190] on icon "button" at bounding box center [971, 189] width 12 height 12
click at [929, 181] on button "button" at bounding box center [931, 190] width 40 height 40
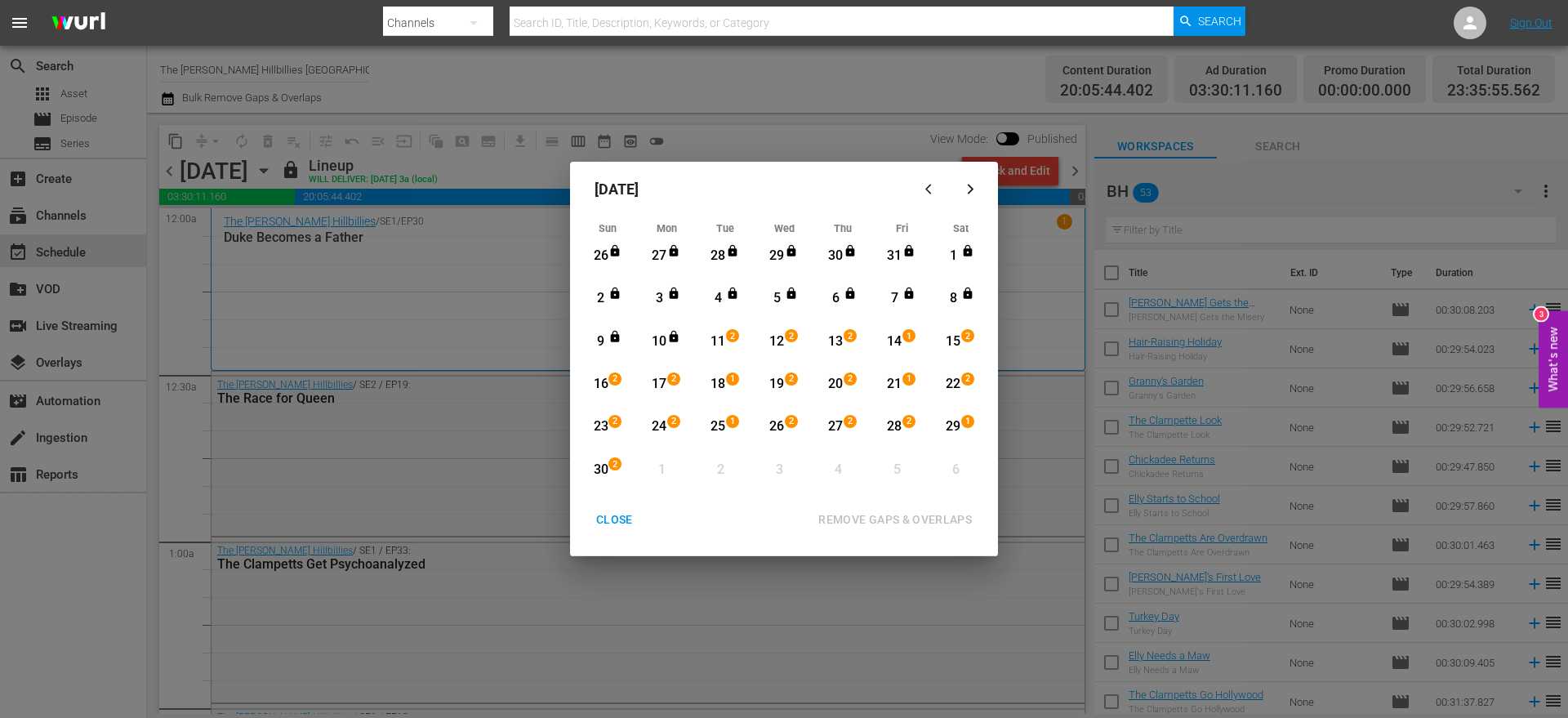
click at [613, 520] on div "CLOSE" at bounding box center [615, 520] width 63 height 21
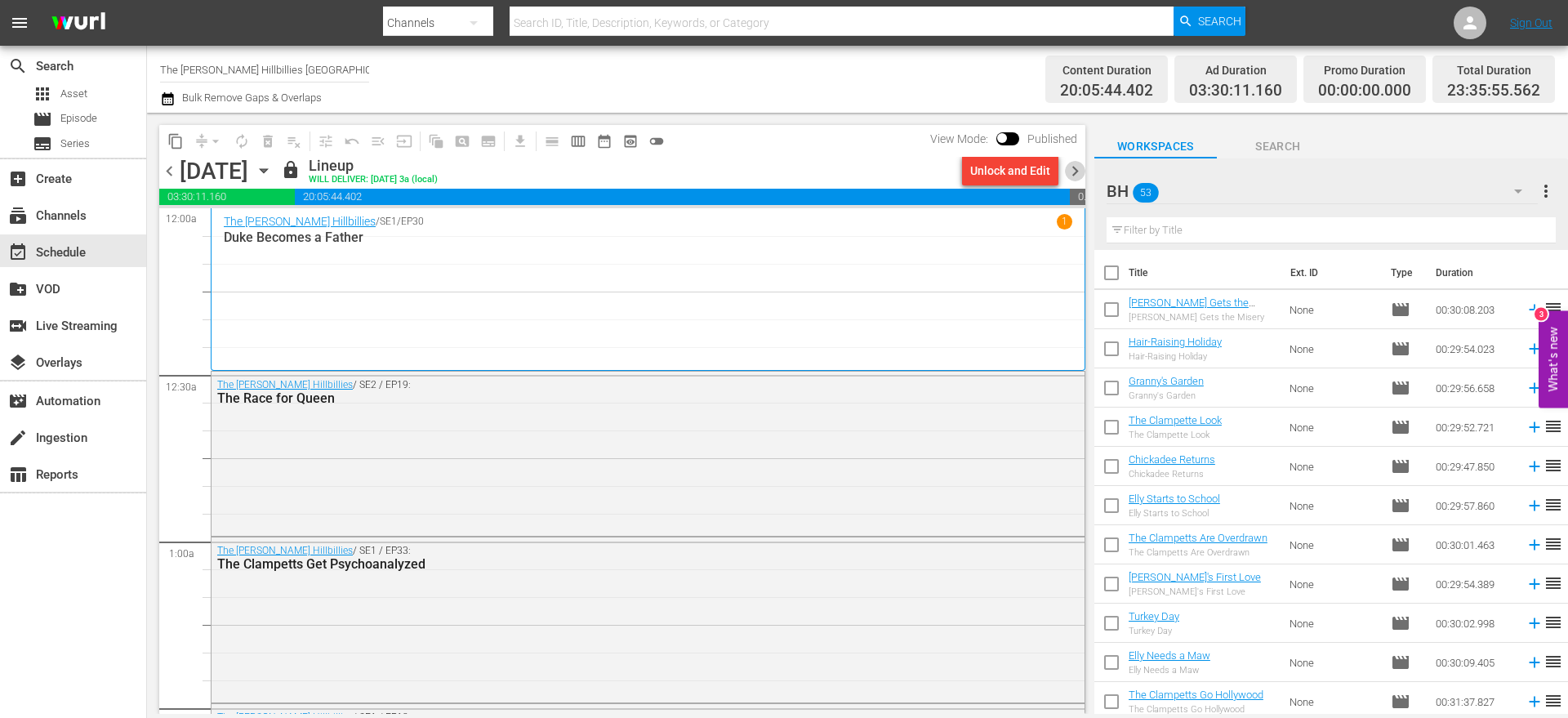
click at [1070, 163] on span "chevron_right" at bounding box center [1075, 171] width 21 height 21
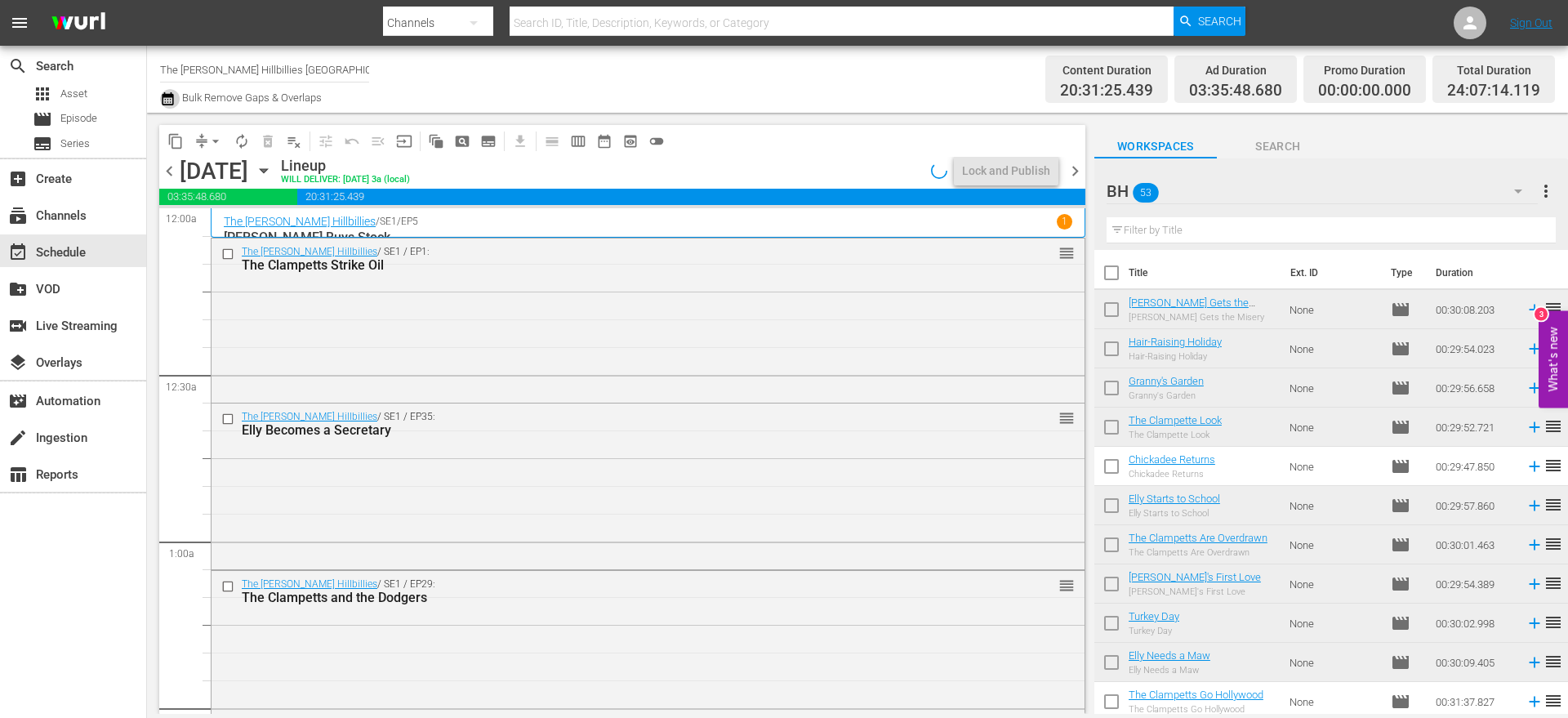
click at [172, 94] on icon "button" at bounding box center [167, 99] width 12 height 13
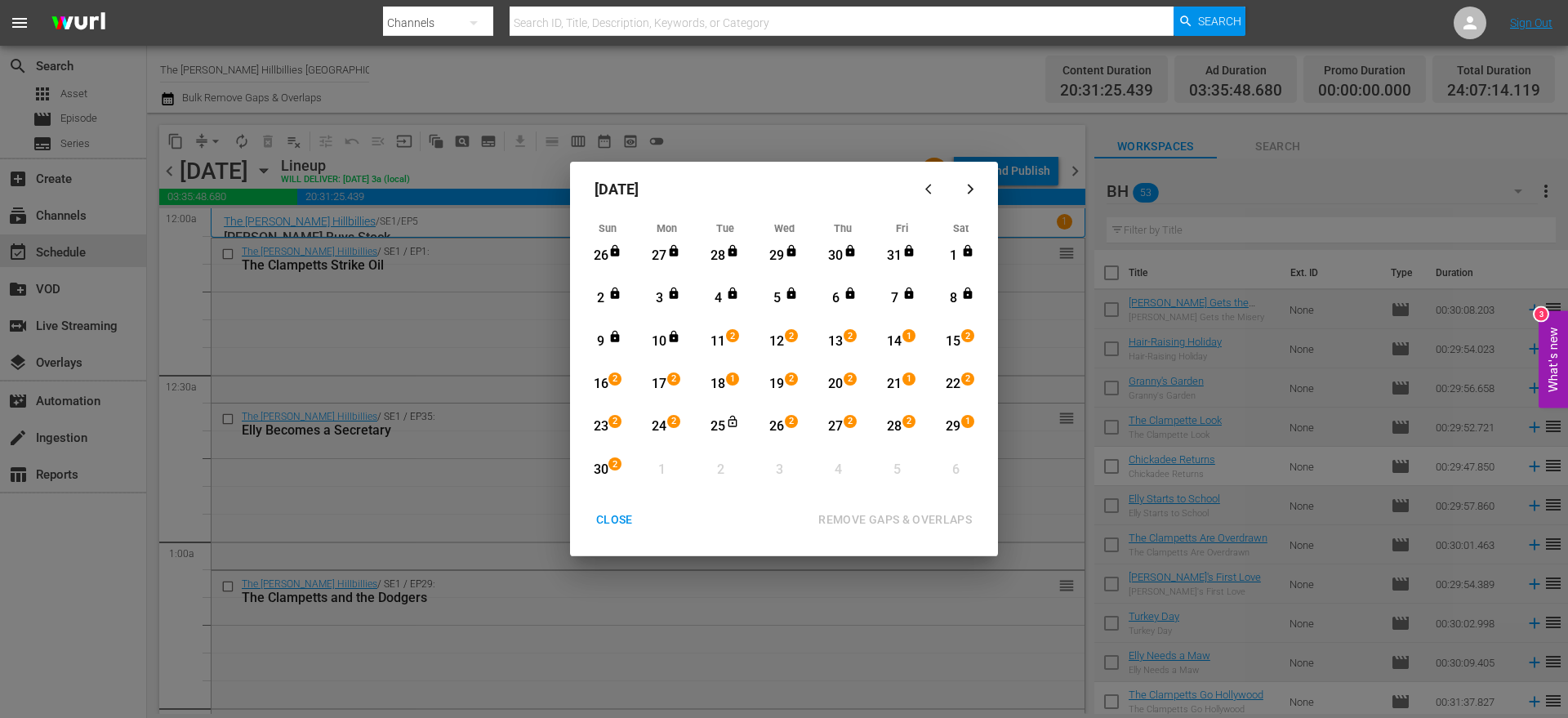
click at [728, 347] on div "2" at bounding box center [735, 341] width 13 height 16
click at [714, 425] on div "25" at bounding box center [718, 427] width 21 height 19
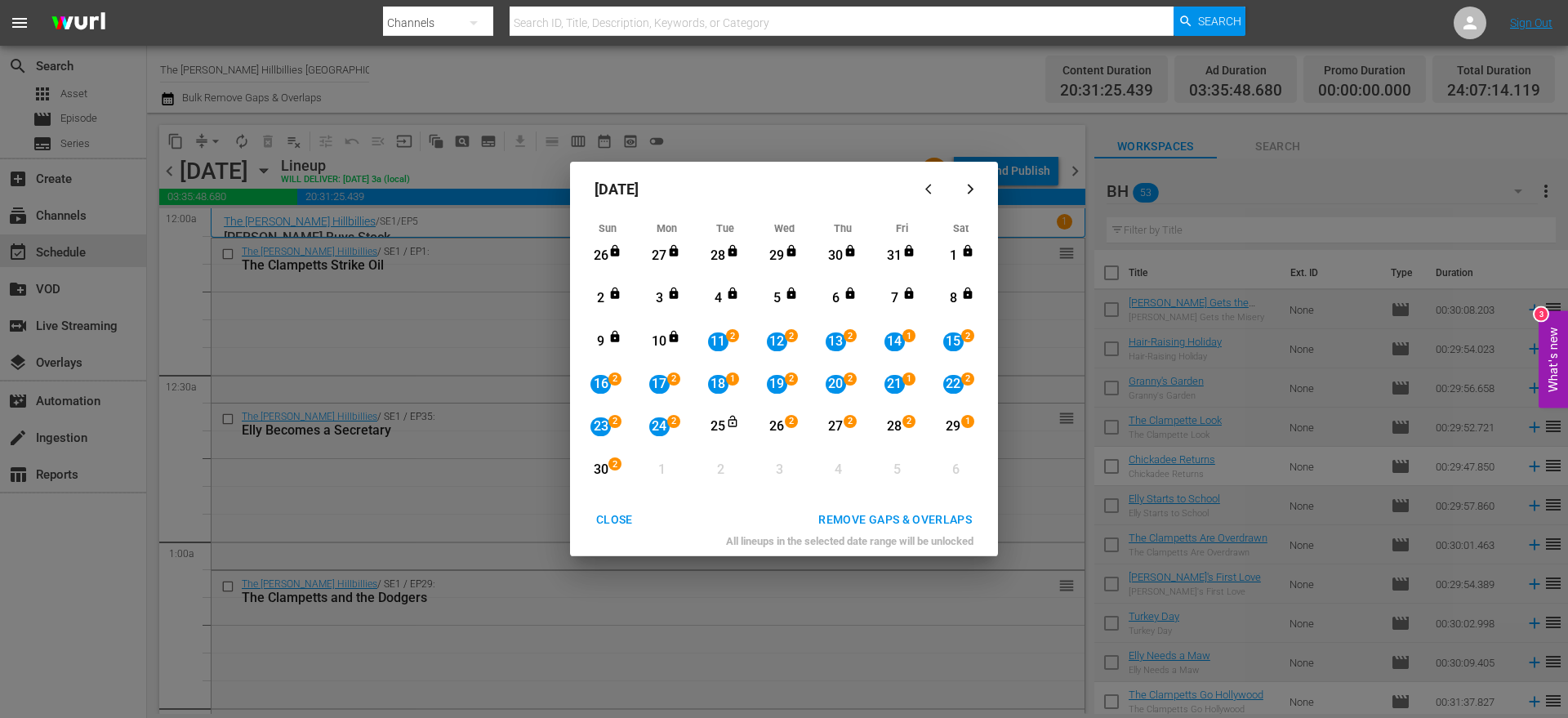
click at [810, 498] on div "November 2025 Sun Mon Tue Wed Thu Fri Sat 26 View Lineup 27 View Lineup 28 View…" at bounding box center [784, 359] width 428 height 395
click at [721, 350] on div "11" at bounding box center [718, 341] width 21 height 19
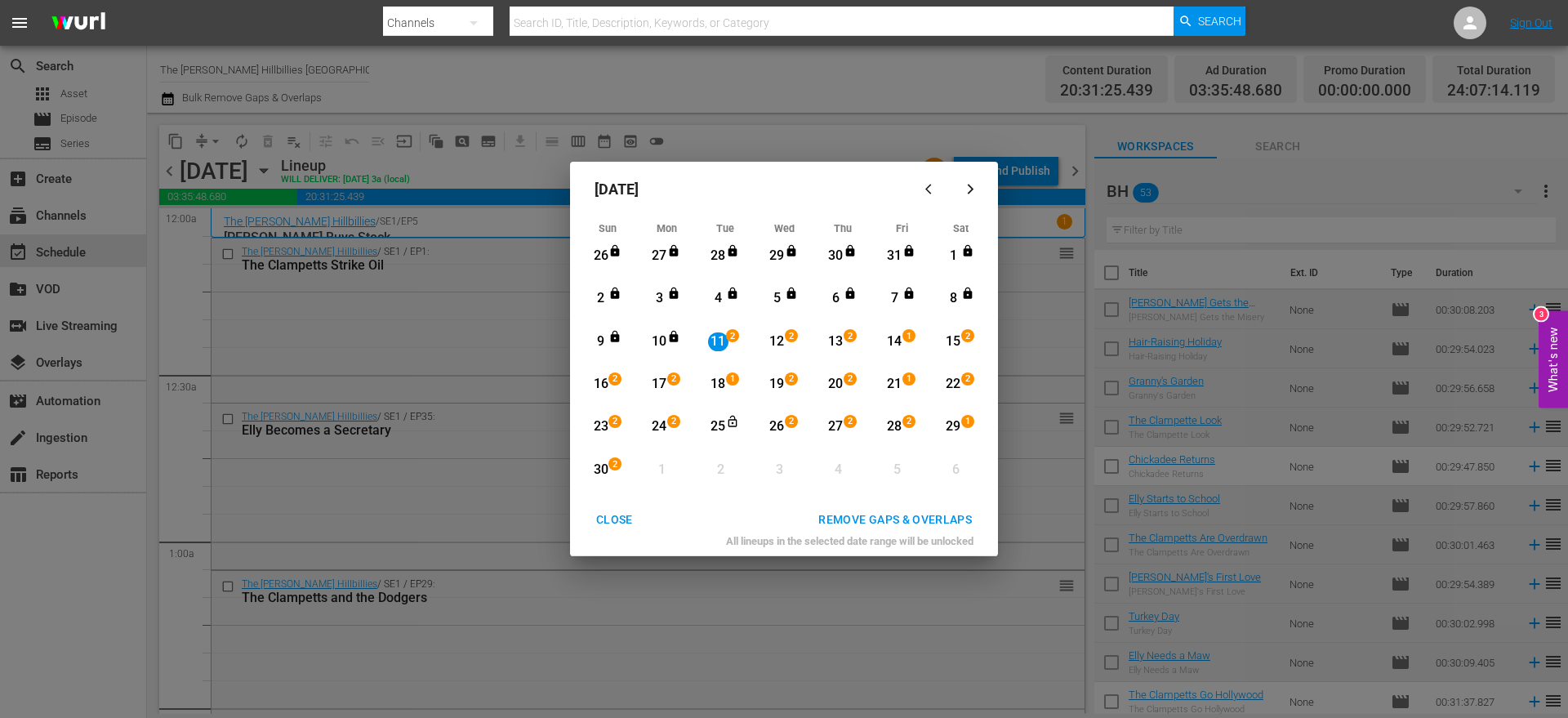
click at [721, 345] on div "11" at bounding box center [718, 341] width 21 height 19
click at [662, 428] on div "24" at bounding box center [659, 427] width 21 height 19
click at [719, 341] on div "11" at bounding box center [718, 341] width 21 height 19
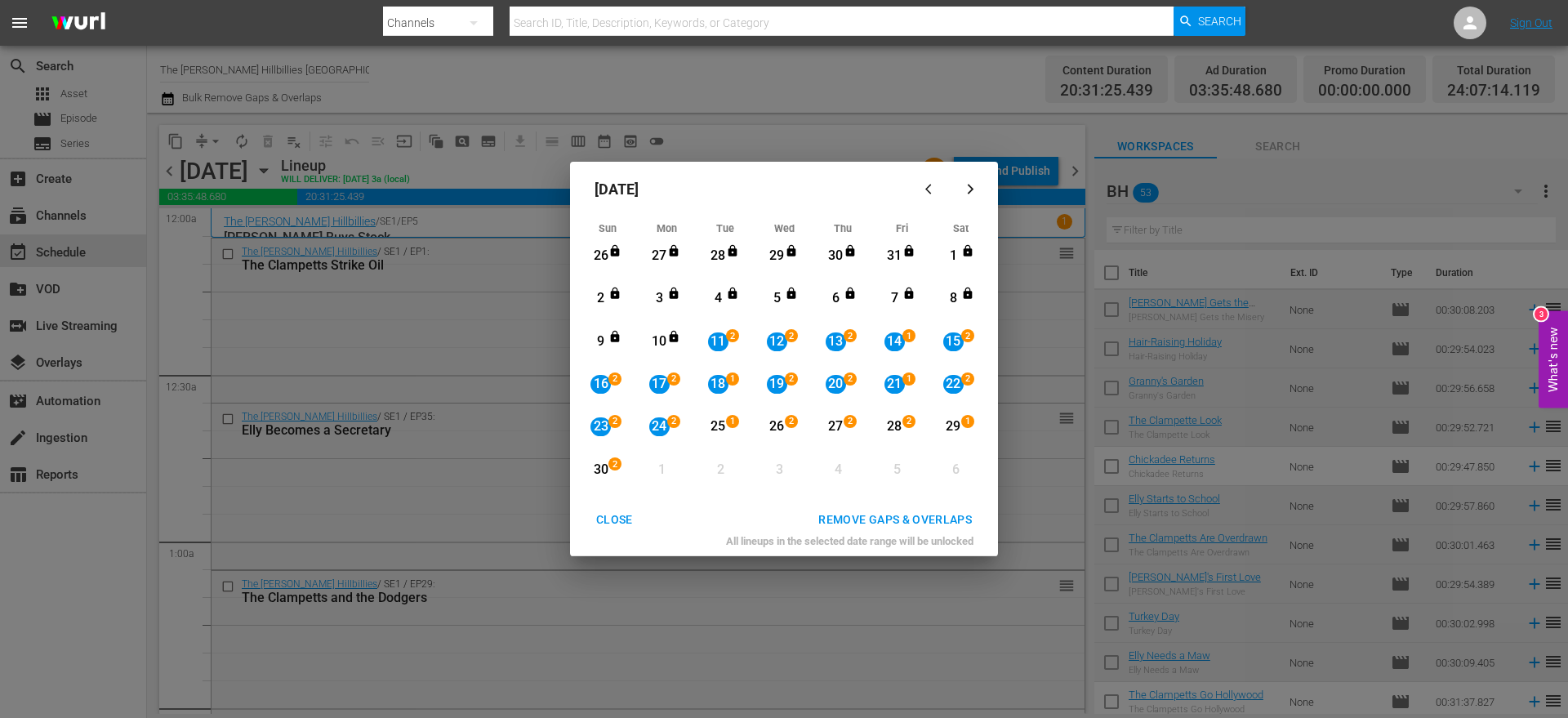
click at [838, 514] on div "REMOVE GAPS & OVERLAPS" at bounding box center [895, 520] width 180 height 21
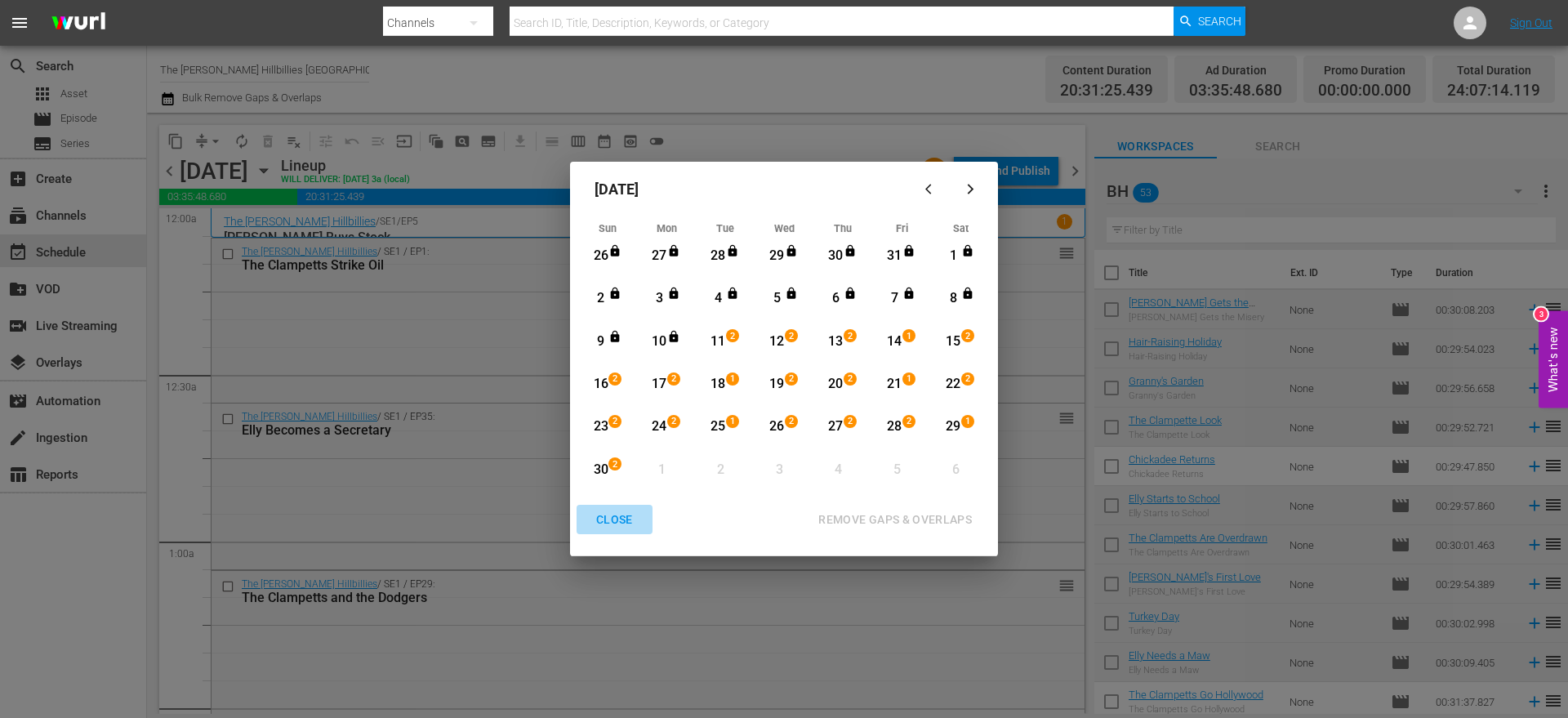
click at [599, 519] on div "CLOSE" at bounding box center [615, 520] width 63 height 21
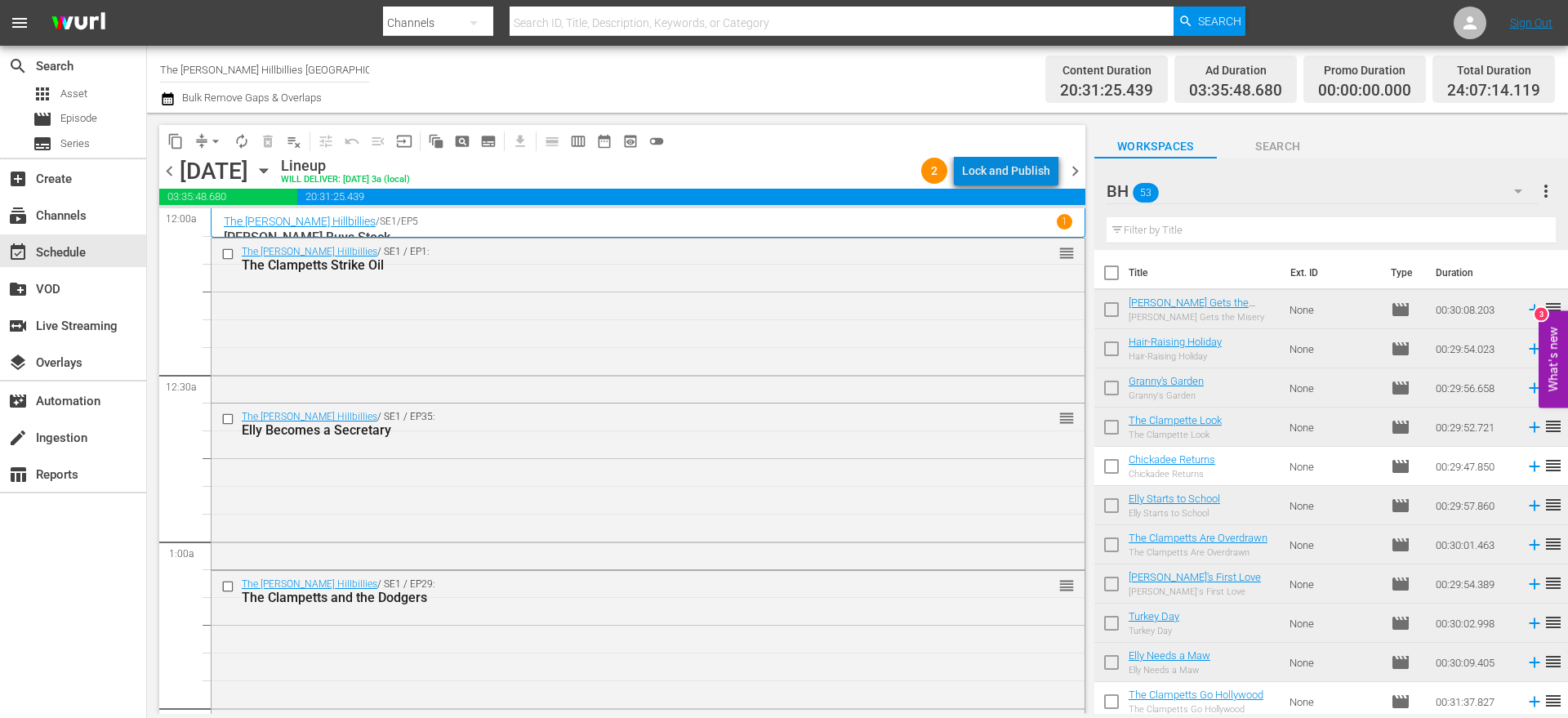
click at [1026, 170] on div "Lock and Publish" at bounding box center [1006, 171] width 88 height 30
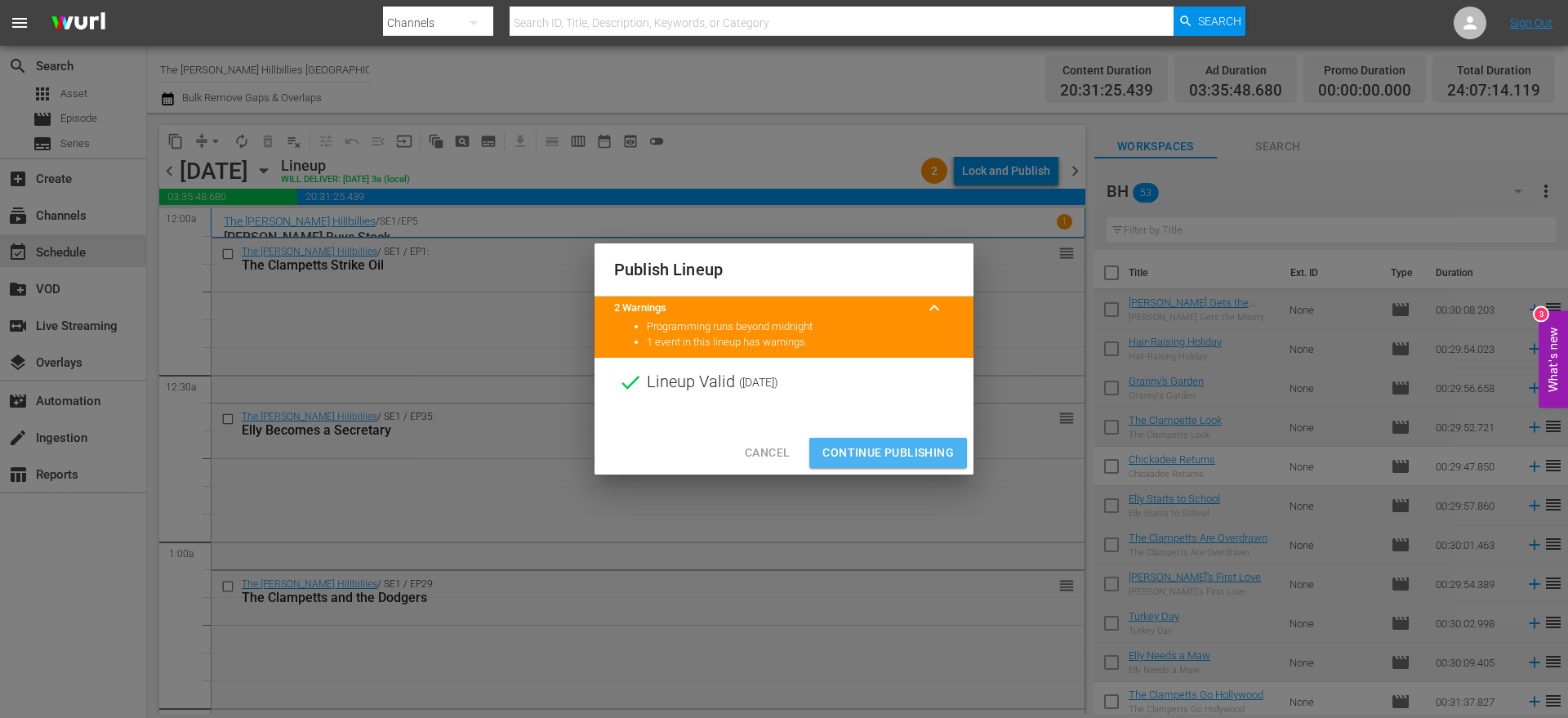
click at [869, 448] on span "Continue Publishing" at bounding box center [888, 453] width 132 height 21
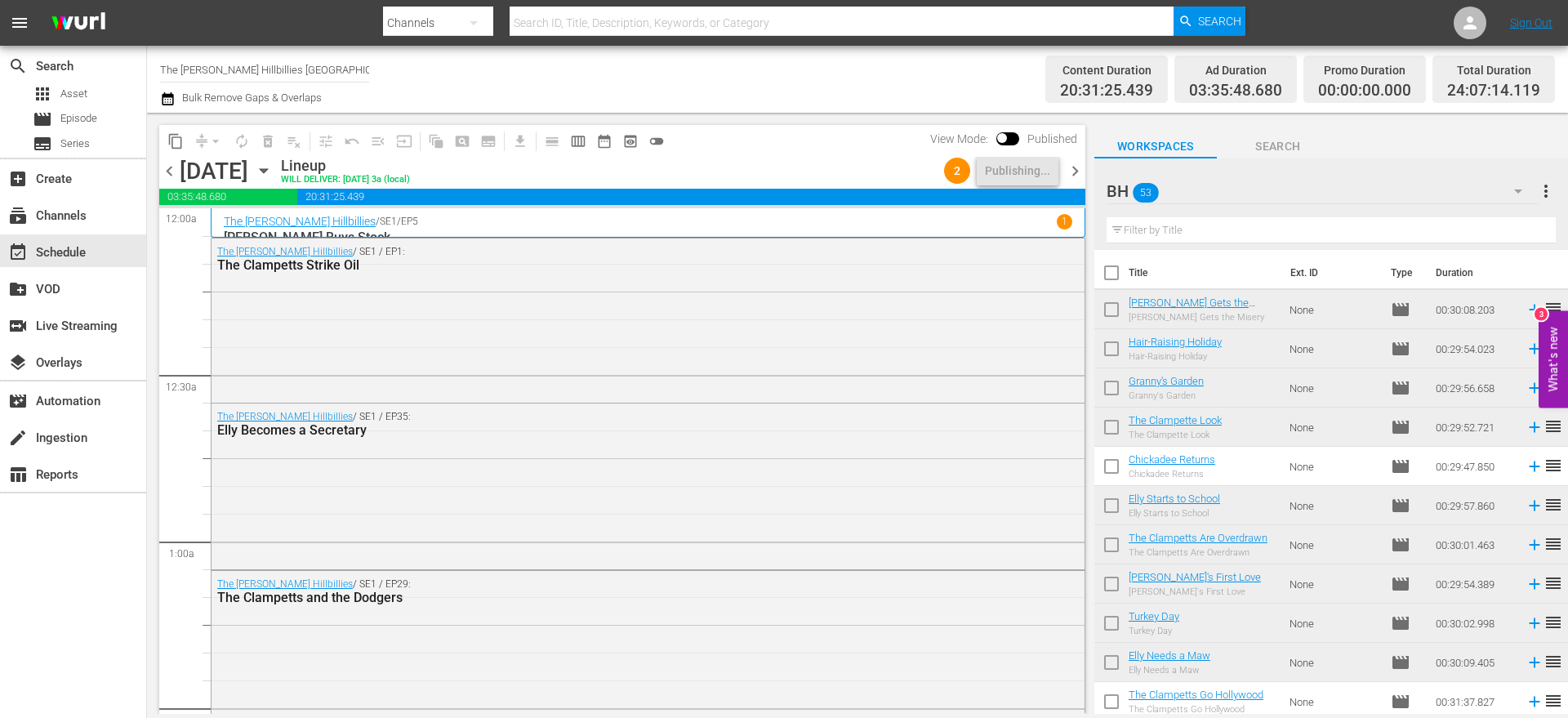
click at [1065, 176] on span "chevron_right" at bounding box center [1075, 171] width 21 height 21
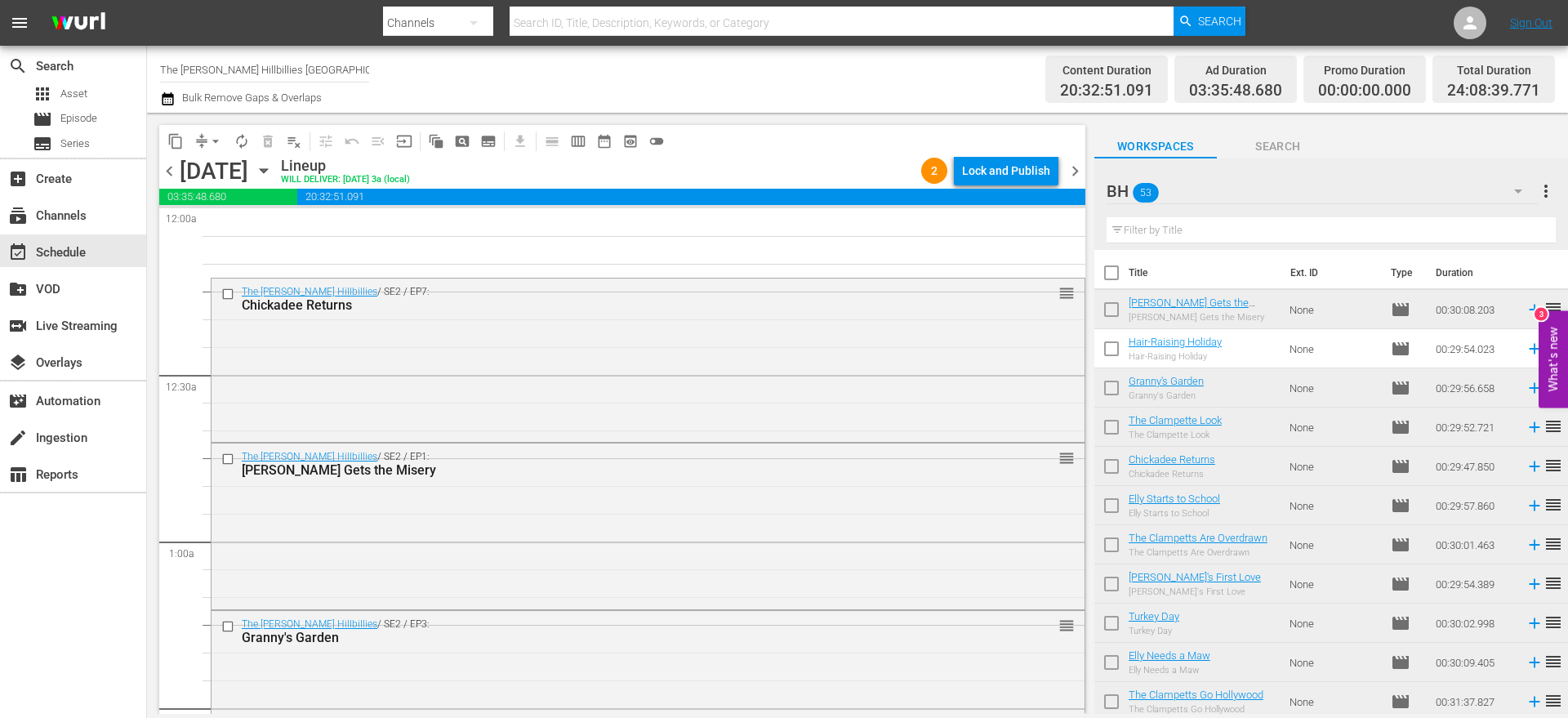
click at [1080, 167] on span "chevron_right" at bounding box center [1075, 171] width 21 height 21
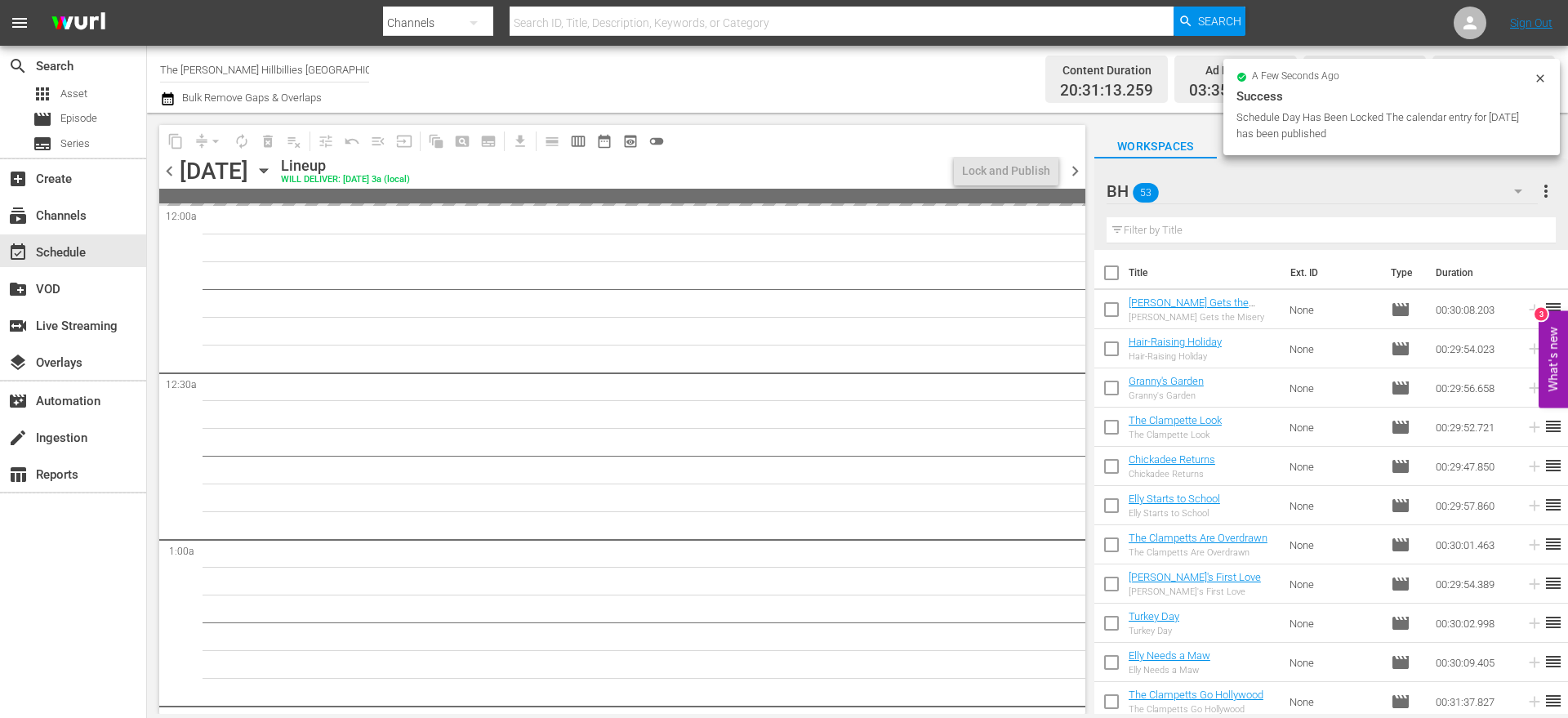
click at [172, 167] on span "chevron_left" at bounding box center [169, 171] width 21 height 21
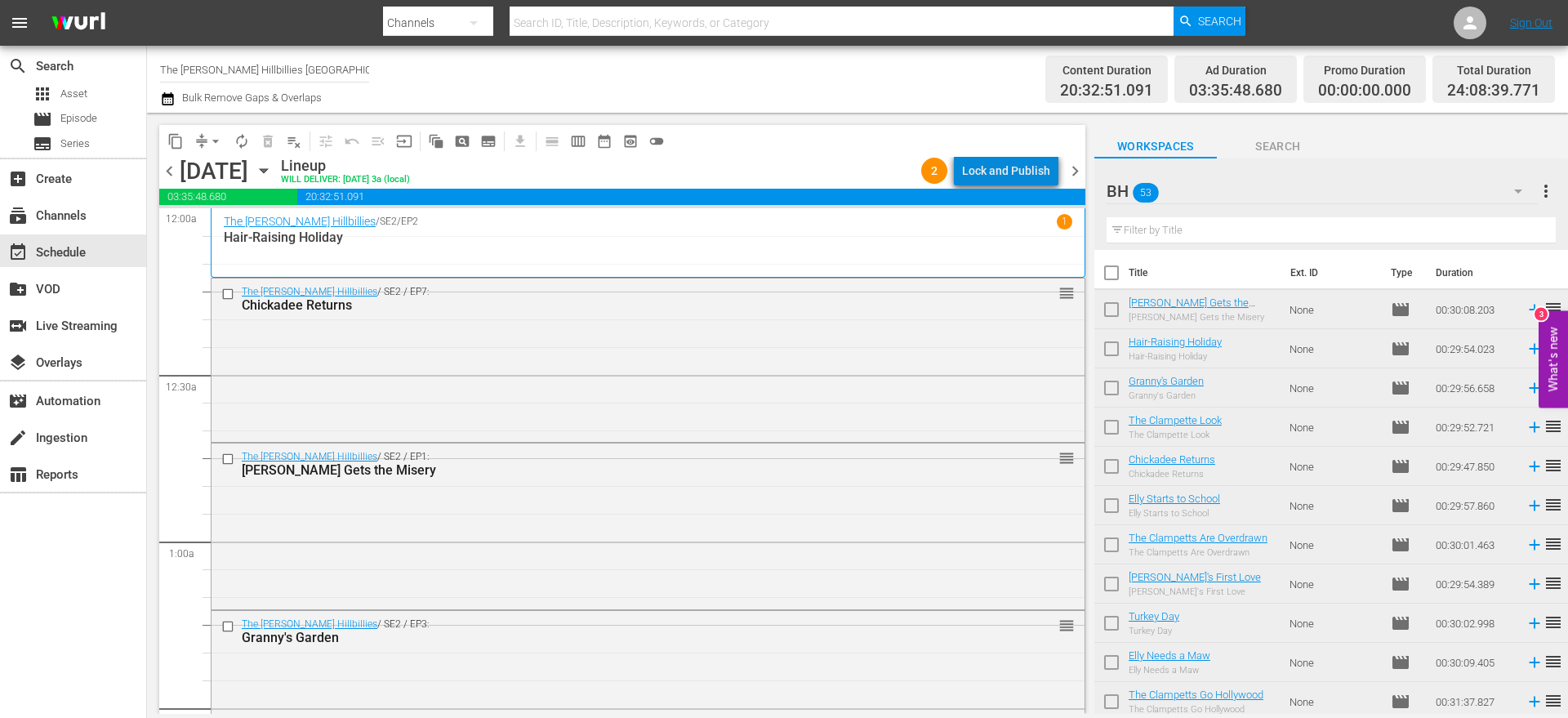
click at [1032, 169] on div "Lock and Publish" at bounding box center [1006, 171] width 88 height 30
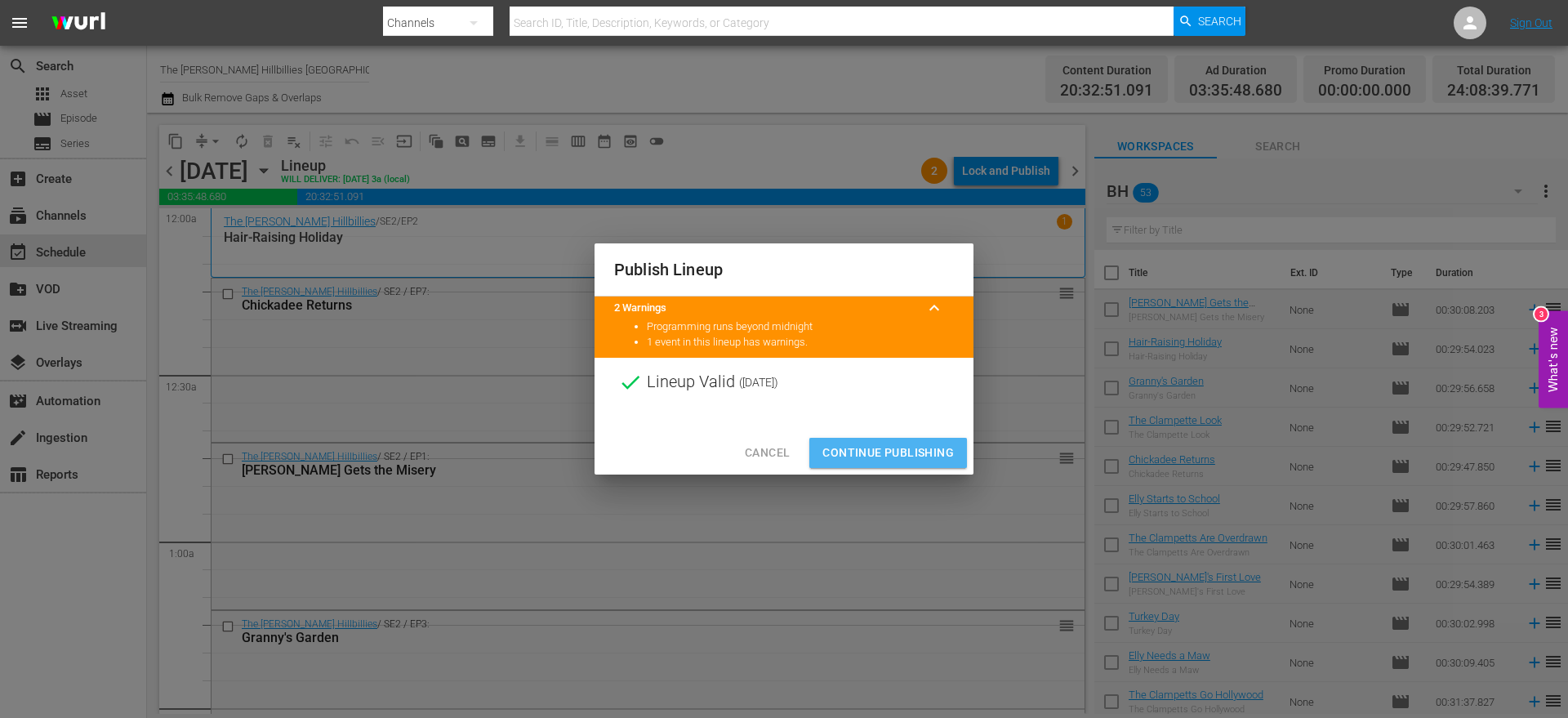
click at [887, 448] on span "Continue Publishing" at bounding box center [888, 453] width 132 height 21
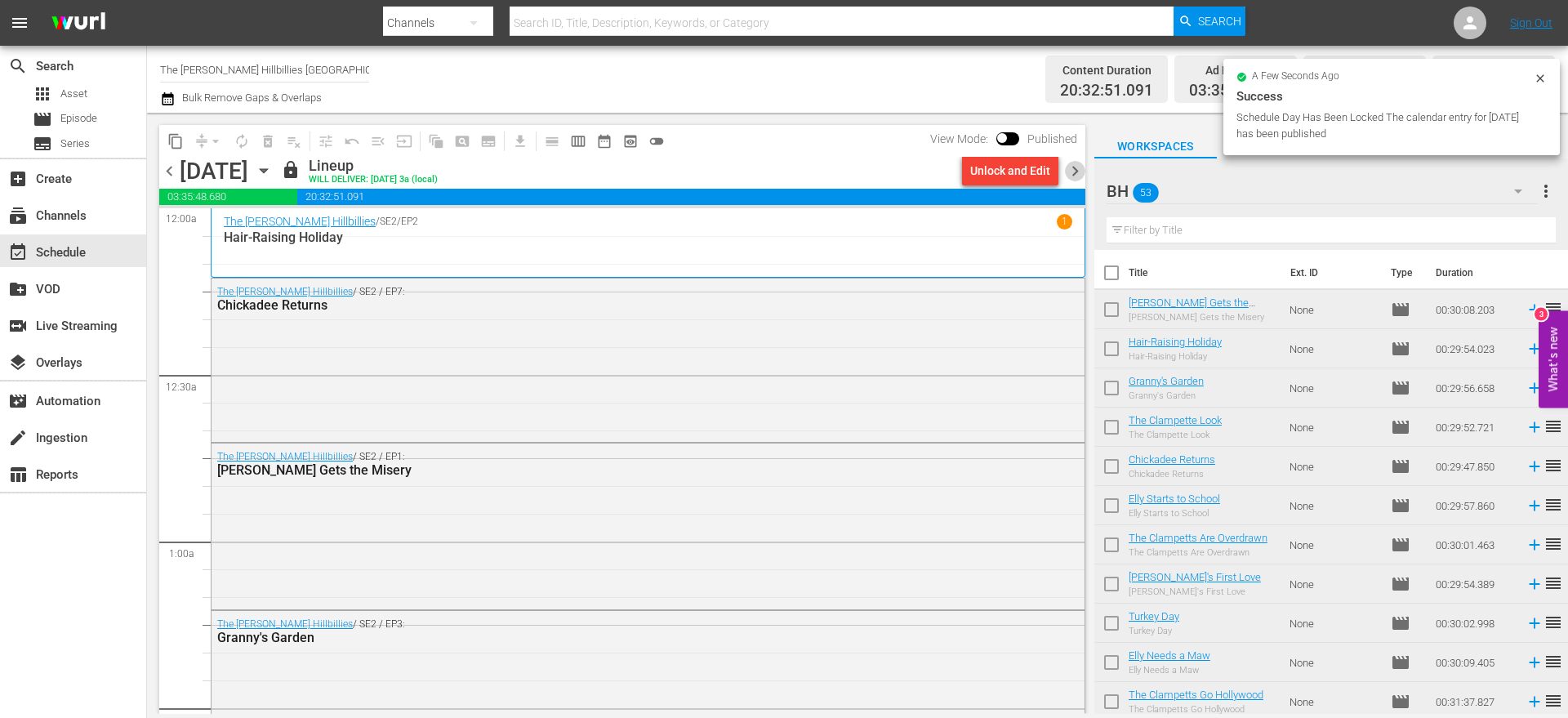
click at [1072, 171] on span "chevron_right" at bounding box center [1075, 171] width 21 height 21
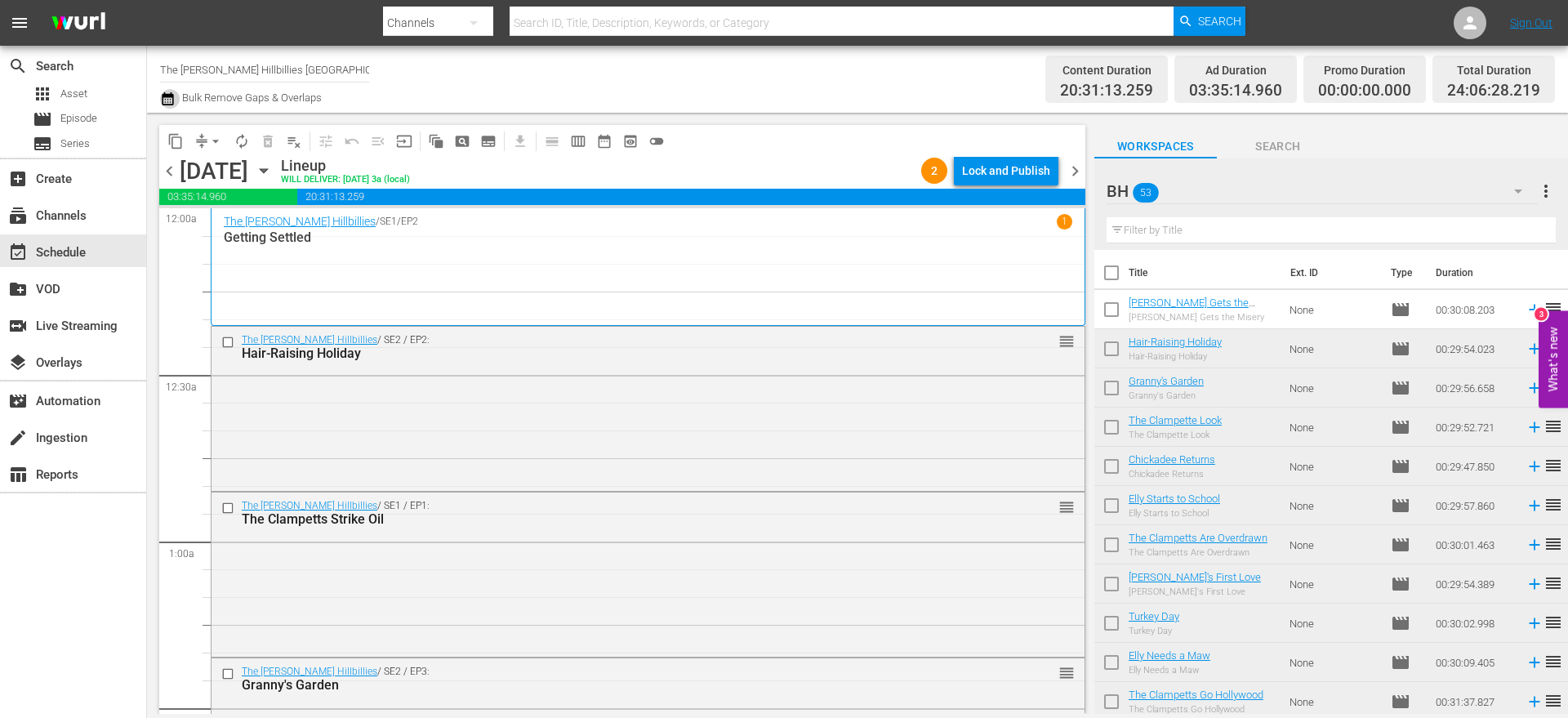
click at [171, 95] on icon "button" at bounding box center [167, 99] width 12 height 13
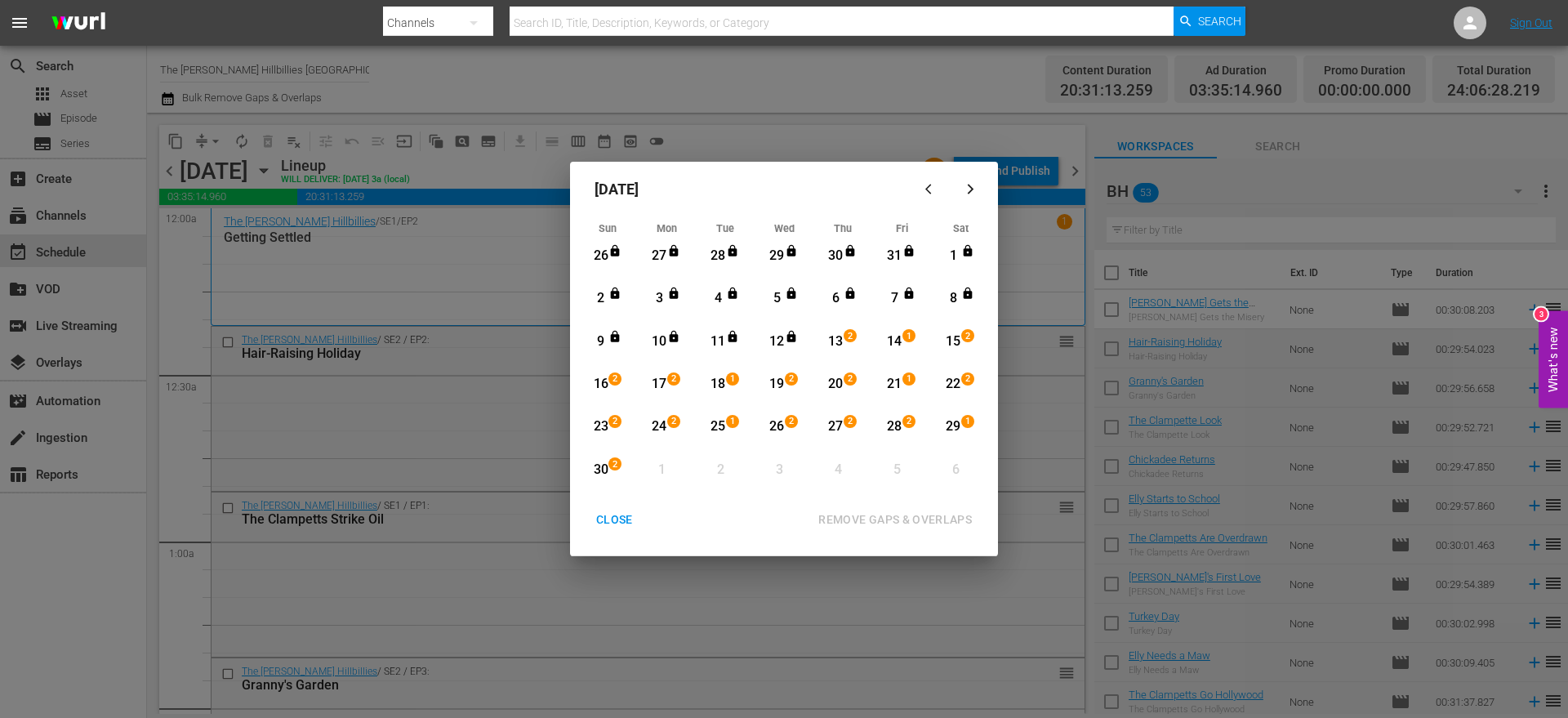
click at [839, 347] on div "13" at bounding box center [835, 341] width 21 height 19
click at [593, 471] on div "30" at bounding box center [601, 470] width 21 height 19
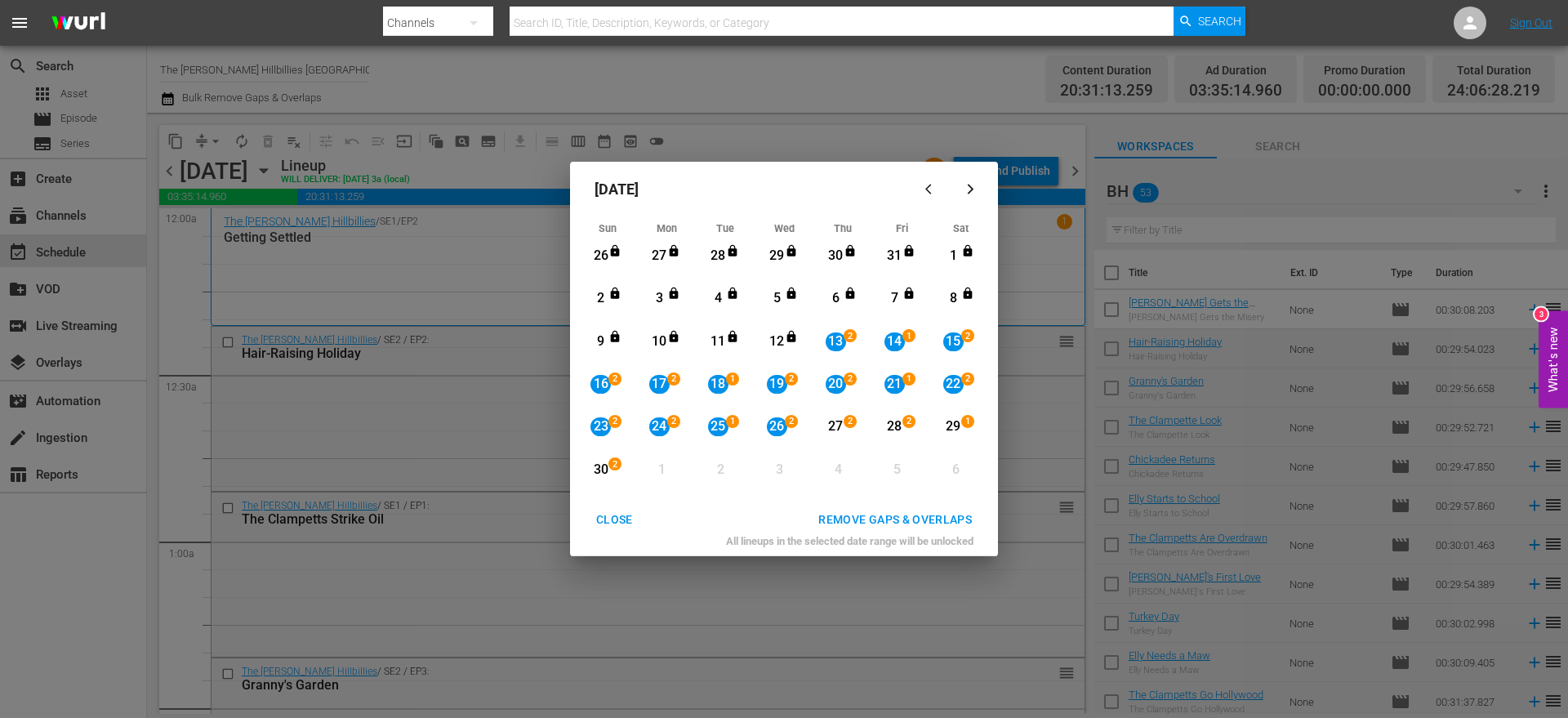
click at [872, 514] on div "REMOVE GAPS & OVERLAPS" at bounding box center [895, 520] width 180 height 21
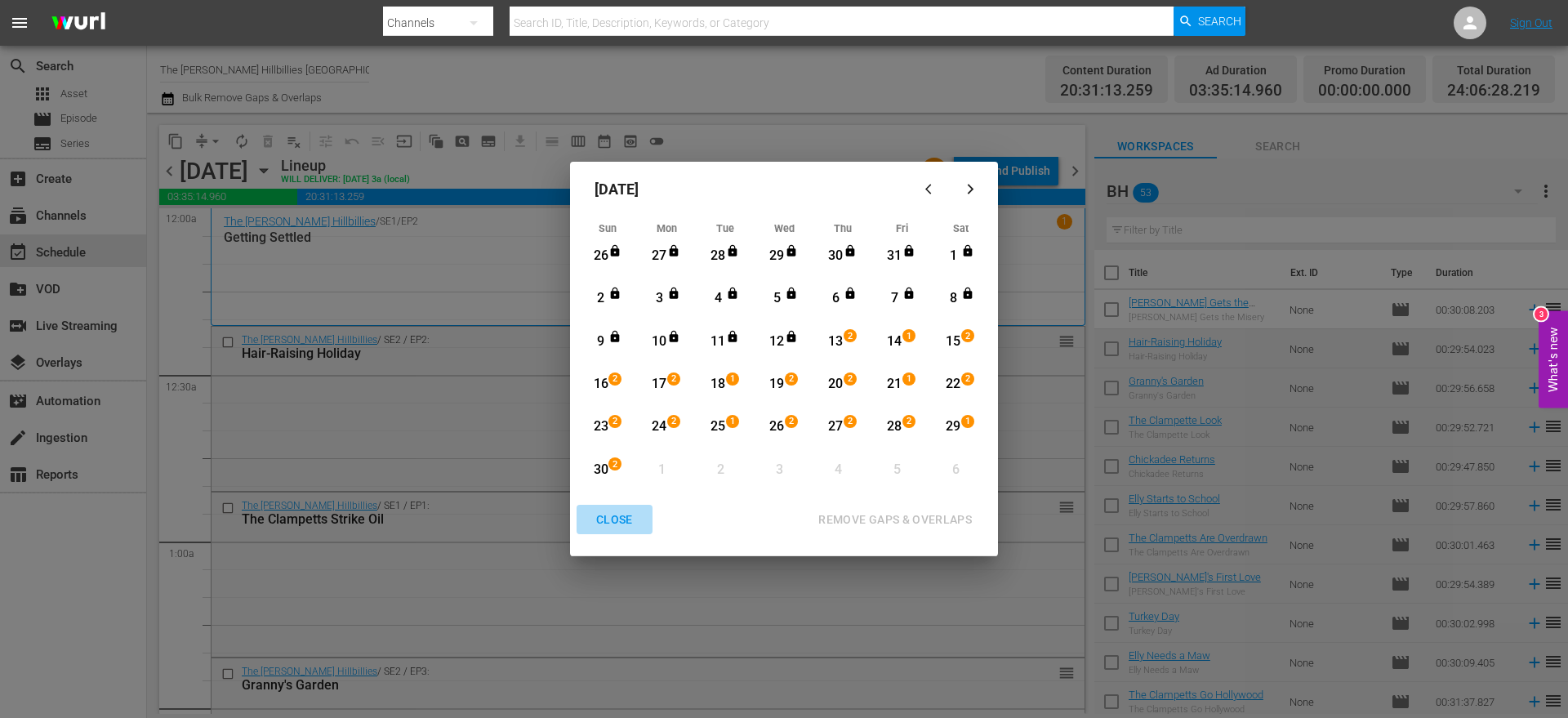
click at [611, 514] on div "CLOSE" at bounding box center [615, 520] width 63 height 21
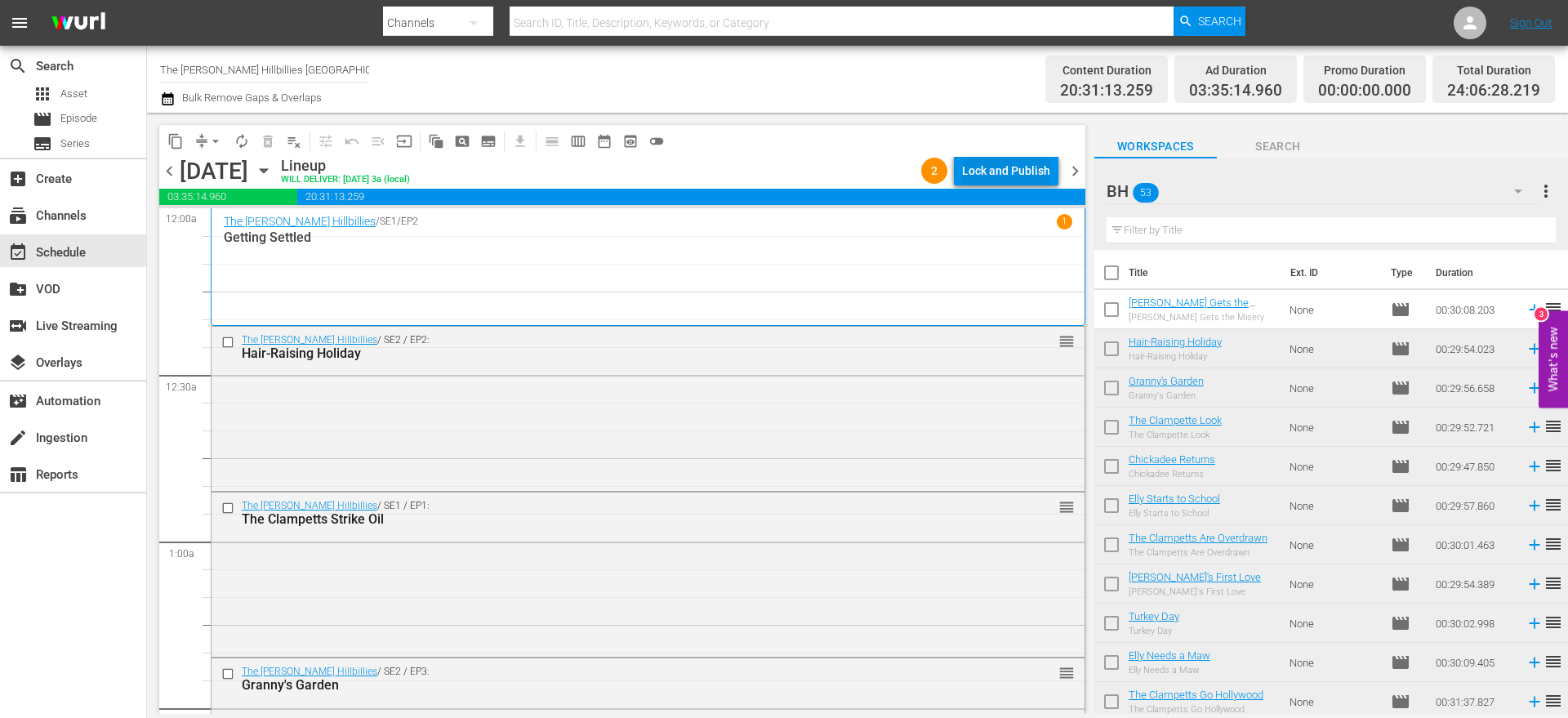
click at [1005, 168] on div "Lock and Publish" at bounding box center [1006, 171] width 88 height 30
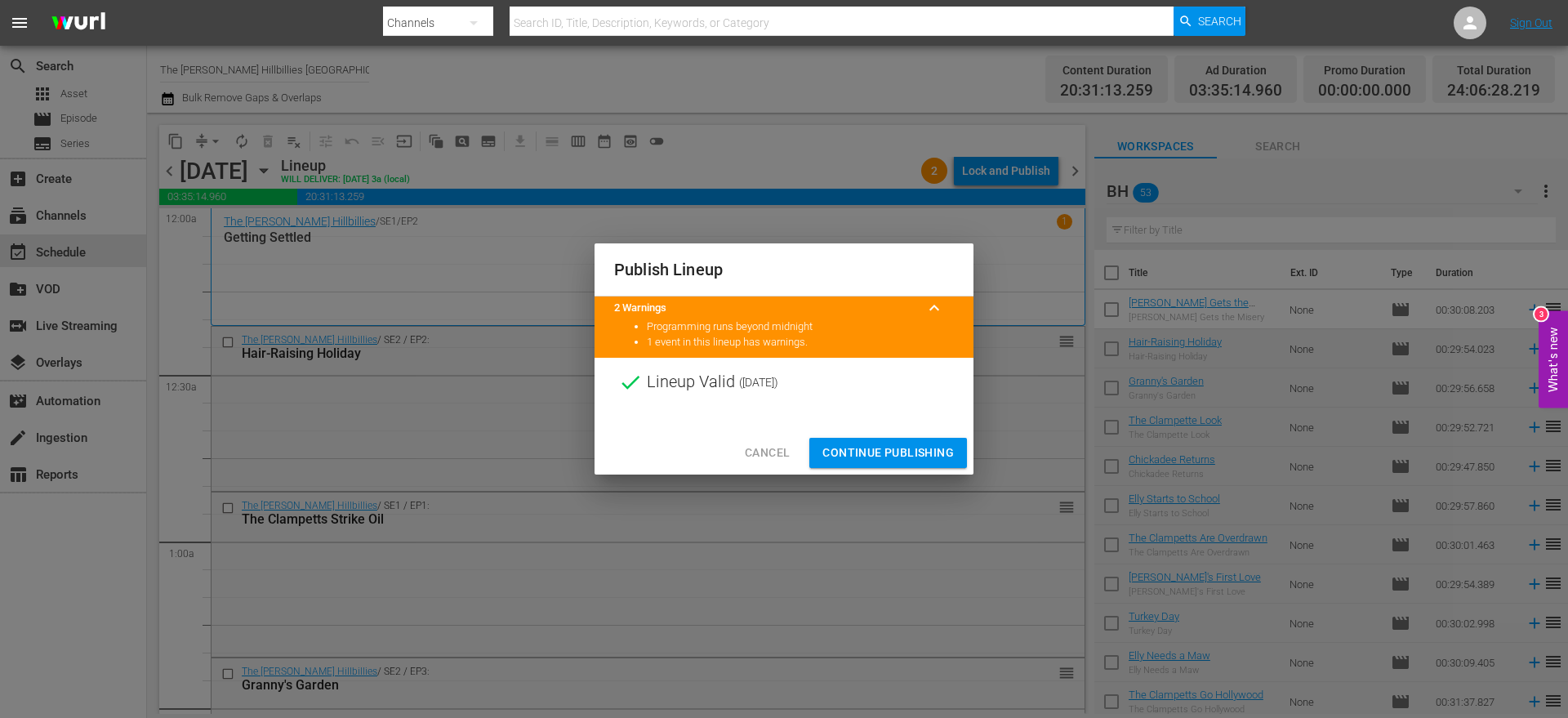
click at [910, 445] on span "Continue Publishing" at bounding box center [888, 453] width 132 height 21
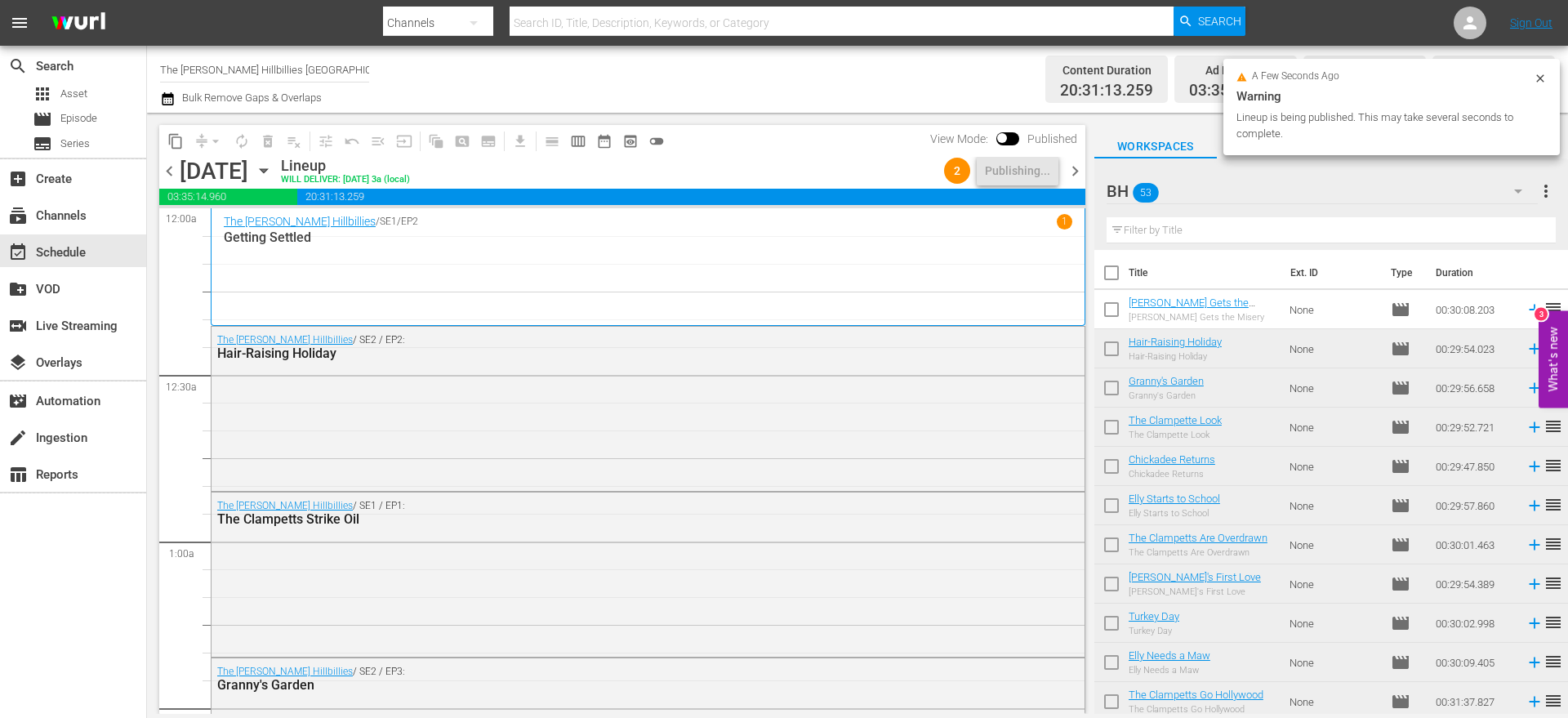
click at [169, 100] on icon "button" at bounding box center [167, 99] width 16 height 20
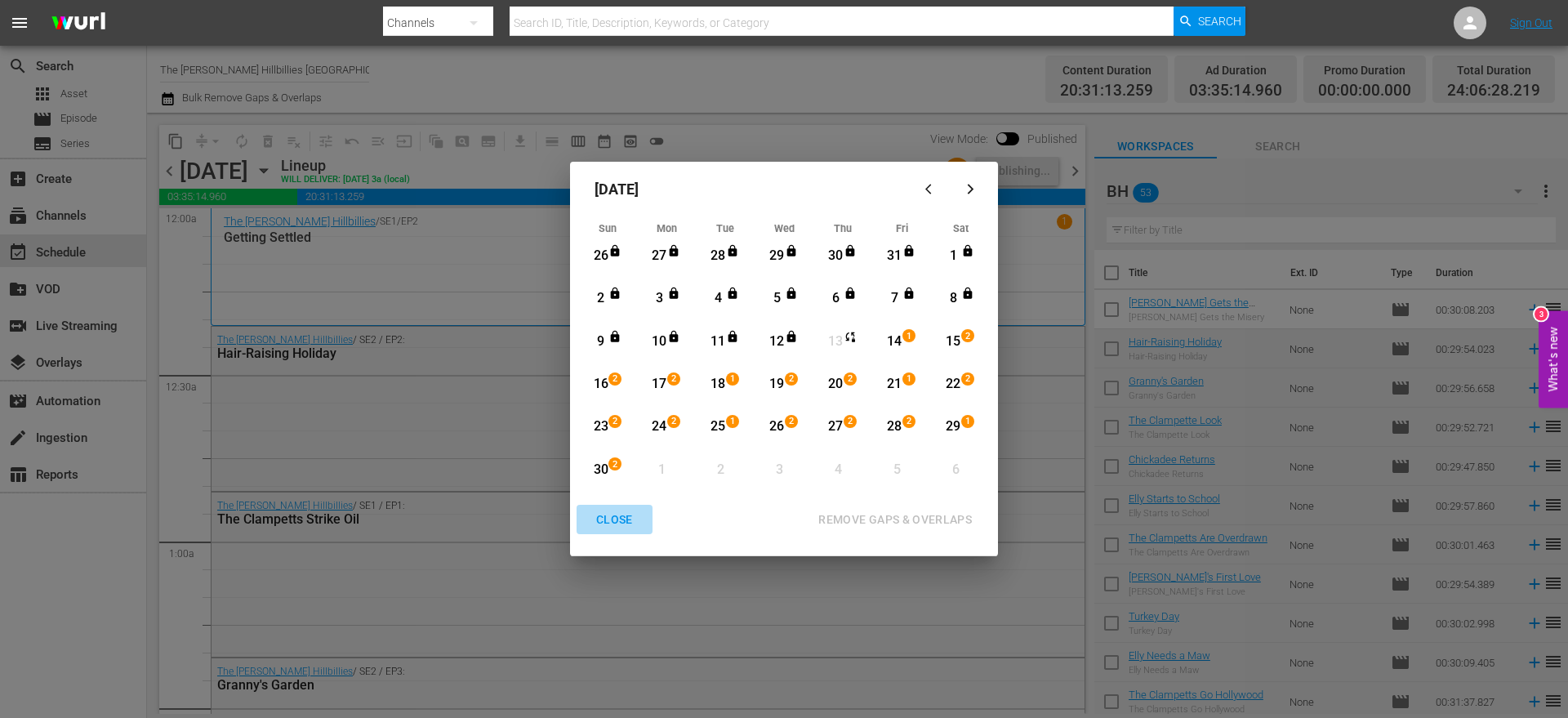
click at [616, 523] on div "CLOSE" at bounding box center [615, 520] width 63 height 21
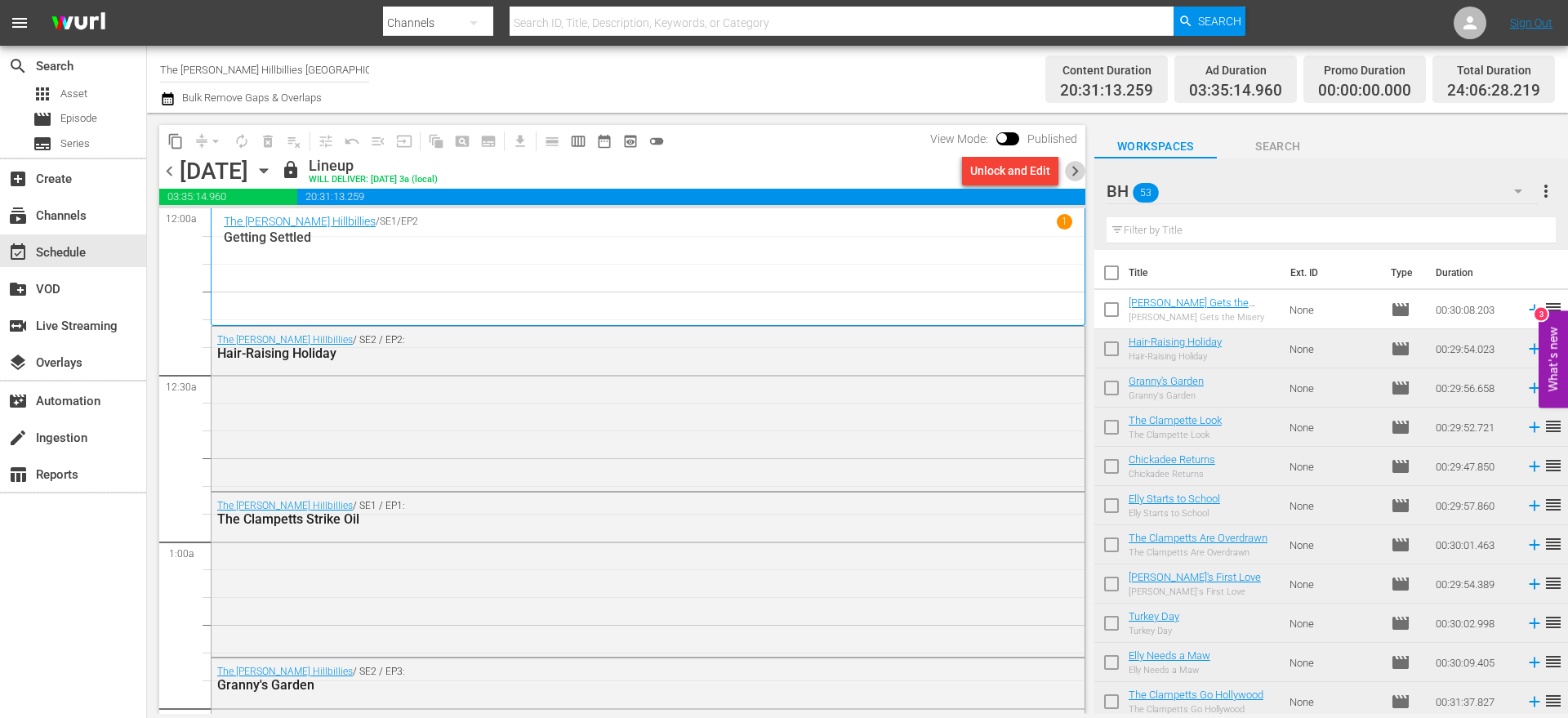
click at [1071, 171] on span "chevron_right" at bounding box center [1075, 171] width 21 height 21
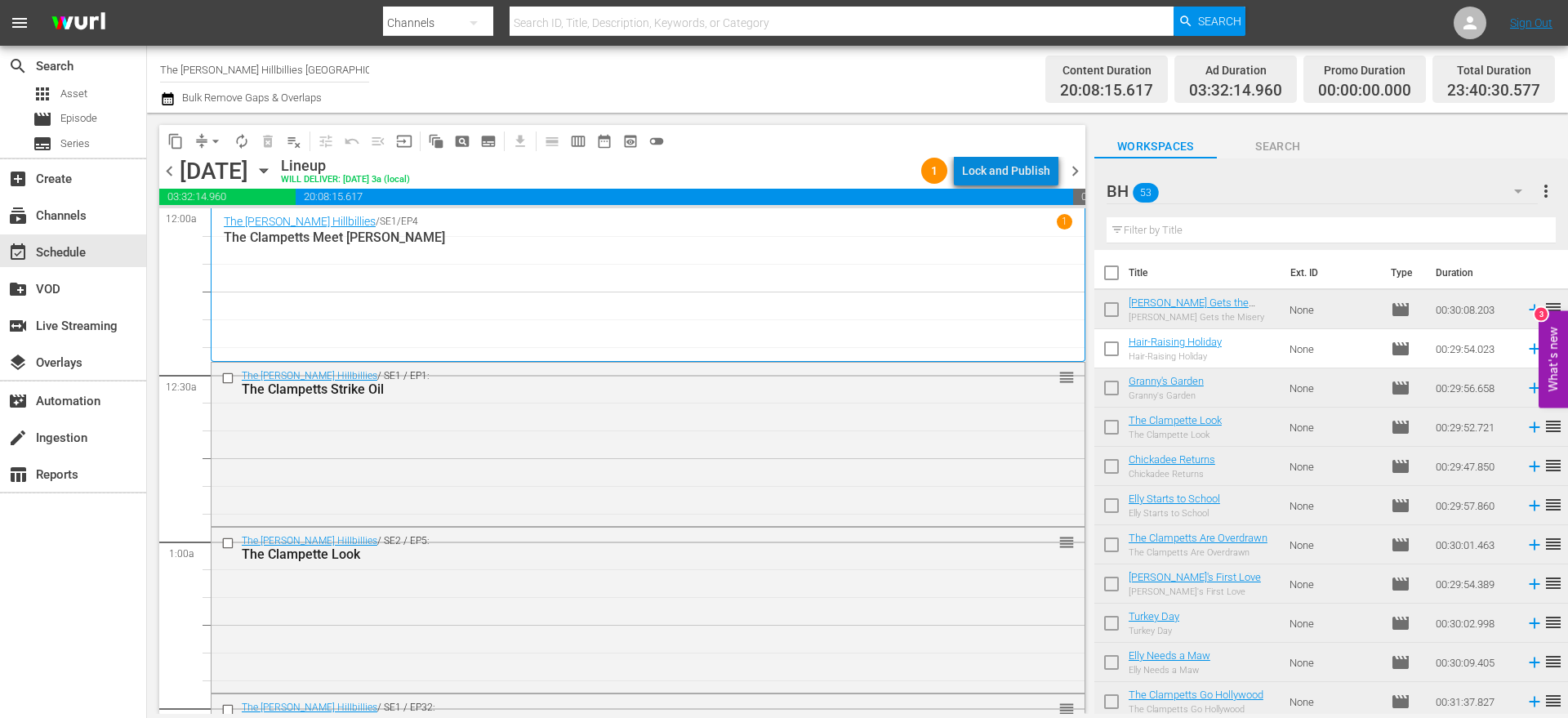
click at [1016, 173] on div "Lock and Publish" at bounding box center [1006, 171] width 88 height 30
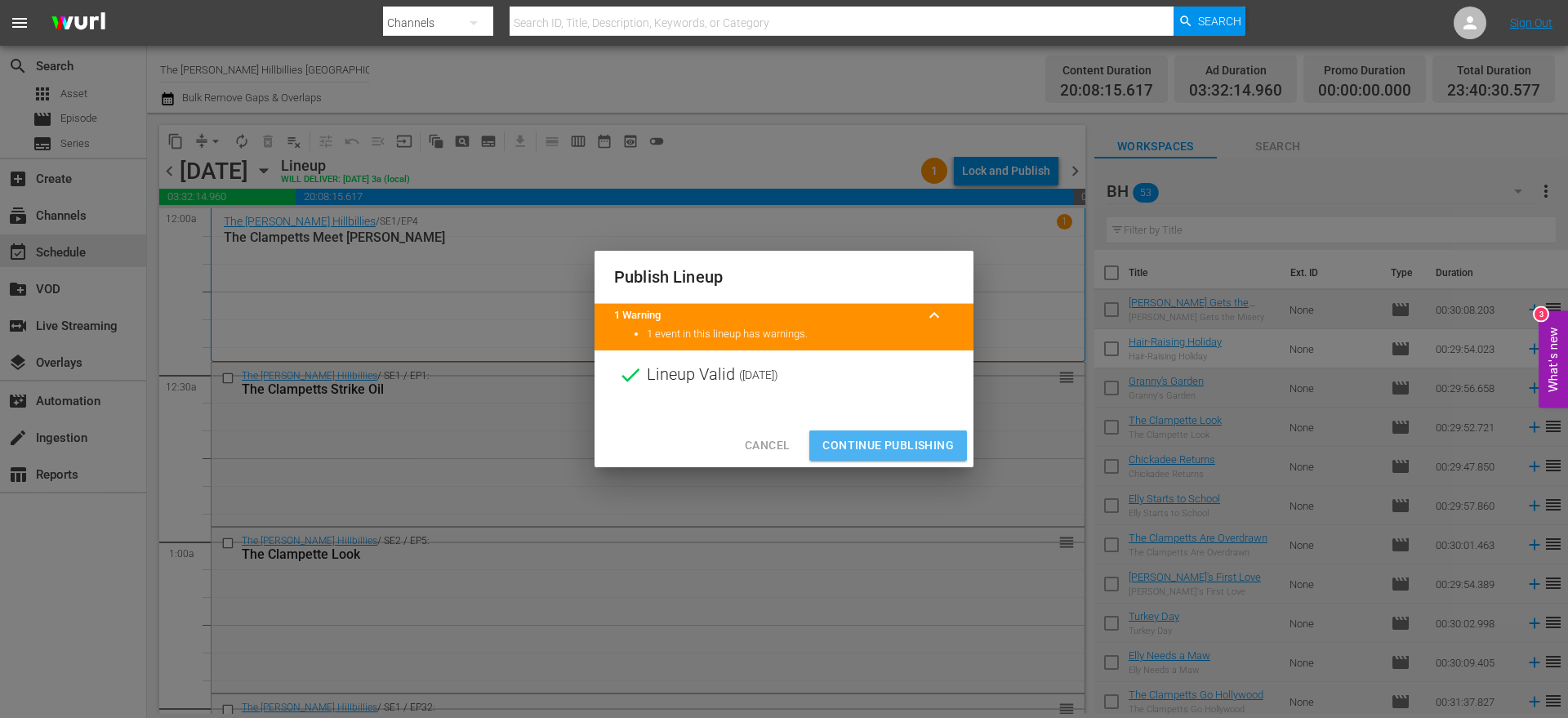
click at [914, 447] on span "Continue Publishing" at bounding box center [888, 445] width 132 height 21
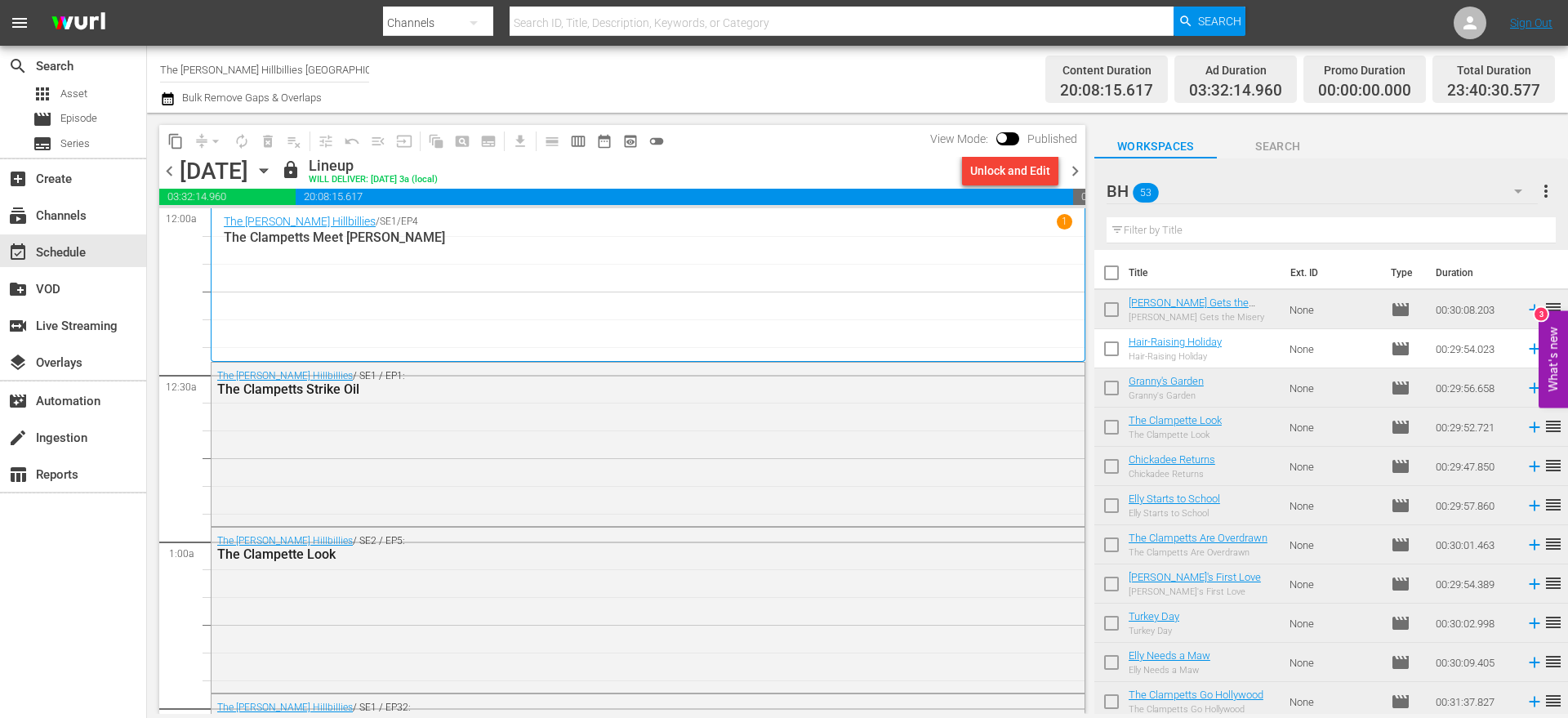
click at [1074, 177] on span "chevron_right" at bounding box center [1075, 171] width 21 height 21
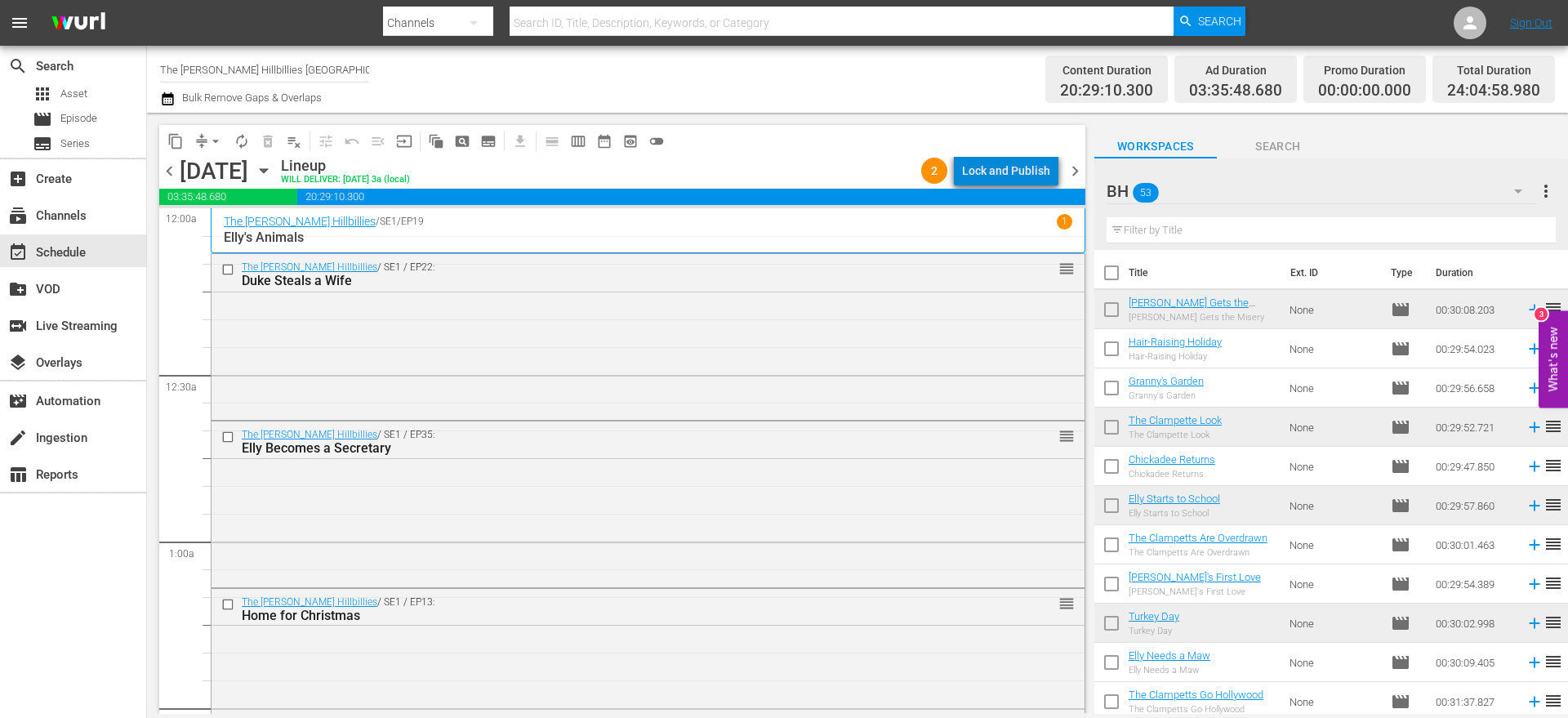
click at [1020, 177] on div "Lock and Publish" at bounding box center [1006, 171] width 88 height 30
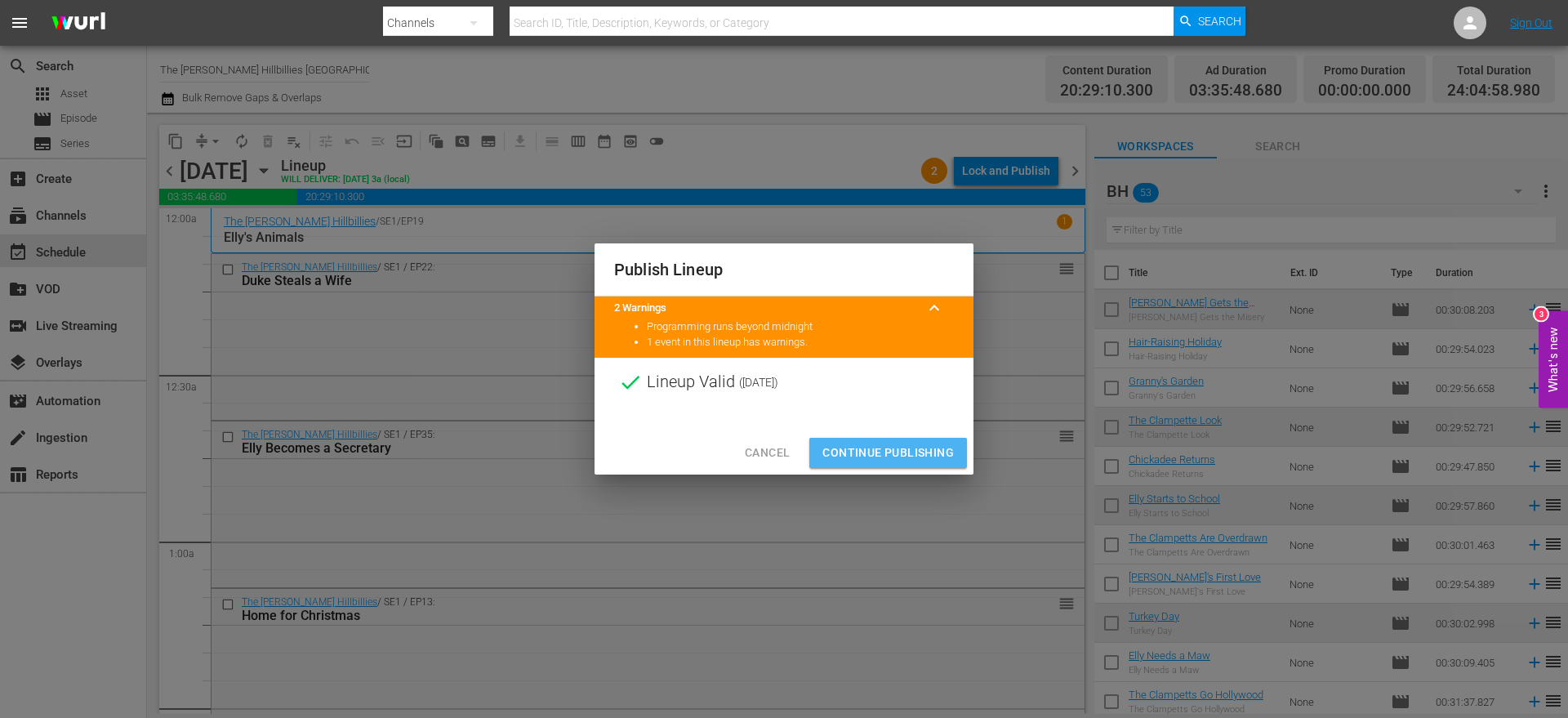
click at [875, 451] on span "Continue Publishing" at bounding box center [888, 453] width 132 height 21
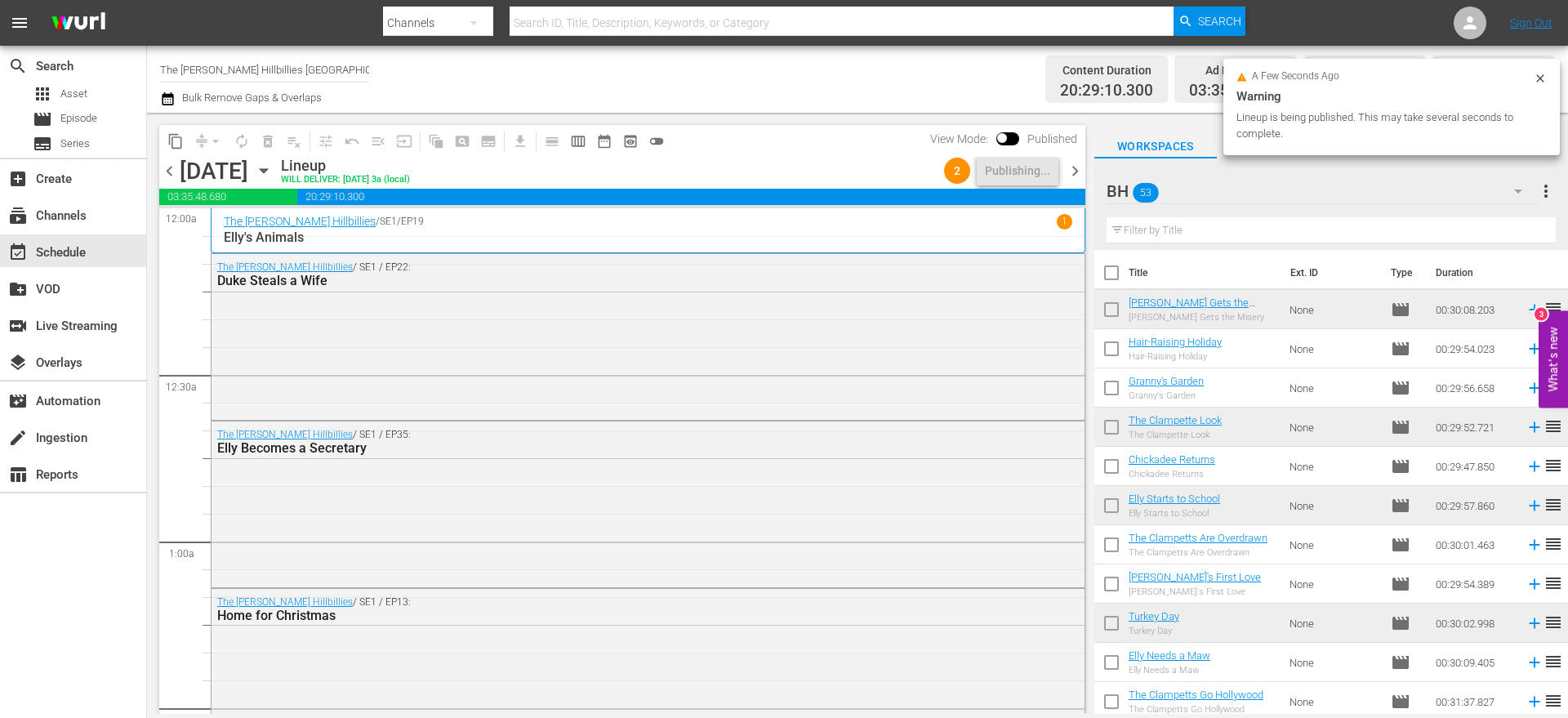
click at [1068, 171] on span "chevron_right" at bounding box center [1075, 171] width 21 height 21
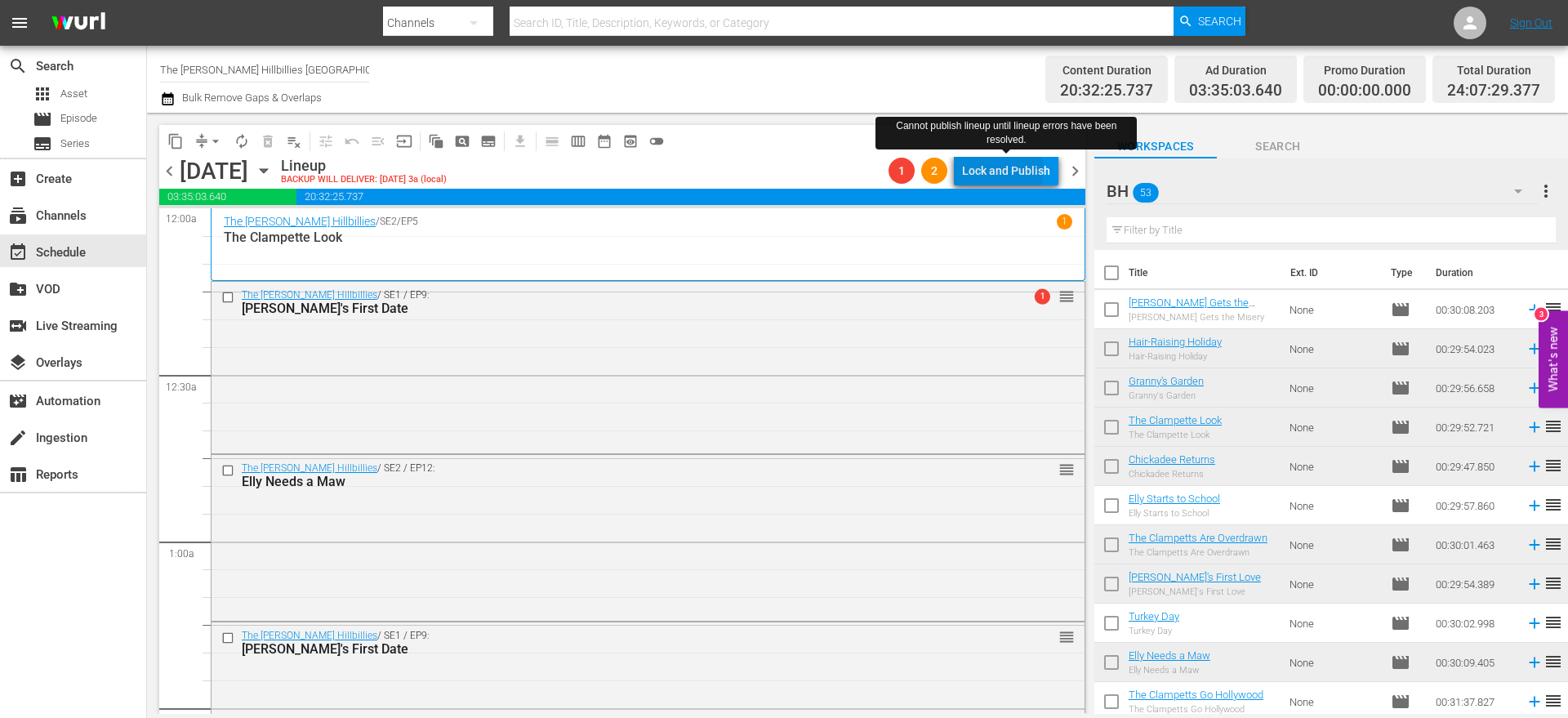
click at [998, 169] on div "Lock and Publish" at bounding box center [1006, 171] width 88 height 30
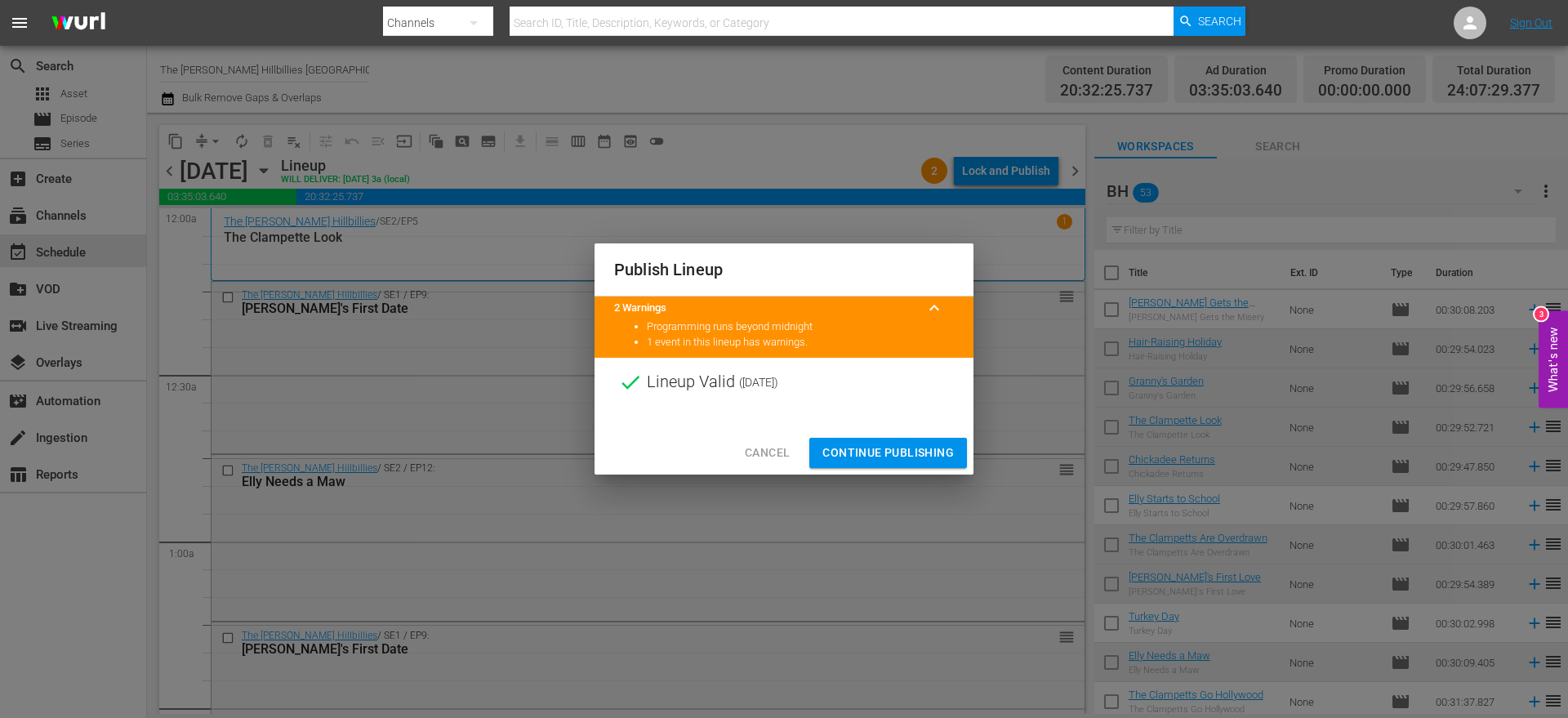
click at [921, 443] on span "Continue Publishing" at bounding box center [888, 453] width 132 height 21
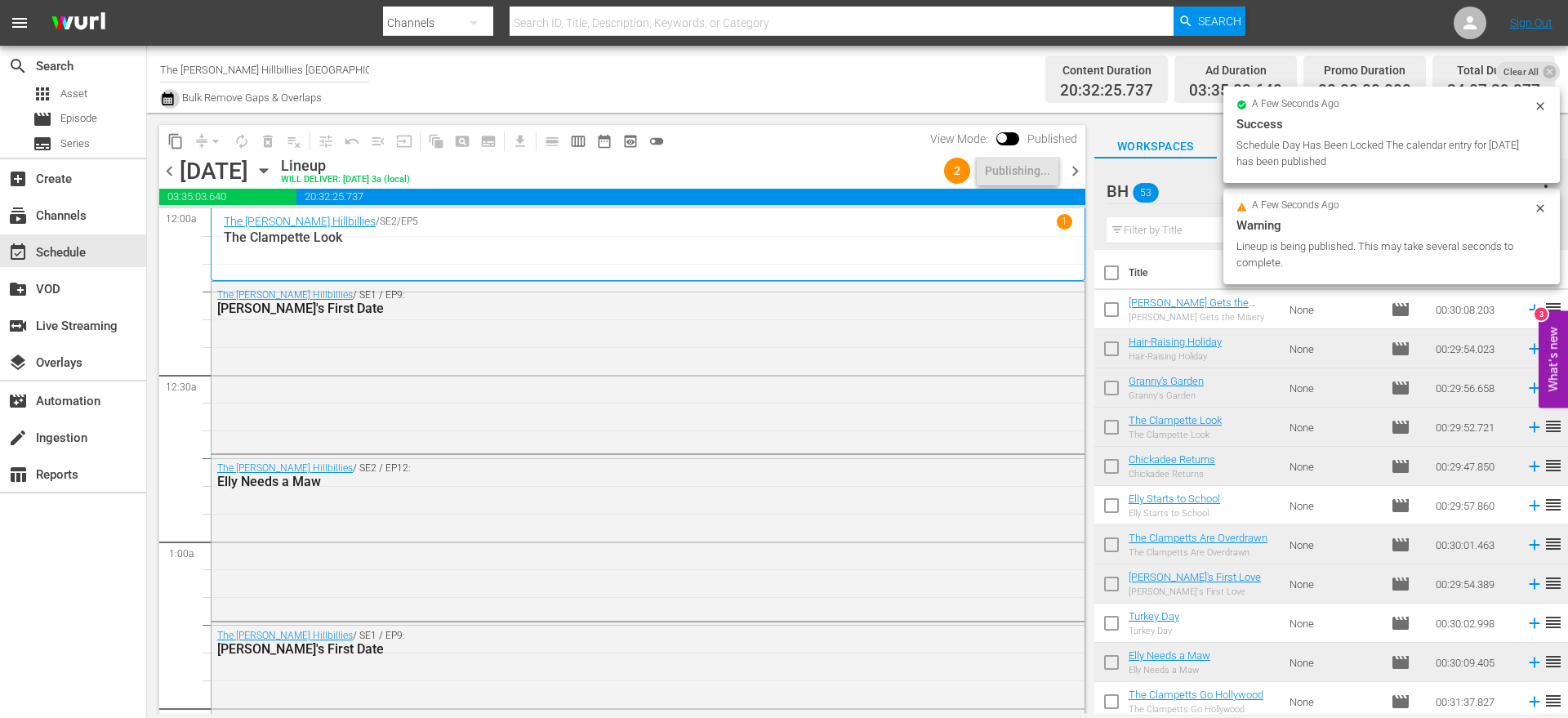
click at [167, 96] on icon "button" at bounding box center [167, 99] width 12 height 13
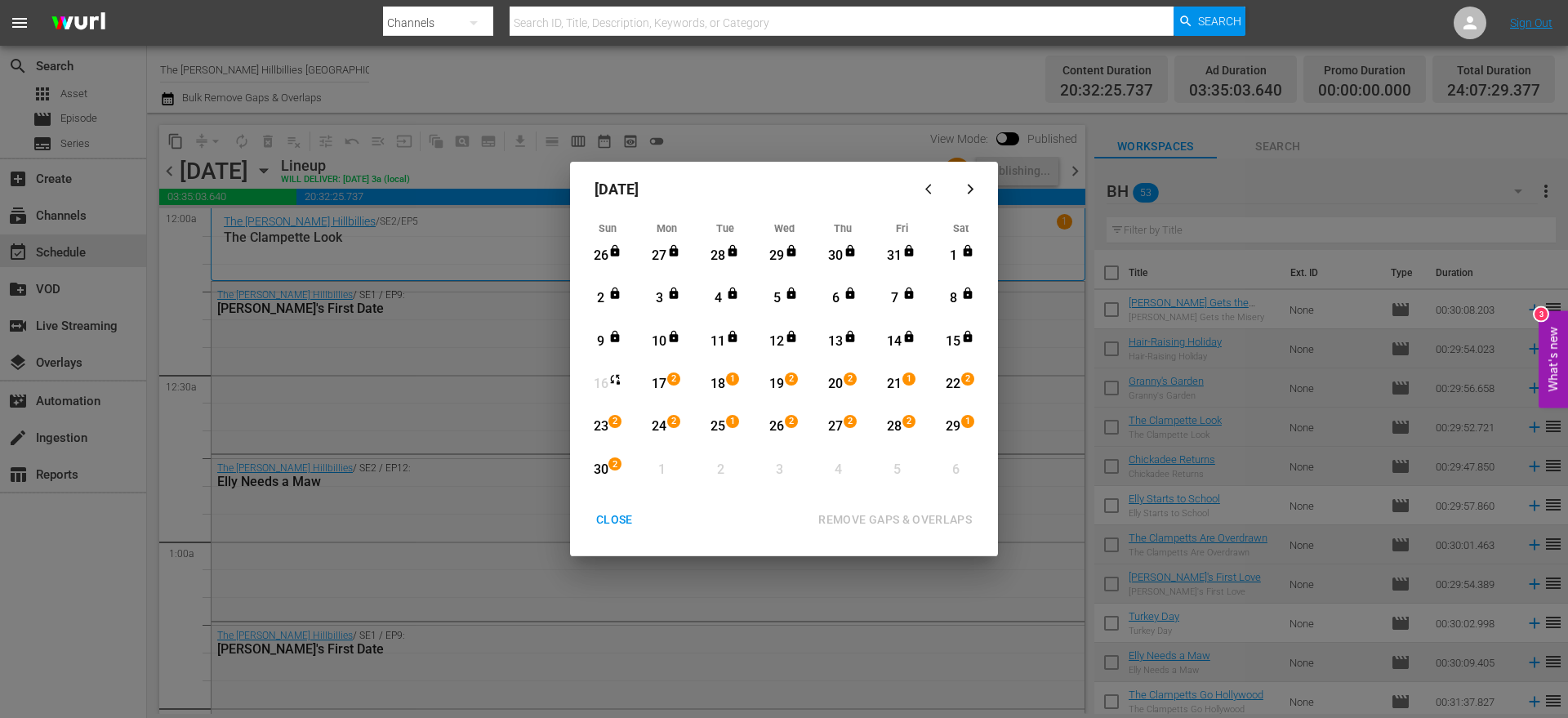
click at [650, 380] on div "17" at bounding box center [659, 384] width 21 height 19
click at [605, 476] on div "30" at bounding box center [601, 470] width 21 height 19
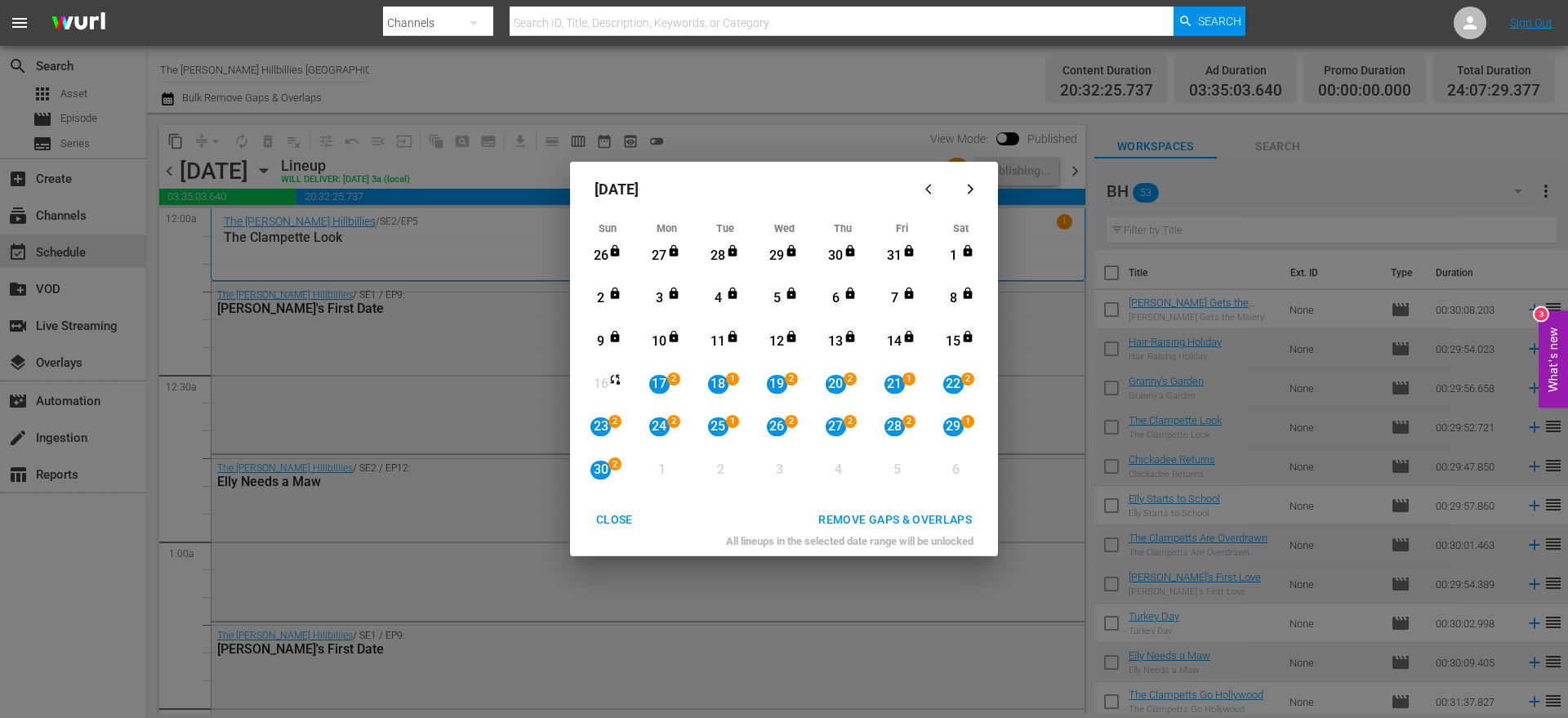
click at [848, 509] on button "REMOVE GAPS & OVERLAPS" at bounding box center [896, 520] width 193 height 31
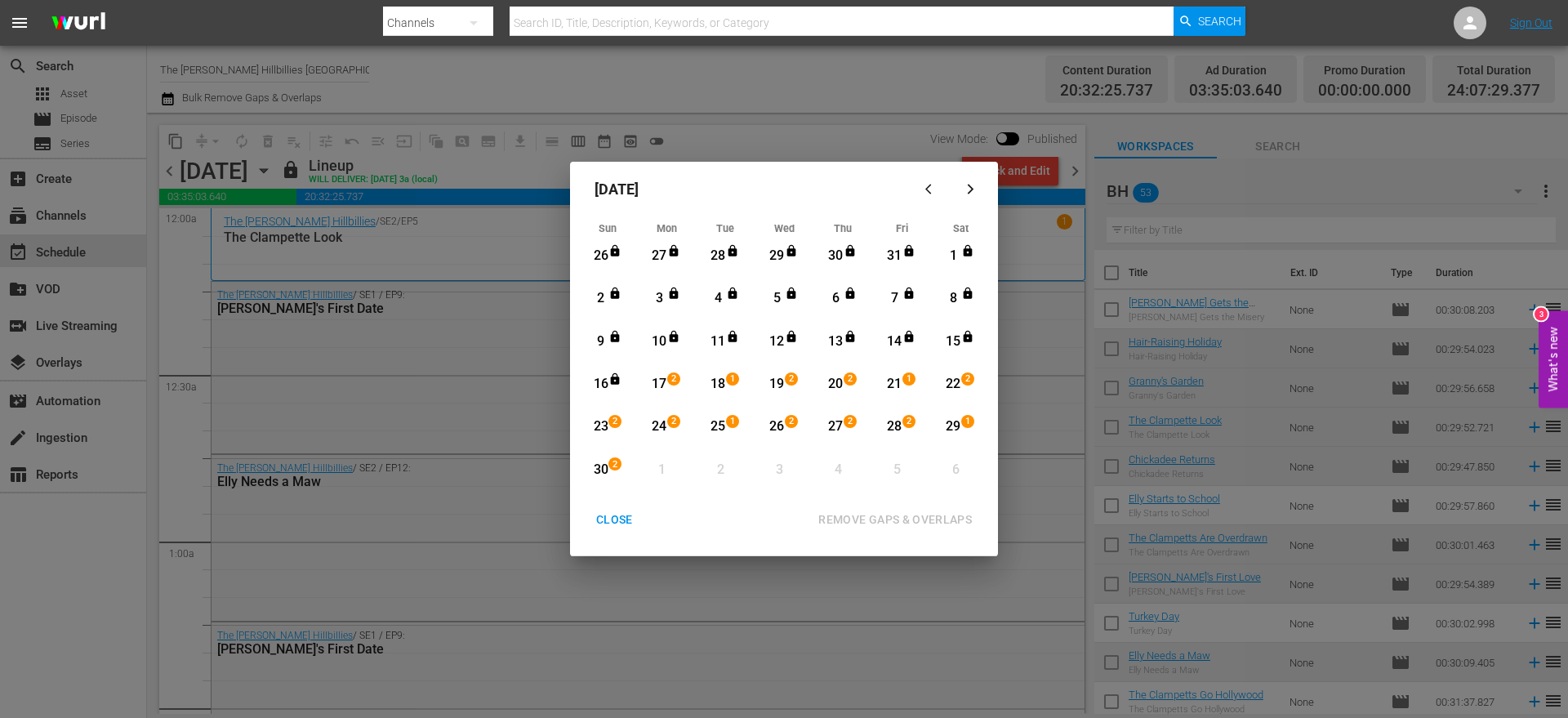
click at [626, 528] on div "CLOSE" at bounding box center [615, 520] width 63 height 21
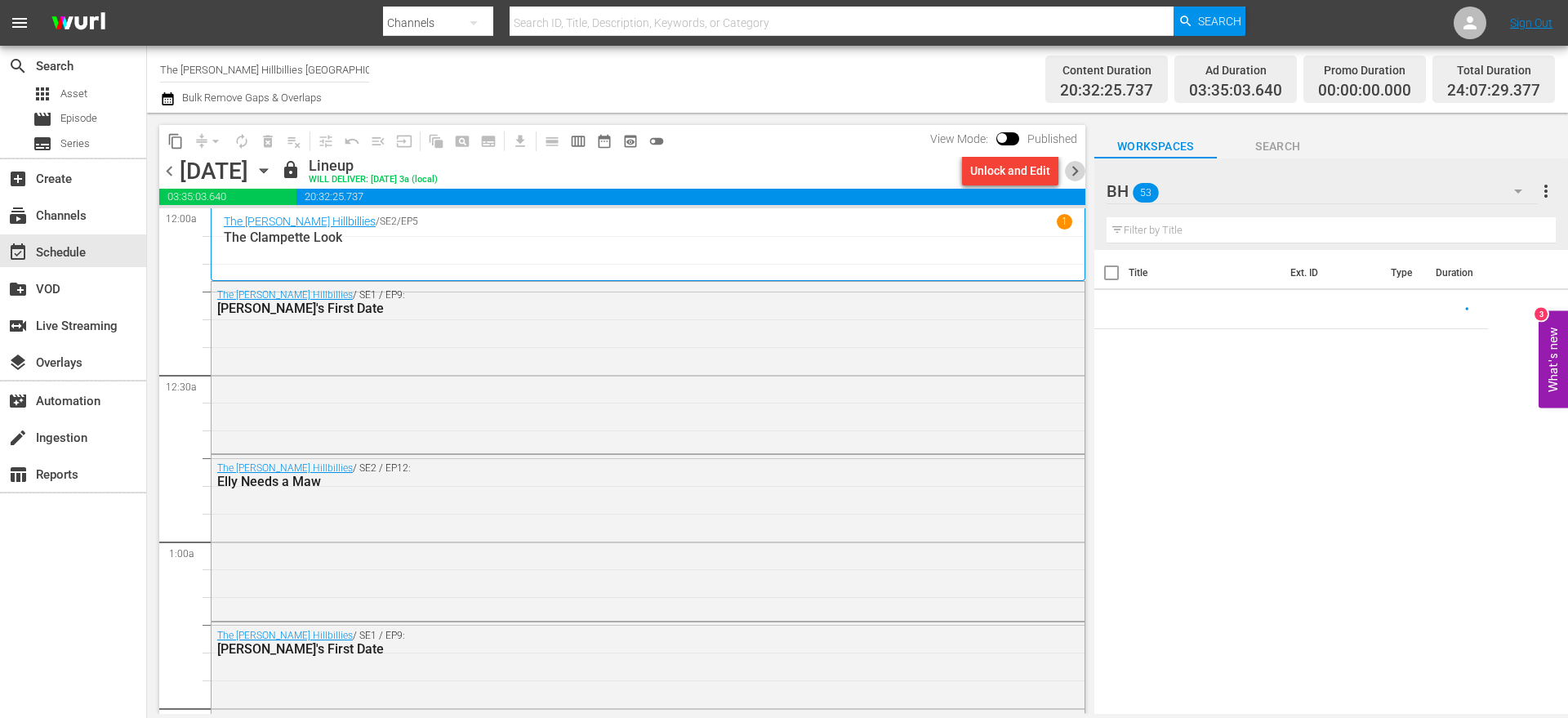
click at [1076, 163] on span "chevron_right" at bounding box center [1075, 171] width 21 height 21
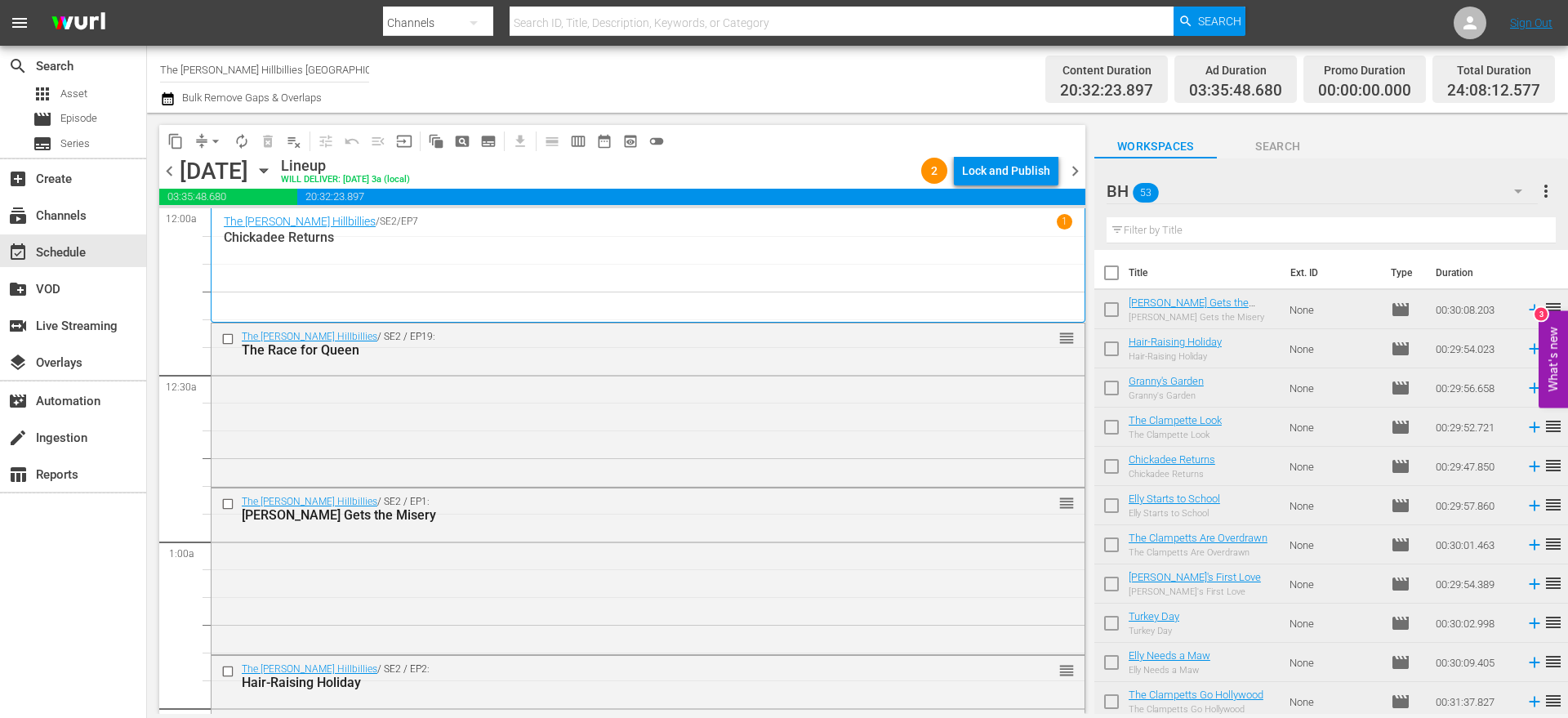
click at [999, 164] on div "Lock and Publish" at bounding box center [1006, 171] width 88 height 30
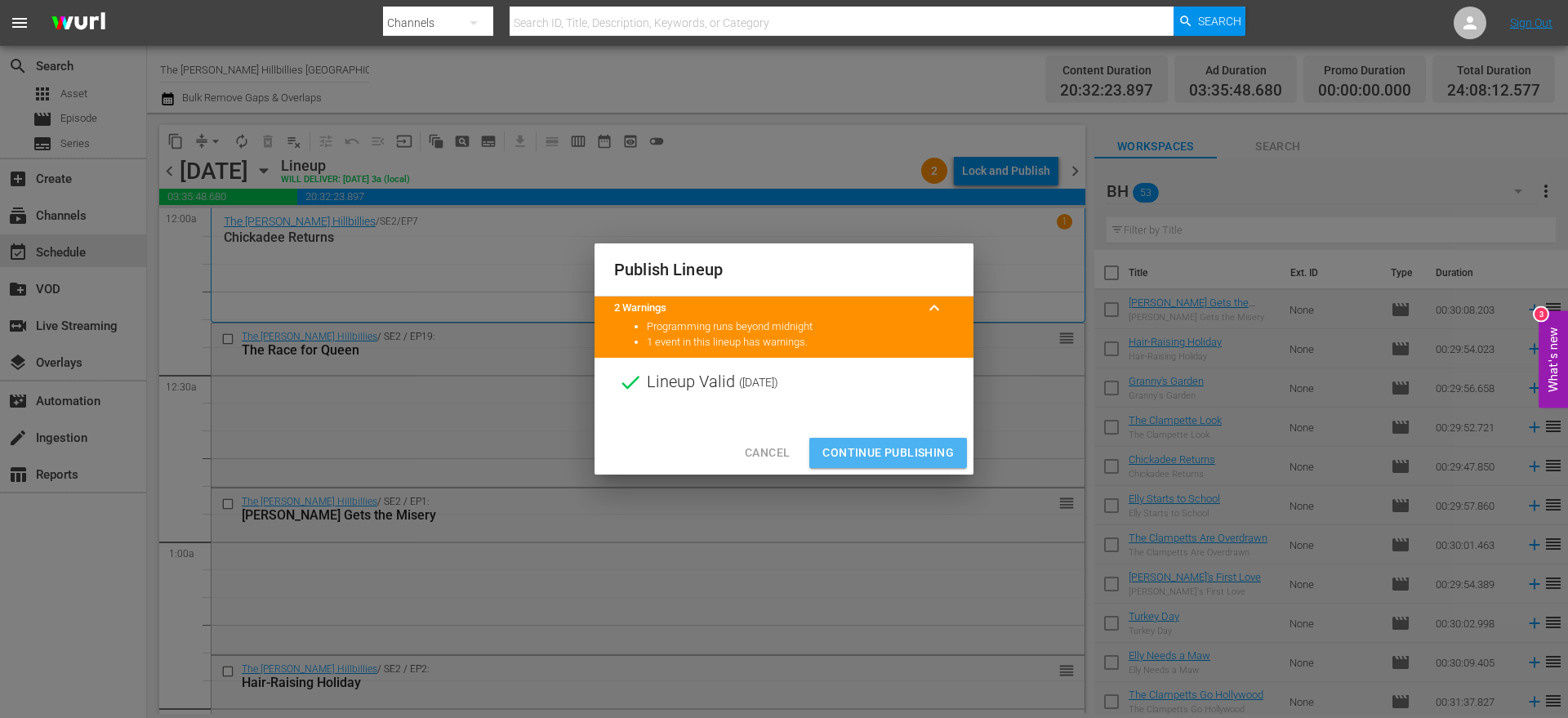
click at [885, 447] on span "Continue Publishing" at bounding box center [888, 453] width 132 height 21
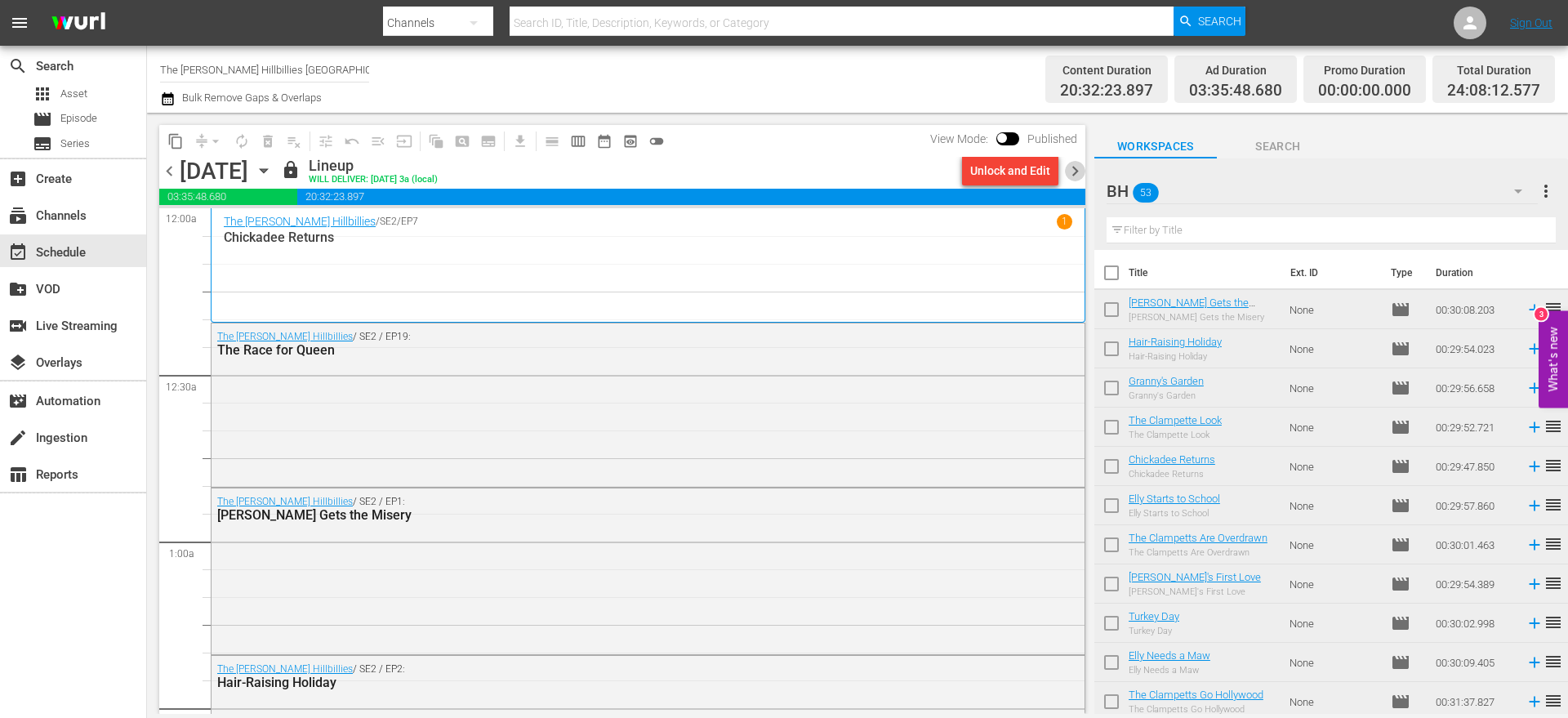
click at [1074, 175] on span "chevron_right" at bounding box center [1075, 171] width 21 height 21
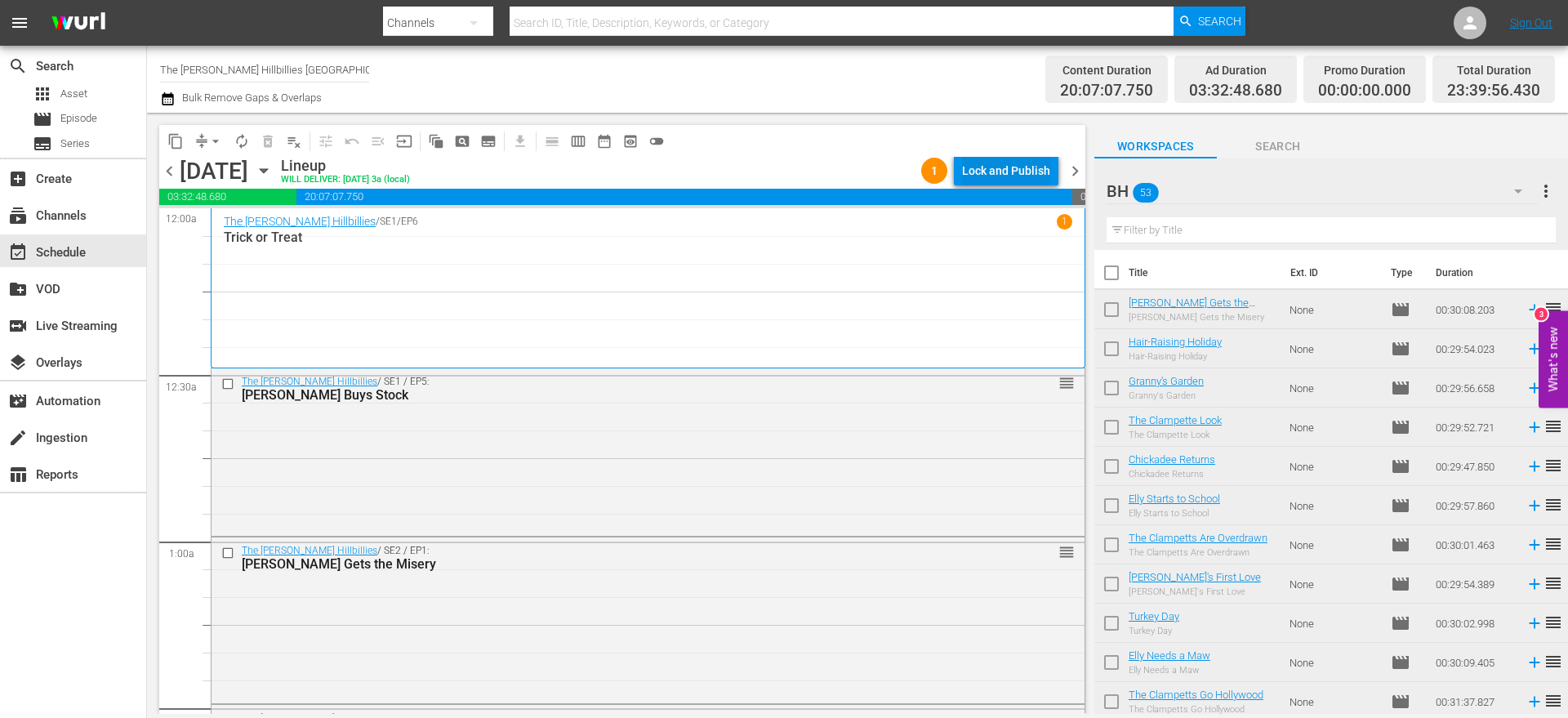
click at [1029, 162] on div "Lock and Publish" at bounding box center [1006, 171] width 88 height 30
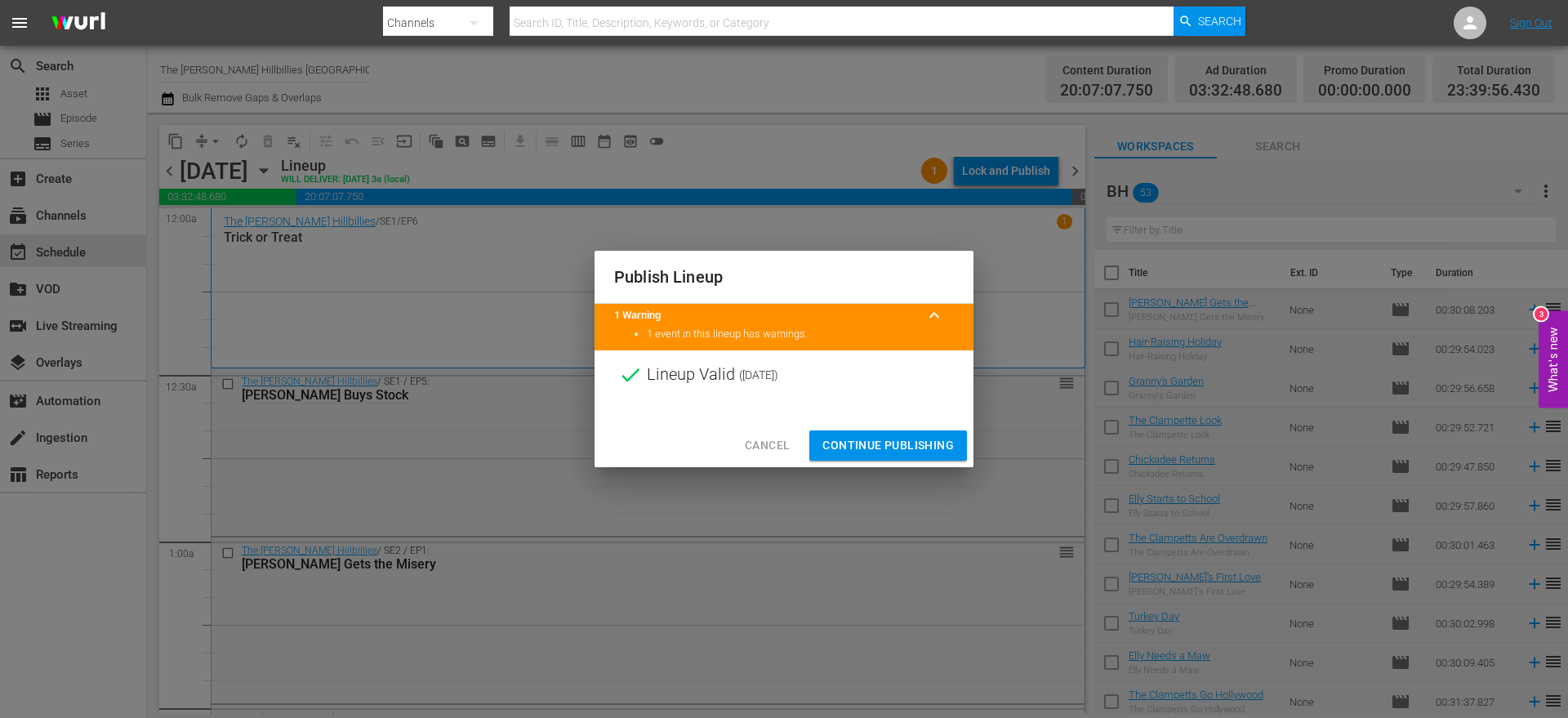
click at [903, 456] on button "Continue Publishing" at bounding box center [887, 445] width 157 height 31
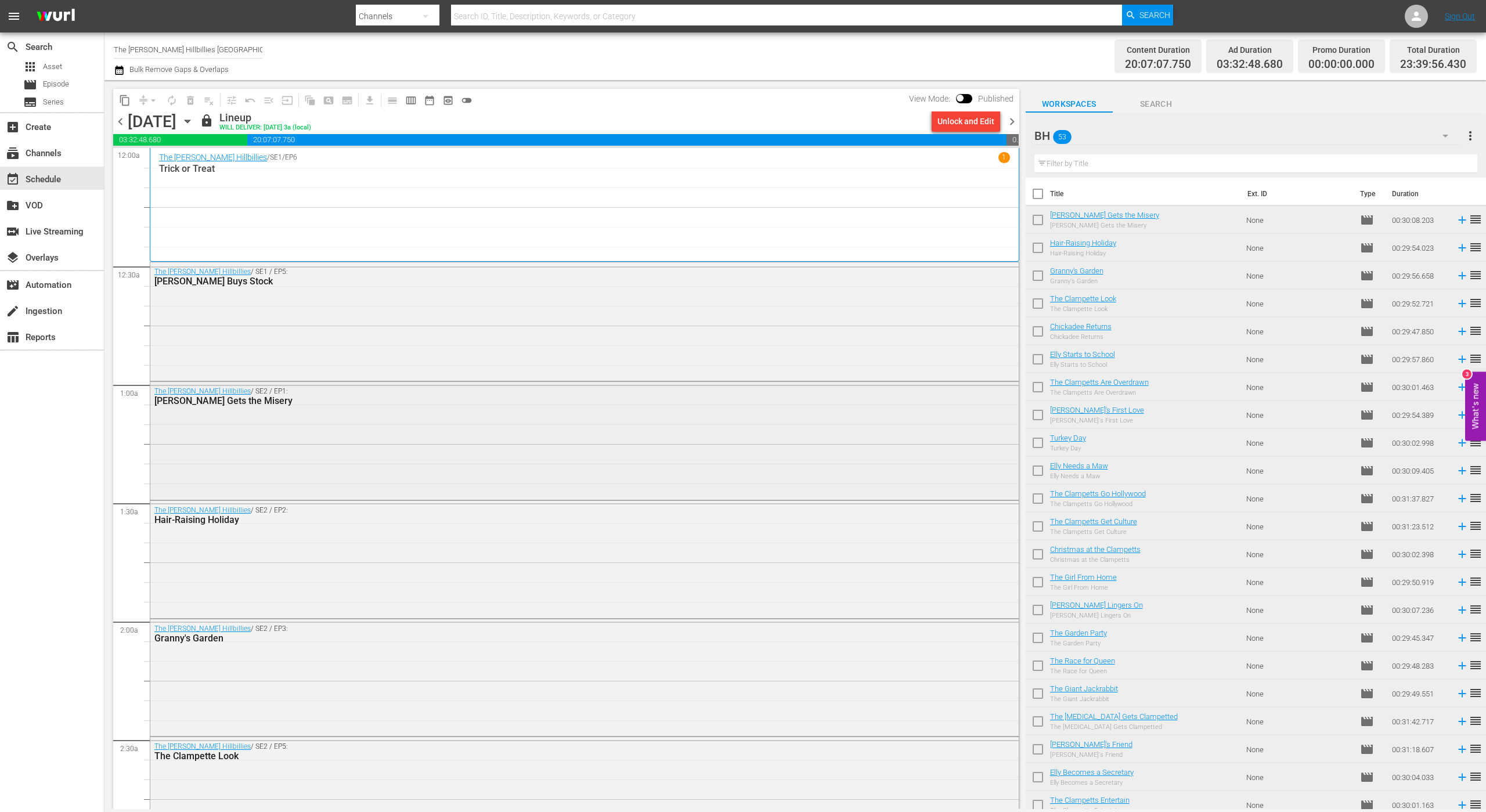
click at [586, 467] on div "The Beverly Hillbillies / SE2 / EP1: Jed Gets the Misery" at bounding box center [584, 439] width 868 height 115
